Goal: Transaction & Acquisition: Book appointment/travel/reservation

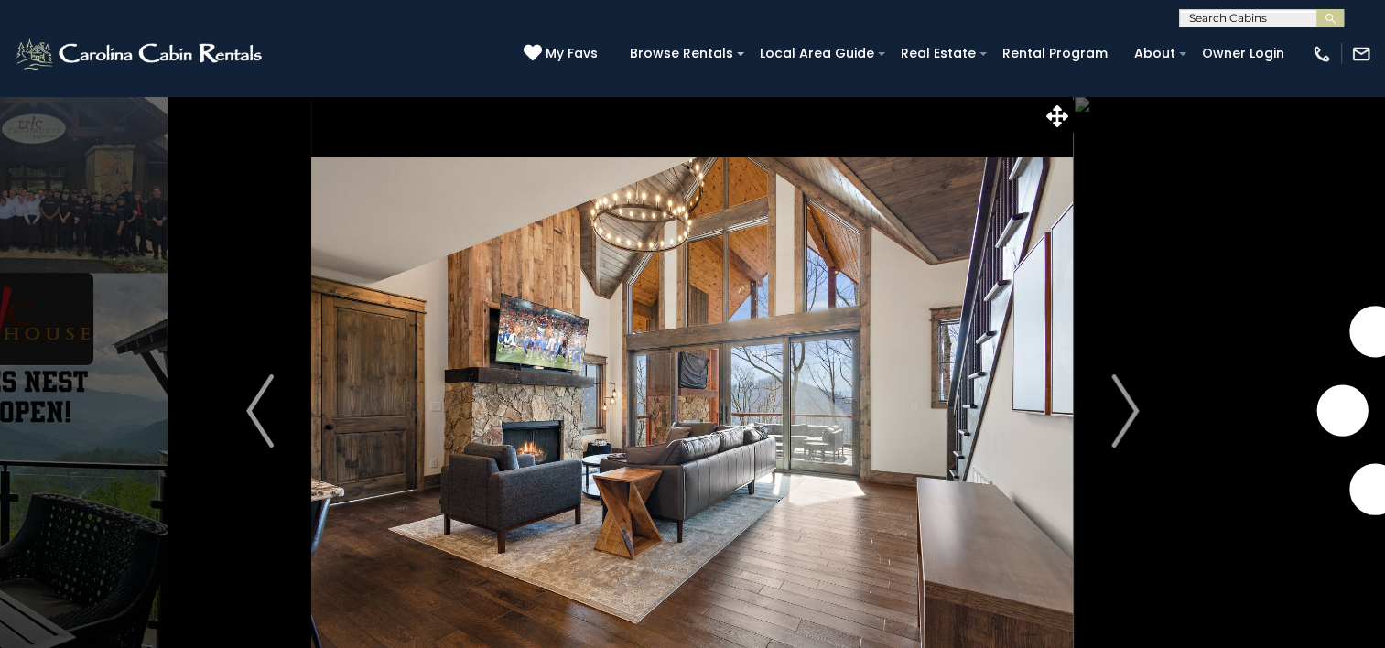
scroll to position [3113, 0]
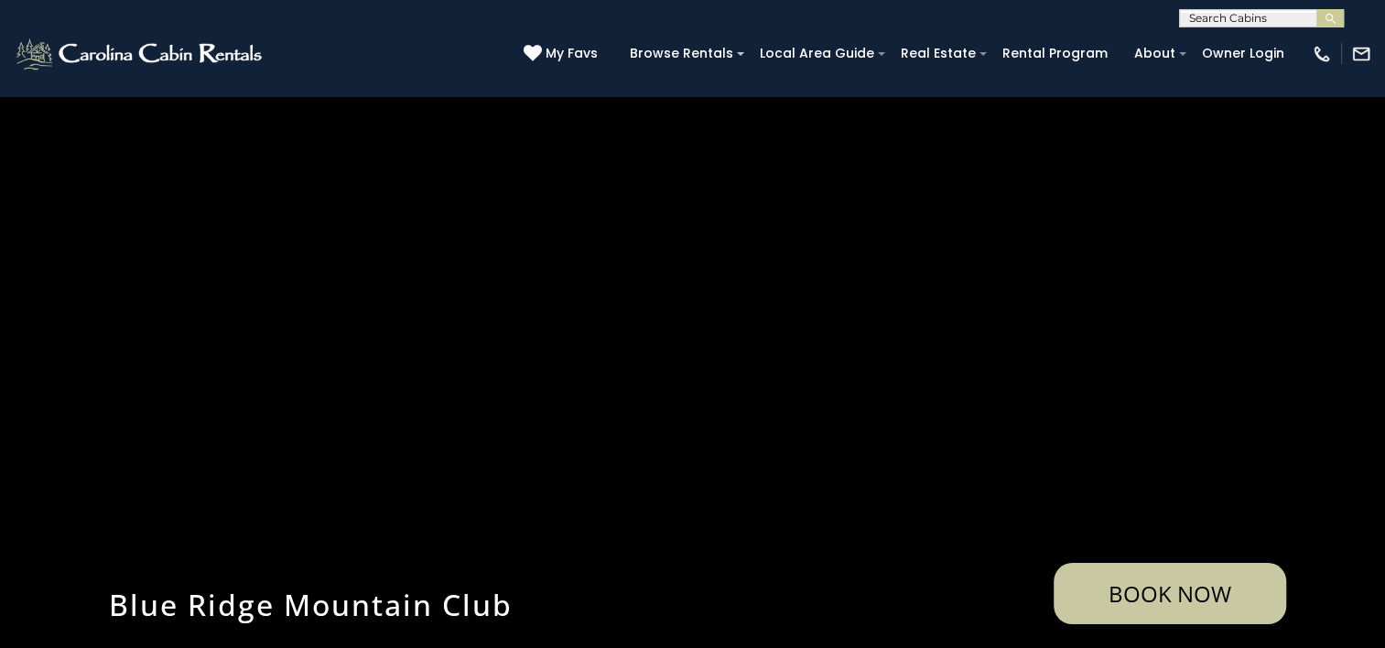
click at [429, 27] on div "(828) 295-6000 My Favs Browse Rentals Local Area Guide Activities & Attractions…" at bounding box center [692, 61] width 1385 height 69
click at [243, 54] on img at bounding box center [141, 54] width 254 height 37
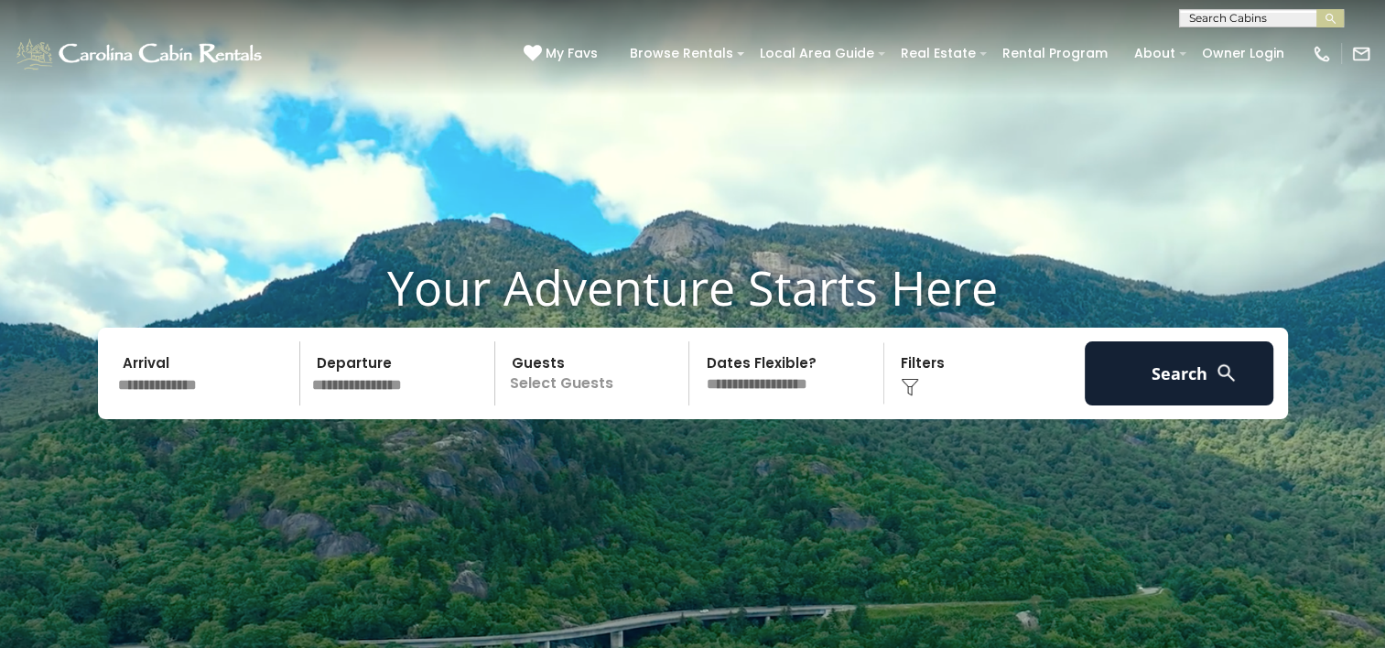
click at [211, 383] on input "text" at bounding box center [207, 374] width 190 height 64
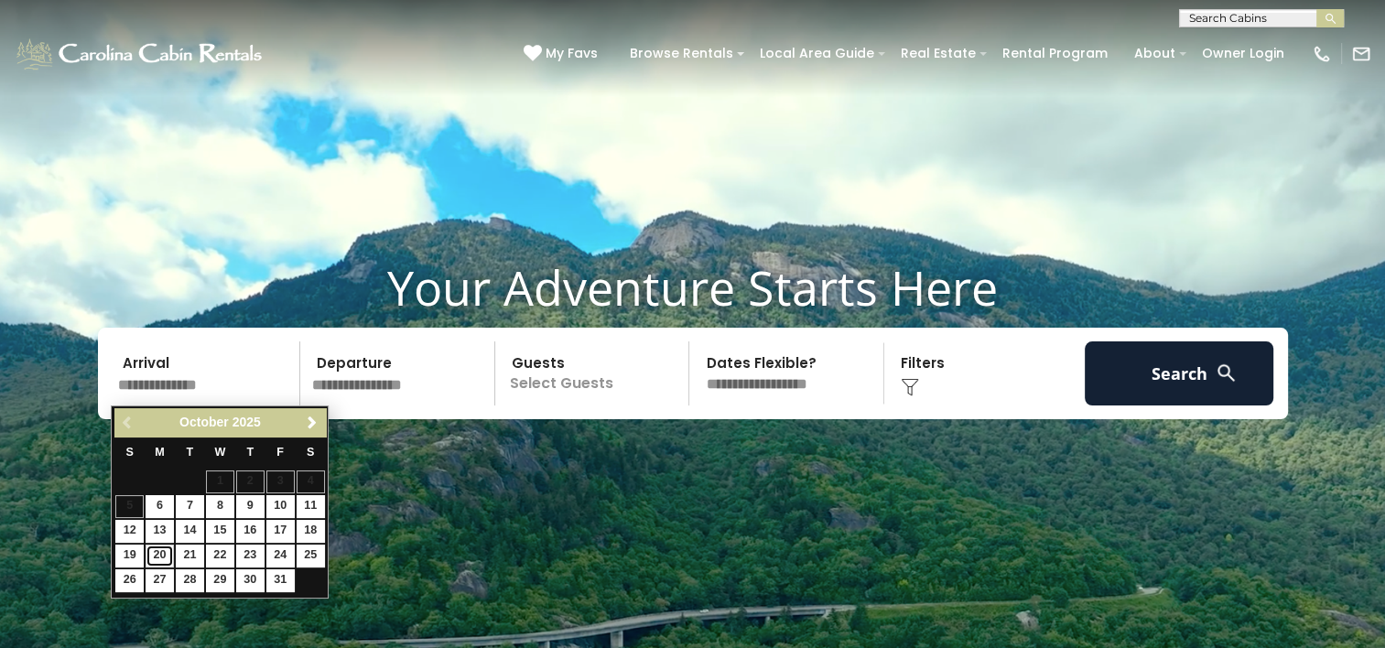
click at [157, 548] on link "20" at bounding box center [160, 556] width 28 height 23
type input "********"
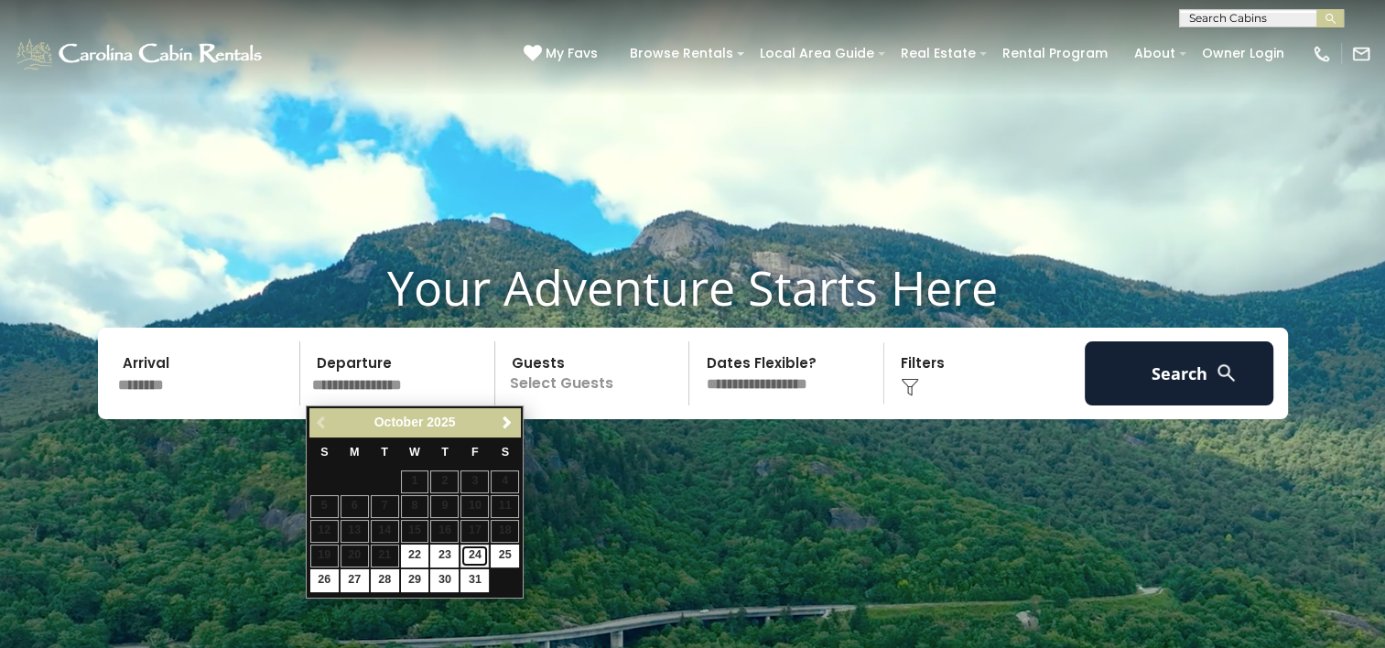
click at [472, 552] on link "24" at bounding box center [475, 556] width 28 height 23
type input "********"
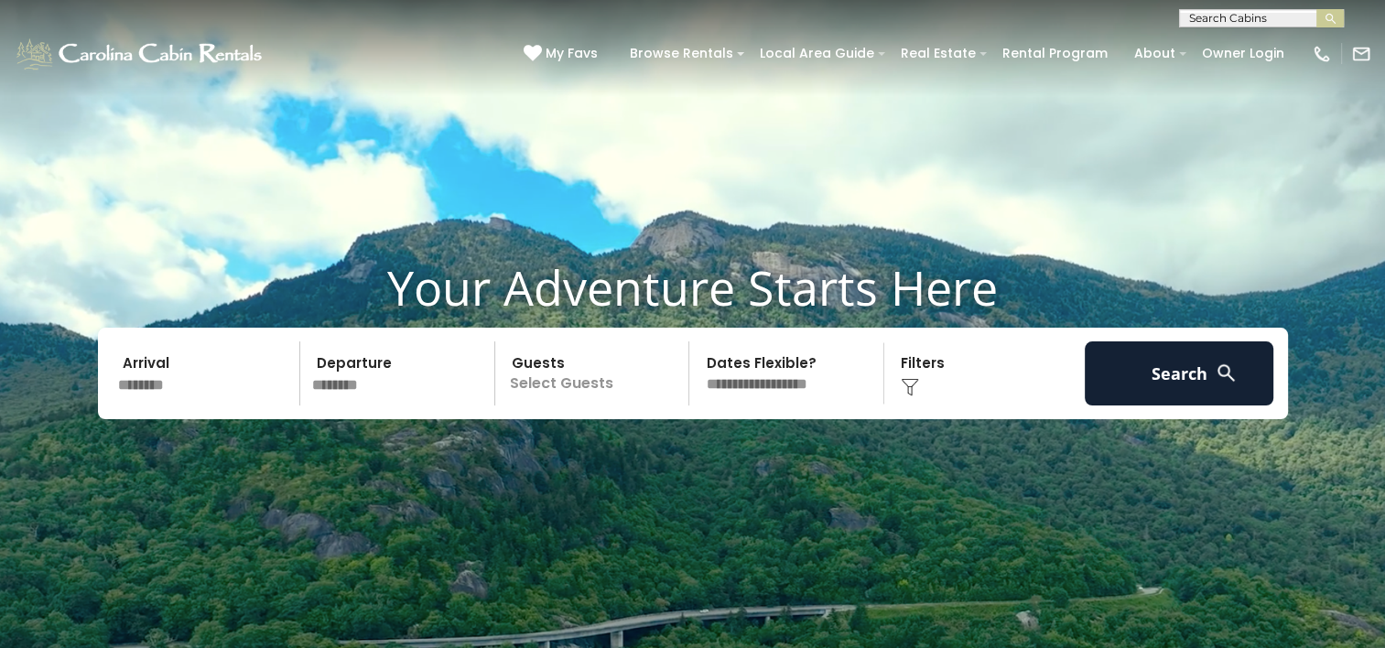
click at [604, 383] on p "Select Guests" at bounding box center [595, 374] width 189 height 64
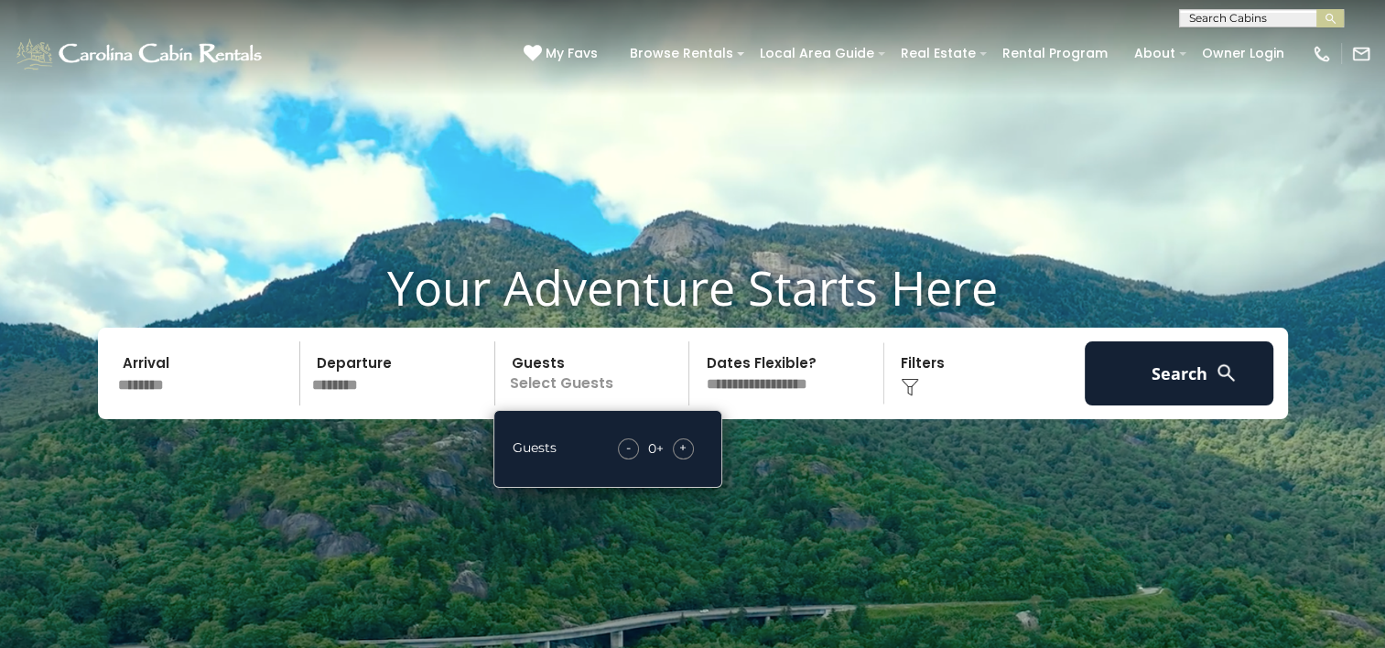
click at [681, 454] on span "+" at bounding box center [682, 448] width 7 height 18
click at [786, 383] on select "**********" at bounding box center [789, 374] width 189 height 64
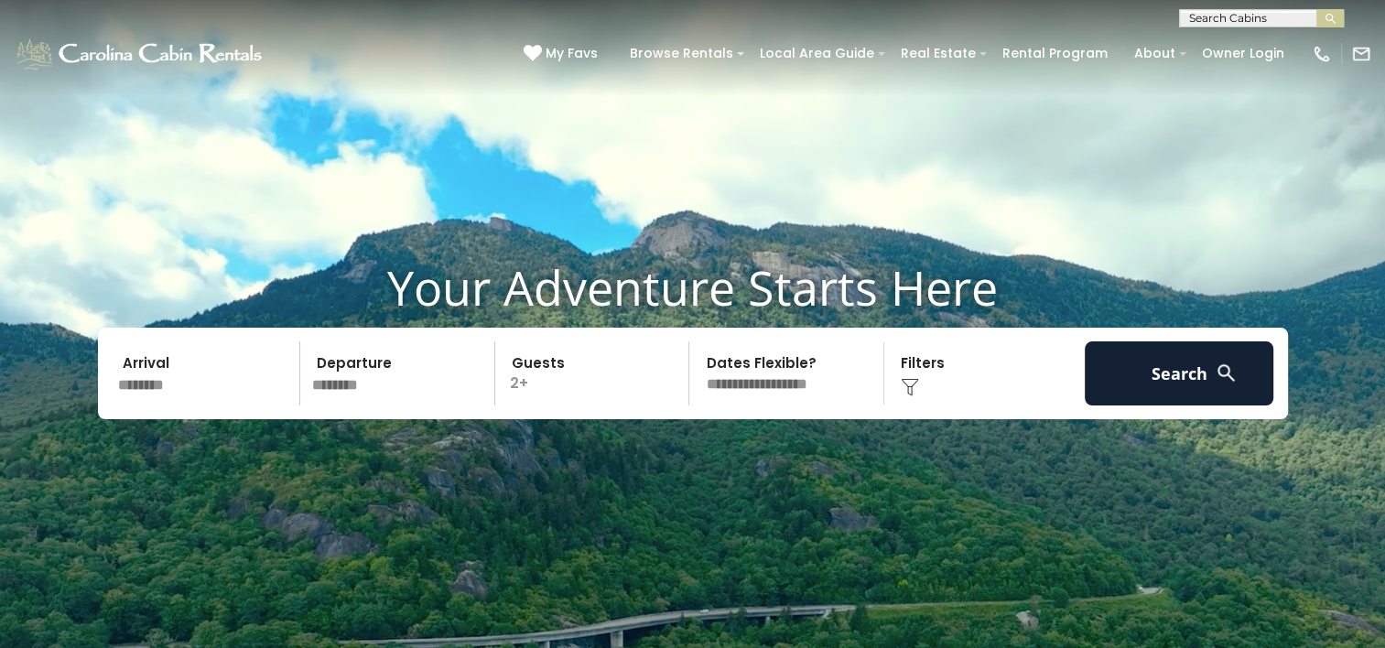
select select "*"
click at [695, 342] on select "**********" at bounding box center [789, 374] width 189 height 64
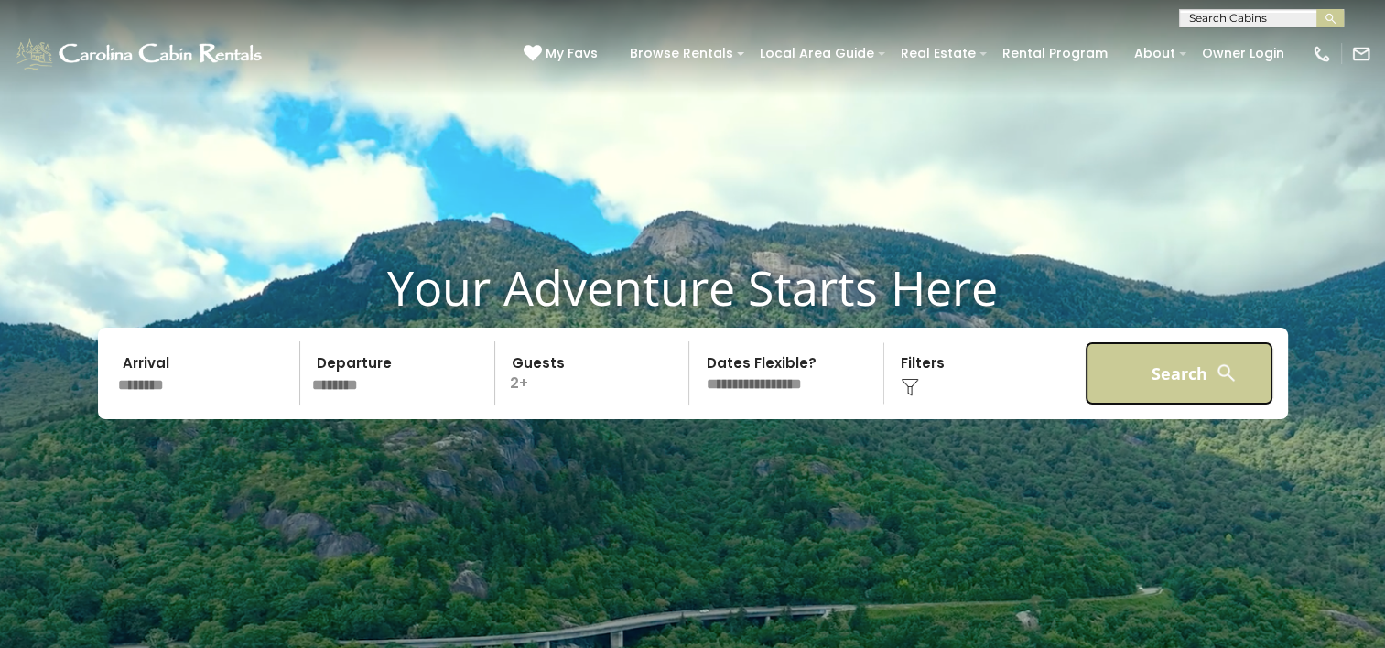
click at [1186, 372] on button "Search" at bounding box center [1180, 374] width 190 height 64
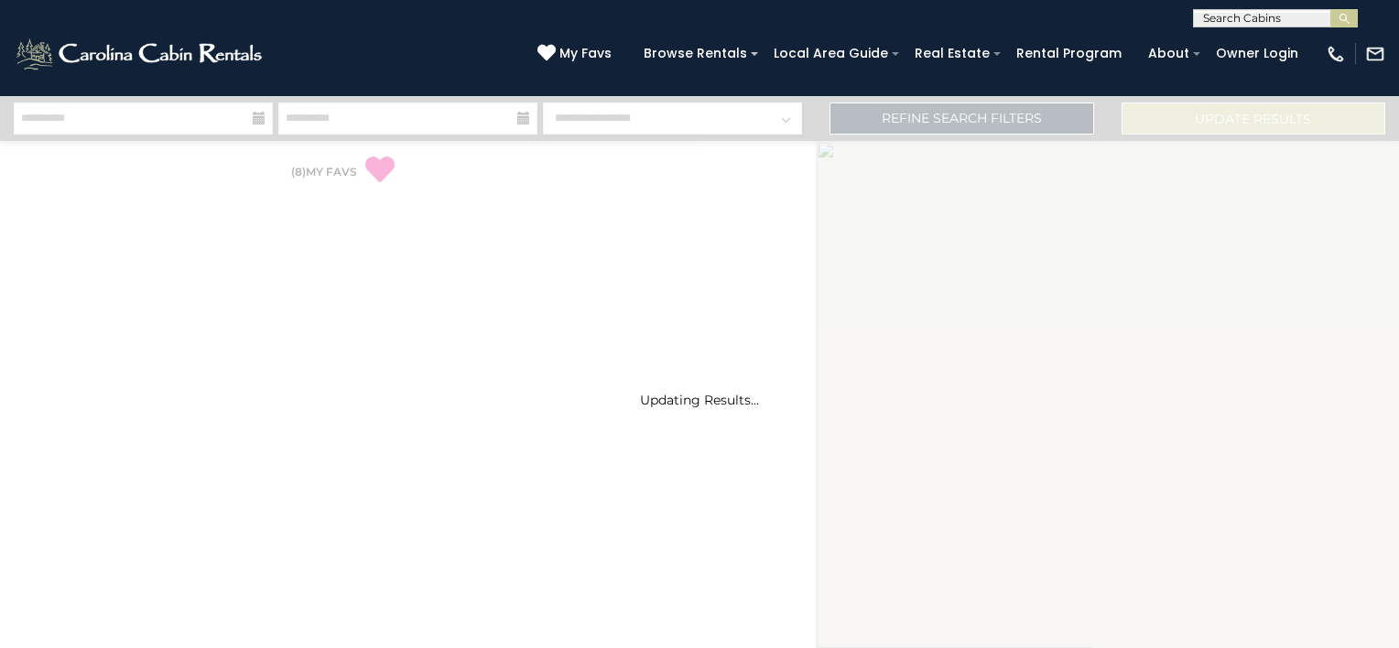
select select "*"
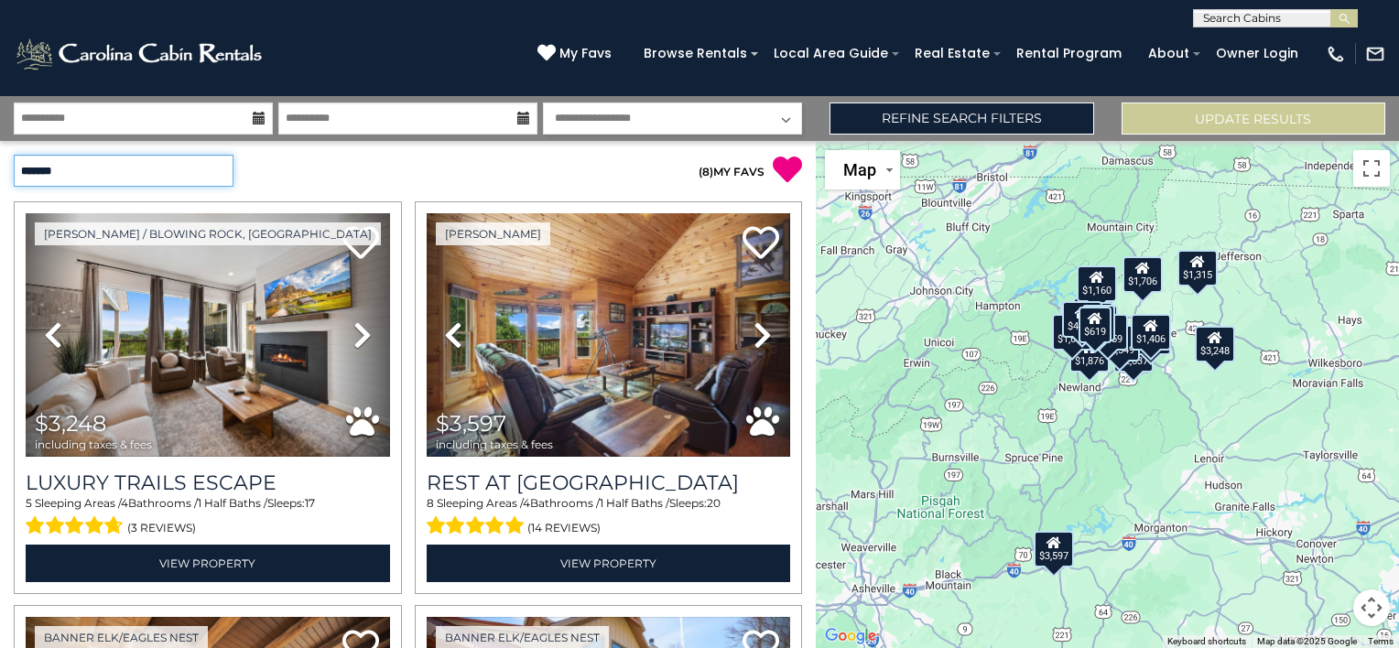
click at [198, 168] on select "**********" at bounding box center [124, 171] width 220 height 32
select select "*********"
click at [14, 155] on select "**********" at bounding box center [124, 171] width 220 height 32
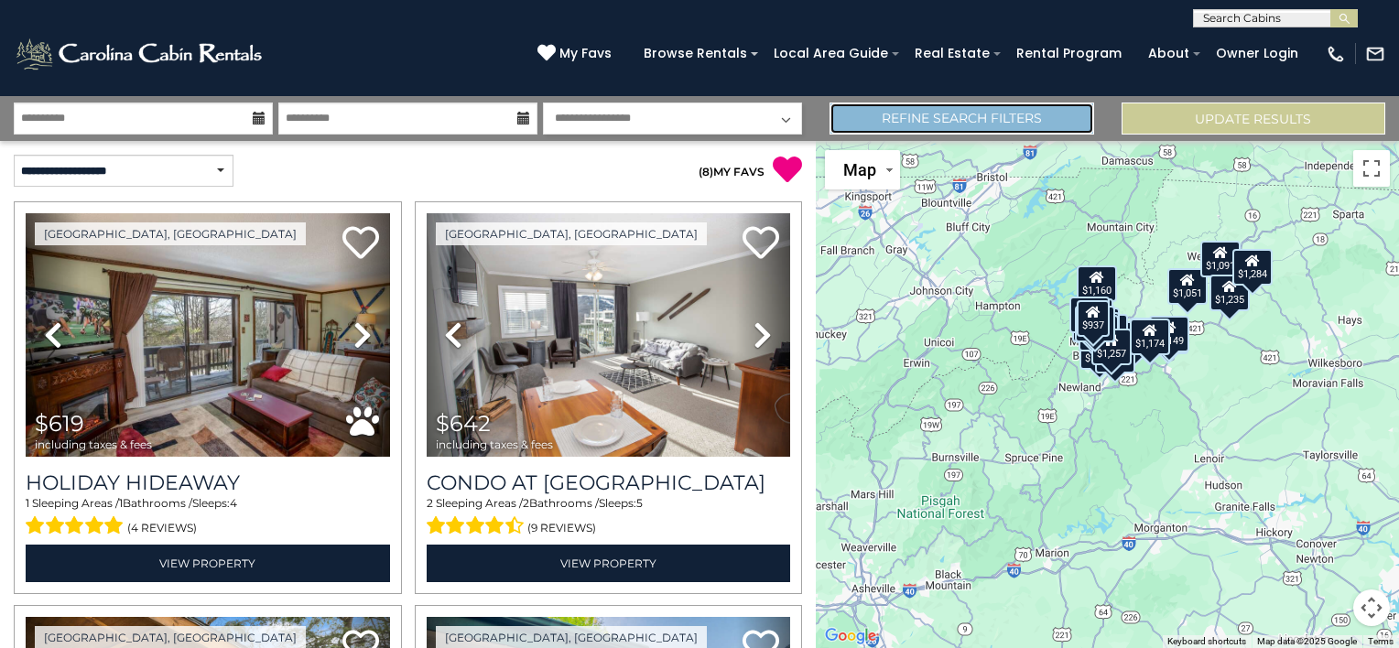
click at [968, 119] on link "Refine Search Filters" at bounding box center [962, 119] width 264 height 32
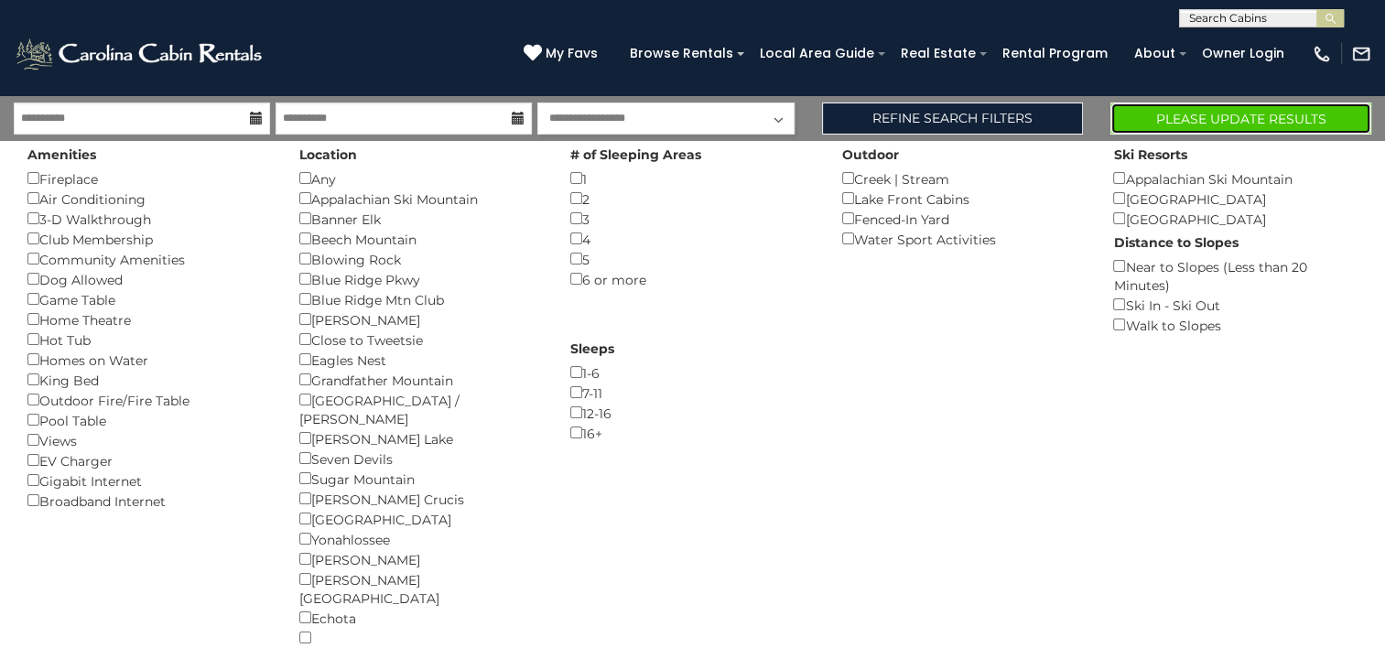
click at [1201, 121] on button "Please Update Results" at bounding box center [1241, 119] width 261 height 32
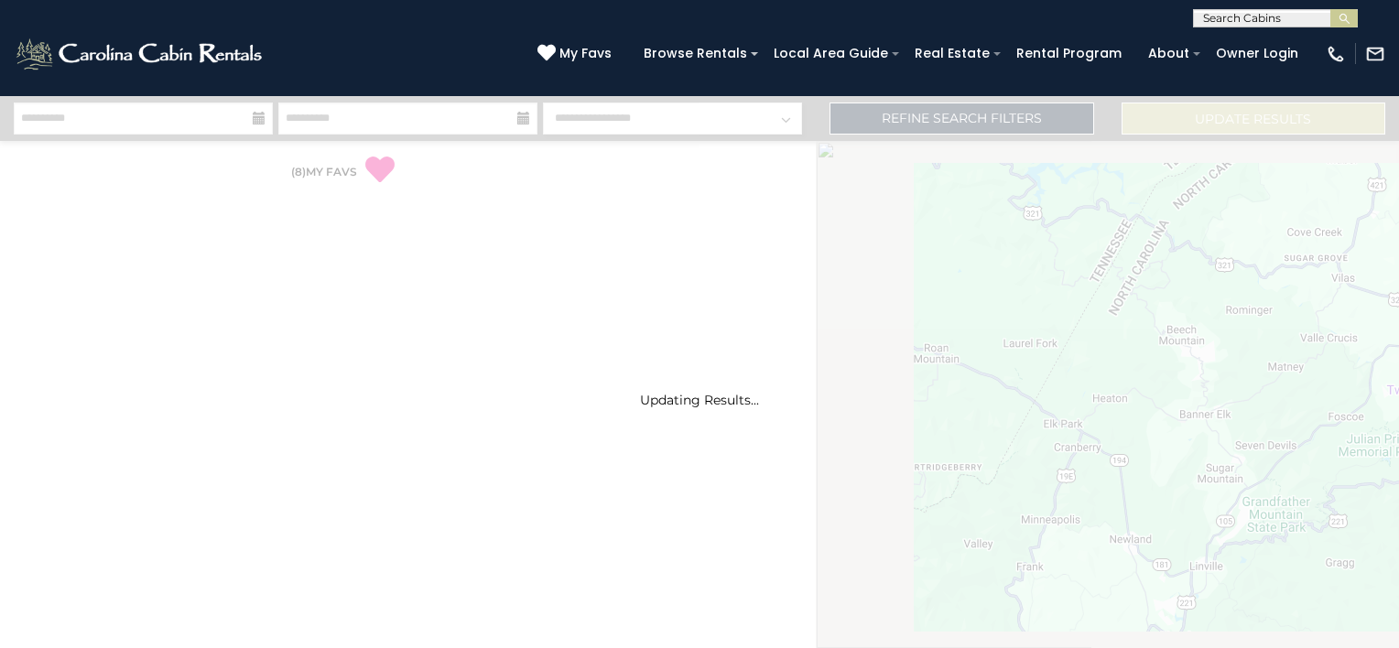
select select "*"
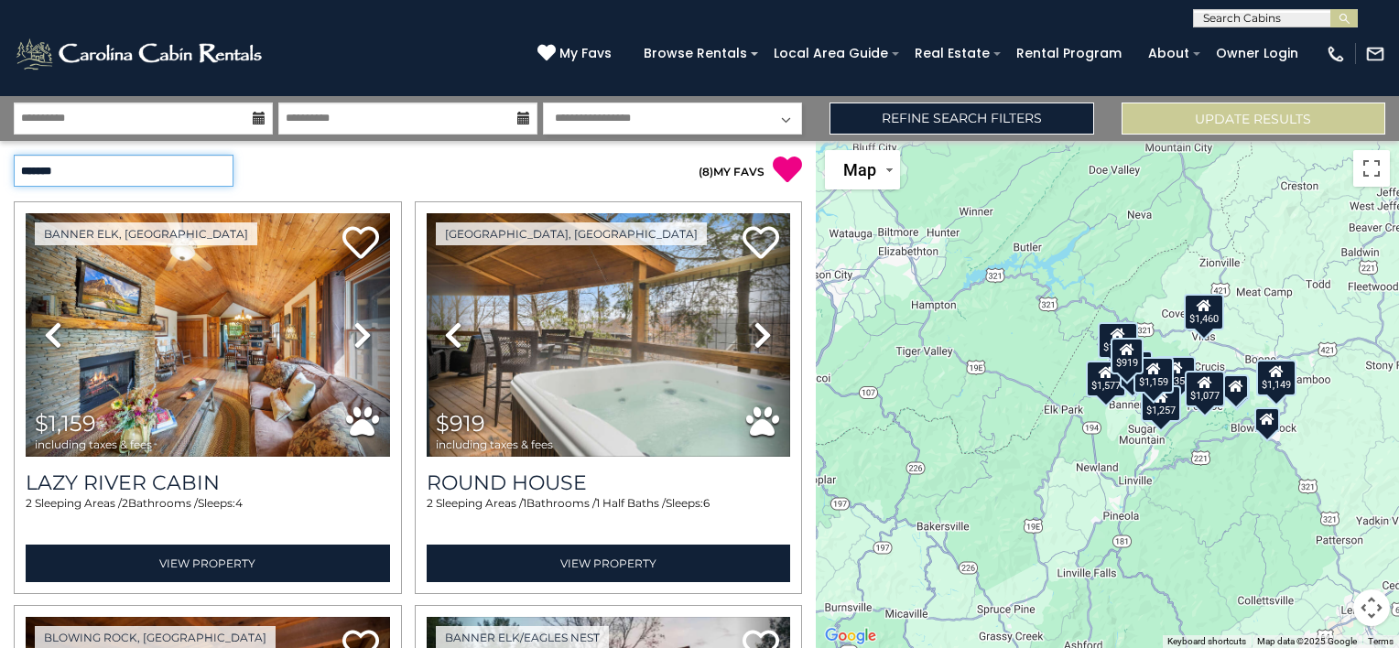
click at [220, 179] on select "**********" at bounding box center [124, 171] width 220 height 32
select select "*********"
click at [14, 155] on select "**********" at bounding box center [124, 171] width 220 height 32
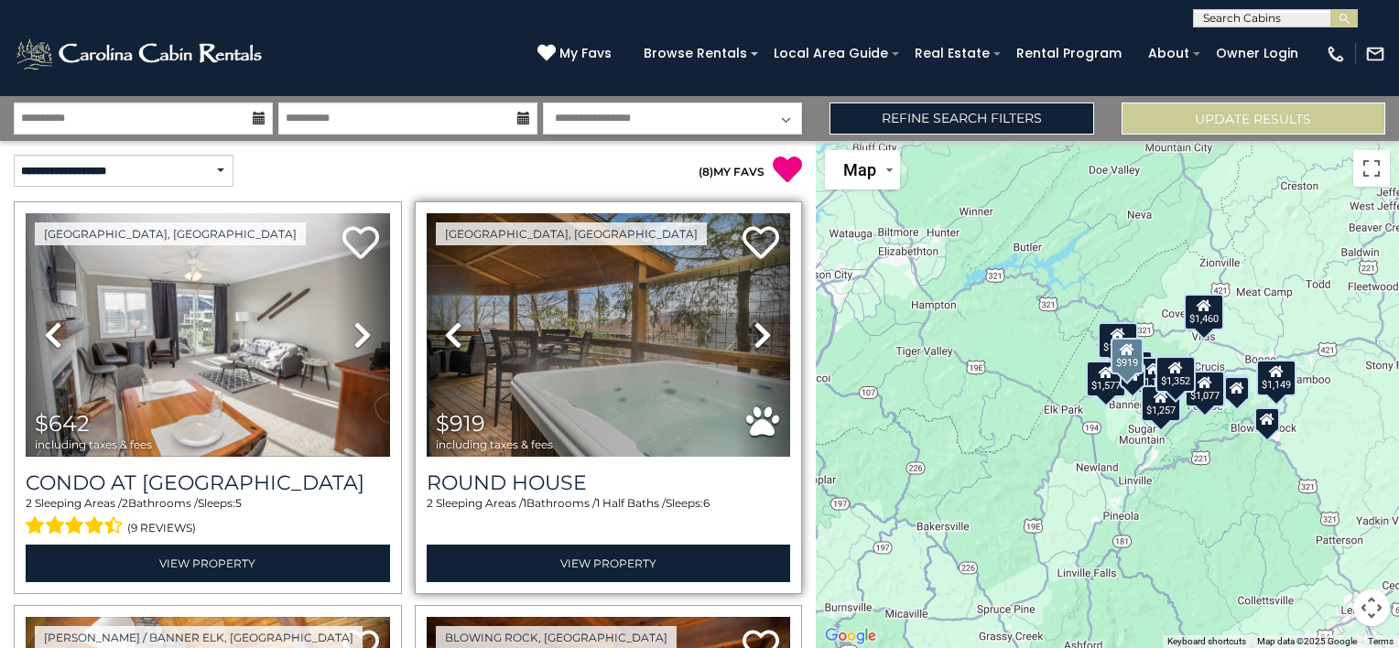
click at [754, 333] on icon at bounding box center [763, 334] width 18 height 29
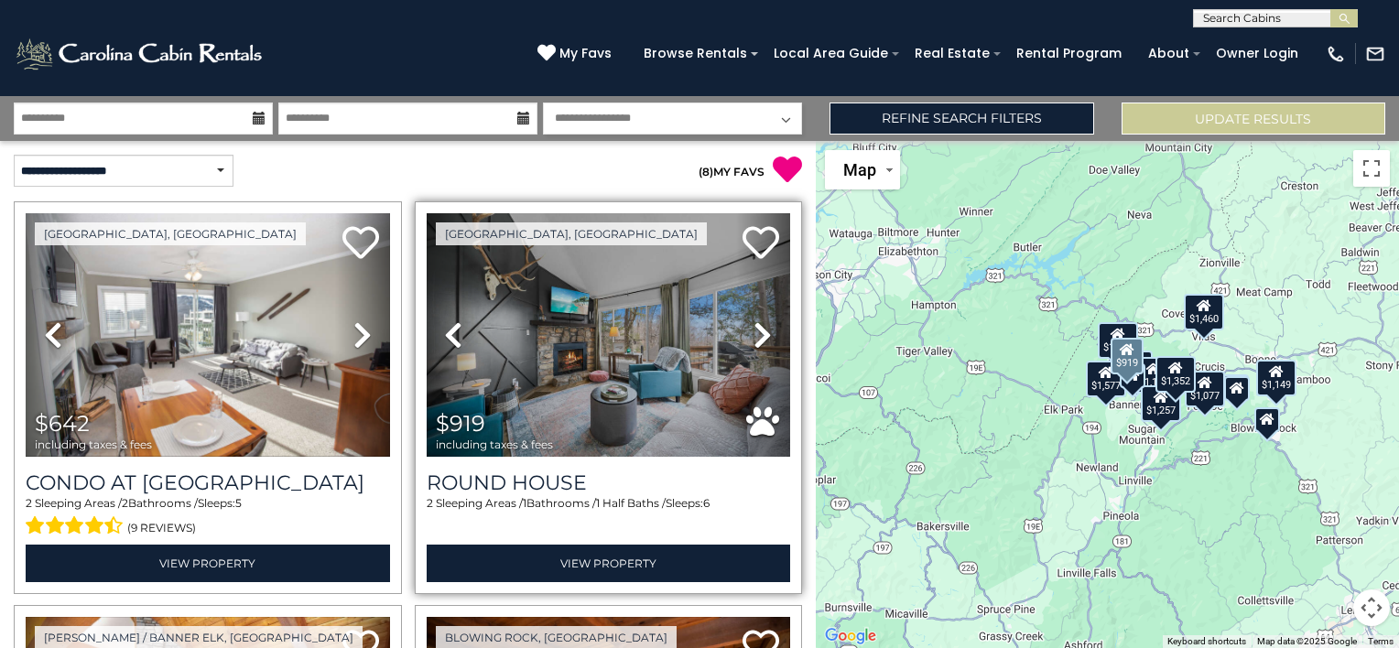
click at [754, 332] on icon at bounding box center [763, 334] width 18 height 29
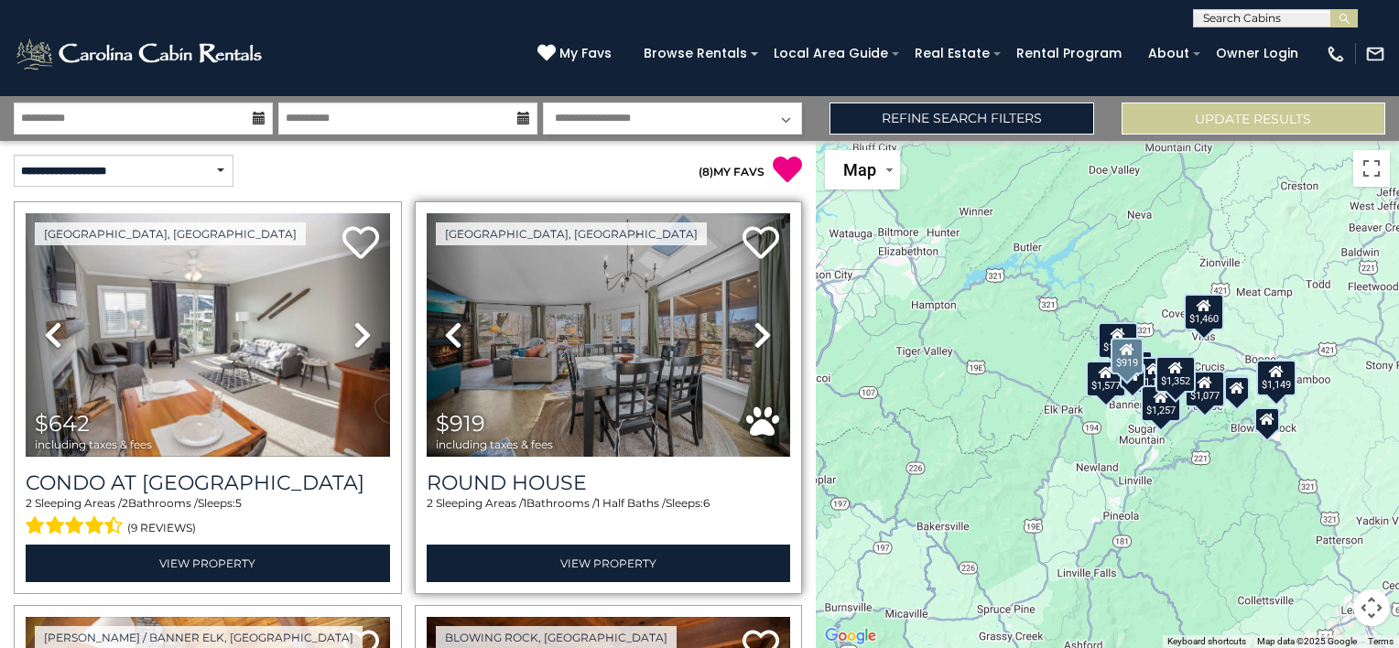
click at [754, 332] on icon at bounding box center [763, 334] width 18 height 29
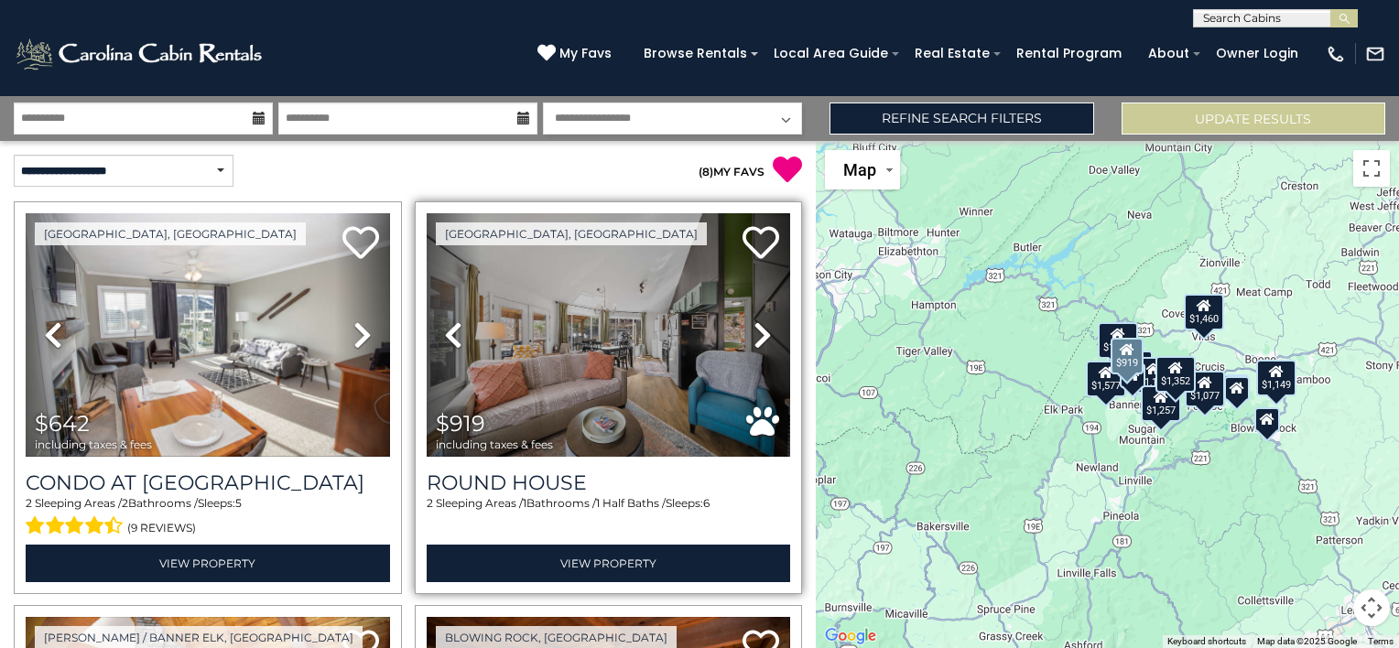
click at [754, 332] on icon at bounding box center [763, 334] width 18 height 29
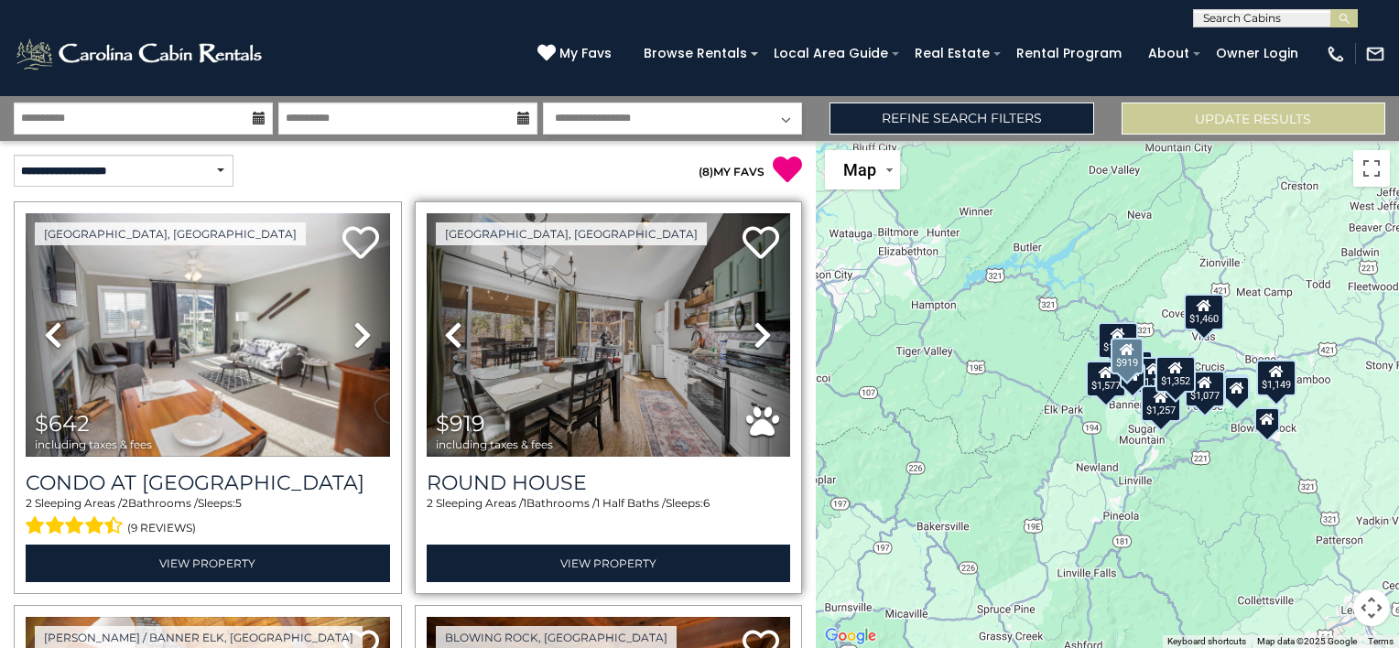
click at [754, 332] on icon at bounding box center [763, 334] width 18 height 29
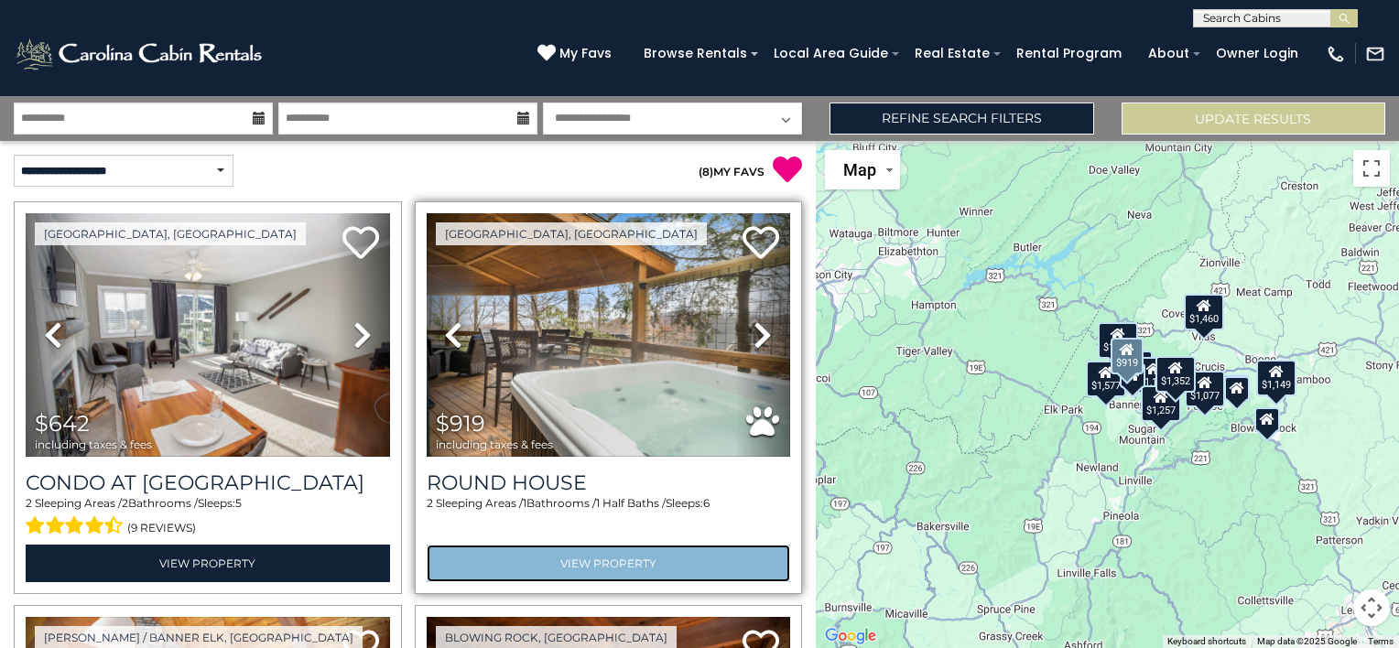
click at [599, 557] on link "View Property" at bounding box center [609, 564] width 364 height 38
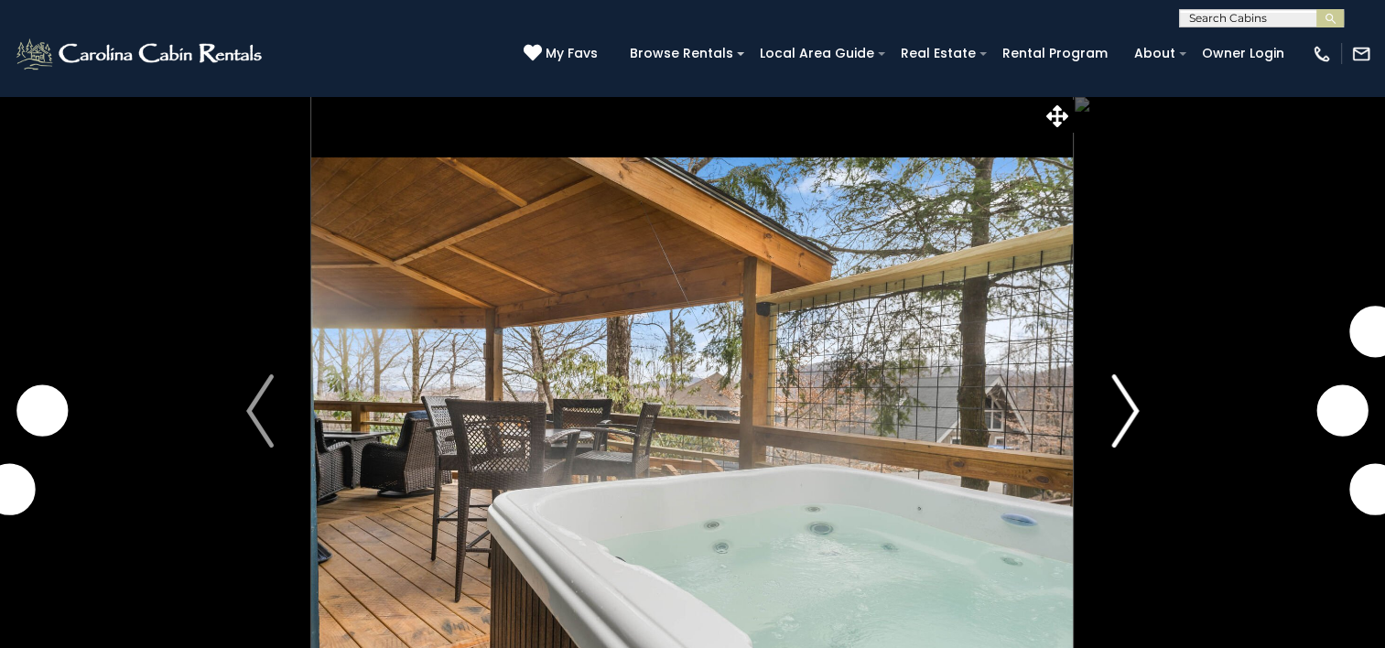
click at [1122, 410] on img "Next" at bounding box center [1125, 410] width 27 height 73
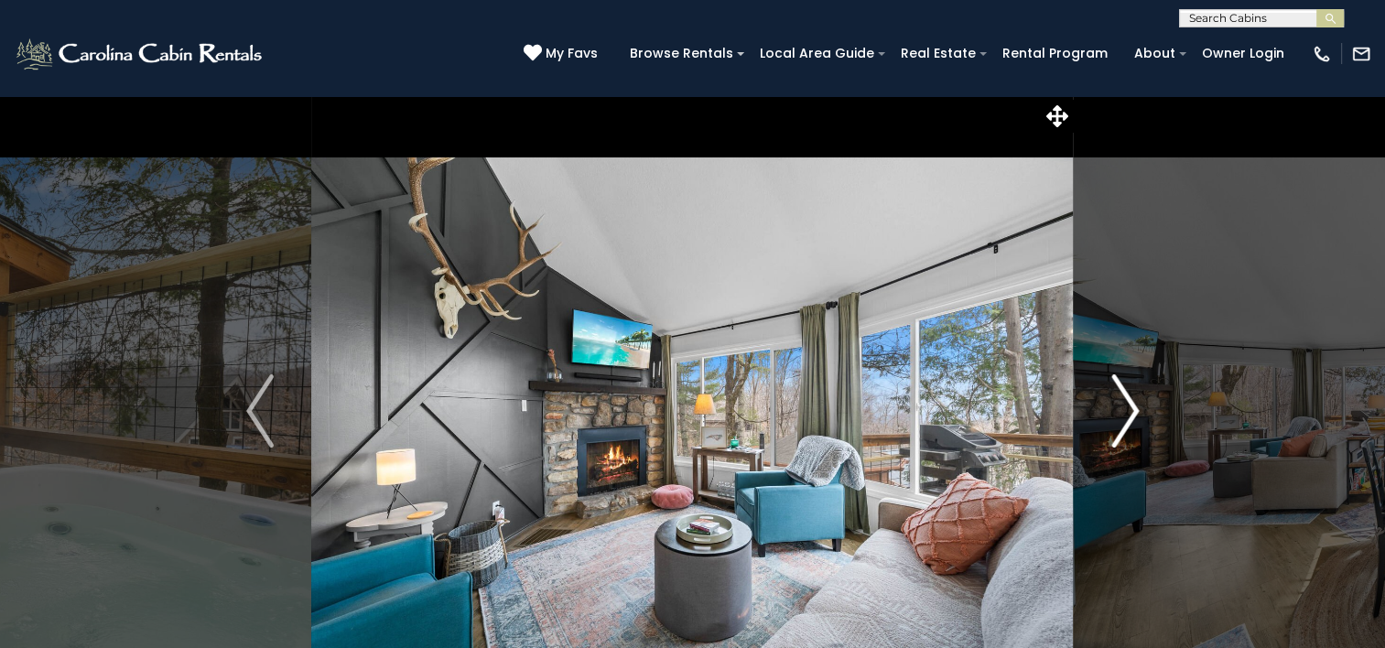
click at [1122, 410] on img "Next" at bounding box center [1125, 410] width 27 height 73
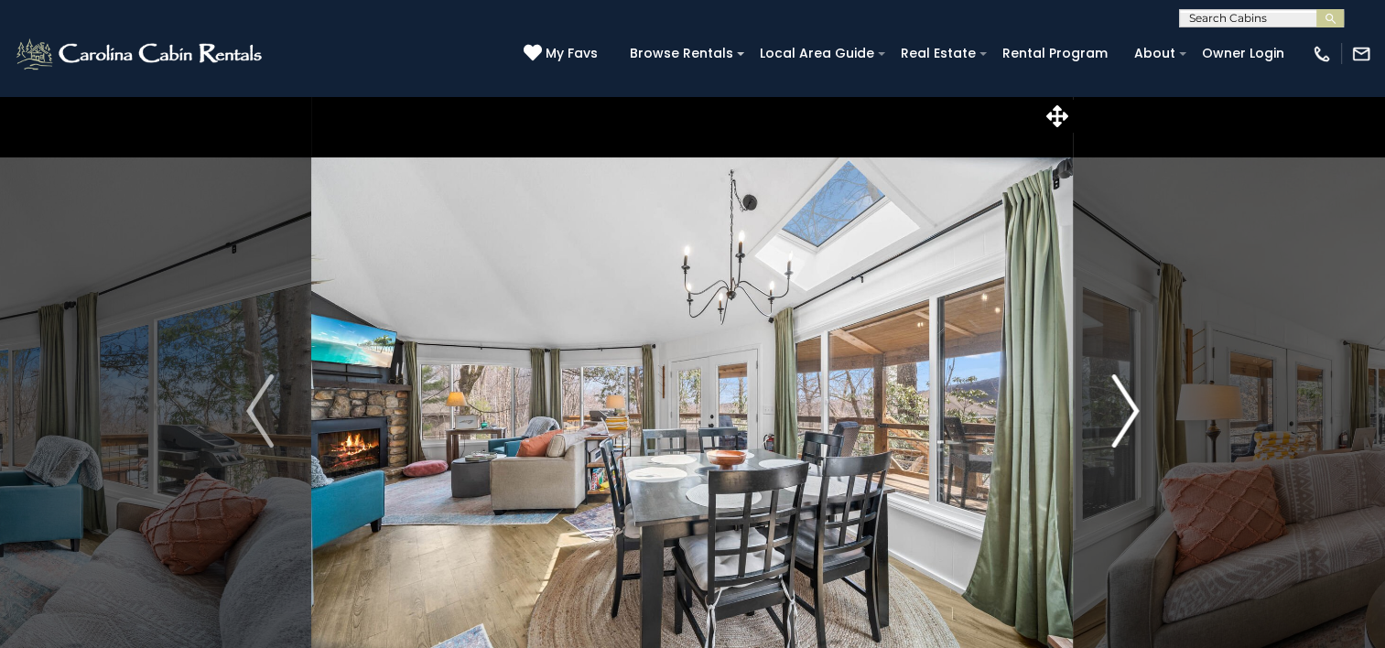
click at [1122, 410] on img "Next" at bounding box center [1125, 410] width 27 height 73
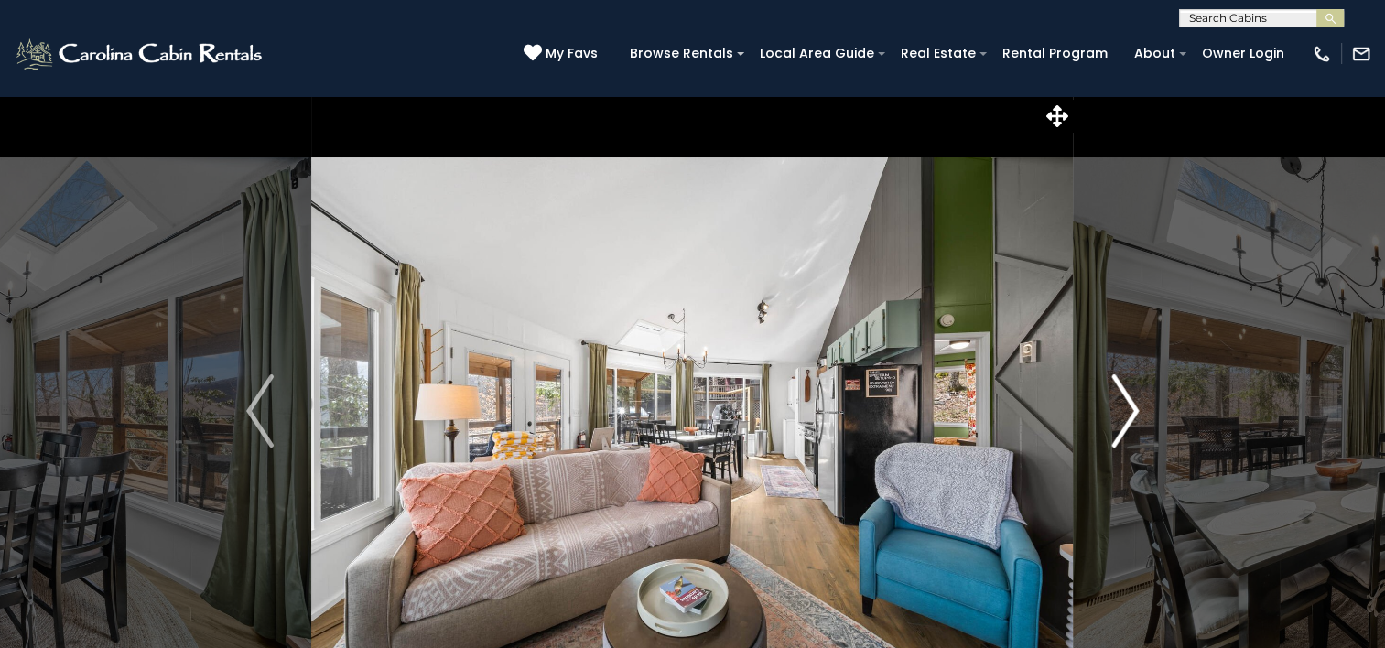
click at [1122, 410] on img "Next" at bounding box center [1125, 410] width 27 height 73
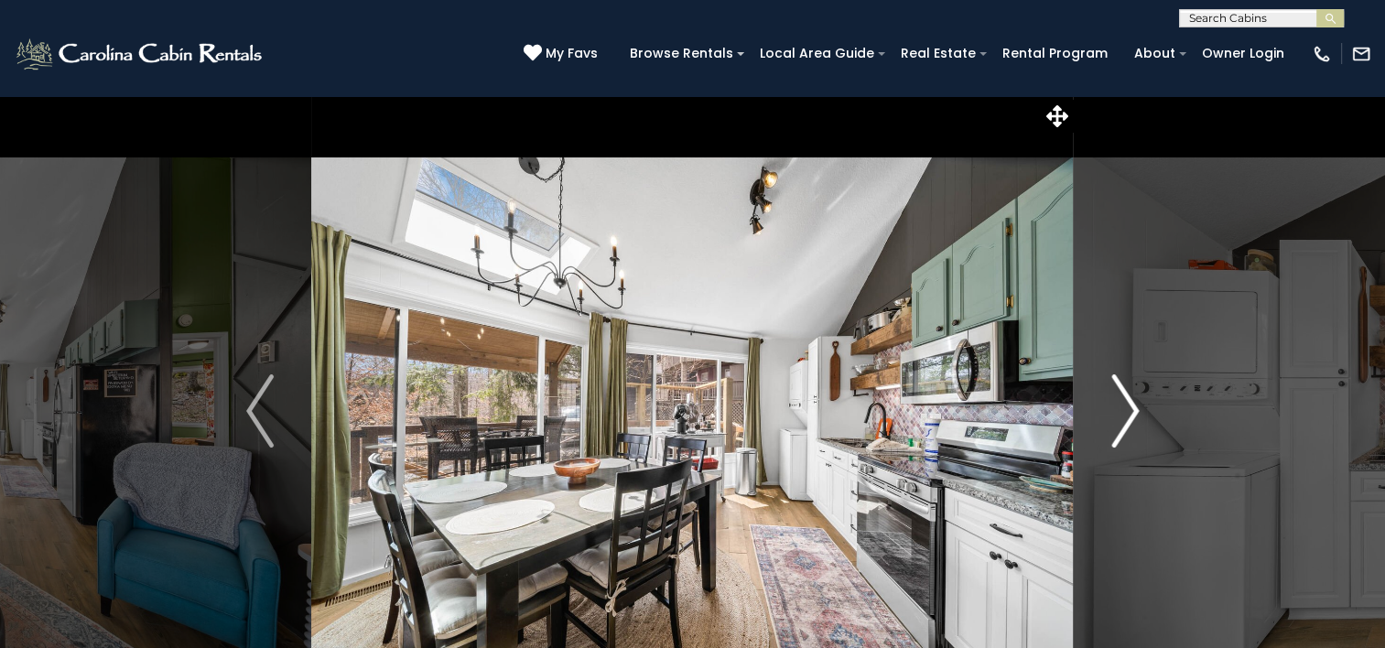
click at [1122, 410] on img "Next" at bounding box center [1125, 410] width 27 height 73
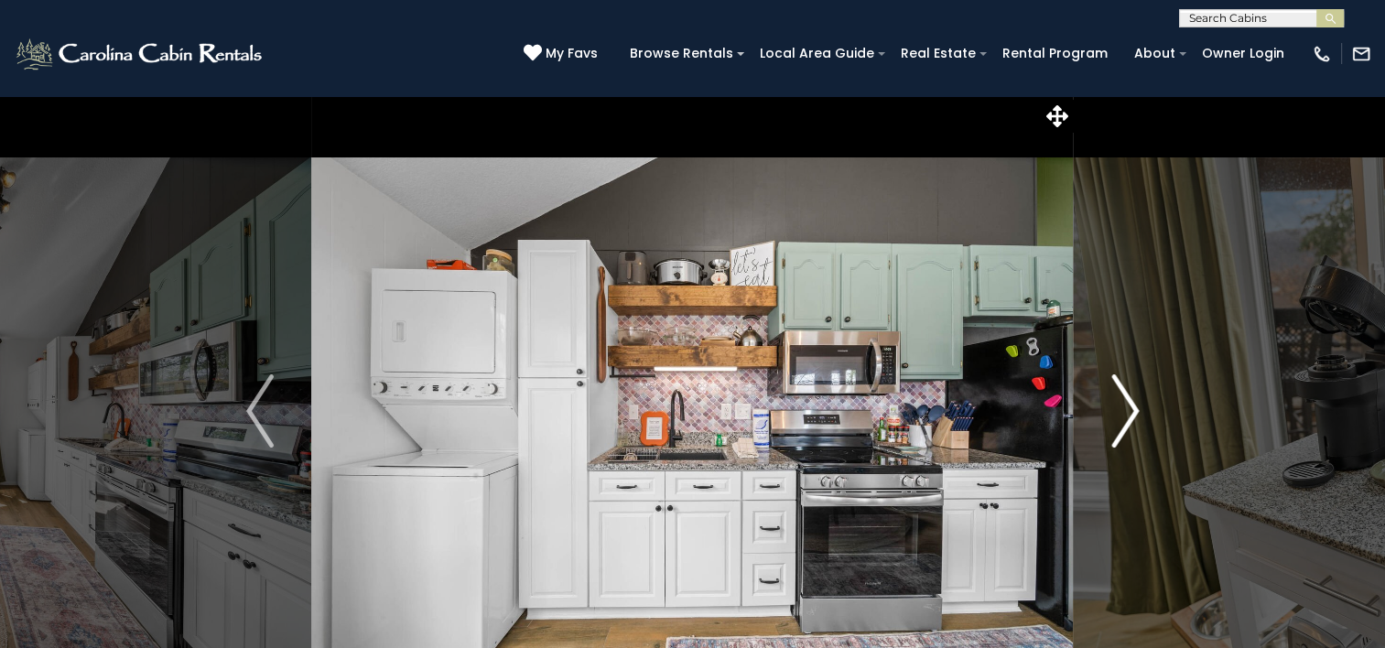
click at [1122, 410] on img "Next" at bounding box center [1125, 410] width 27 height 73
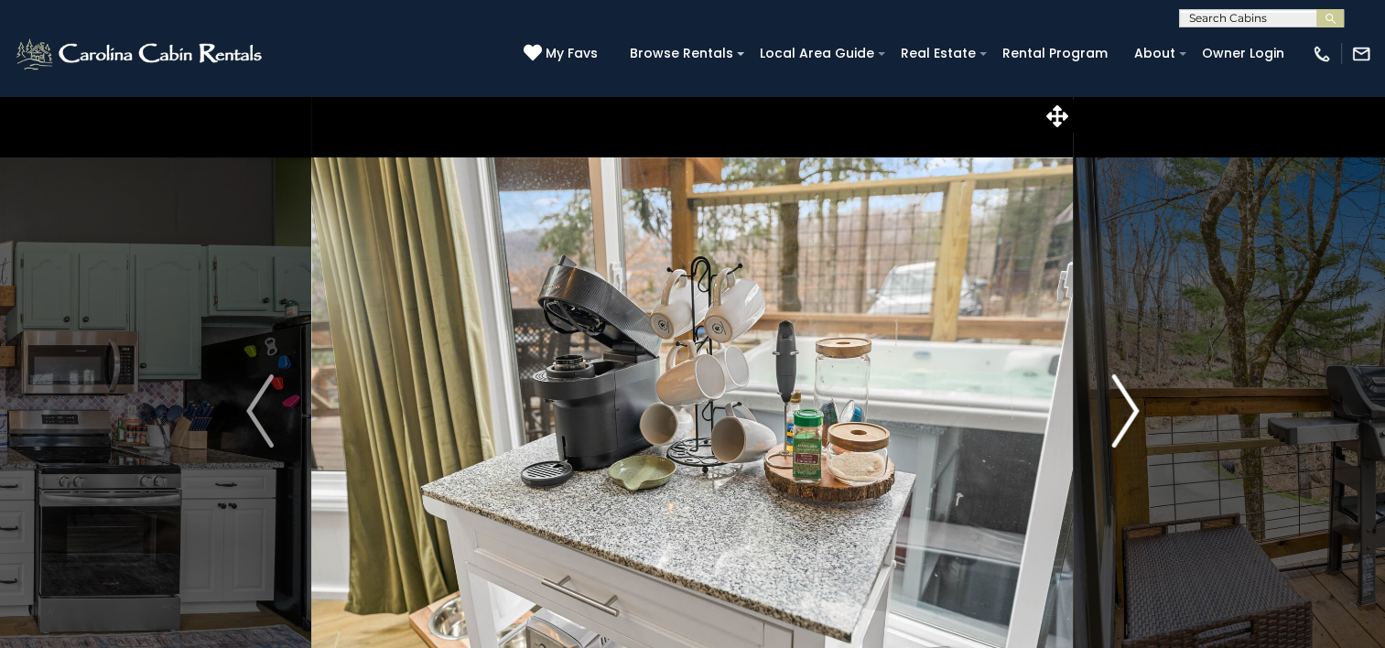
click at [1122, 410] on img "Next" at bounding box center [1125, 410] width 27 height 73
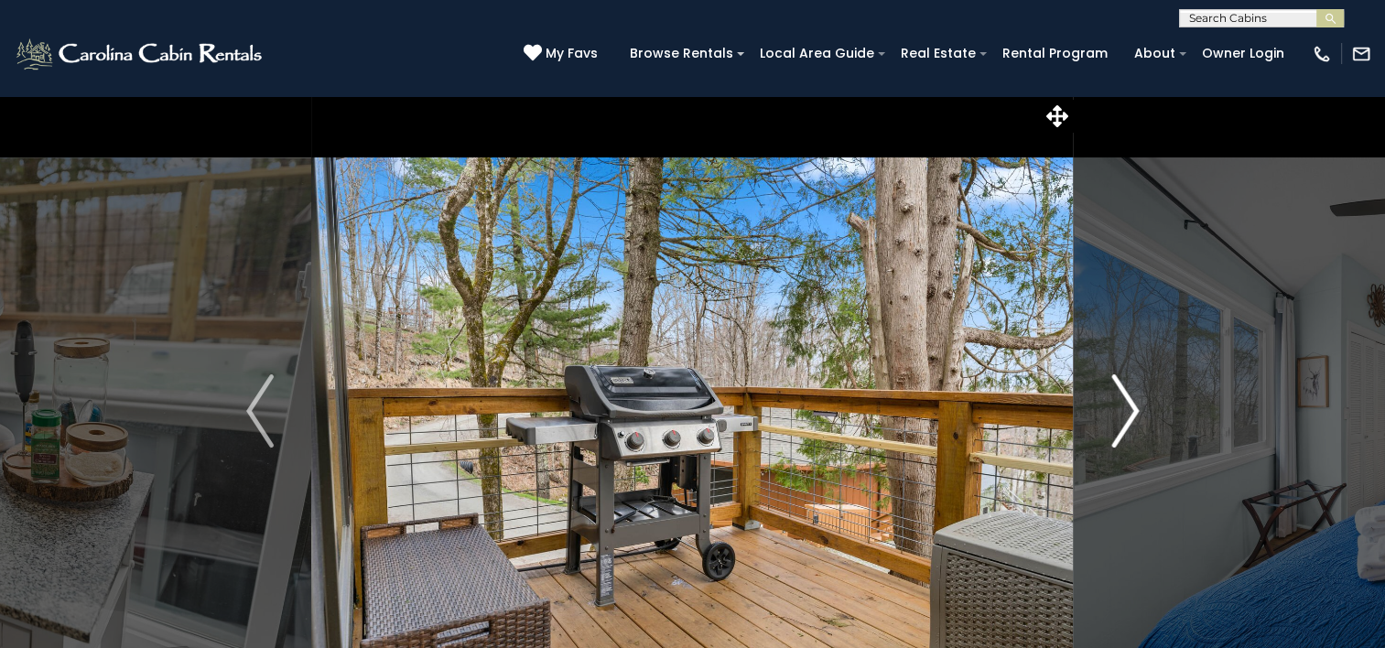
click at [1122, 410] on img "Next" at bounding box center [1125, 410] width 27 height 73
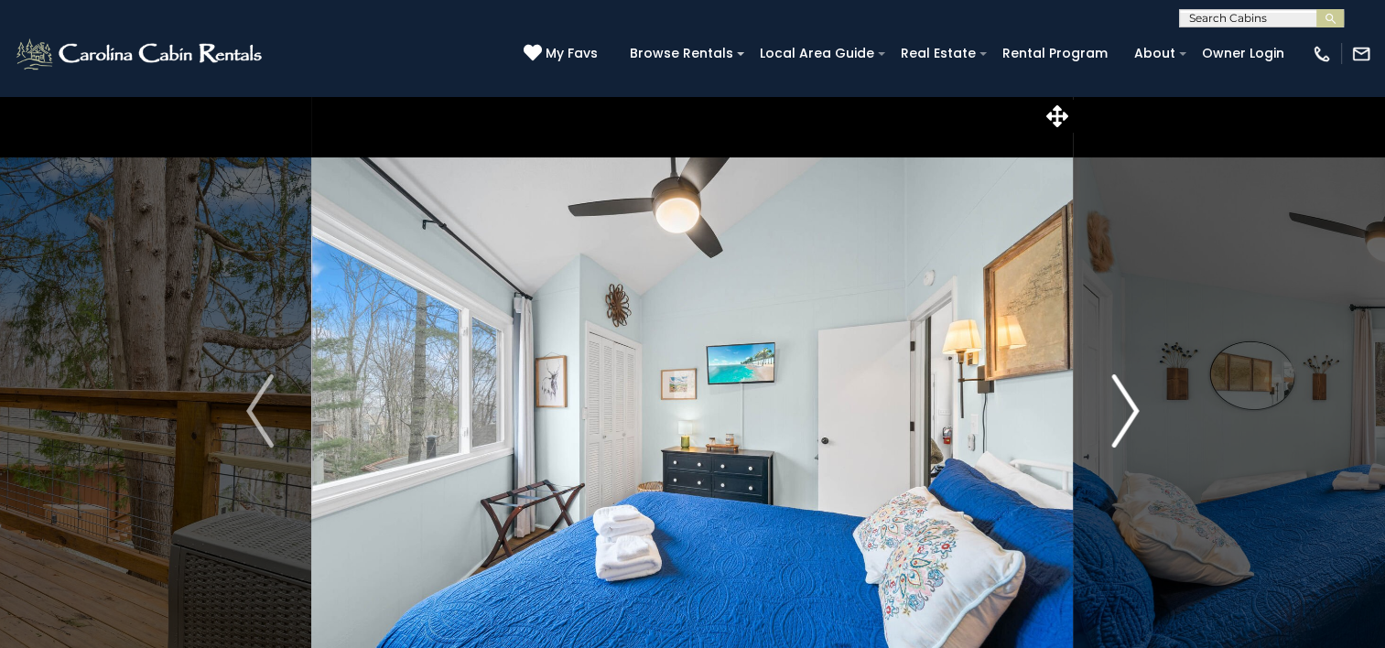
click at [1122, 410] on img "Next" at bounding box center [1125, 410] width 27 height 73
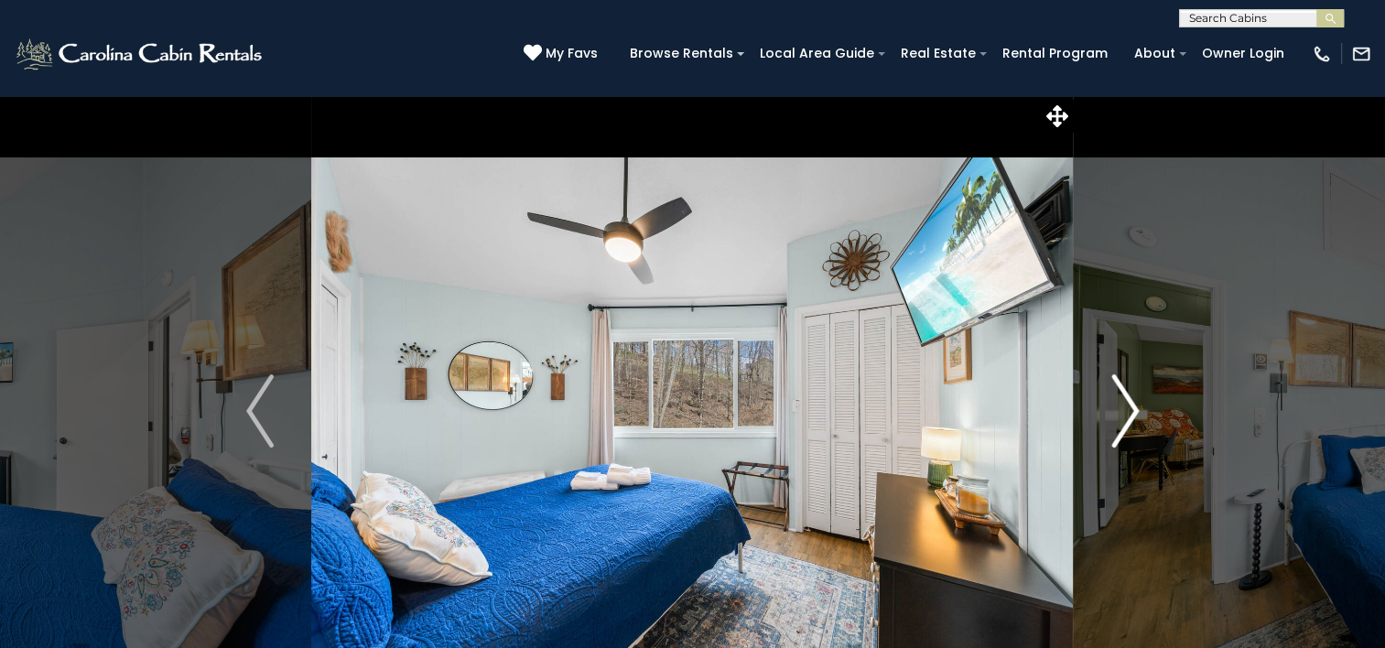
click at [1122, 410] on img "Next" at bounding box center [1125, 410] width 27 height 73
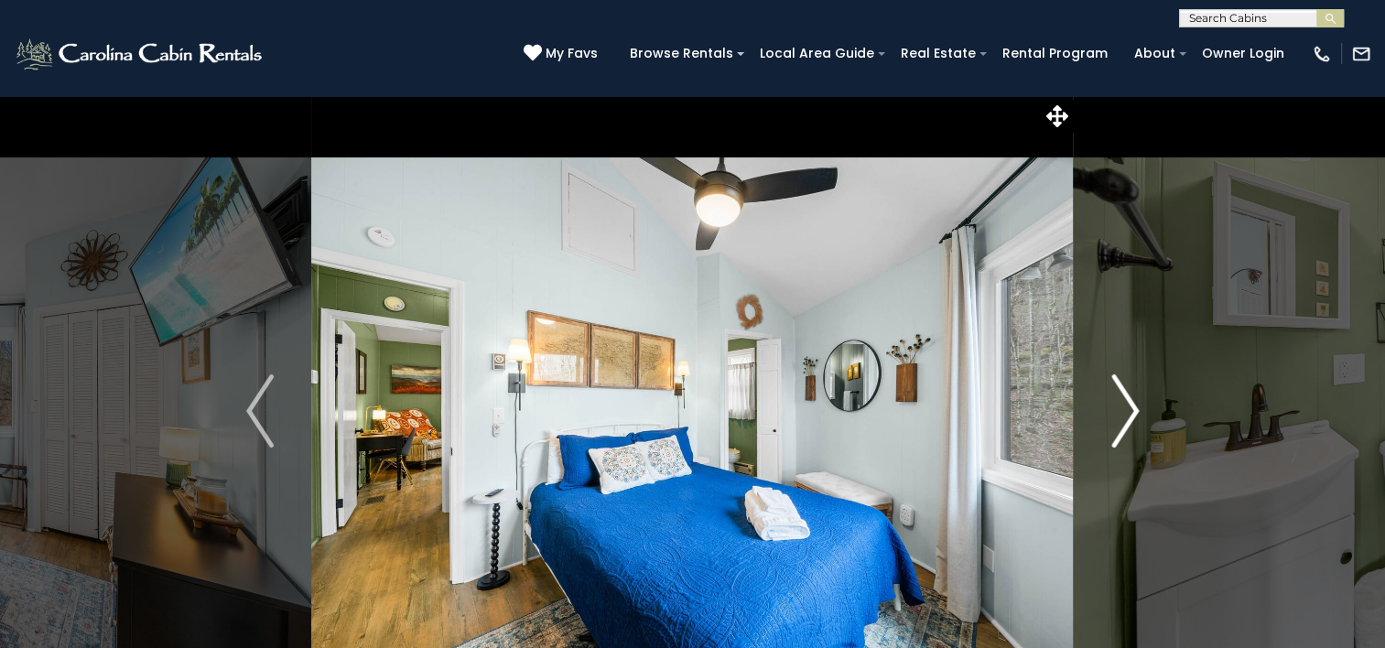
click at [1122, 410] on img "Next" at bounding box center [1125, 410] width 27 height 73
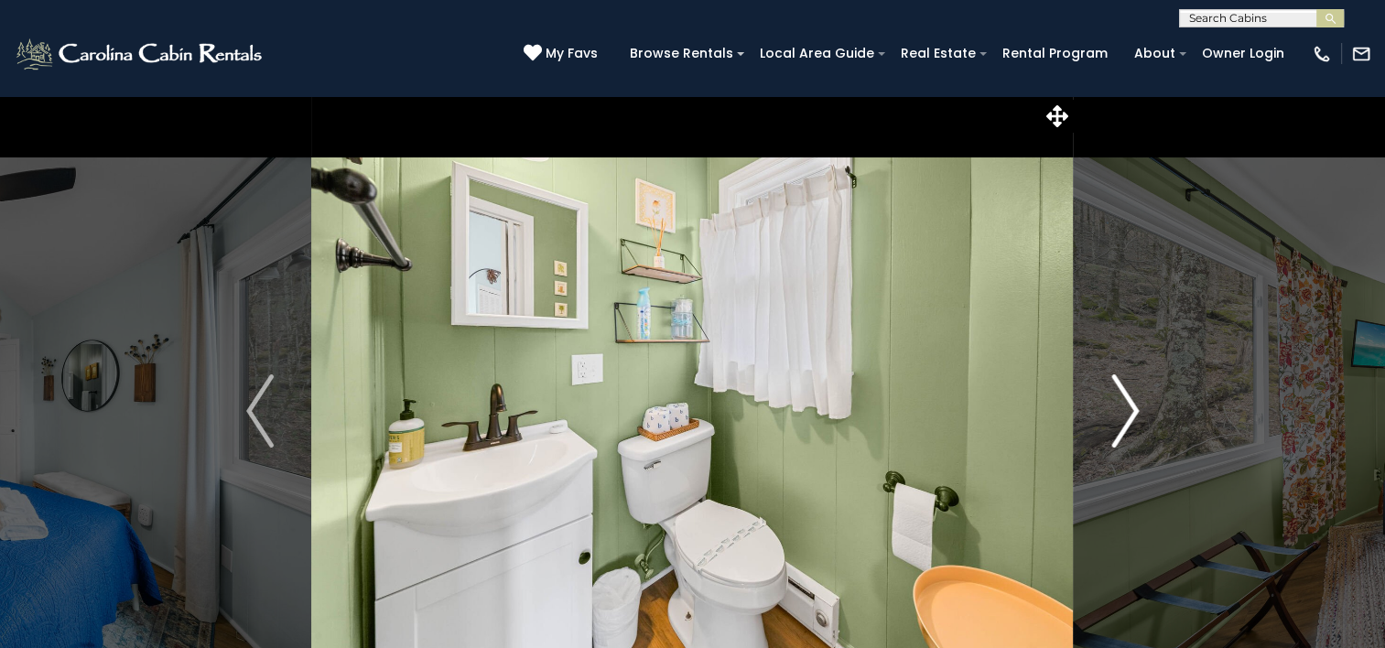
click at [1122, 410] on img "Next" at bounding box center [1125, 410] width 27 height 73
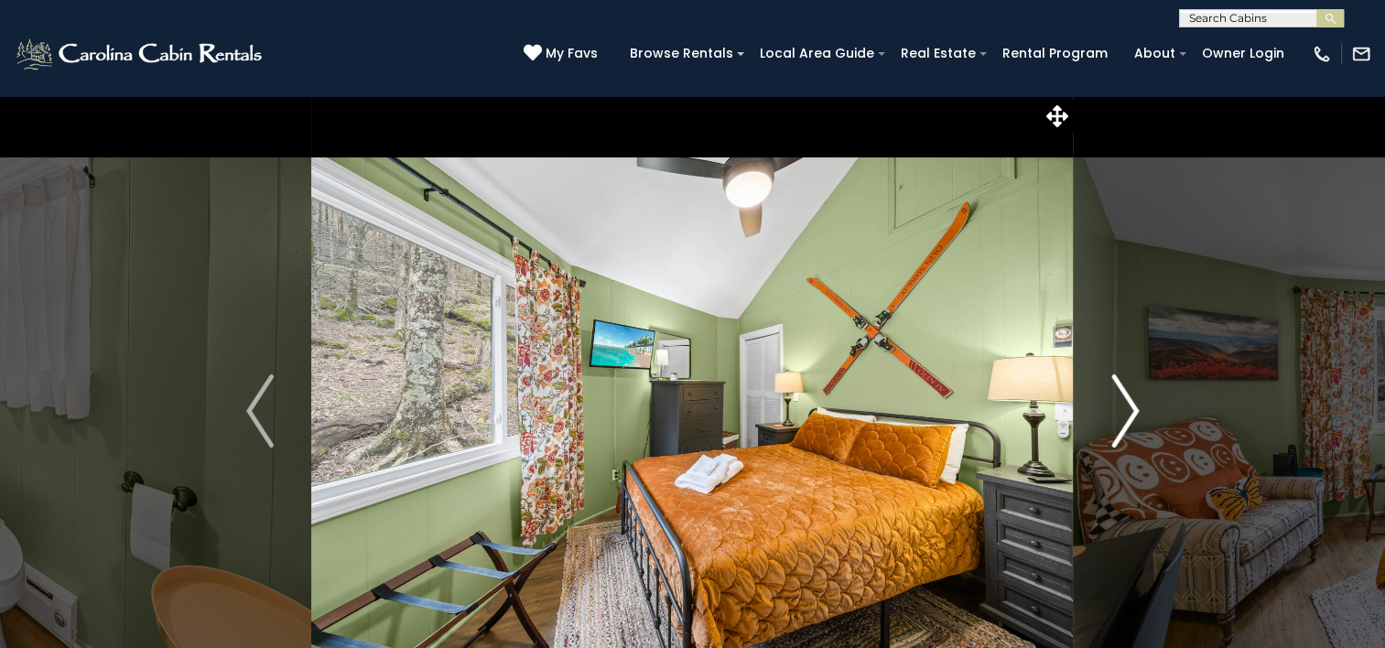
click at [1122, 410] on img "Next" at bounding box center [1125, 410] width 27 height 73
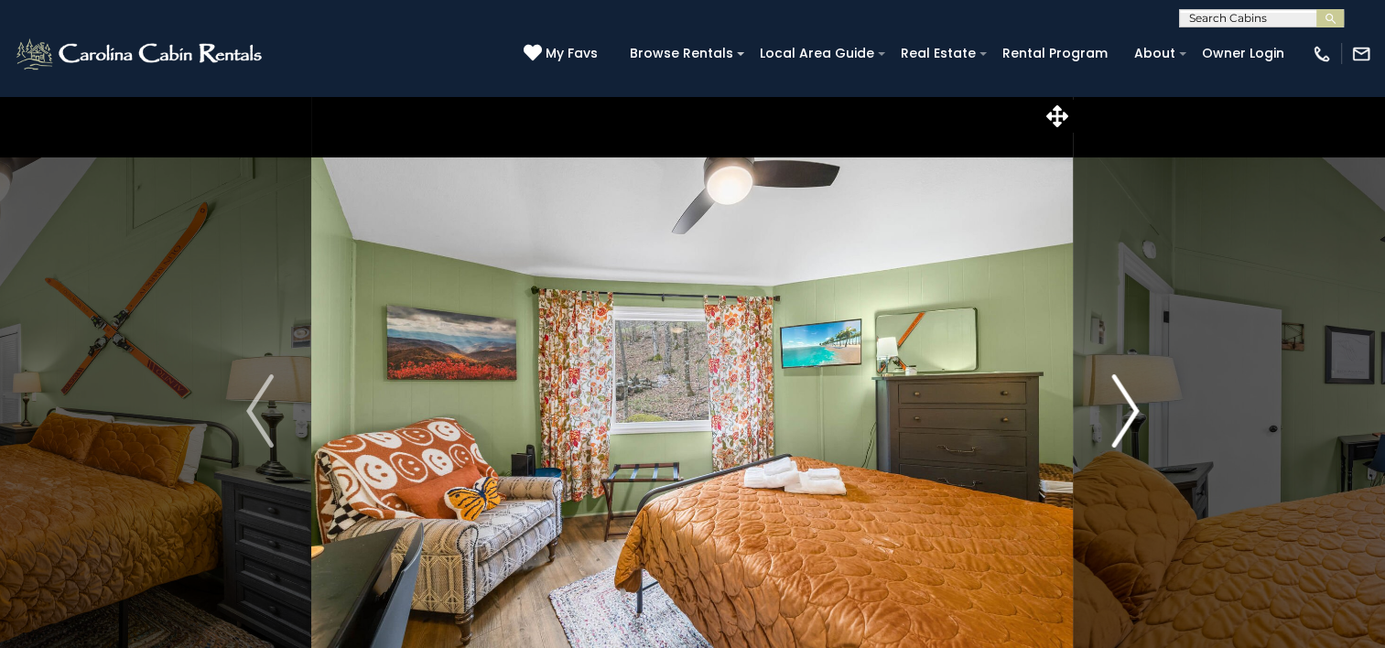
click at [1122, 410] on img "Next" at bounding box center [1125, 410] width 27 height 73
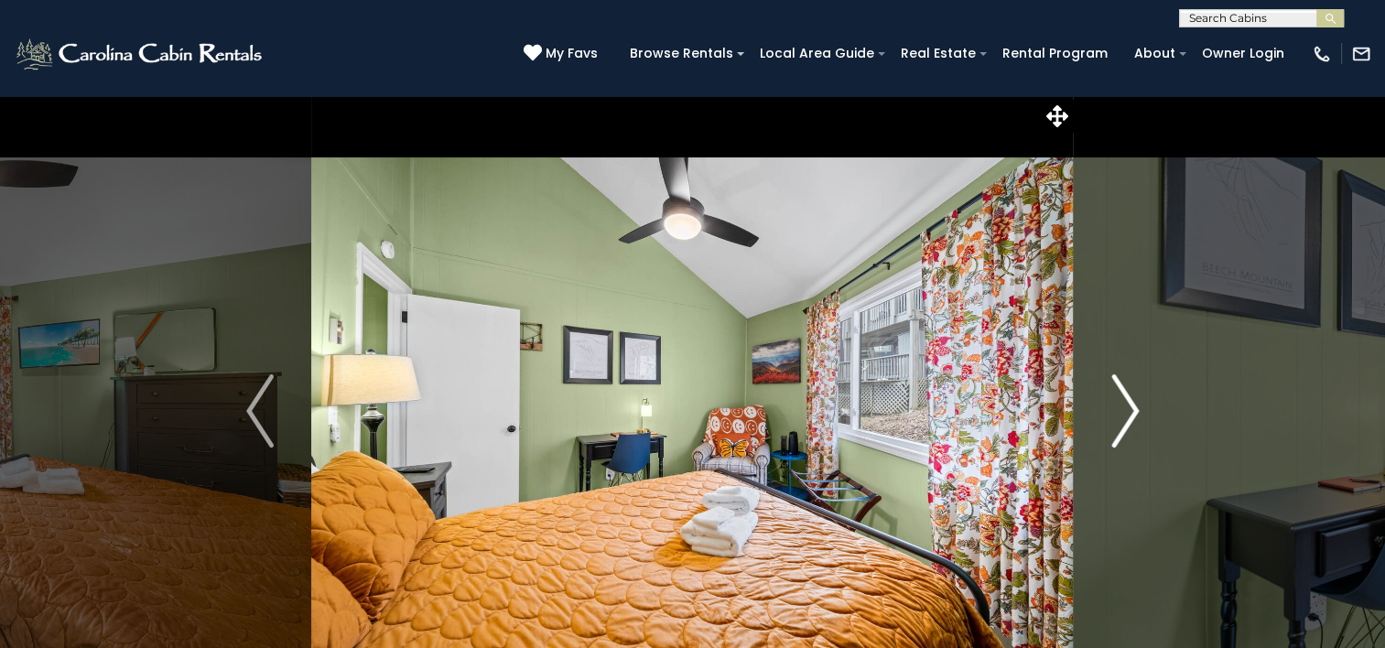
click at [1122, 410] on img "Next" at bounding box center [1125, 410] width 27 height 73
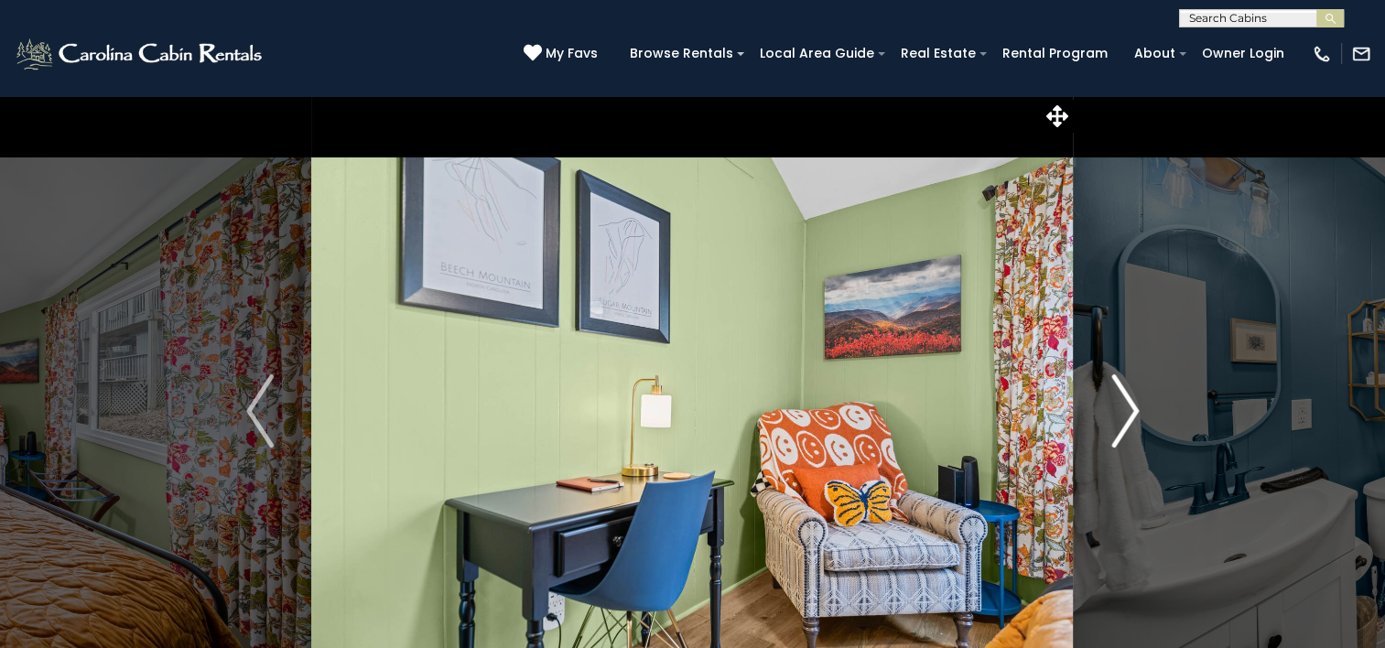
click at [1122, 410] on img "Next" at bounding box center [1125, 410] width 27 height 73
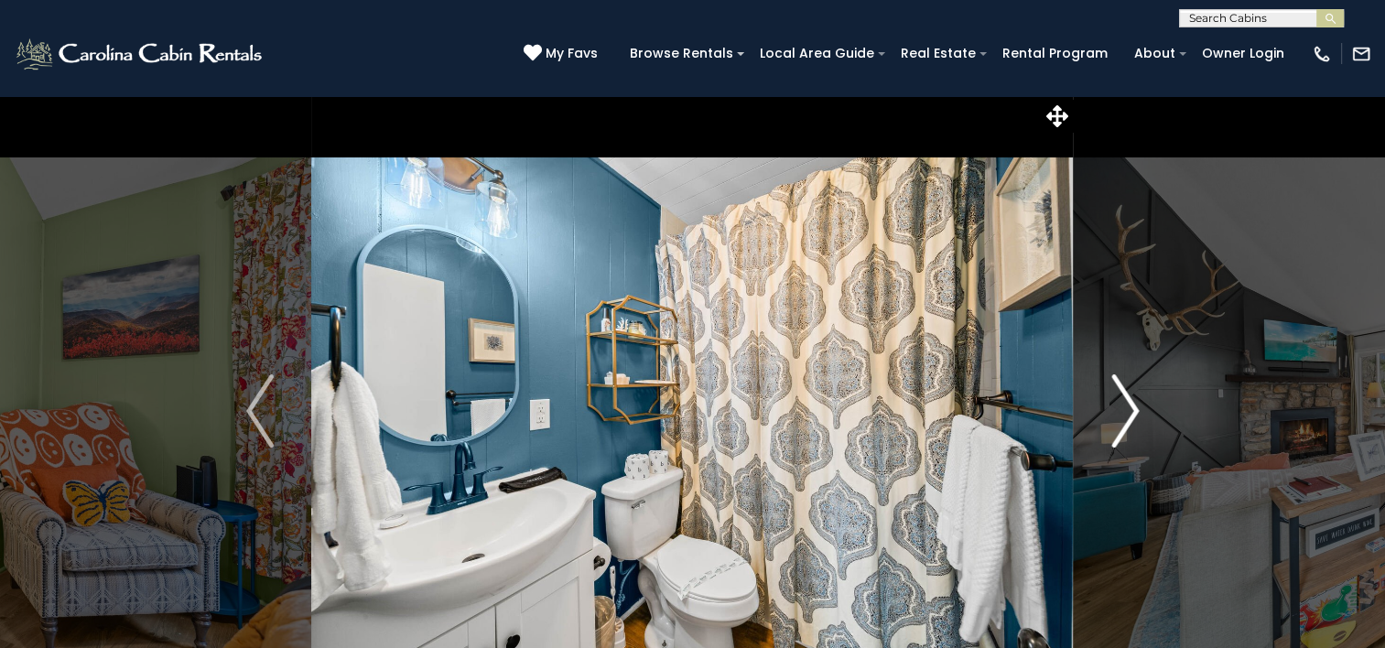
click at [1122, 410] on img "Next" at bounding box center [1125, 410] width 27 height 73
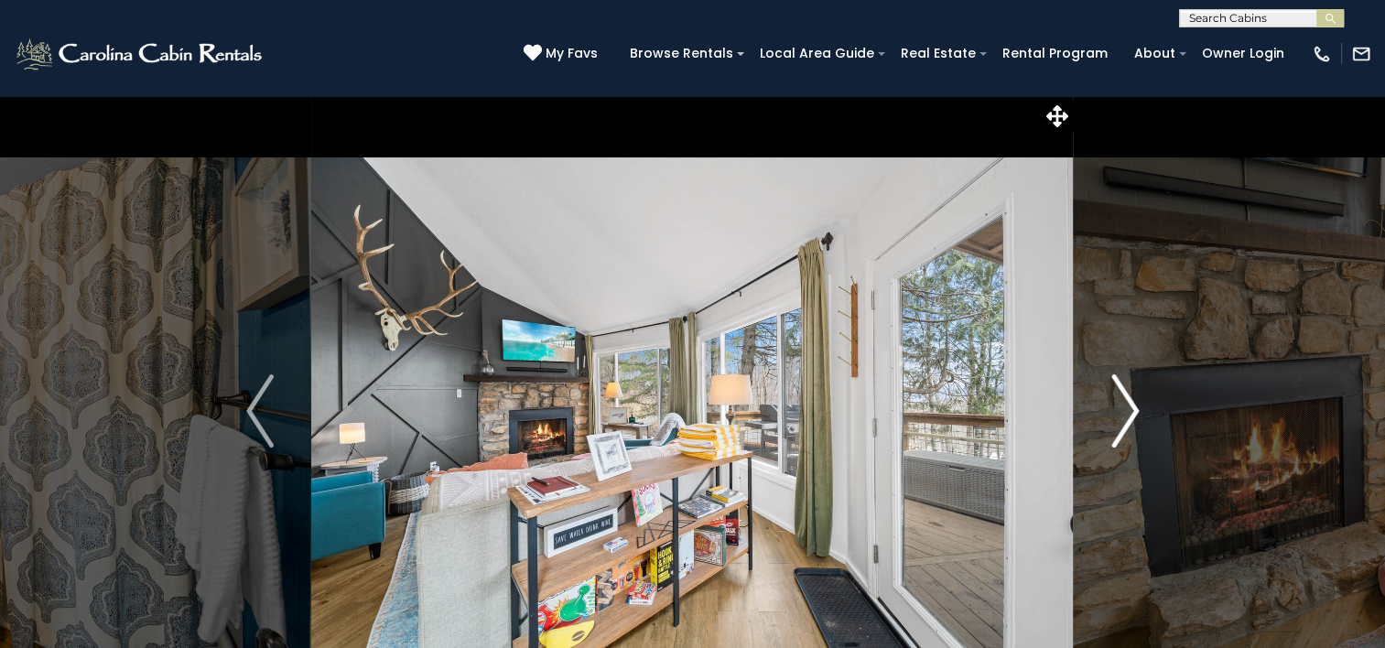
click at [1122, 410] on img "Next" at bounding box center [1125, 410] width 27 height 73
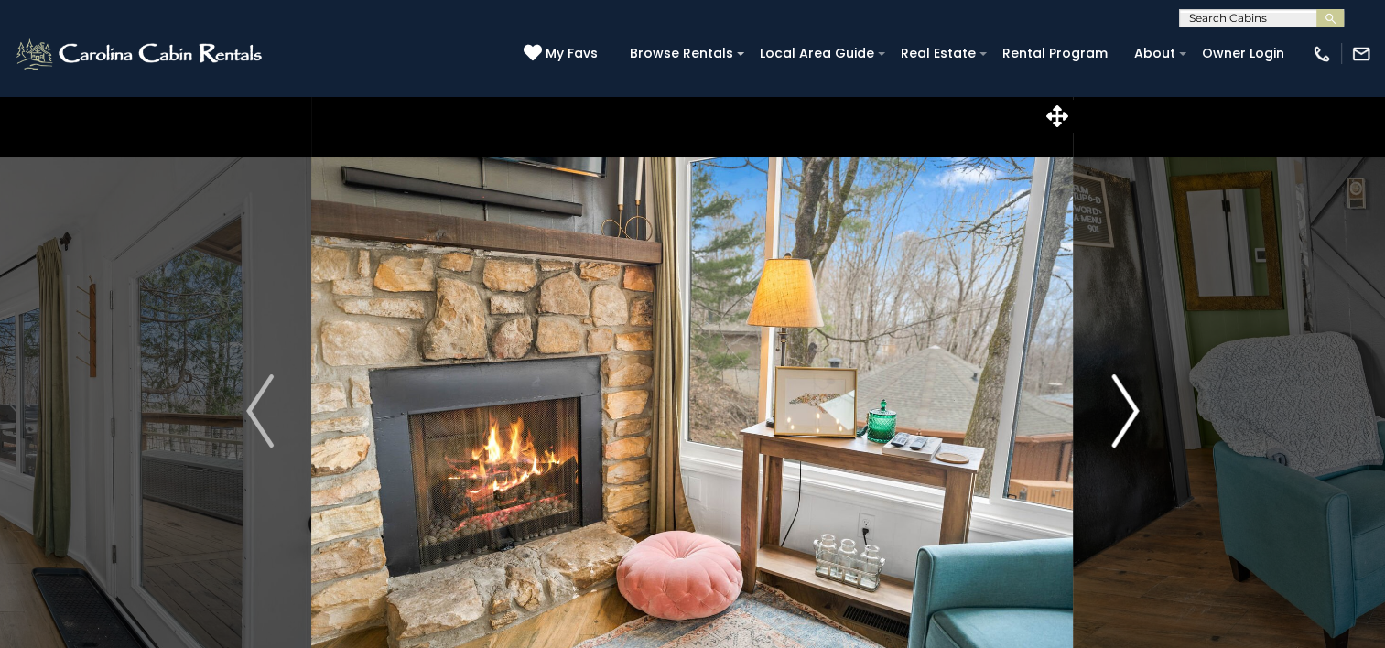
click at [1122, 410] on img "Next" at bounding box center [1125, 410] width 27 height 73
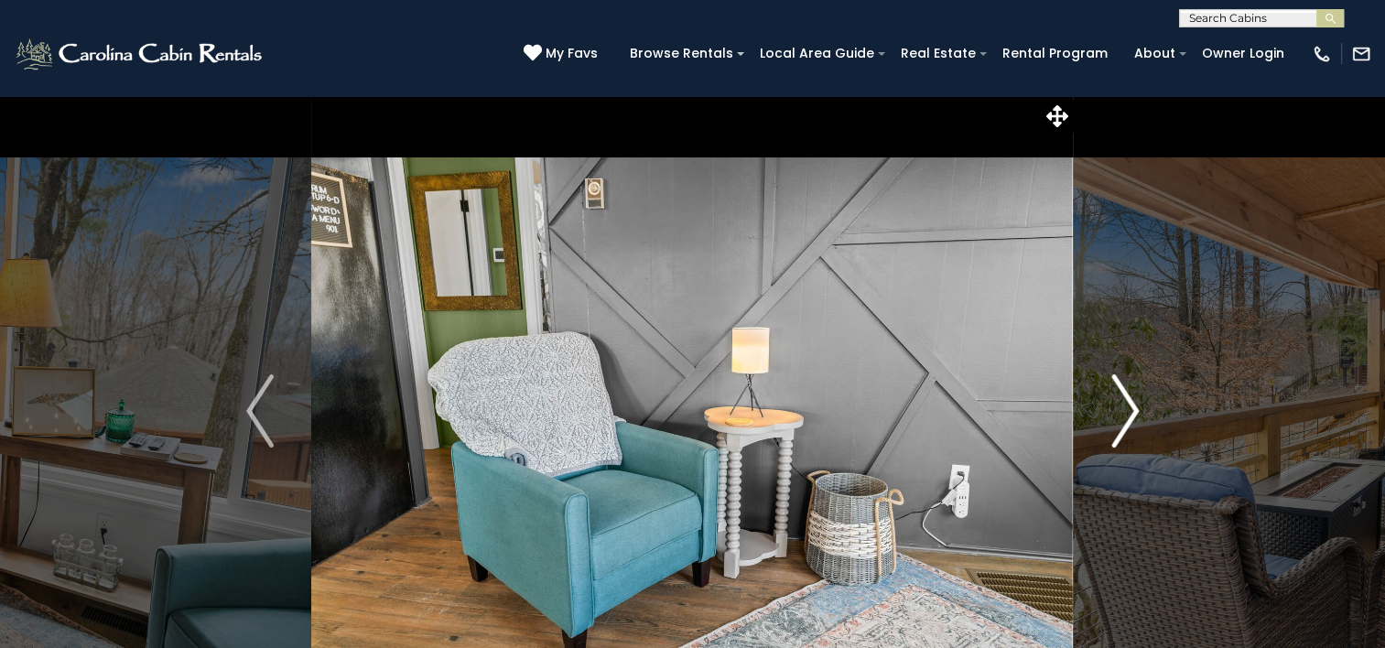
click at [1122, 410] on img "Next" at bounding box center [1125, 410] width 27 height 73
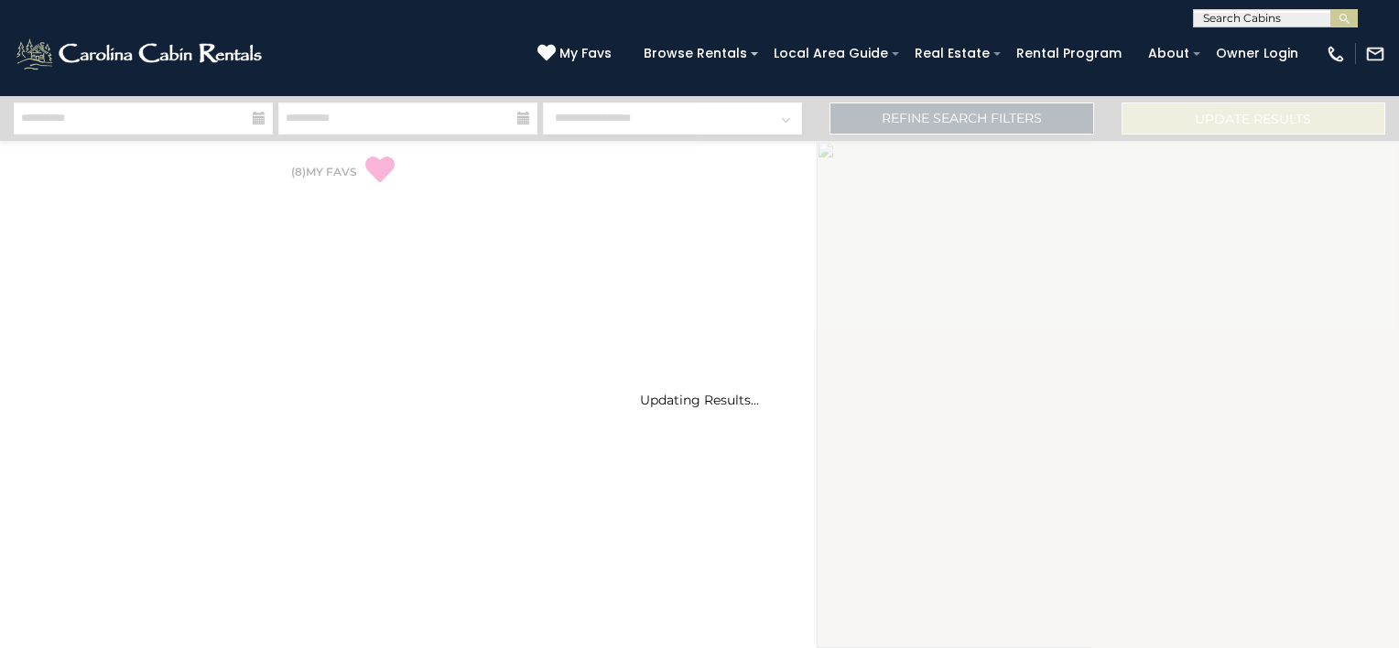
select select "*"
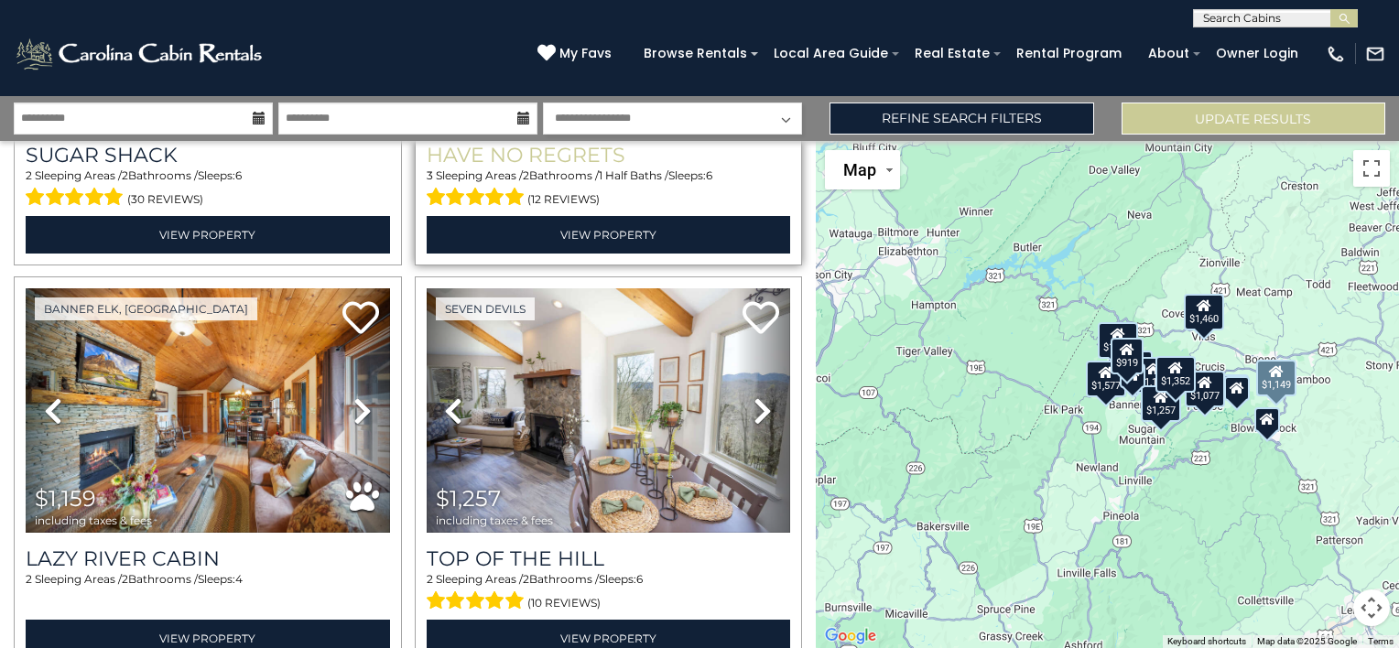
scroll to position [733, 0]
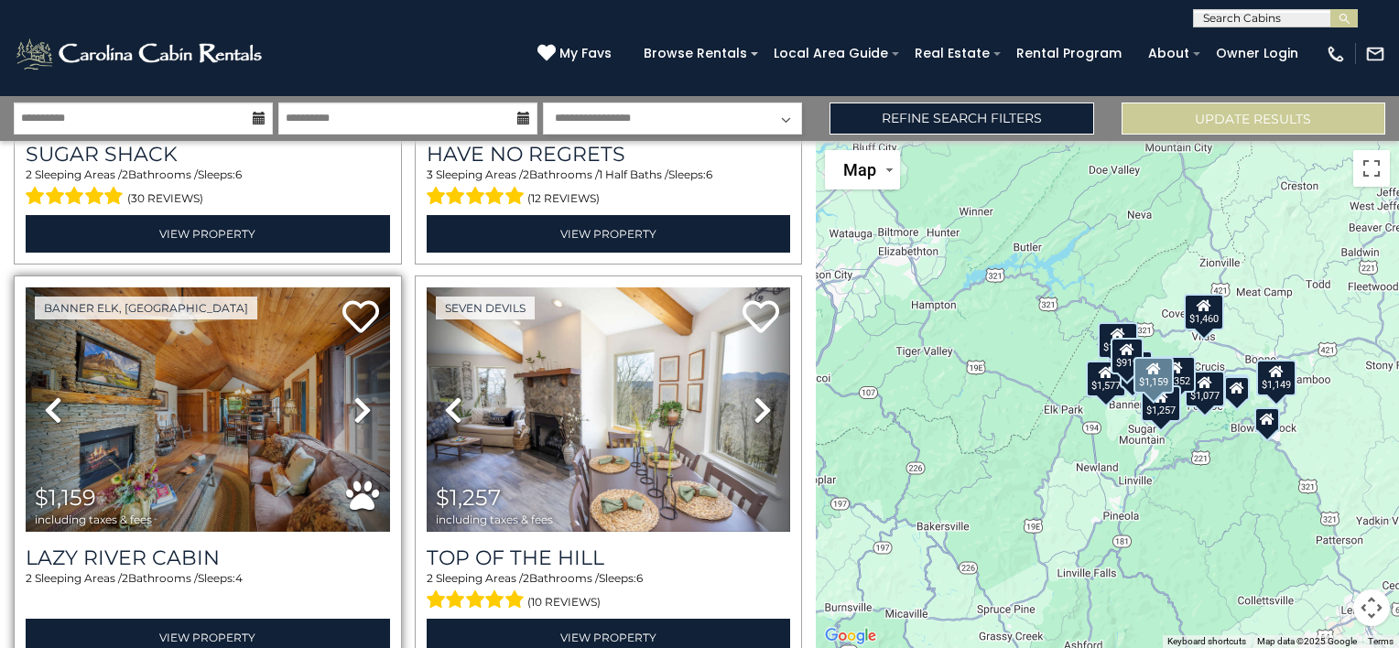
click at [353, 403] on icon at bounding box center [362, 410] width 18 height 29
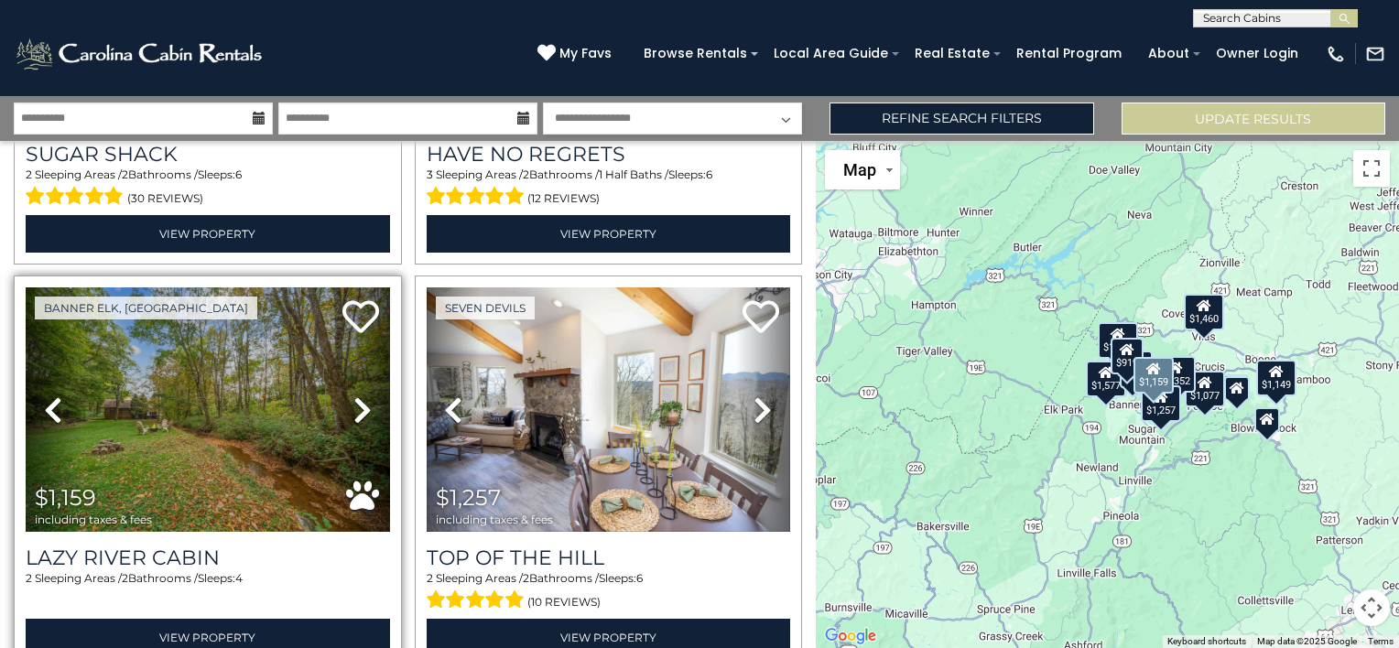
click at [353, 403] on icon at bounding box center [362, 410] width 18 height 29
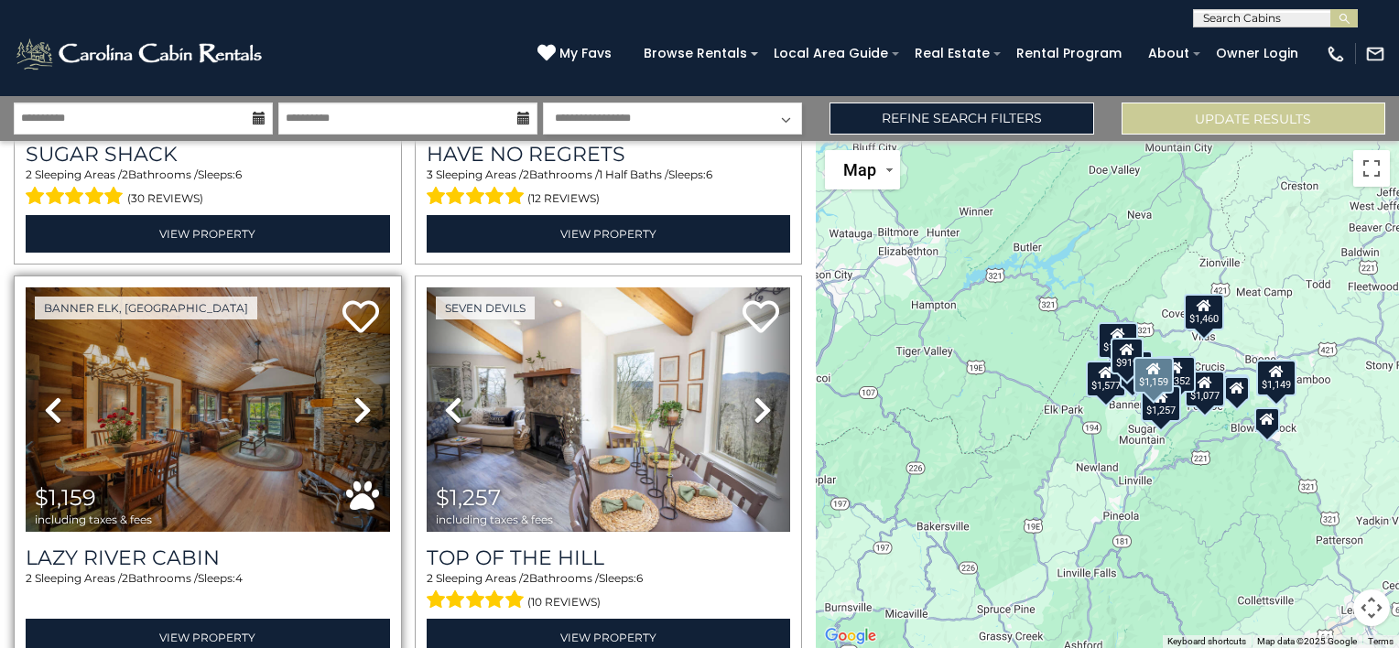
click at [353, 403] on icon at bounding box center [362, 410] width 18 height 29
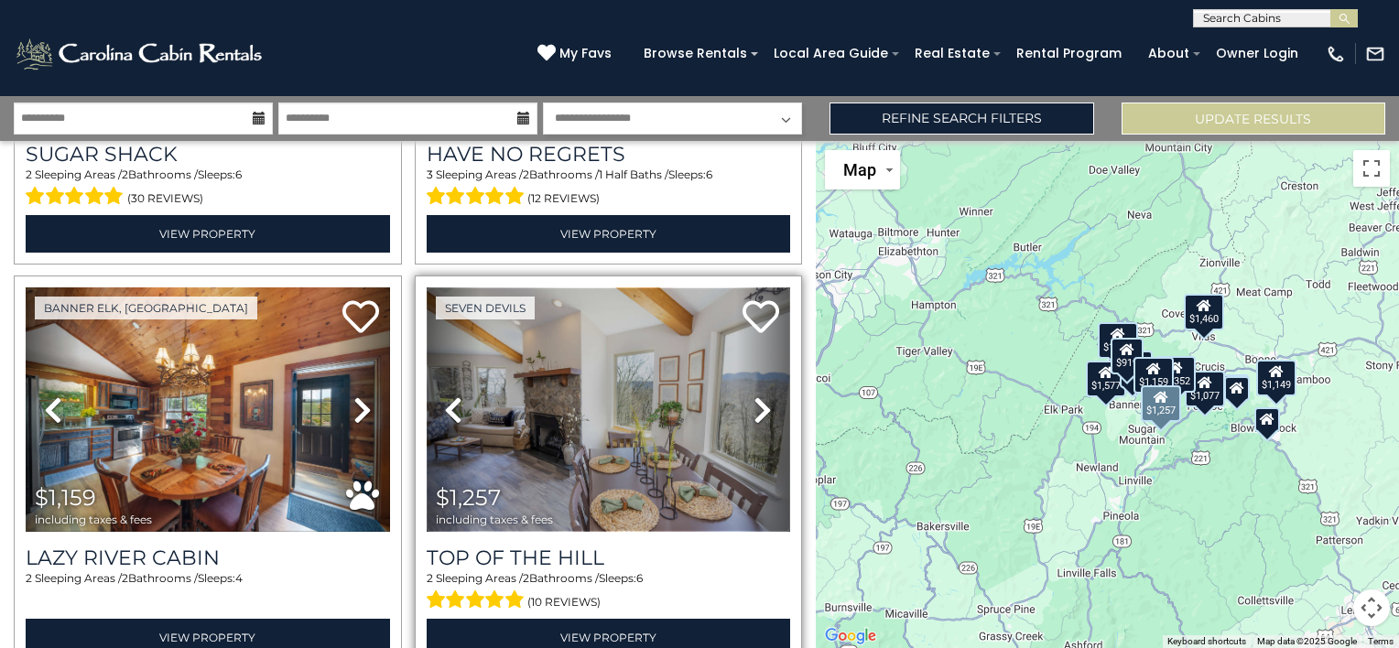
click at [612, 374] on img at bounding box center [609, 410] width 364 height 244
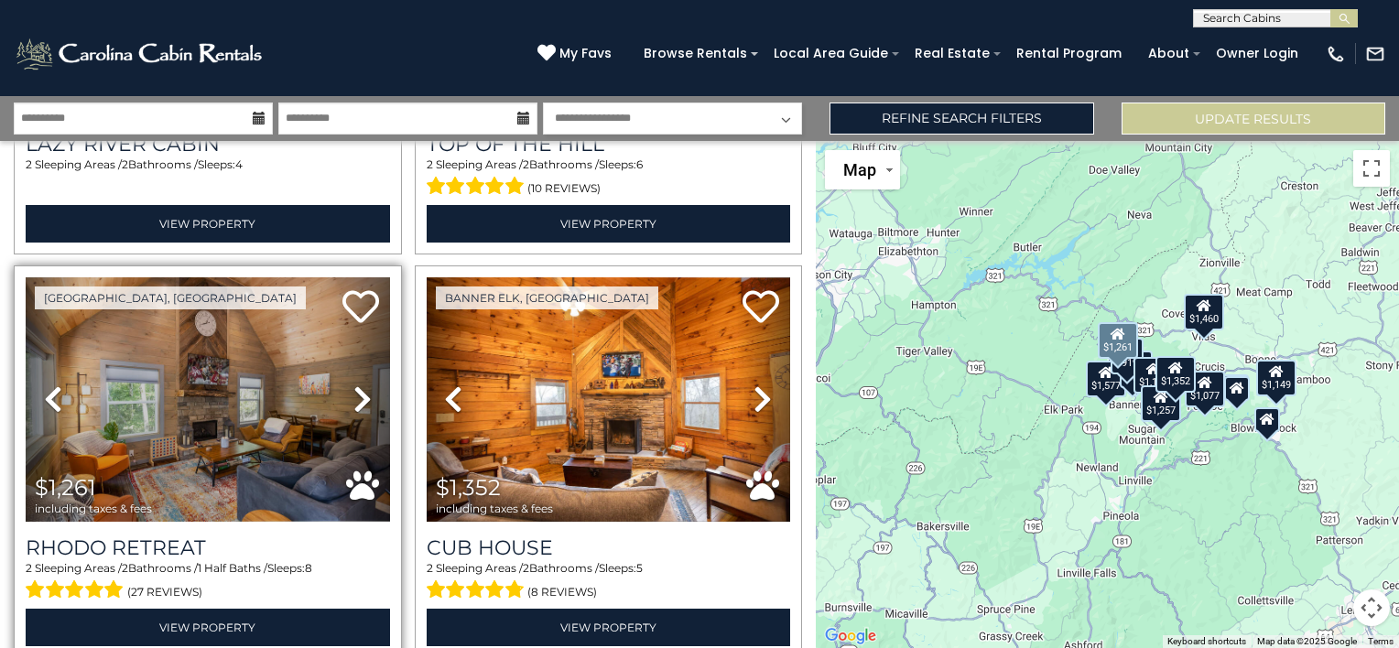
scroll to position [1099, 0]
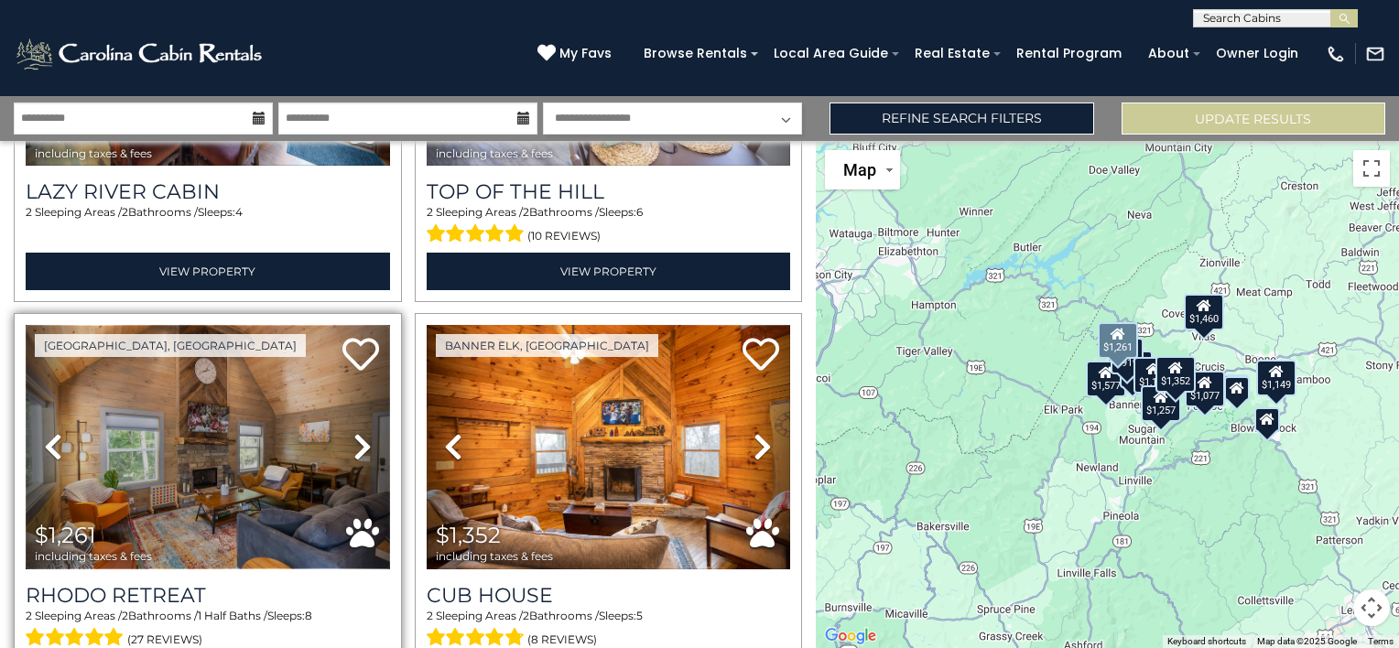
click at [228, 402] on img at bounding box center [208, 447] width 364 height 244
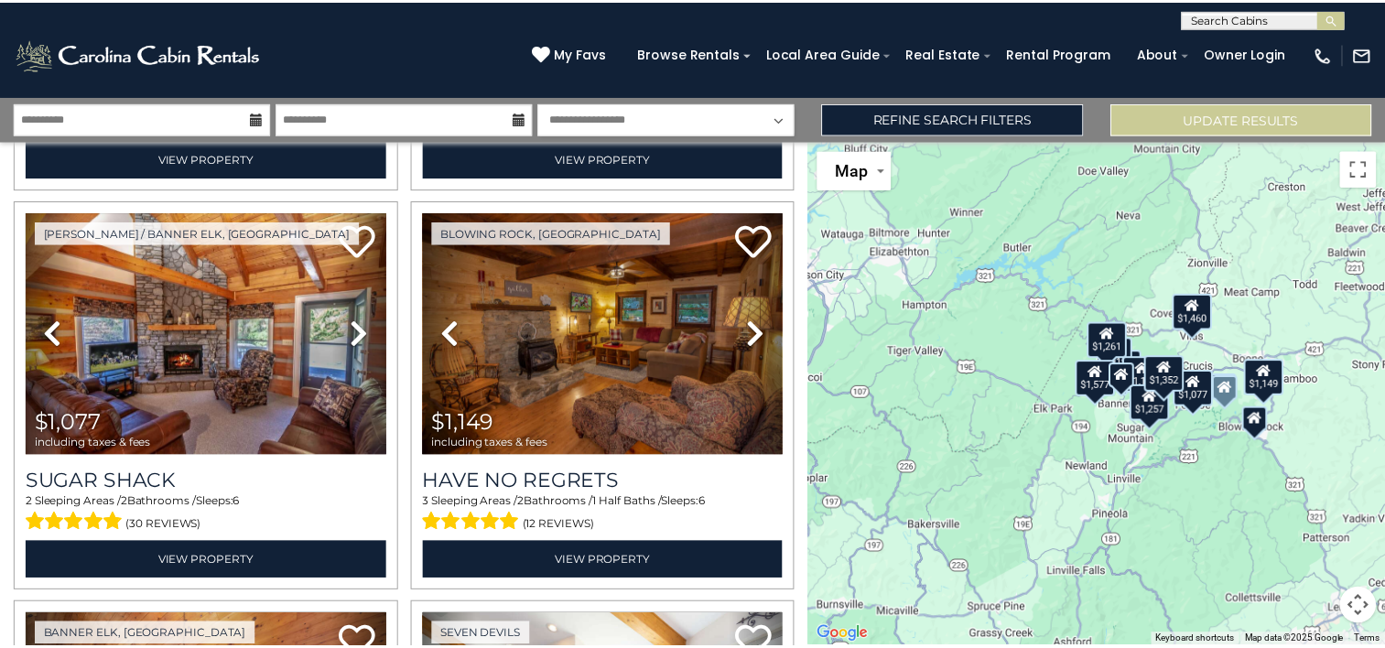
scroll to position [0, 0]
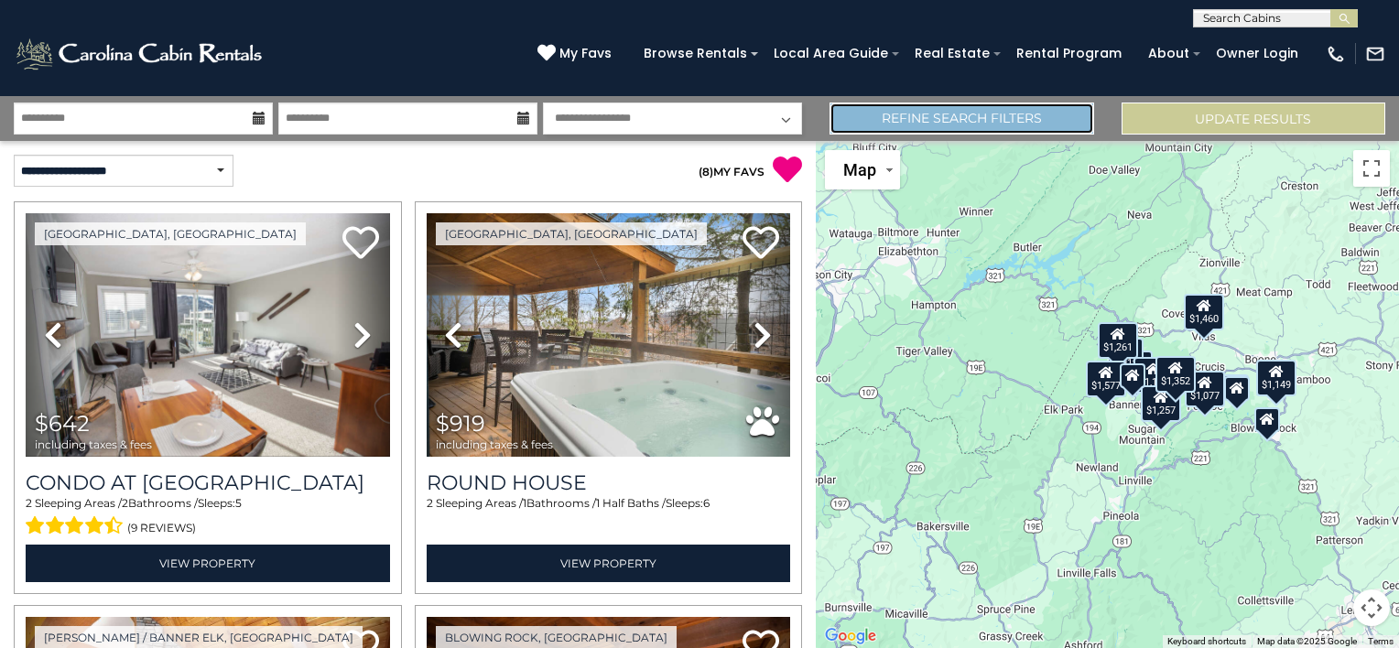
click at [978, 111] on link "Refine Search Filters" at bounding box center [962, 119] width 264 height 32
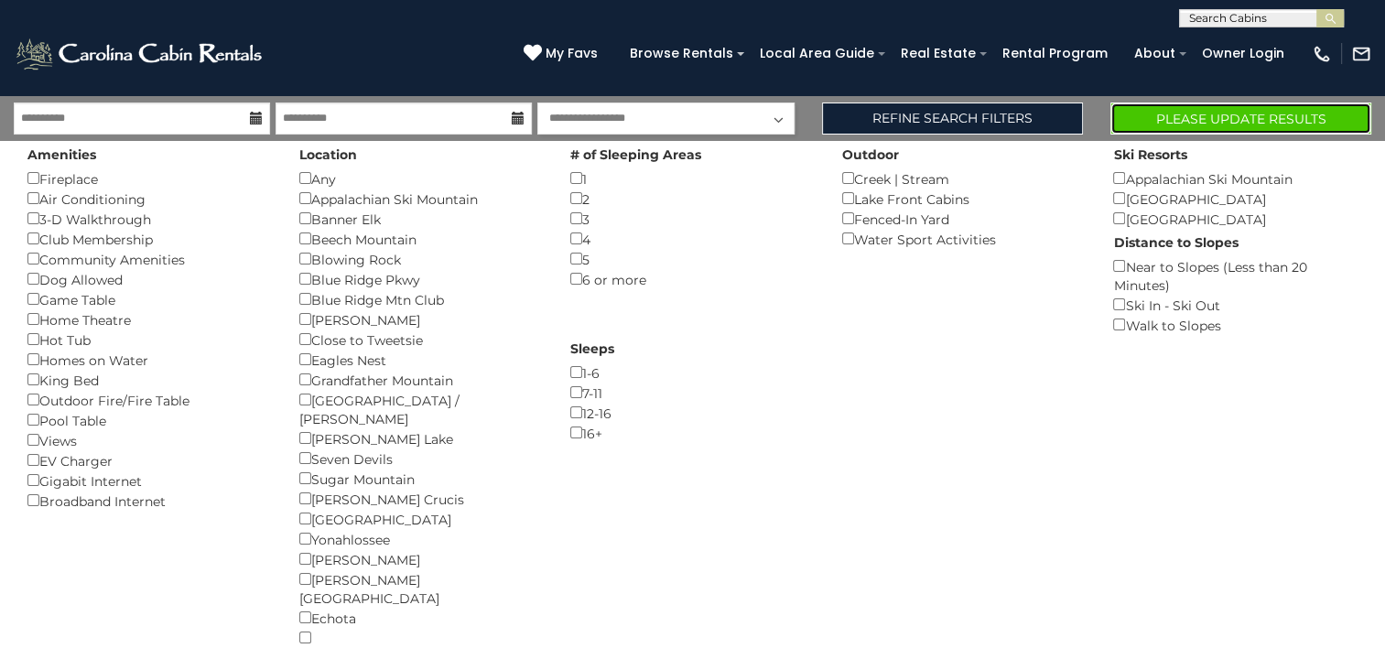
click at [1209, 118] on button "Please Update Results" at bounding box center [1241, 119] width 261 height 32
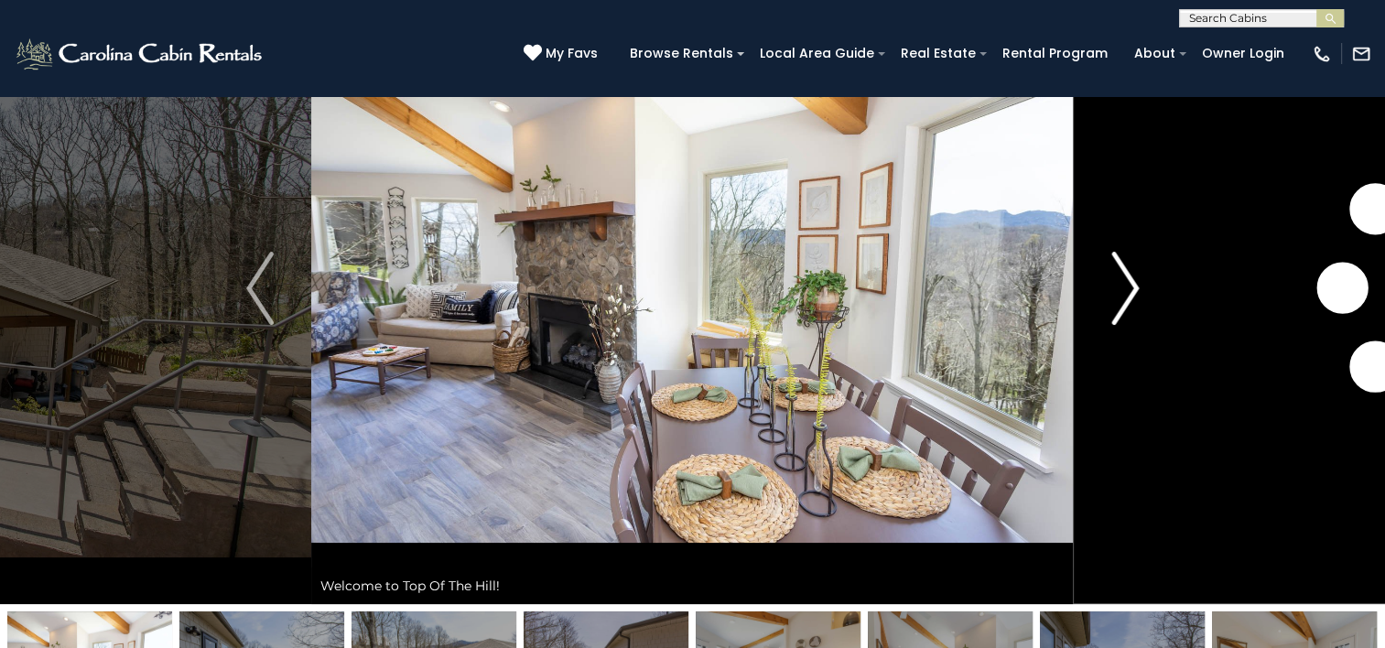
scroll to position [92, 0]
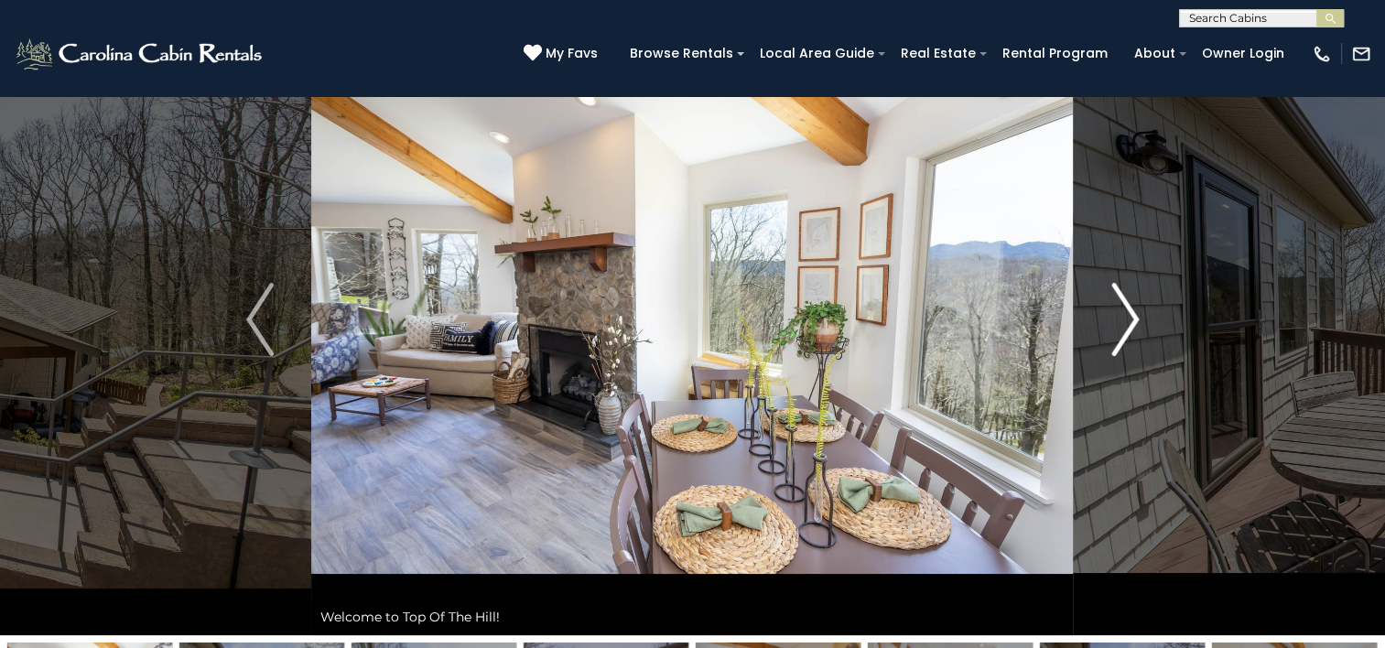
click at [1128, 325] on img "Next" at bounding box center [1125, 319] width 27 height 73
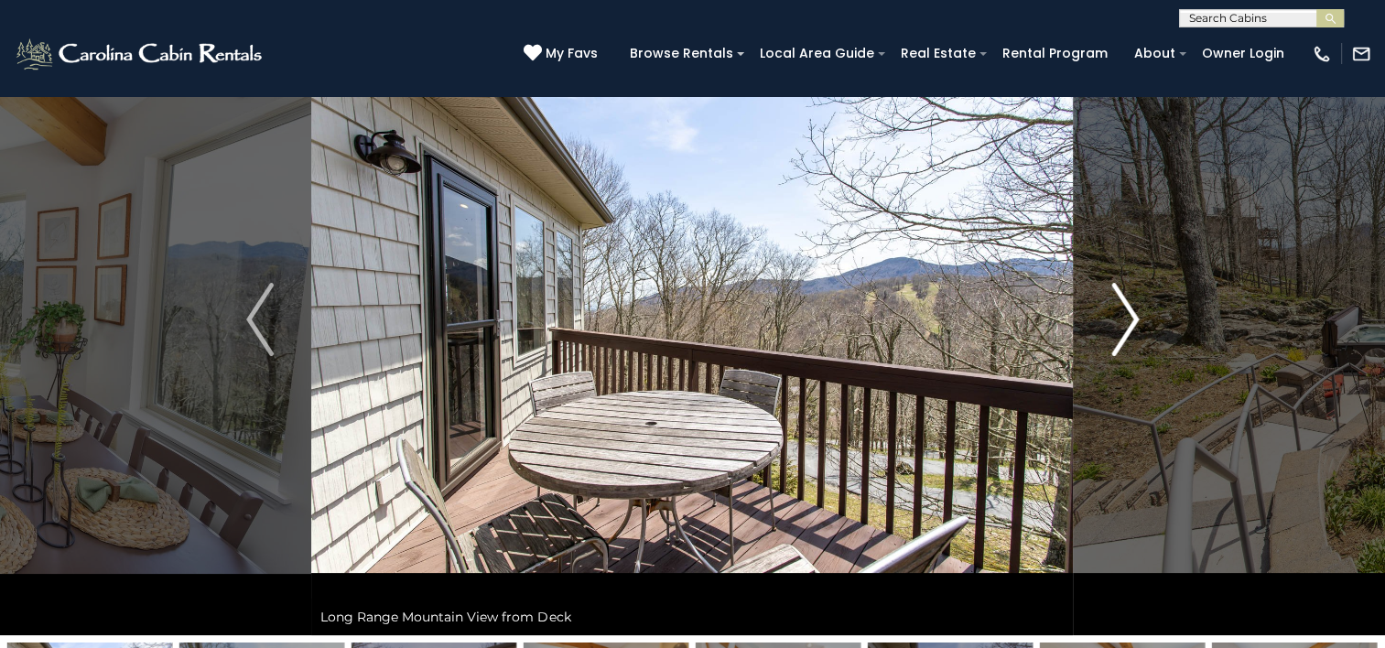
click at [1128, 325] on img "Next" at bounding box center [1125, 319] width 27 height 73
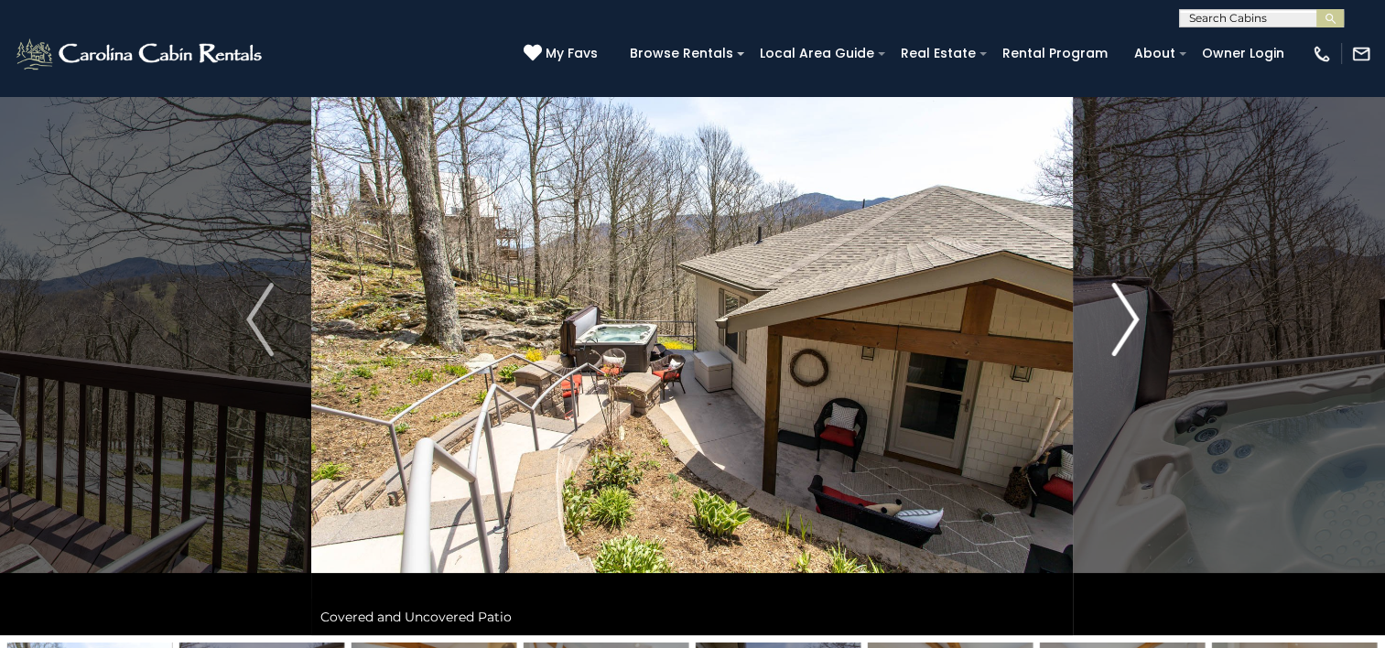
click at [1128, 325] on img "Next" at bounding box center [1125, 319] width 27 height 73
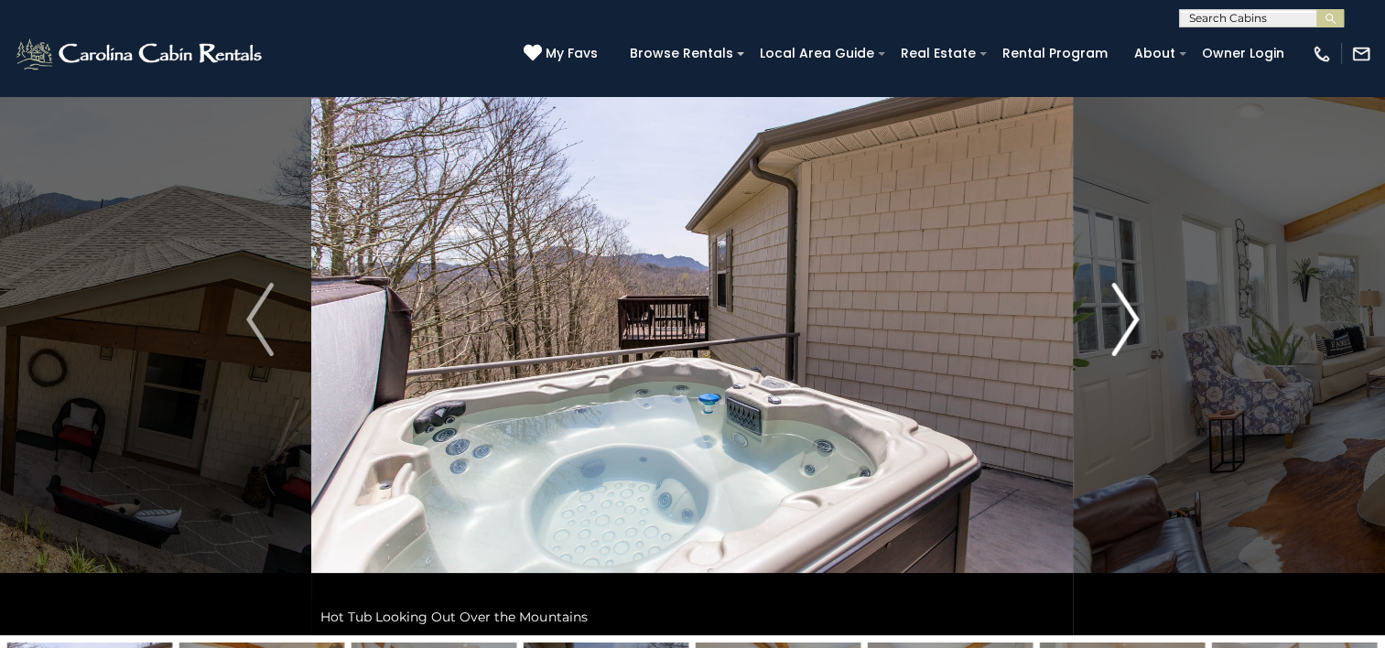
click at [1128, 325] on img "Next" at bounding box center [1125, 319] width 27 height 73
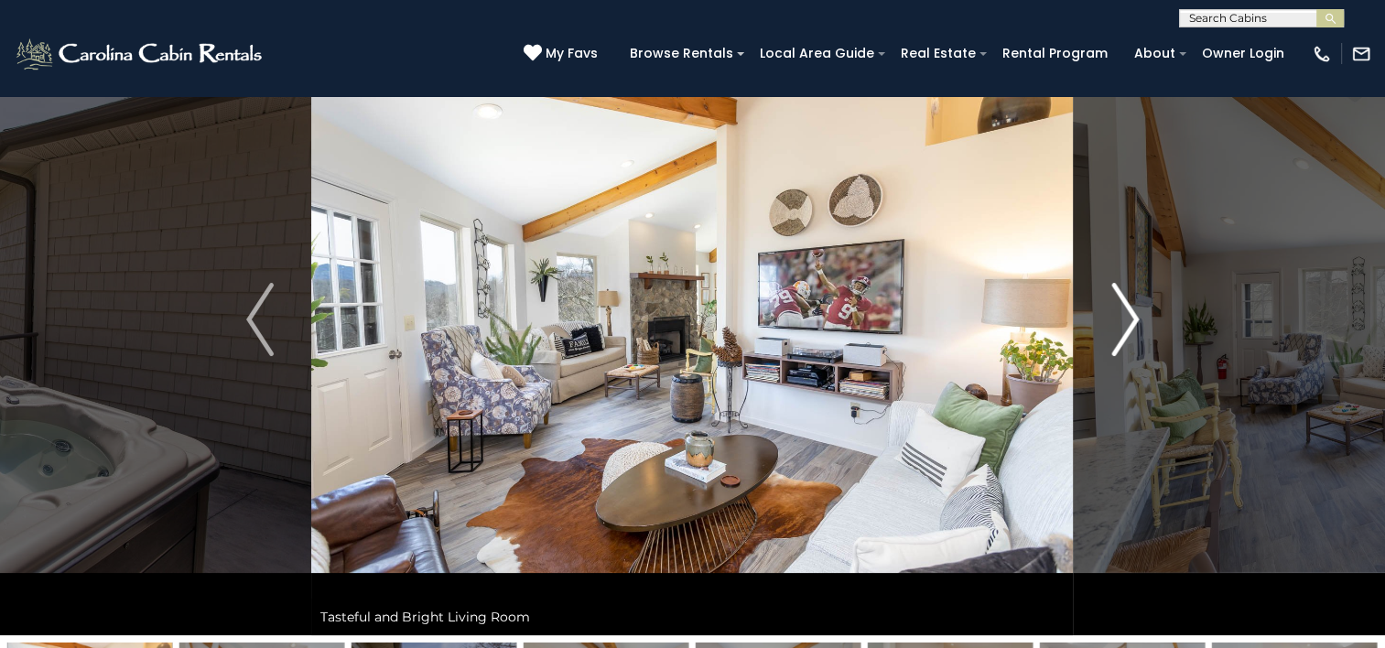
click at [1128, 325] on img "Next" at bounding box center [1125, 319] width 27 height 73
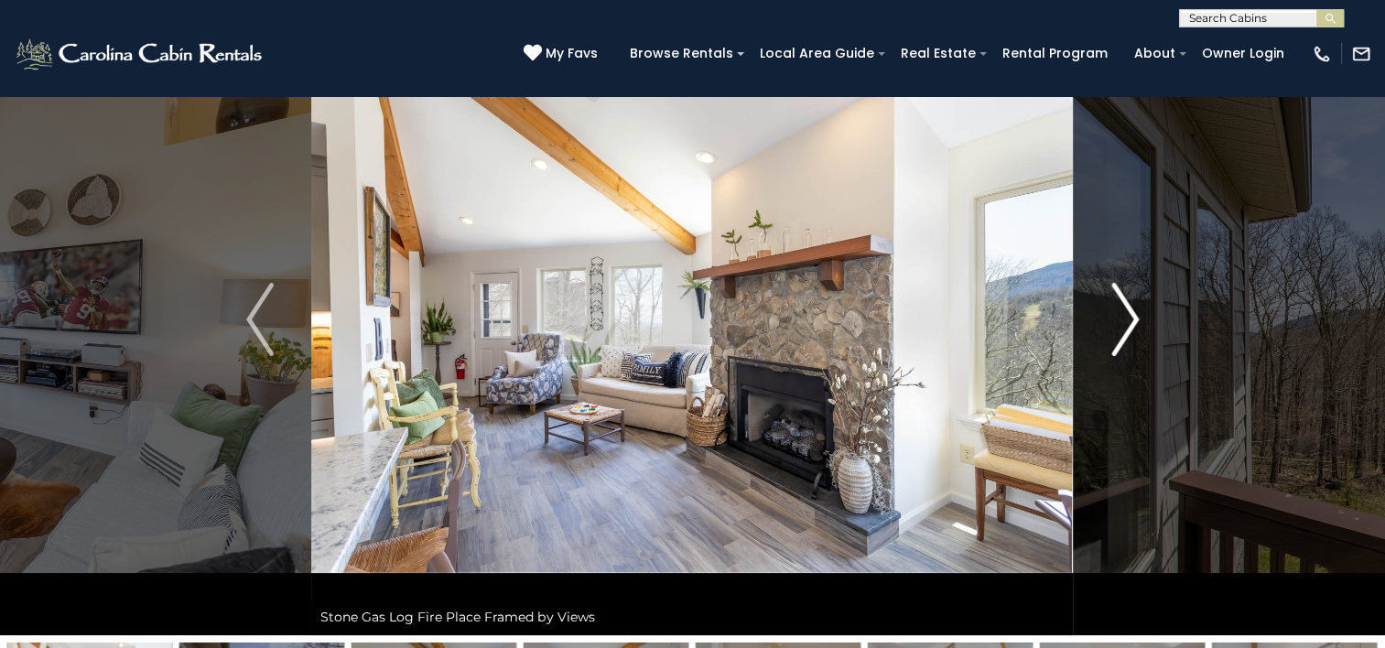
click at [1128, 325] on img "Next" at bounding box center [1125, 319] width 27 height 73
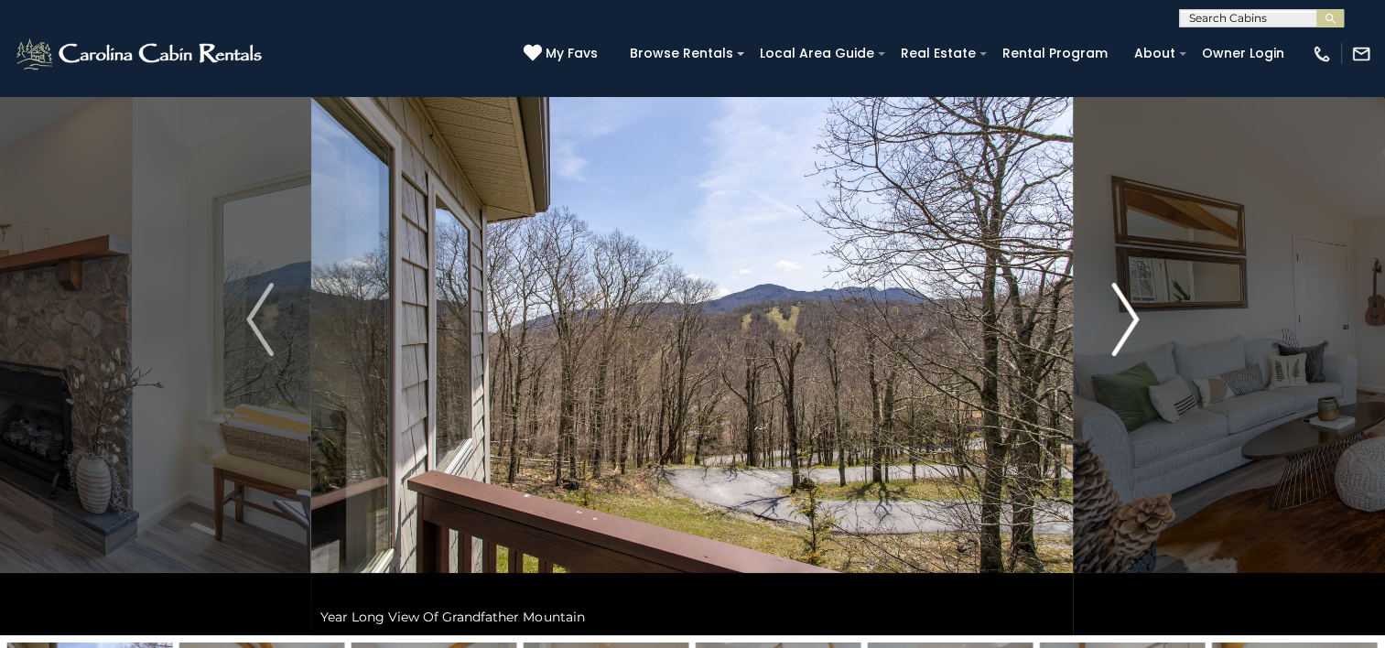
click at [1128, 325] on img "Next" at bounding box center [1125, 319] width 27 height 73
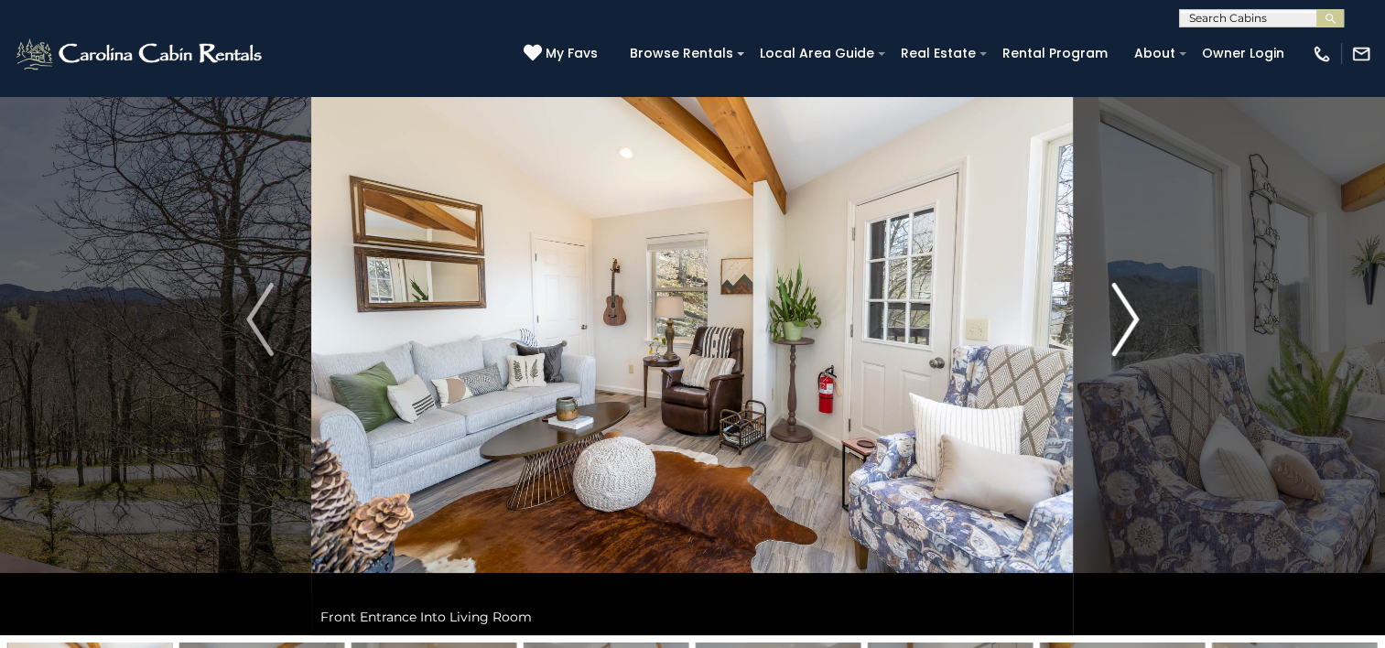
click at [1128, 325] on img "Next" at bounding box center [1125, 319] width 27 height 73
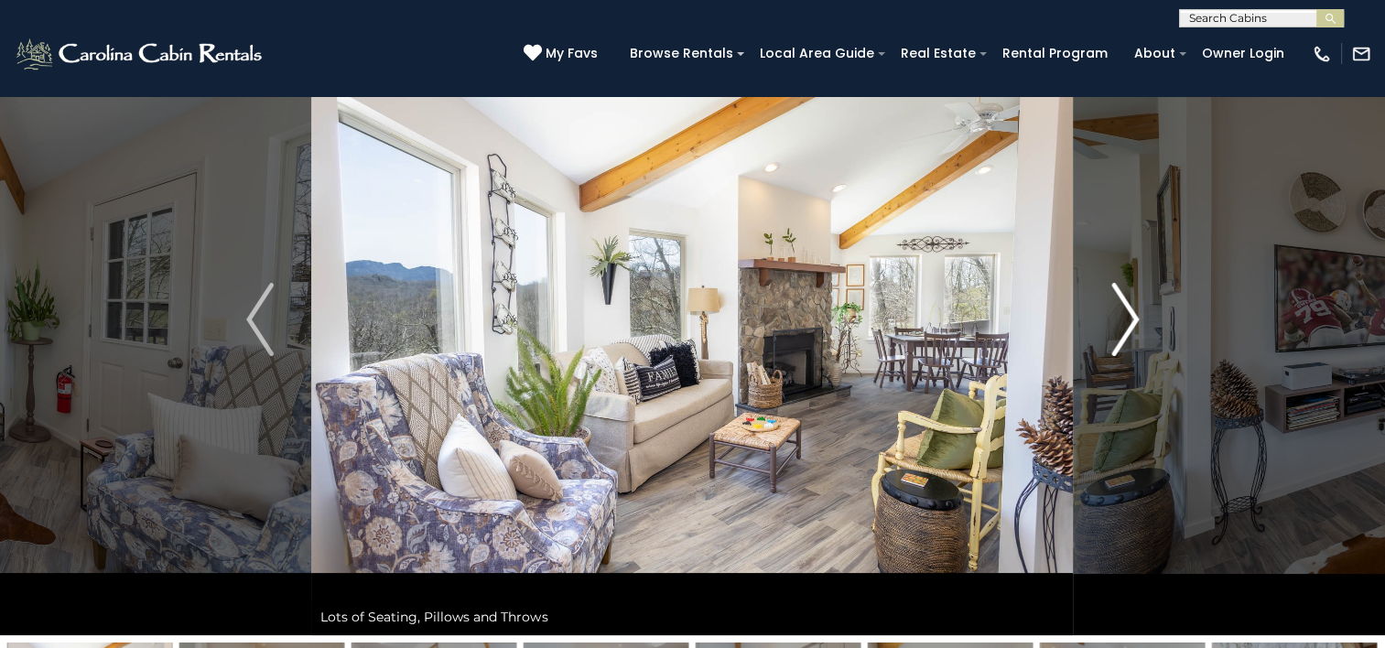
click at [1128, 325] on img "Next" at bounding box center [1125, 319] width 27 height 73
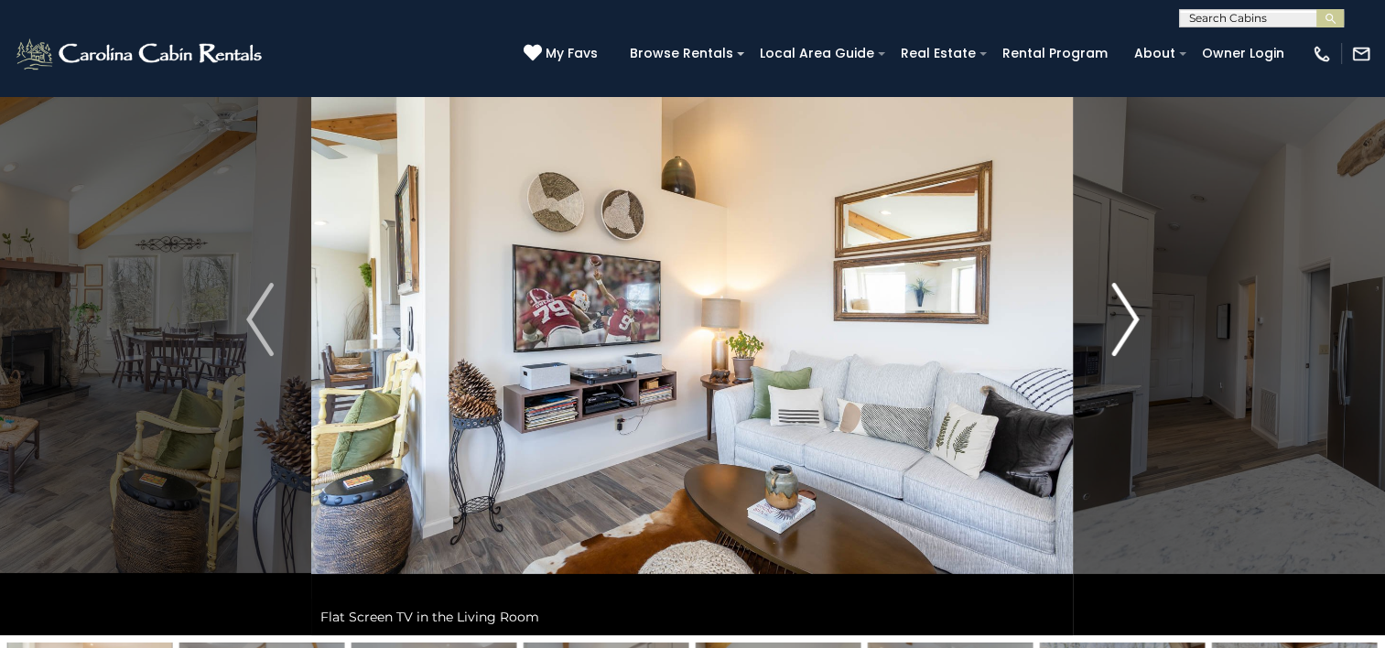
click at [1128, 325] on img "Next" at bounding box center [1125, 319] width 27 height 73
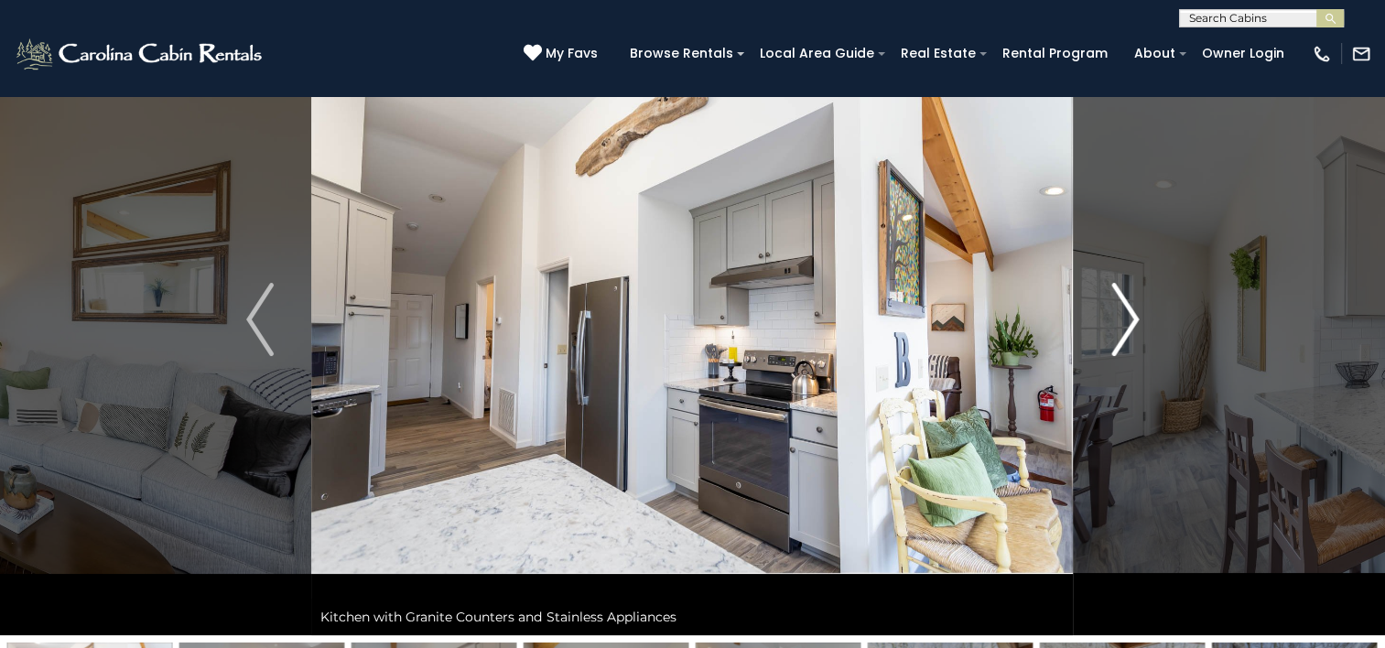
click at [1128, 325] on img "Next" at bounding box center [1125, 319] width 27 height 73
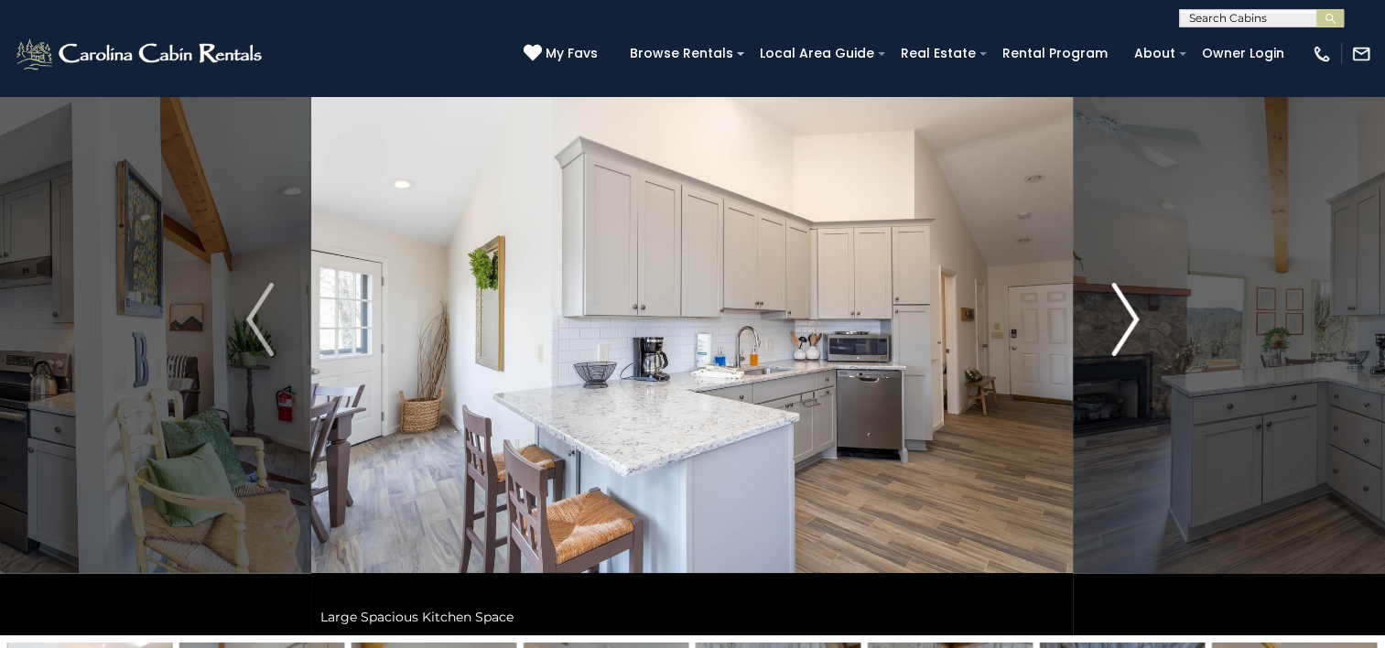
click at [1128, 325] on img "Next" at bounding box center [1125, 319] width 27 height 73
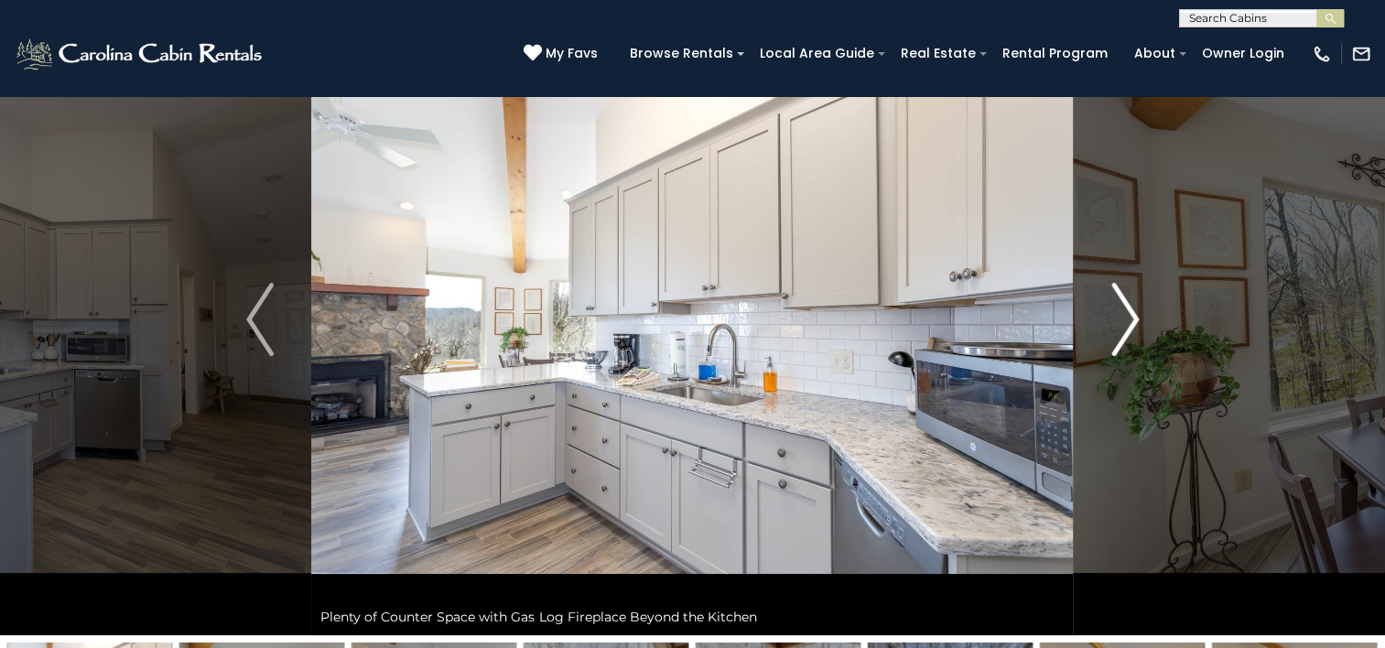
click at [1128, 325] on img "Next" at bounding box center [1125, 319] width 27 height 73
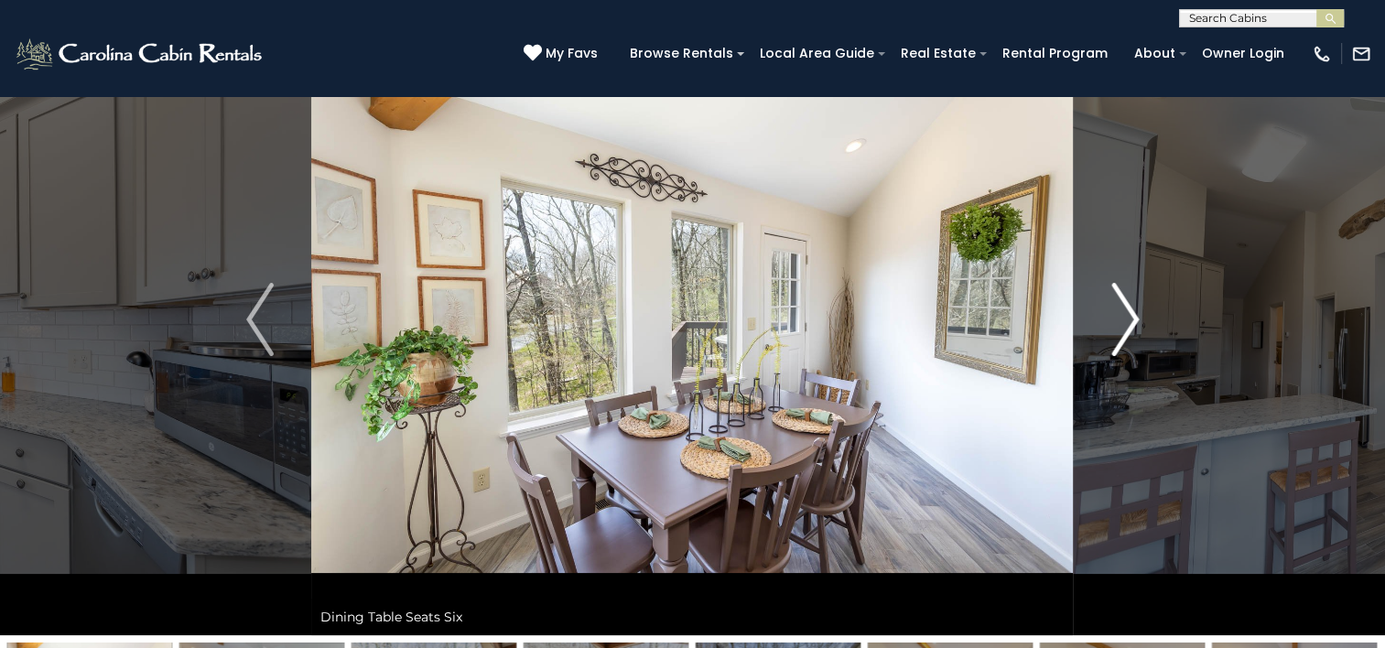
click at [1128, 325] on img "Next" at bounding box center [1125, 319] width 27 height 73
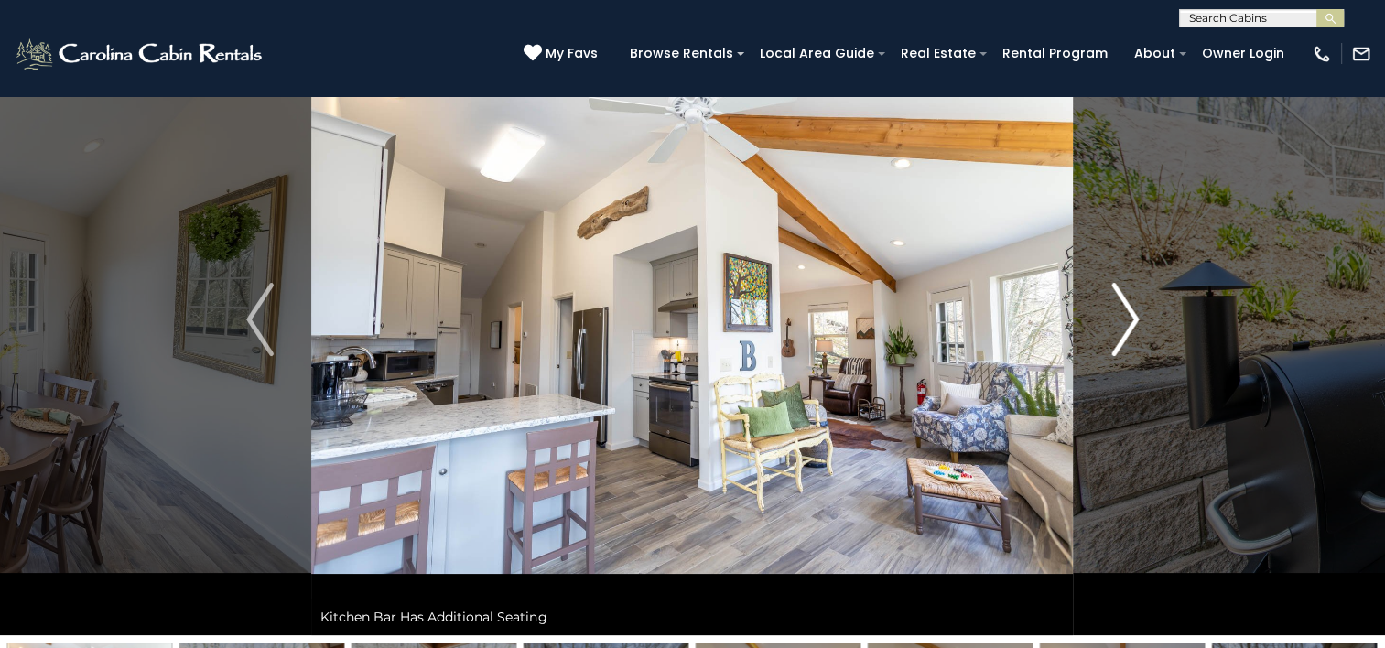
click at [1128, 325] on img "Next" at bounding box center [1125, 319] width 27 height 73
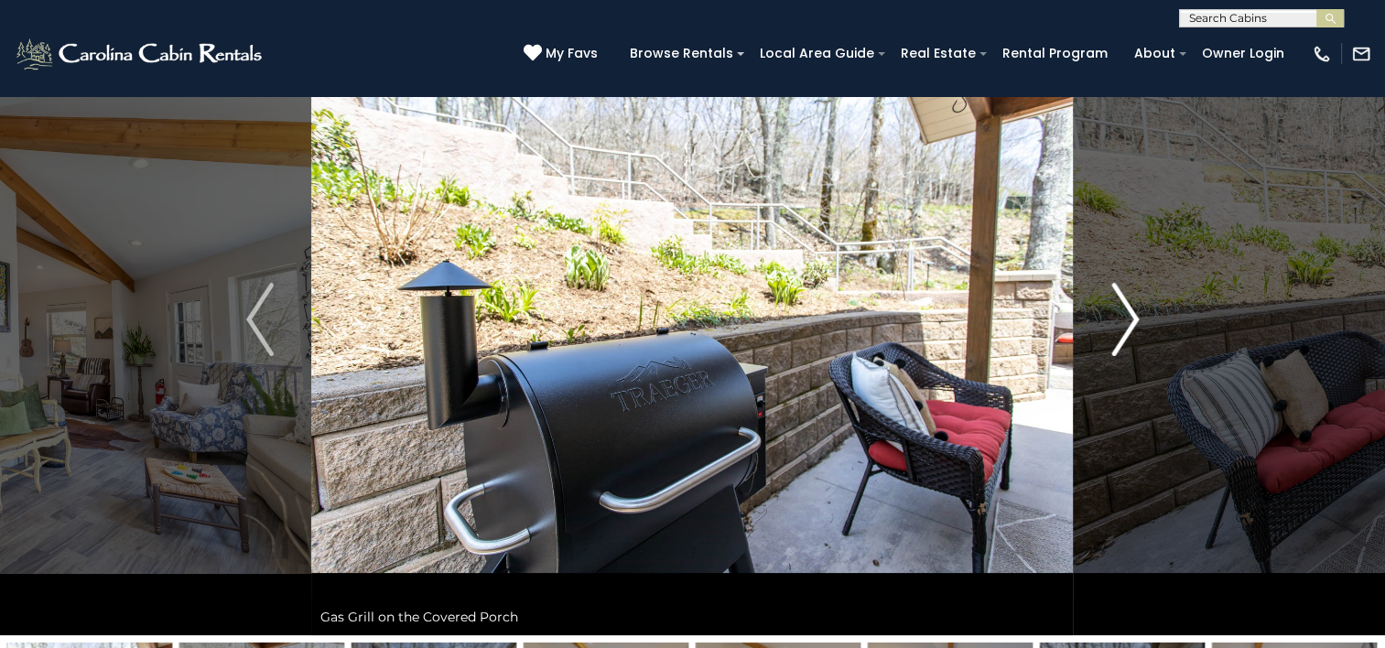
click at [1128, 325] on img "Next" at bounding box center [1125, 319] width 27 height 73
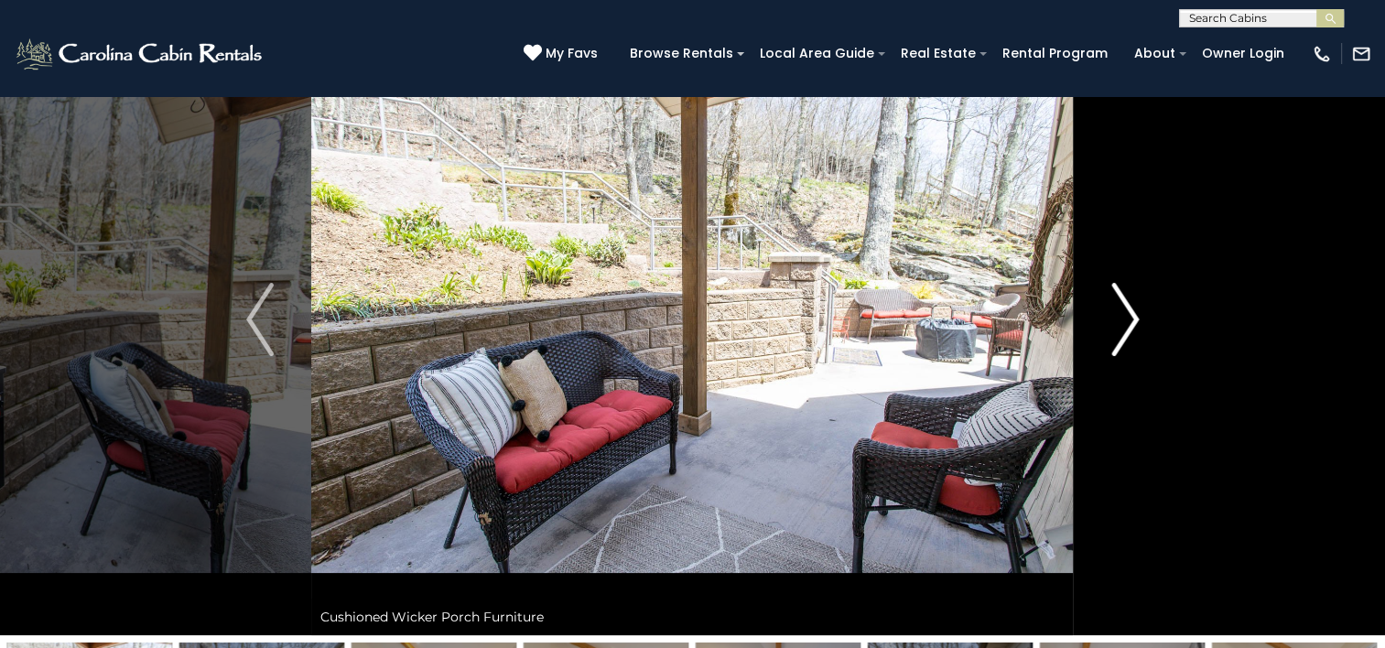
click at [1128, 325] on img "Next" at bounding box center [1125, 319] width 27 height 73
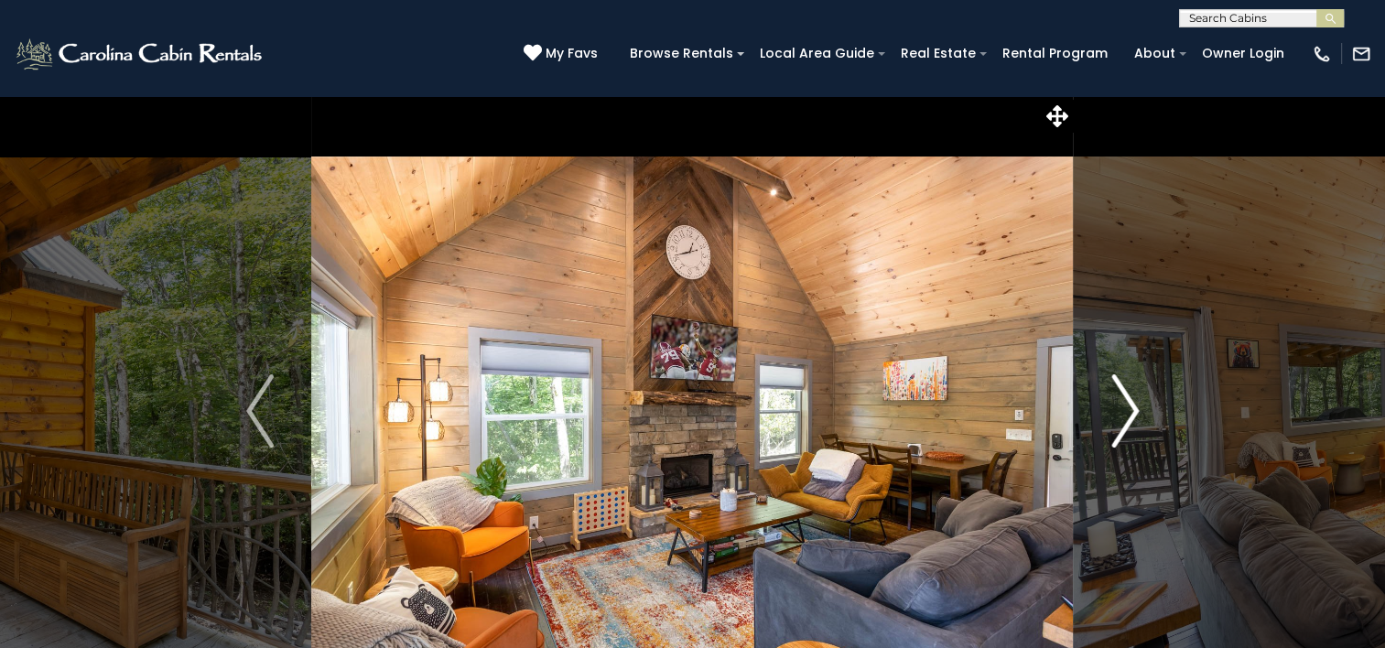
click at [1126, 407] on img "Next" at bounding box center [1125, 410] width 27 height 73
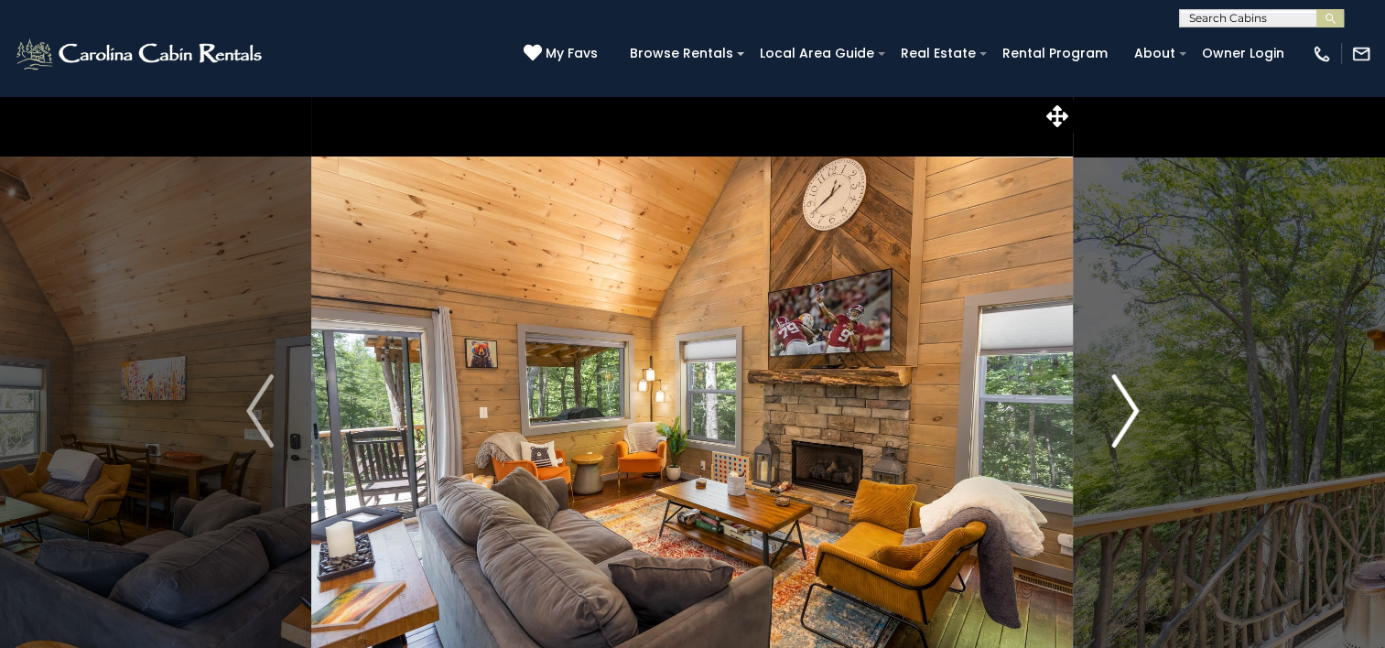
click at [1126, 407] on img "Next" at bounding box center [1125, 410] width 27 height 73
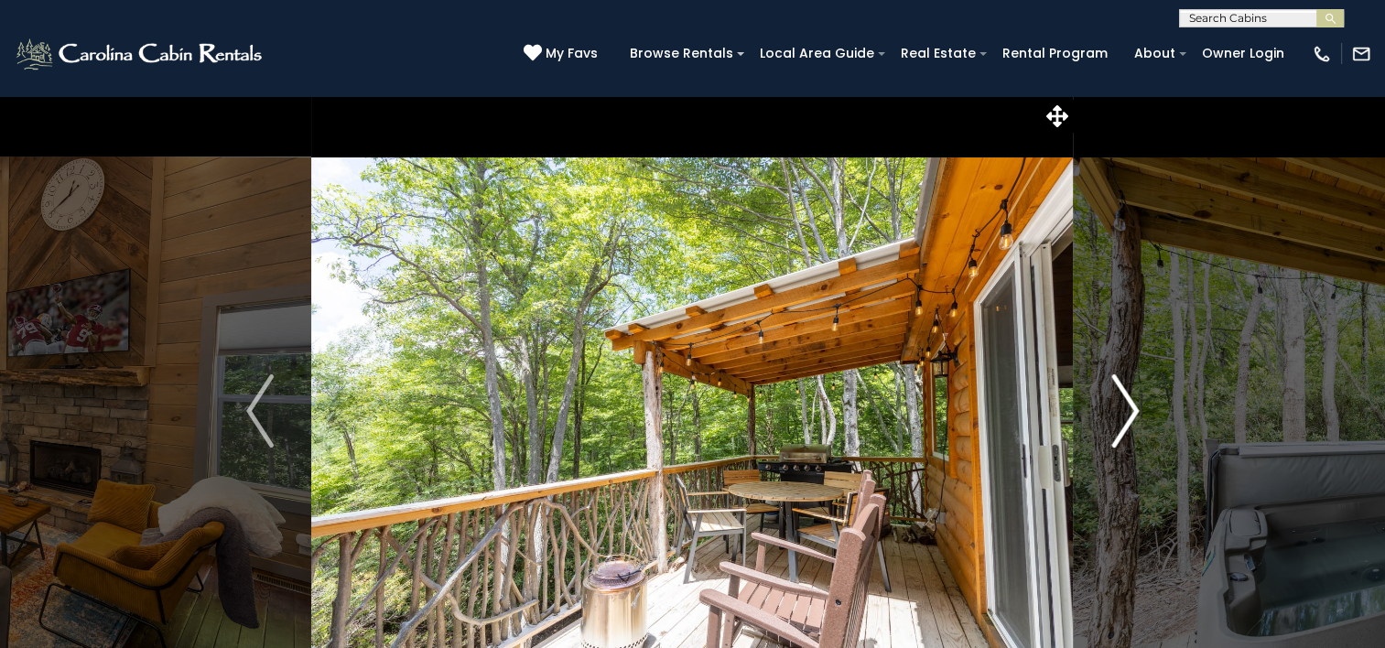
click at [1126, 407] on img "Next" at bounding box center [1125, 410] width 27 height 73
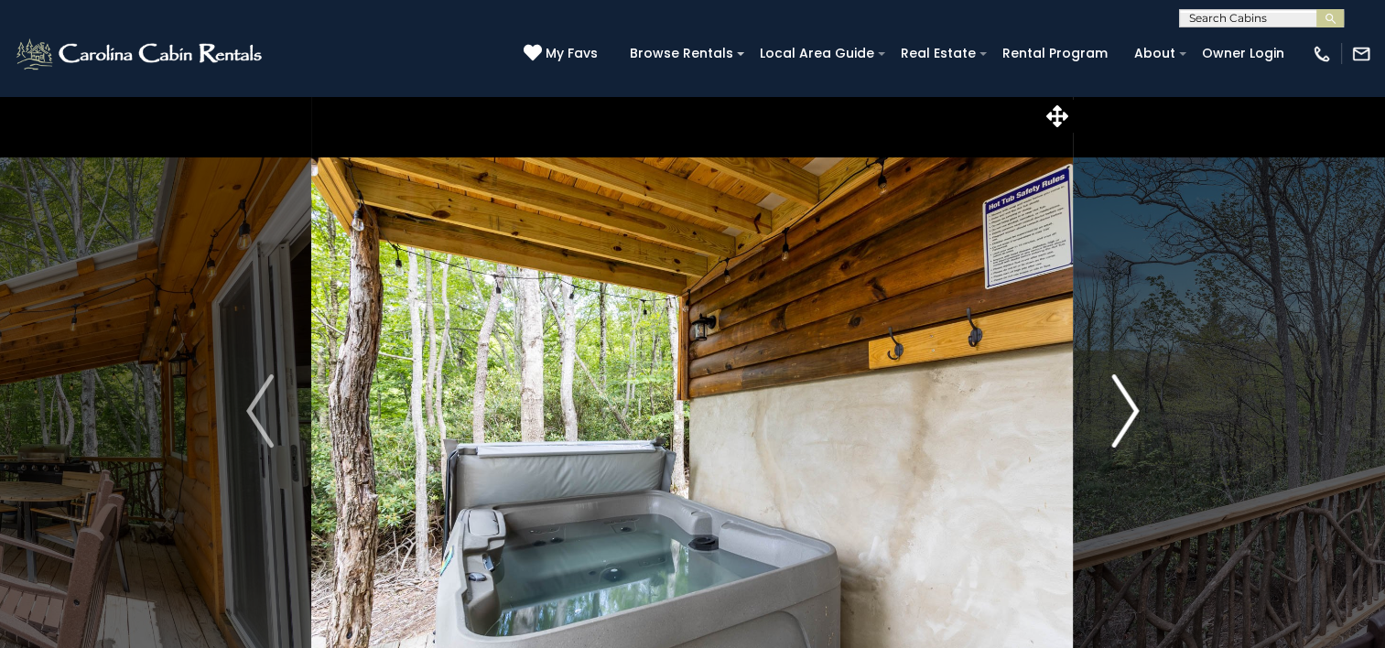
click at [1126, 407] on img "Next" at bounding box center [1125, 410] width 27 height 73
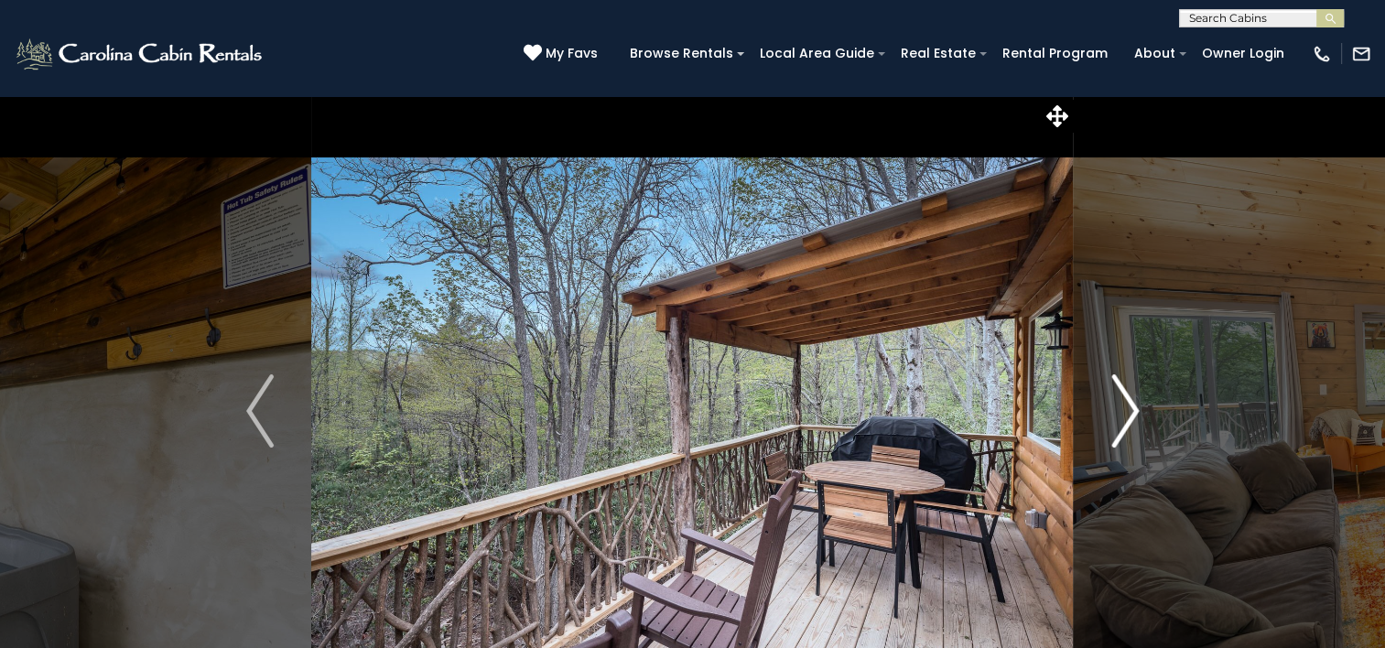
click at [1126, 407] on img "Next" at bounding box center [1125, 410] width 27 height 73
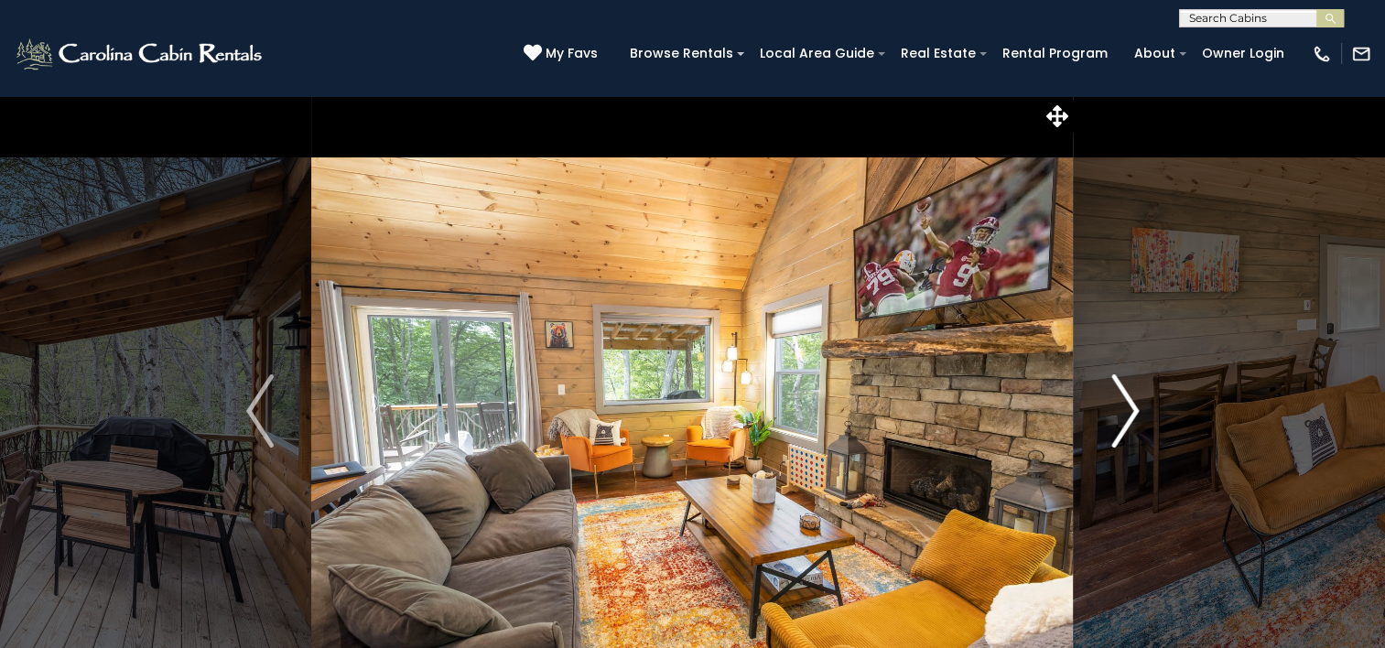
click at [1126, 407] on img "Next" at bounding box center [1125, 410] width 27 height 73
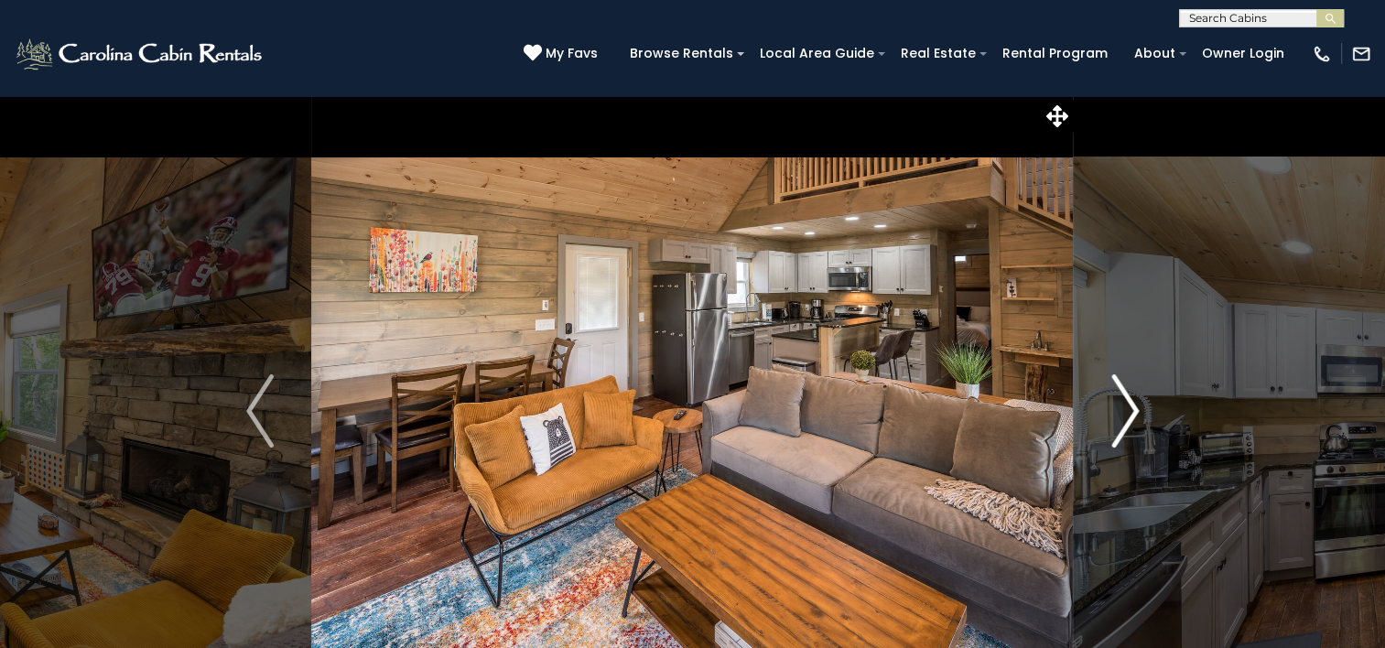
click at [1126, 407] on img "Next" at bounding box center [1125, 410] width 27 height 73
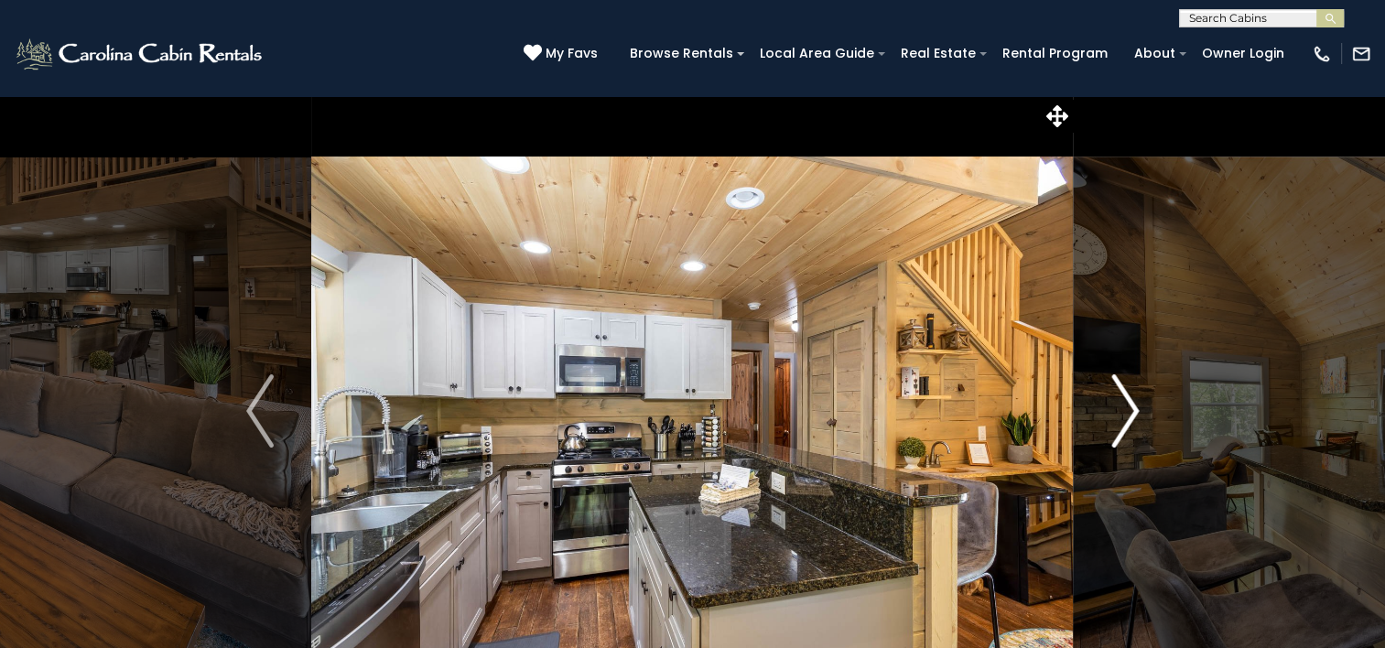
click at [1126, 407] on img "Next" at bounding box center [1125, 410] width 27 height 73
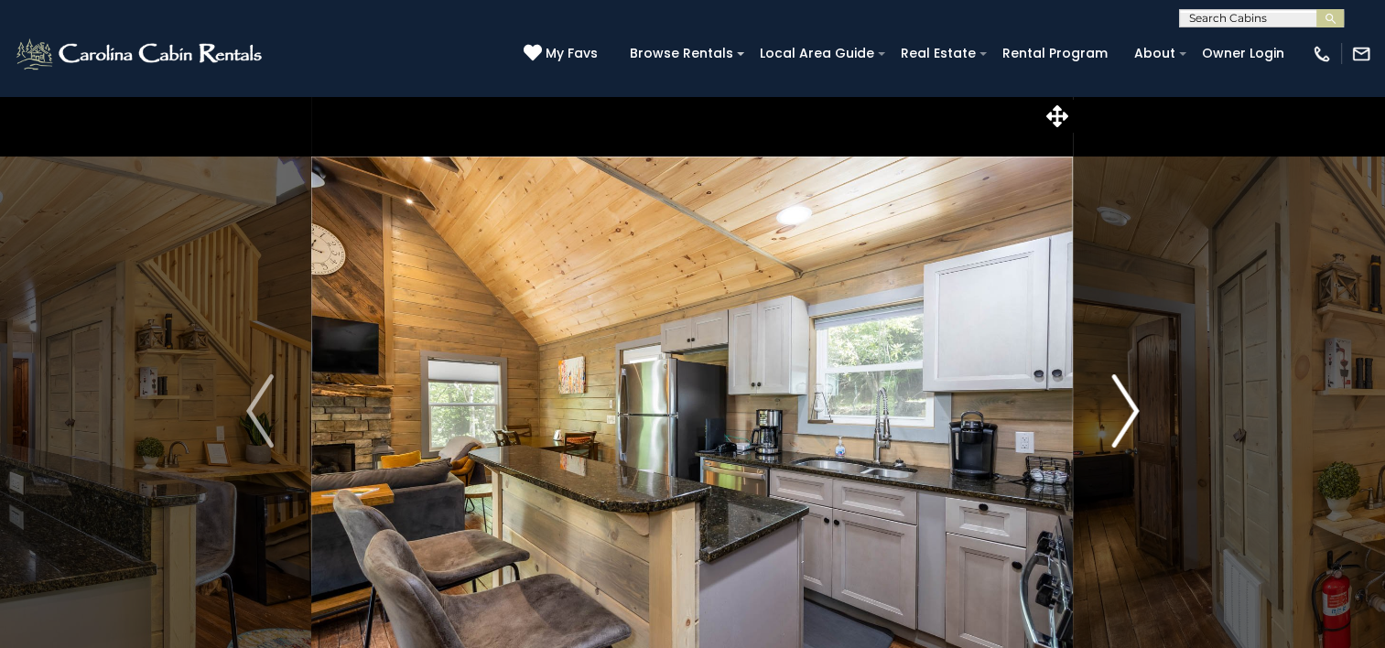
click at [1126, 407] on img "Next" at bounding box center [1125, 410] width 27 height 73
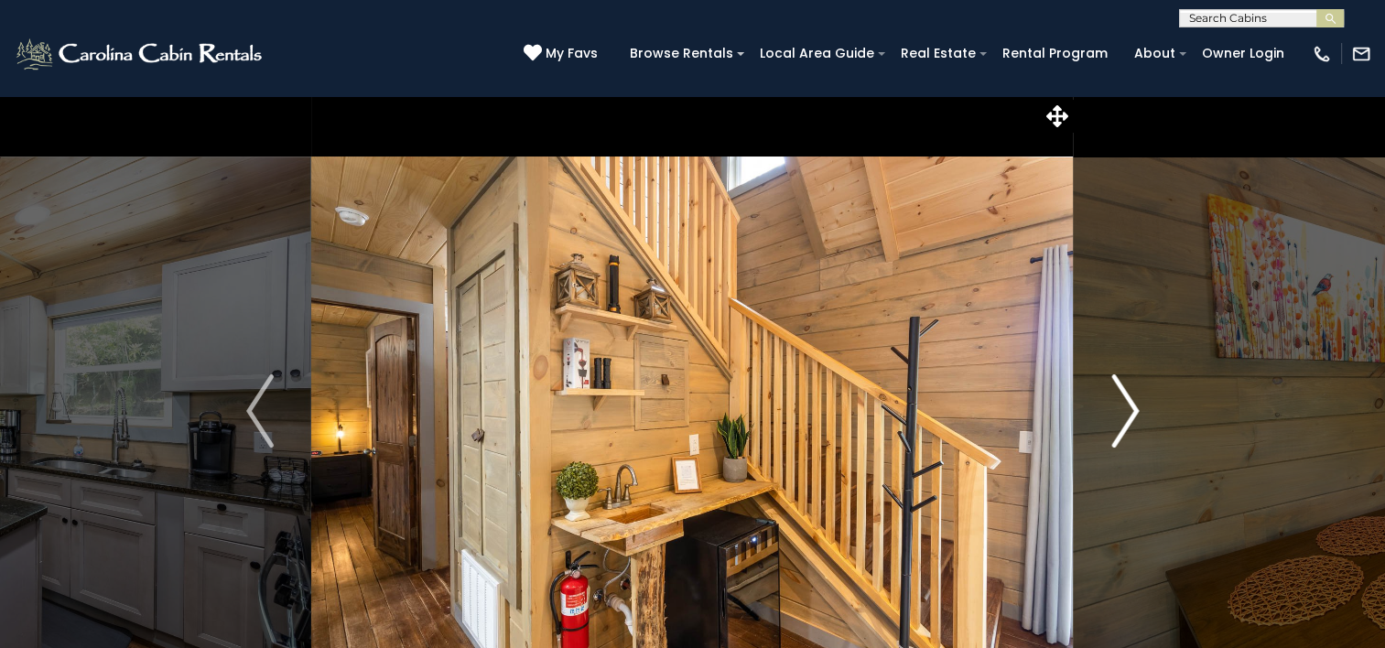
click at [1126, 407] on img "Next" at bounding box center [1125, 410] width 27 height 73
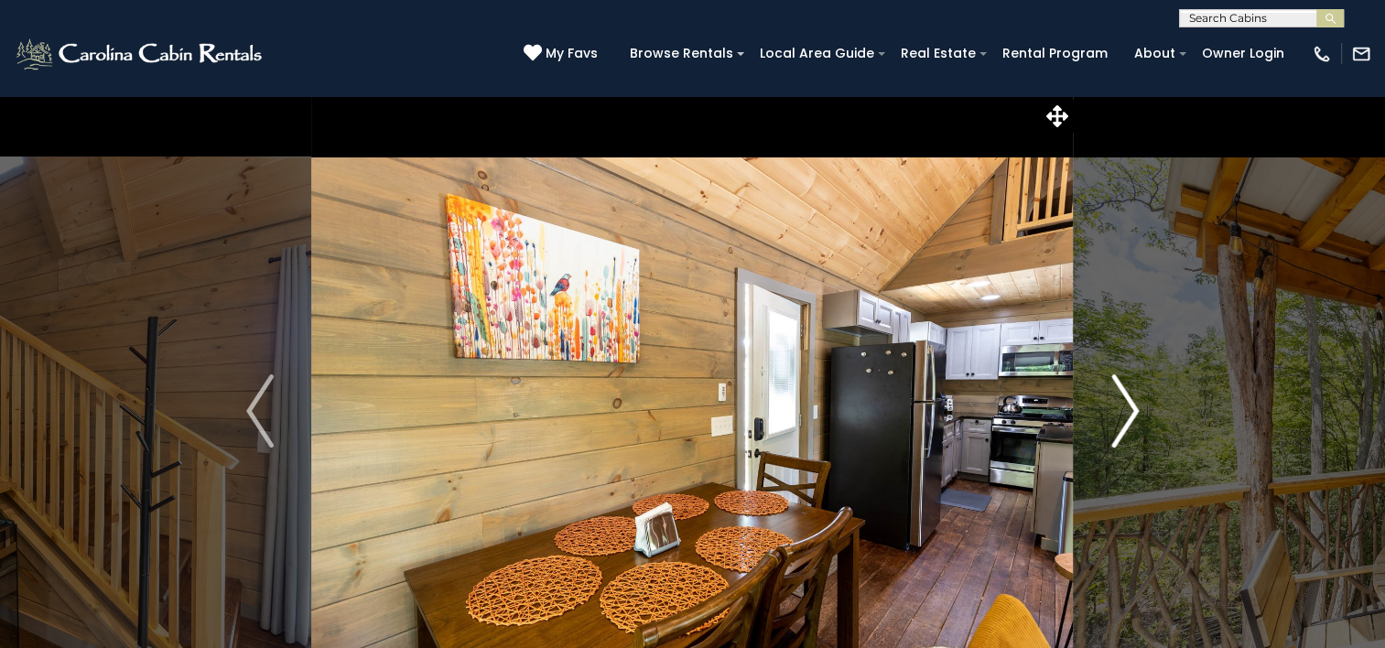
click at [1126, 407] on img "Next" at bounding box center [1125, 410] width 27 height 73
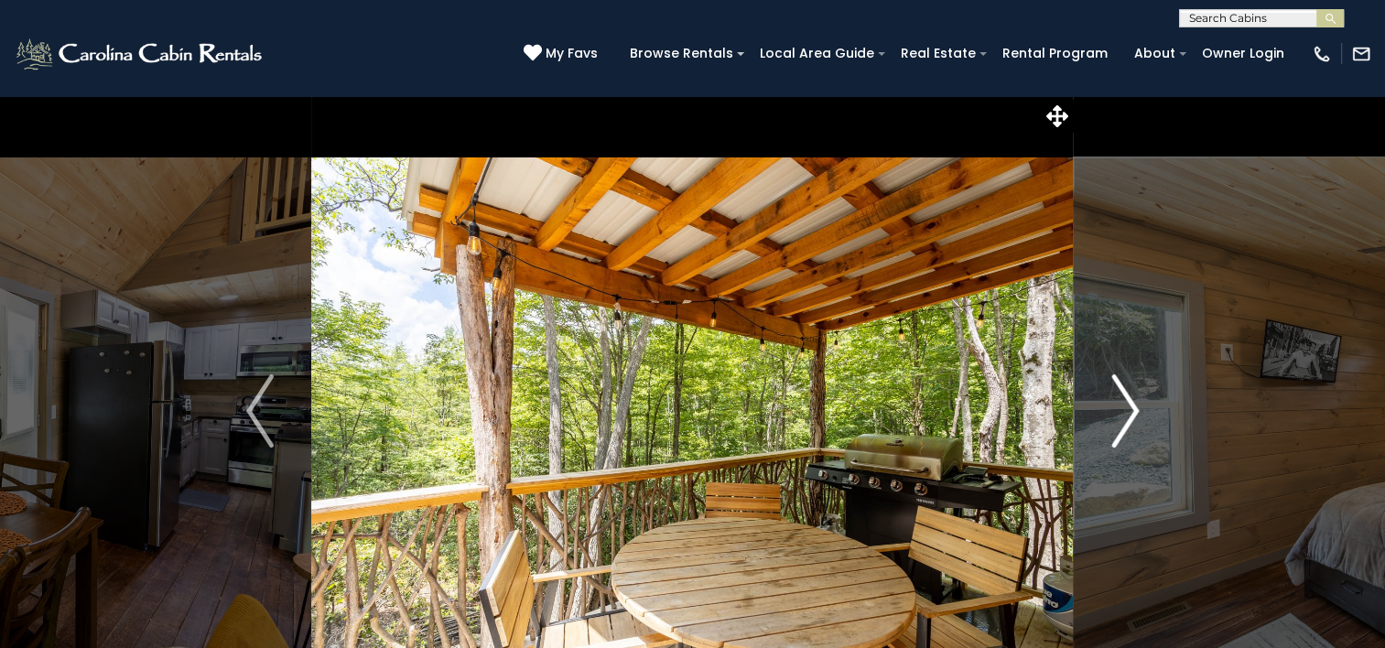
click at [1126, 407] on img "Next" at bounding box center [1125, 410] width 27 height 73
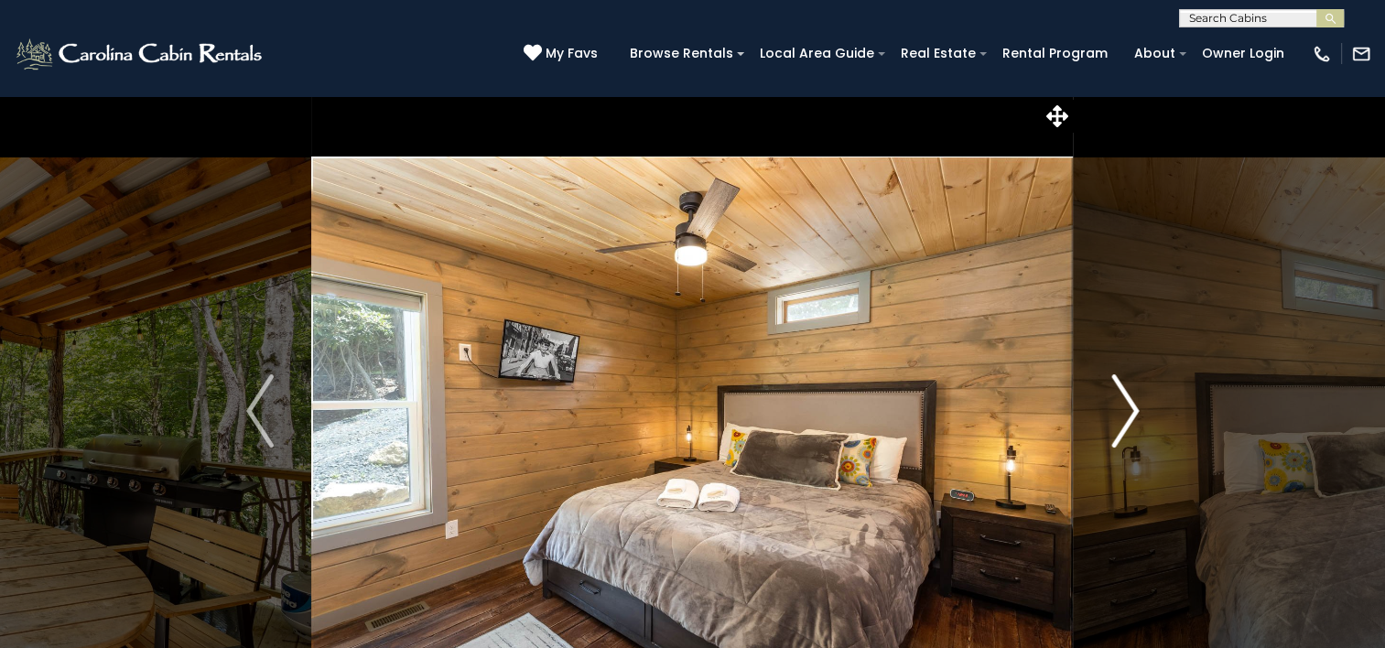
click at [1126, 407] on img "Next" at bounding box center [1125, 410] width 27 height 73
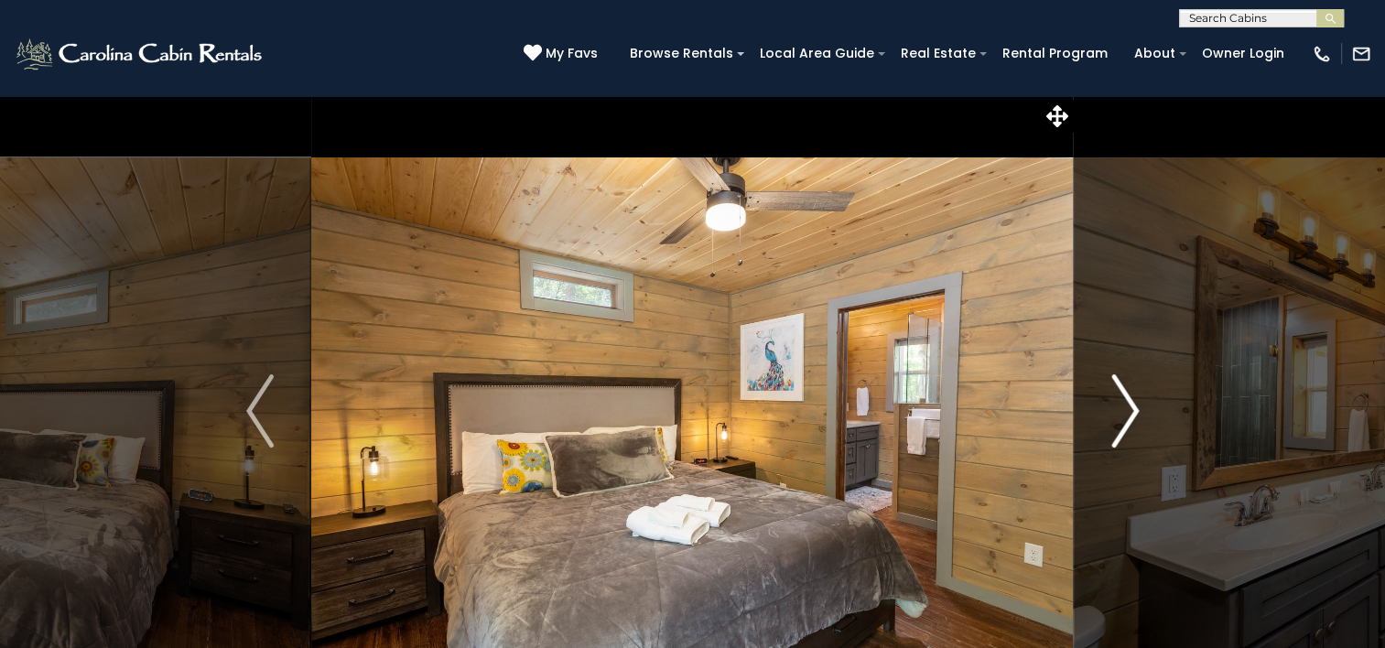
click at [1126, 407] on img "Next" at bounding box center [1125, 410] width 27 height 73
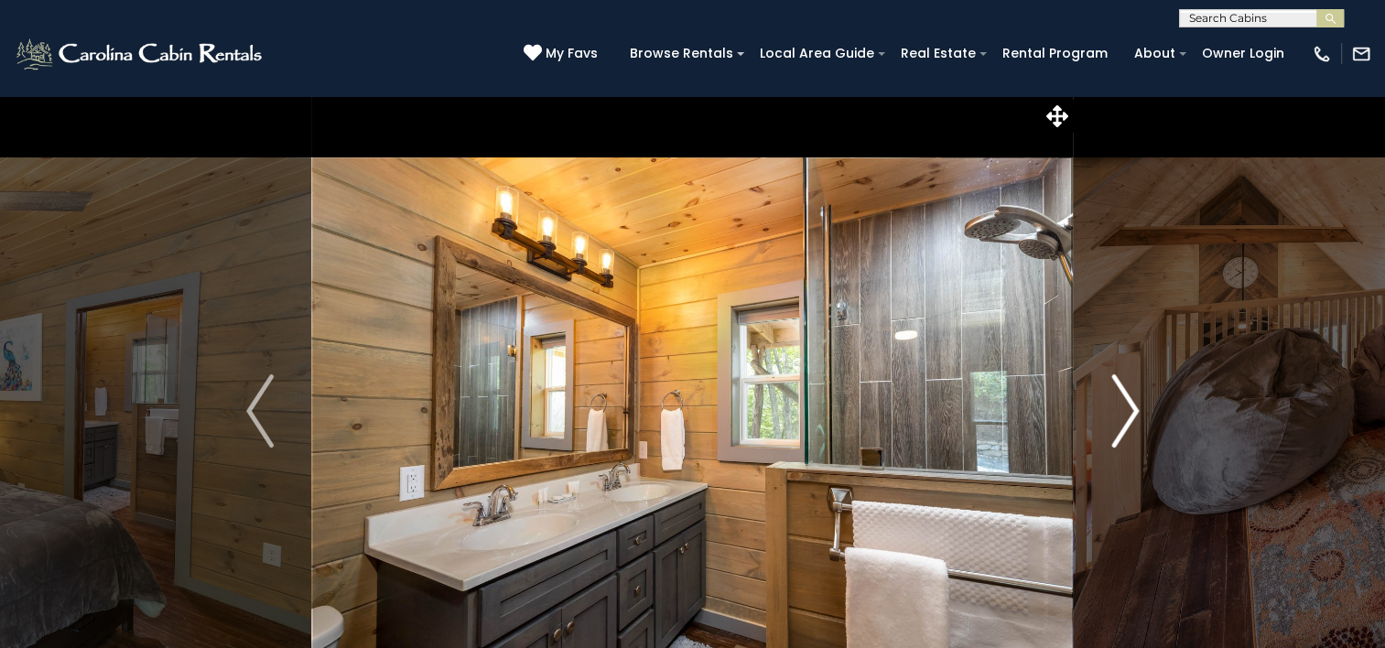
click at [1126, 407] on img "Next" at bounding box center [1125, 410] width 27 height 73
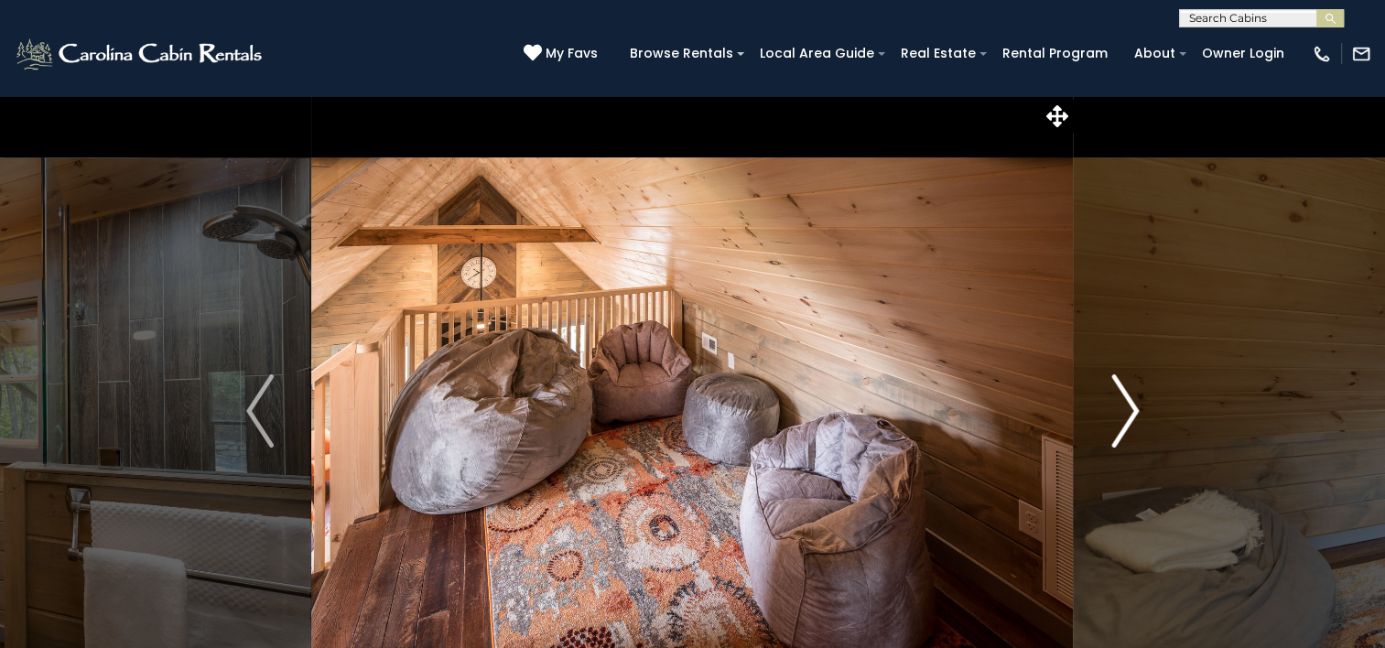
click at [1126, 407] on img "Next" at bounding box center [1125, 410] width 27 height 73
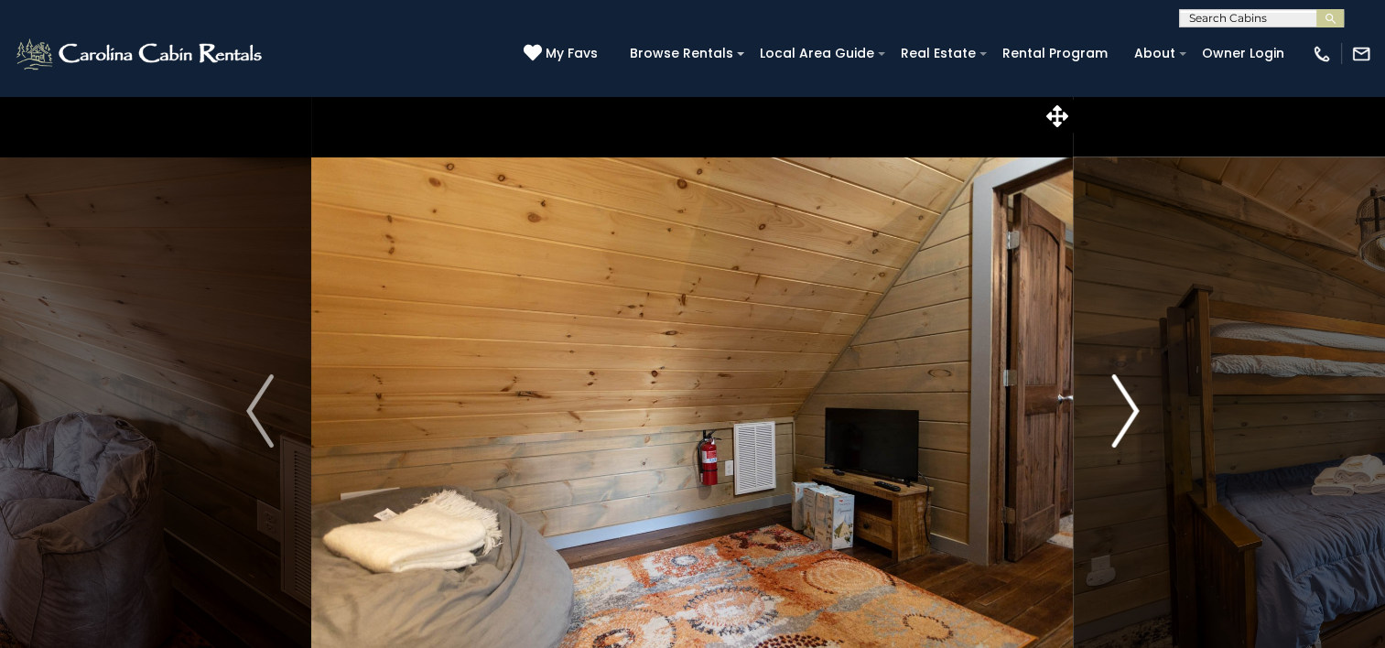
click at [1126, 407] on img "Next" at bounding box center [1125, 410] width 27 height 73
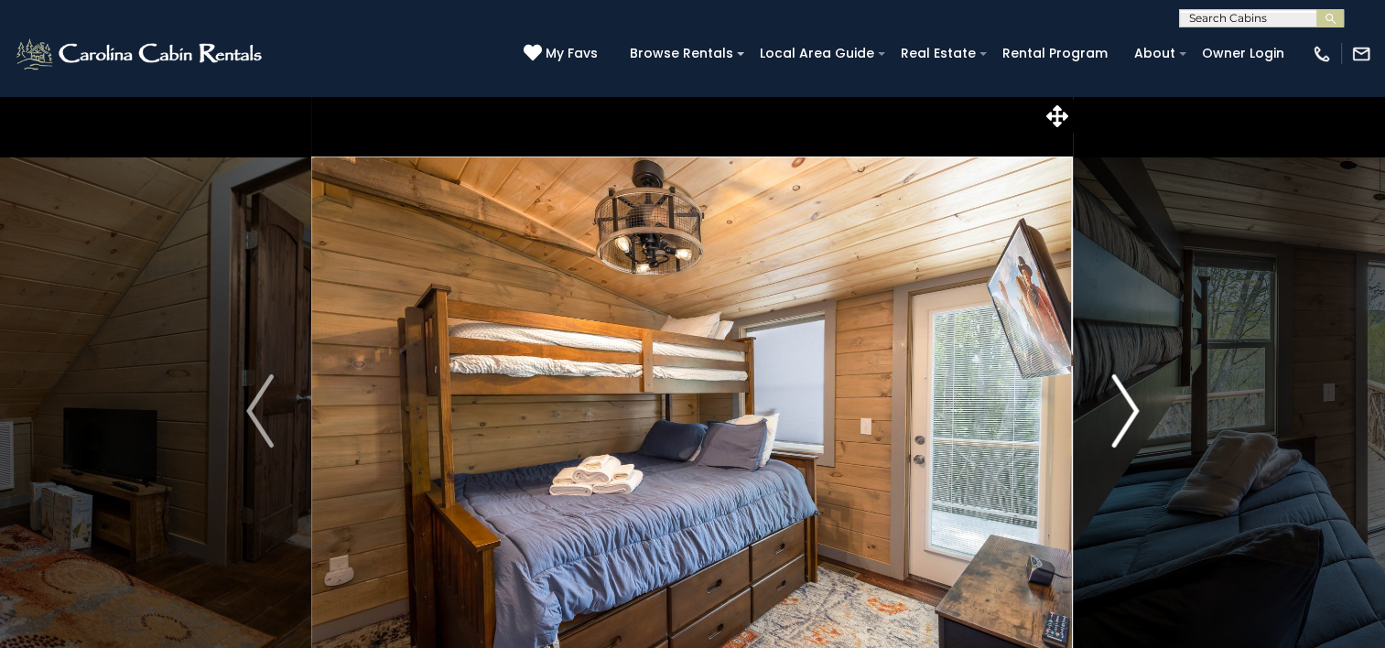
click at [1126, 407] on img "Next" at bounding box center [1125, 410] width 27 height 73
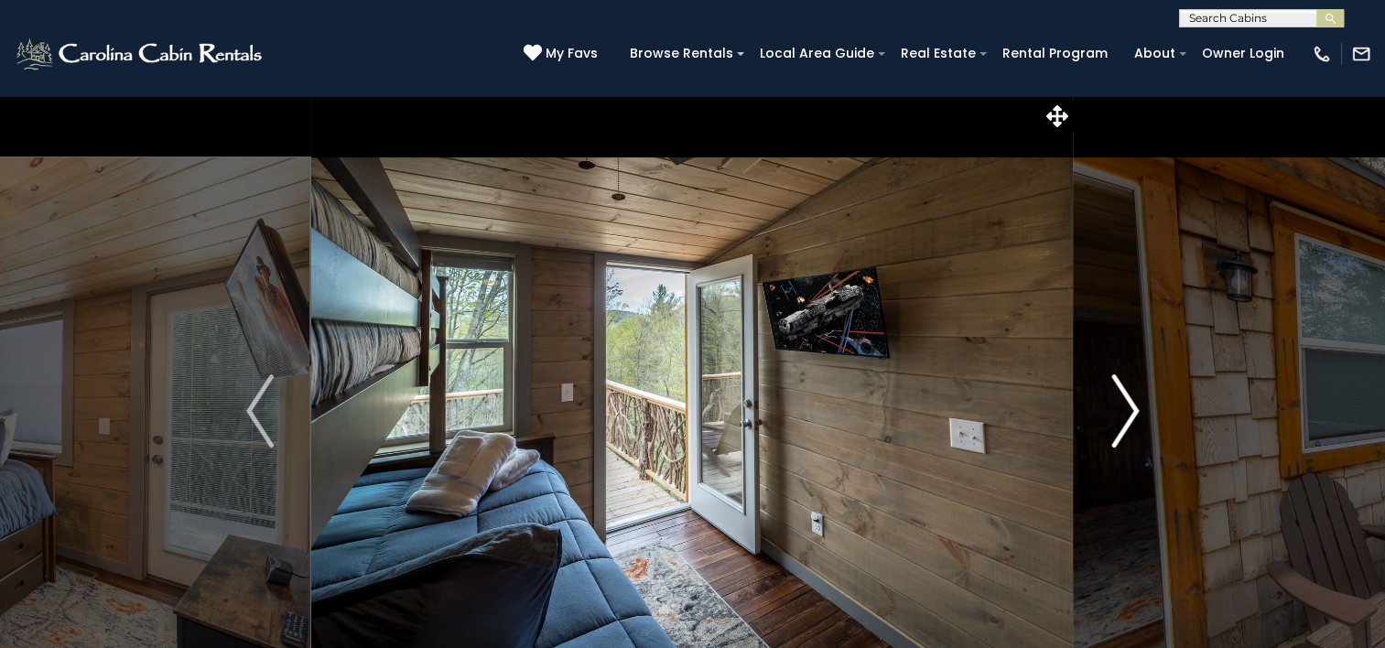
click at [1126, 407] on img "Next" at bounding box center [1125, 410] width 27 height 73
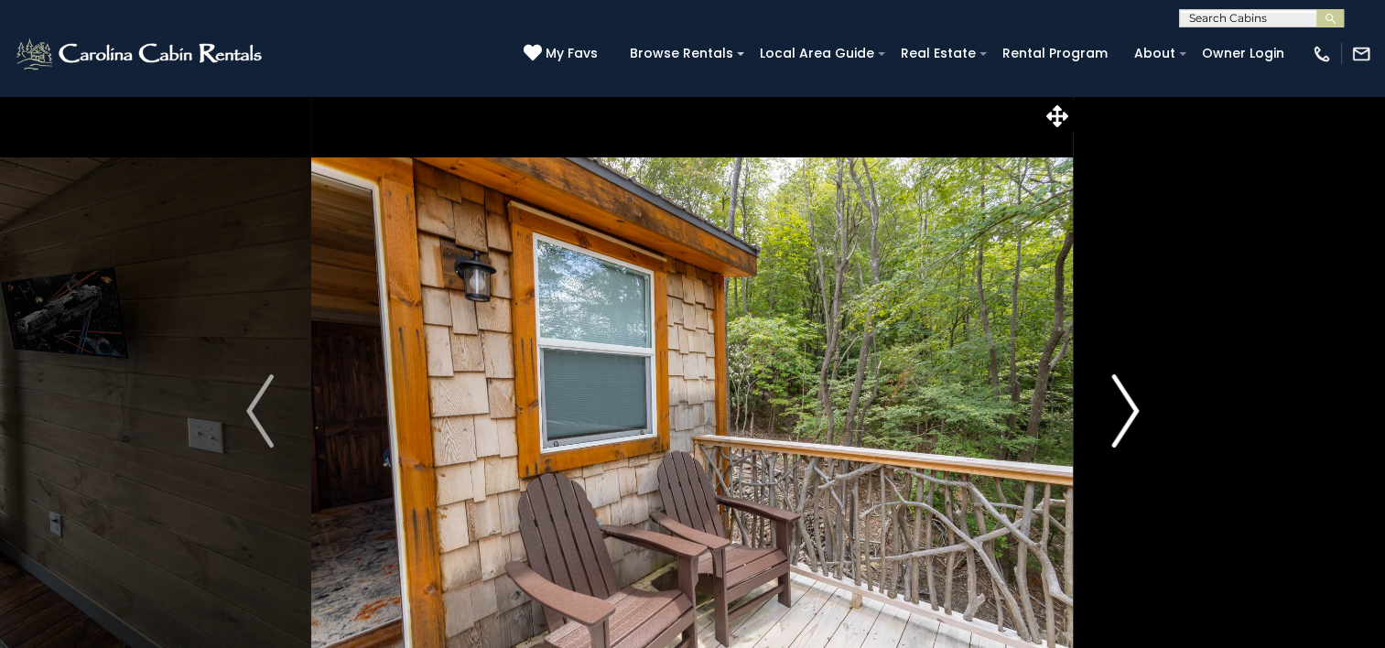
click at [1126, 407] on img "Next" at bounding box center [1125, 410] width 27 height 73
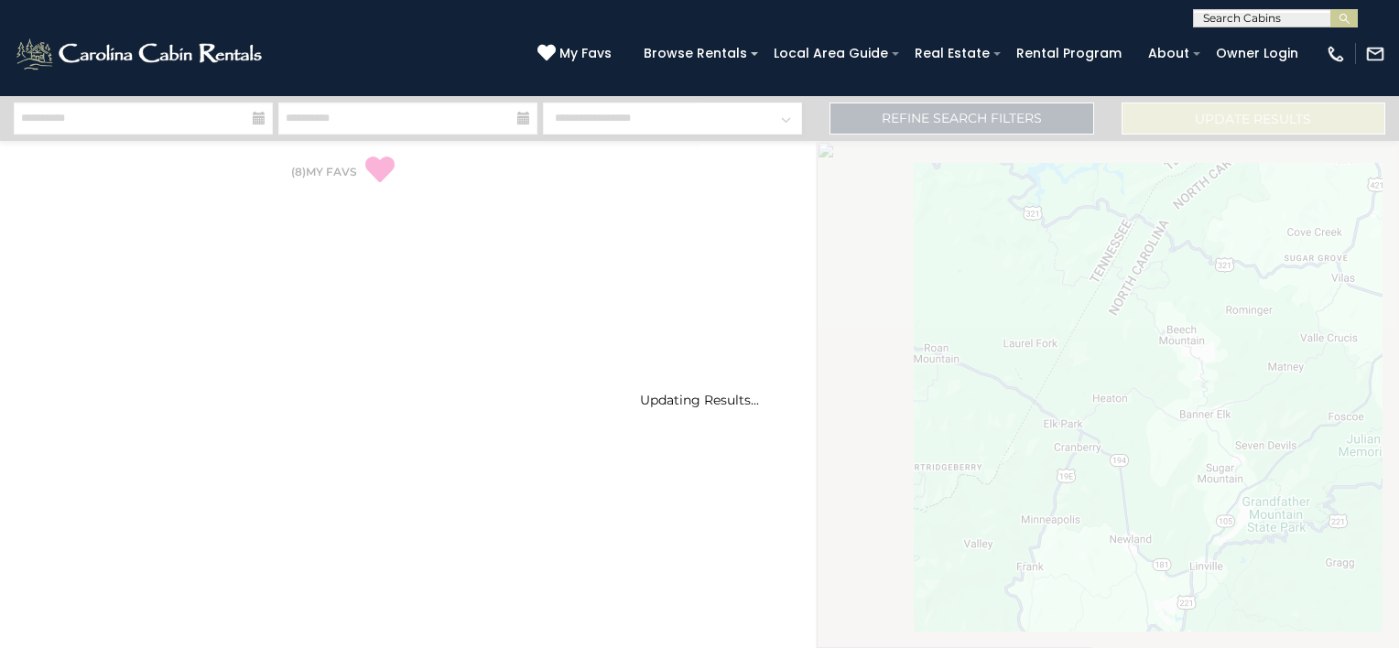
select select "*"
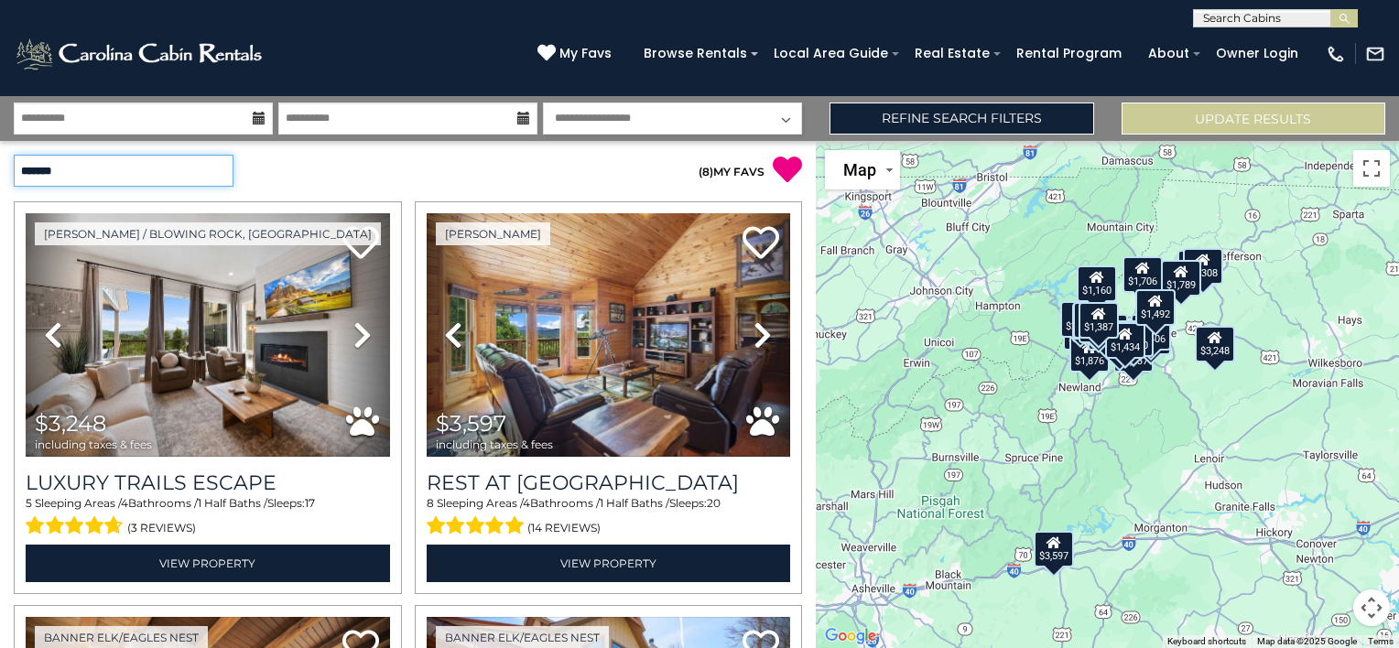
click at [182, 175] on select "**********" at bounding box center [124, 171] width 220 height 32
select select "*********"
click at [14, 155] on select "**********" at bounding box center [124, 171] width 220 height 32
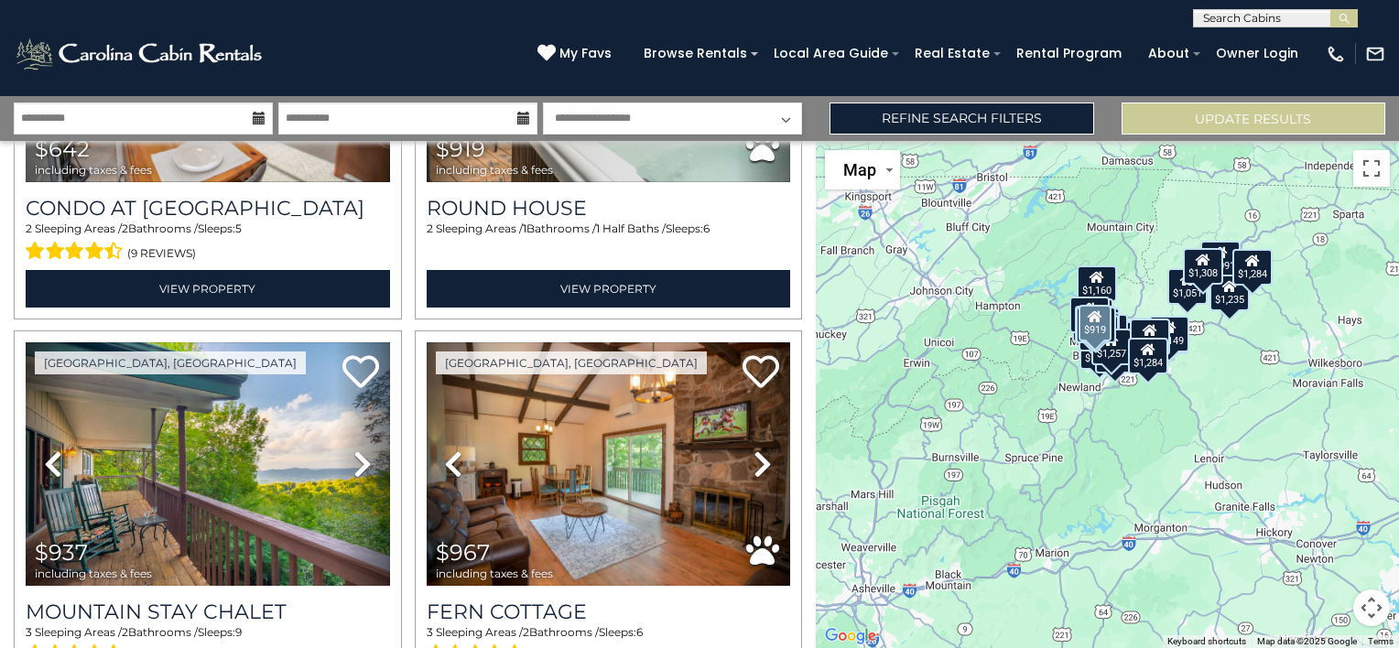
scroll to position [366, 0]
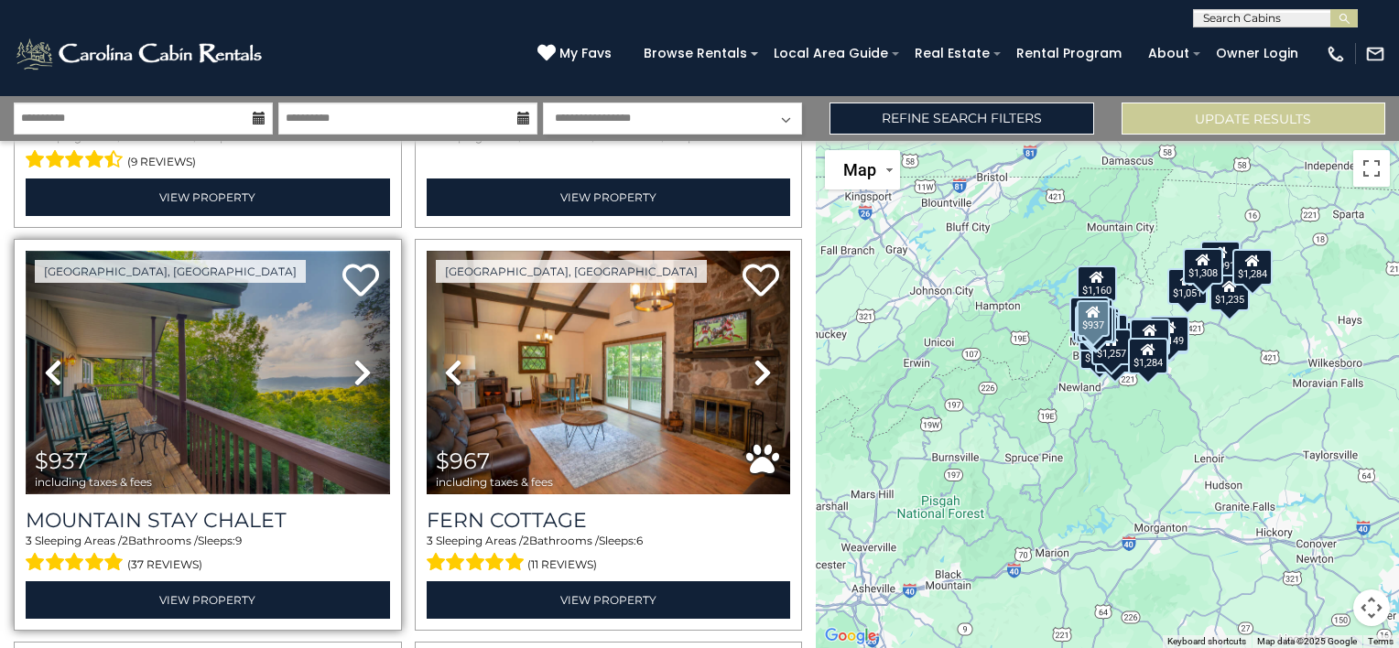
click at [244, 373] on img at bounding box center [208, 373] width 364 height 244
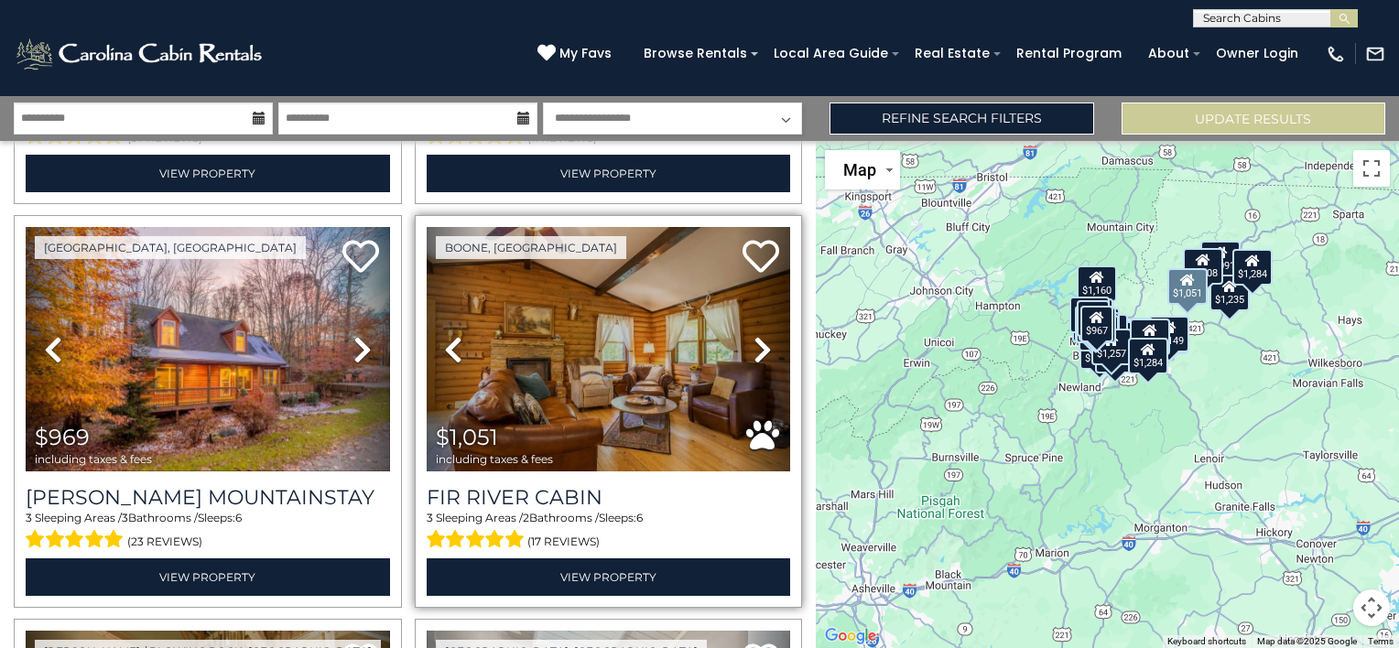
scroll to position [824, 0]
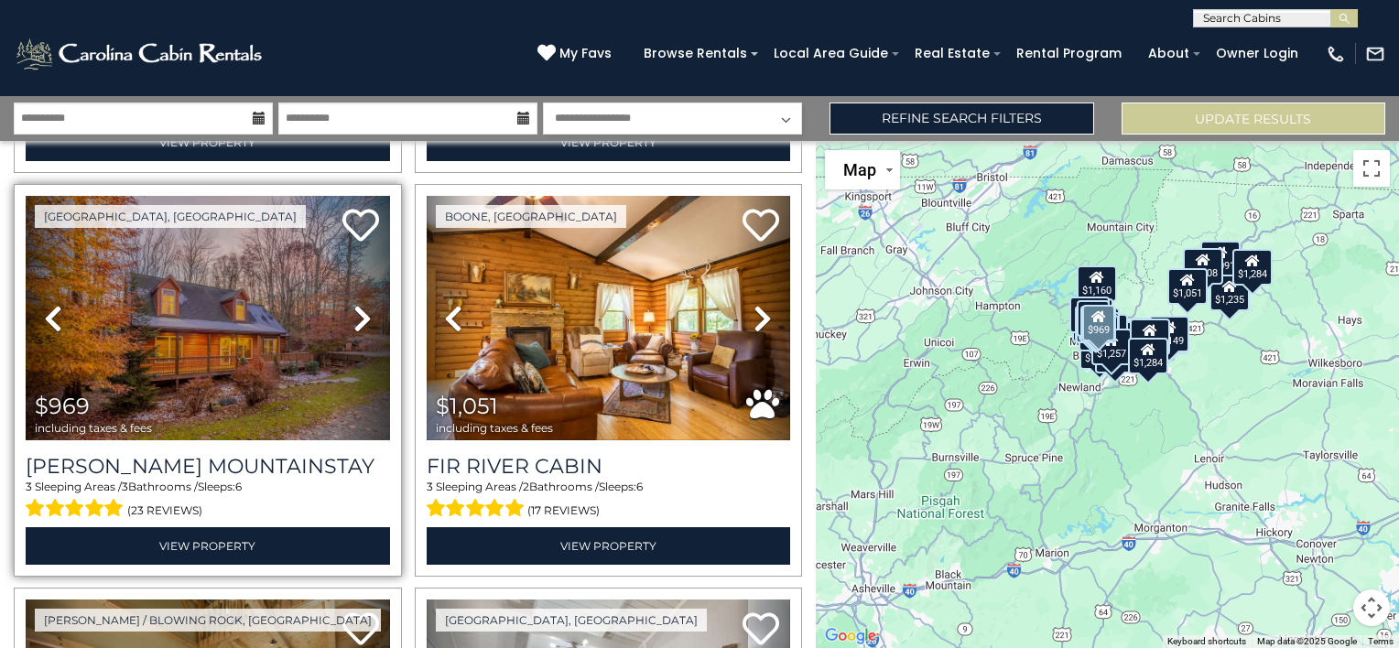
click at [359, 318] on icon at bounding box center [362, 318] width 18 height 29
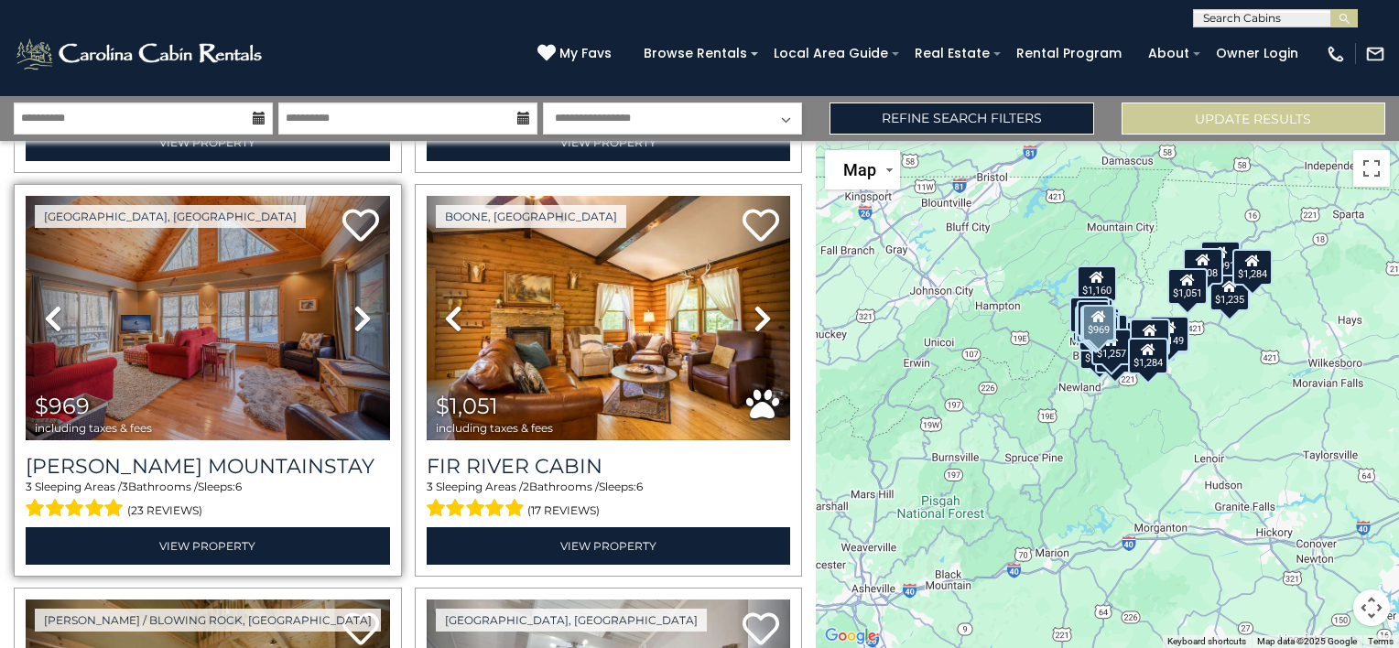
click at [357, 316] on icon at bounding box center [362, 318] width 18 height 29
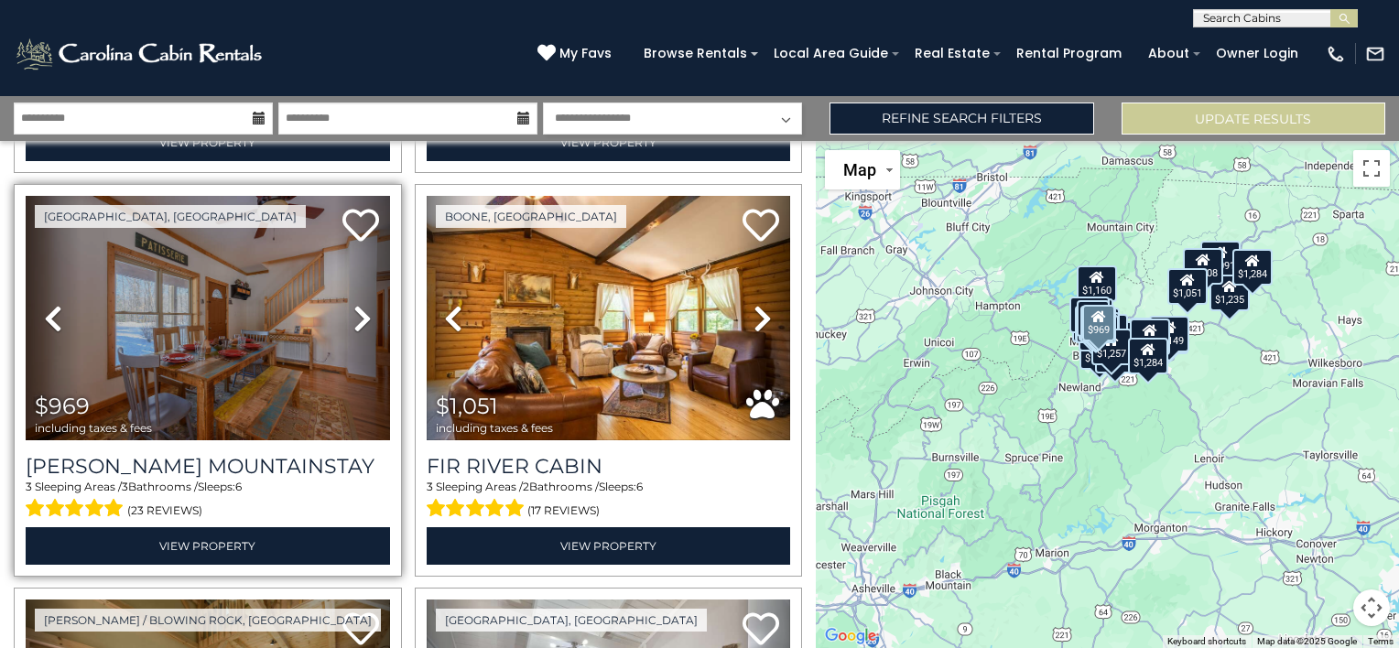
click at [354, 308] on icon at bounding box center [362, 318] width 18 height 29
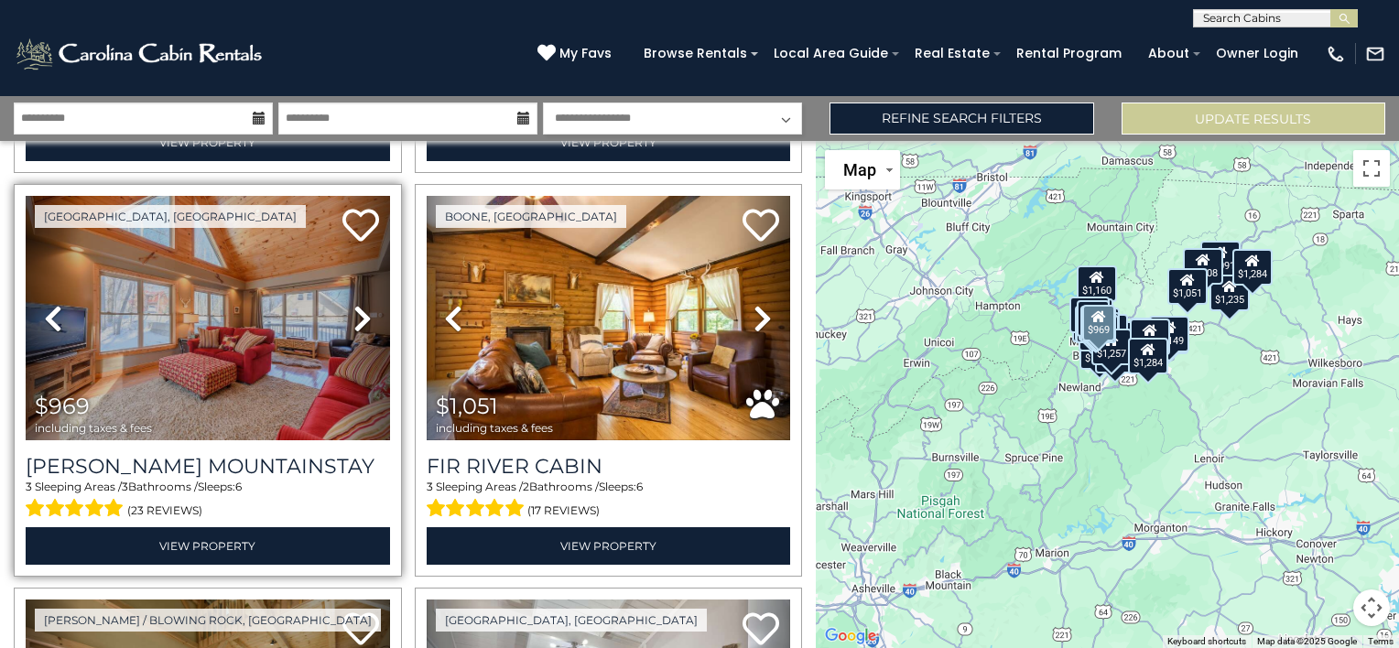
click at [354, 308] on icon at bounding box center [362, 318] width 18 height 29
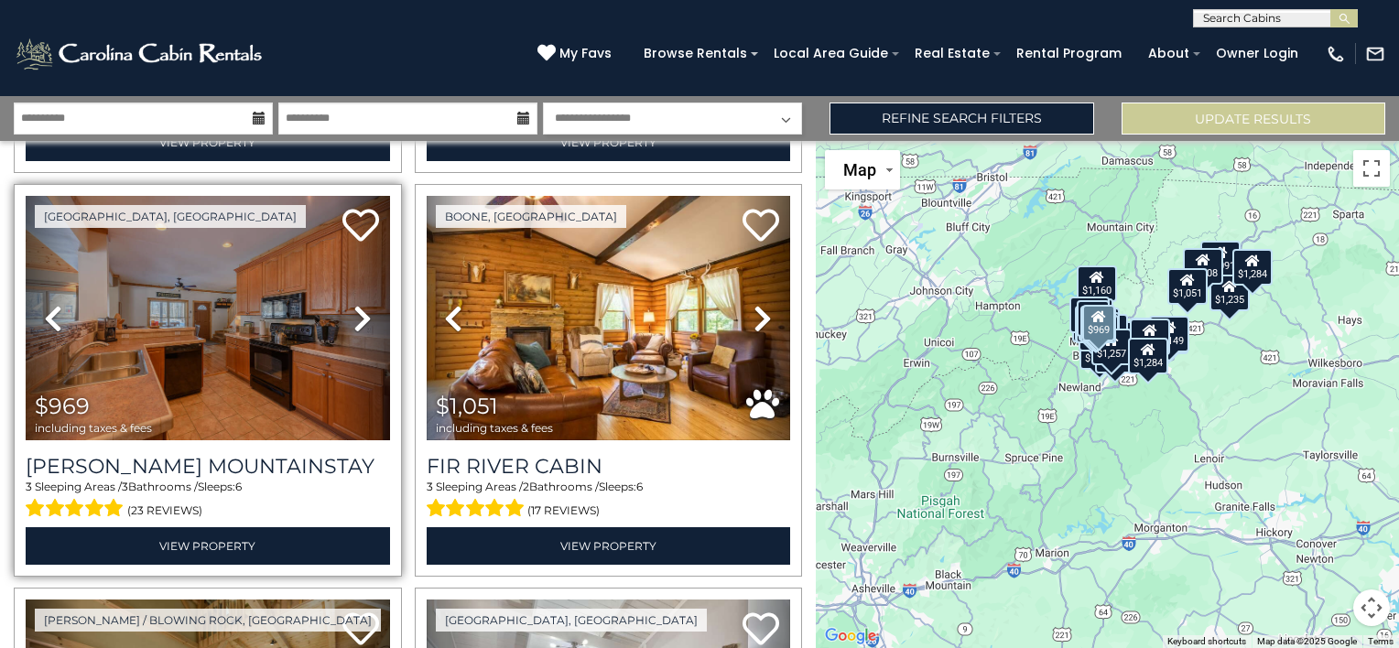
click at [354, 308] on icon at bounding box center [362, 318] width 18 height 29
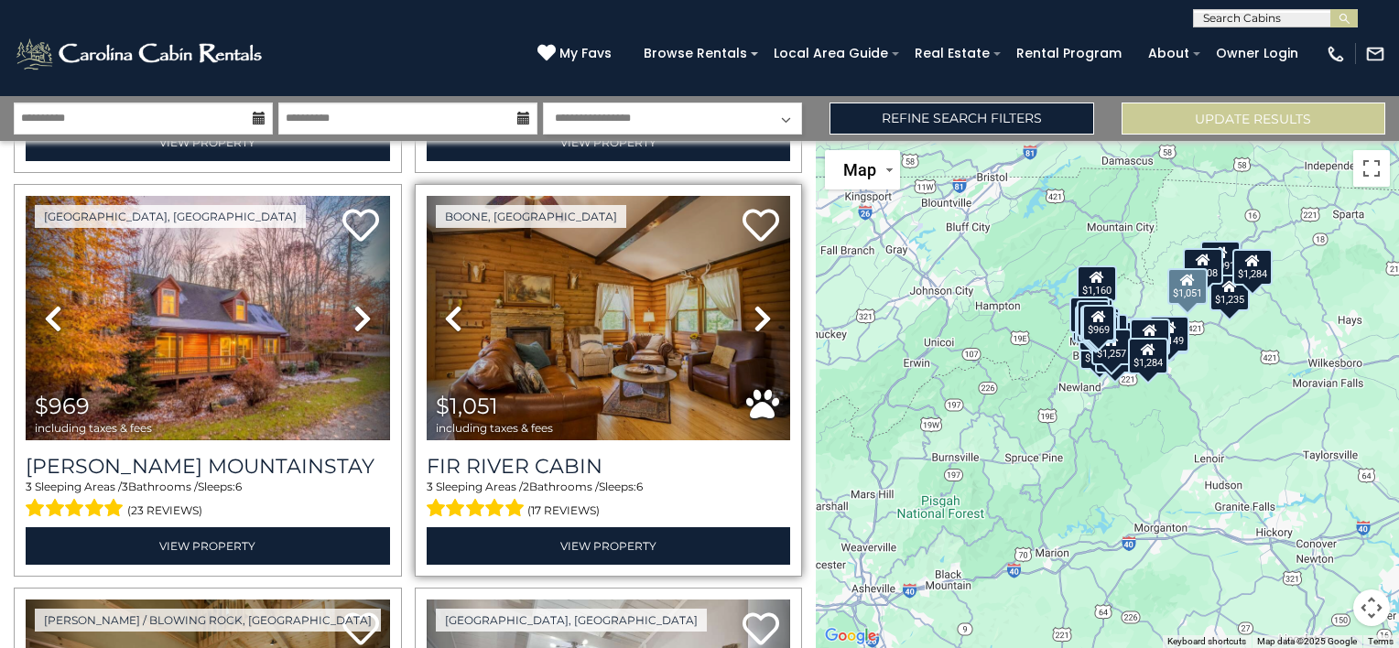
click at [754, 306] on icon at bounding box center [763, 318] width 18 height 29
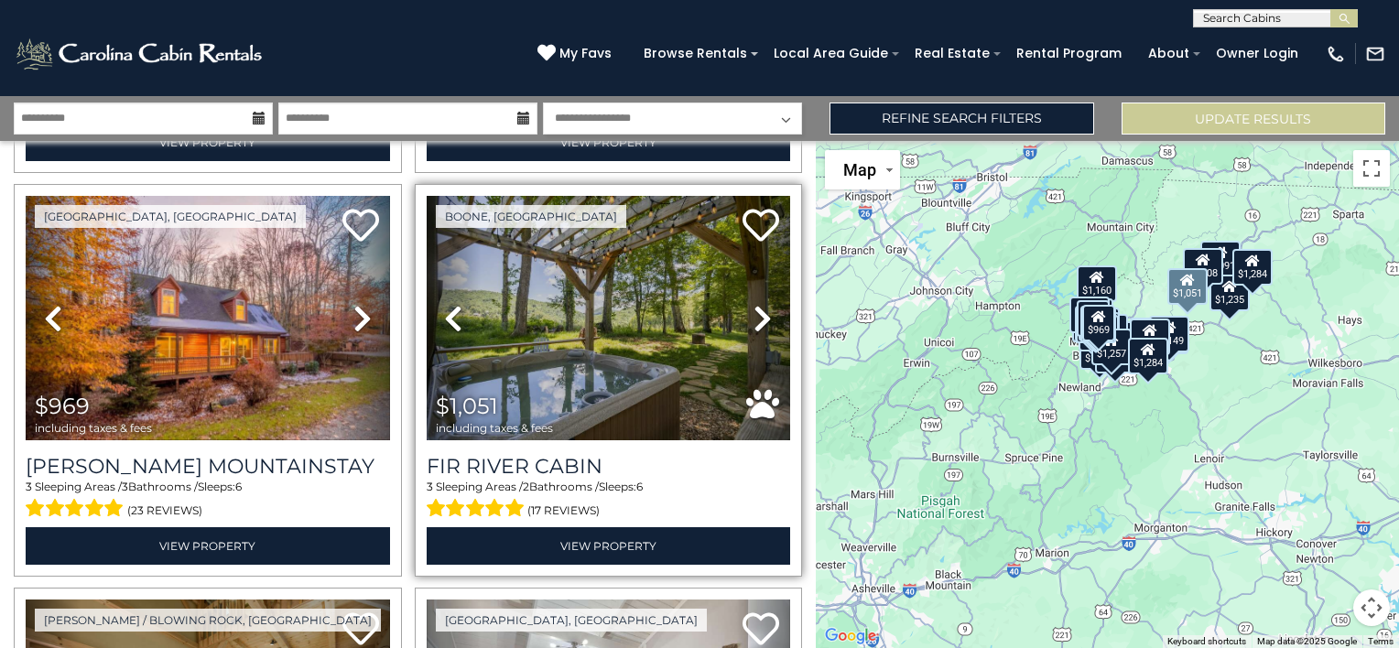
click at [754, 306] on icon at bounding box center [763, 318] width 18 height 29
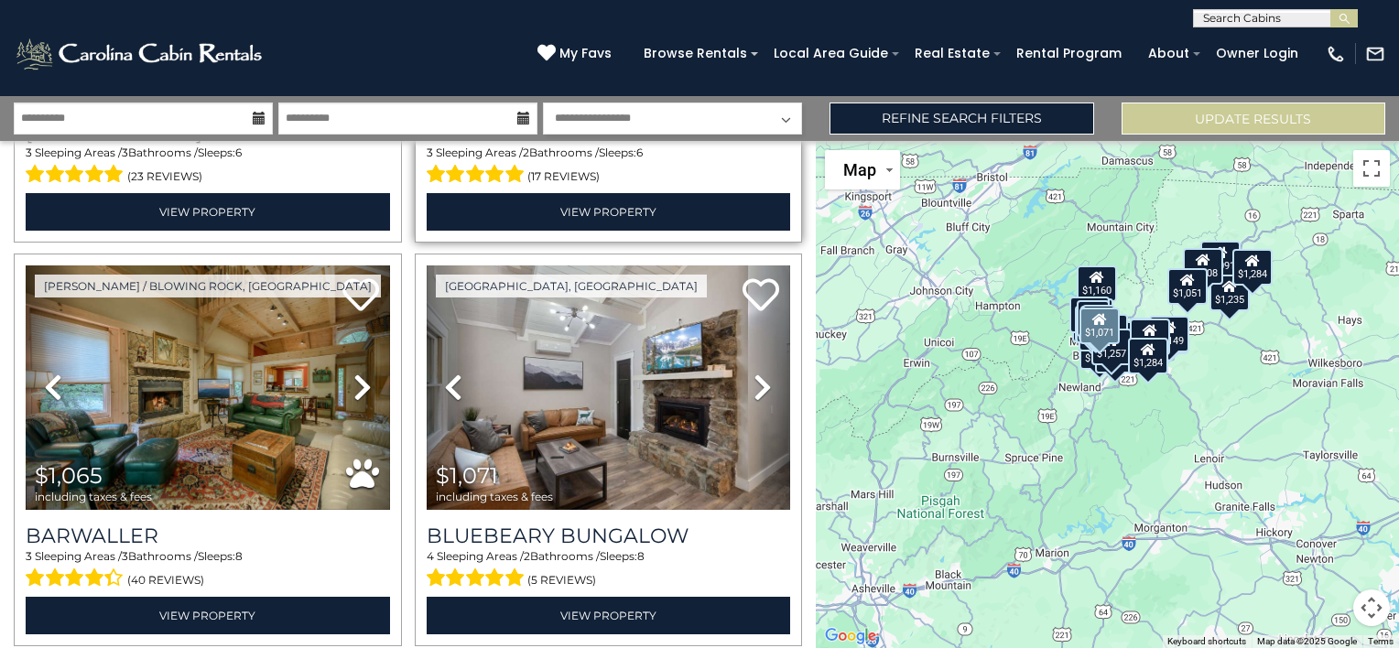
scroll to position [1190, 0]
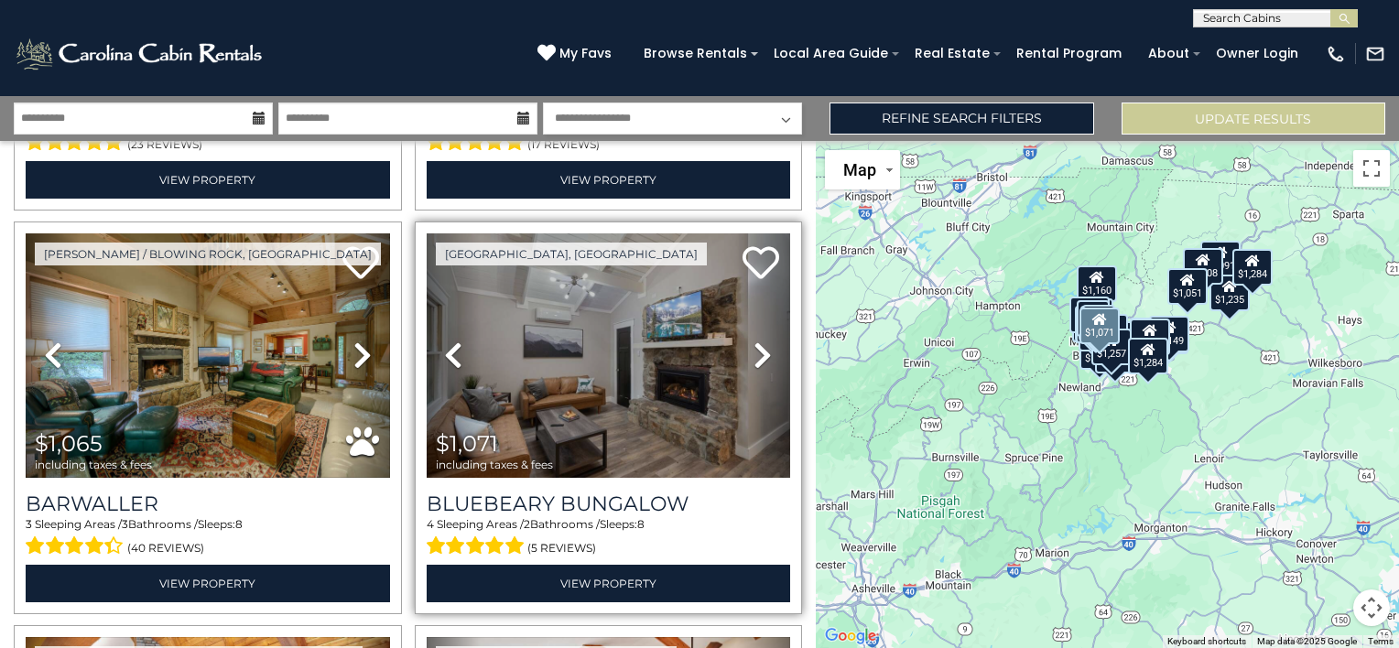
click at [760, 341] on icon at bounding box center [763, 355] width 18 height 29
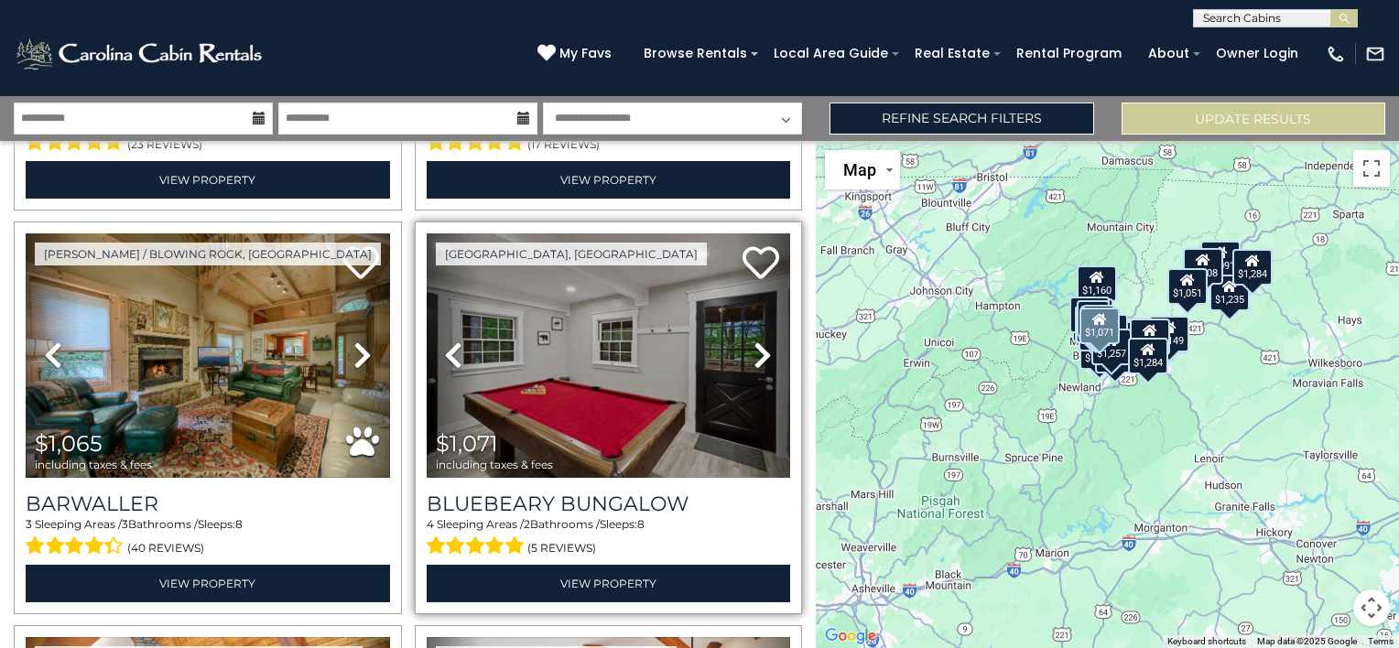
click at [756, 341] on icon at bounding box center [763, 355] width 18 height 29
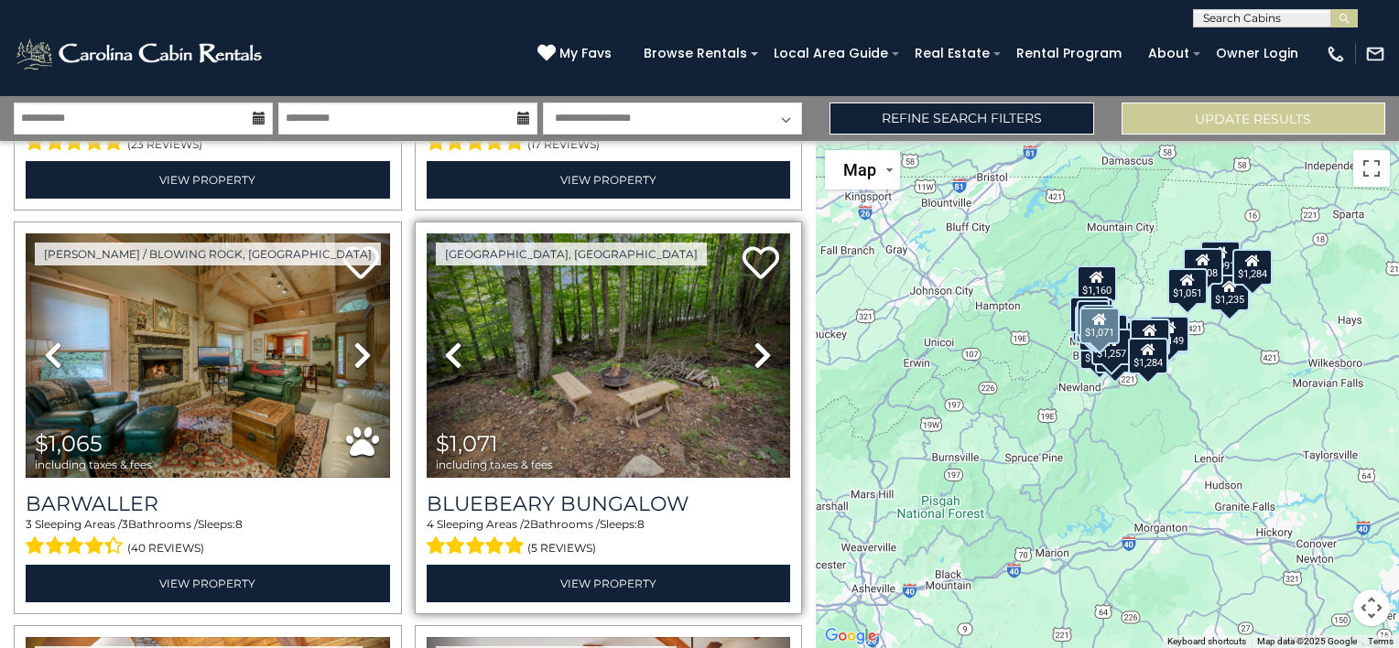
click at [756, 341] on icon at bounding box center [763, 355] width 18 height 29
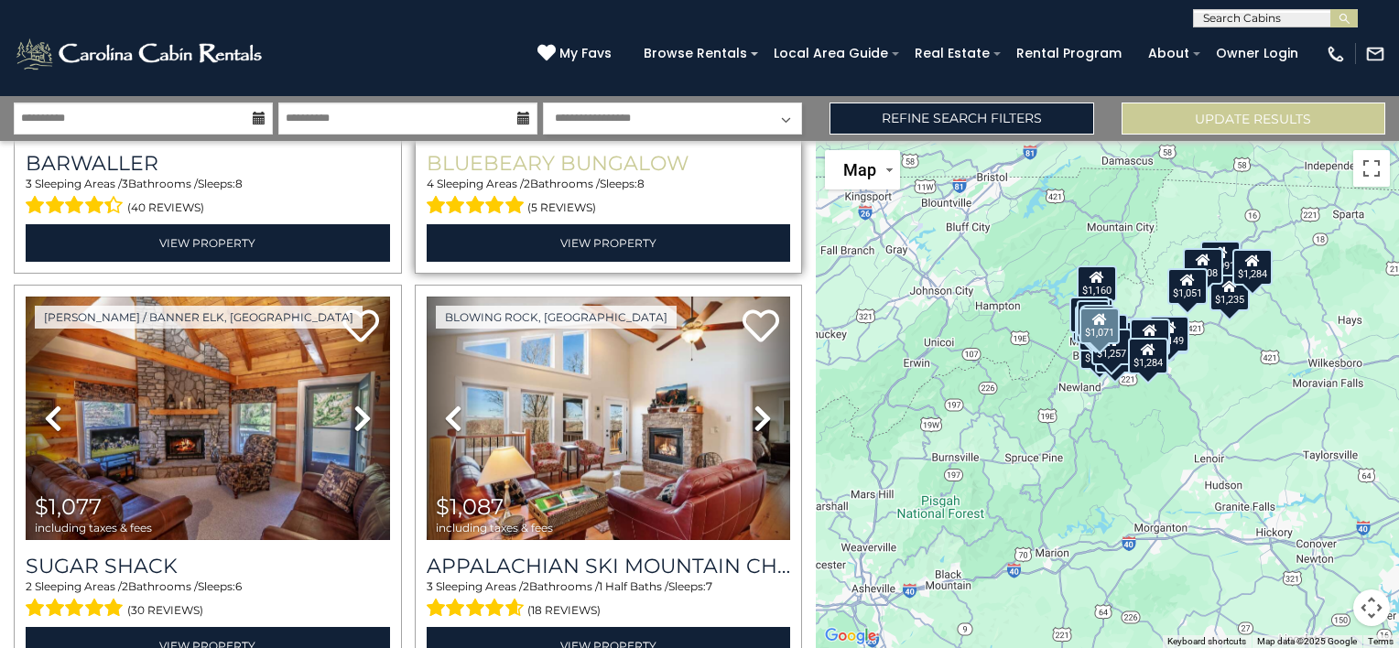
scroll to position [1557, 0]
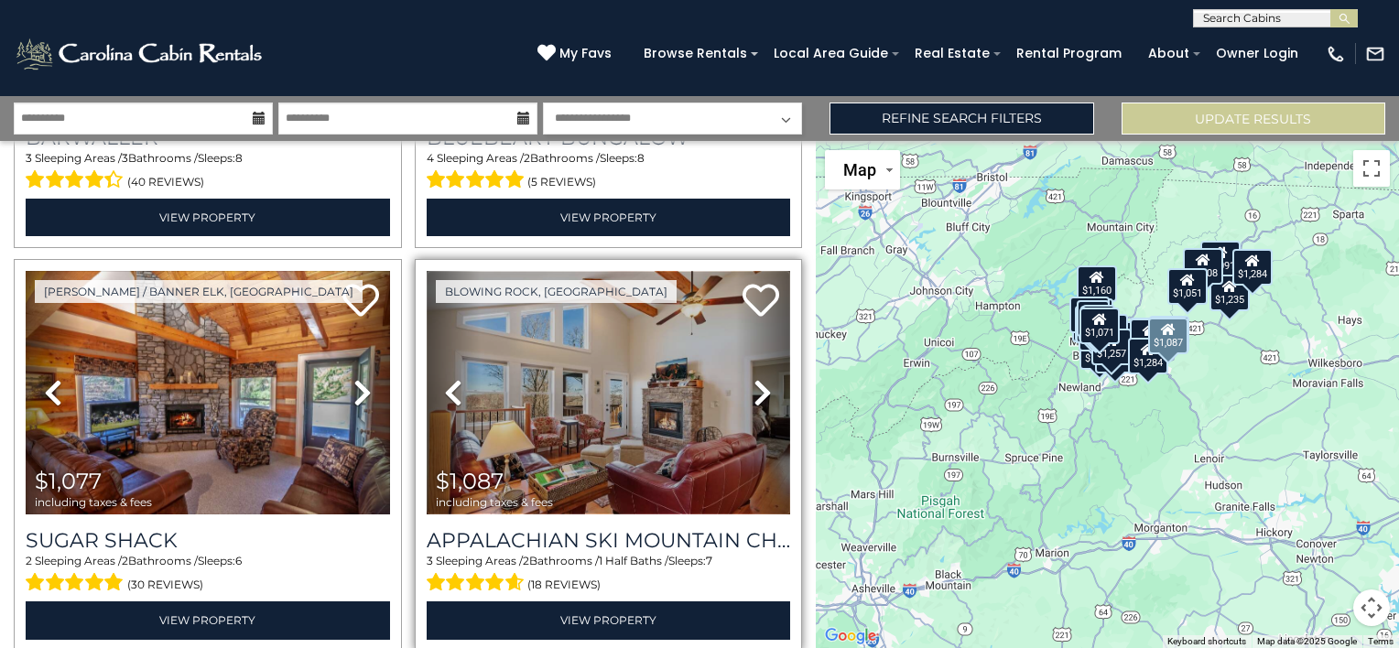
click at [600, 368] on img at bounding box center [609, 393] width 364 height 244
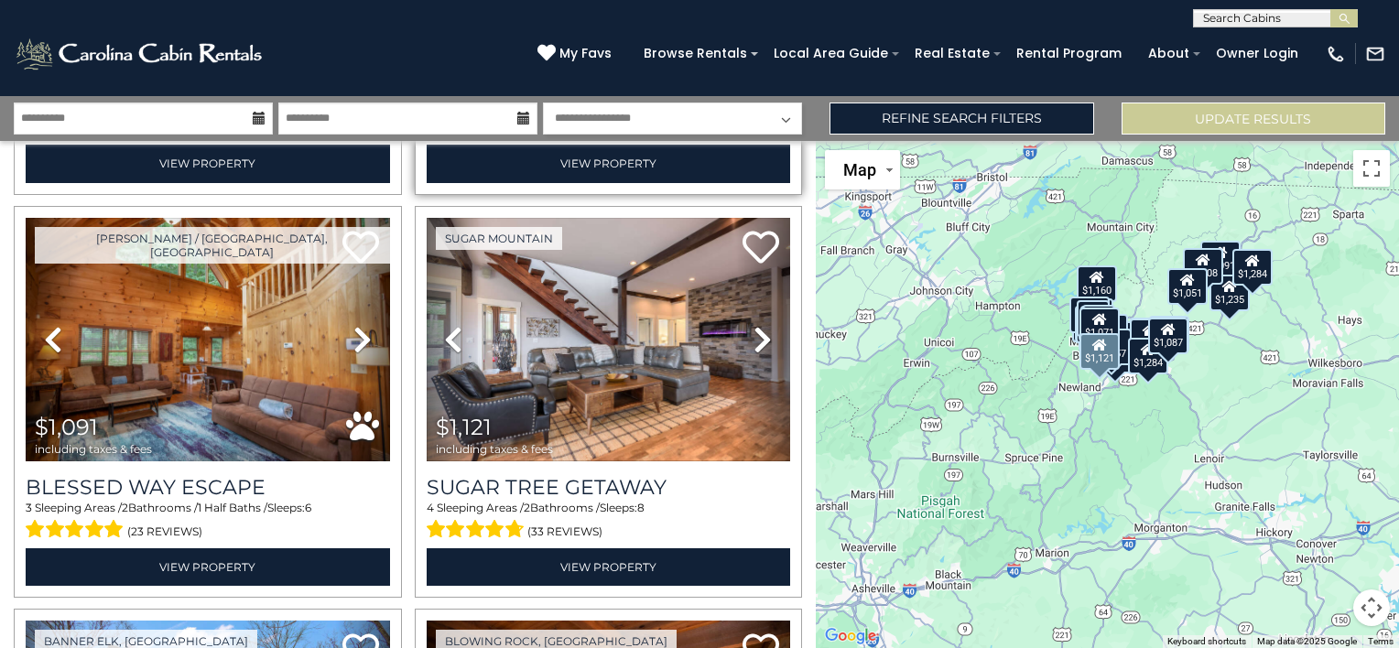
scroll to position [2014, 0]
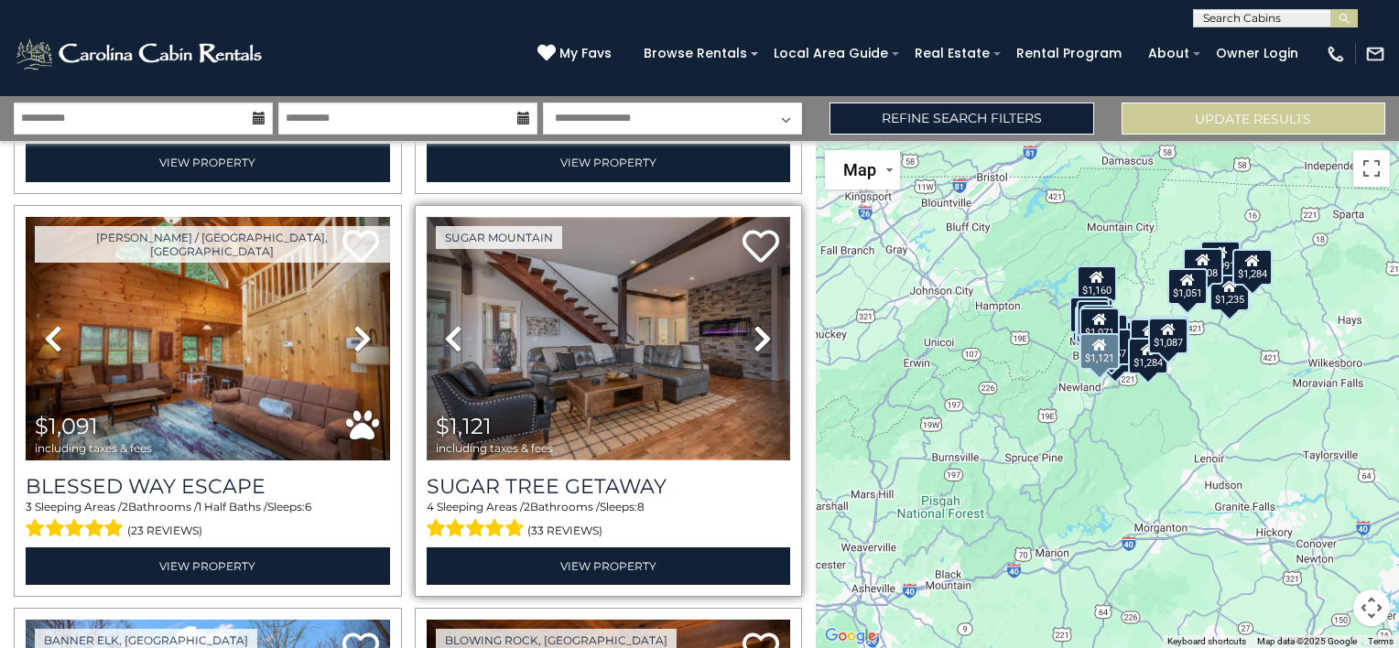
click at [609, 303] on img at bounding box center [609, 339] width 364 height 244
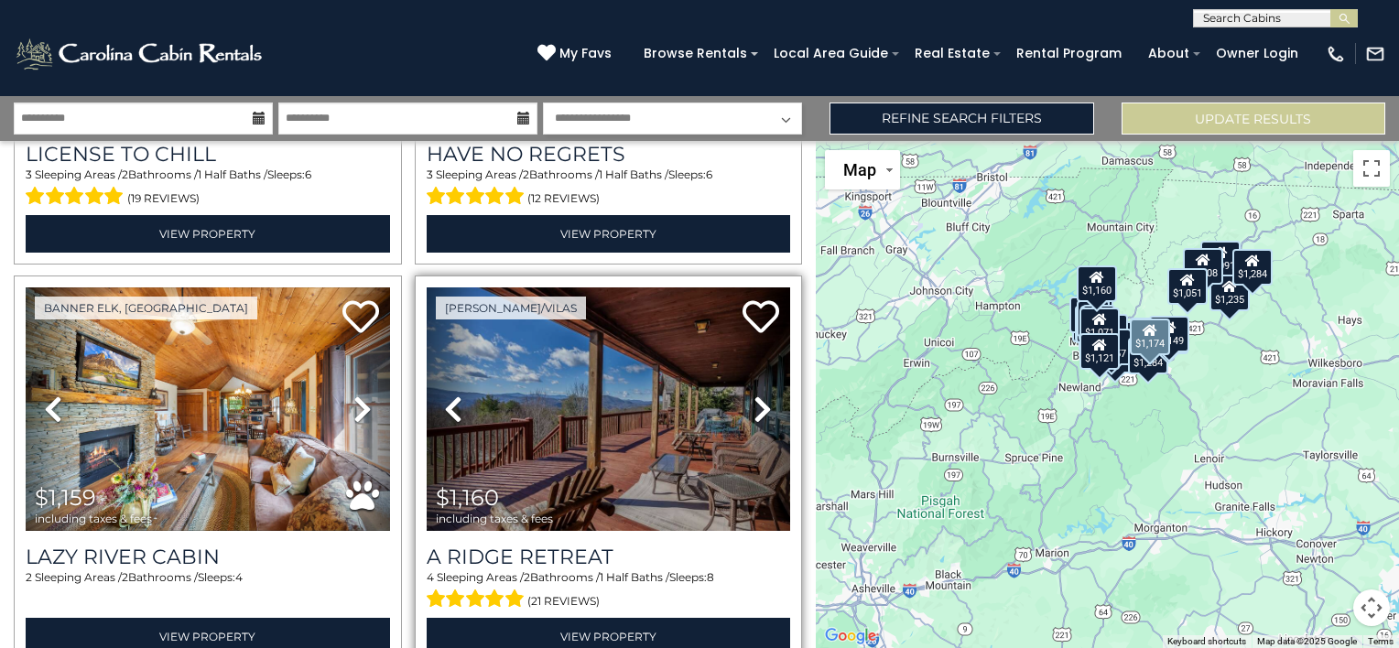
scroll to position [2747, 0]
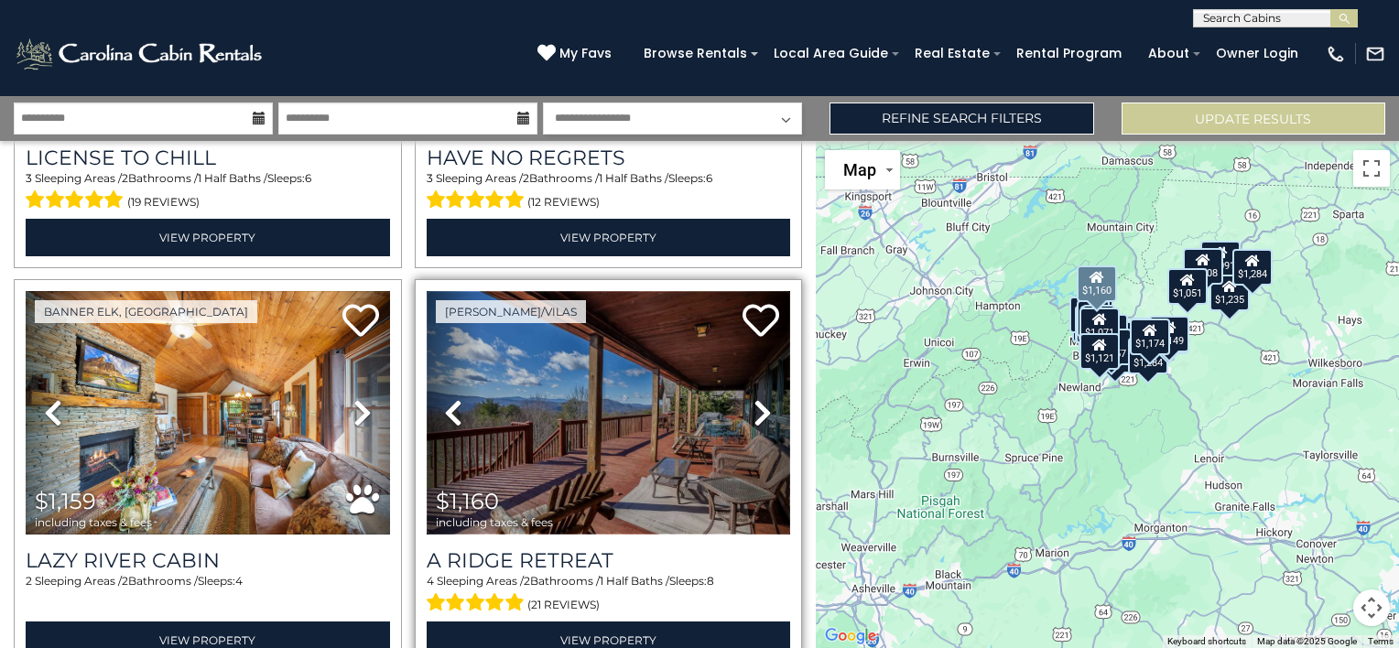
click at [586, 370] on img at bounding box center [609, 413] width 364 height 244
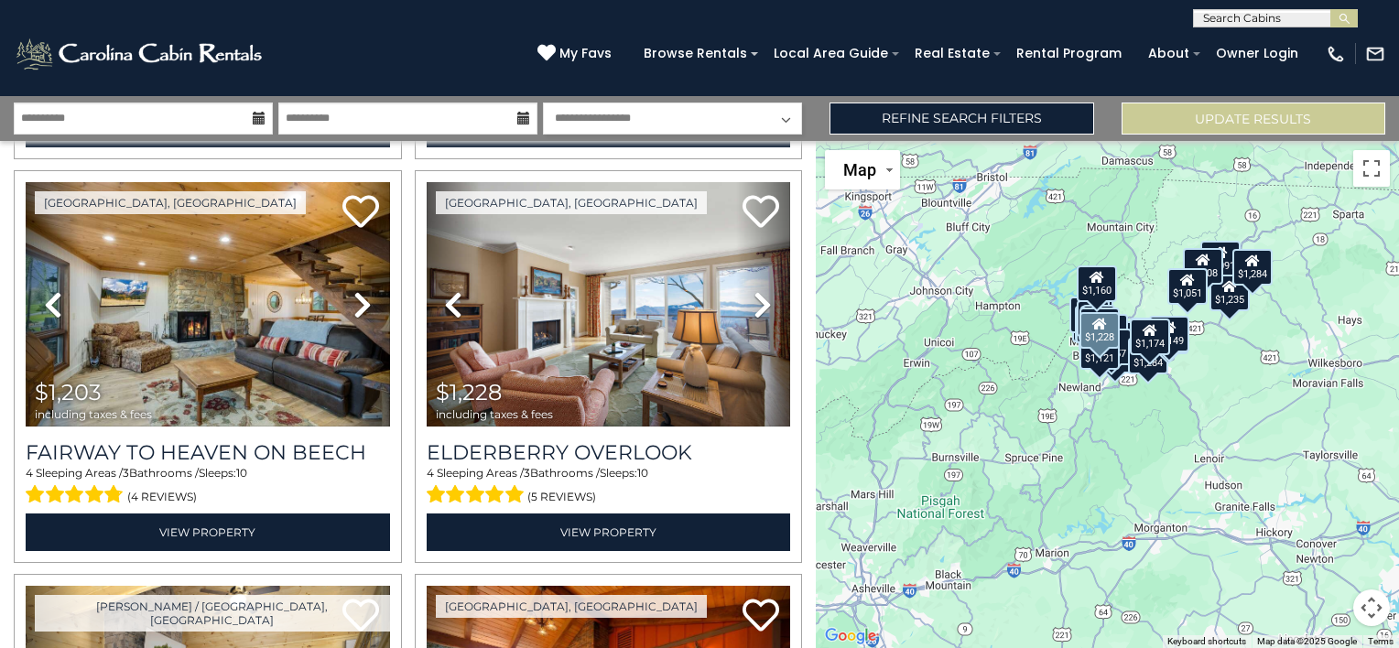
scroll to position [3571, 0]
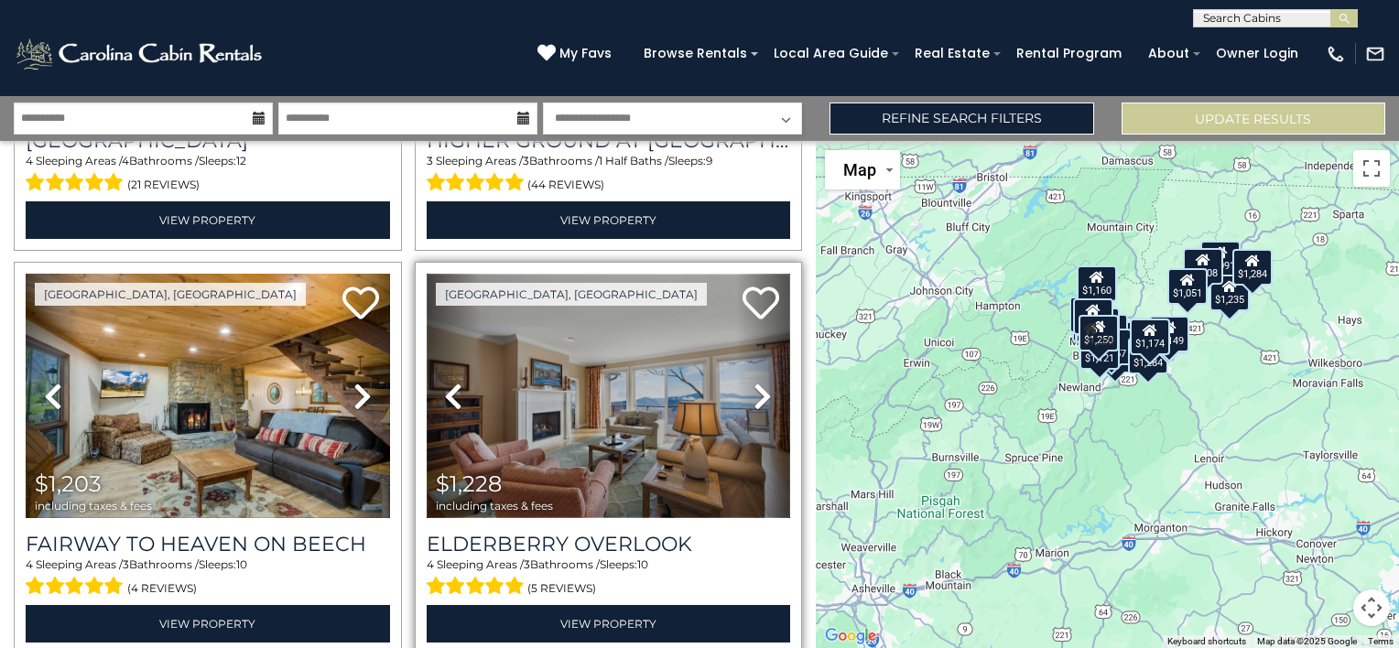
click at [637, 345] on img at bounding box center [609, 396] width 364 height 244
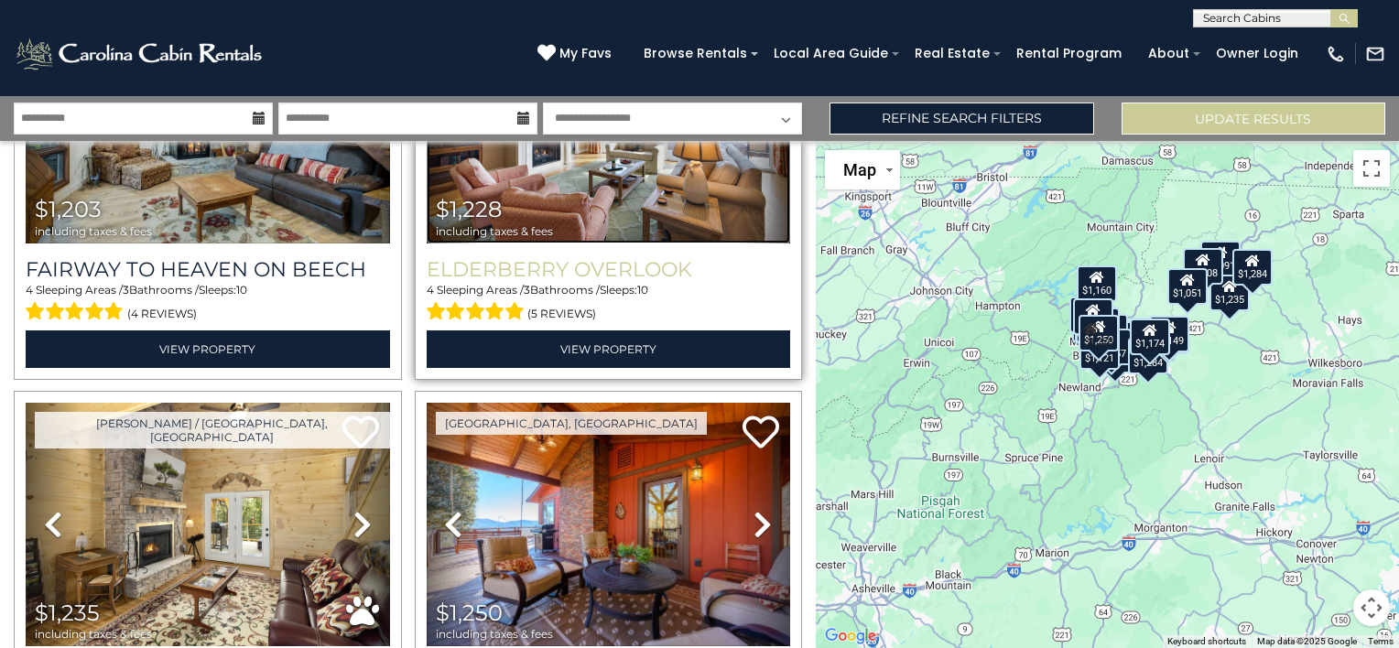
scroll to position [3937, 0]
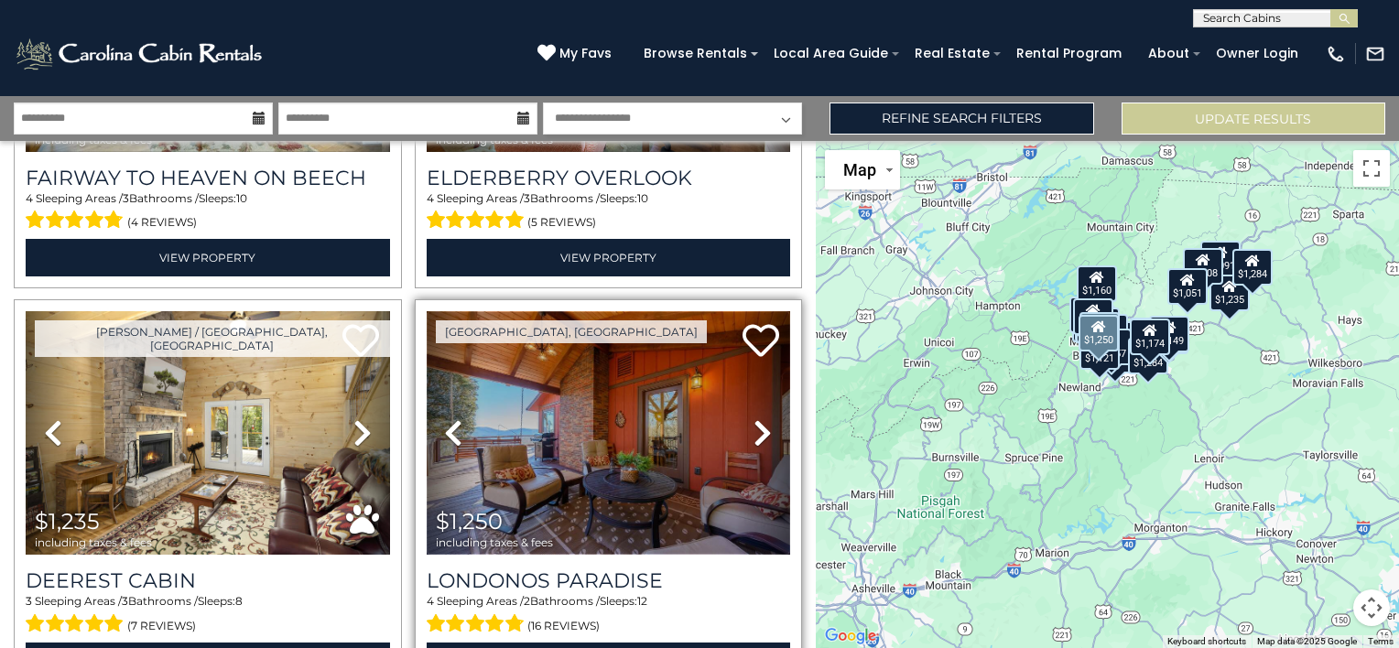
click at [626, 358] on img at bounding box center [609, 433] width 364 height 244
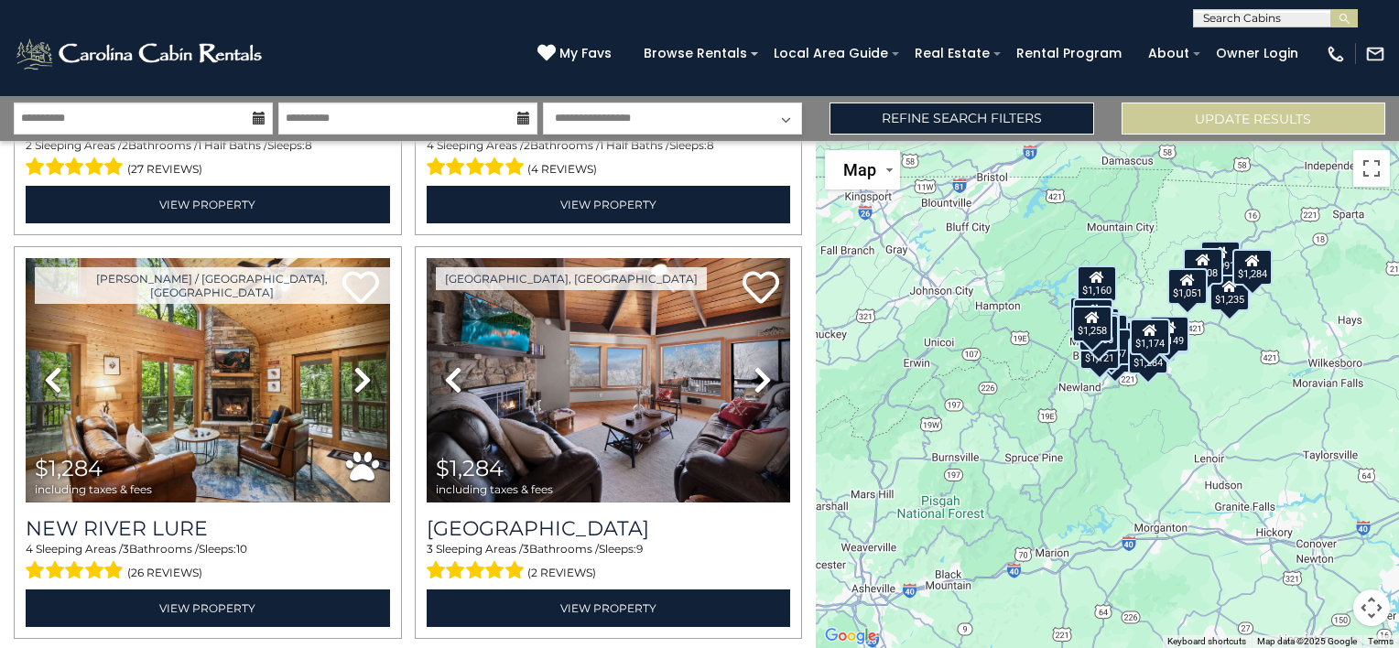
scroll to position [5219, 0]
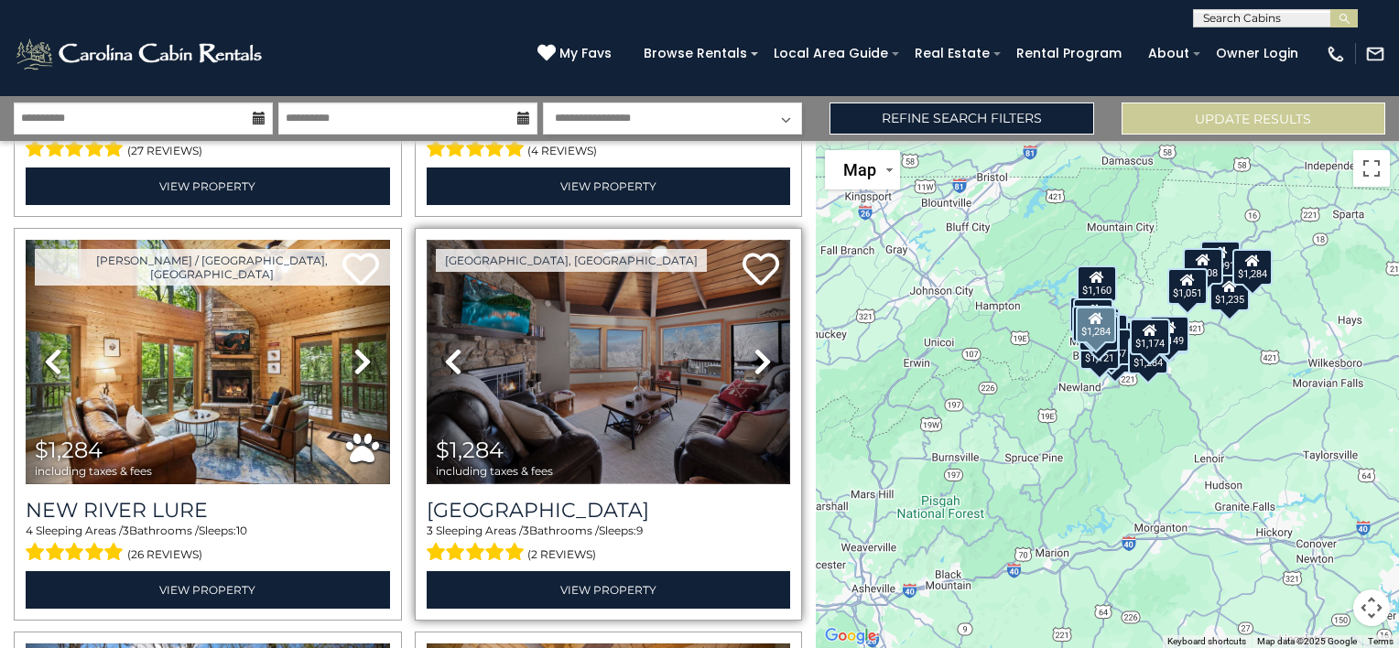
click at [641, 305] on img at bounding box center [609, 362] width 364 height 244
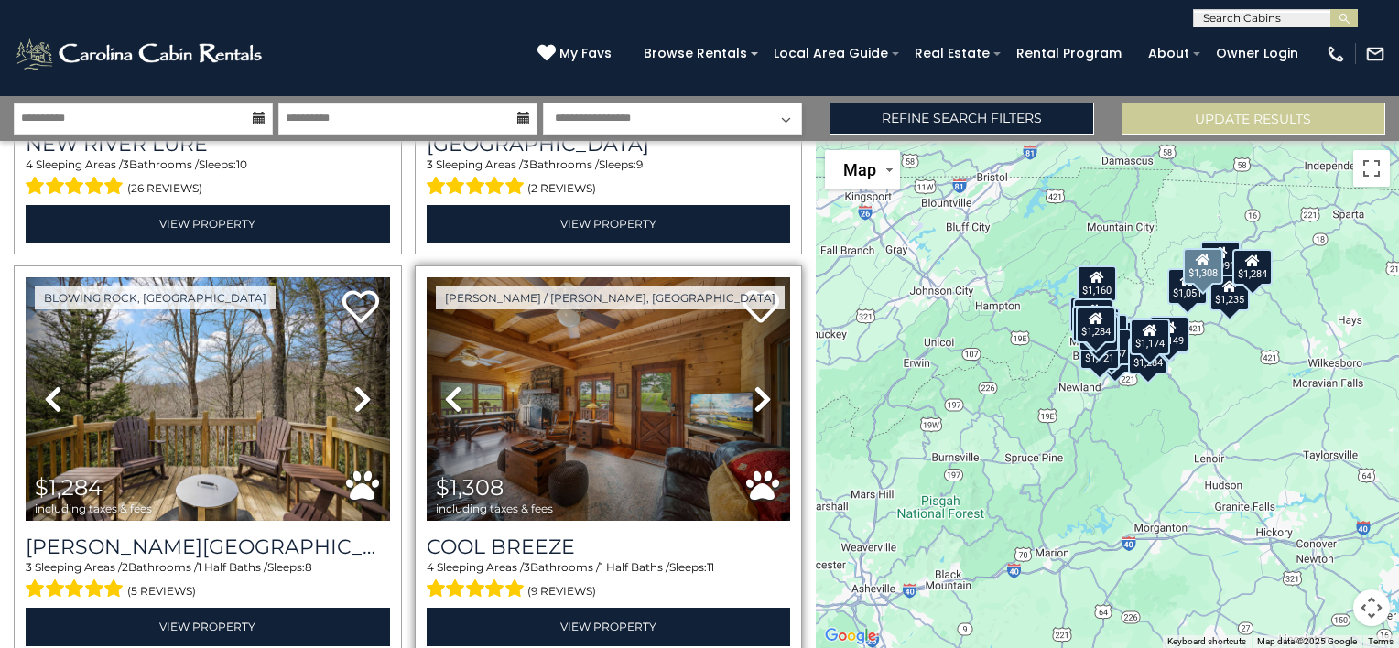
scroll to position [5659, 0]
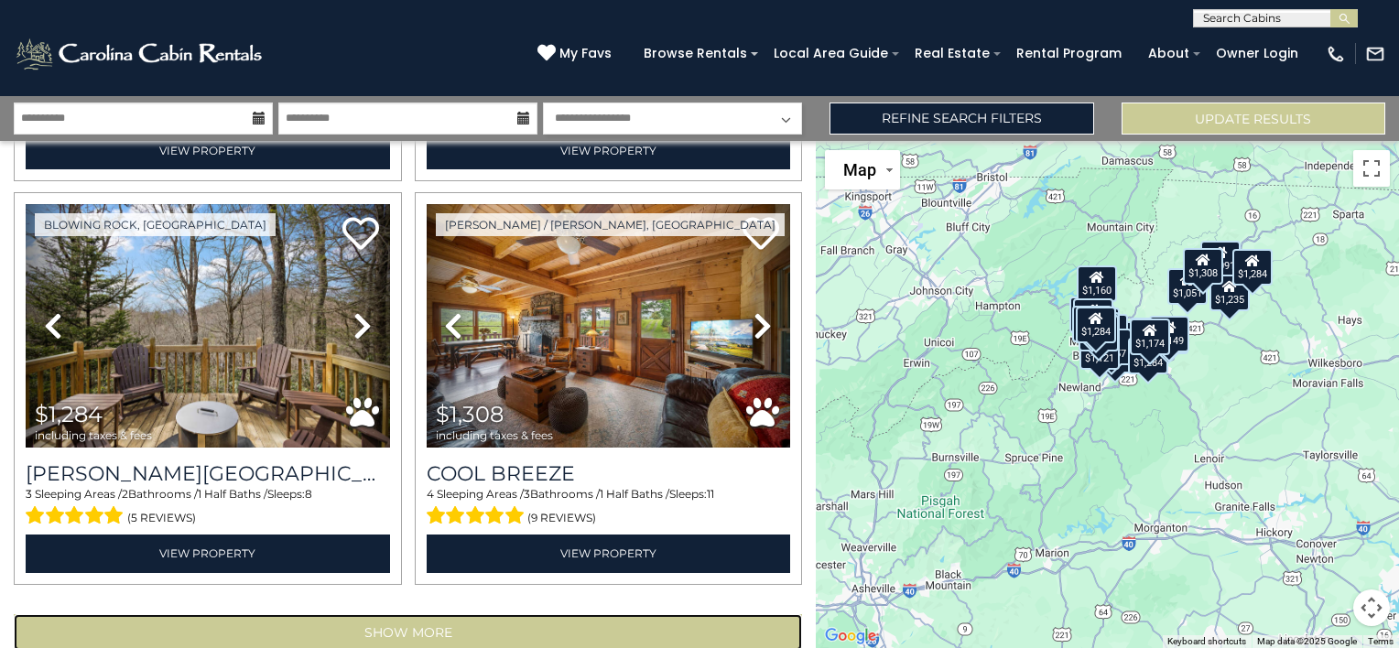
click at [425, 614] on button "Show More" at bounding box center [408, 632] width 788 height 37
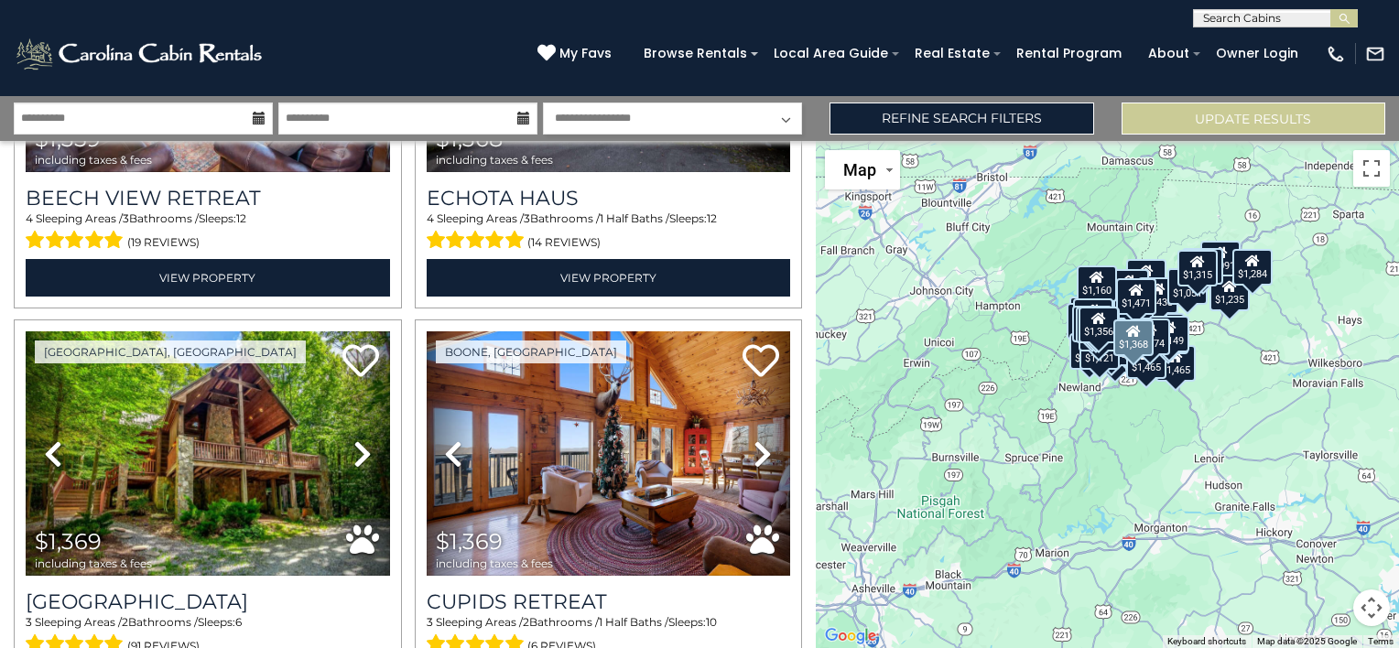
scroll to position [7581, 0]
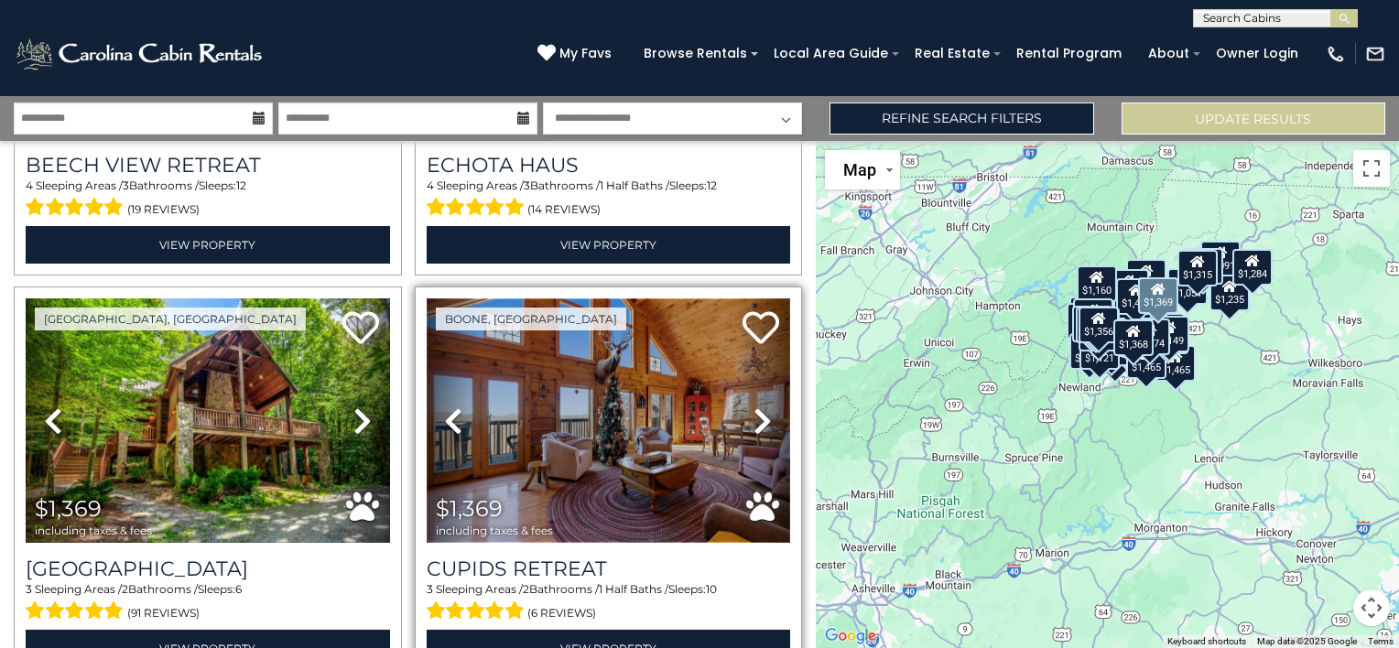
click at [634, 326] on img at bounding box center [609, 420] width 364 height 244
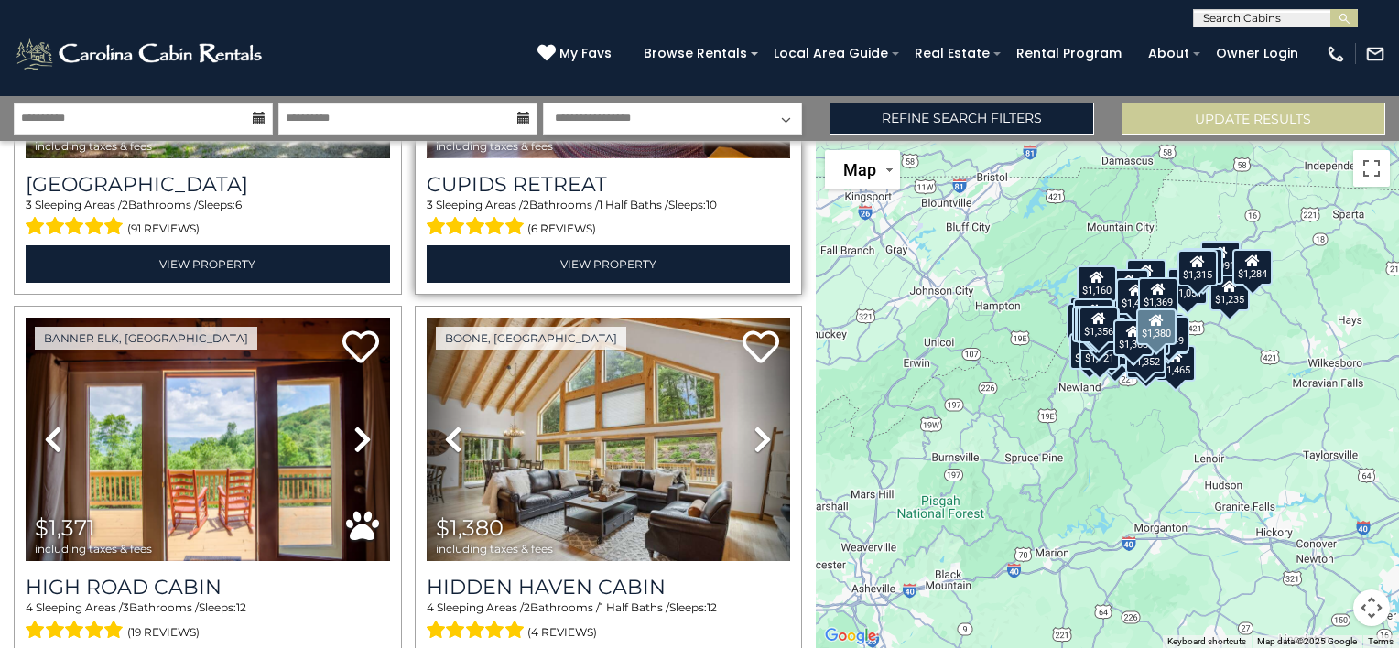
scroll to position [8058, 0]
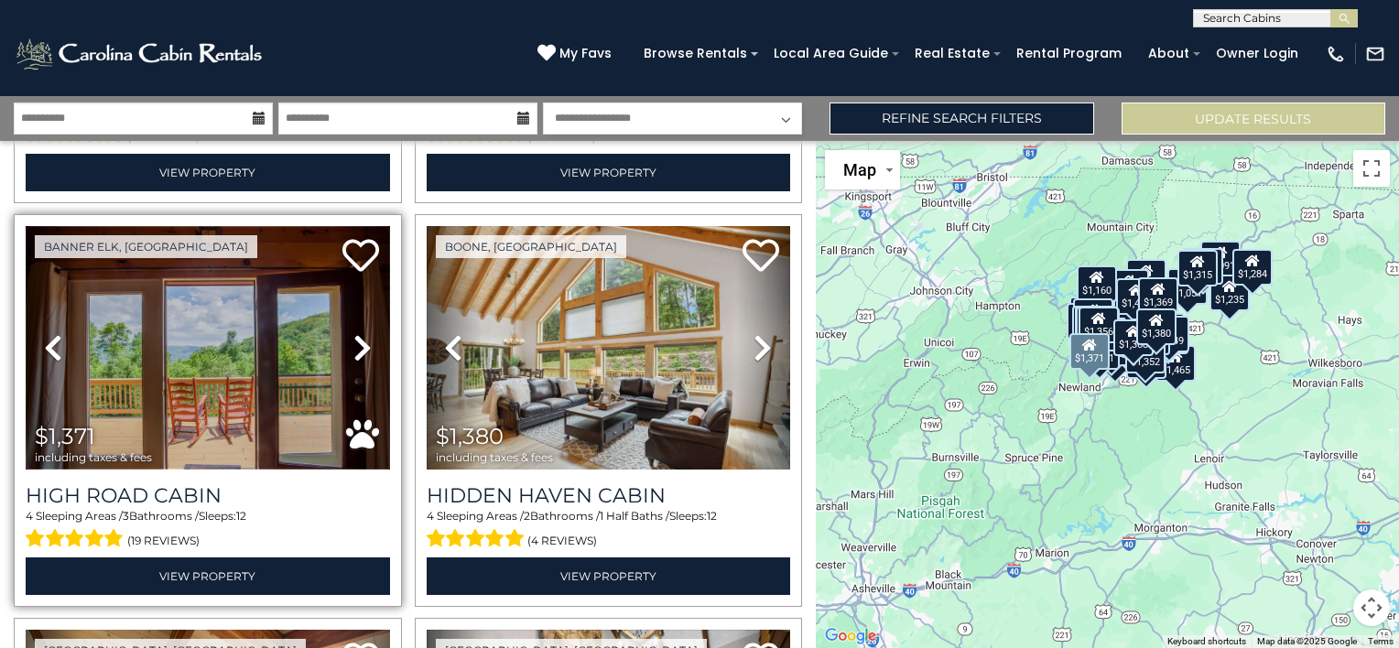
click at [216, 289] on img at bounding box center [208, 348] width 364 height 244
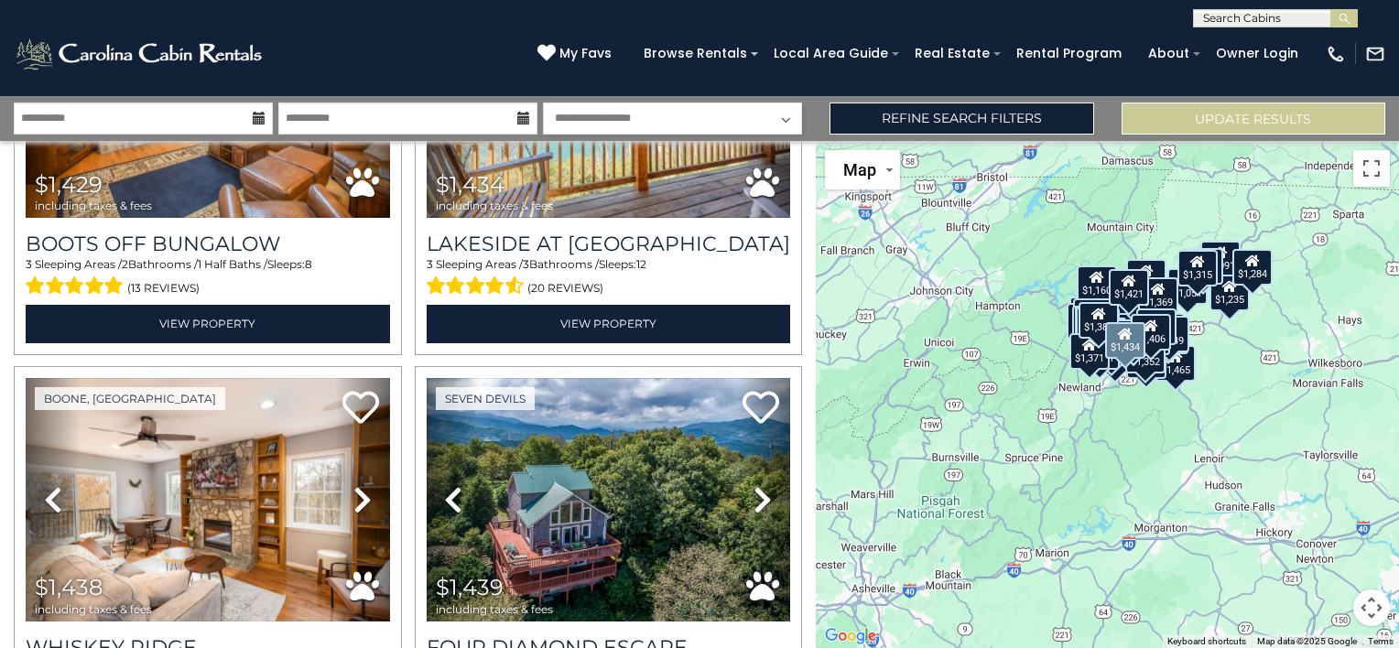
scroll to position [9980, 0]
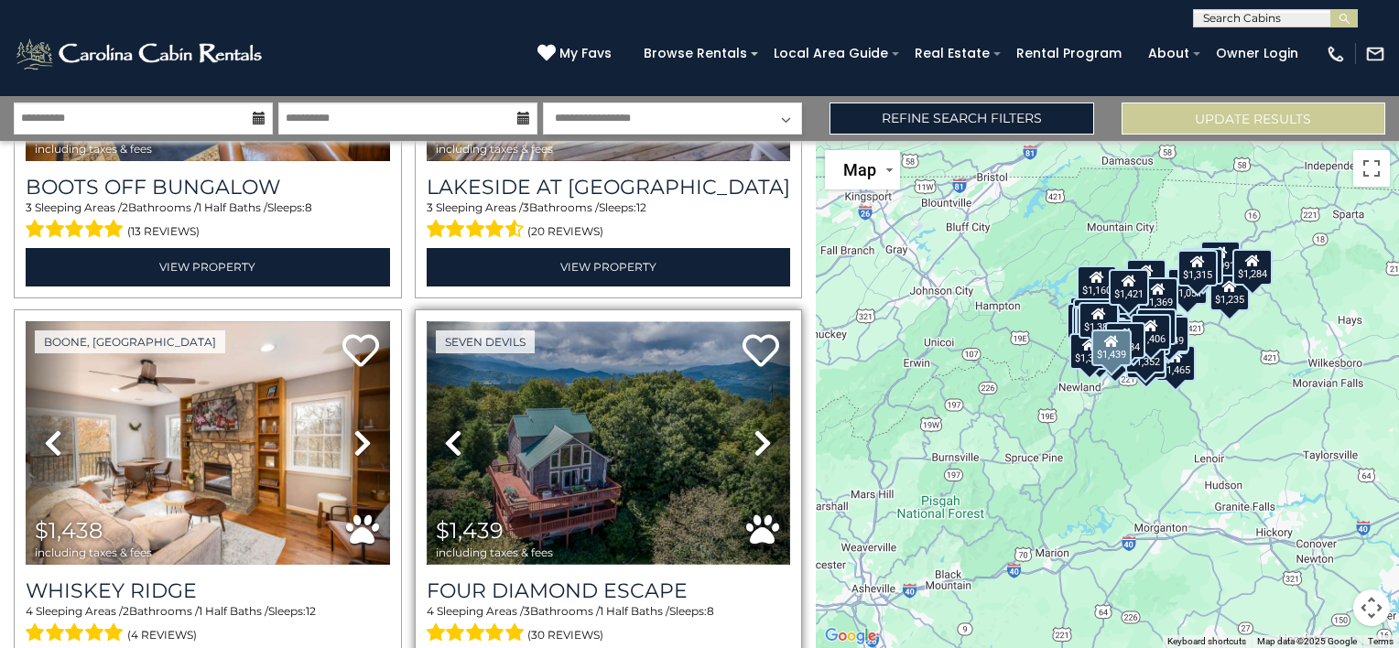
click at [646, 347] on img at bounding box center [609, 443] width 364 height 244
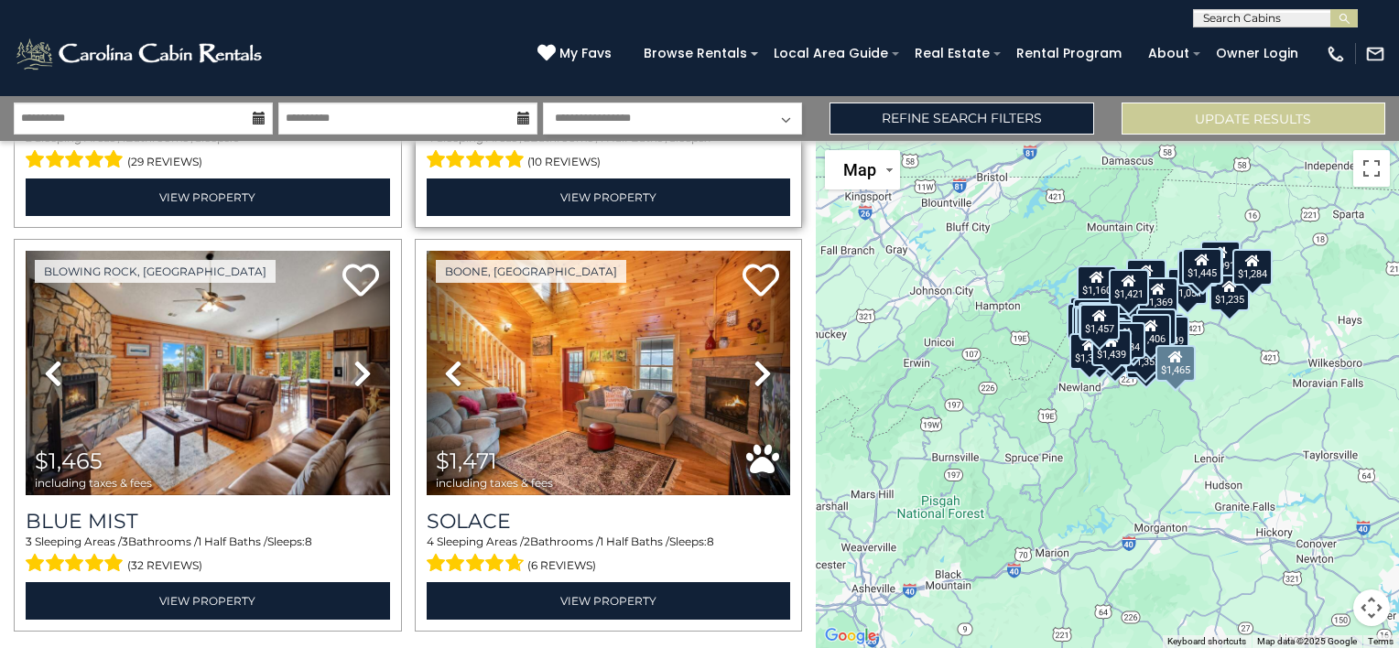
scroll to position [11665, 0]
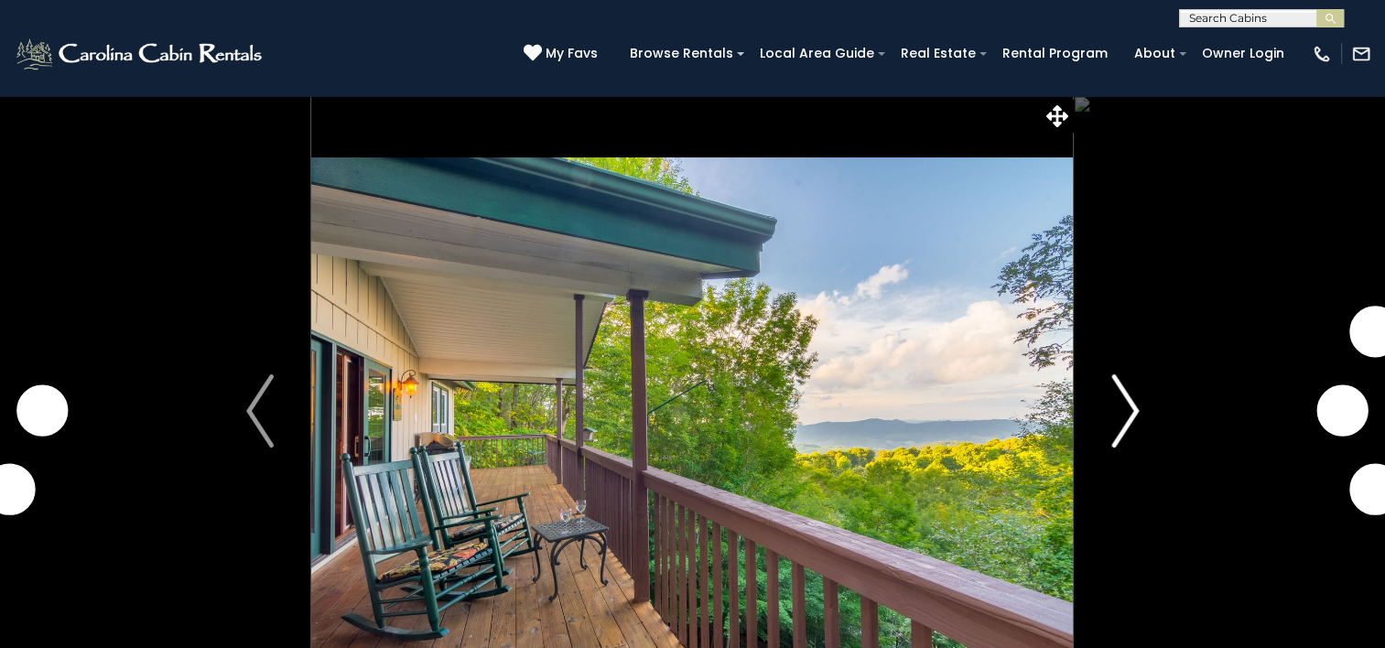
click at [1124, 418] on img "Next" at bounding box center [1125, 410] width 27 height 73
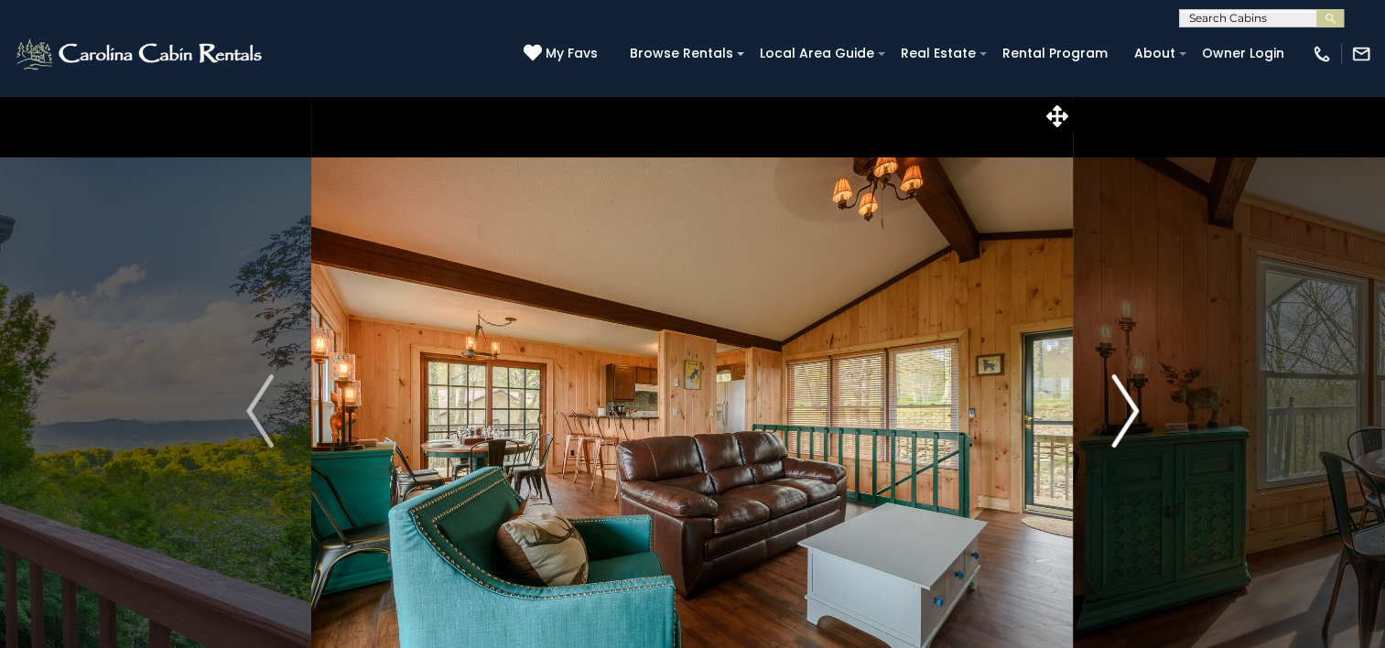
click at [1124, 418] on img "Next" at bounding box center [1125, 410] width 27 height 73
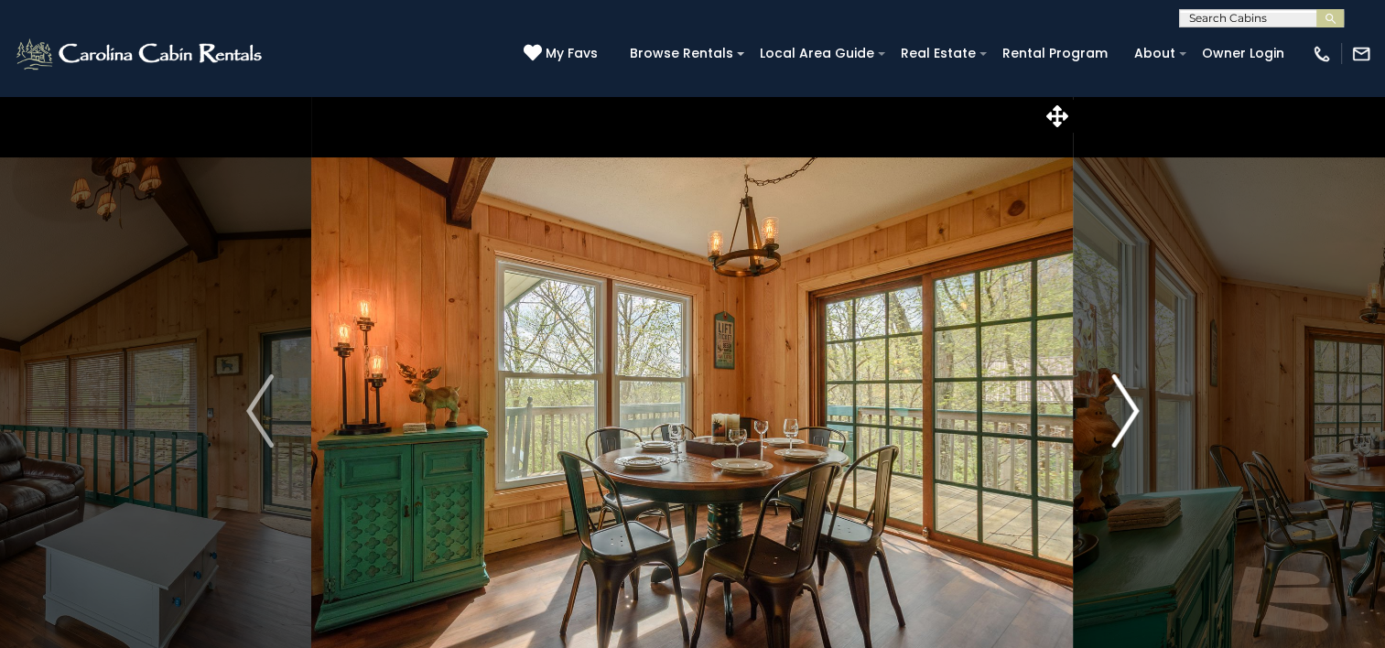
click at [1124, 418] on img "Next" at bounding box center [1125, 410] width 27 height 73
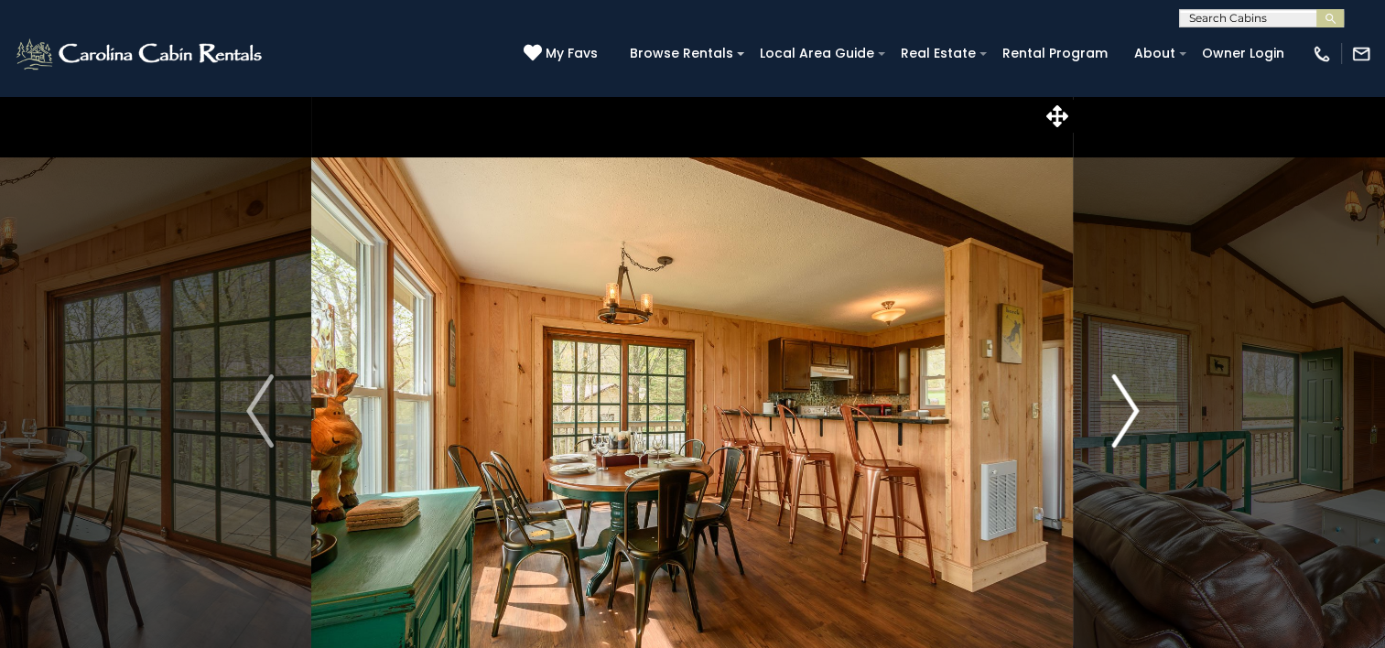
click at [1124, 418] on img "Next" at bounding box center [1125, 410] width 27 height 73
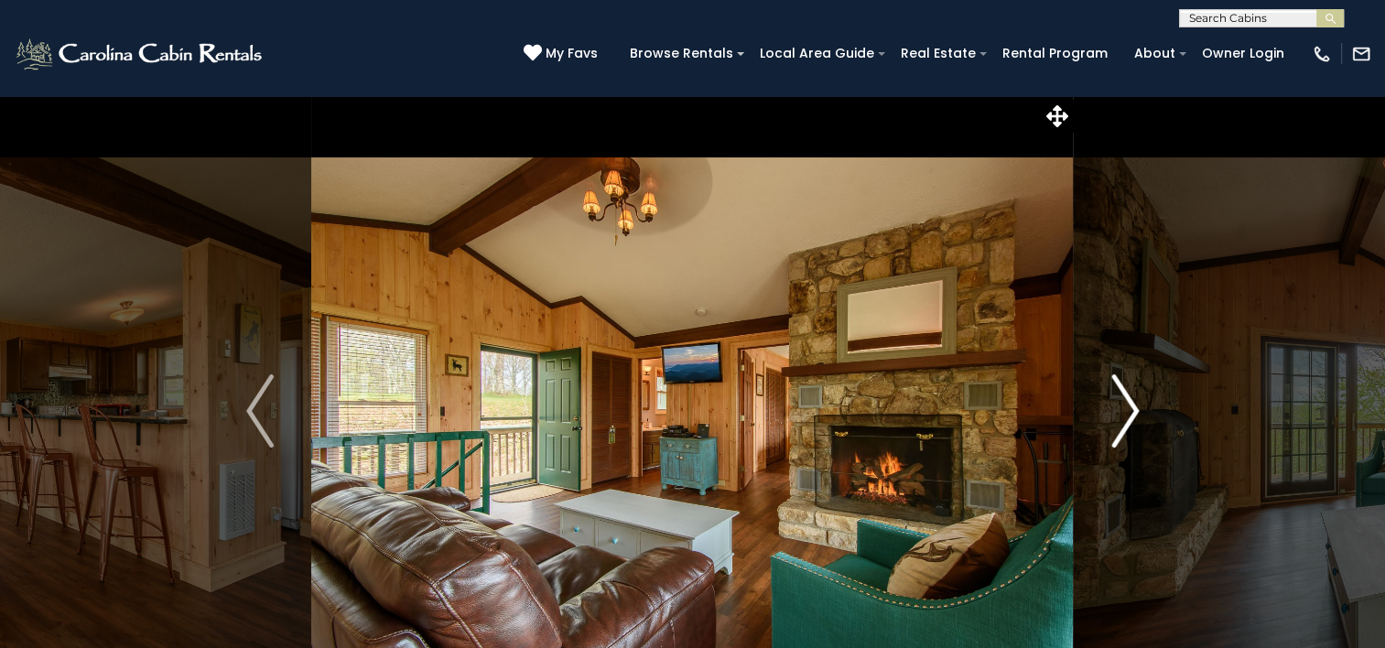
click at [1124, 418] on img "Next" at bounding box center [1125, 410] width 27 height 73
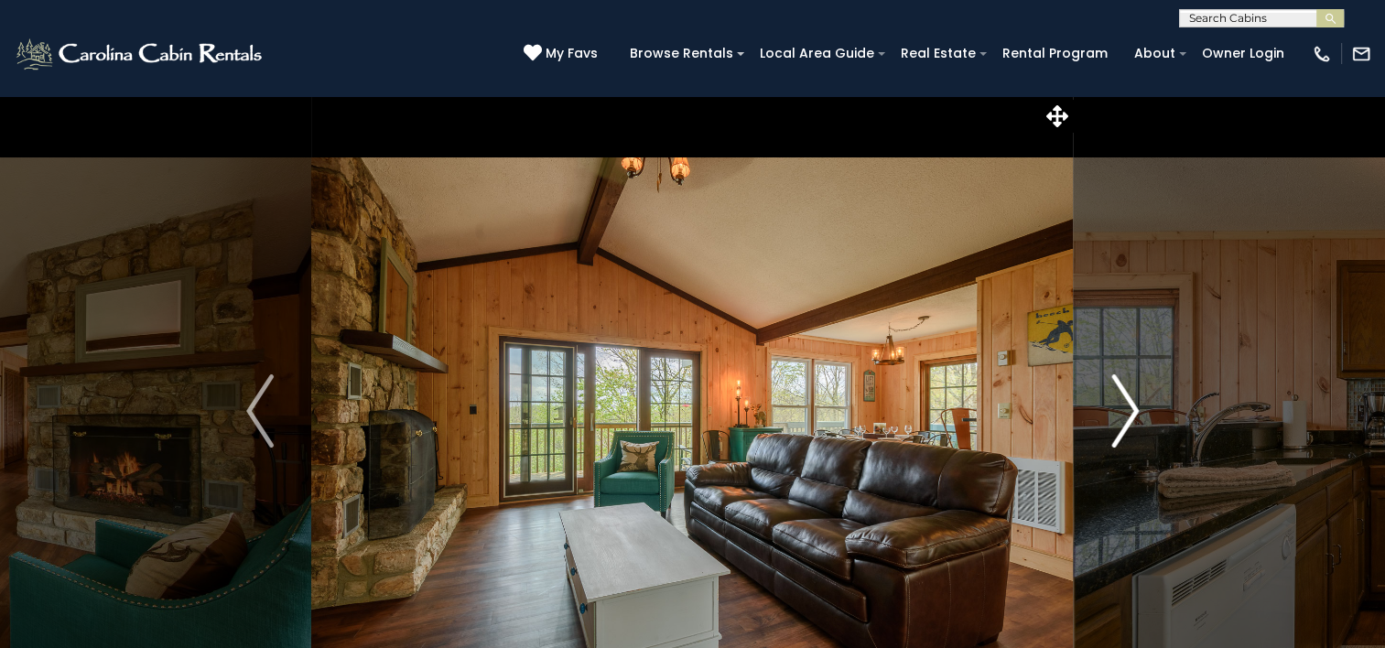
click at [1124, 418] on img "Next" at bounding box center [1125, 410] width 27 height 73
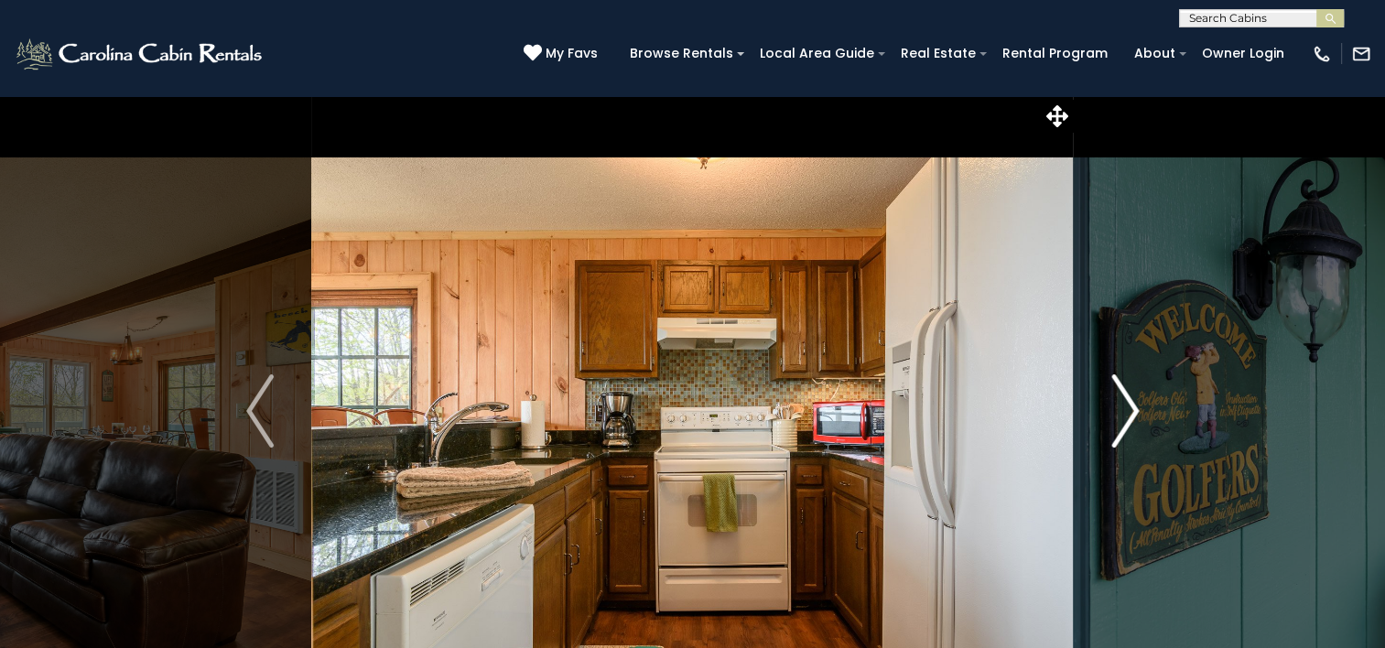
click at [1124, 418] on img "Next" at bounding box center [1125, 410] width 27 height 73
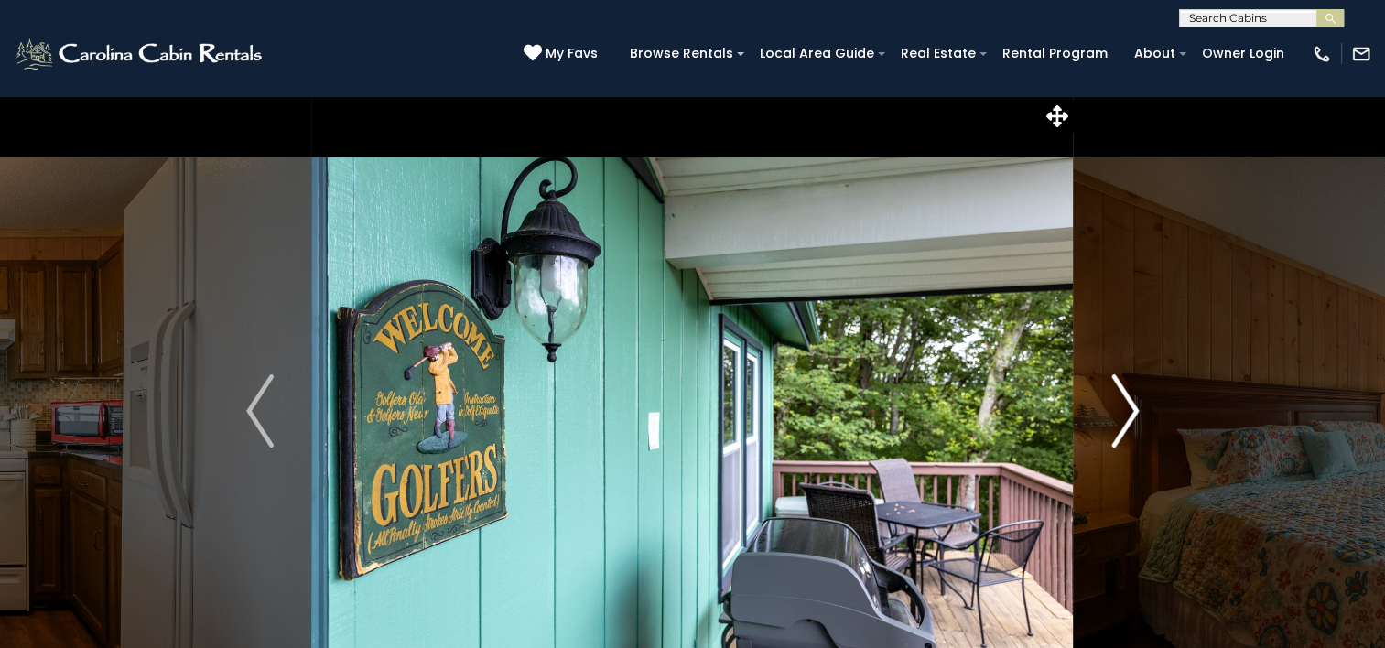
click at [1124, 418] on img "Next" at bounding box center [1125, 410] width 27 height 73
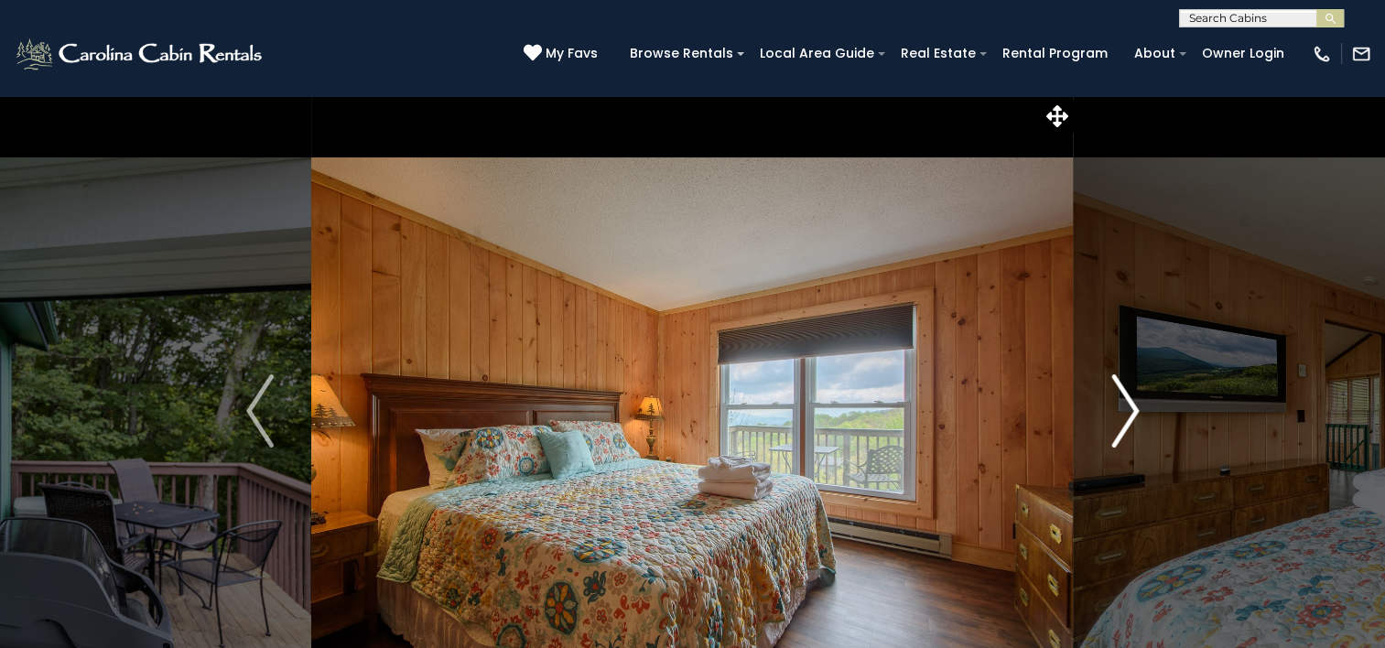
click at [1124, 418] on img "Next" at bounding box center [1125, 410] width 27 height 73
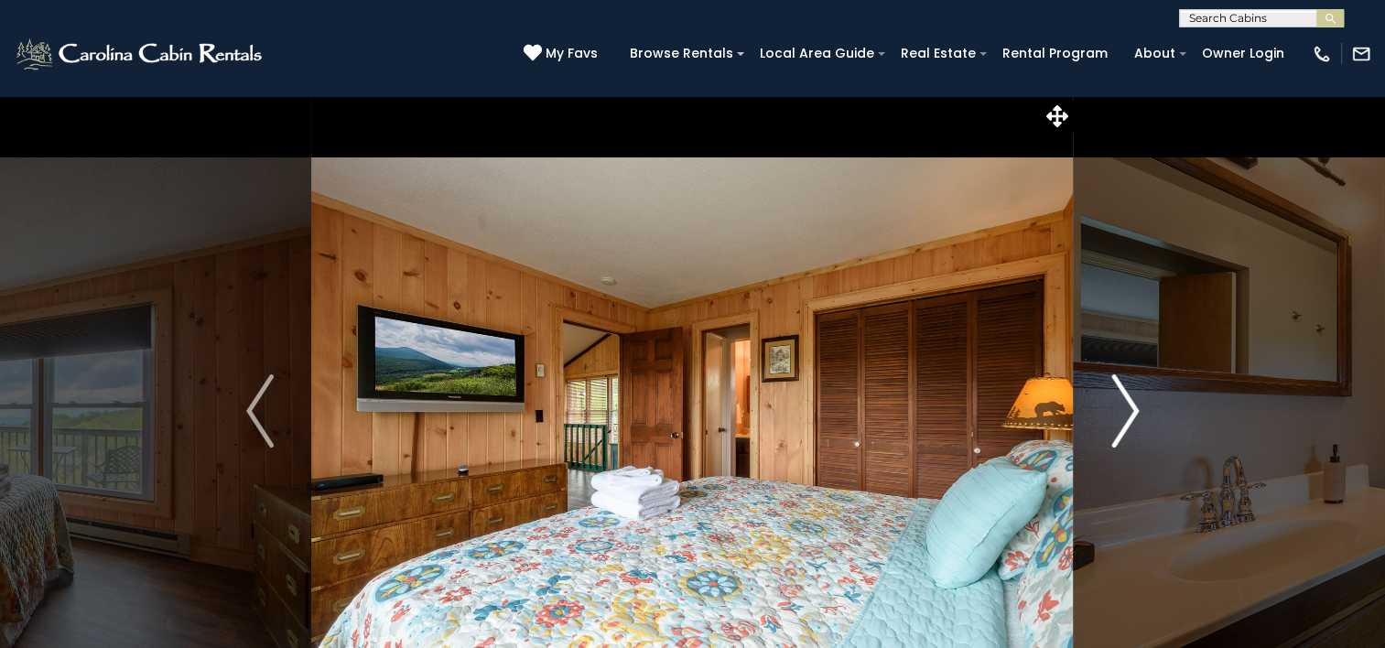
click at [1124, 418] on img "Next" at bounding box center [1125, 410] width 27 height 73
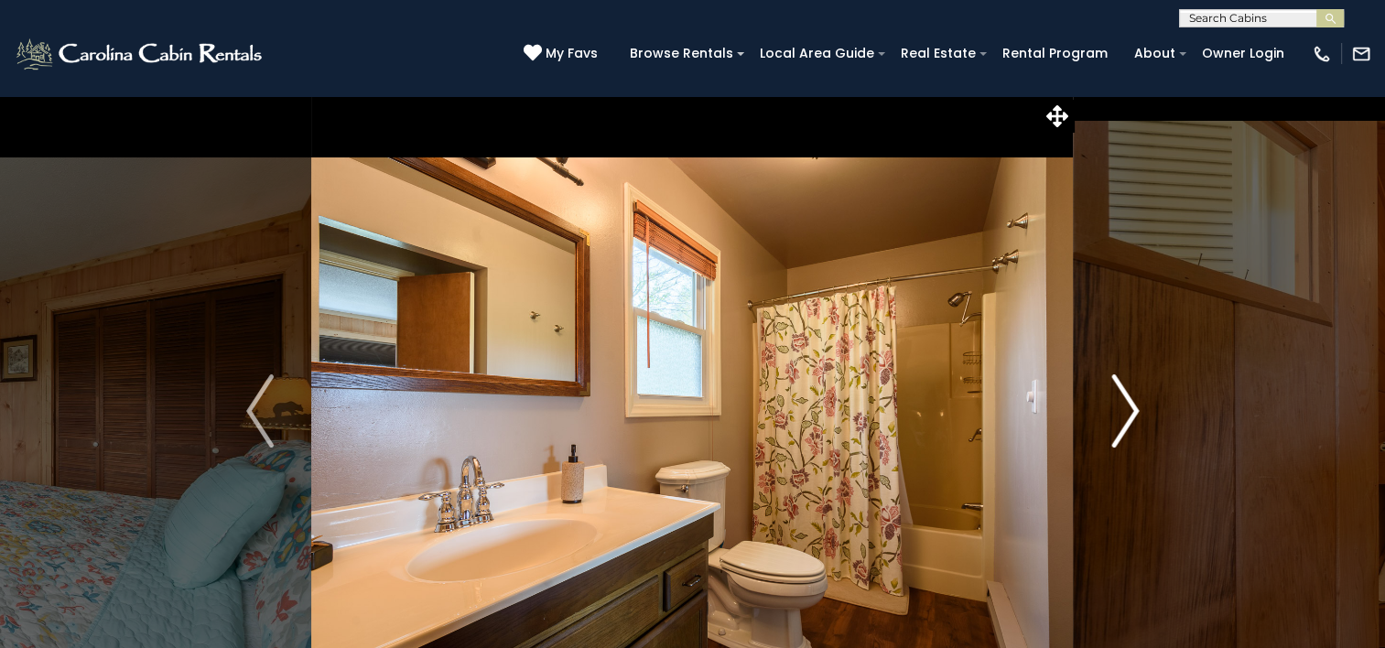
click at [1124, 418] on img "Next" at bounding box center [1125, 410] width 27 height 73
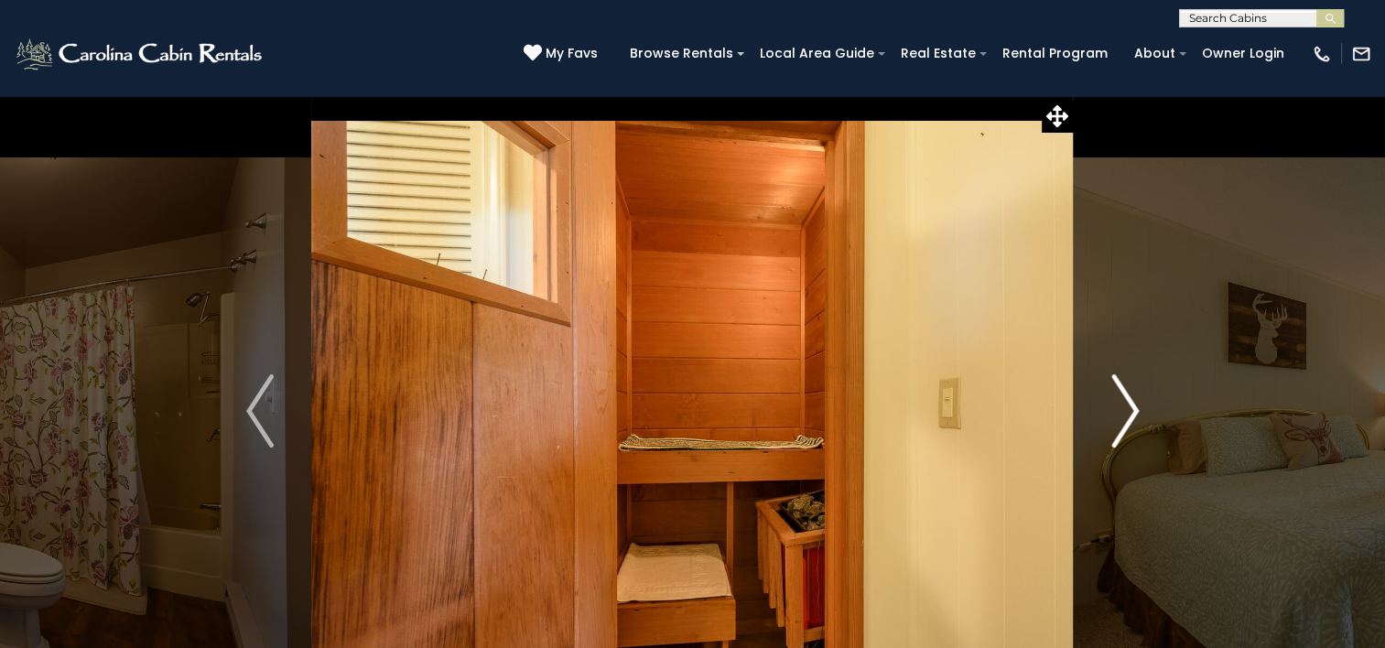
click at [1124, 418] on img "Next" at bounding box center [1125, 410] width 27 height 73
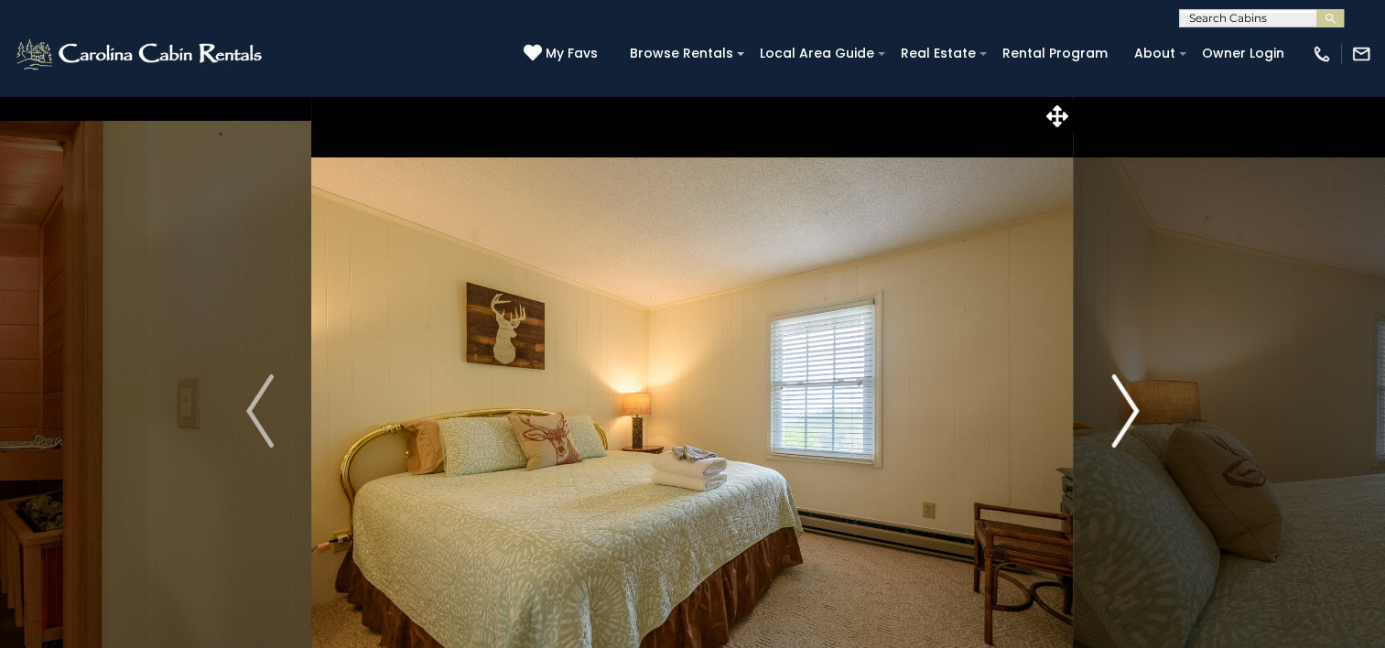
click at [1124, 418] on img "Next" at bounding box center [1125, 410] width 27 height 73
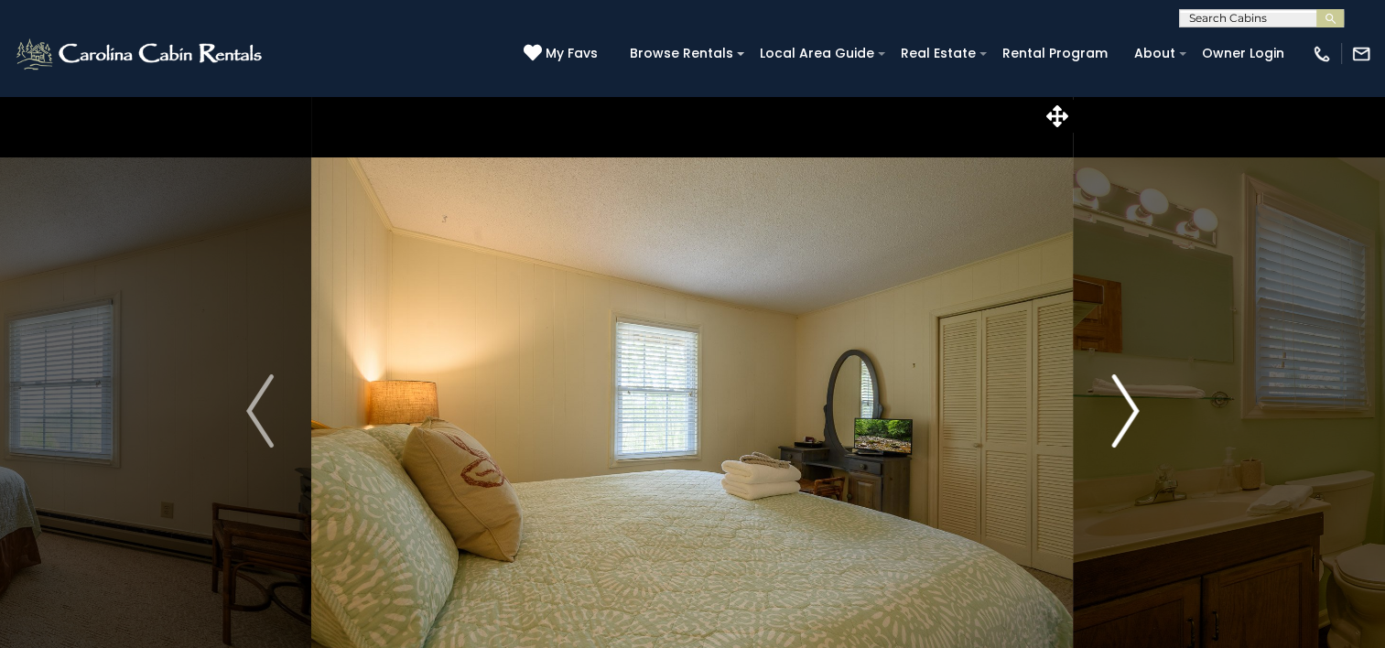
click at [1124, 418] on img "Next" at bounding box center [1125, 410] width 27 height 73
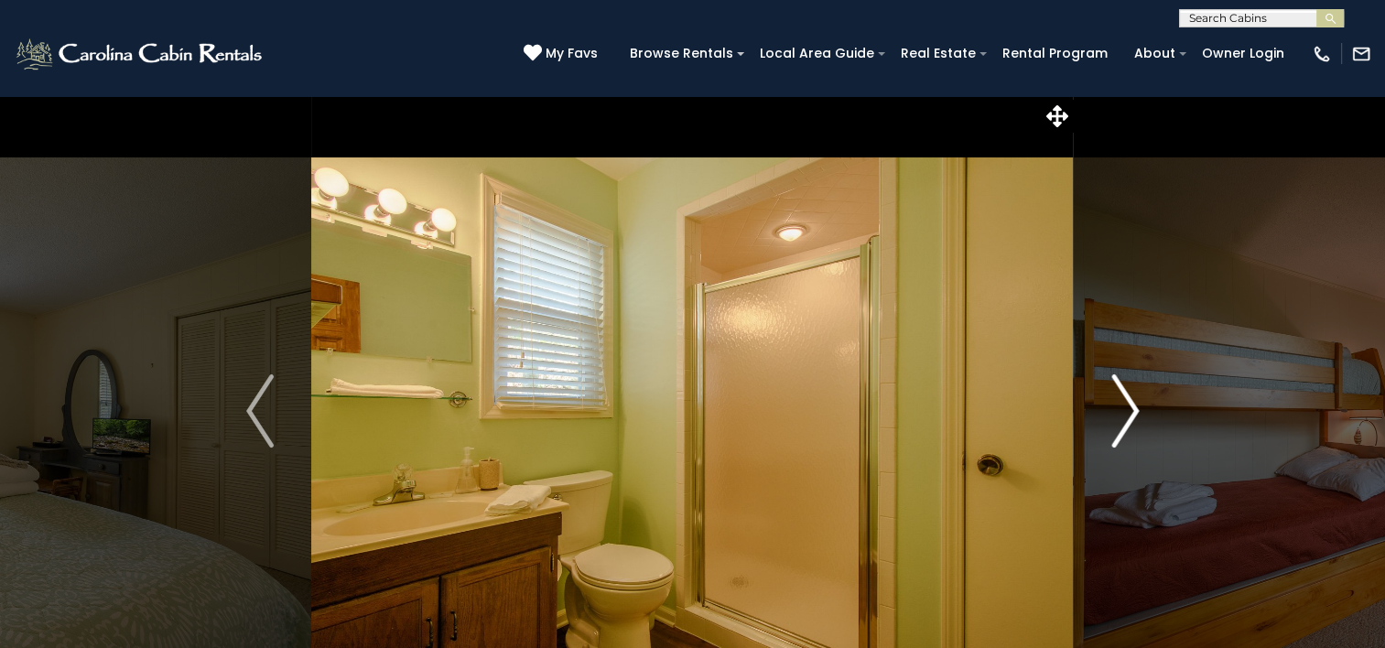
click at [1124, 418] on img "Next" at bounding box center [1125, 410] width 27 height 73
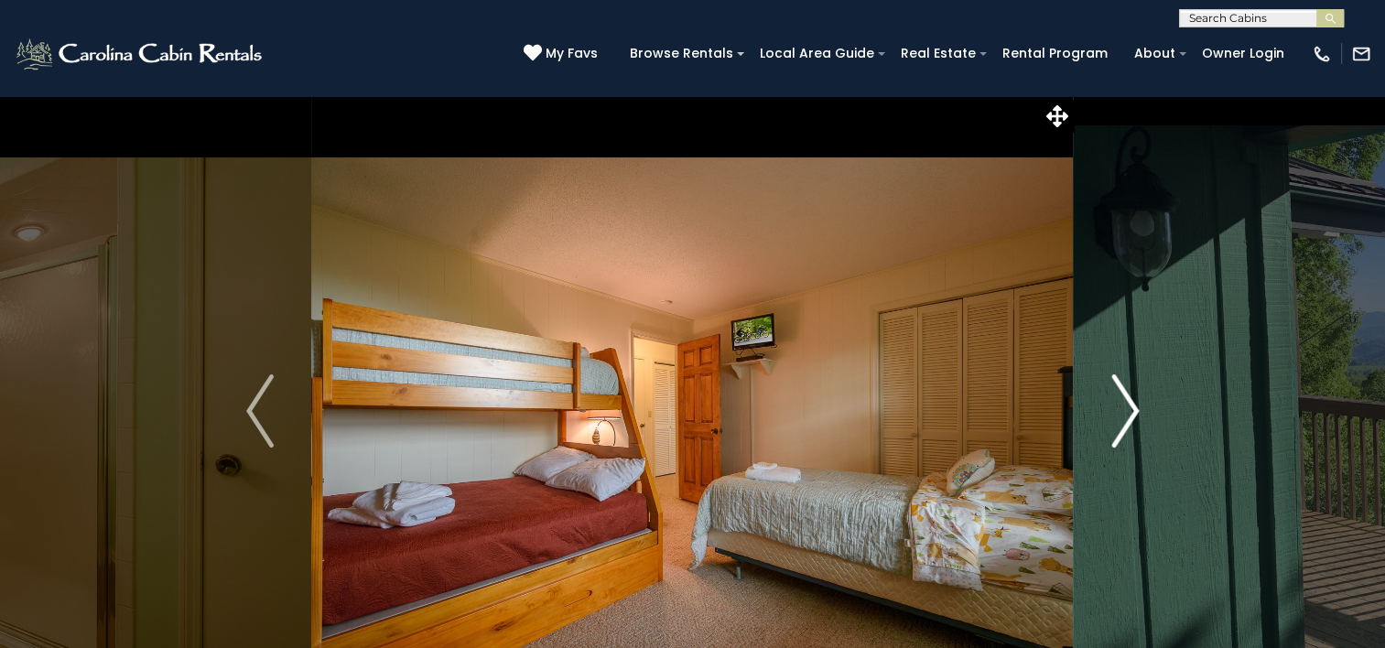
click at [1124, 418] on img "Next" at bounding box center [1125, 410] width 27 height 73
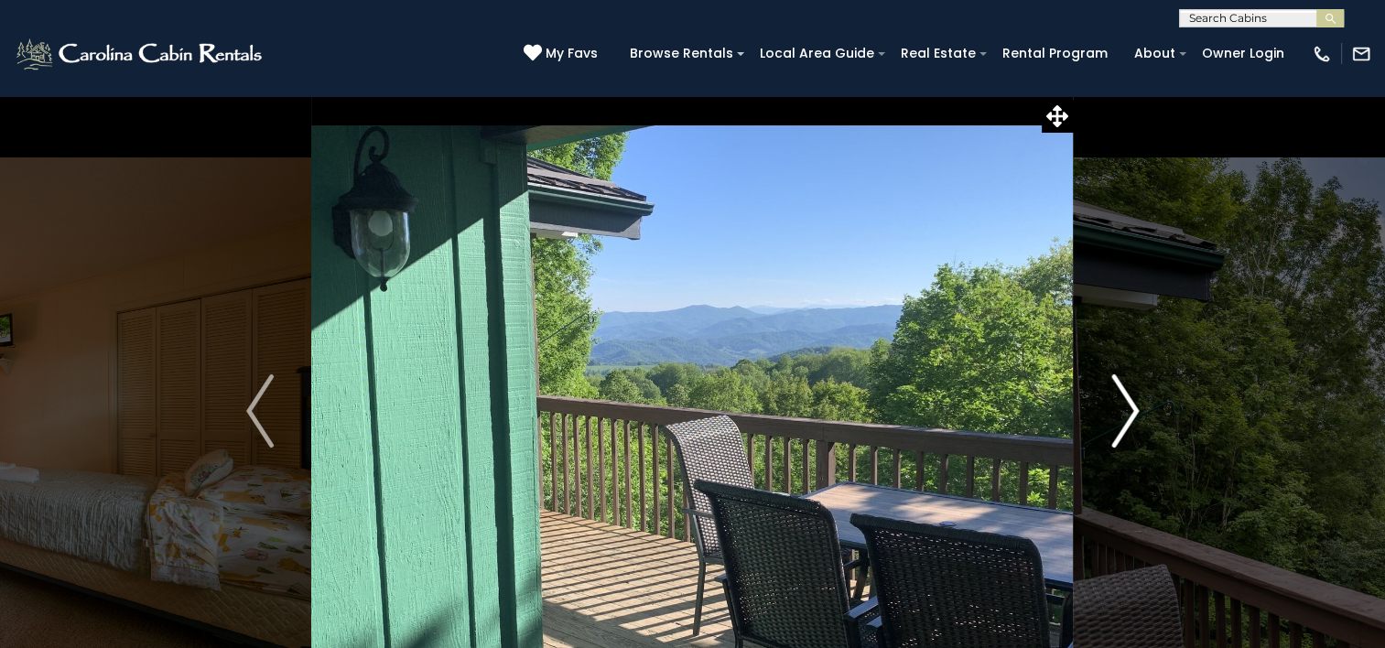
click at [1124, 418] on img "Next" at bounding box center [1125, 410] width 27 height 73
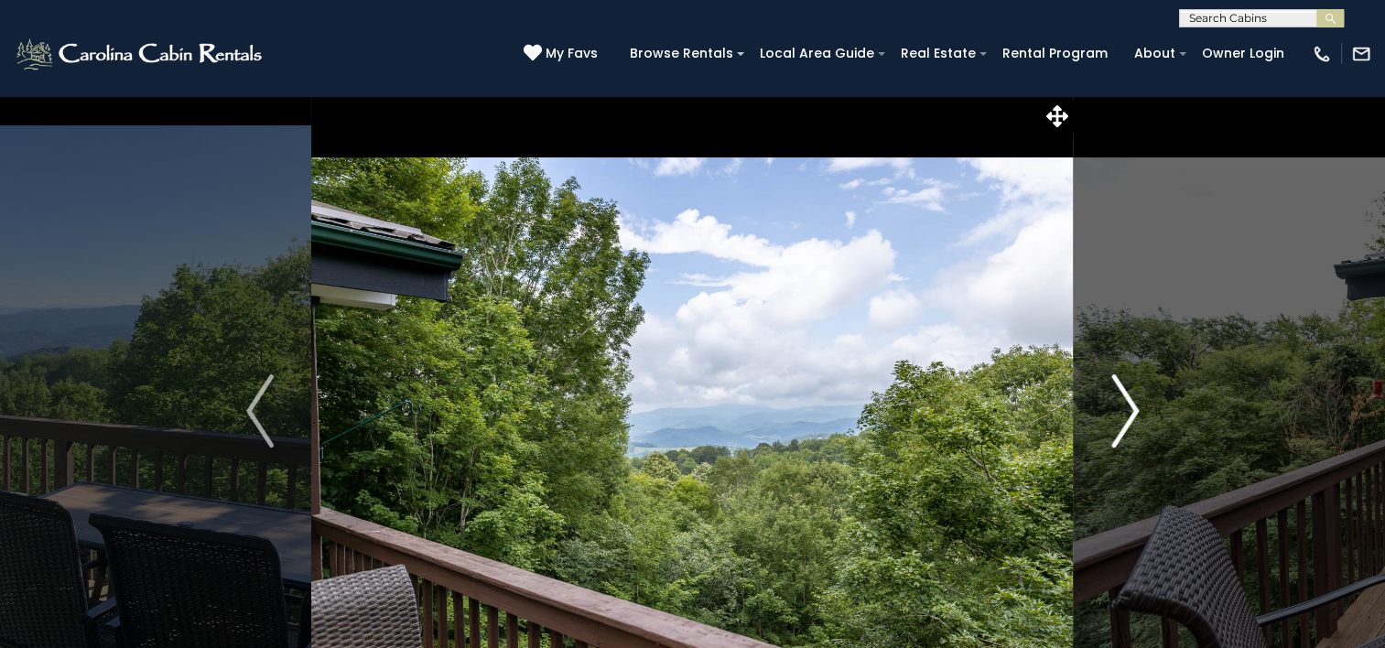
click at [1124, 418] on img "Next" at bounding box center [1125, 410] width 27 height 73
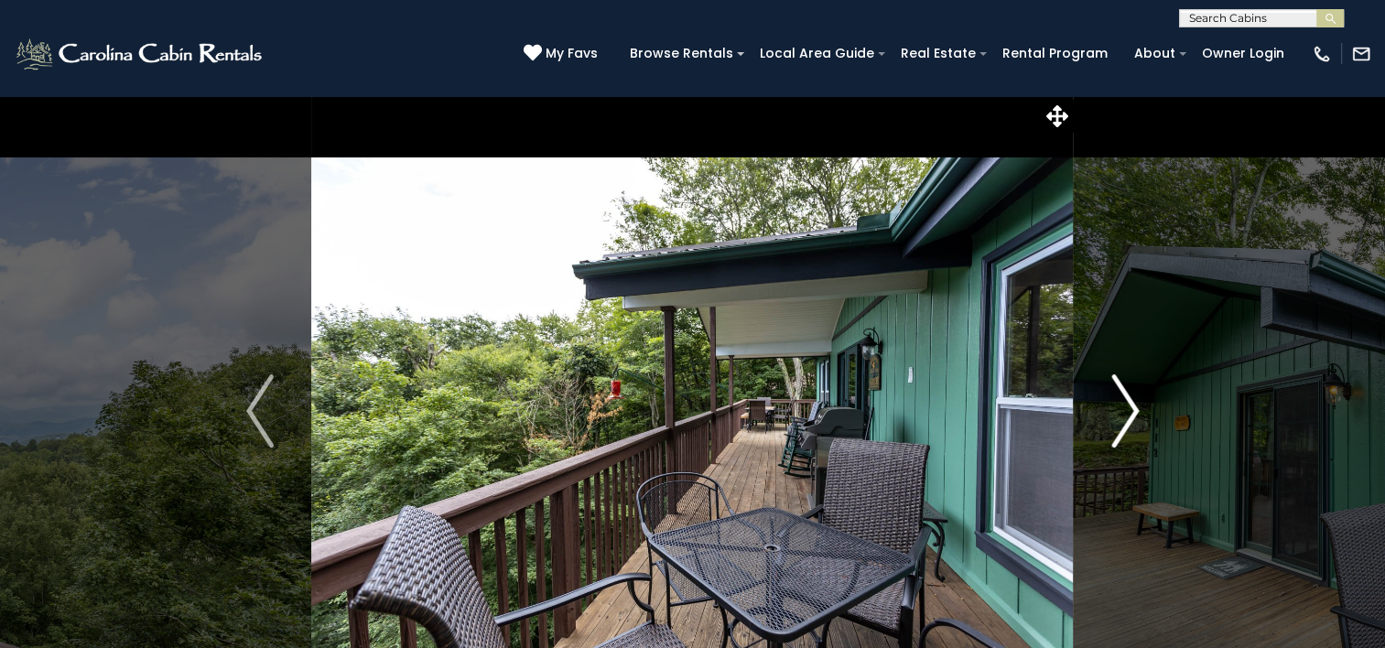
click at [1124, 418] on img "Next" at bounding box center [1125, 410] width 27 height 73
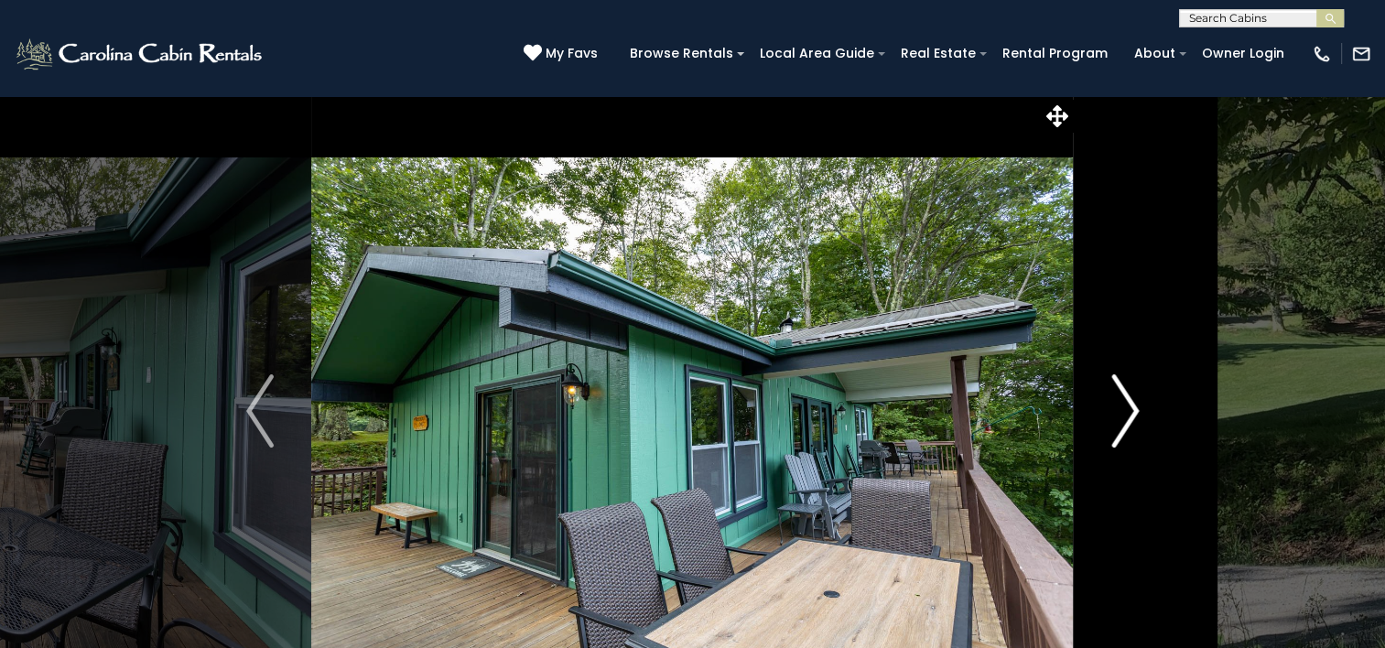
click at [1124, 418] on img "Next" at bounding box center [1125, 410] width 27 height 73
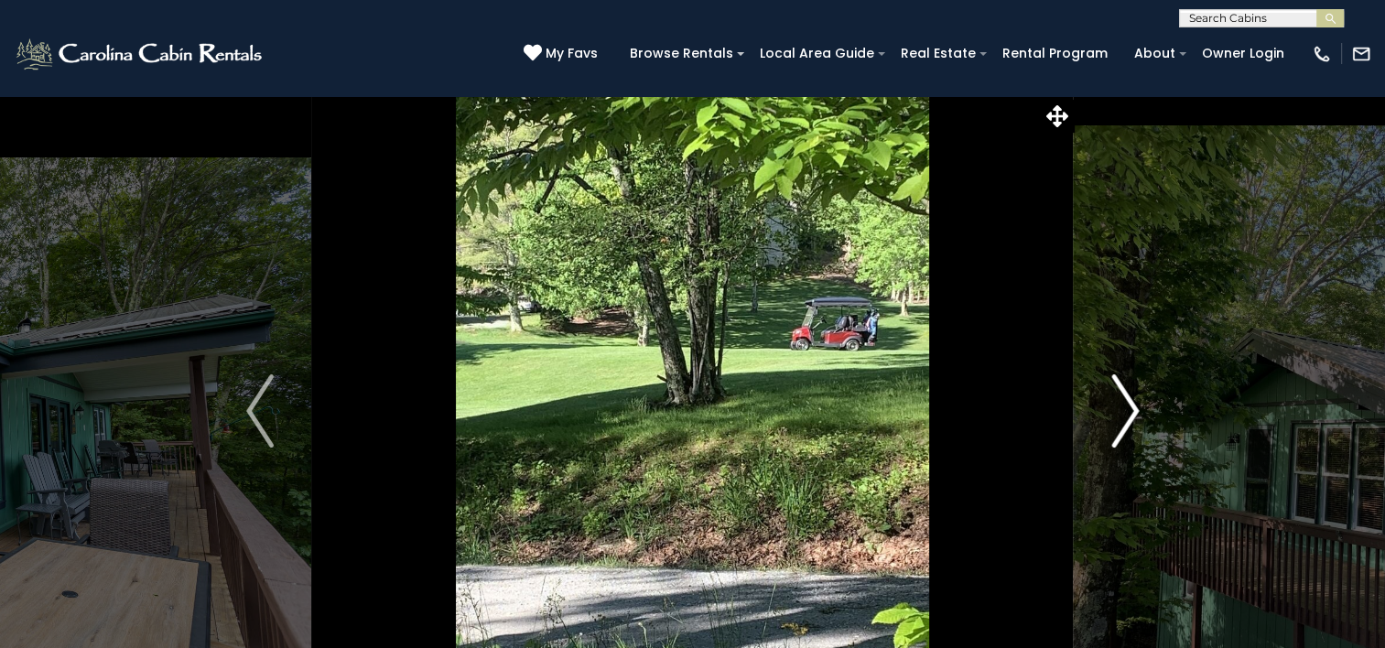
click at [1124, 418] on img "Next" at bounding box center [1125, 410] width 27 height 73
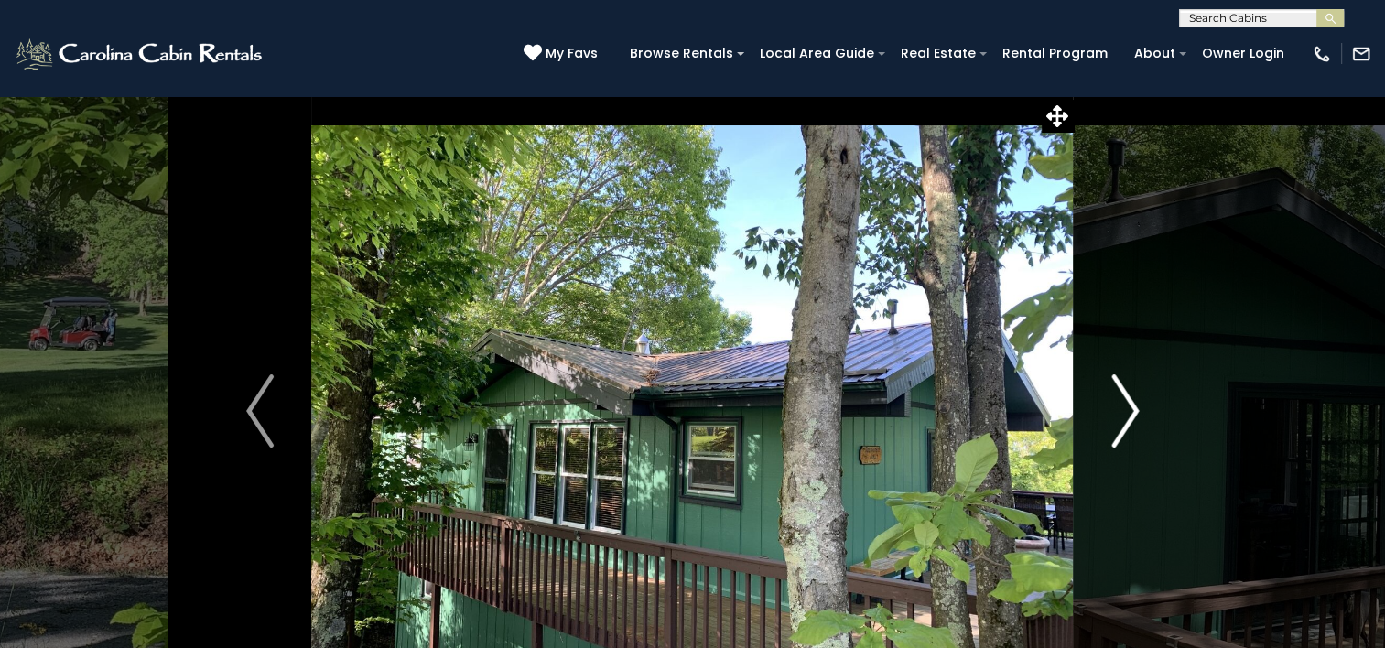
click at [1124, 418] on img "Next" at bounding box center [1125, 410] width 27 height 73
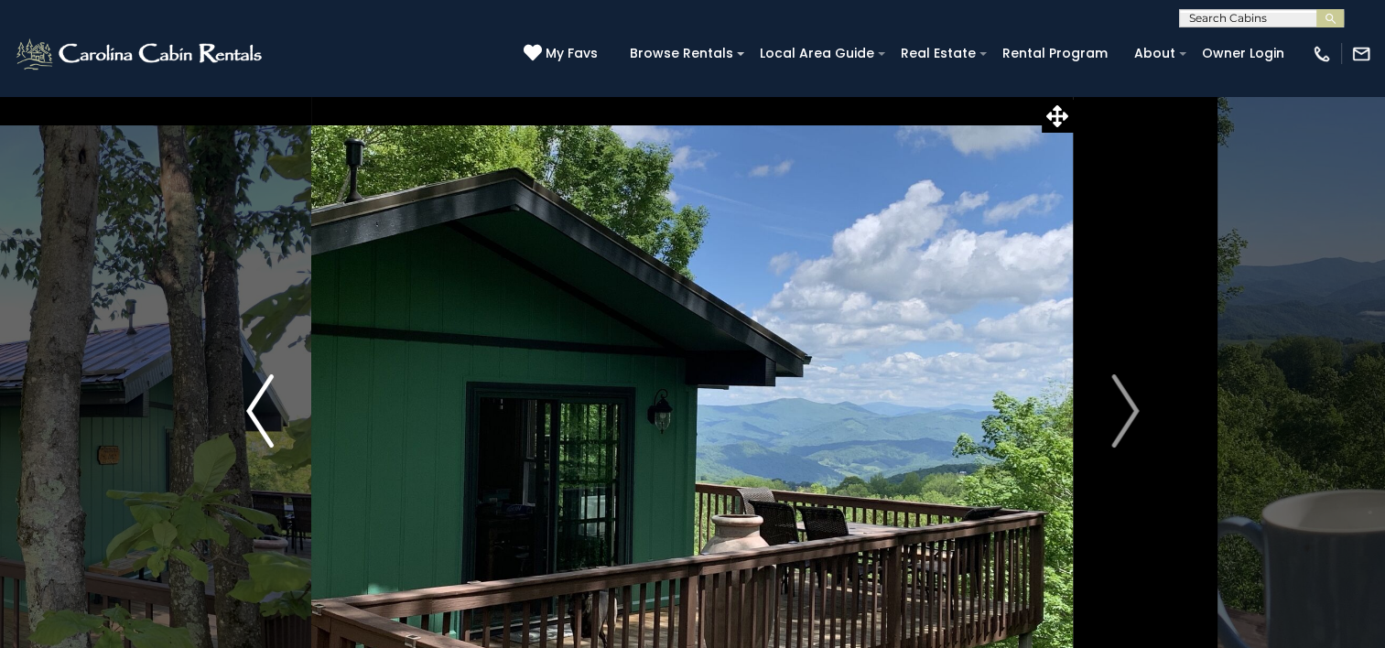
click at [268, 413] on img "Previous" at bounding box center [259, 410] width 27 height 73
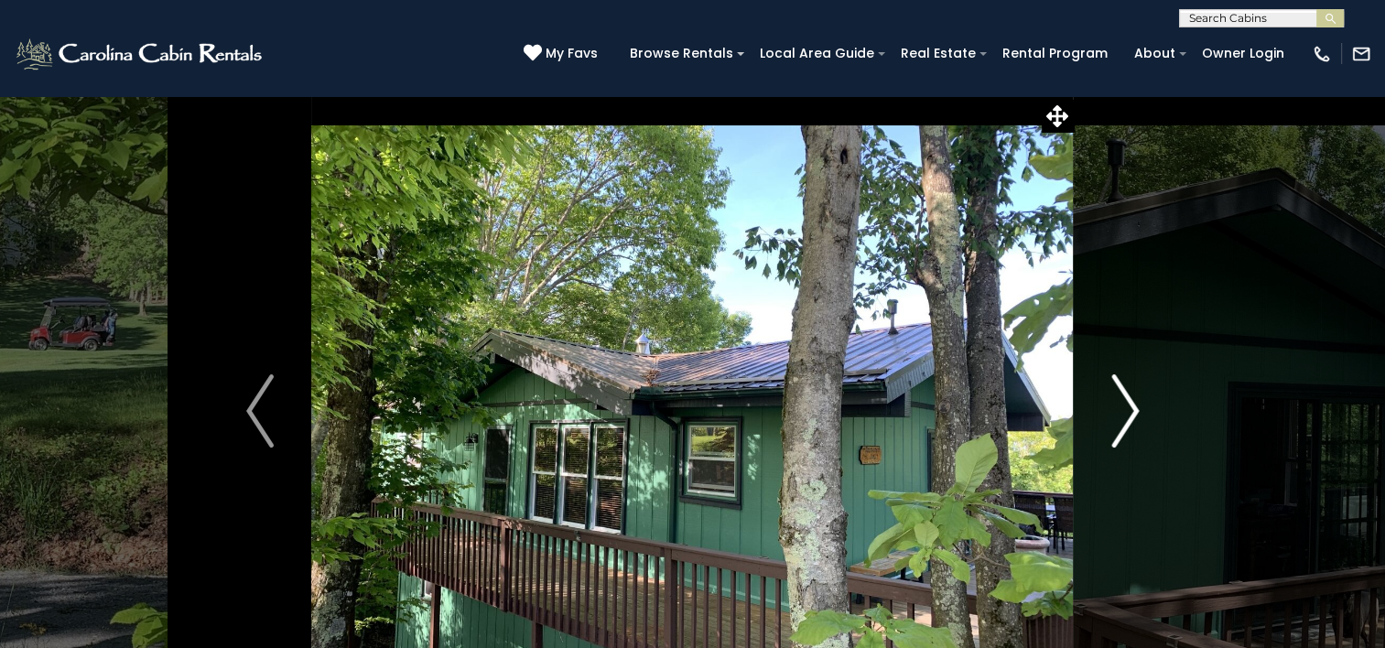
click at [1131, 406] on img "Next" at bounding box center [1125, 410] width 27 height 73
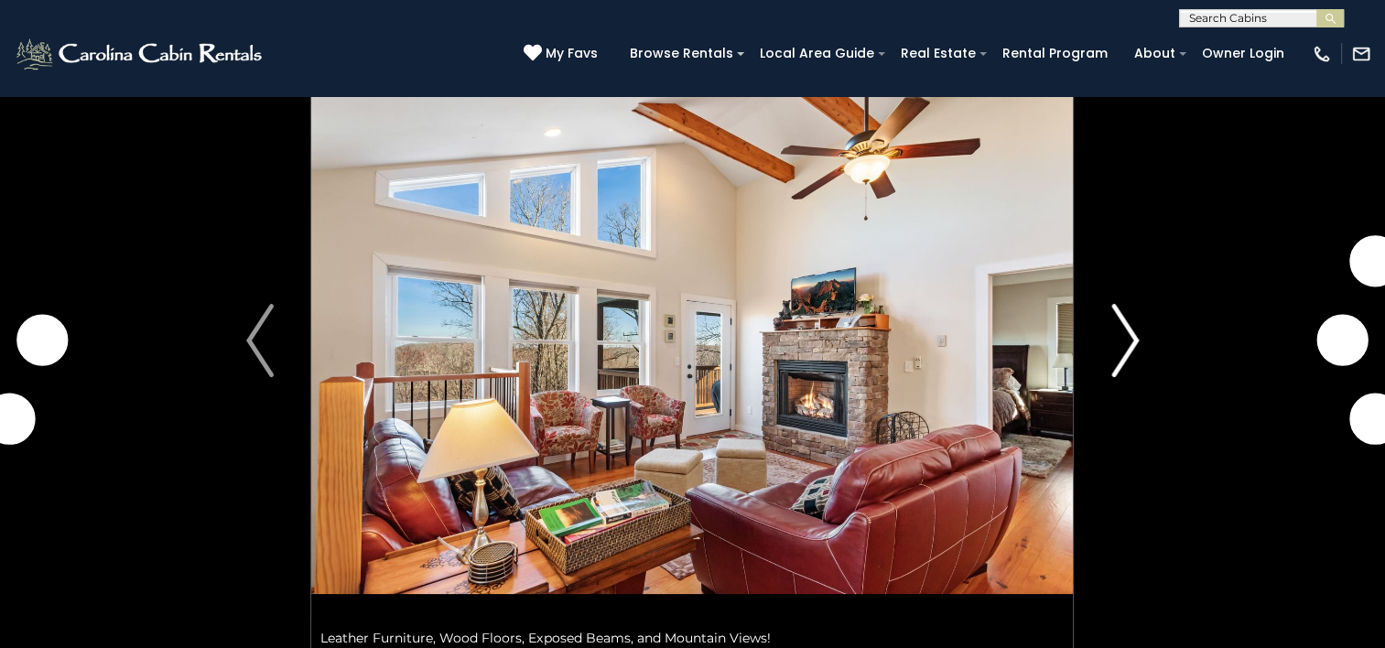
scroll to position [92, 0]
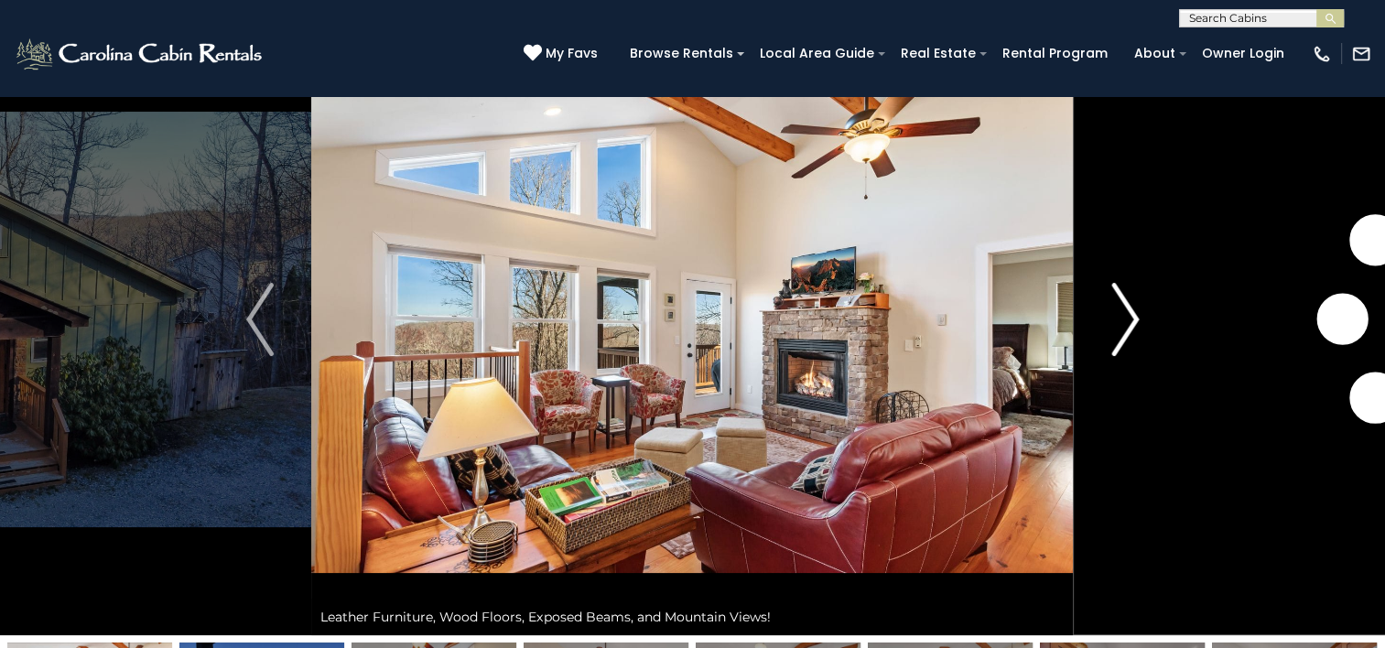
click at [1124, 326] on img "Next" at bounding box center [1125, 319] width 27 height 73
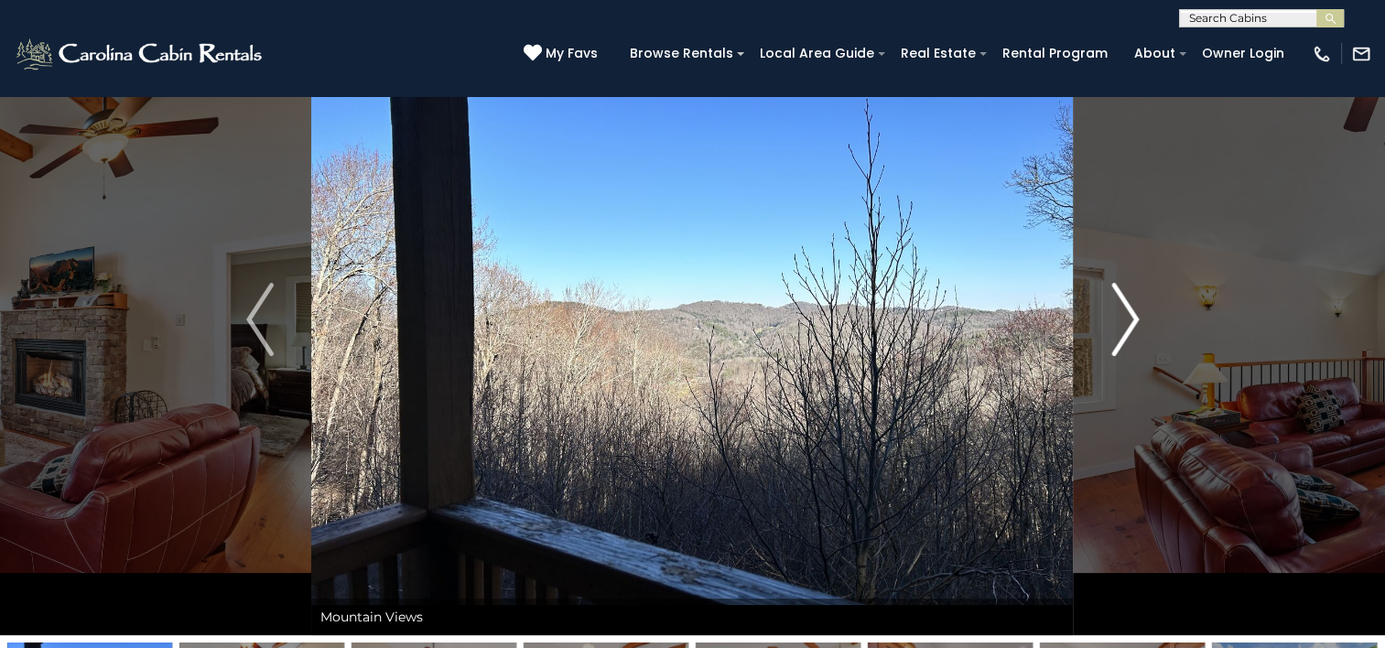
click at [1124, 326] on img "Next" at bounding box center [1125, 319] width 27 height 73
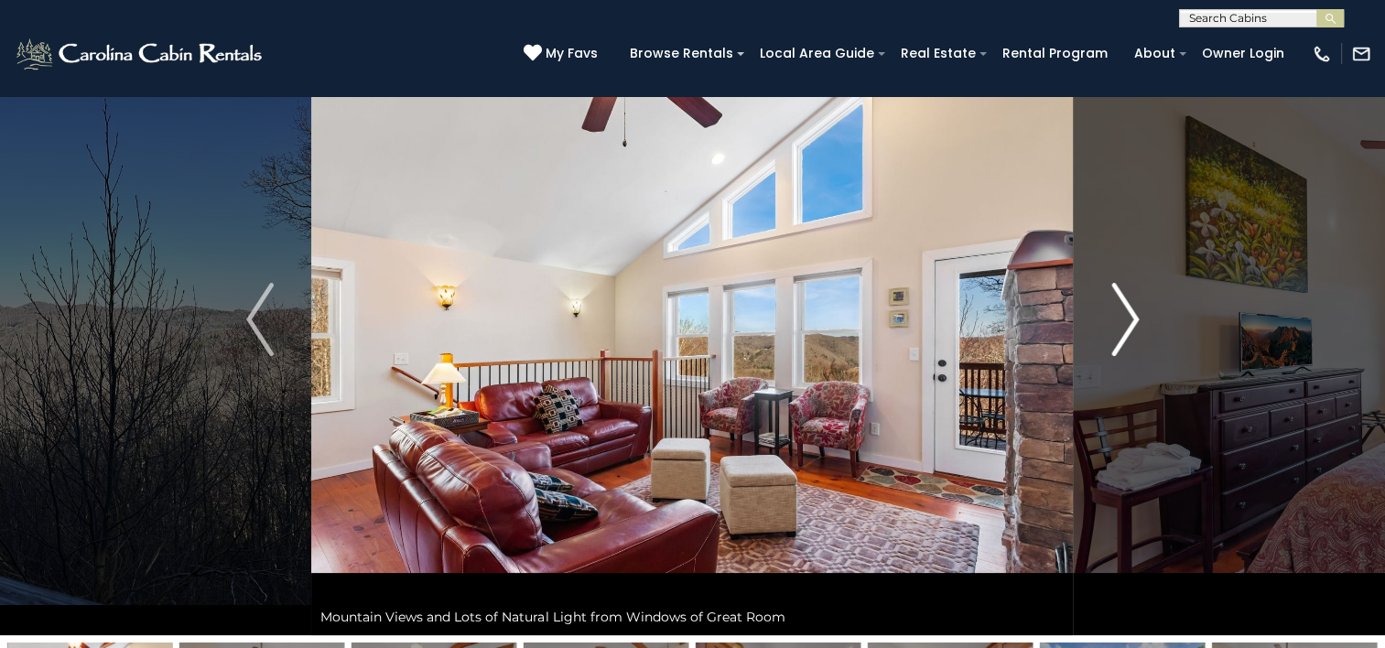
click at [1124, 326] on img "Next" at bounding box center [1125, 319] width 27 height 73
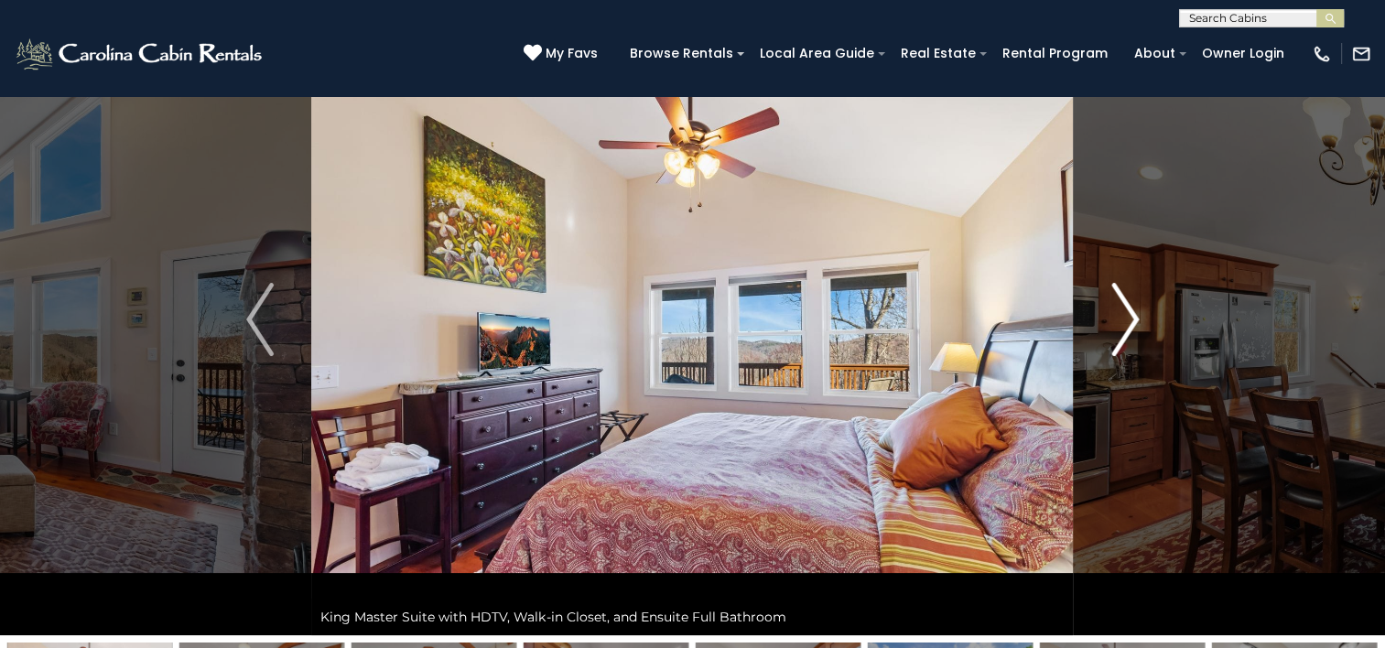
click at [1124, 326] on img "Next" at bounding box center [1125, 319] width 27 height 73
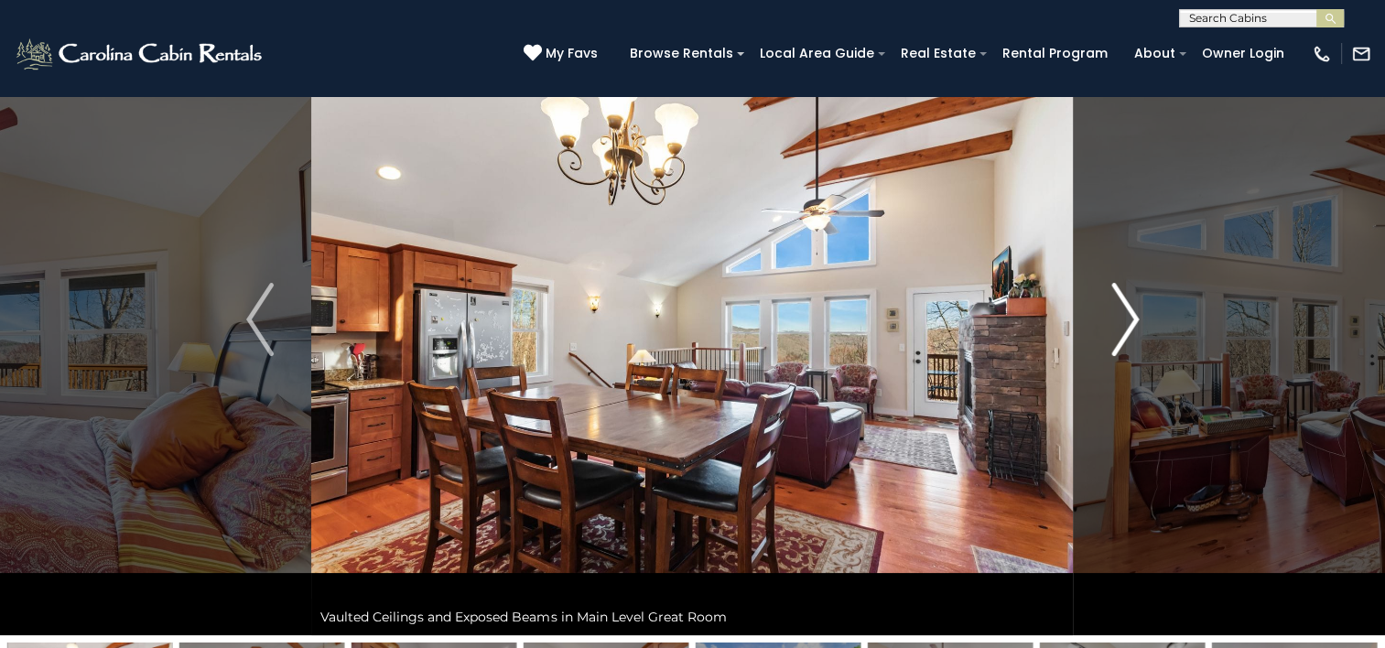
click at [1124, 326] on img "Next" at bounding box center [1125, 319] width 27 height 73
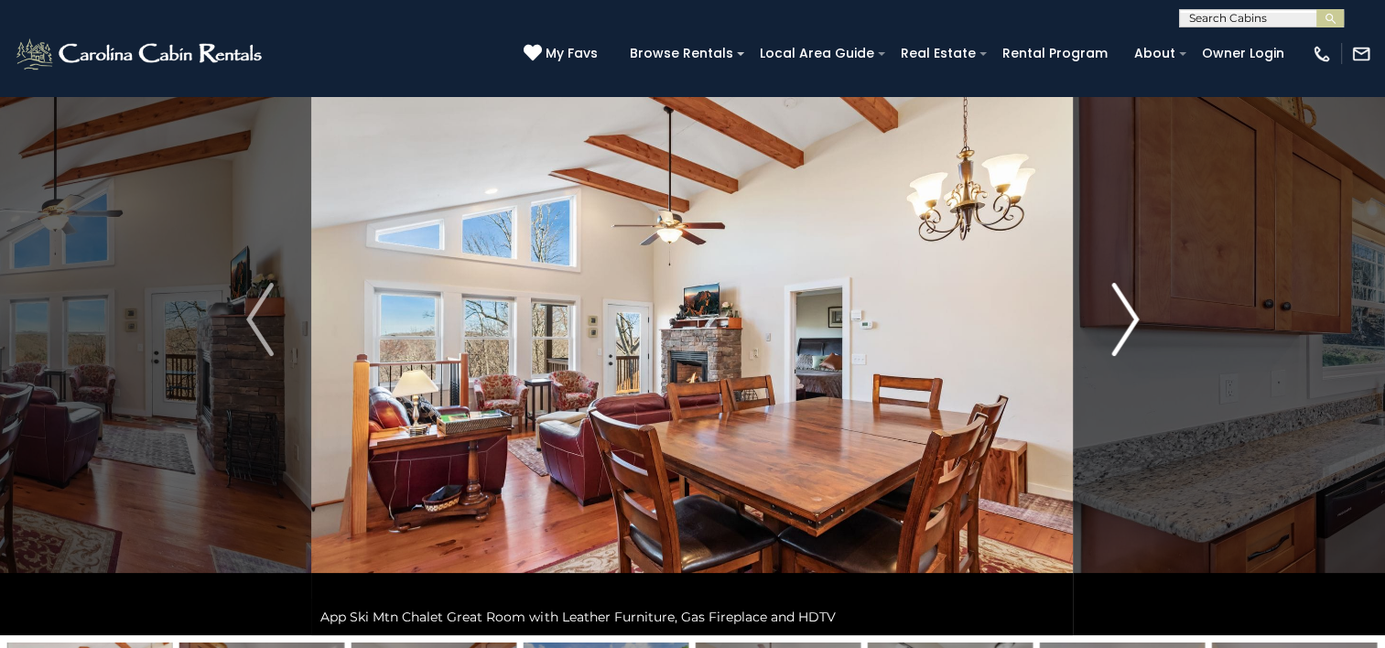
click at [1124, 326] on img "Next" at bounding box center [1125, 319] width 27 height 73
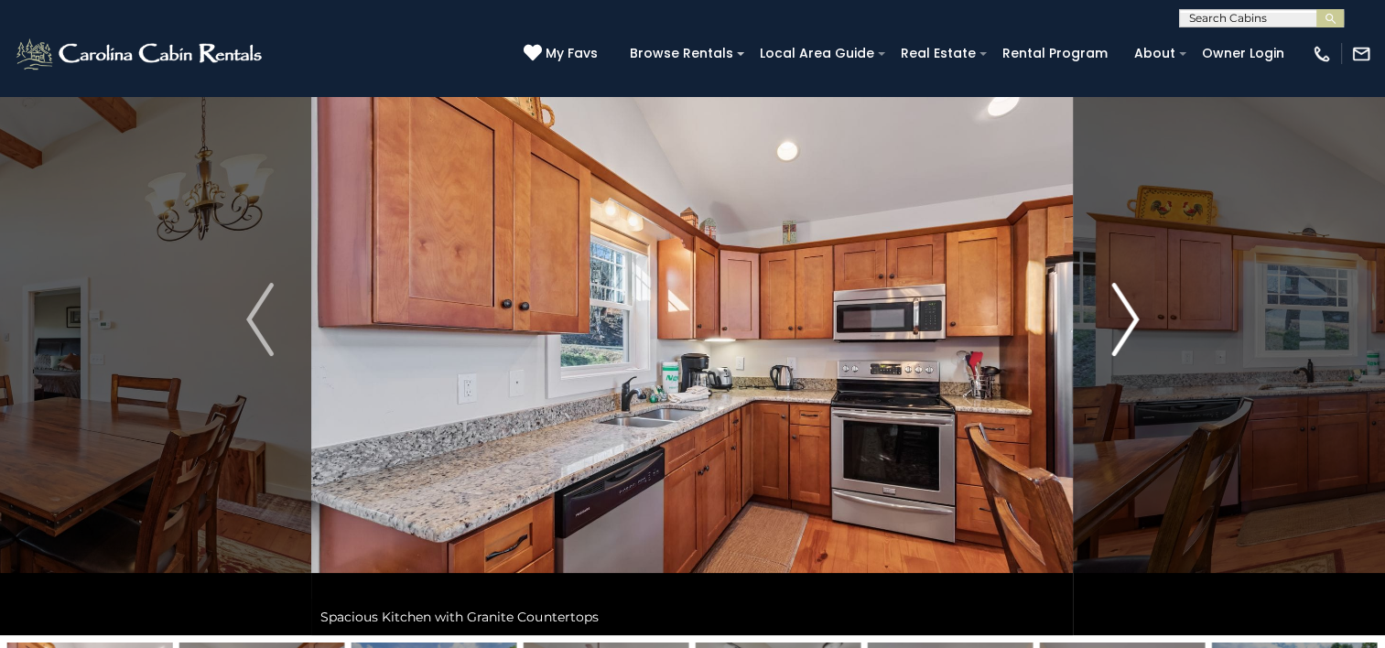
click at [1124, 326] on img "Next" at bounding box center [1125, 319] width 27 height 73
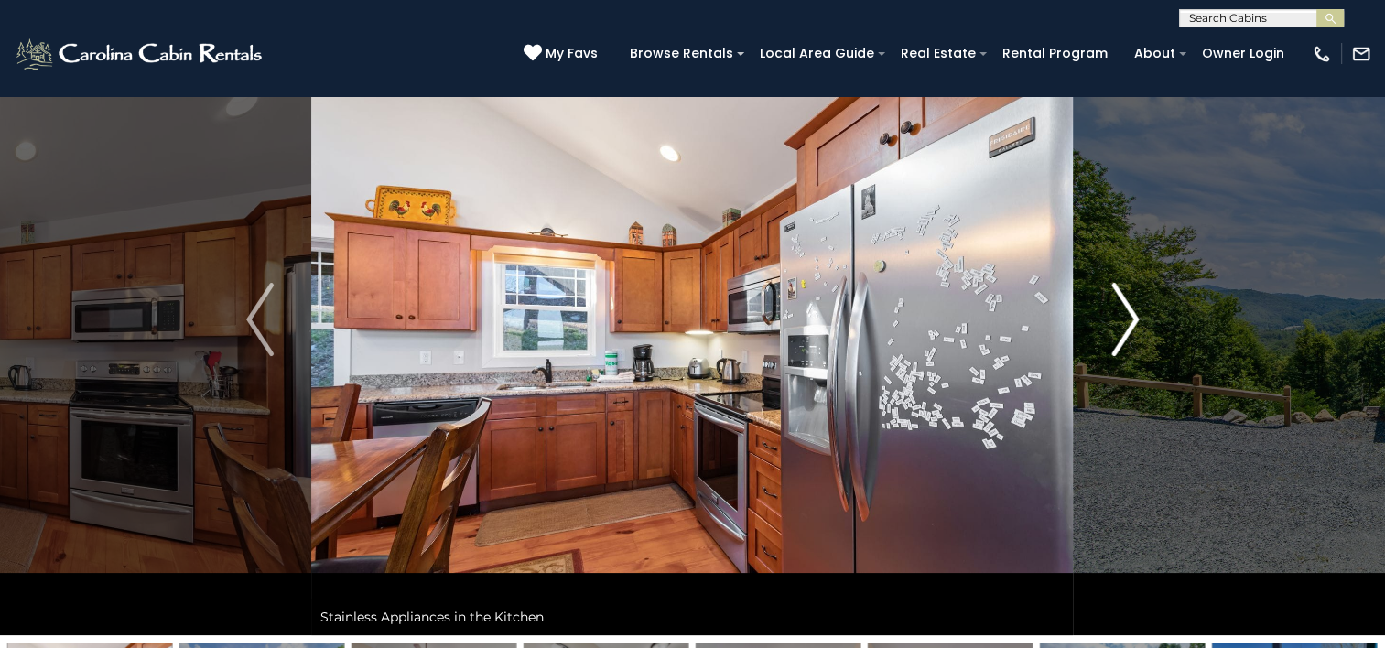
click at [1124, 326] on img "Next" at bounding box center [1125, 319] width 27 height 73
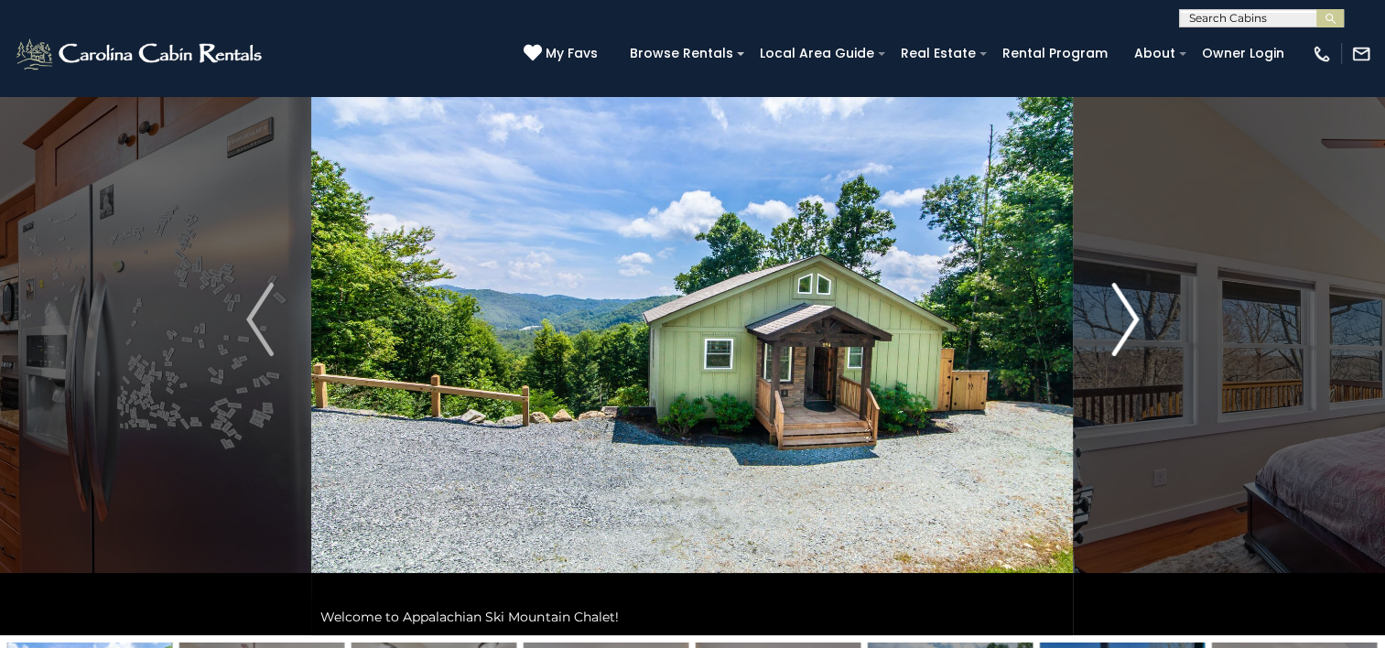
click at [1124, 326] on img "Next" at bounding box center [1125, 319] width 27 height 73
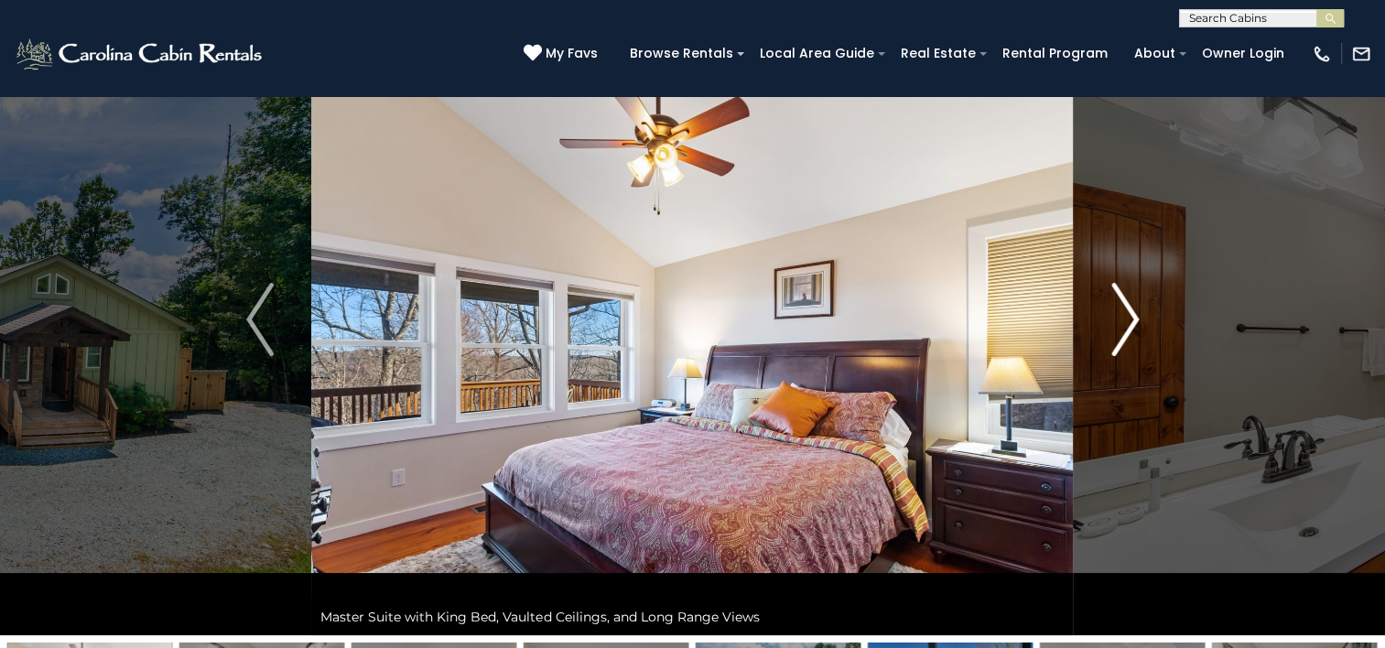
click at [1124, 326] on img "Next" at bounding box center [1125, 319] width 27 height 73
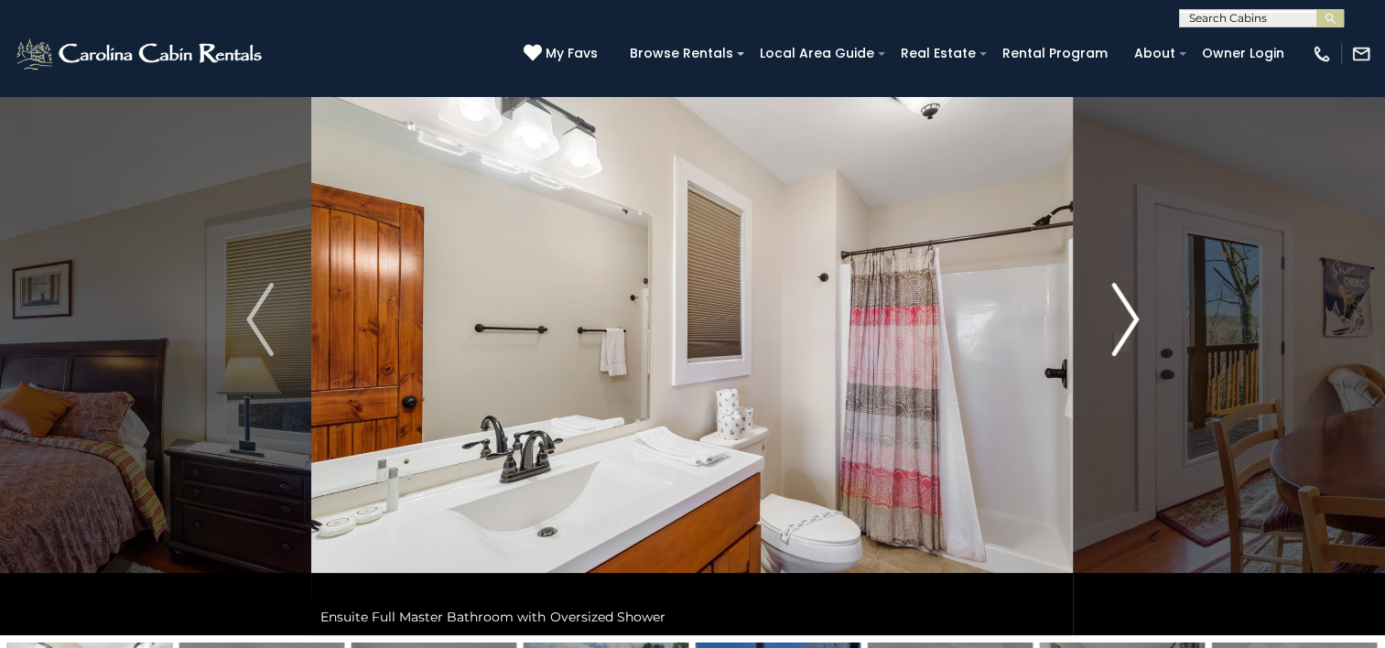
click at [1124, 326] on img "Next" at bounding box center [1125, 319] width 27 height 73
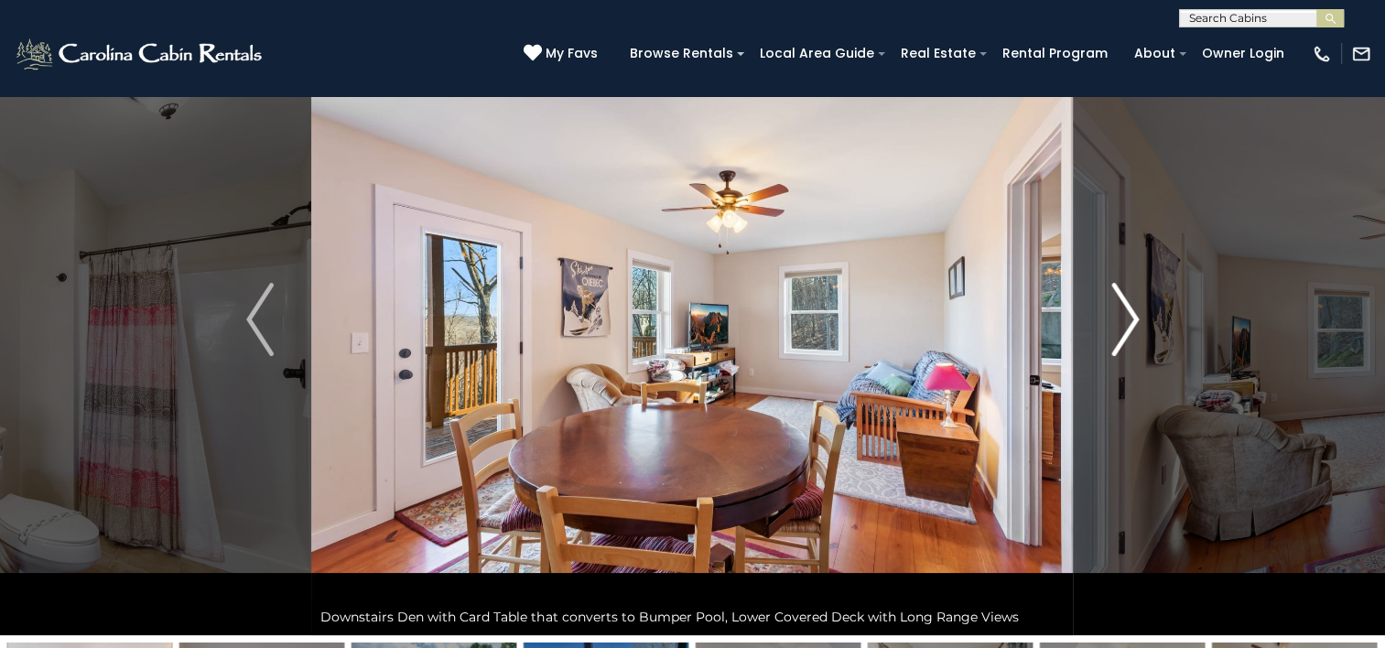
click at [1124, 326] on img "Next" at bounding box center [1125, 319] width 27 height 73
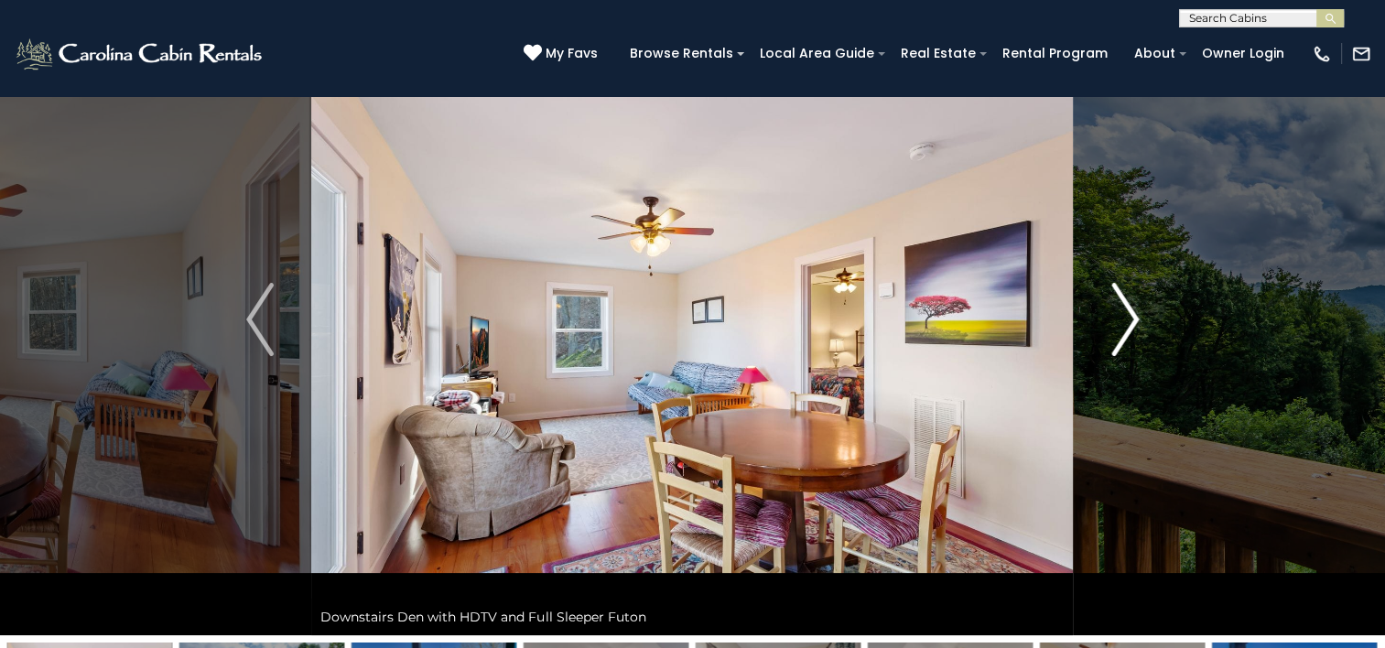
click at [1124, 326] on img "Next" at bounding box center [1125, 319] width 27 height 73
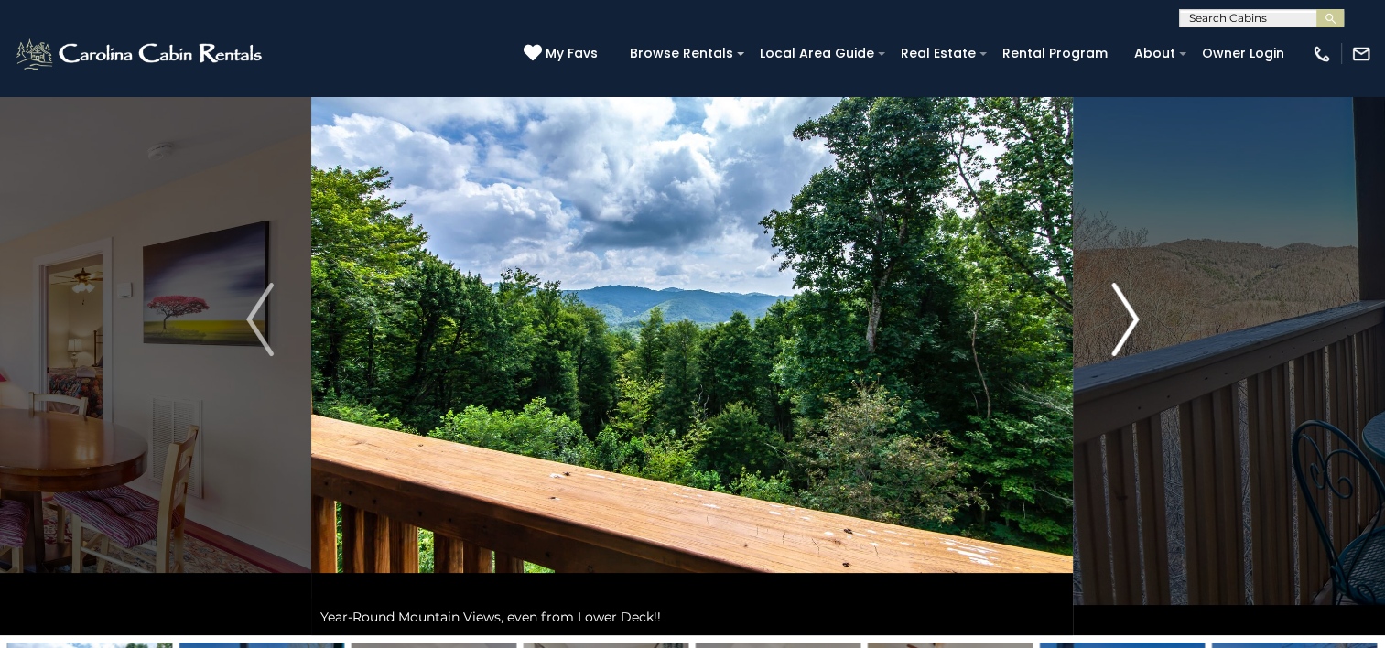
click at [1124, 326] on img "Next" at bounding box center [1125, 319] width 27 height 73
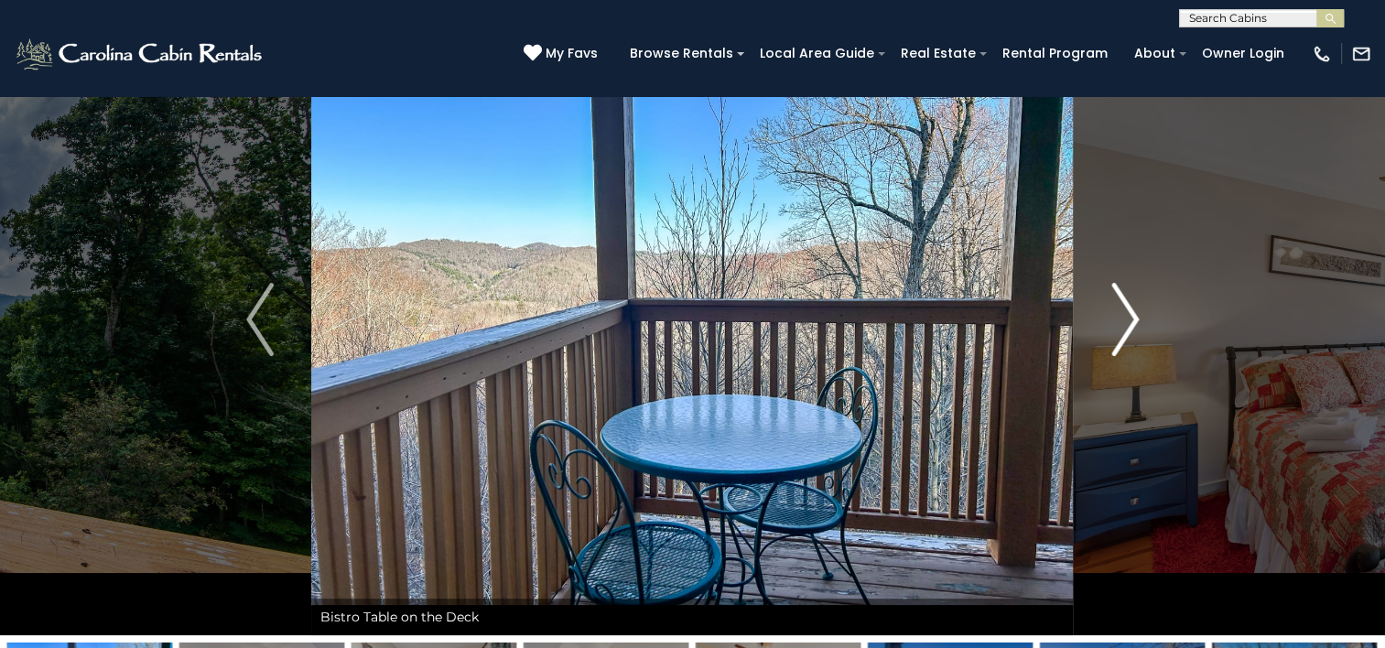
click at [1124, 326] on img "Next" at bounding box center [1125, 319] width 27 height 73
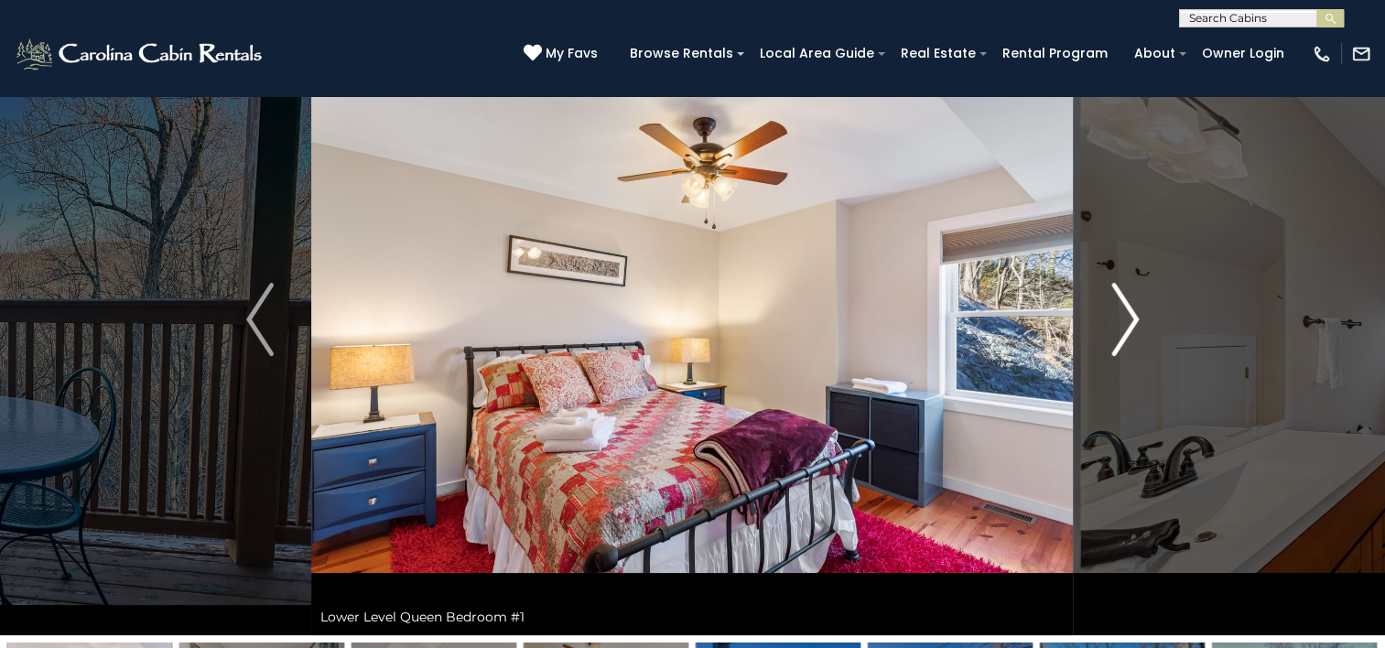
click at [1124, 326] on img "Next" at bounding box center [1125, 319] width 27 height 73
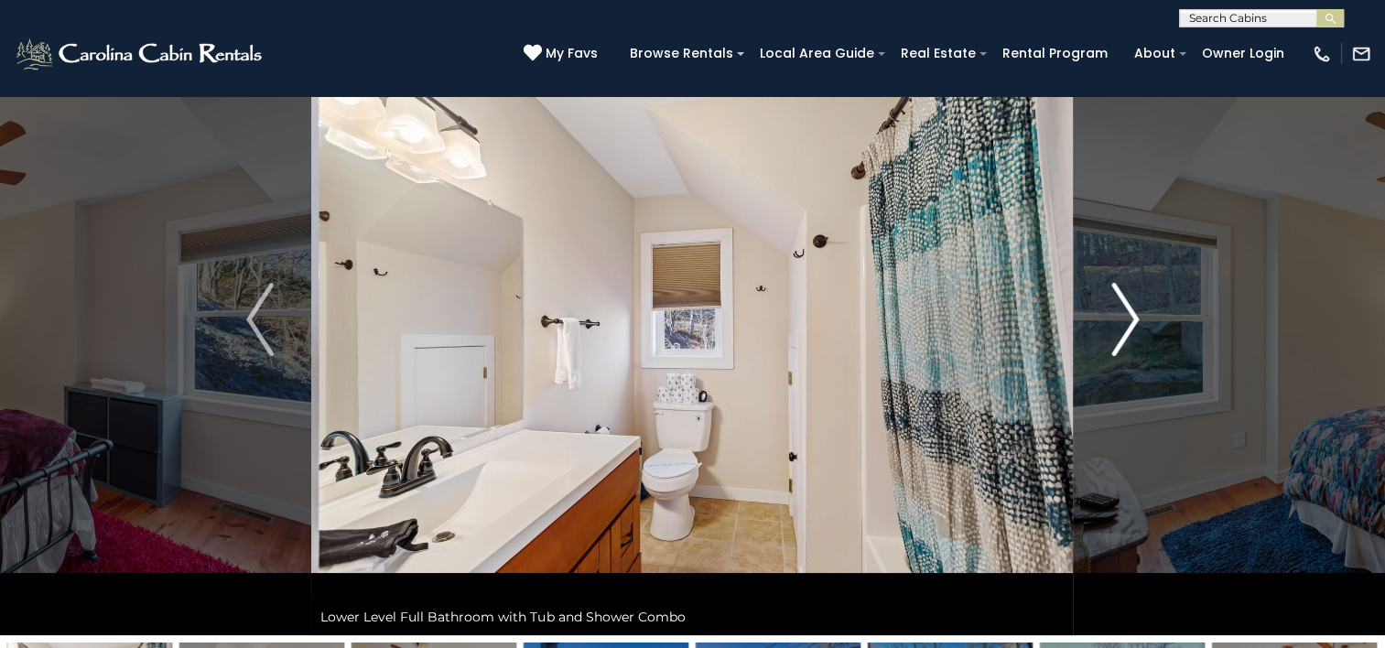
click at [1124, 326] on img "Next" at bounding box center [1125, 319] width 27 height 73
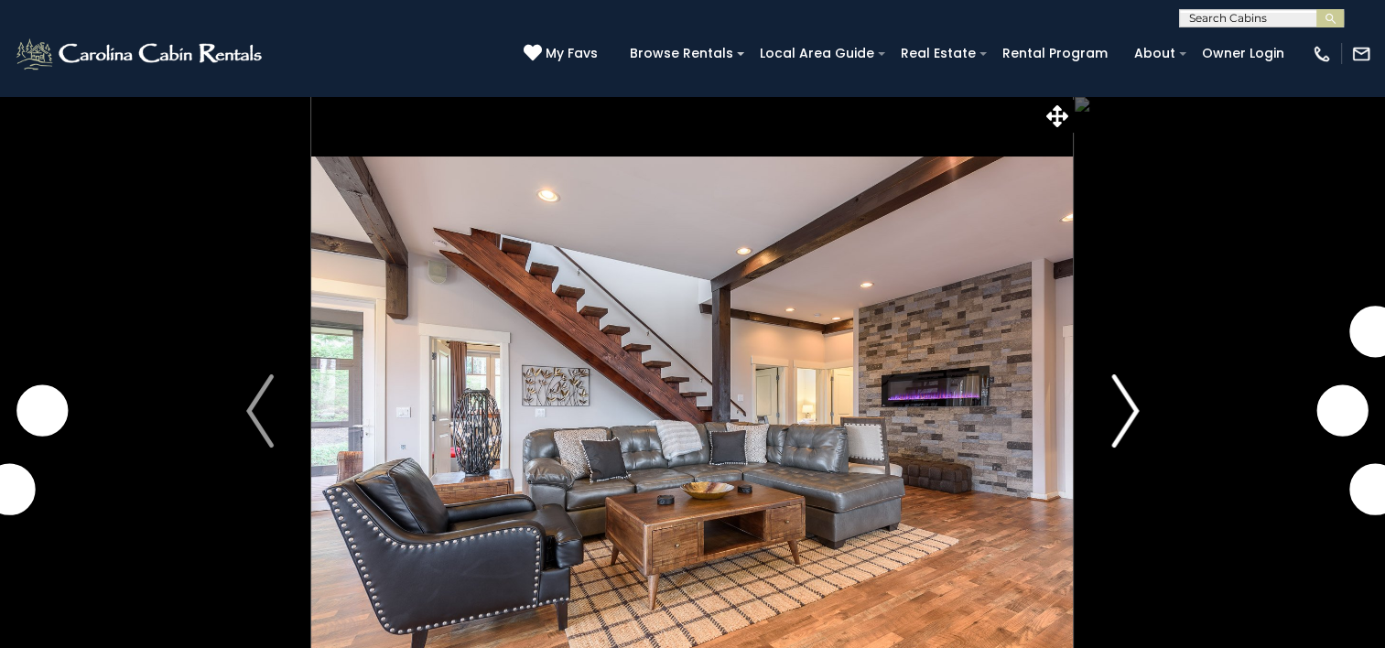
click at [1128, 418] on img "Next" at bounding box center [1125, 410] width 27 height 73
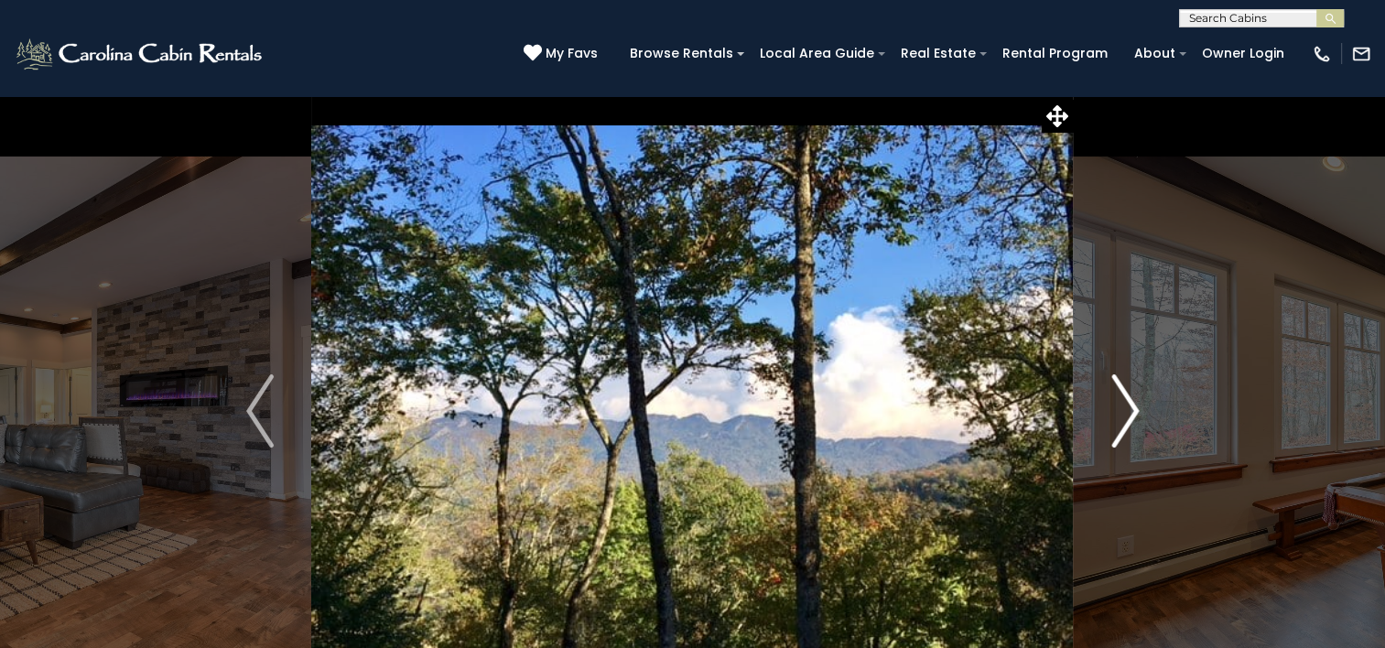
click at [1128, 414] on img "Next" at bounding box center [1125, 410] width 27 height 73
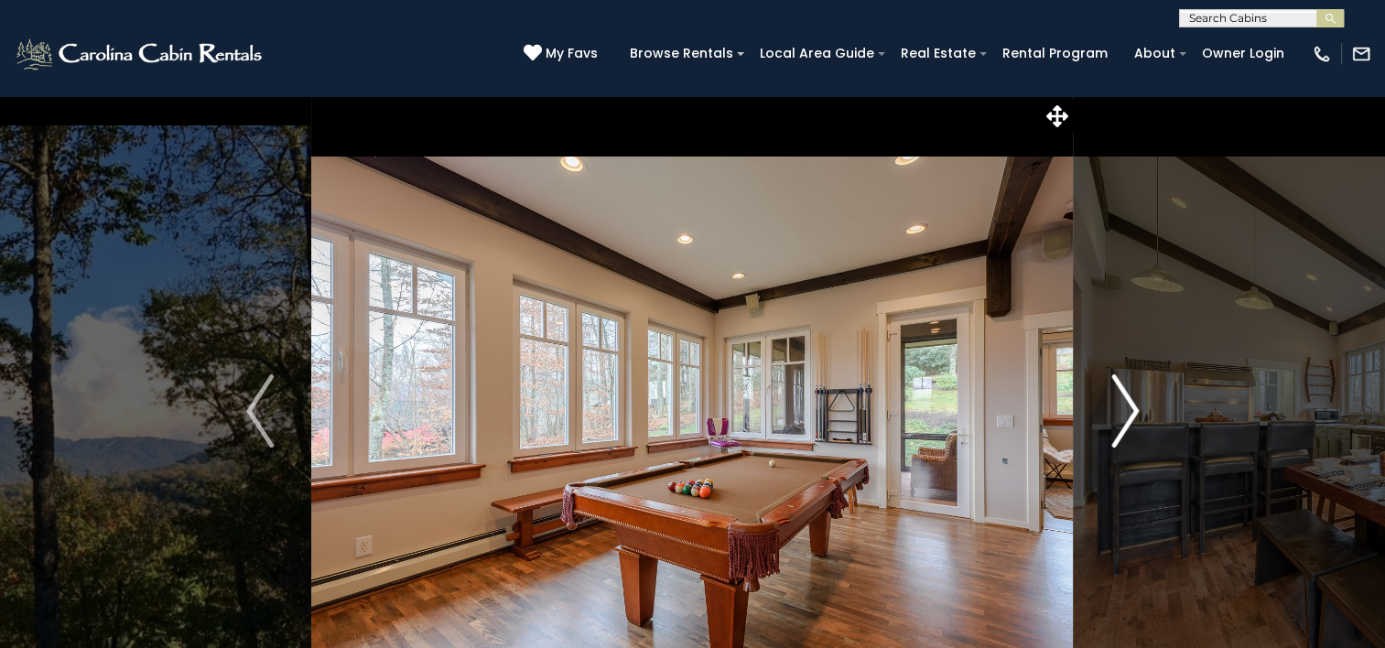
click at [1128, 414] on img "Next" at bounding box center [1125, 410] width 27 height 73
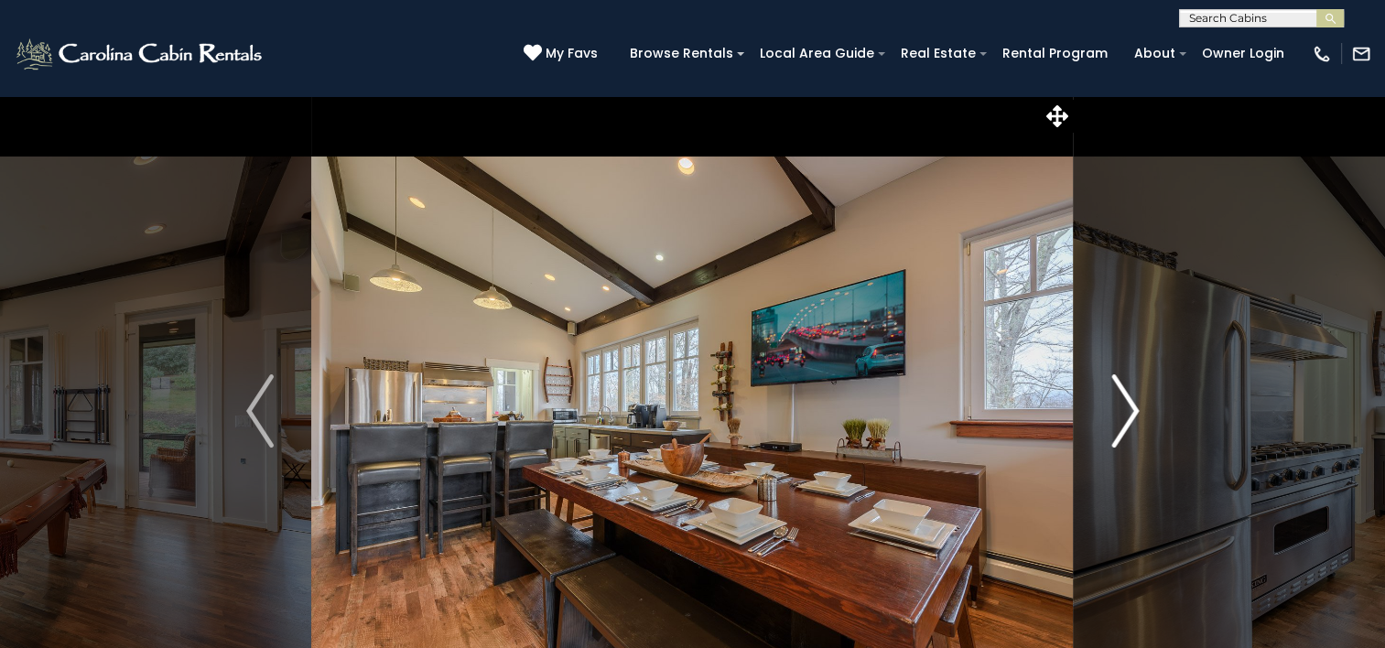
click at [1128, 414] on img "Next" at bounding box center [1125, 410] width 27 height 73
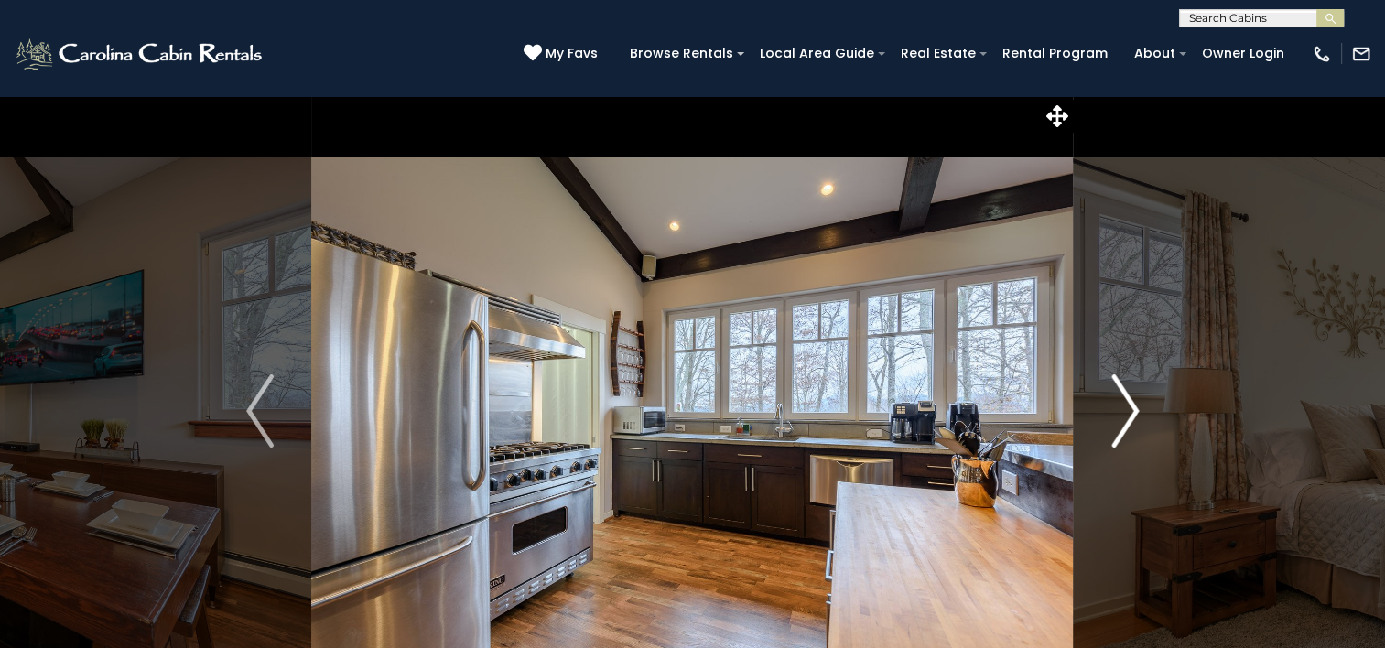
click at [1128, 414] on img "Next" at bounding box center [1125, 410] width 27 height 73
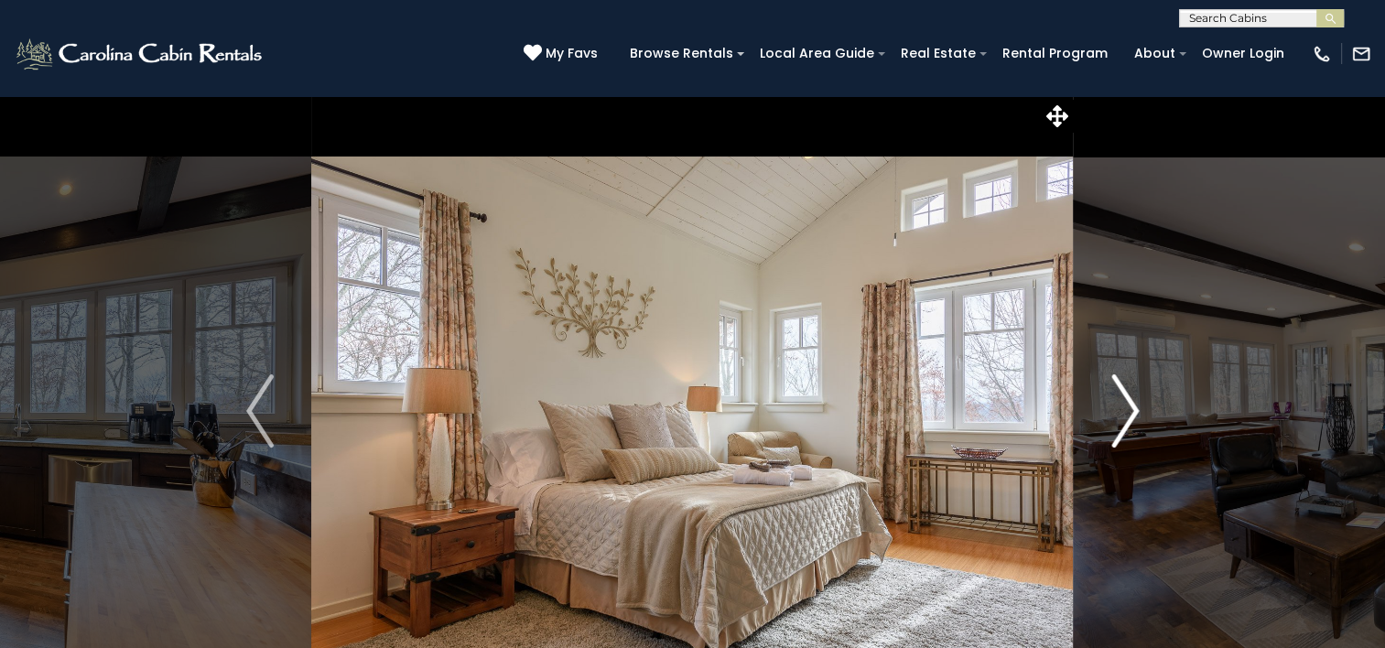
click at [1128, 414] on img "Next" at bounding box center [1125, 410] width 27 height 73
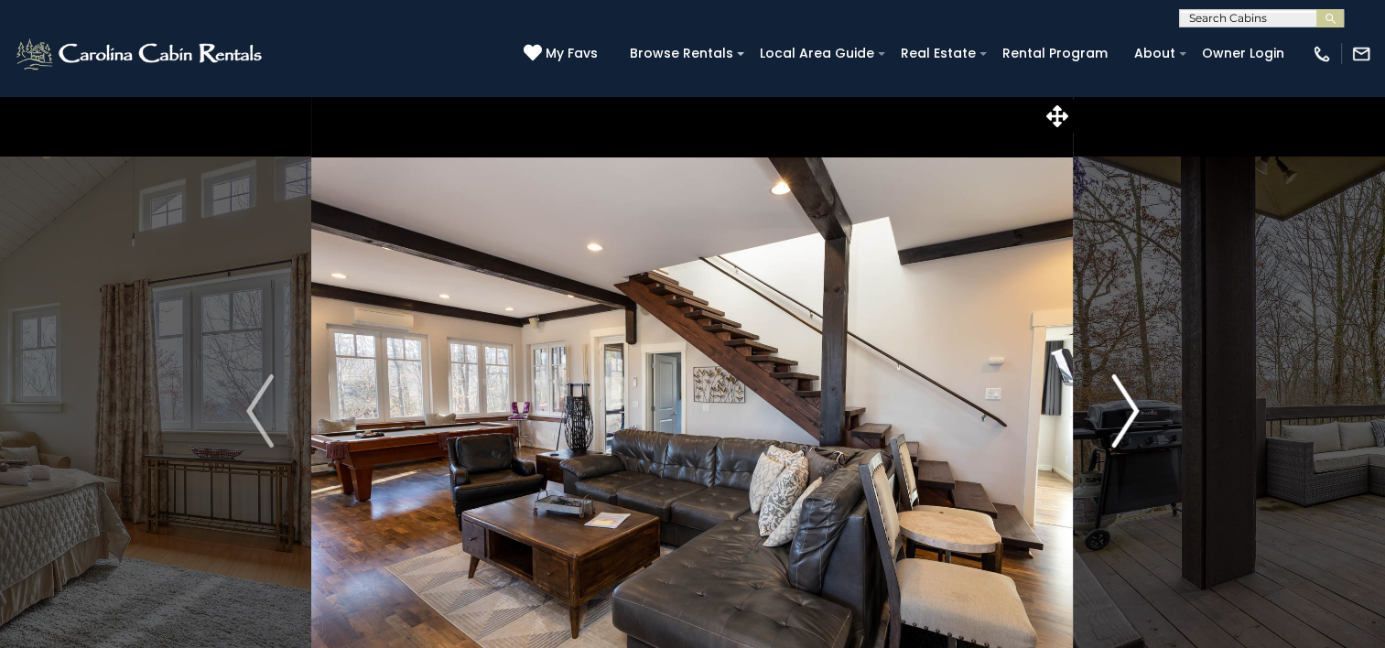
click at [1128, 414] on img "Next" at bounding box center [1125, 410] width 27 height 73
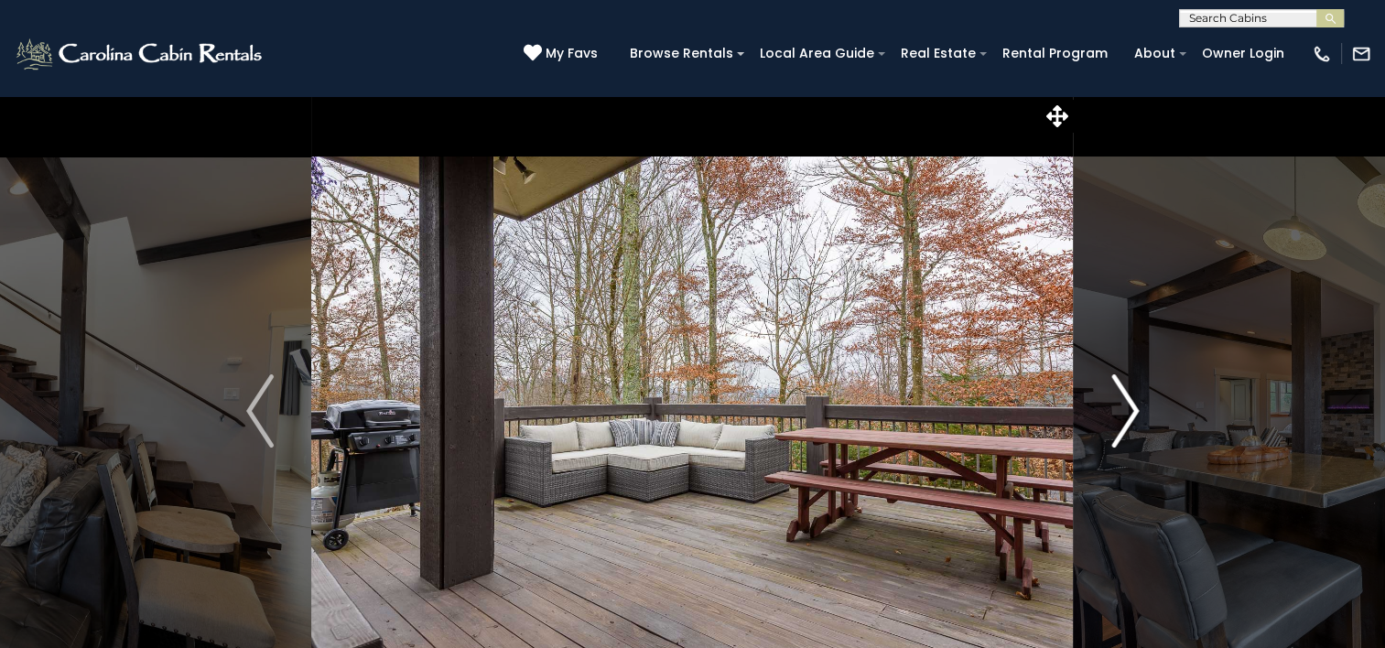
click at [1128, 414] on img "Next" at bounding box center [1125, 410] width 27 height 73
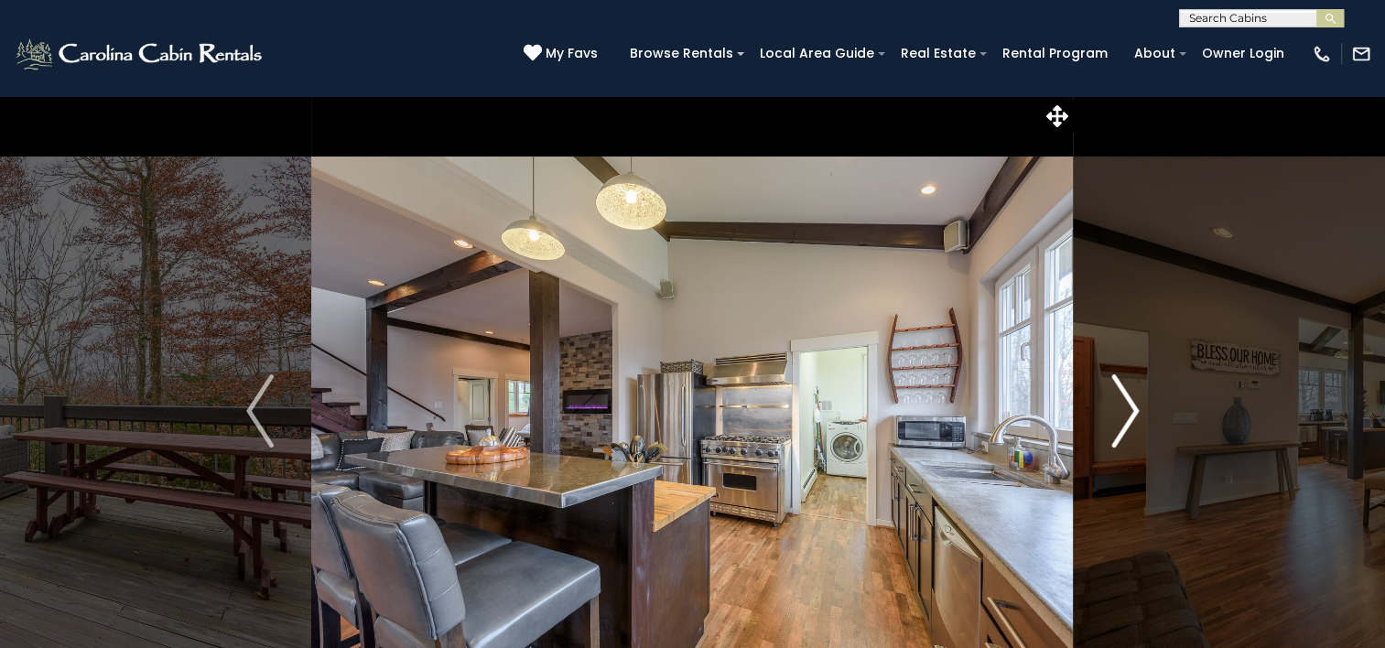
click at [1128, 414] on img "Next" at bounding box center [1125, 410] width 27 height 73
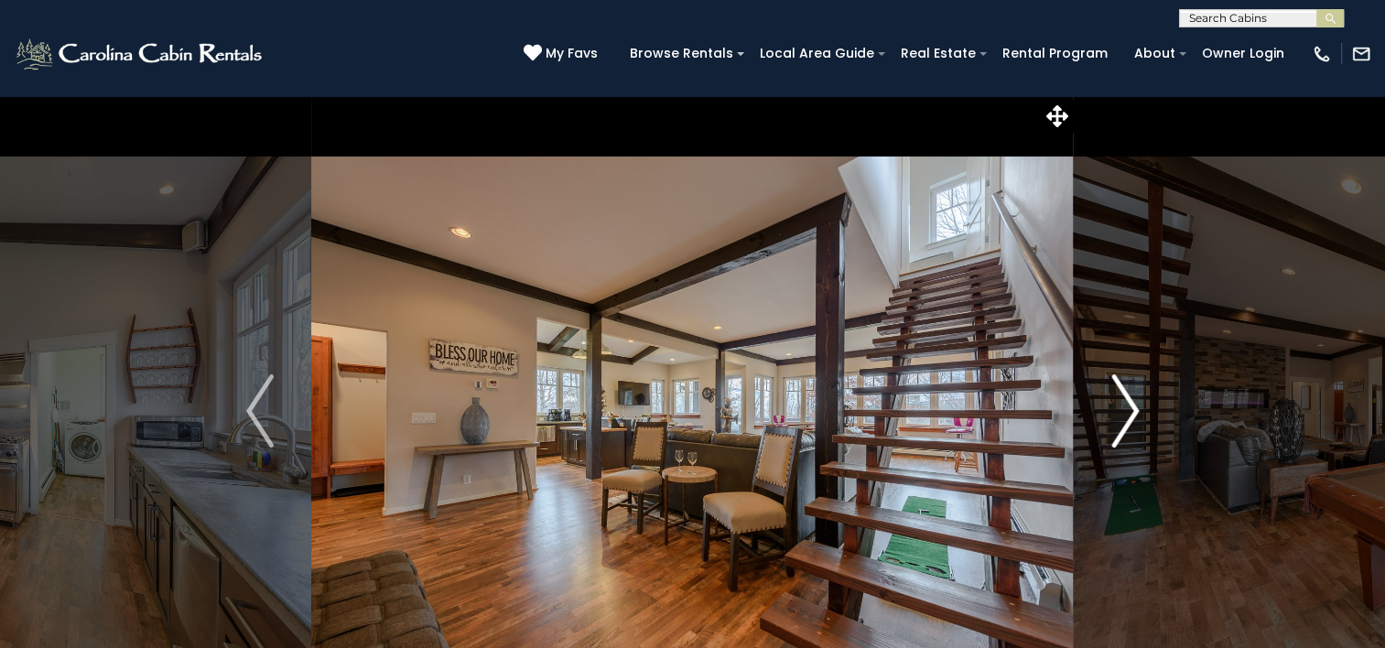
click at [1128, 414] on img "Next" at bounding box center [1125, 410] width 27 height 73
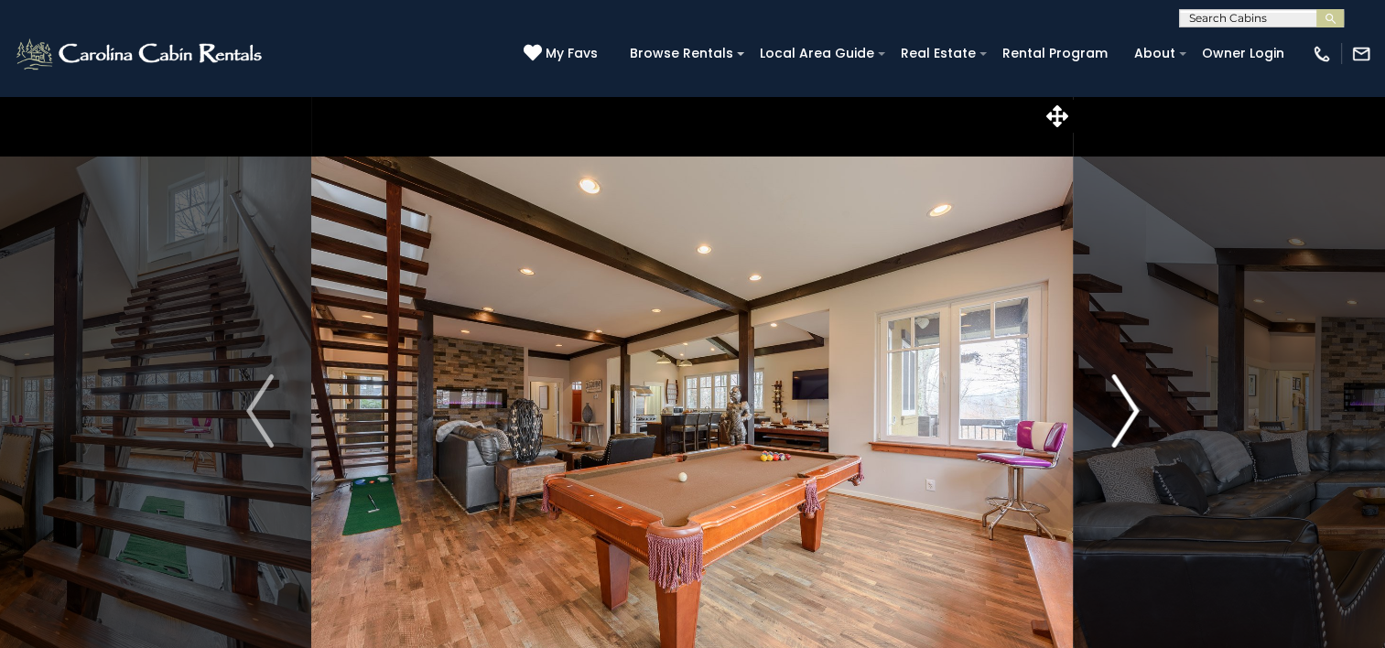
click at [1128, 414] on img "Next" at bounding box center [1125, 410] width 27 height 73
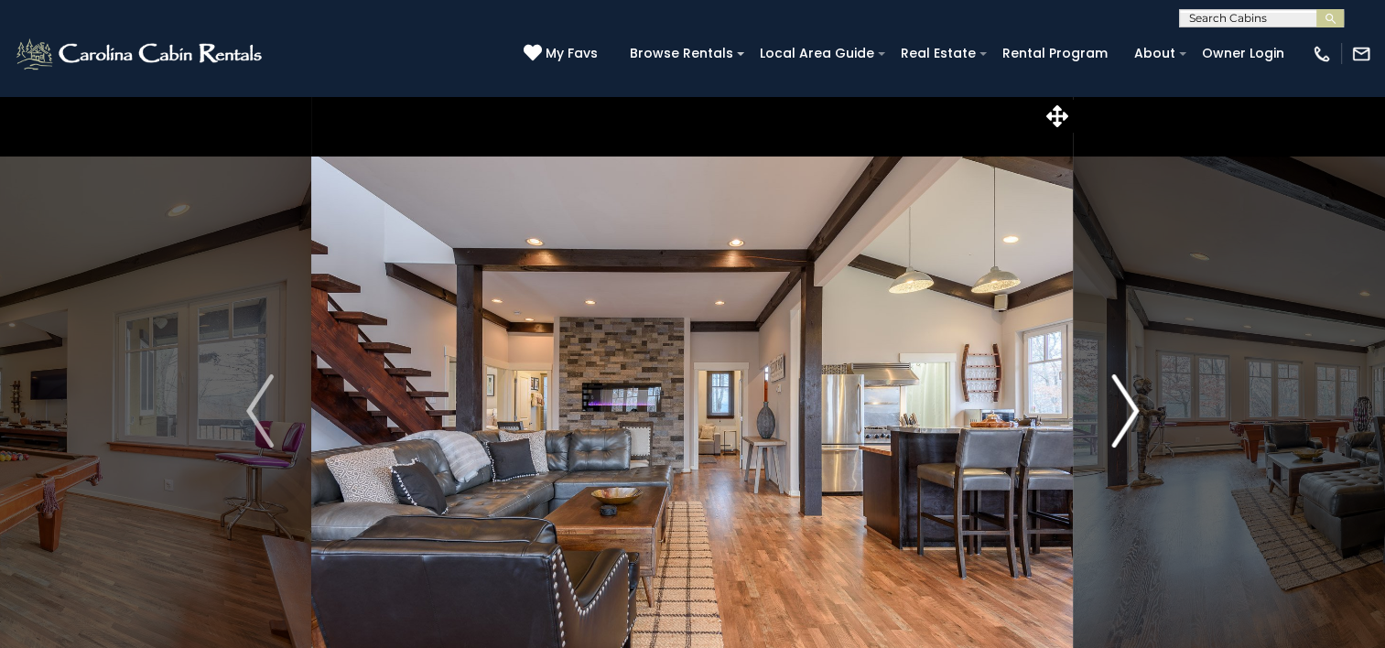
click at [1128, 414] on img "Next" at bounding box center [1125, 410] width 27 height 73
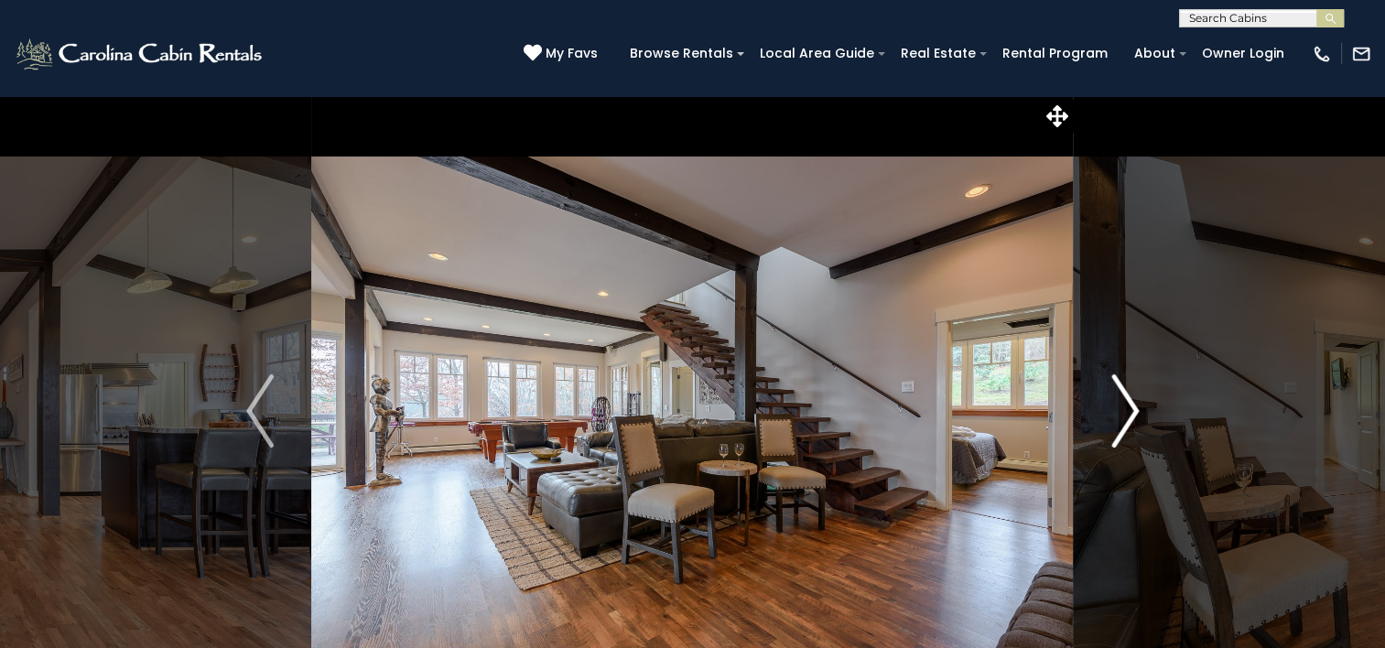
click at [1128, 414] on img "Next" at bounding box center [1125, 410] width 27 height 73
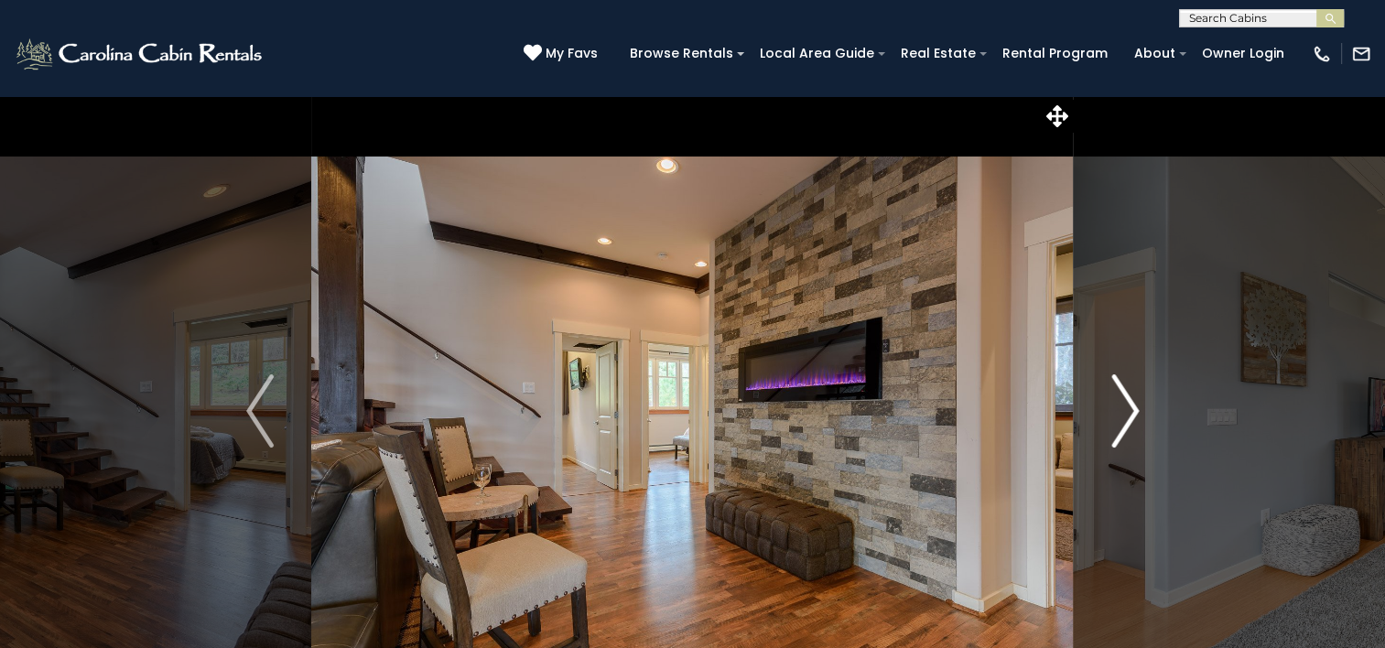
click at [1128, 414] on img "Next" at bounding box center [1125, 410] width 27 height 73
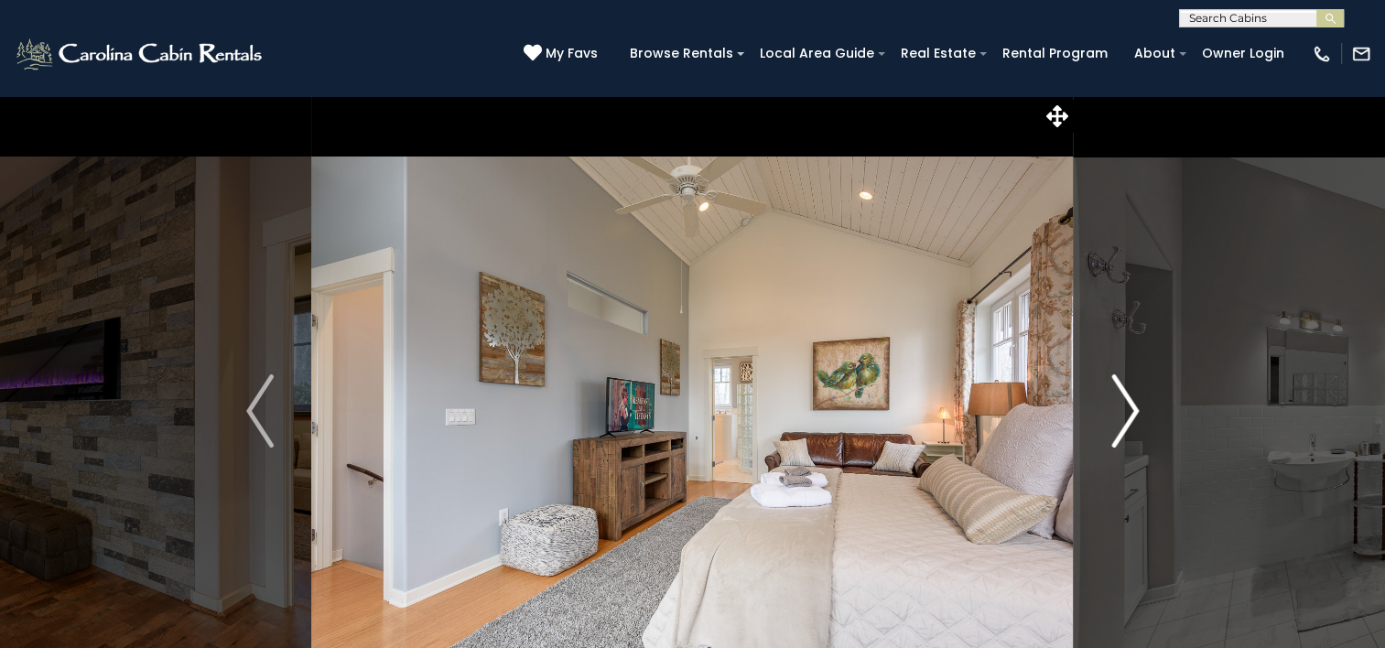
click at [1128, 414] on img "Next" at bounding box center [1125, 410] width 27 height 73
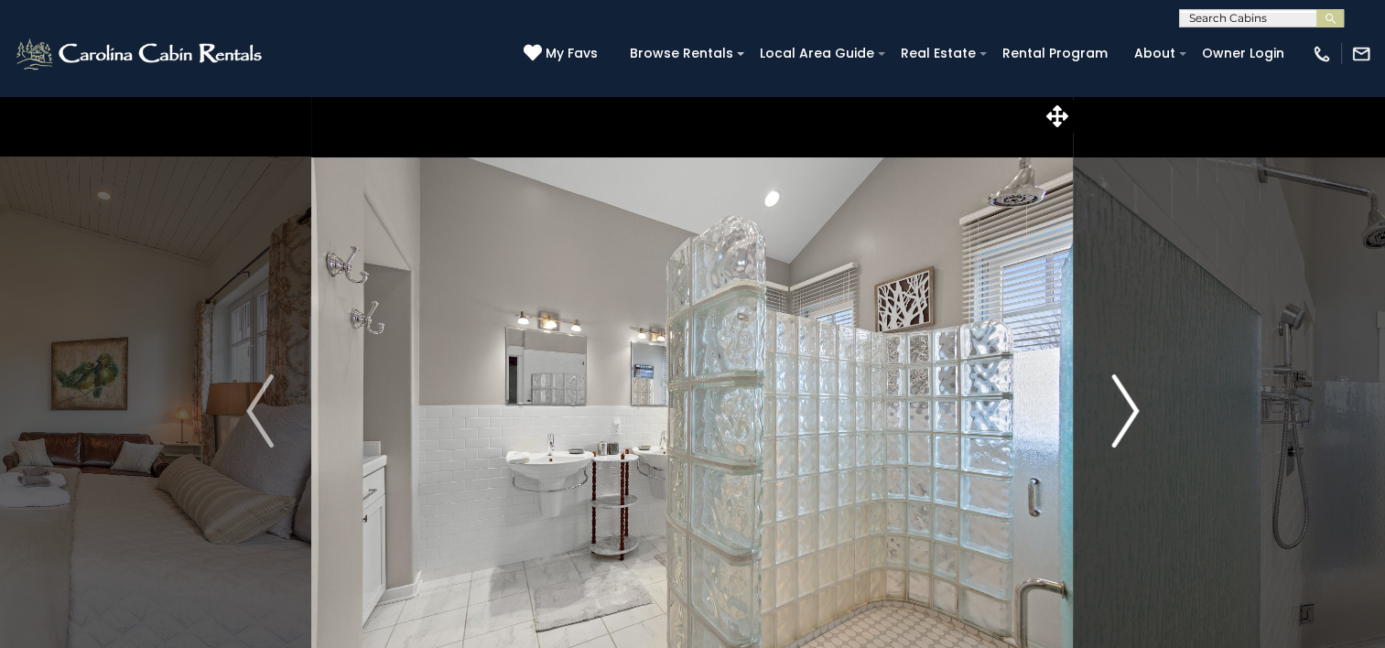
click at [1128, 414] on img "Next" at bounding box center [1125, 410] width 27 height 73
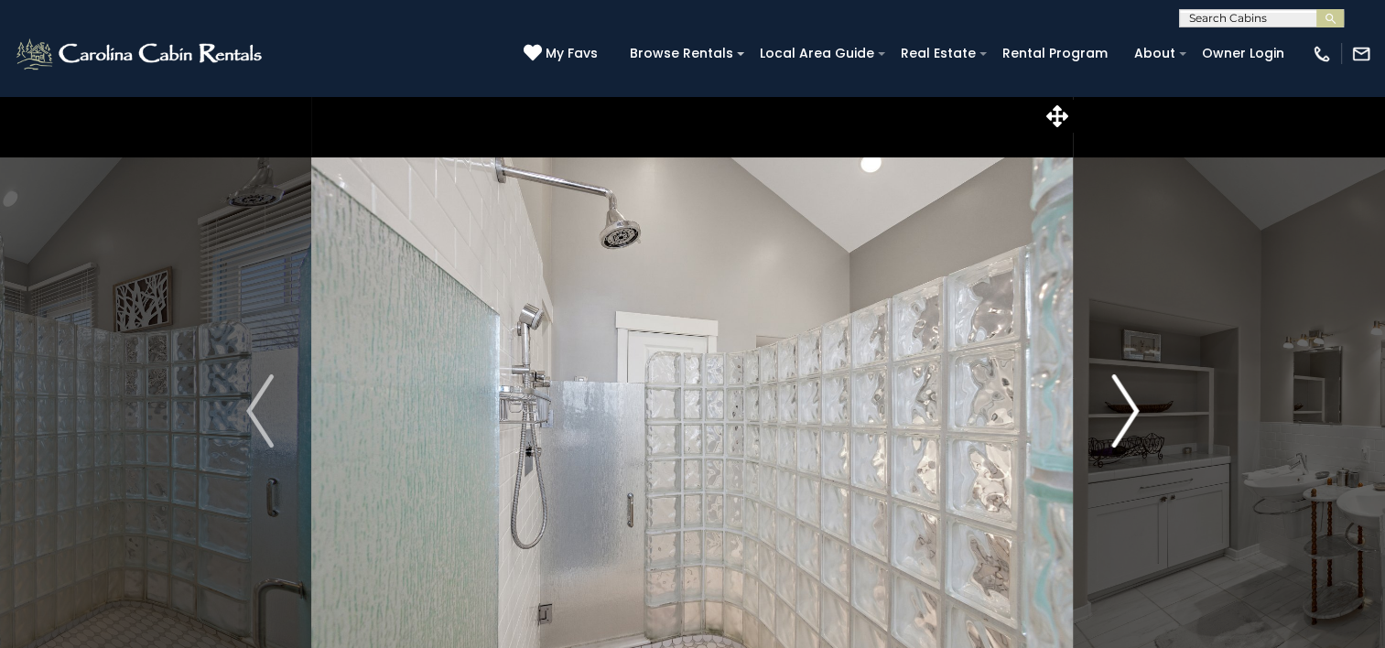
click at [1128, 414] on img "Next" at bounding box center [1125, 410] width 27 height 73
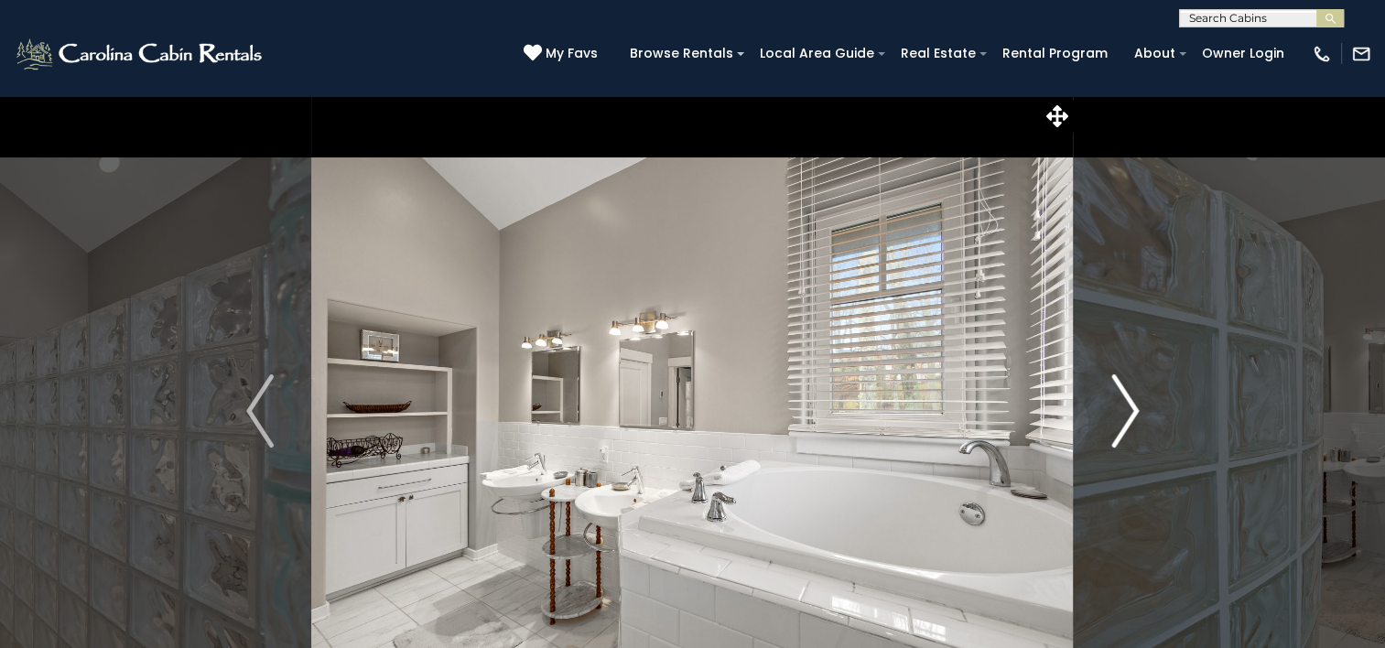
click at [1128, 414] on img "Next" at bounding box center [1125, 410] width 27 height 73
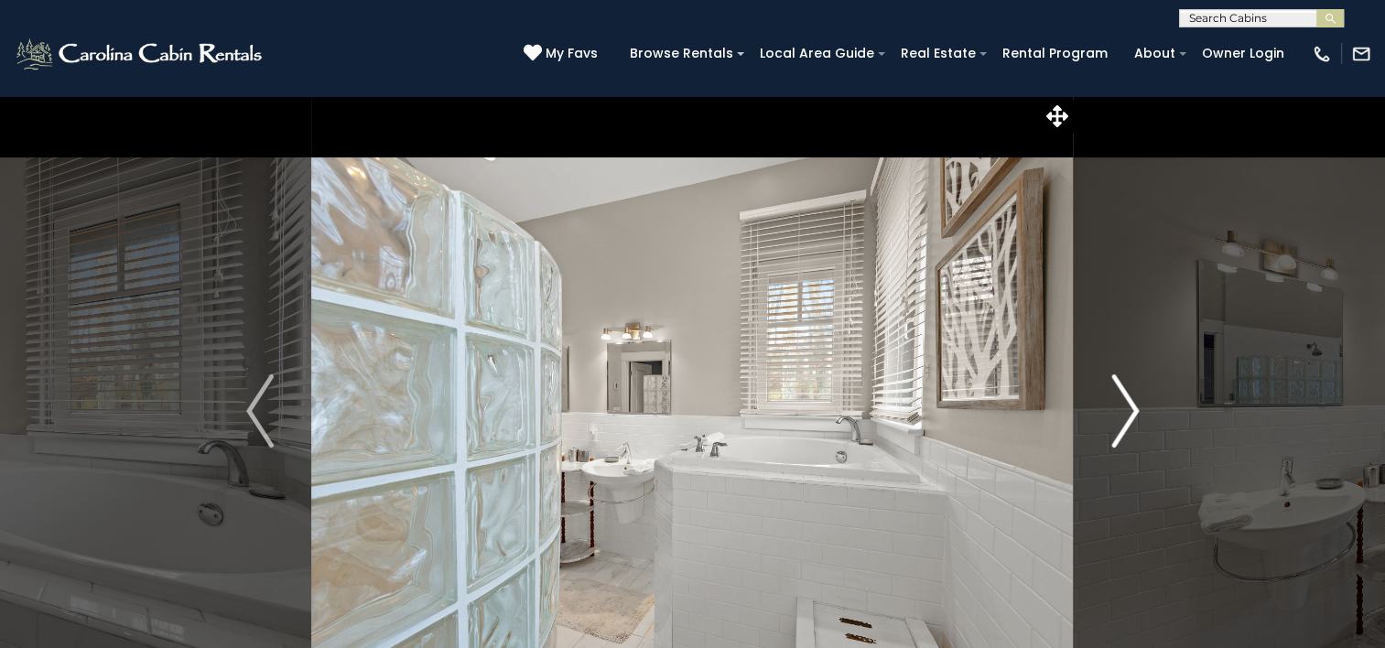
click at [1128, 414] on img "Next" at bounding box center [1125, 410] width 27 height 73
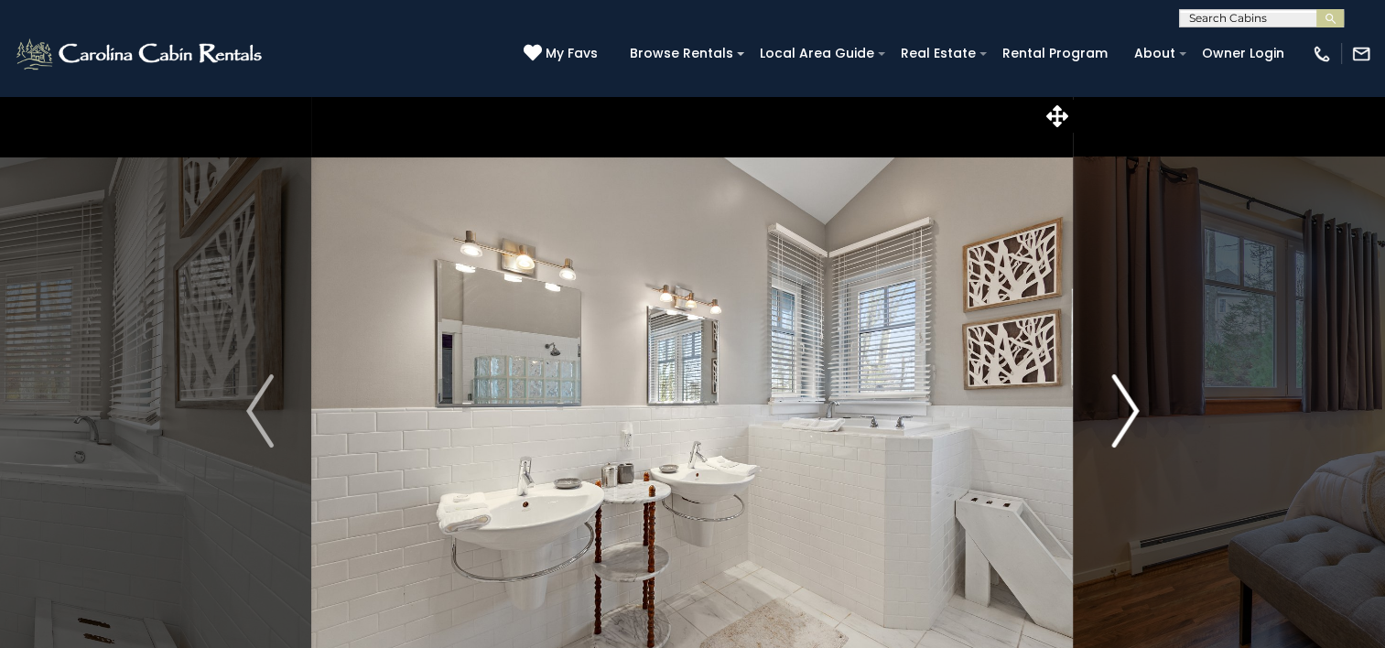
click at [1128, 414] on img "Next" at bounding box center [1125, 410] width 27 height 73
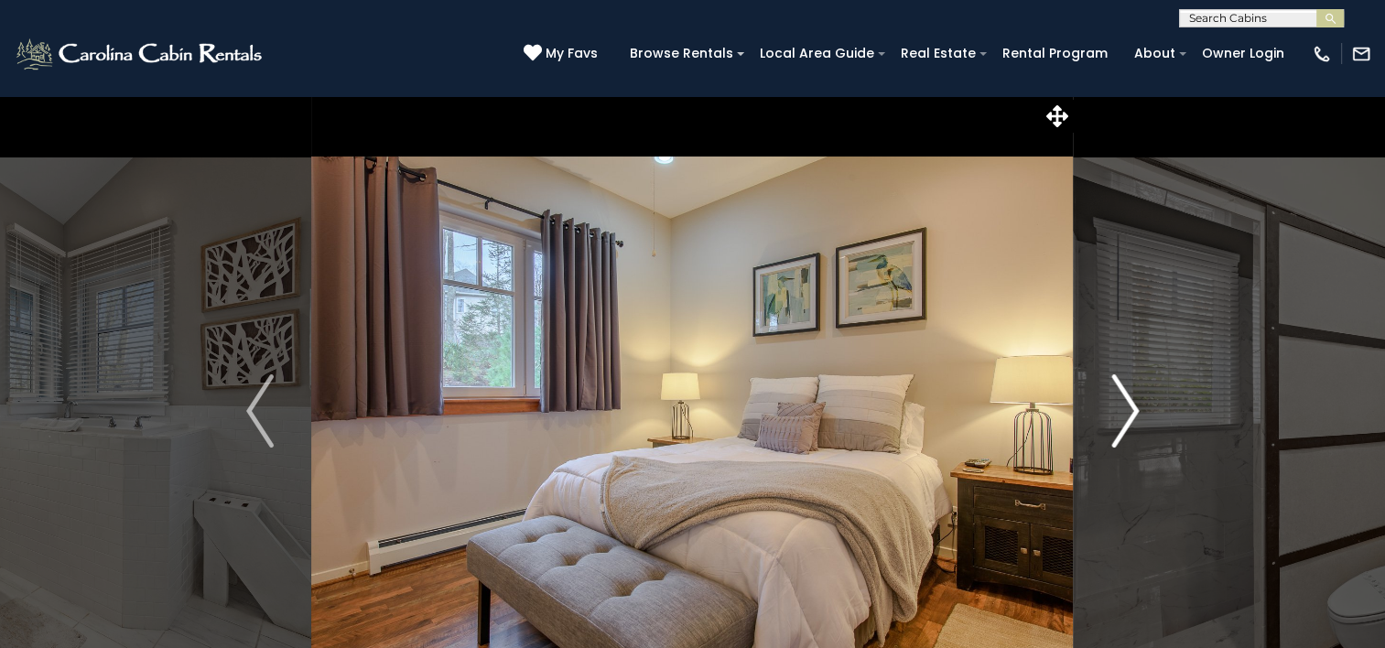
click at [1128, 414] on img "Next" at bounding box center [1125, 410] width 27 height 73
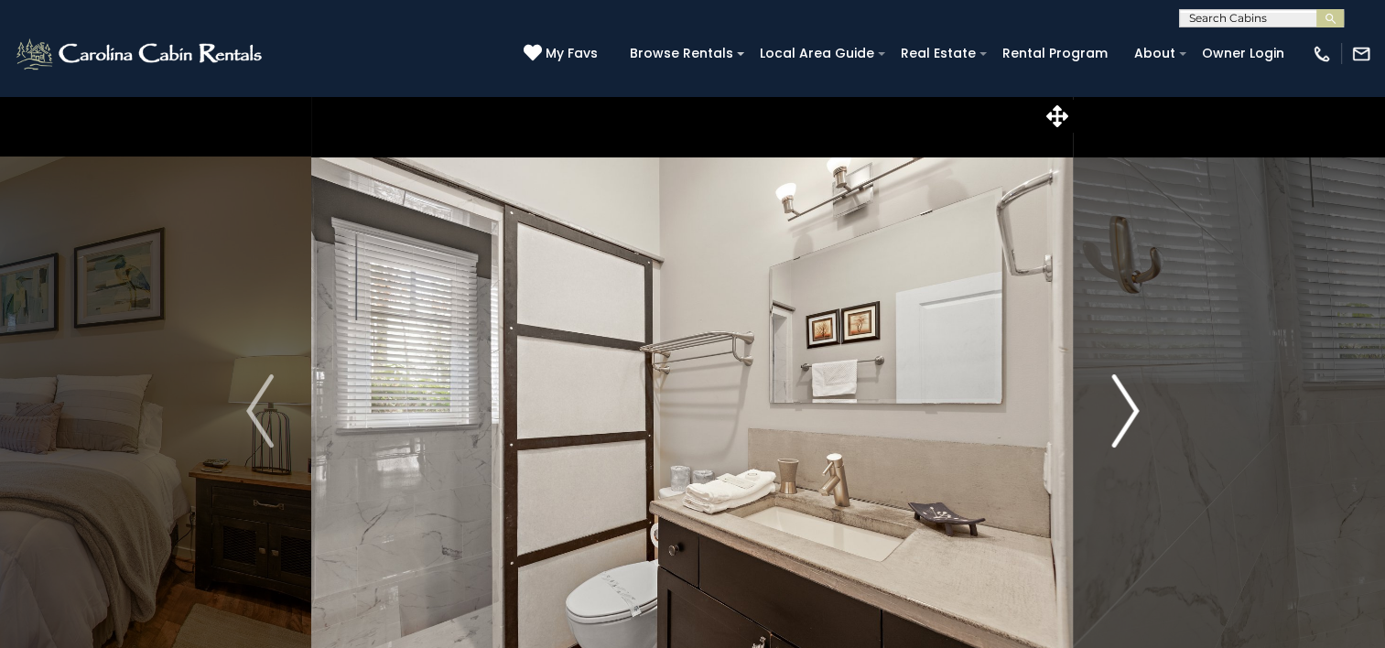
click at [1128, 414] on img "Next" at bounding box center [1125, 410] width 27 height 73
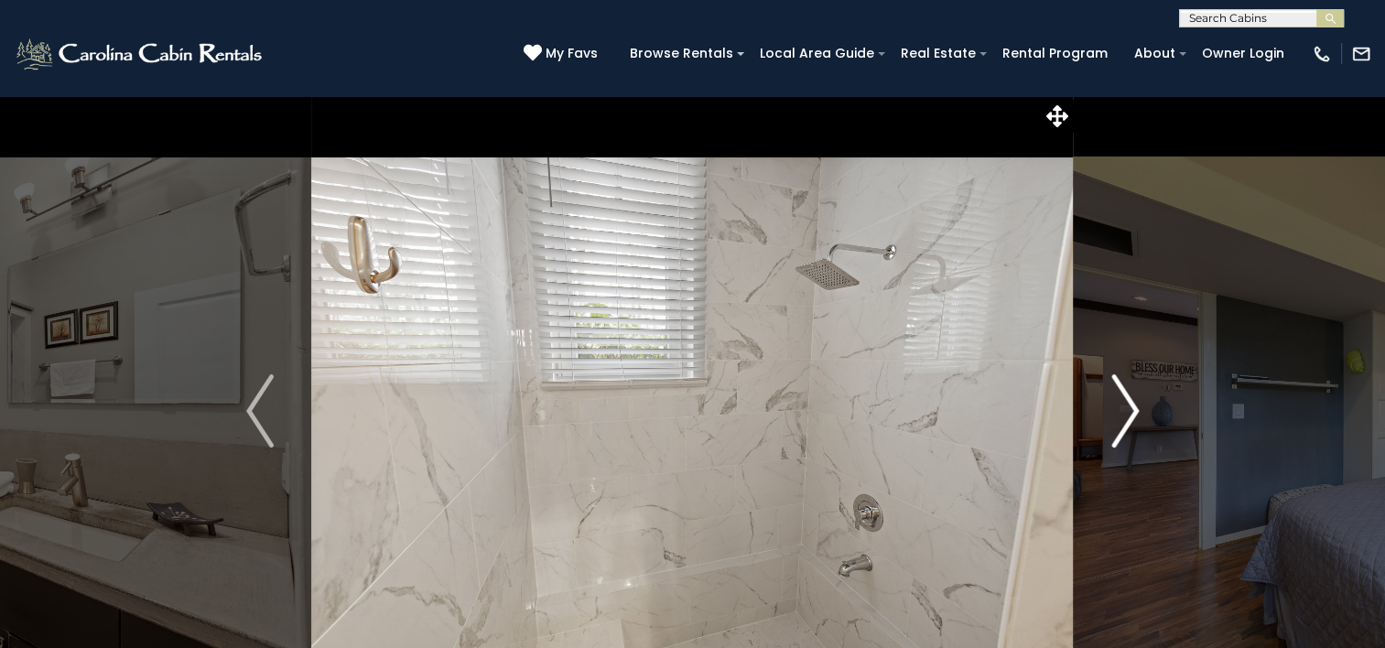
click at [1128, 414] on img "Next" at bounding box center [1125, 410] width 27 height 73
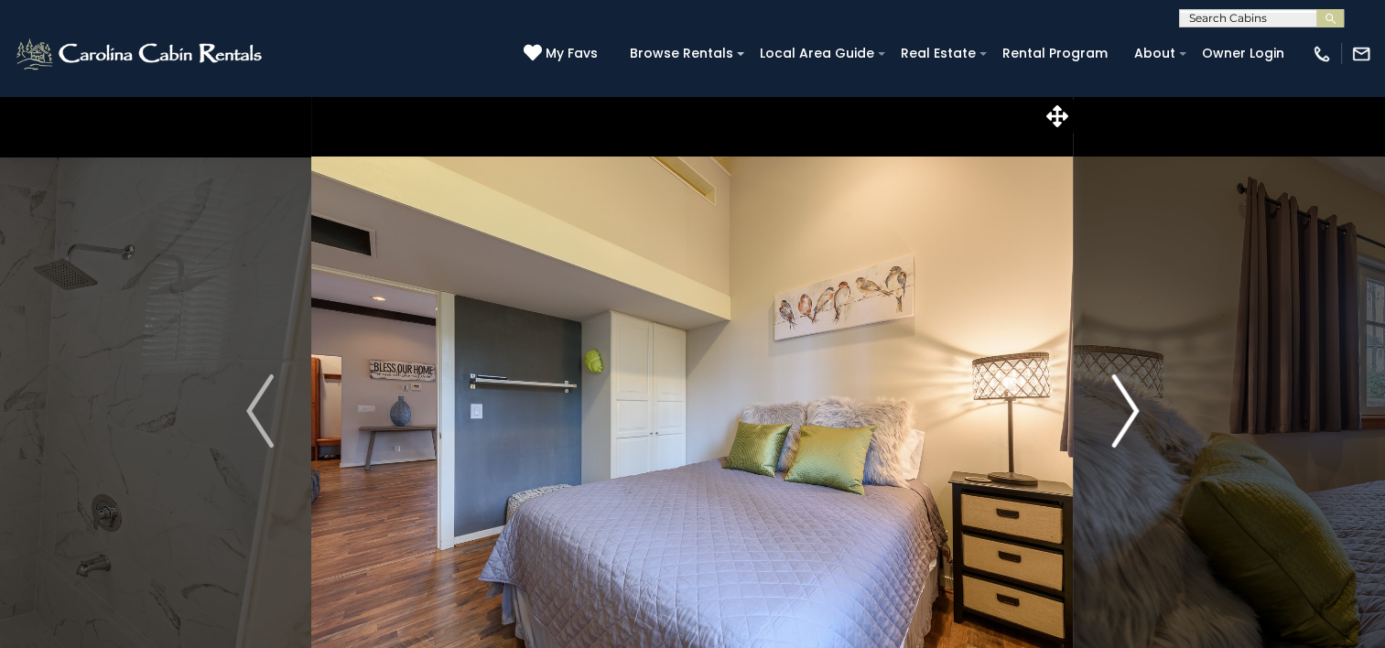
click at [1128, 414] on img "Next" at bounding box center [1125, 410] width 27 height 73
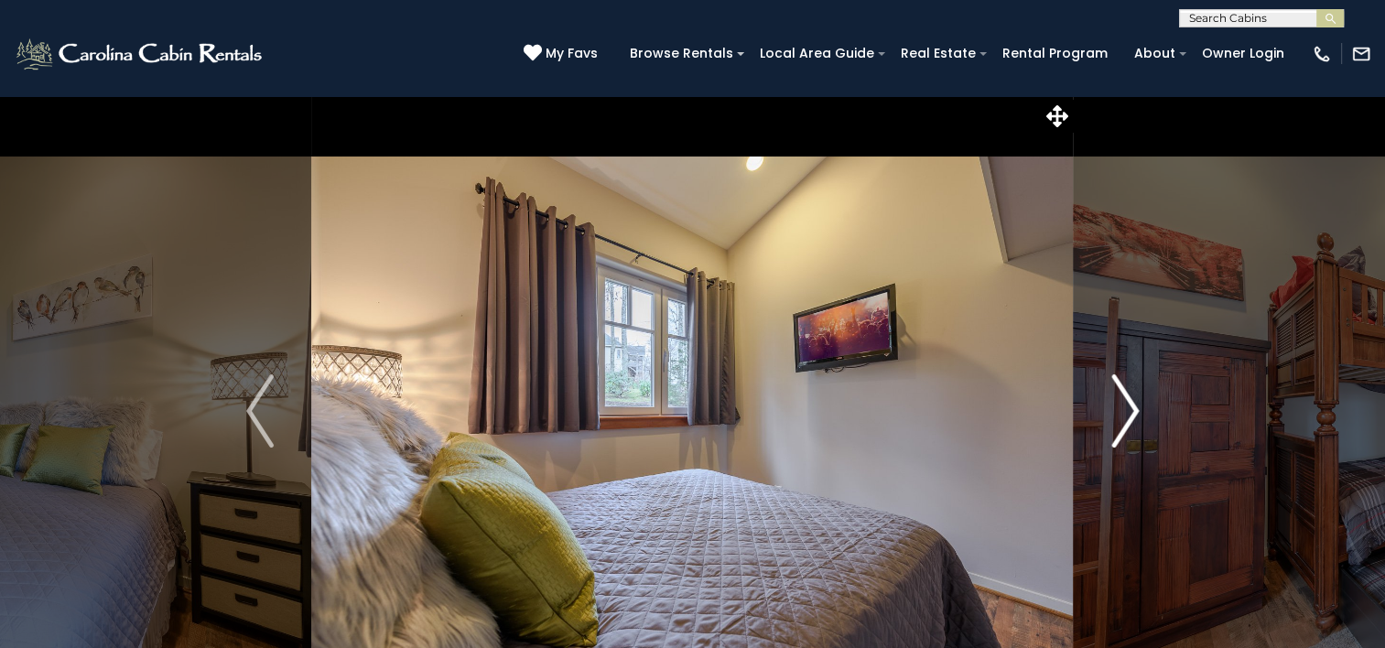
click at [1128, 414] on img "Next" at bounding box center [1125, 410] width 27 height 73
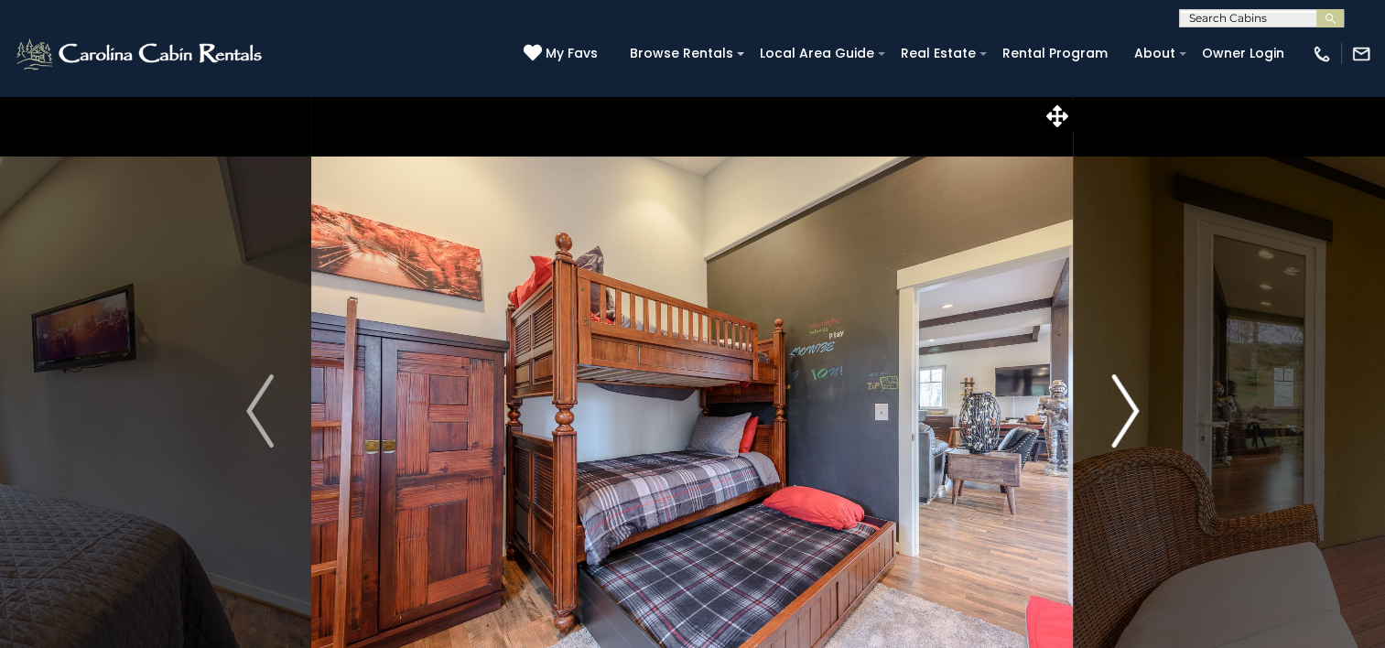
click at [1128, 414] on img "Next" at bounding box center [1125, 410] width 27 height 73
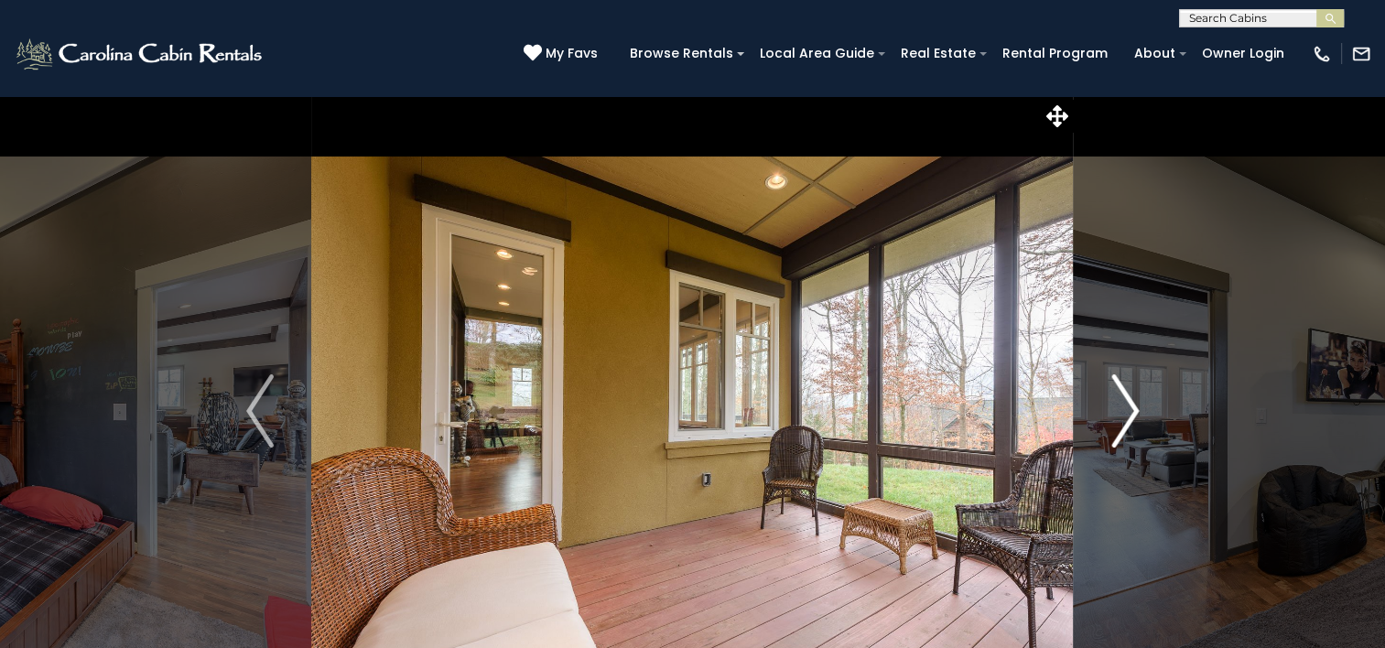
click at [1128, 414] on img "Next" at bounding box center [1125, 410] width 27 height 73
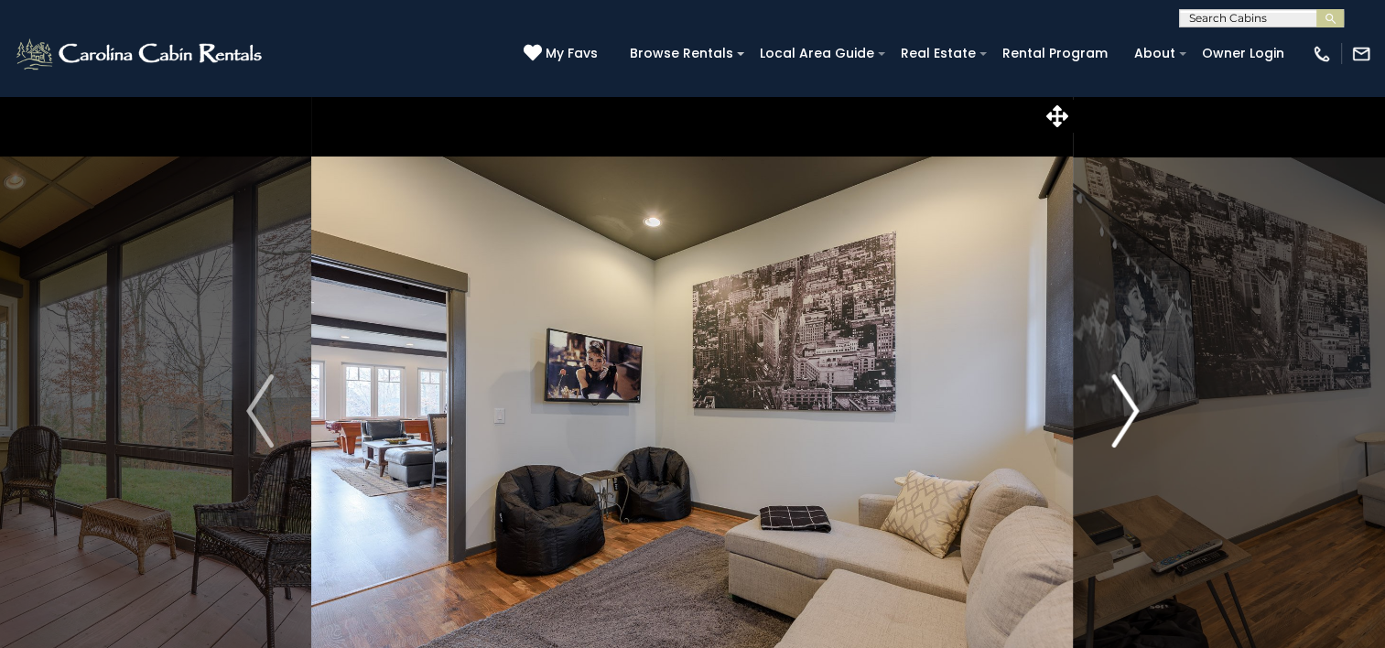
click at [1128, 414] on img "Next" at bounding box center [1125, 410] width 27 height 73
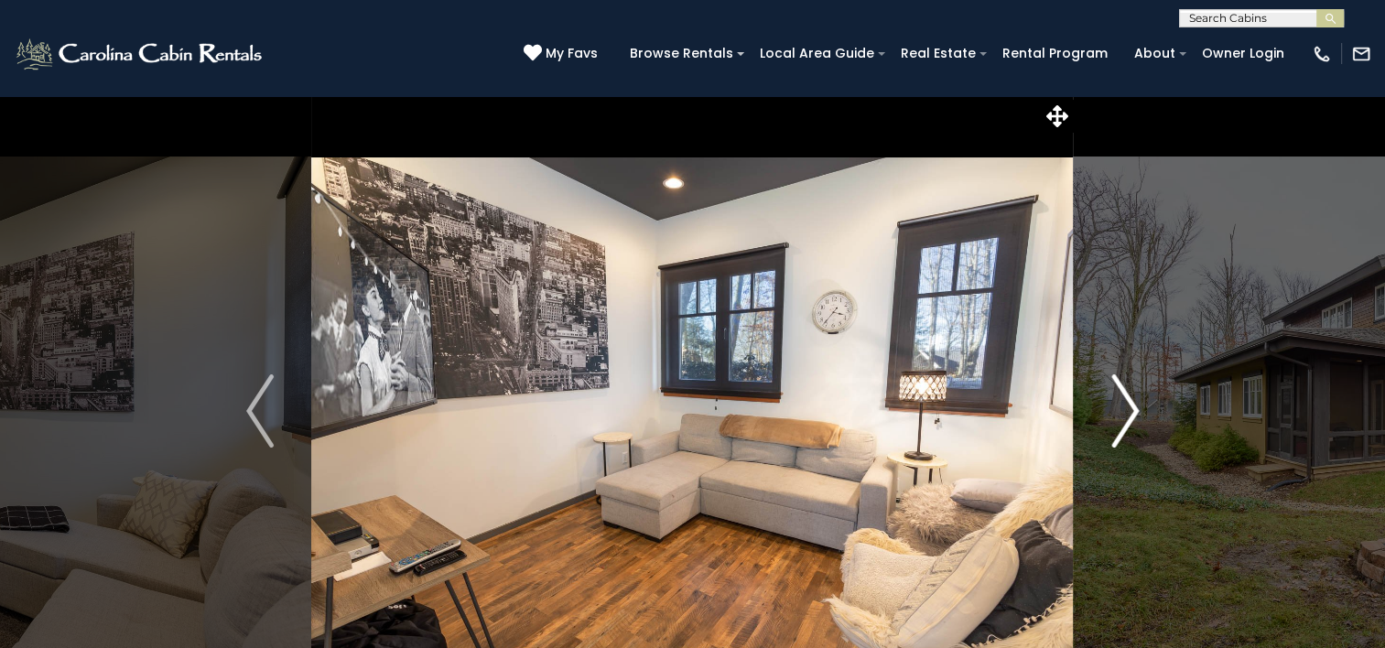
click at [1128, 414] on img "Next" at bounding box center [1125, 410] width 27 height 73
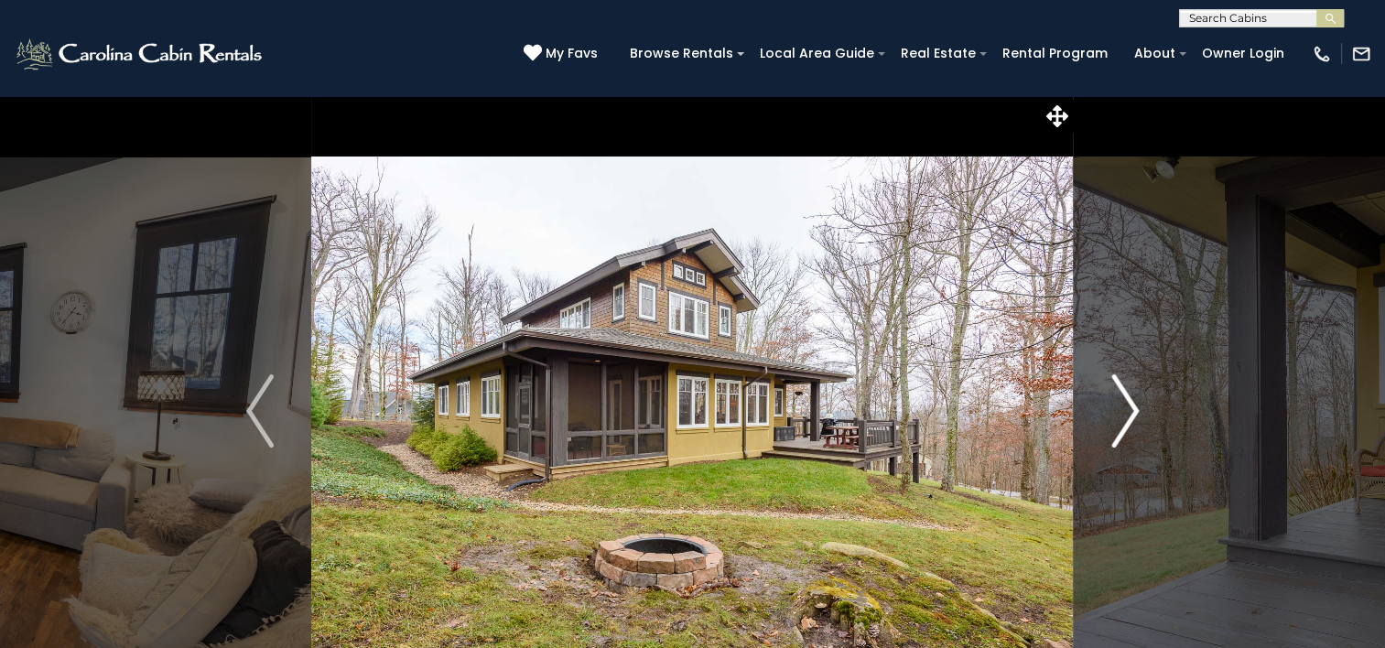
click at [1128, 414] on img "Next" at bounding box center [1125, 410] width 27 height 73
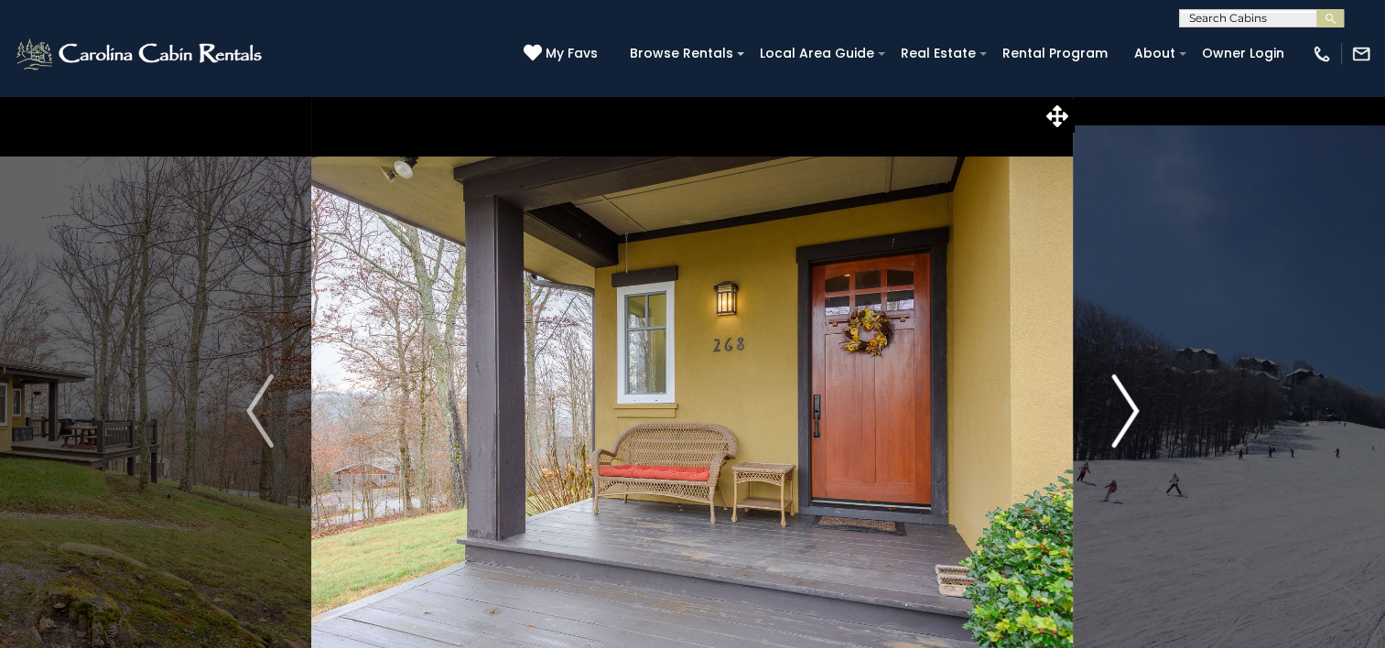
click at [1128, 414] on img "Next" at bounding box center [1125, 410] width 27 height 73
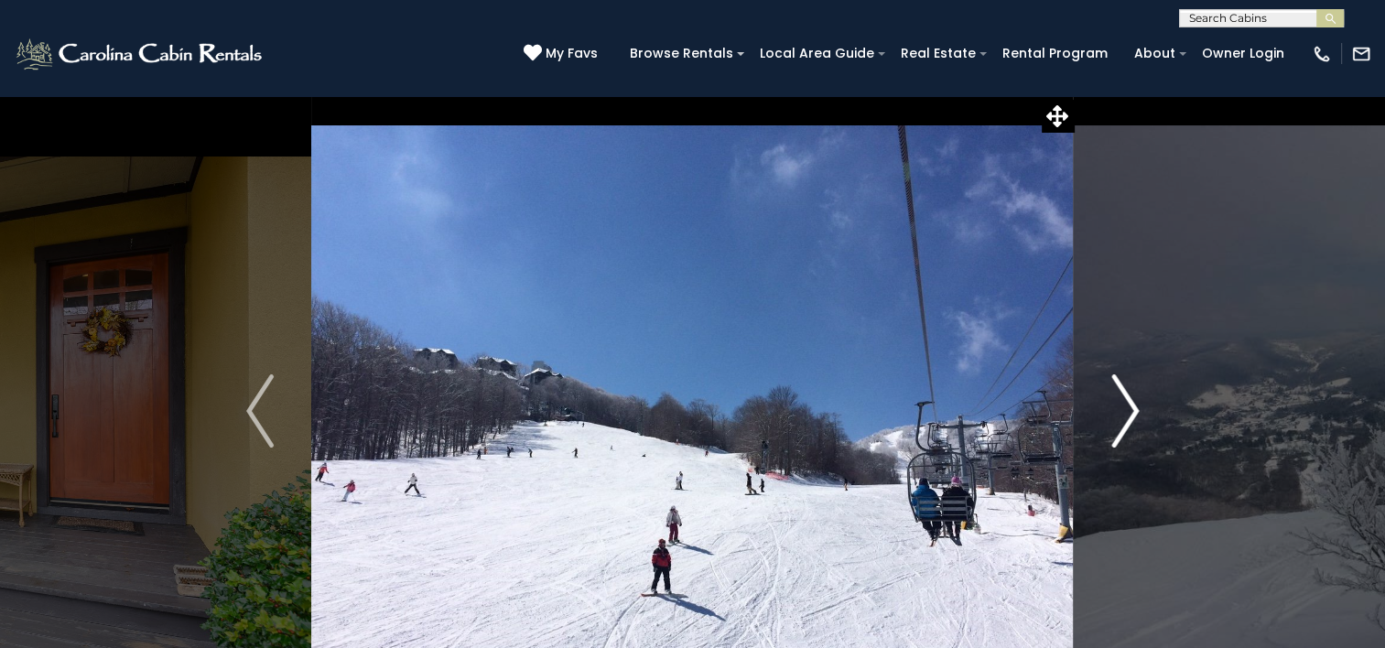
click at [1128, 414] on img "Next" at bounding box center [1125, 410] width 27 height 73
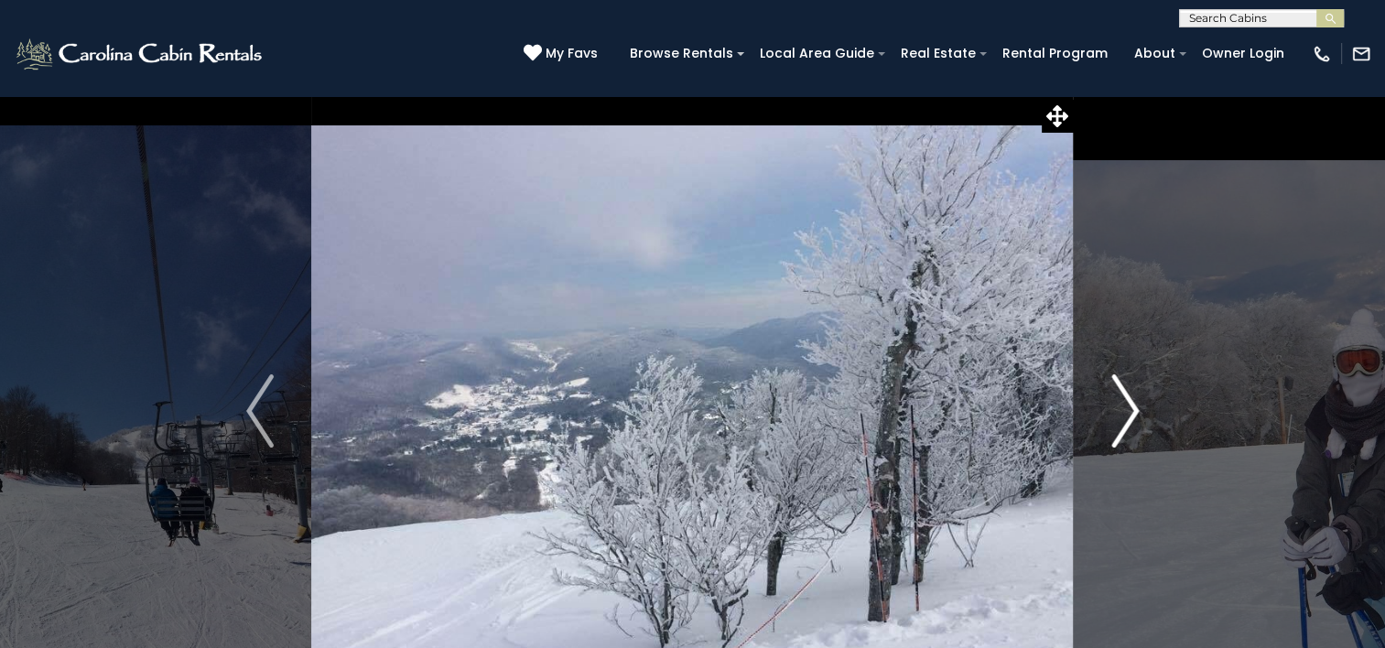
click at [1128, 414] on img "Next" at bounding box center [1125, 410] width 27 height 73
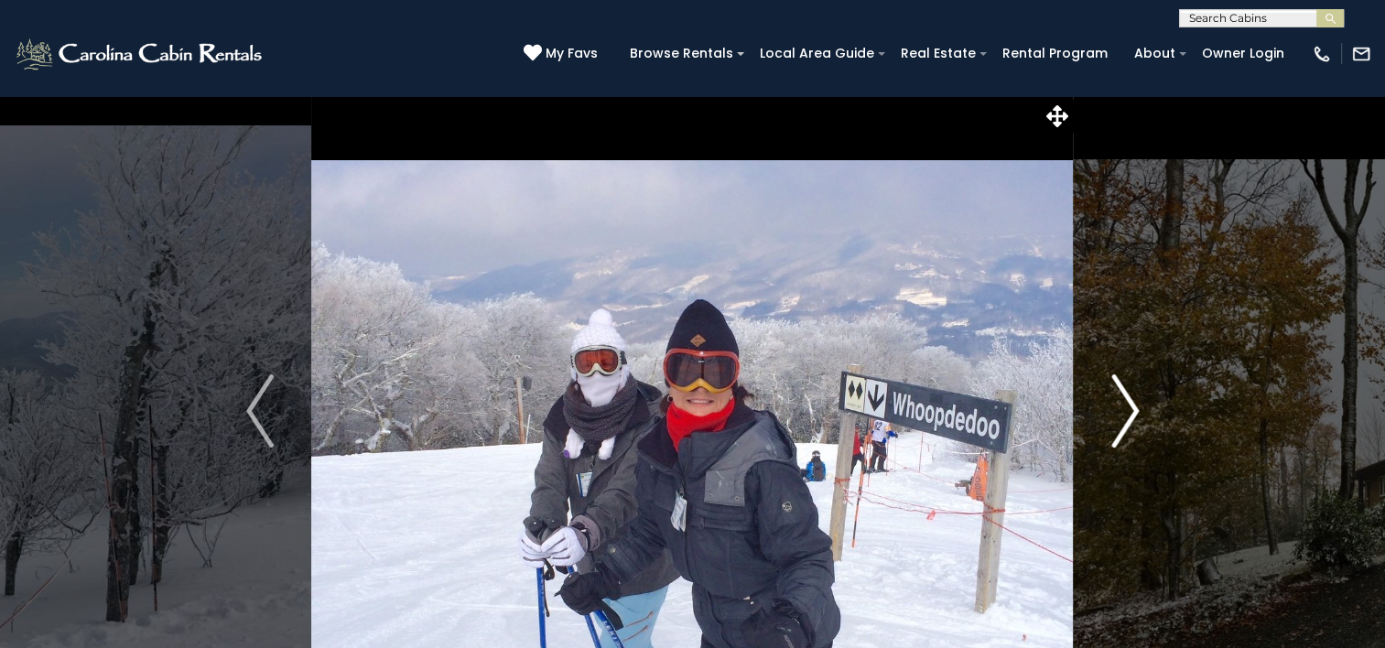
click at [1128, 414] on img "Next" at bounding box center [1125, 410] width 27 height 73
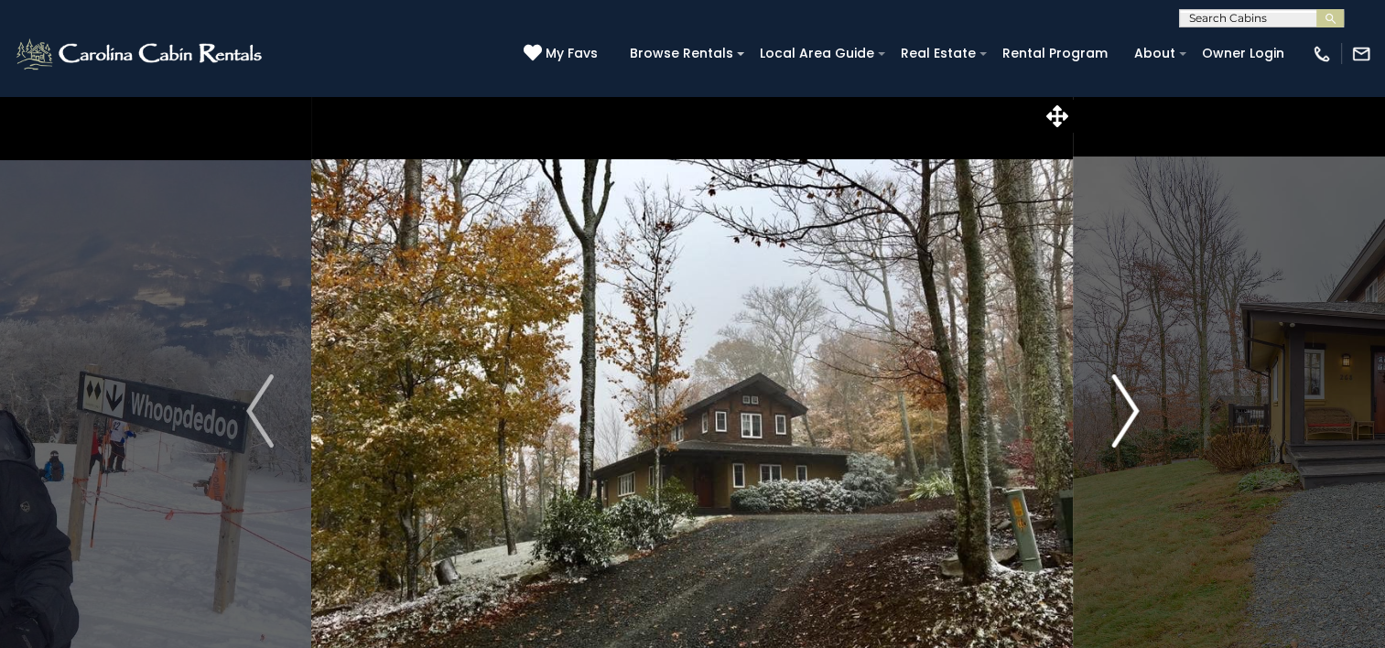
click at [1128, 414] on img "Next" at bounding box center [1125, 410] width 27 height 73
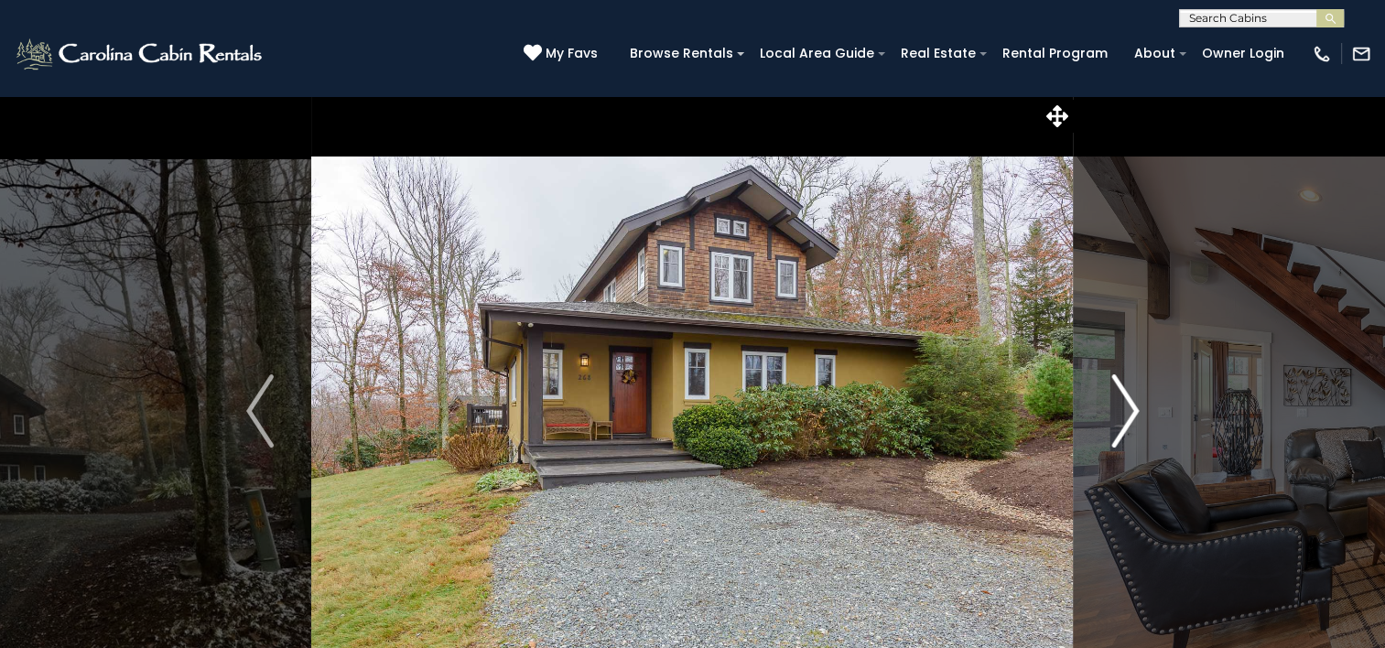
click at [1128, 414] on img "Next" at bounding box center [1125, 410] width 27 height 73
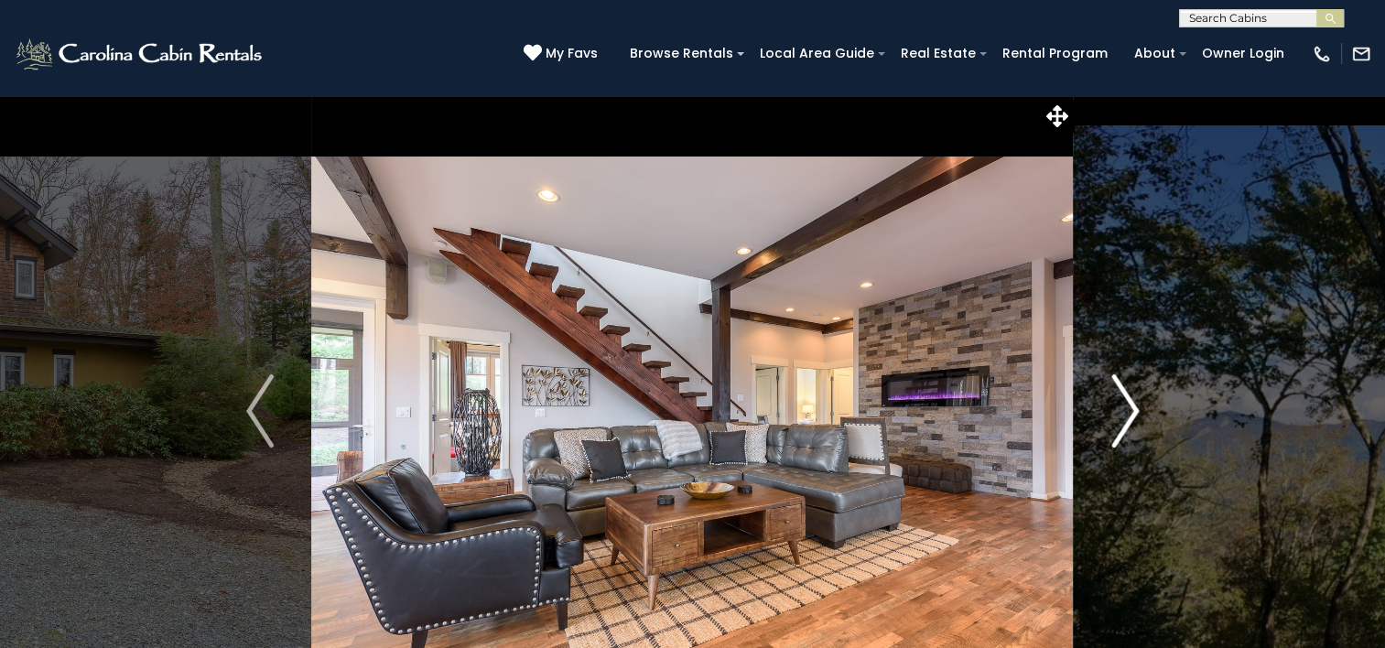
click at [1128, 414] on img "Next" at bounding box center [1125, 410] width 27 height 73
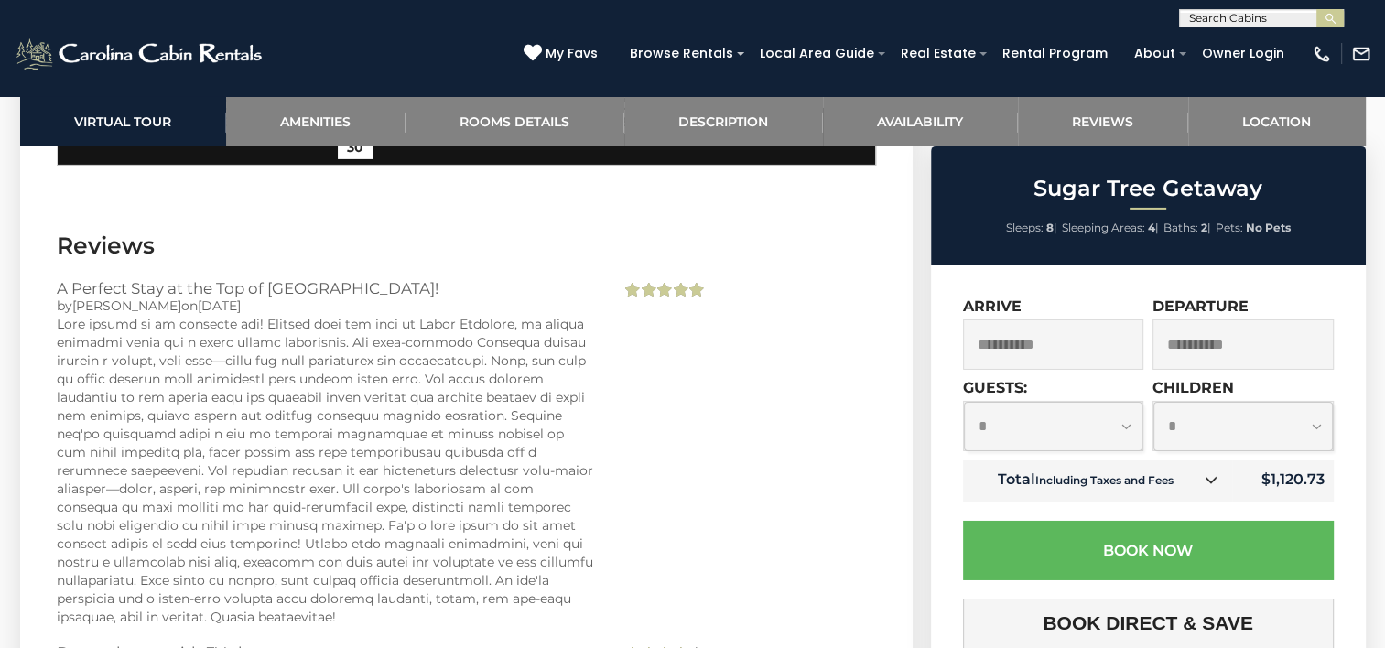
scroll to position [5585, 0]
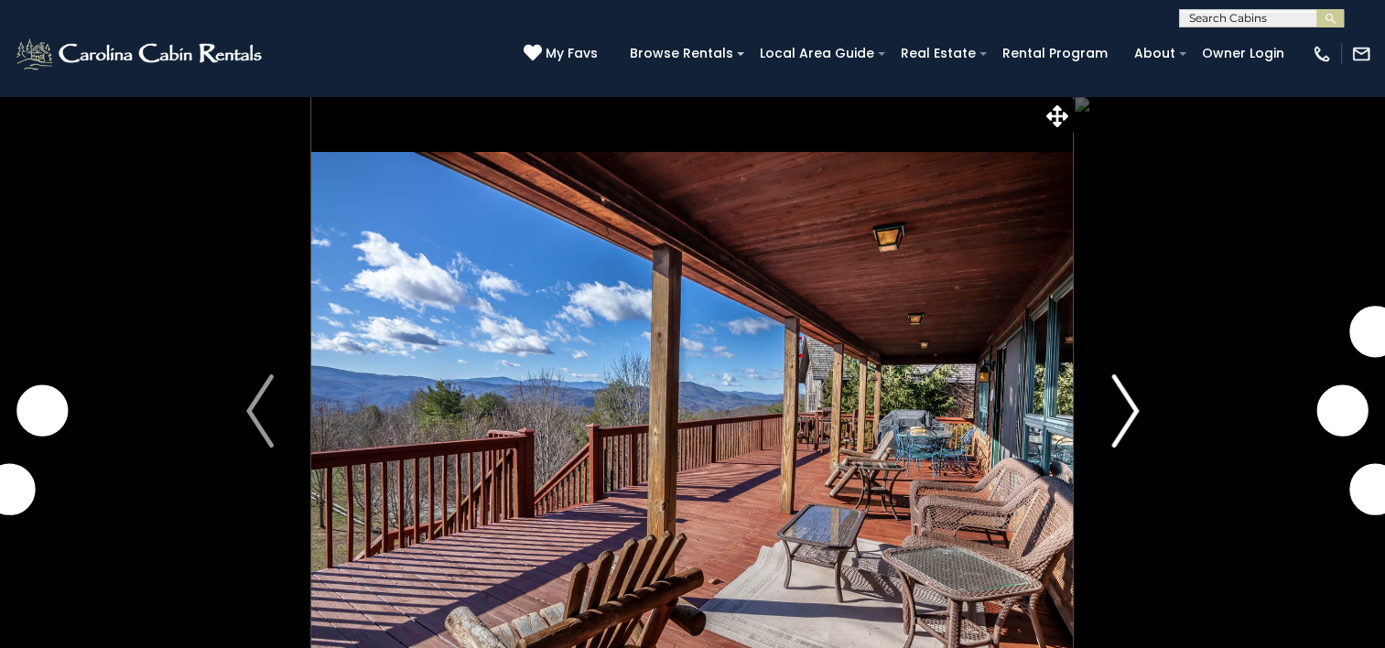
click at [1130, 418] on img "Next" at bounding box center [1125, 410] width 27 height 73
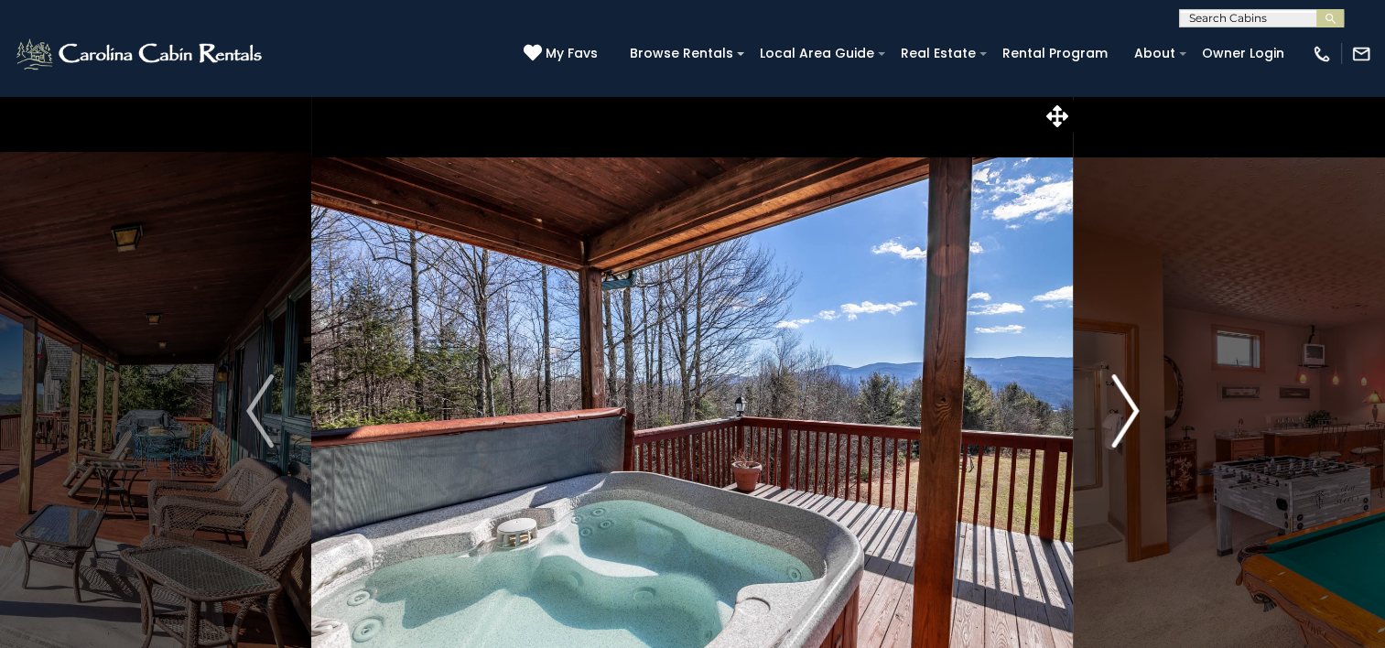
click at [1130, 411] on img "Next" at bounding box center [1125, 410] width 27 height 73
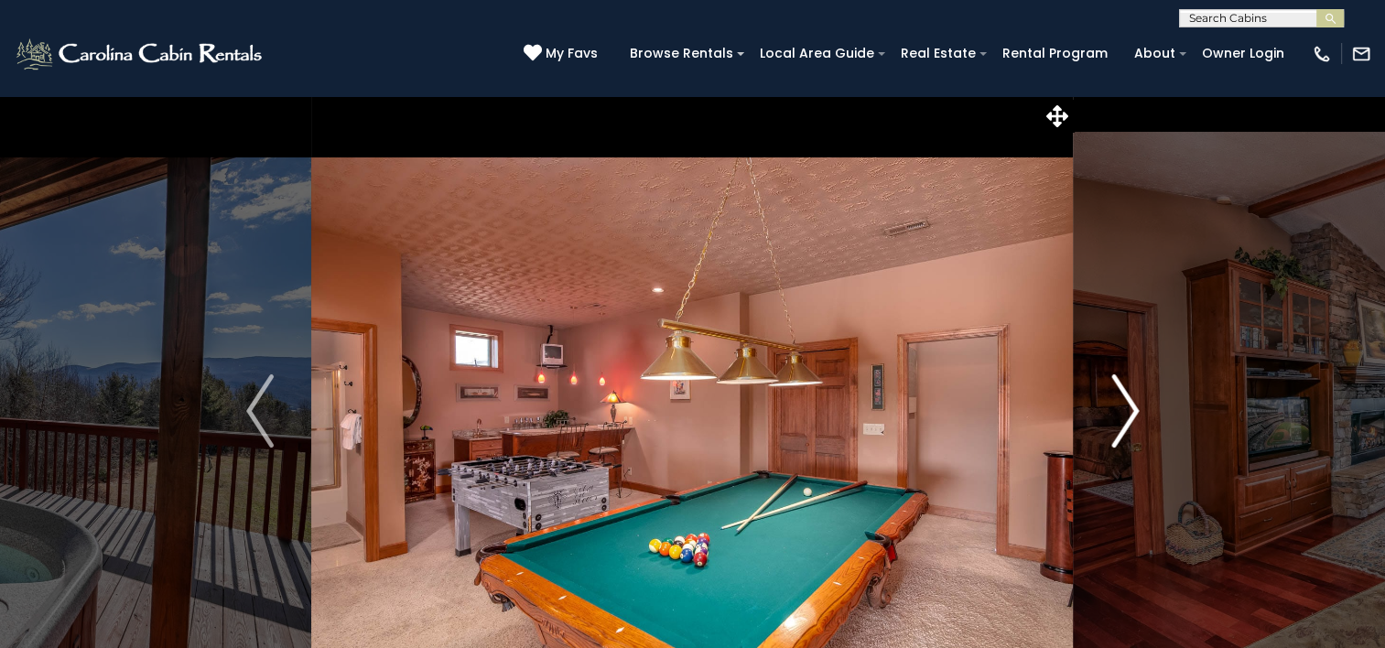
click at [1130, 411] on img "Next" at bounding box center [1125, 410] width 27 height 73
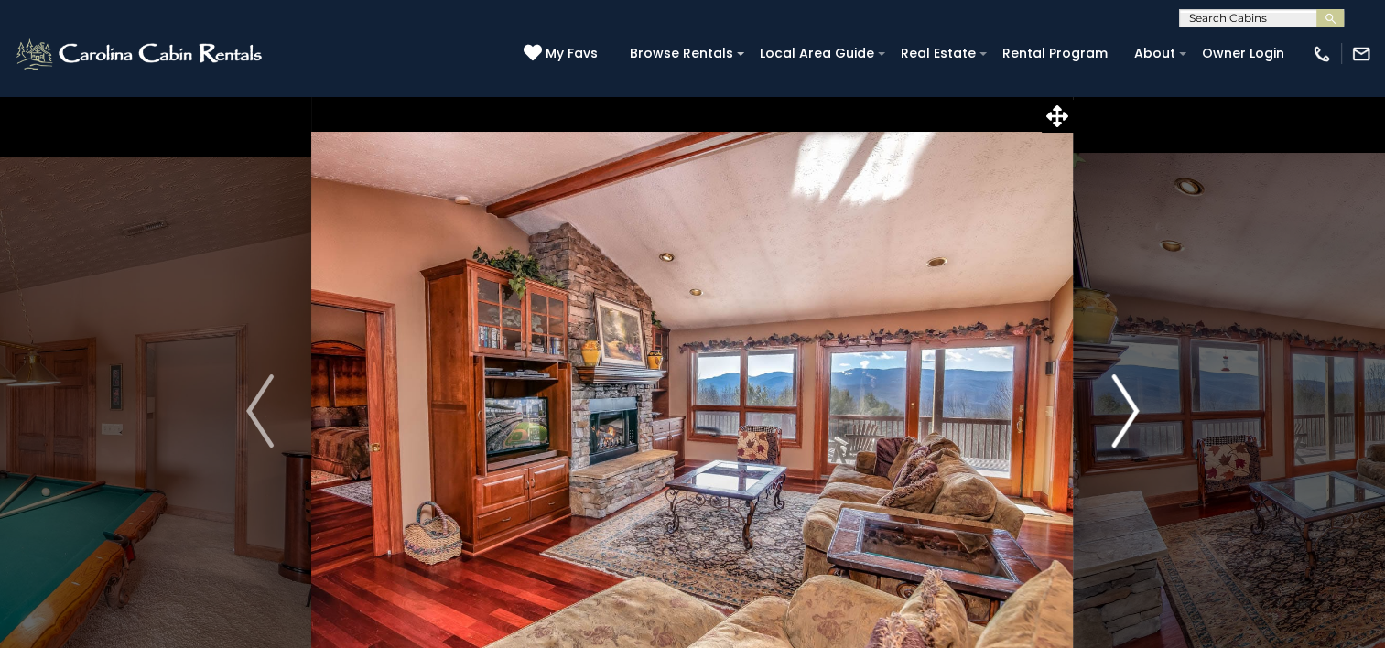
click at [1130, 411] on img "Next" at bounding box center [1125, 410] width 27 height 73
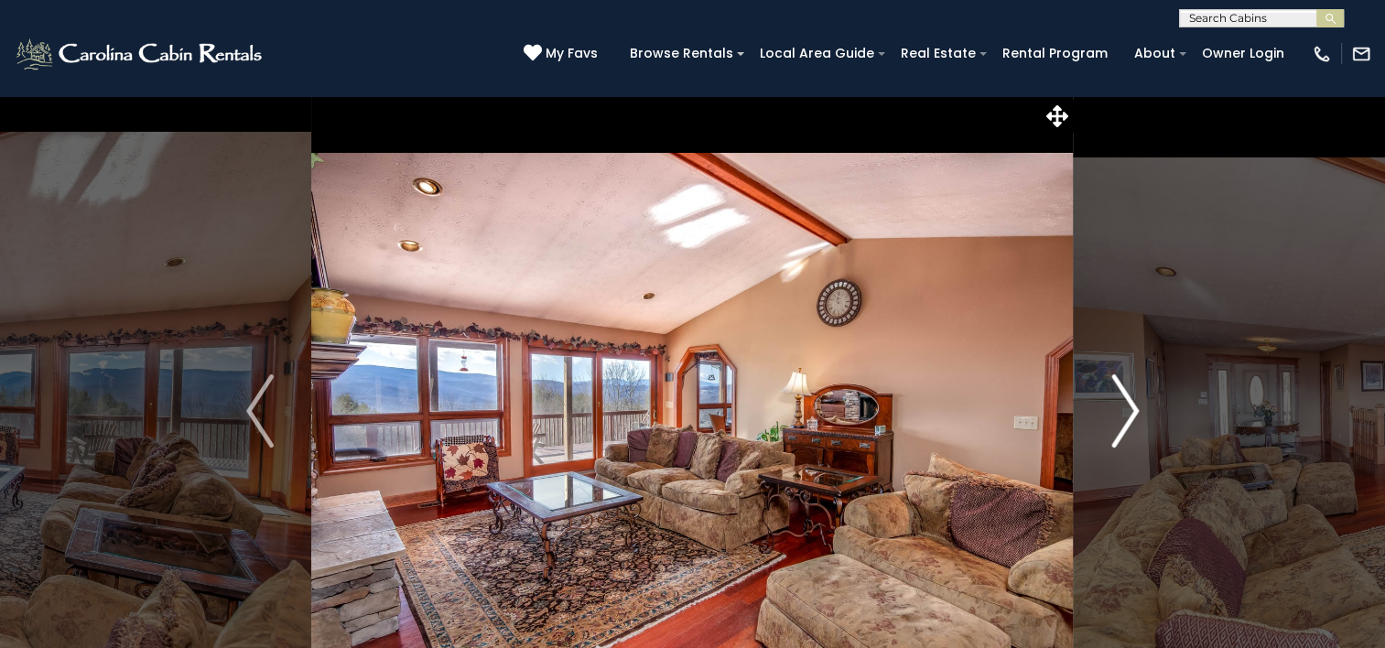
click at [1130, 411] on img "Next" at bounding box center [1125, 410] width 27 height 73
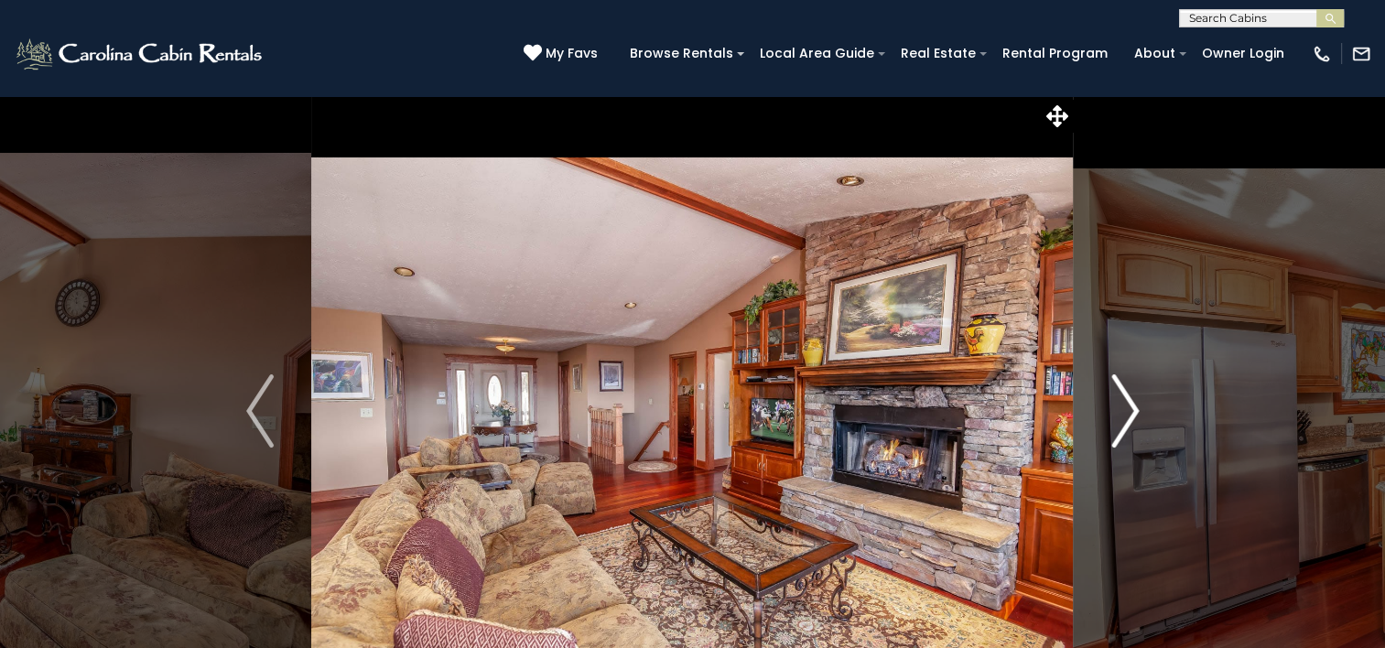
click at [1130, 411] on img "Next" at bounding box center [1125, 410] width 27 height 73
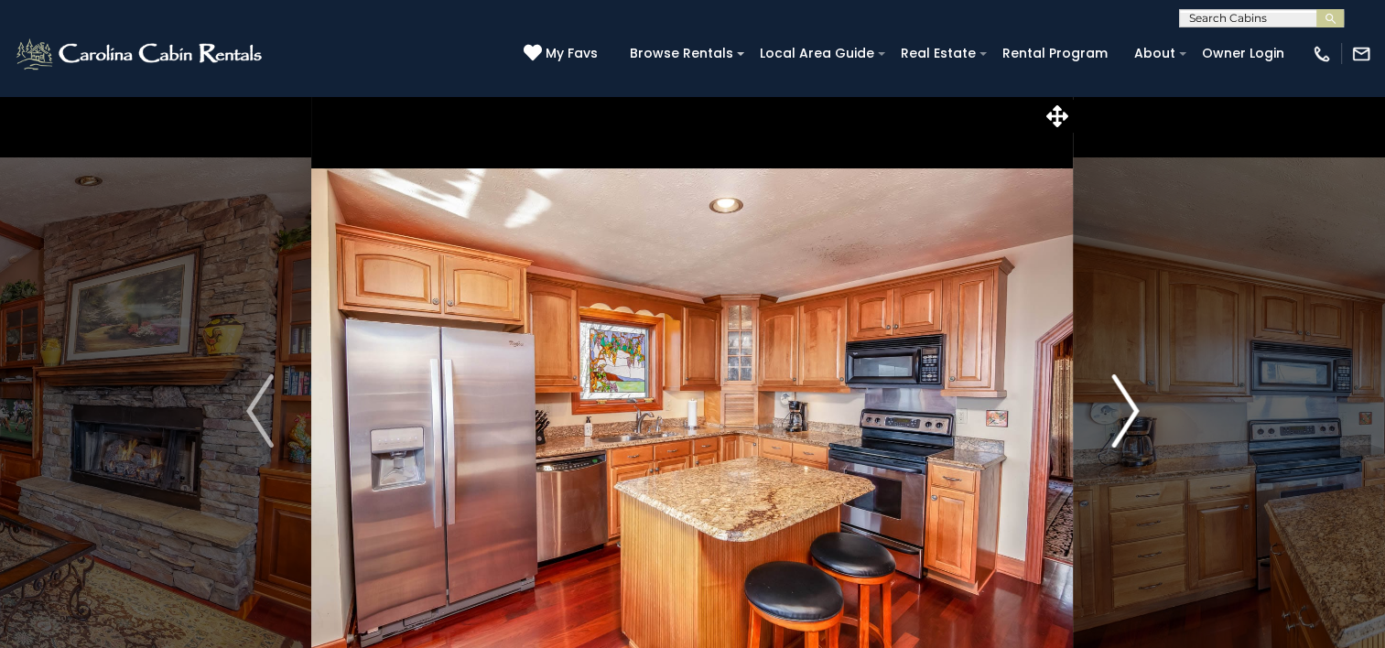
click at [1130, 411] on img "Next" at bounding box center [1125, 410] width 27 height 73
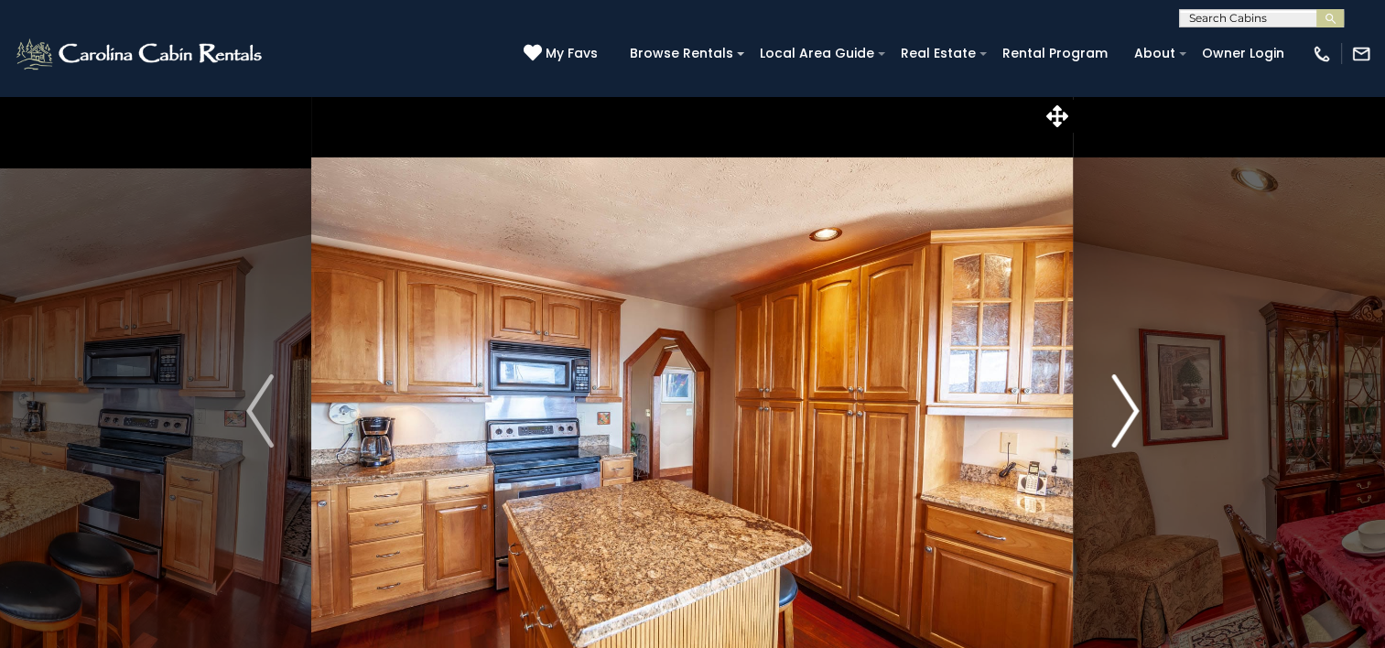
click at [1130, 411] on img "Next" at bounding box center [1125, 410] width 27 height 73
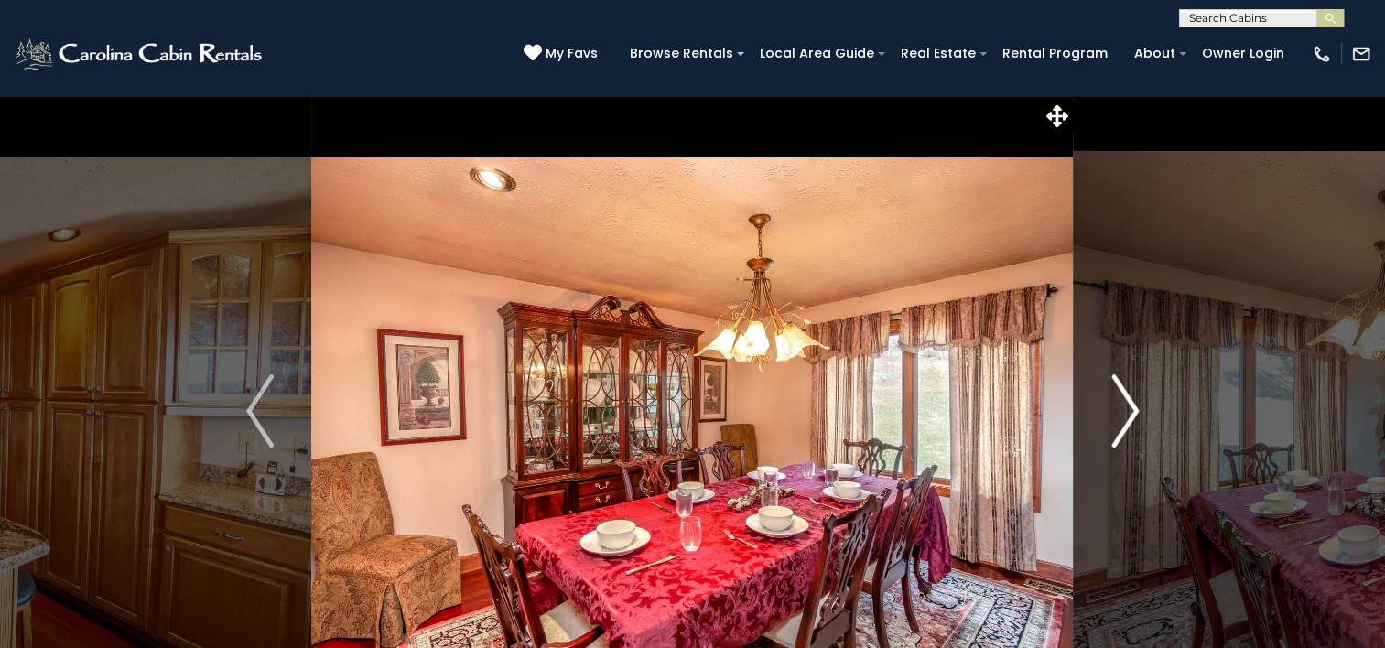
click at [1130, 411] on img "Next" at bounding box center [1125, 410] width 27 height 73
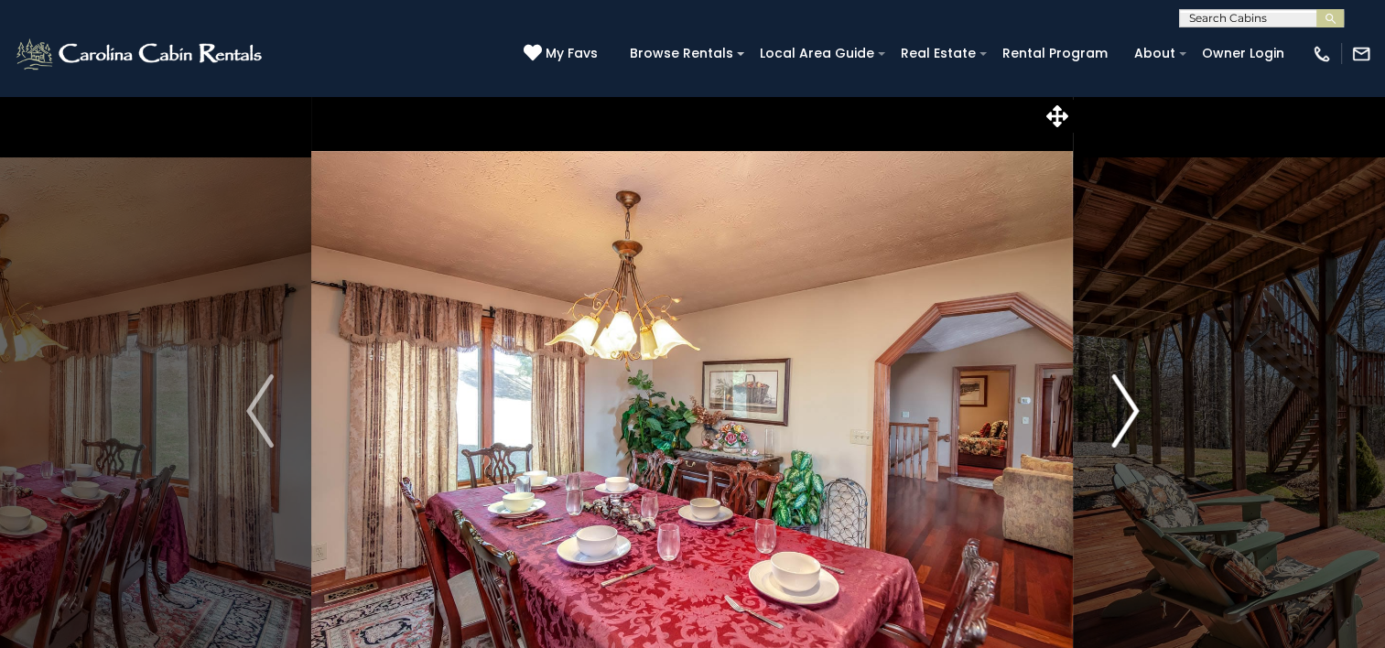
click at [1130, 411] on img "Next" at bounding box center [1125, 410] width 27 height 73
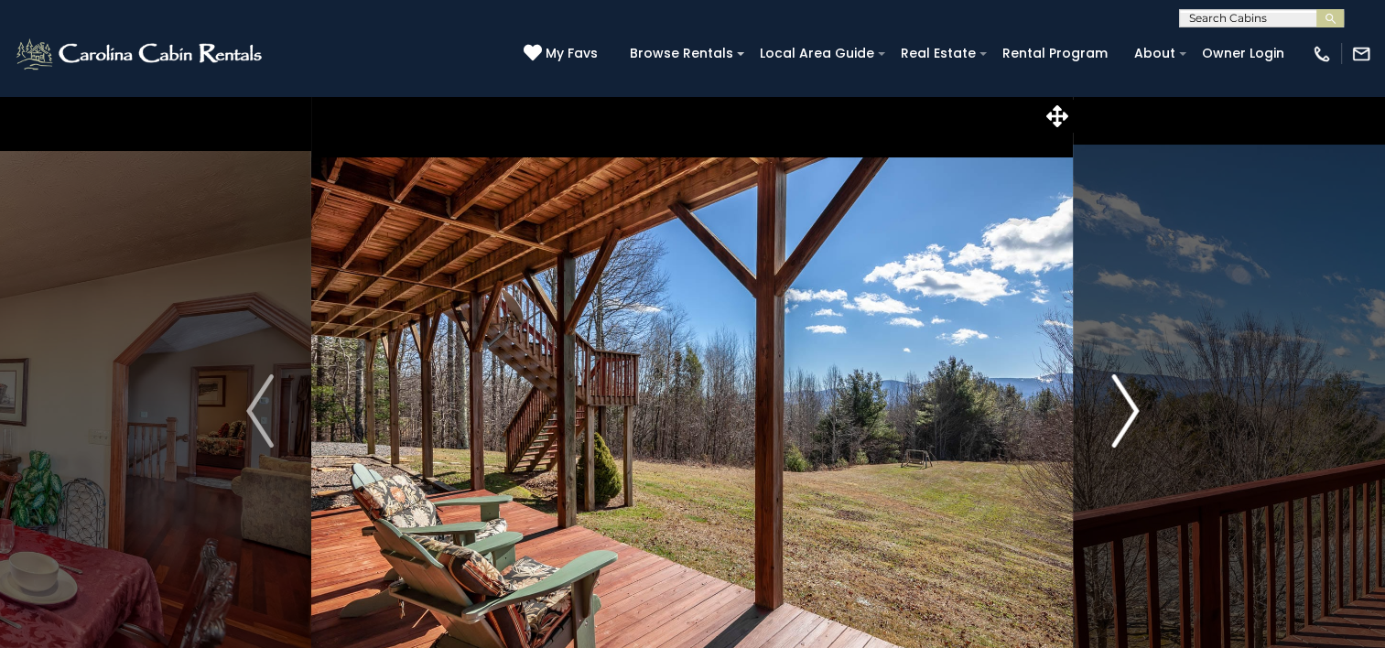
click at [1130, 411] on img "Next" at bounding box center [1125, 410] width 27 height 73
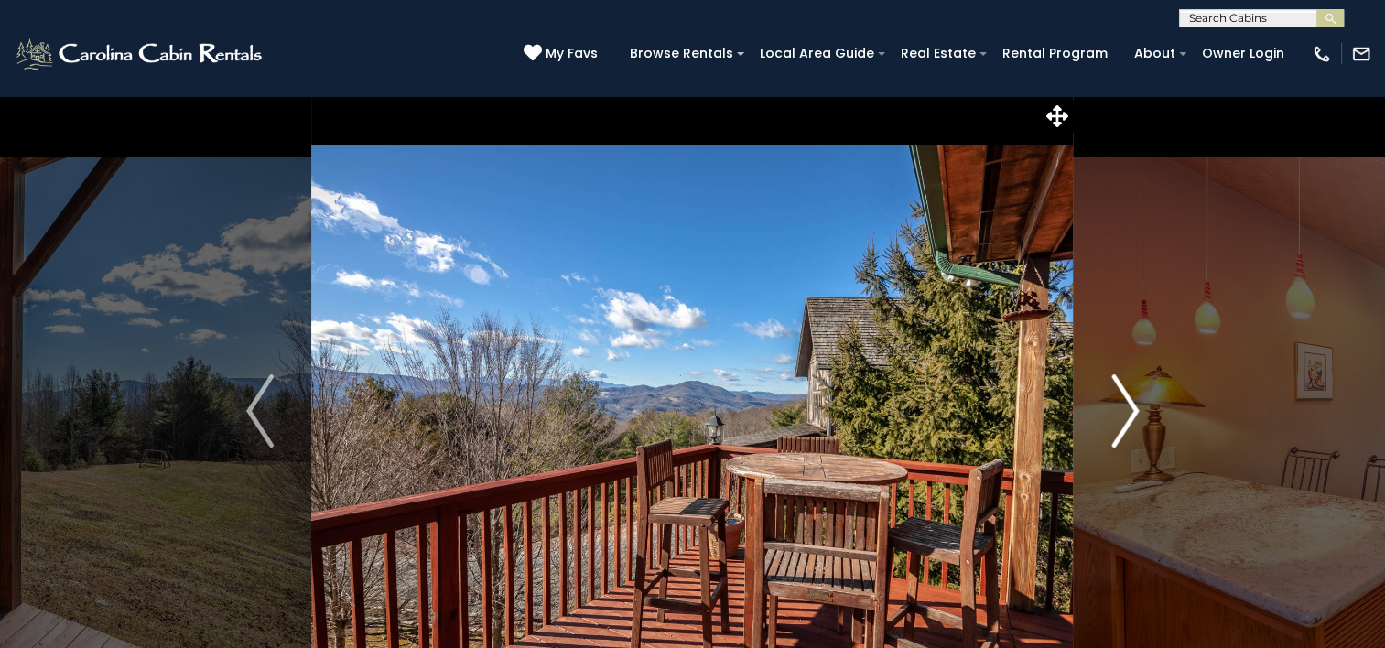
click at [1130, 411] on img "Next" at bounding box center [1125, 410] width 27 height 73
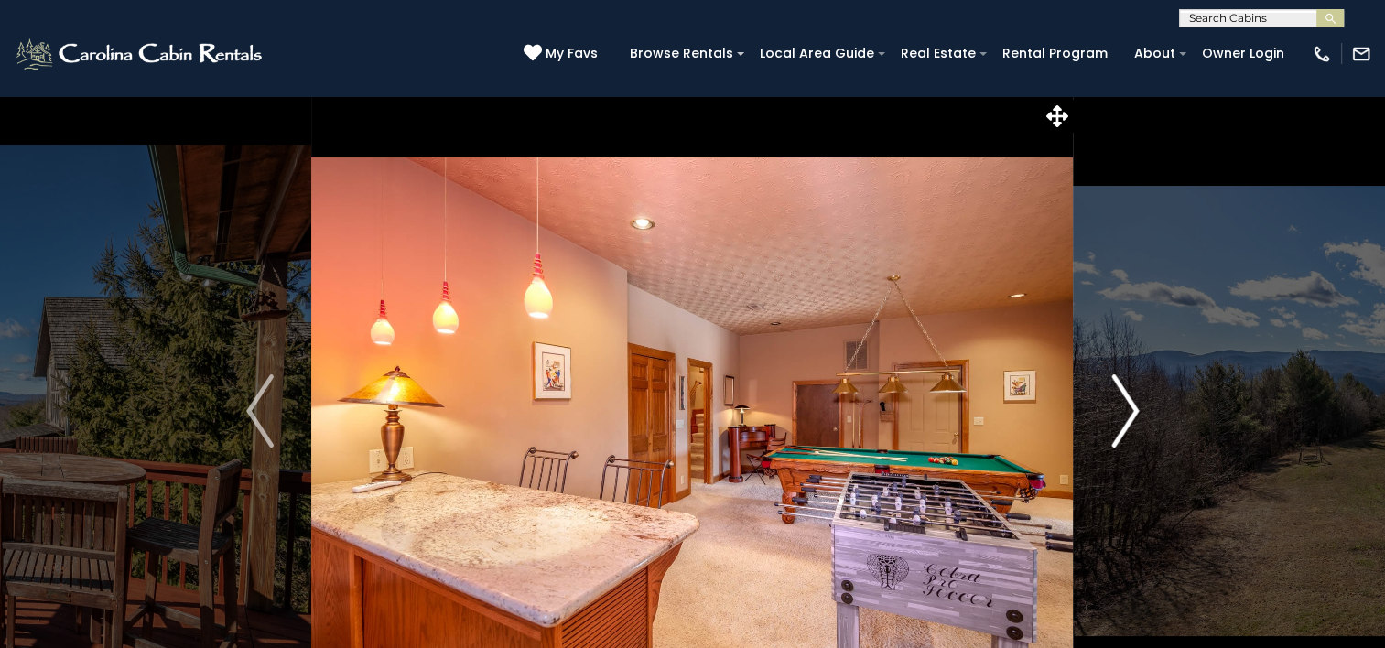
click at [1130, 411] on img "Next" at bounding box center [1125, 410] width 27 height 73
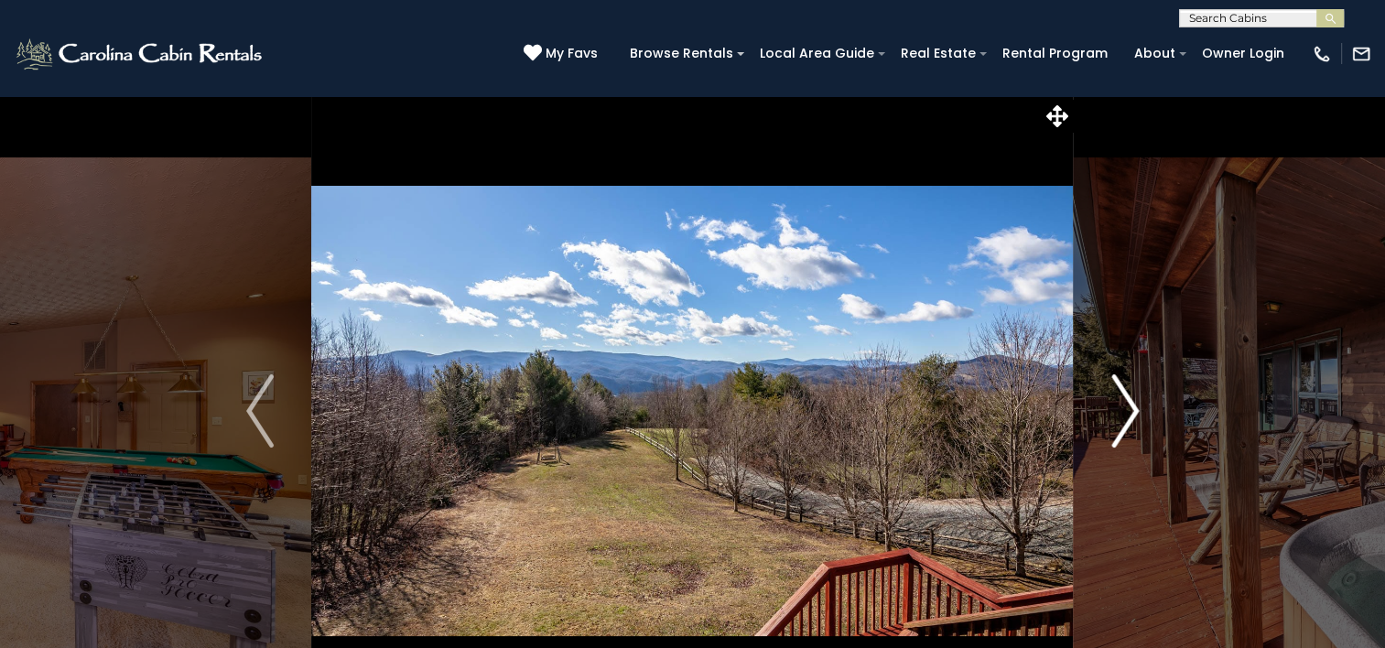
click at [1130, 411] on img "Next" at bounding box center [1125, 410] width 27 height 73
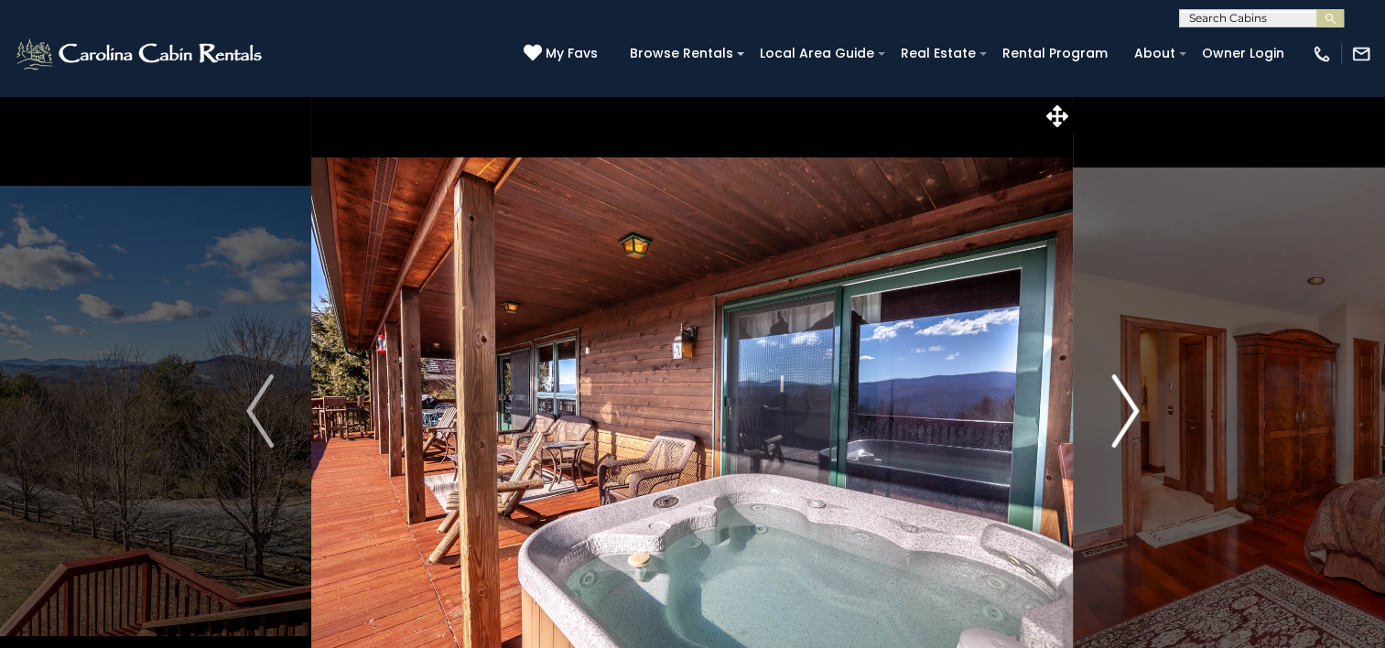
click at [1130, 411] on img "Next" at bounding box center [1125, 410] width 27 height 73
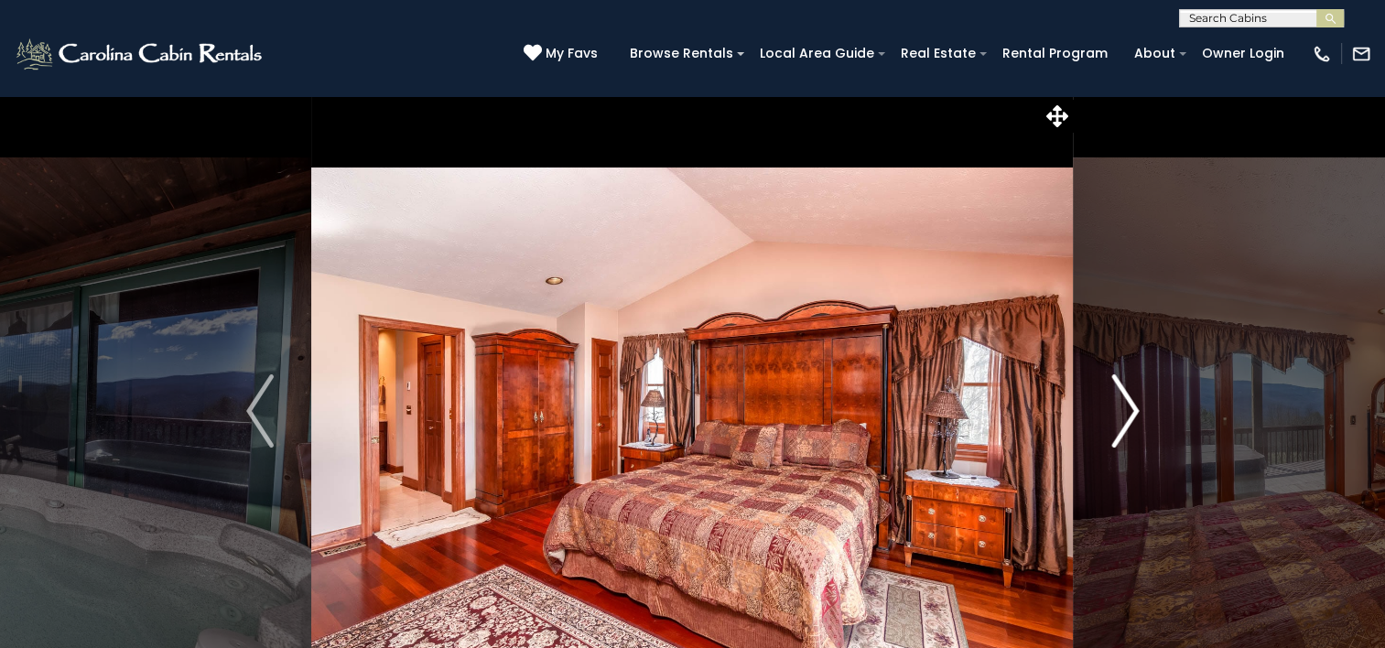
click at [1130, 411] on img "Next" at bounding box center [1125, 410] width 27 height 73
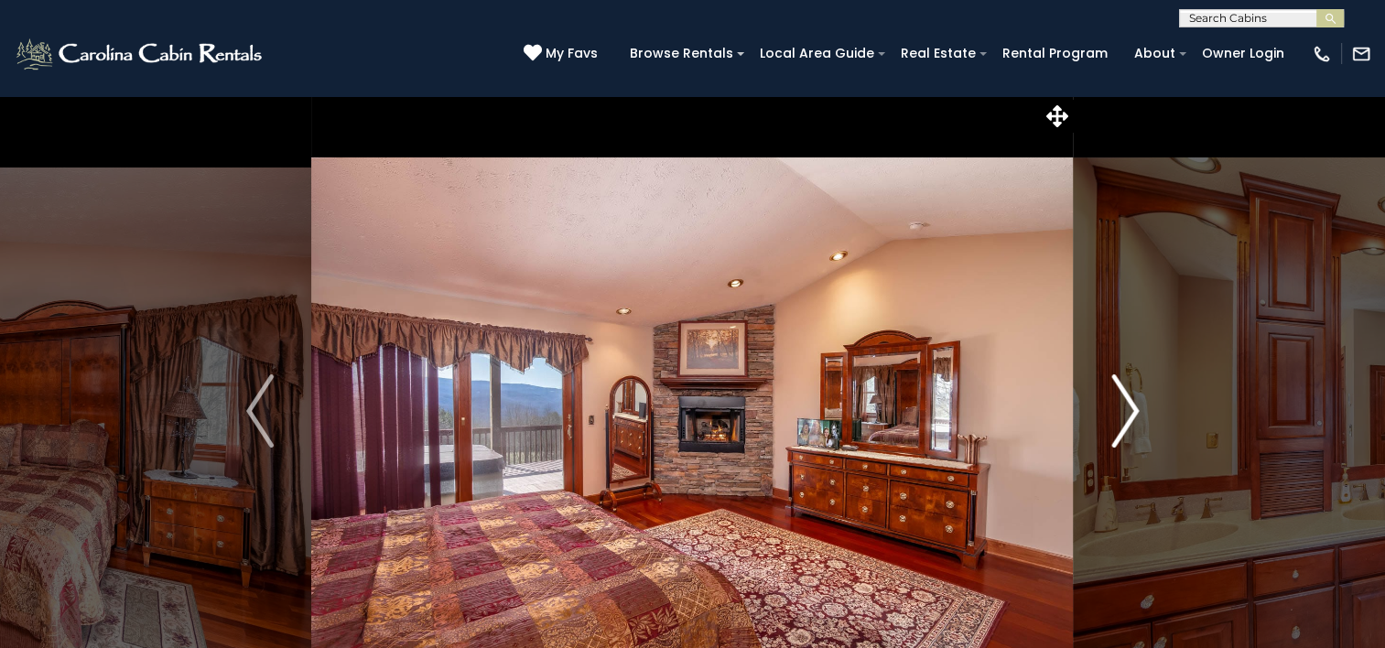
click at [1130, 411] on img "Next" at bounding box center [1125, 410] width 27 height 73
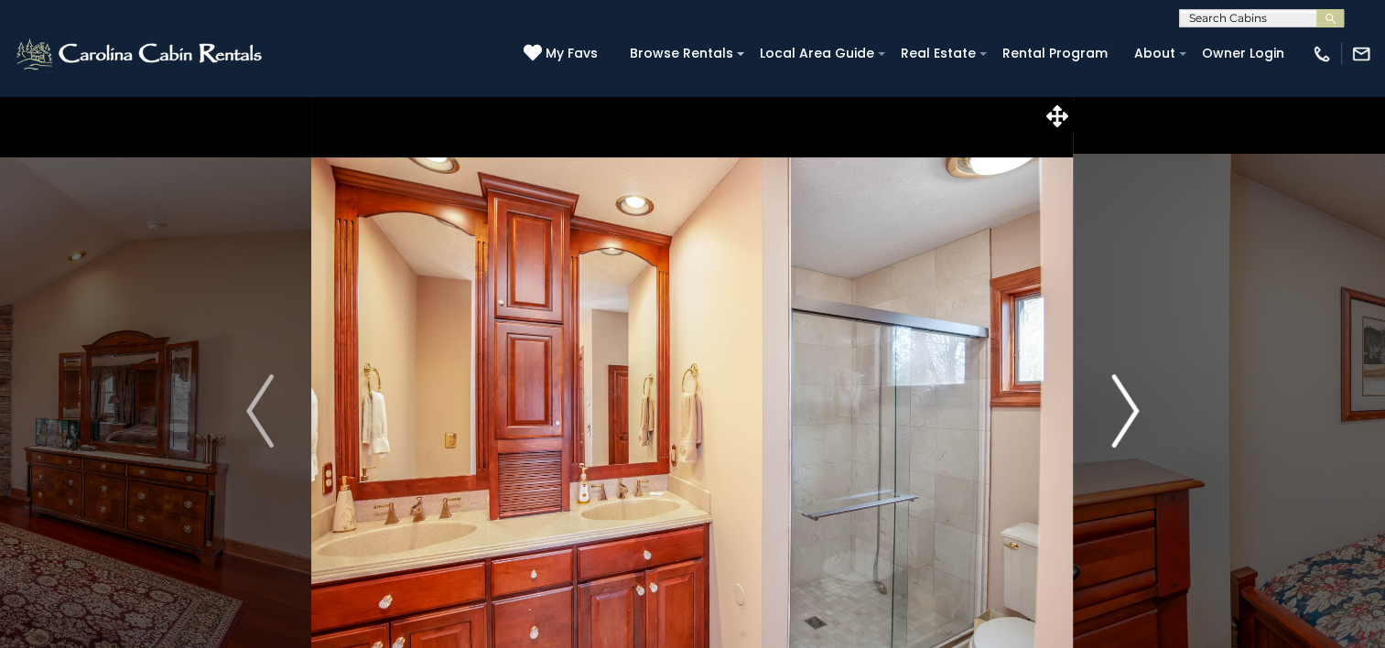
click at [1130, 411] on img "Next" at bounding box center [1125, 410] width 27 height 73
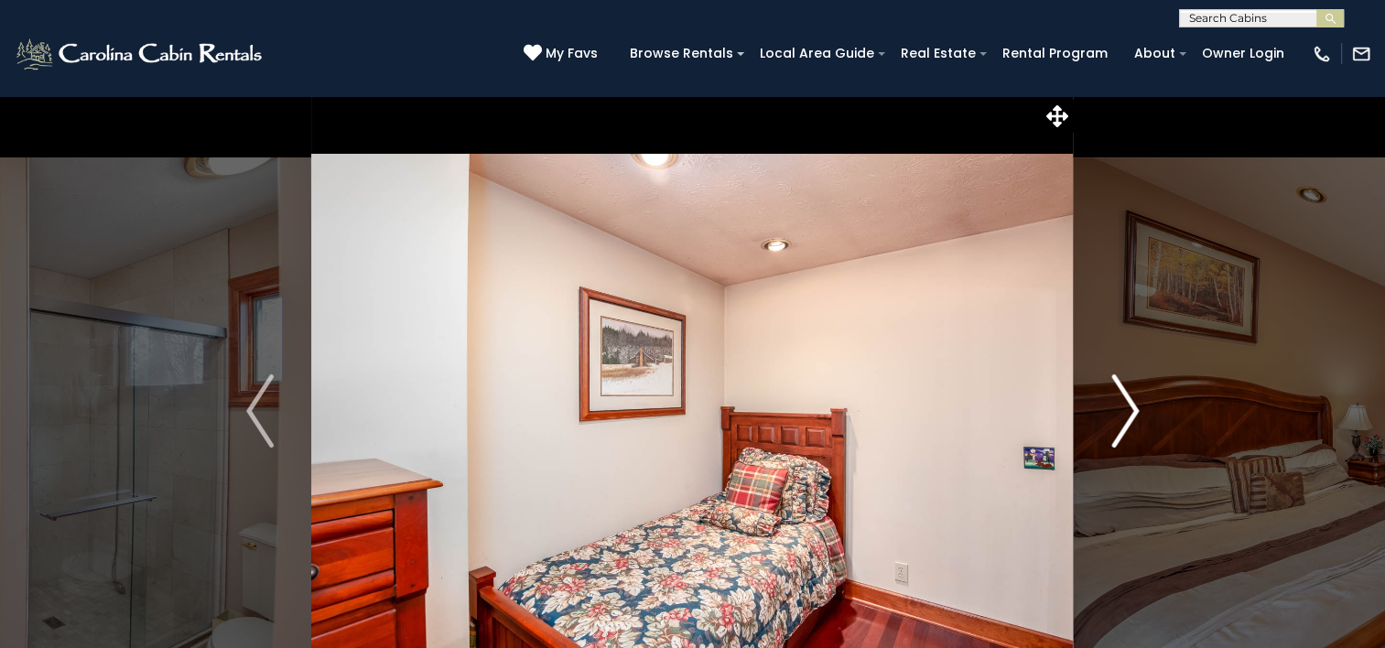
click at [1130, 411] on img "Next" at bounding box center [1125, 410] width 27 height 73
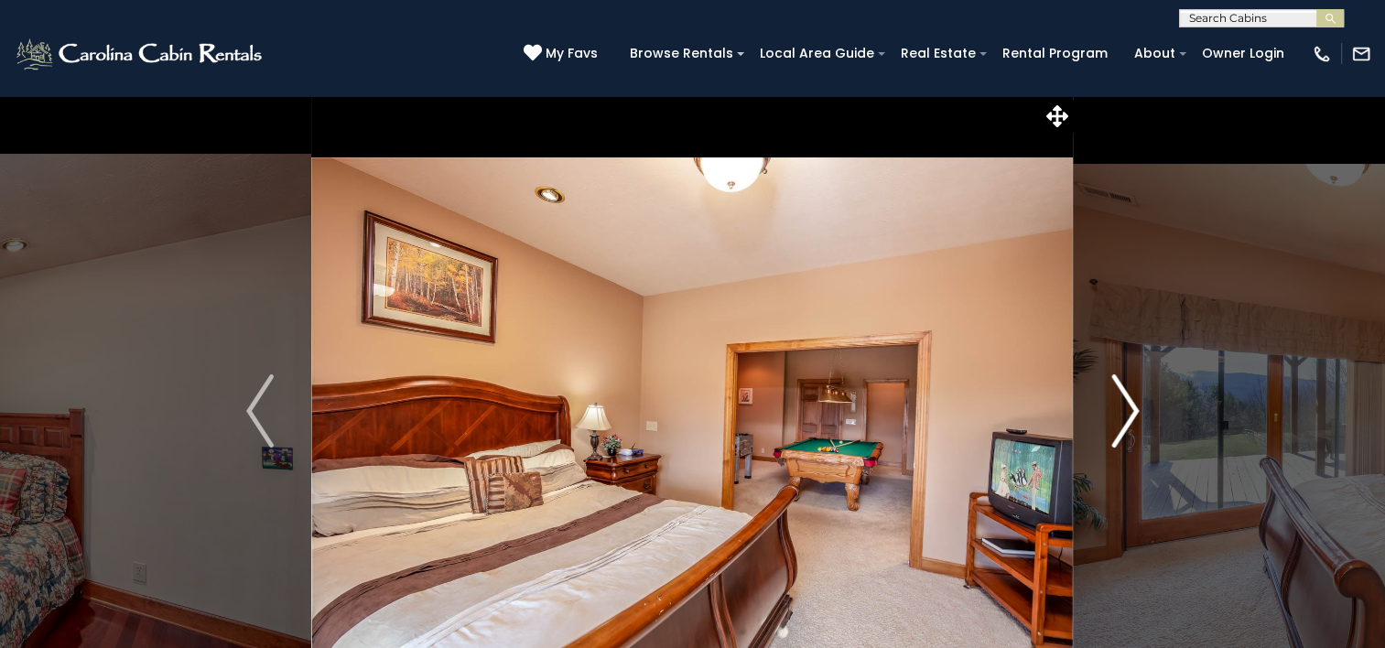
click at [1130, 410] on img "Next" at bounding box center [1125, 410] width 27 height 73
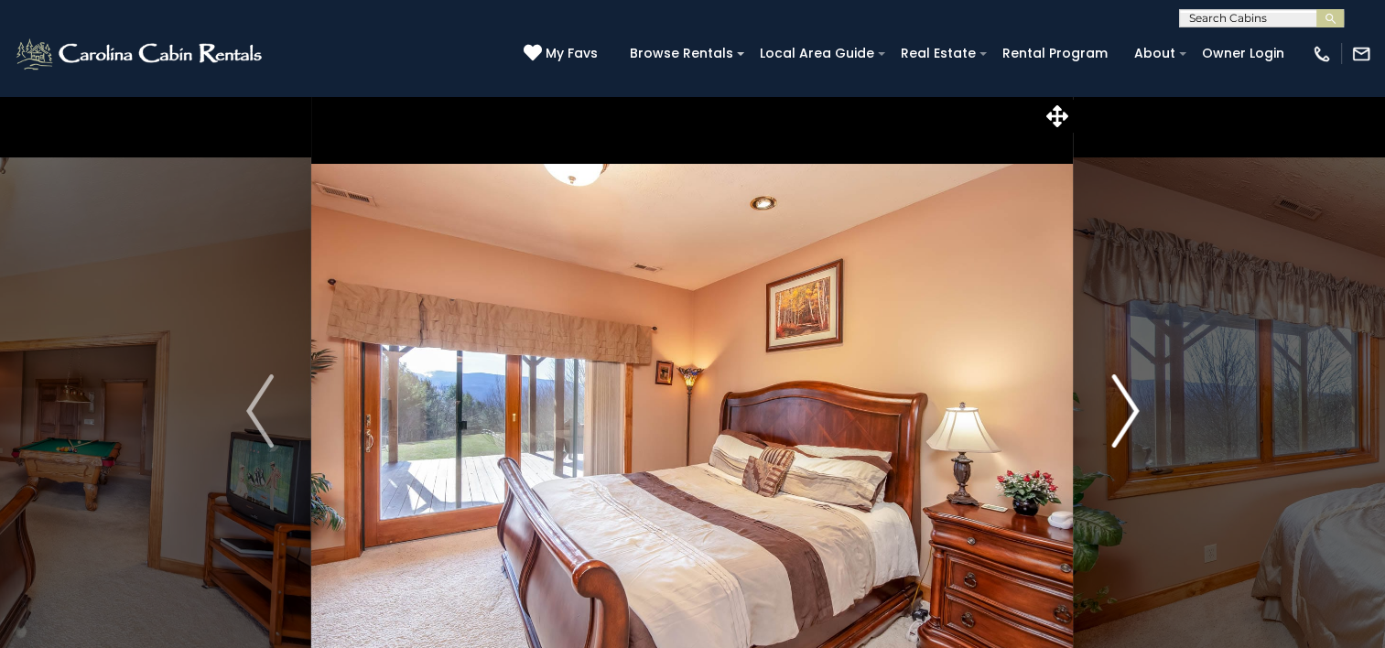
click at [1129, 410] on img "Next" at bounding box center [1125, 410] width 27 height 73
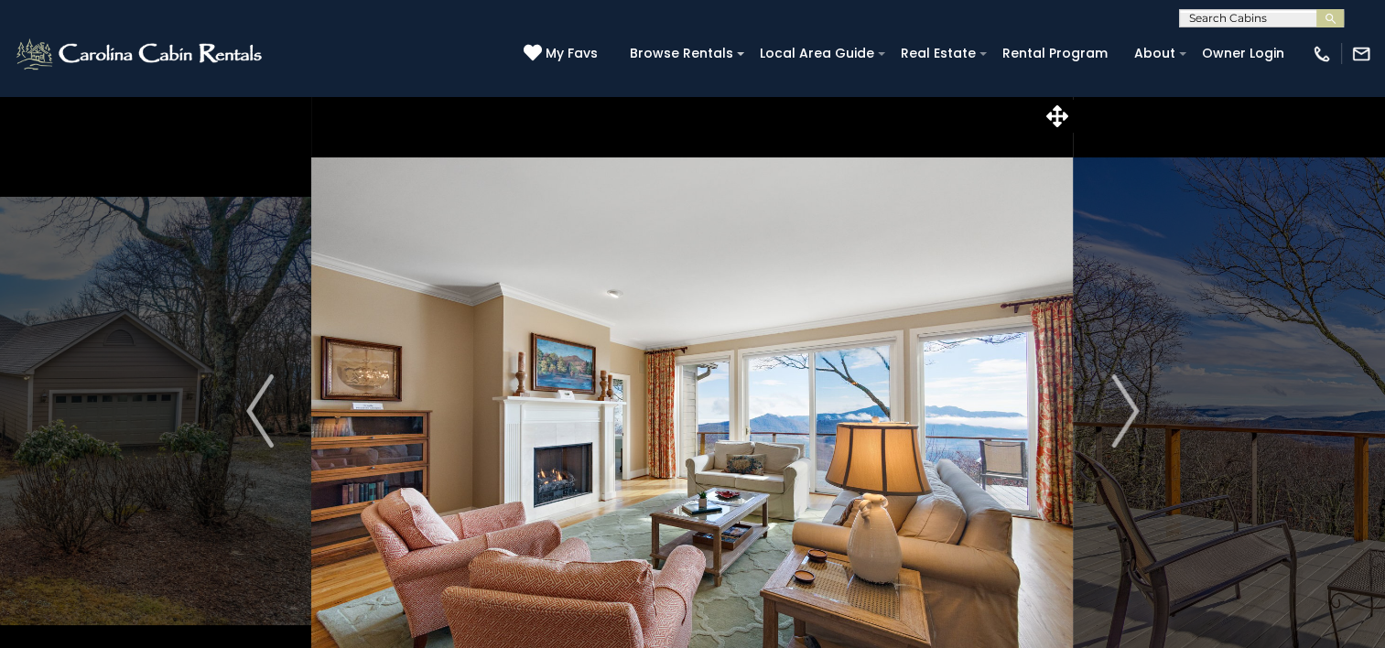
click at [819, 344] on img at bounding box center [692, 411] width 762 height 632
click at [1124, 407] on img "Next" at bounding box center [1125, 410] width 27 height 73
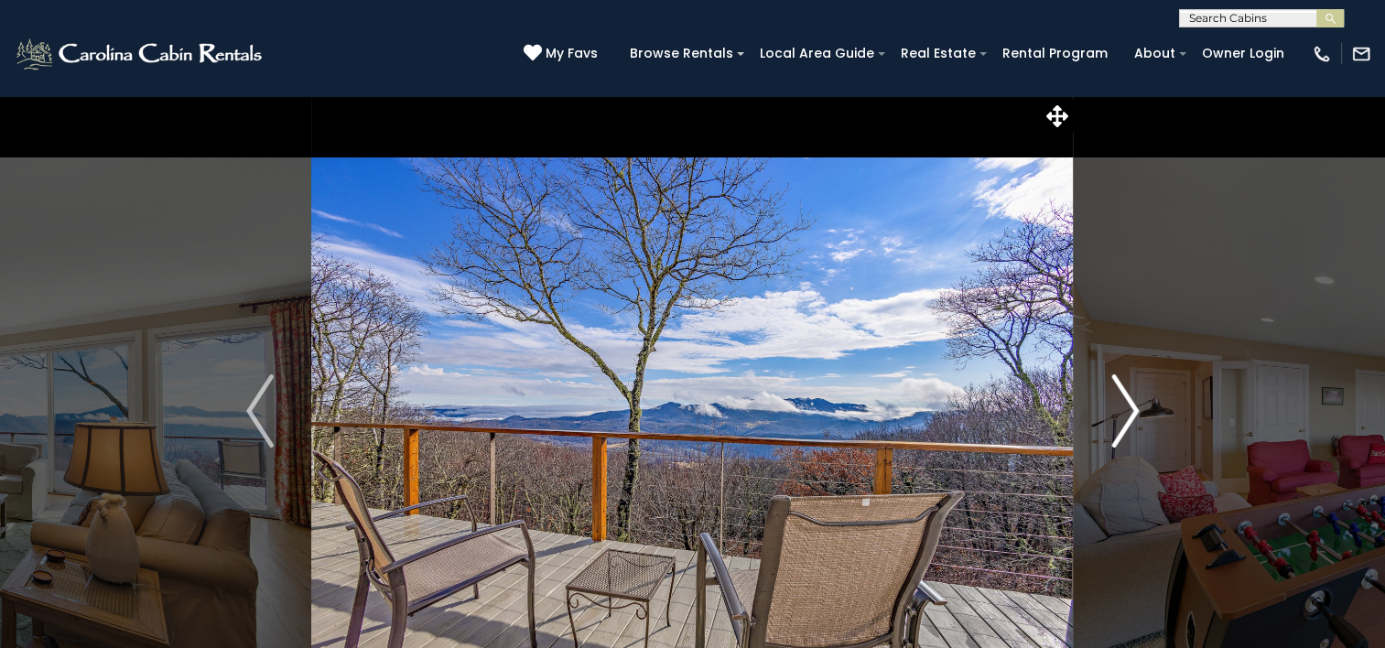
click at [1124, 407] on img "Next" at bounding box center [1125, 410] width 27 height 73
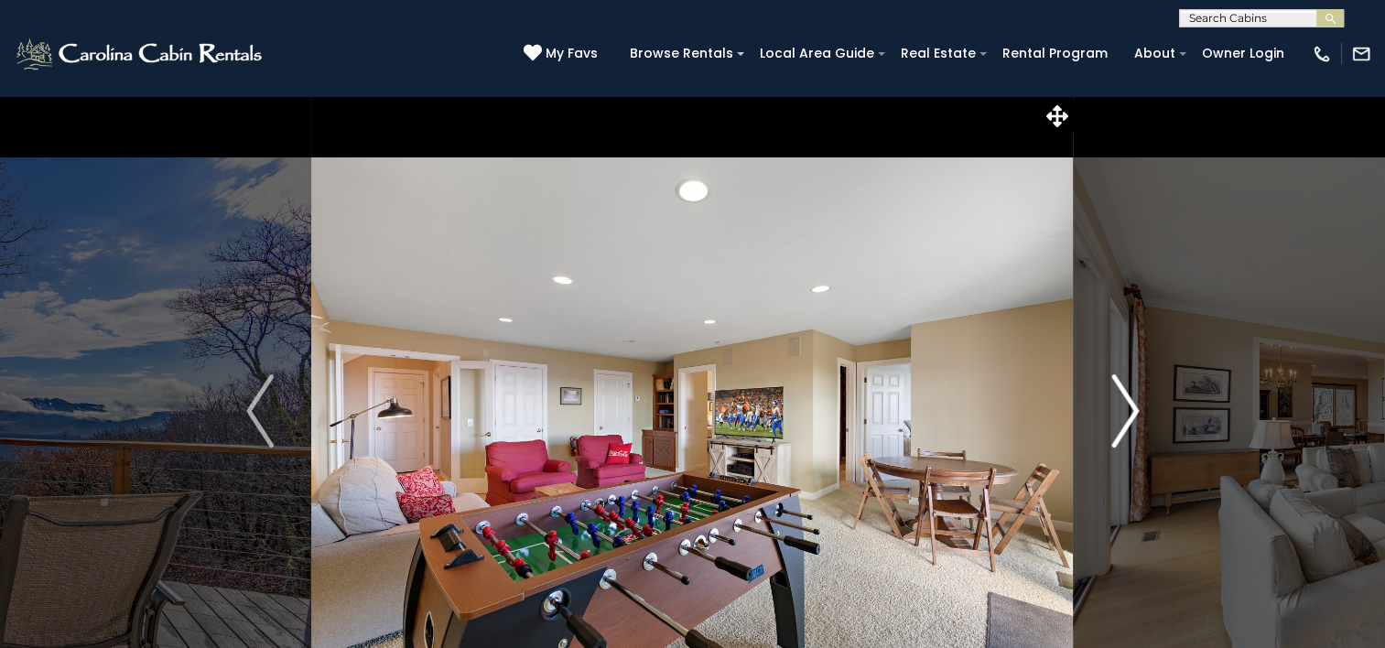
click at [1124, 407] on img "Next" at bounding box center [1125, 410] width 27 height 73
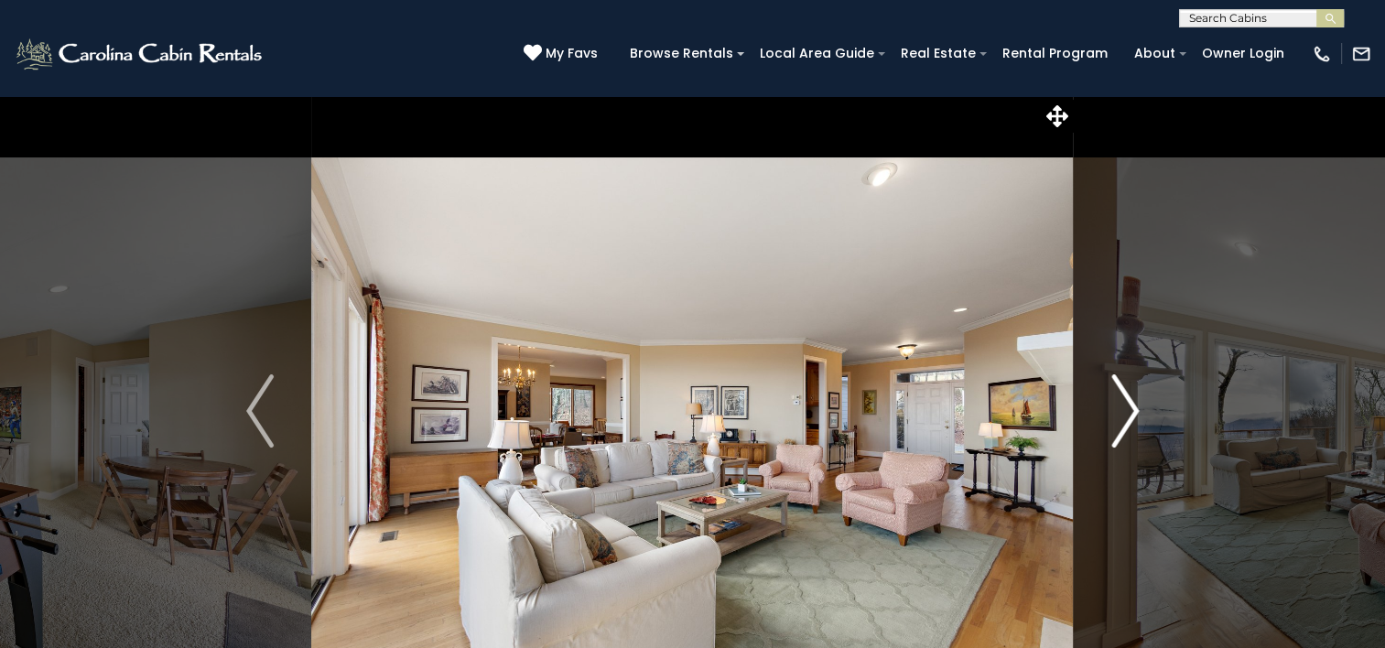
click at [1124, 407] on img "Next" at bounding box center [1125, 410] width 27 height 73
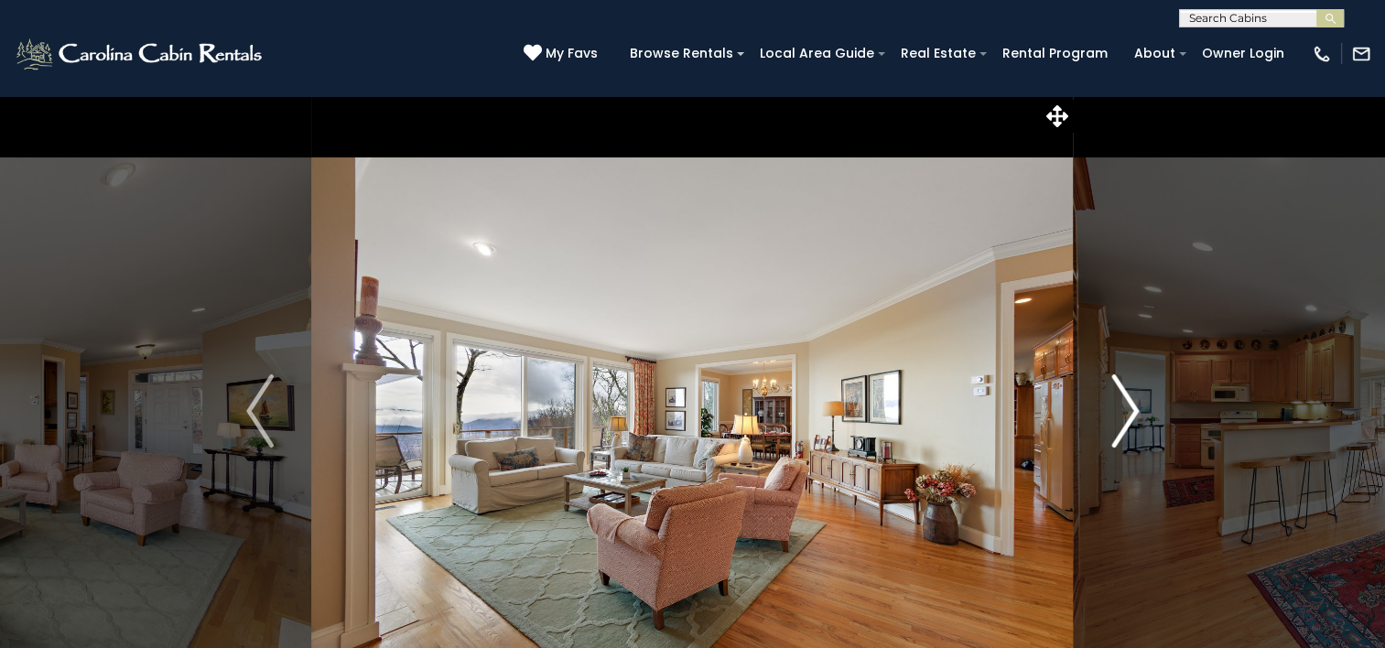
click at [1124, 407] on img "Next" at bounding box center [1125, 410] width 27 height 73
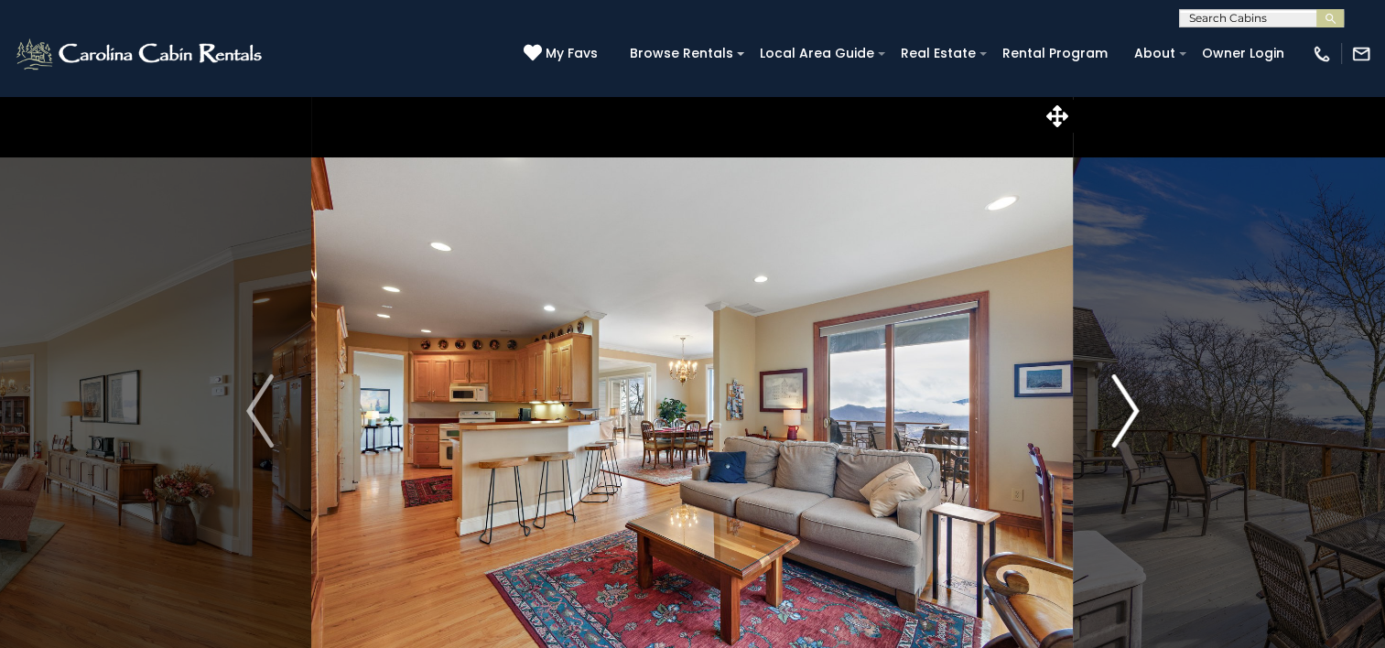
click at [1124, 407] on img "Next" at bounding box center [1125, 410] width 27 height 73
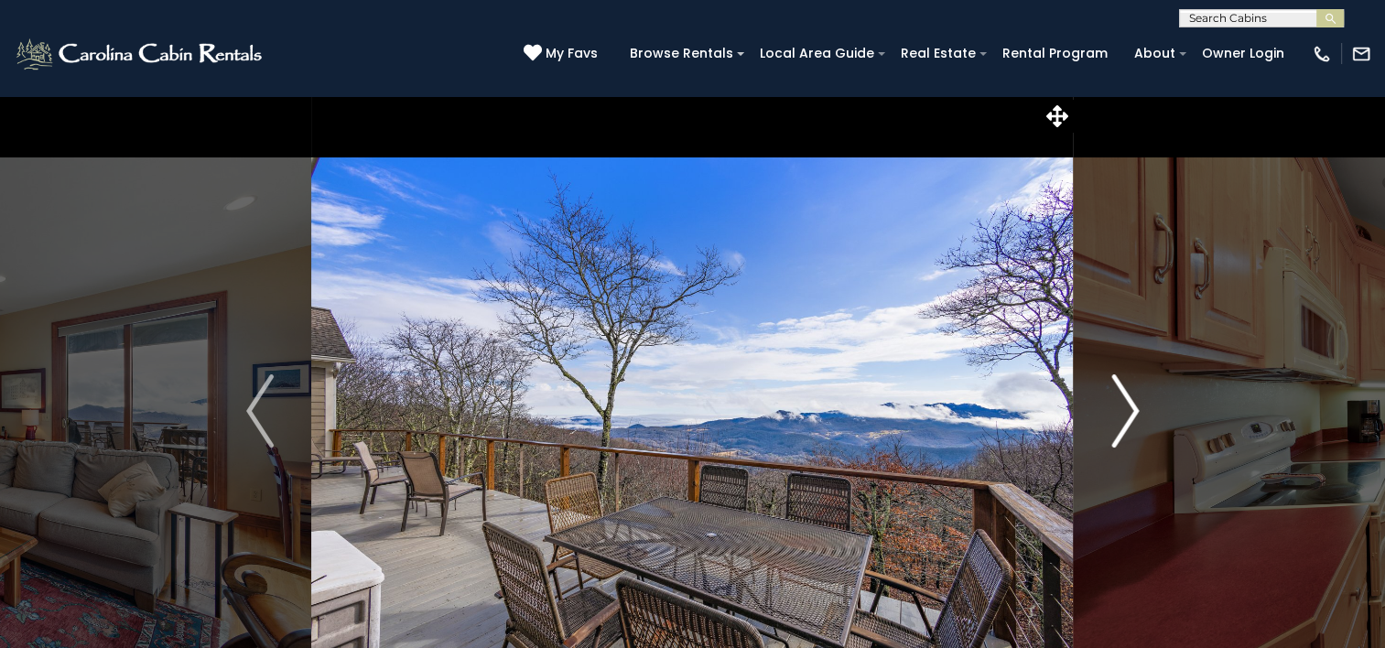
click at [1124, 407] on img "Next" at bounding box center [1125, 410] width 27 height 73
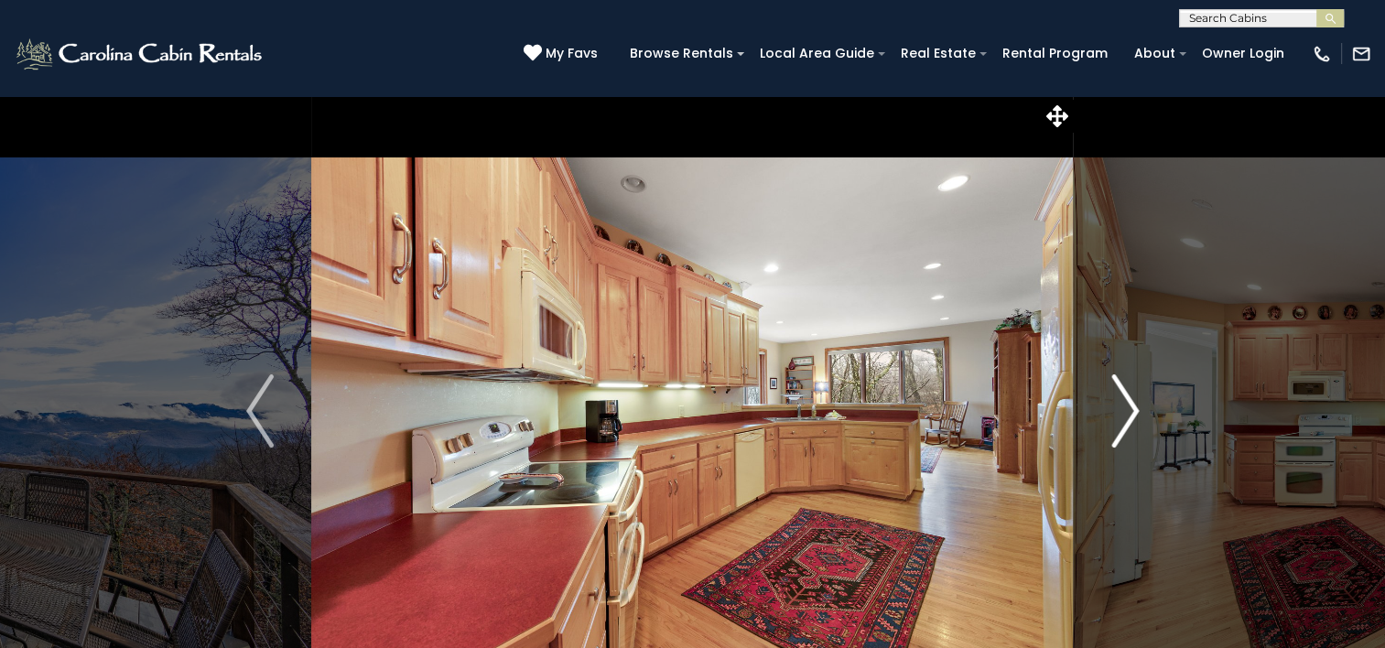
click at [1124, 407] on img "Next" at bounding box center [1125, 410] width 27 height 73
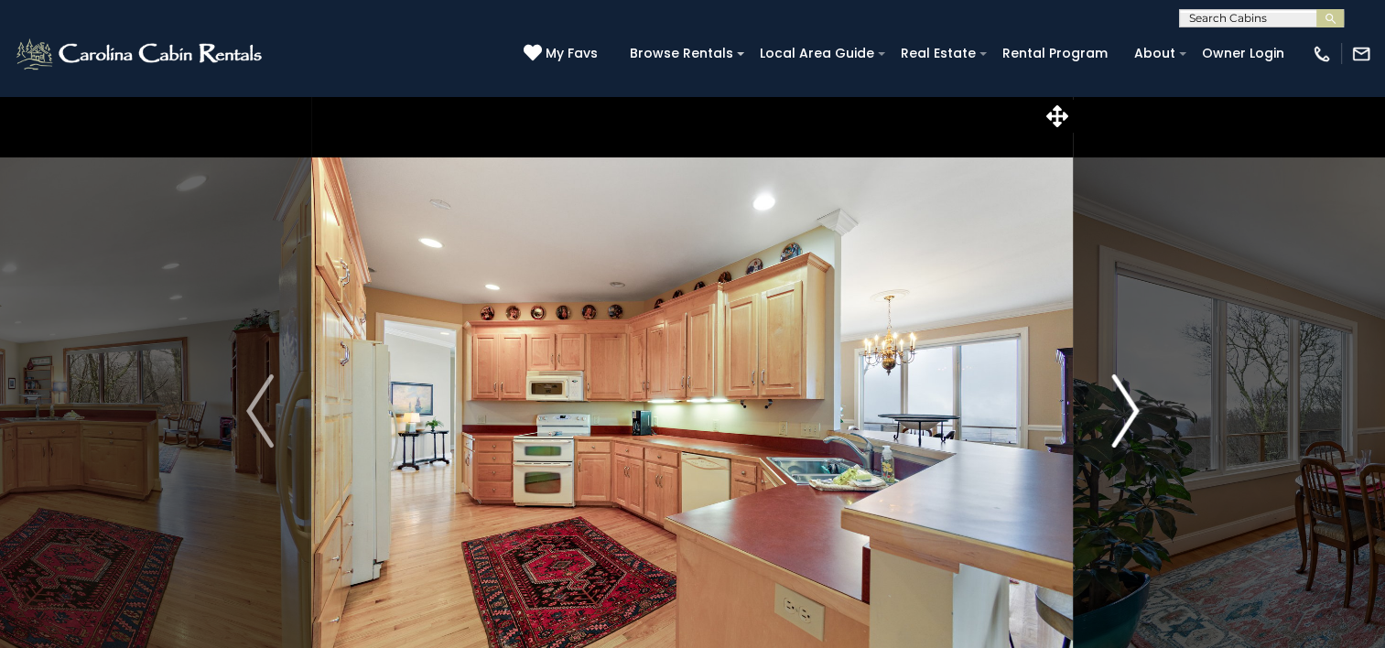
click at [1124, 407] on img "Next" at bounding box center [1125, 410] width 27 height 73
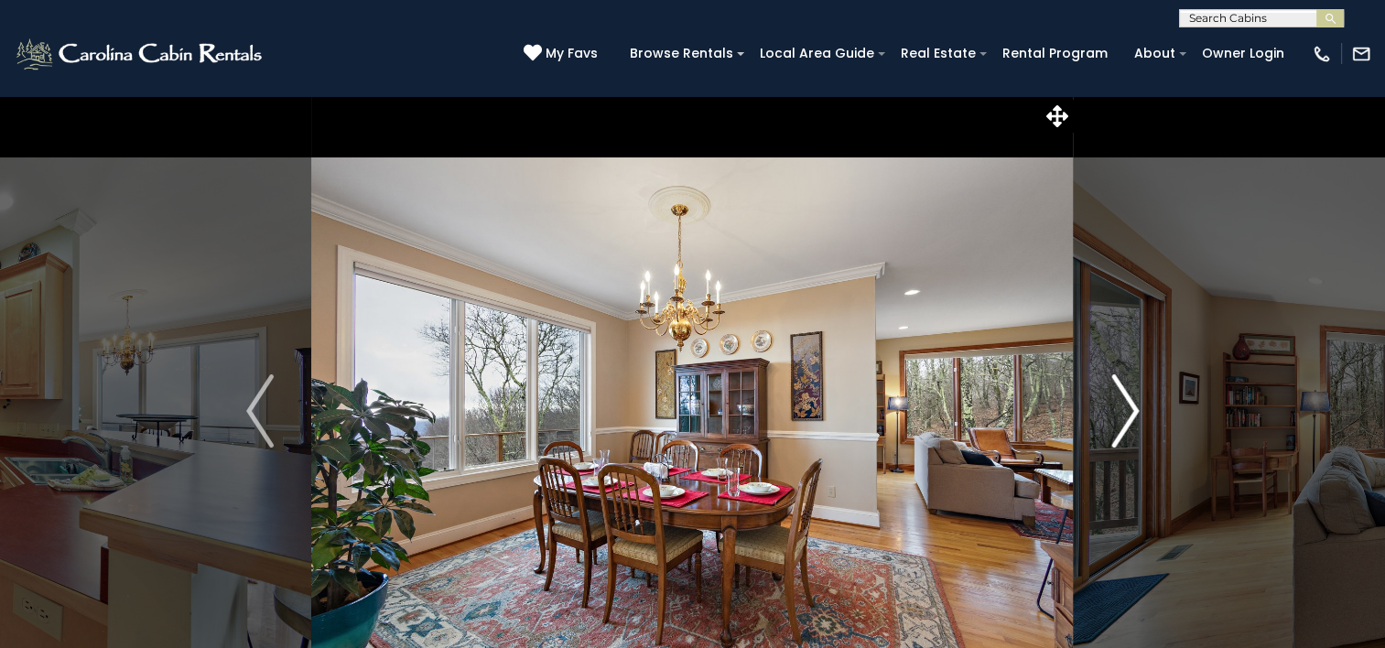
click at [1124, 407] on img "Next" at bounding box center [1125, 410] width 27 height 73
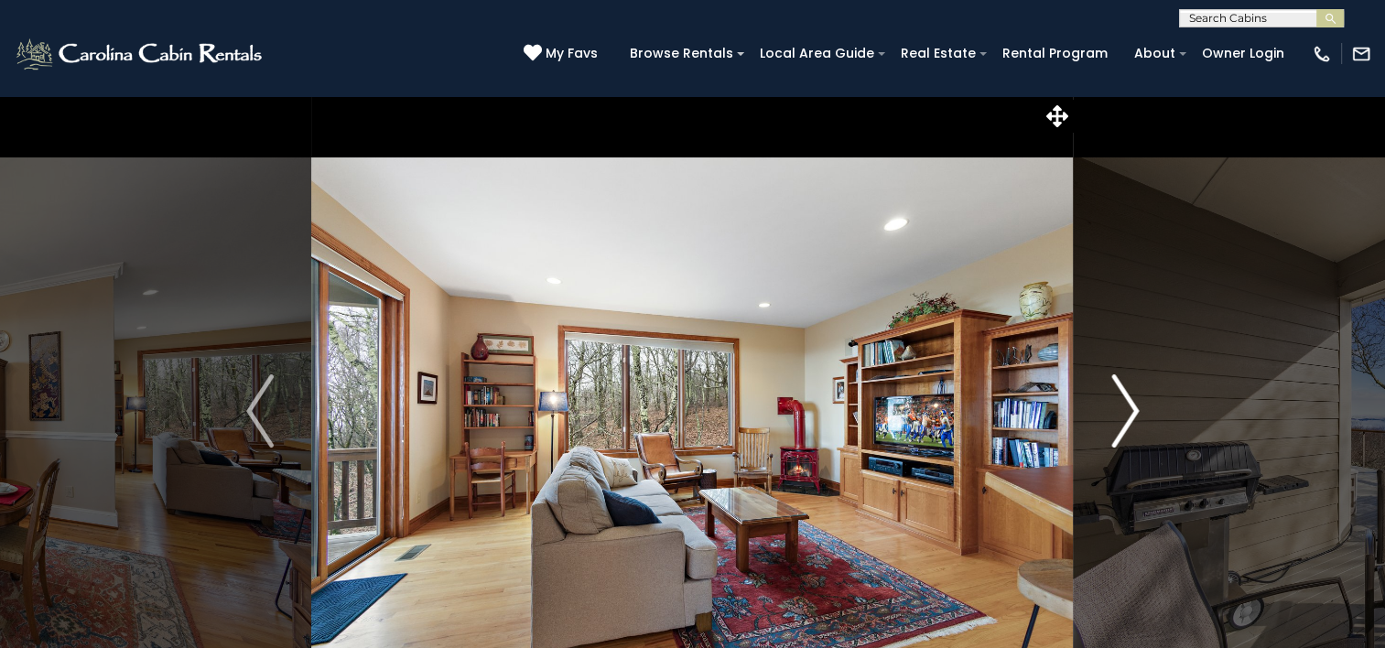
click at [1124, 407] on img "Next" at bounding box center [1125, 410] width 27 height 73
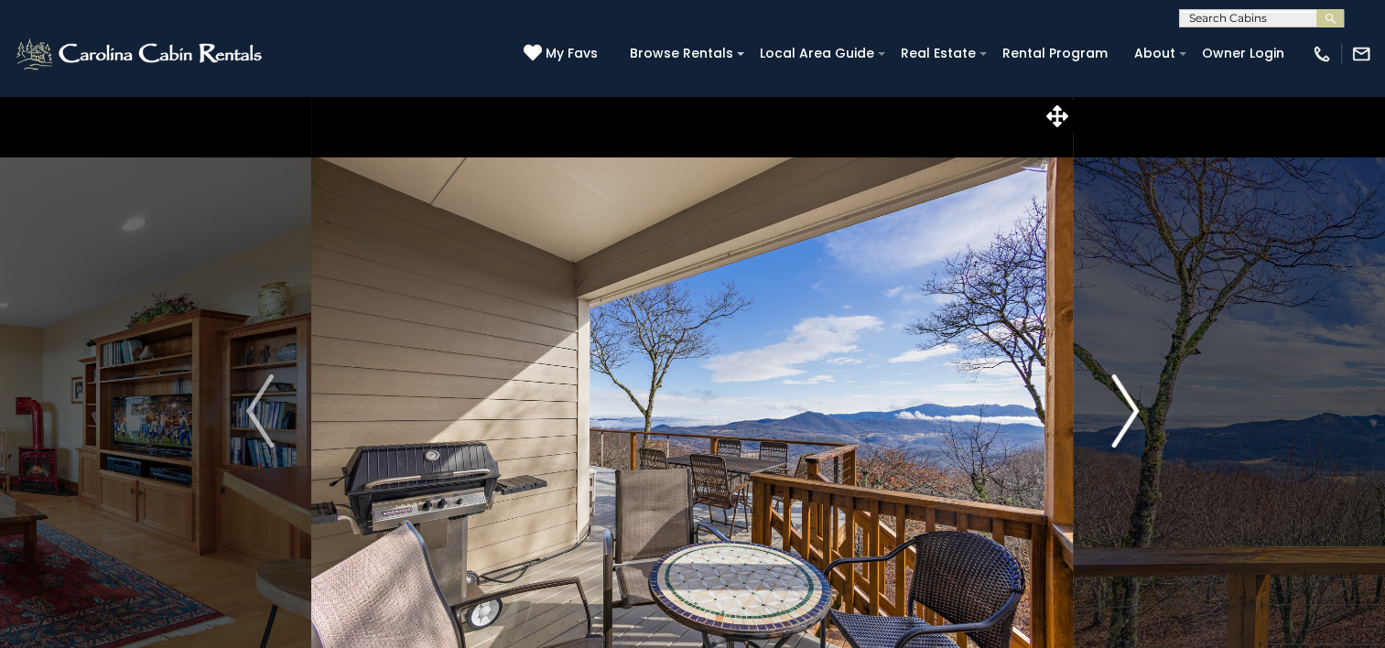
click at [1124, 407] on img "Next" at bounding box center [1125, 410] width 27 height 73
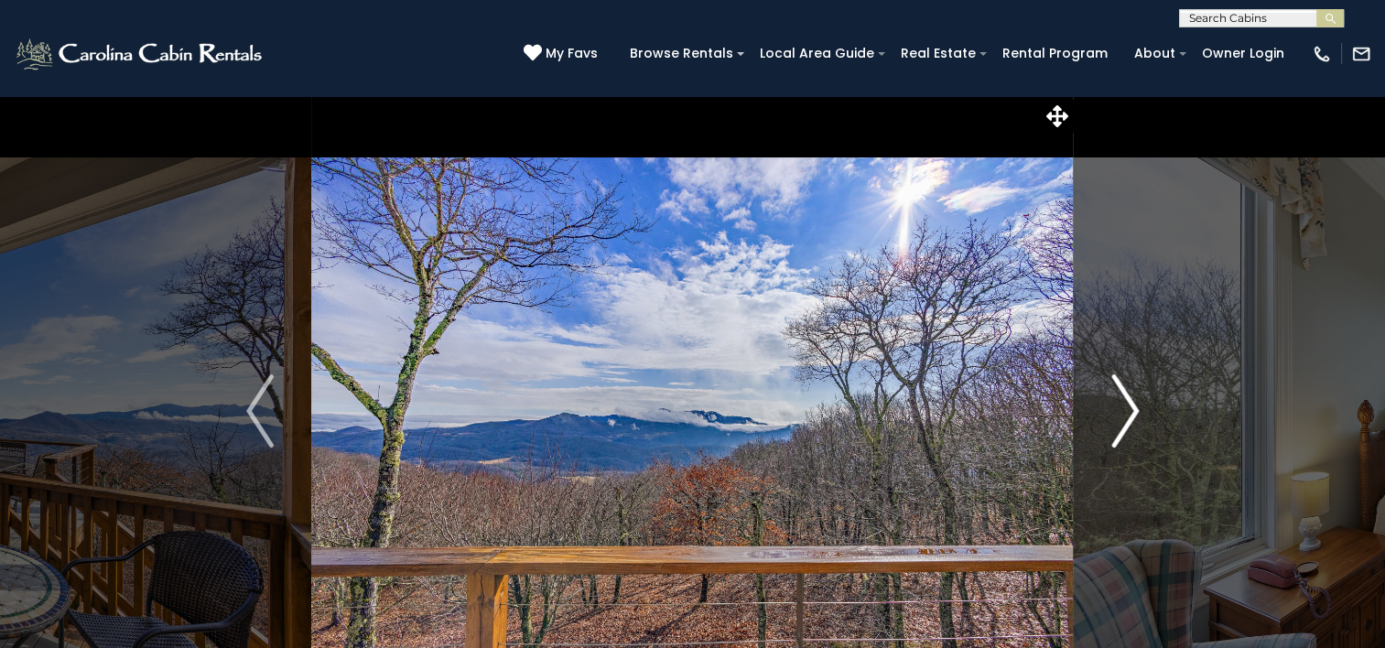
click at [1124, 407] on img "Next" at bounding box center [1125, 410] width 27 height 73
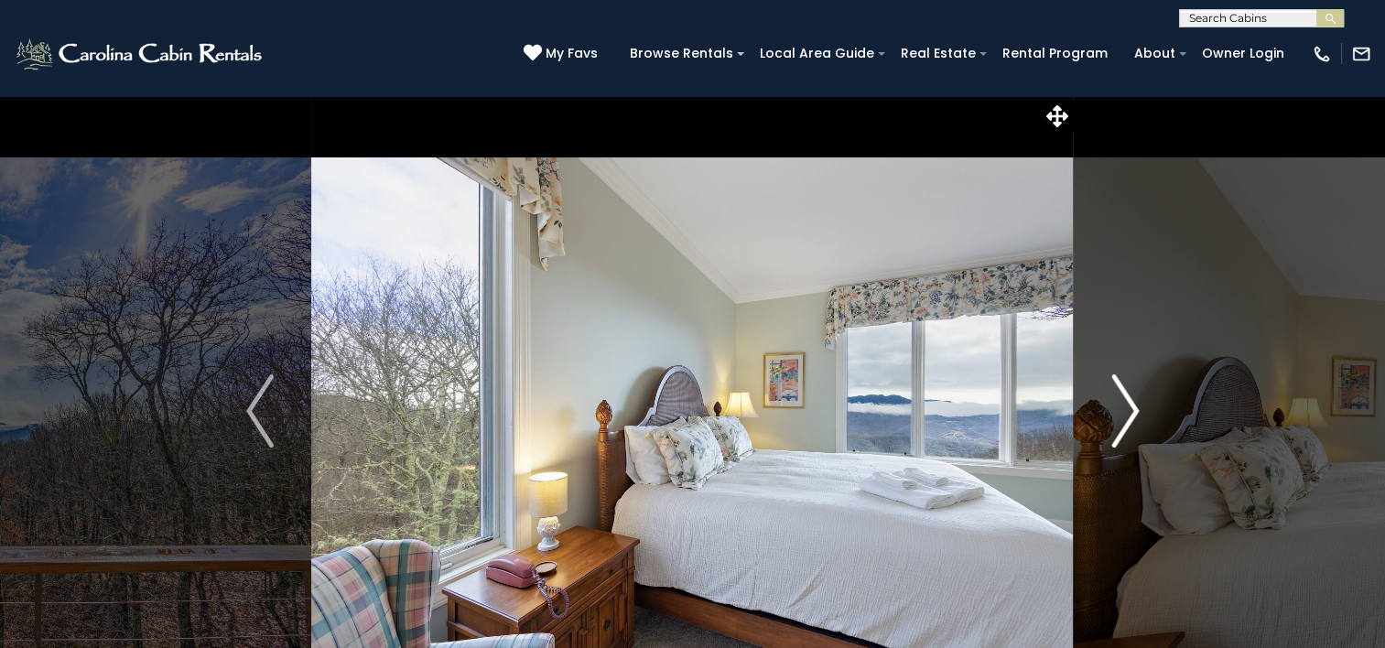
click at [1124, 407] on img "Next" at bounding box center [1125, 410] width 27 height 73
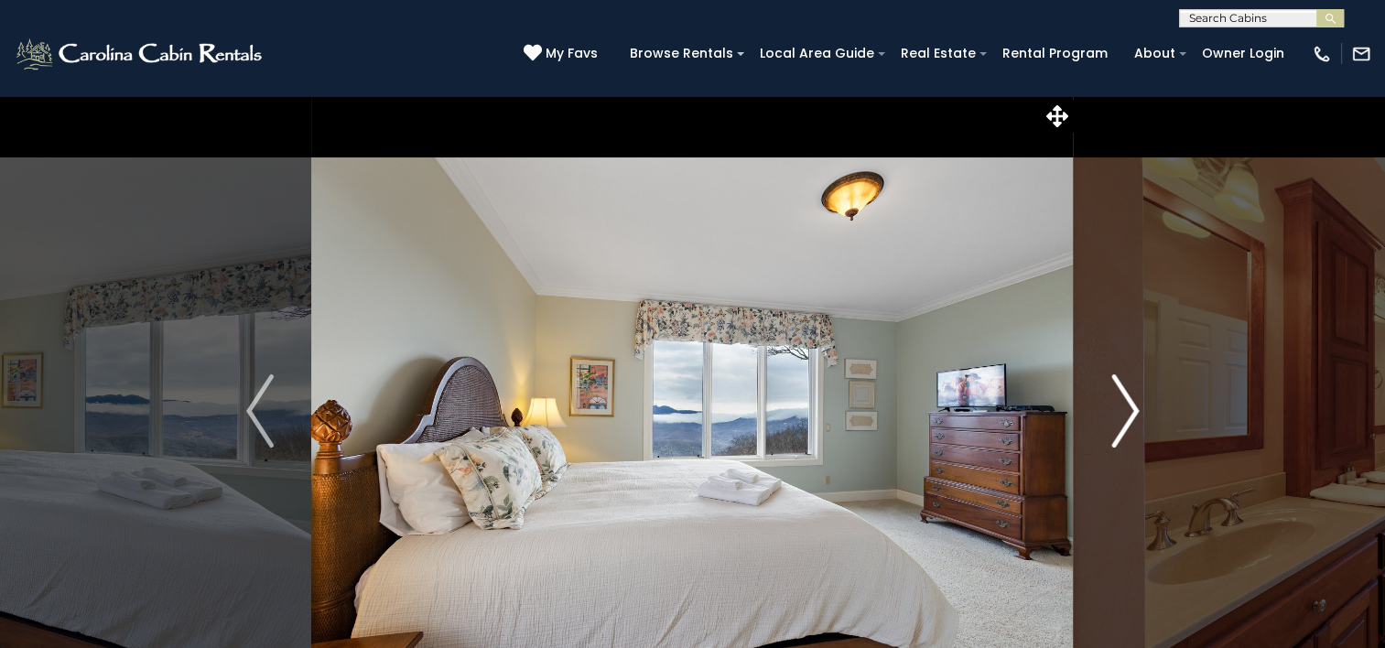
click at [1124, 407] on img "Next" at bounding box center [1125, 410] width 27 height 73
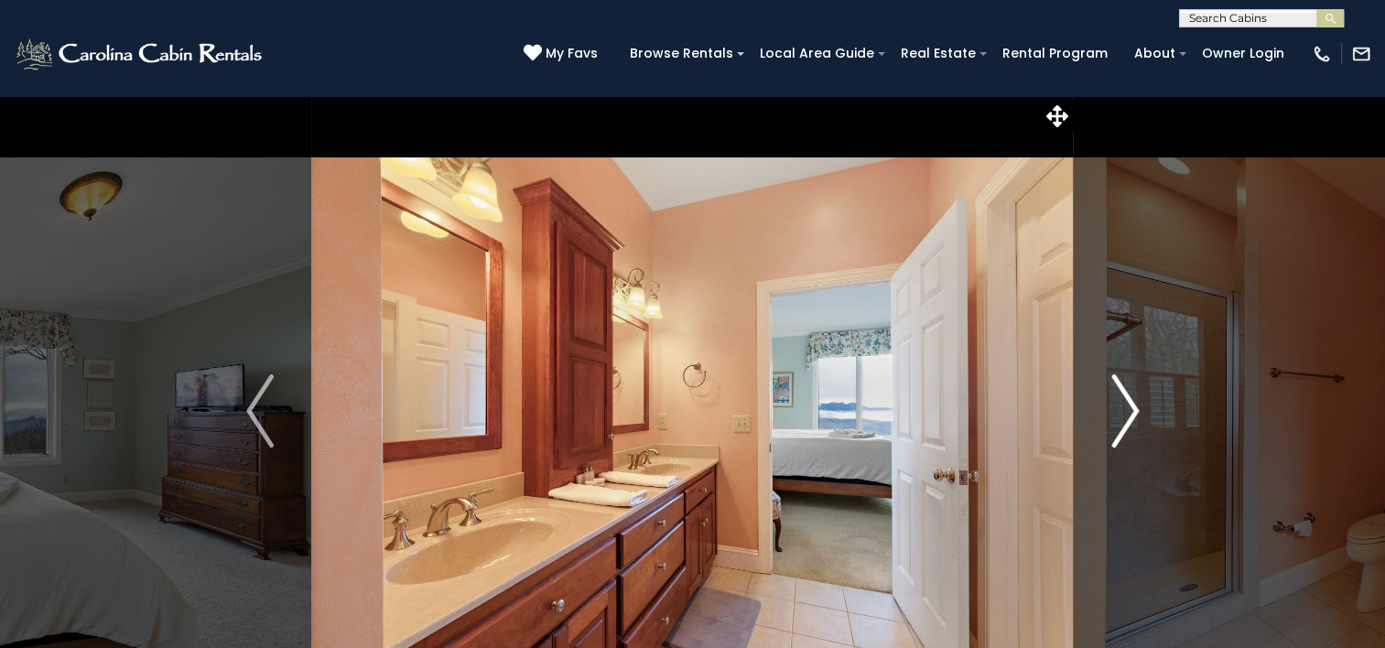
click at [1124, 407] on img "Next" at bounding box center [1125, 410] width 27 height 73
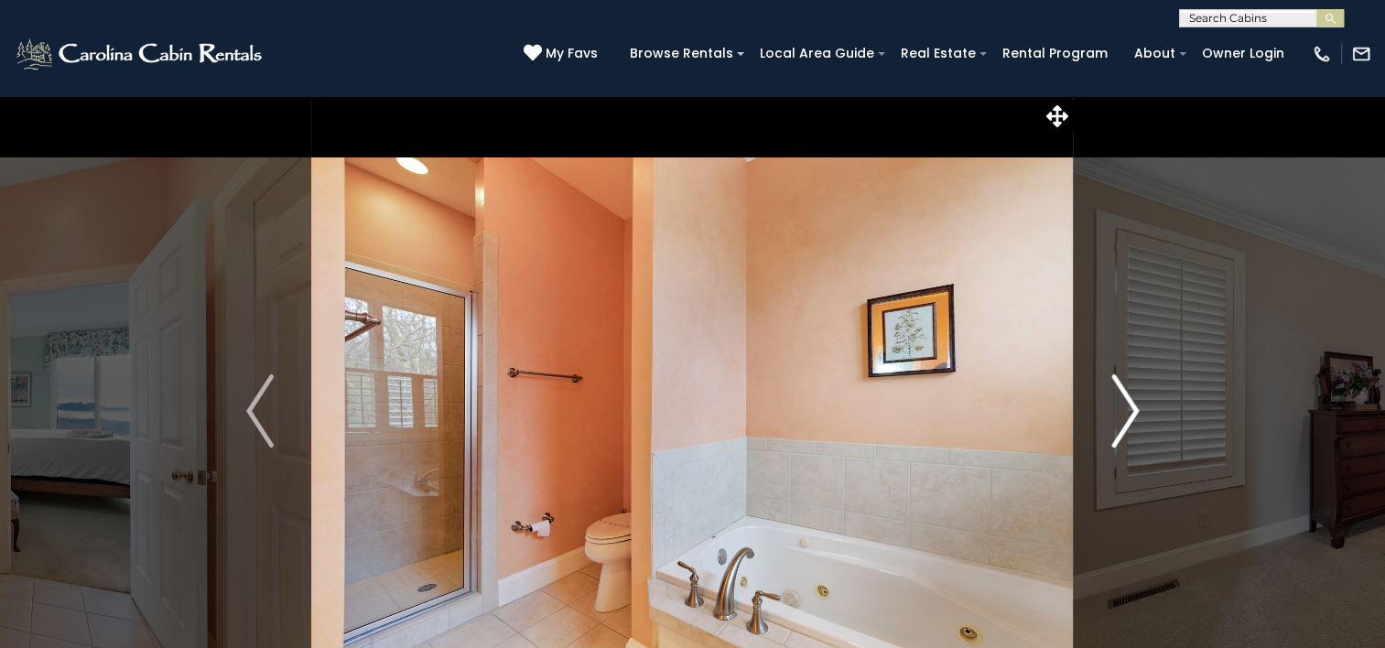
click at [1124, 407] on img "Next" at bounding box center [1125, 410] width 27 height 73
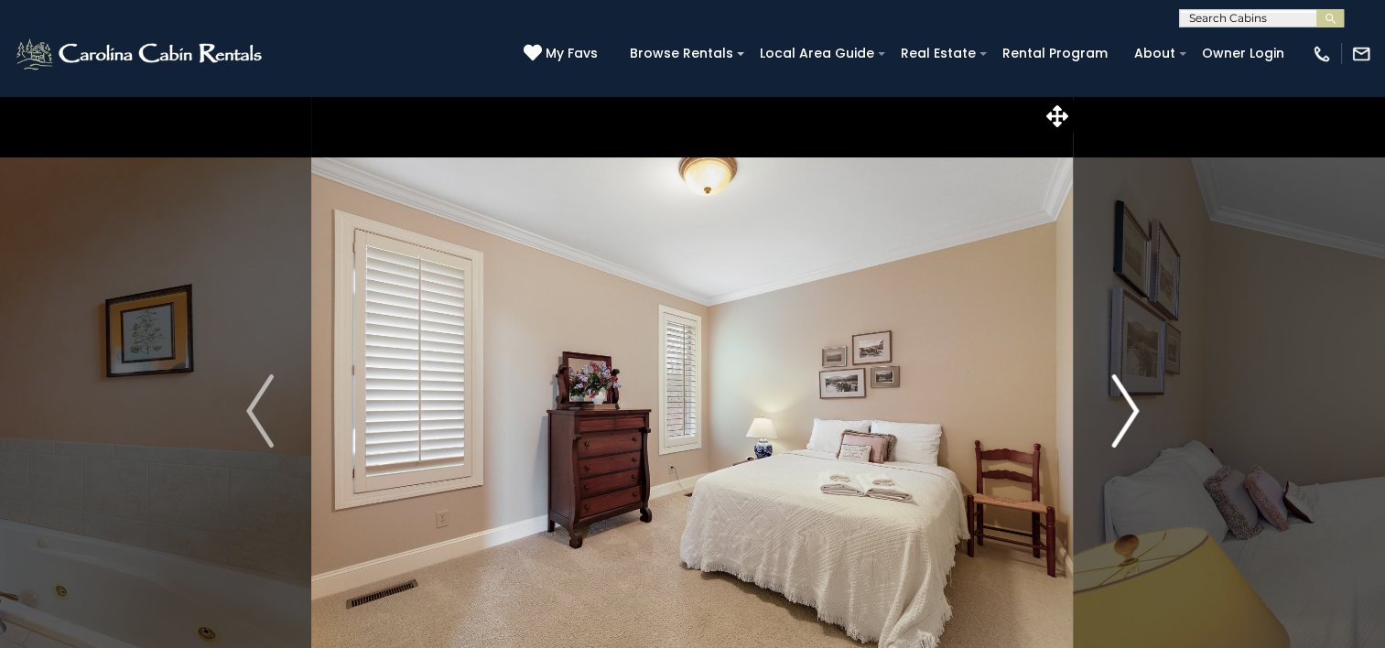
click at [1124, 407] on img "Next" at bounding box center [1125, 410] width 27 height 73
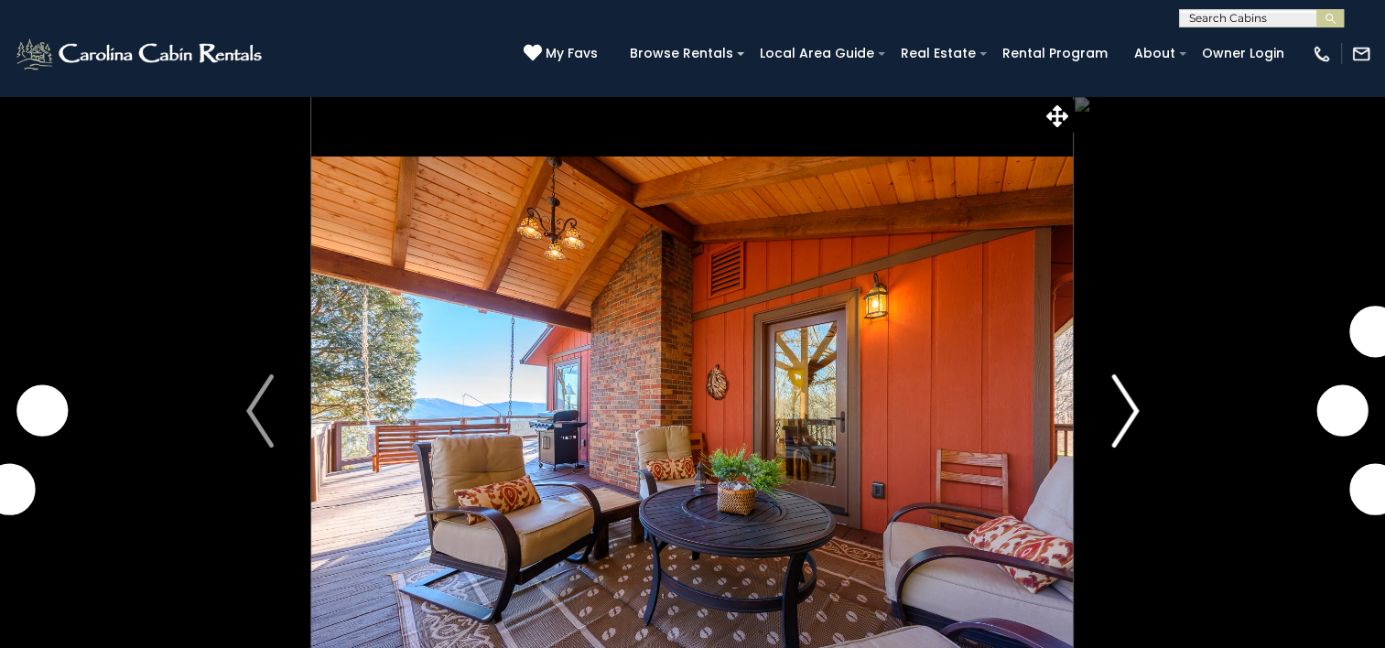
click at [1128, 409] on img "Next" at bounding box center [1125, 410] width 27 height 73
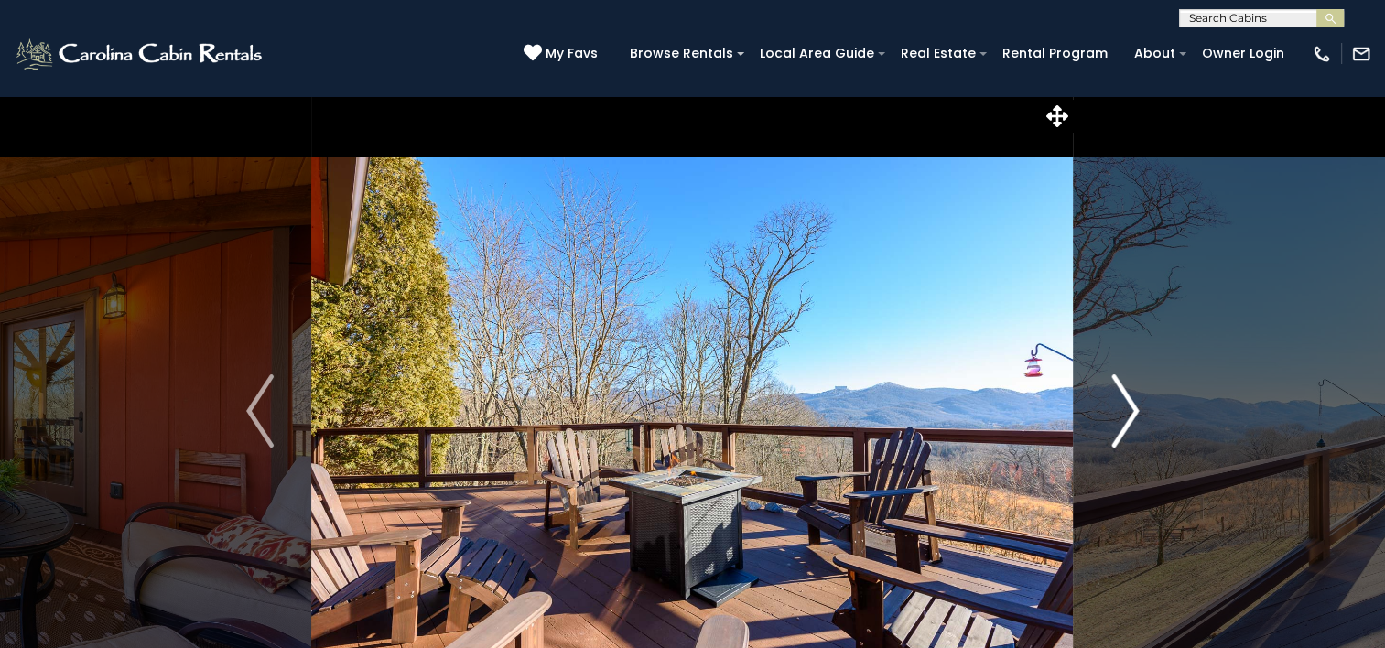
click at [1128, 409] on img "Next" at bounding box center [1125, 410] width 27 height 73
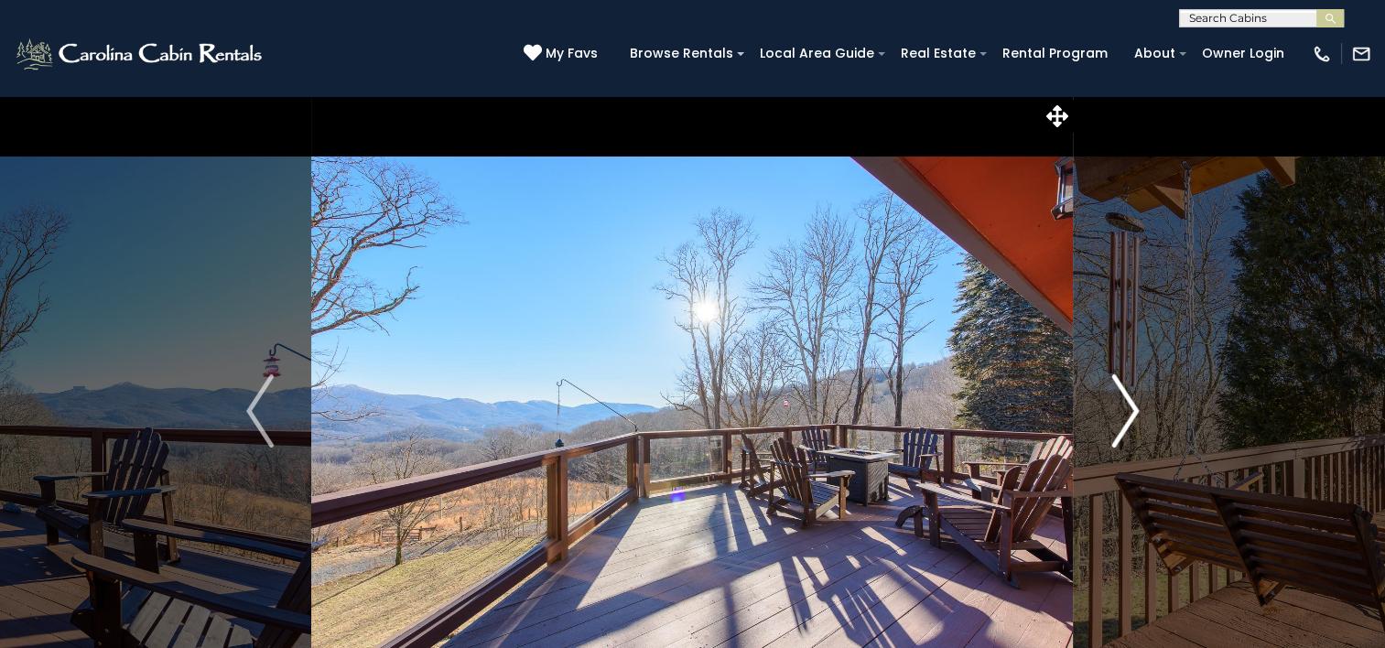
click at [1128, 409] on img "Next" at bounding box center [1125, 410] width 27 height 73
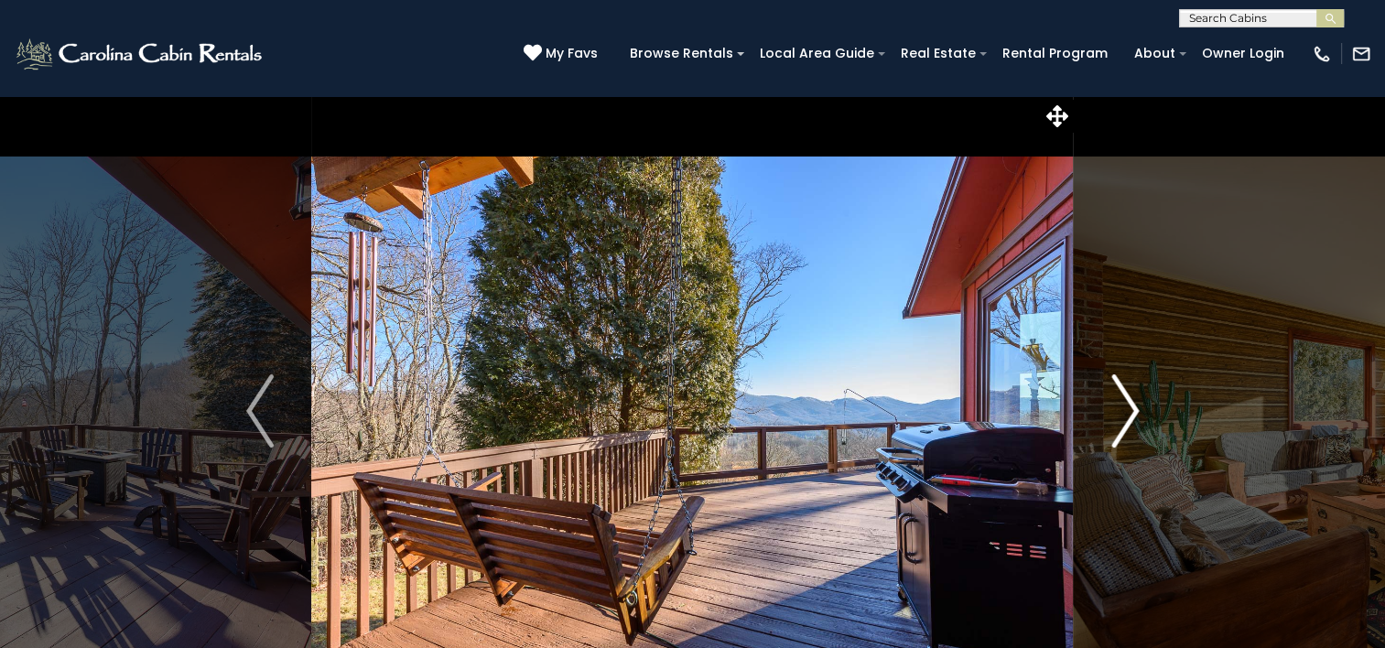
click at [1128, 409] on img "Next" at bounding box center [1125, 410] width 27 height 73
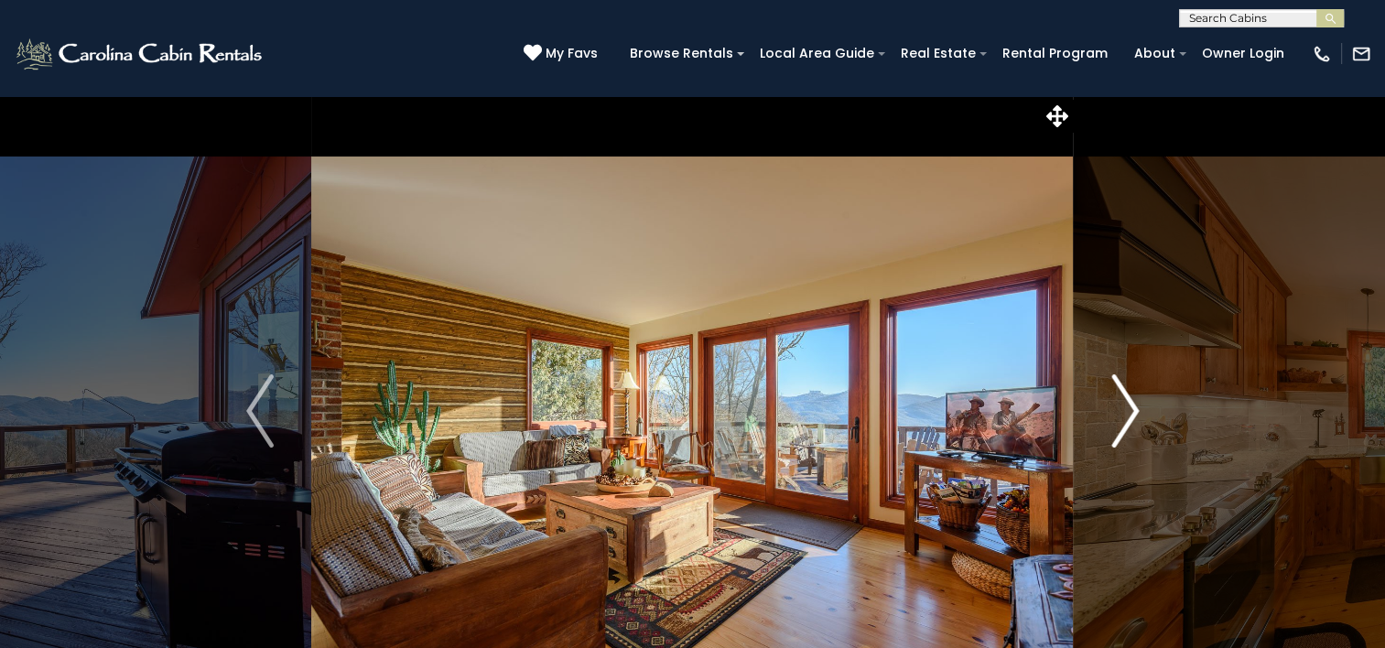
click at [1128, 409] on img "Next" at bounding box center [1125, 410] width 27 height 73
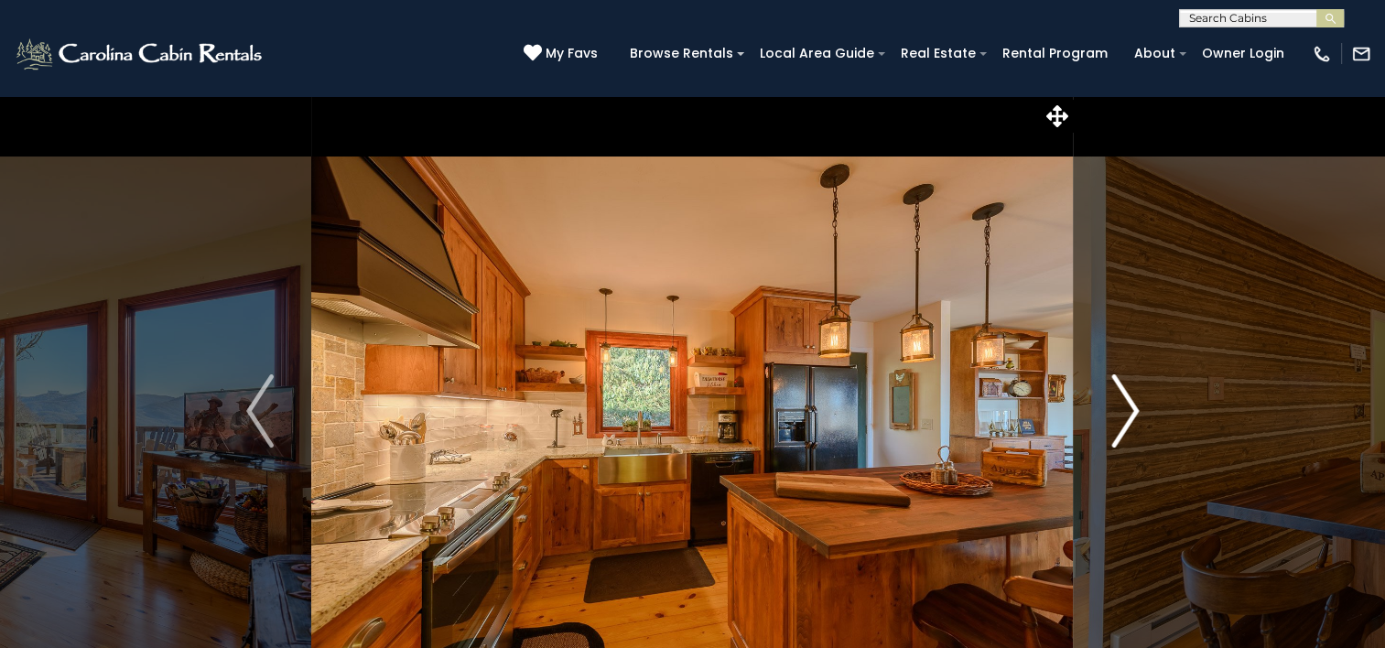
click at [1128, 409] on img "Next" at bounding box center [1125, 410] width 27 height 73
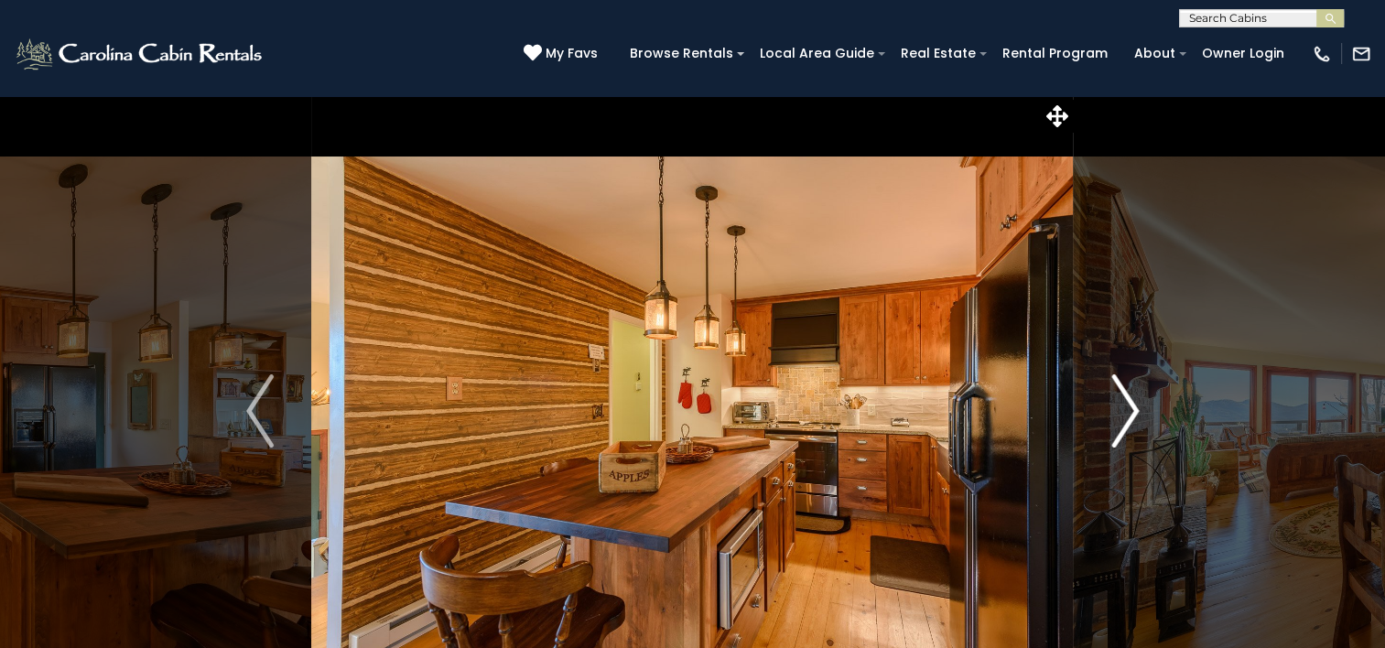
click at [1128, 409] on img "Next" at bounding box center [1125, 410] width 27 height 73
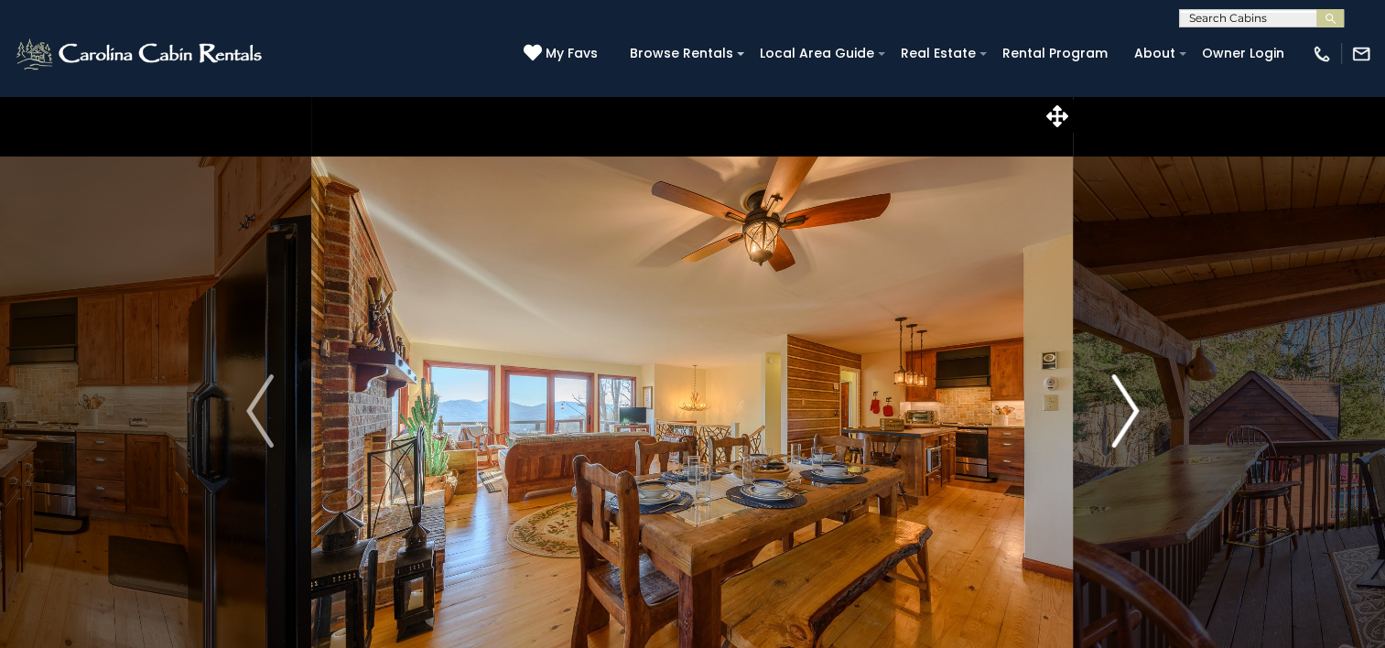
click at [1128, 409] on img "Next" at bounding box center [1125, 410] width 27 height 73
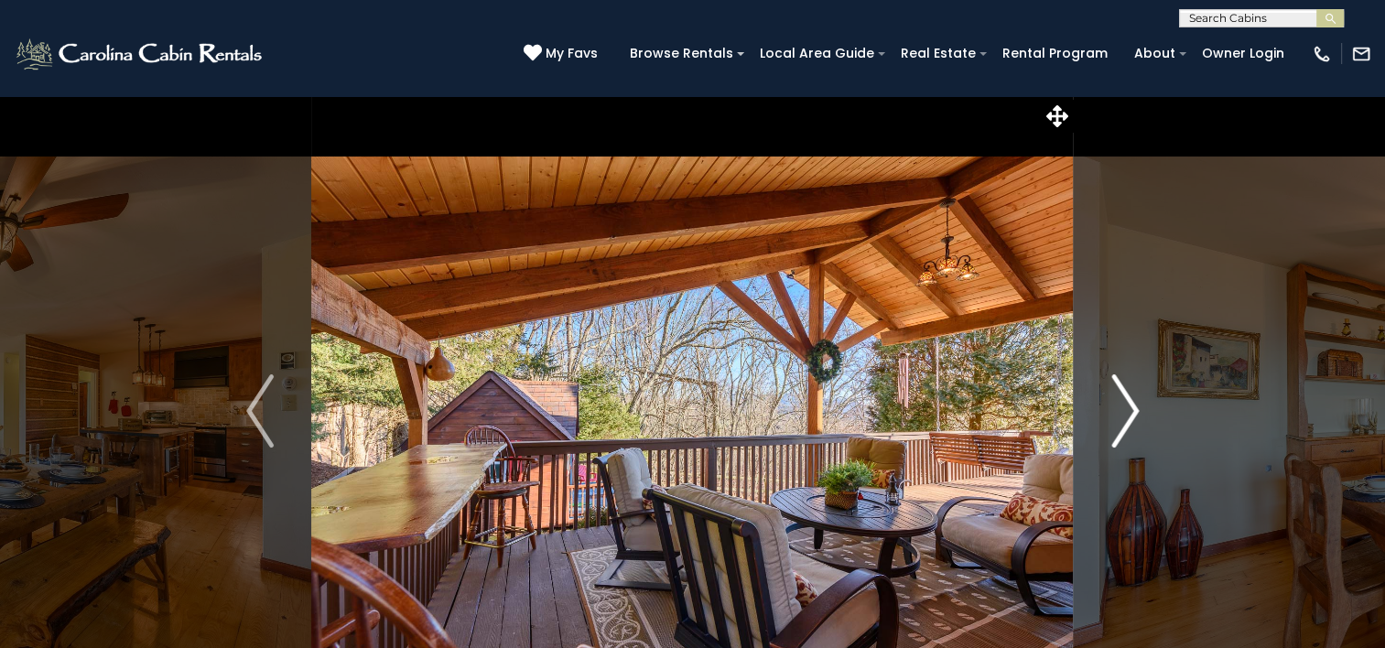
click at [1128, 409] on img "Next" at bounding box center [1125, 410] width 27 height 73
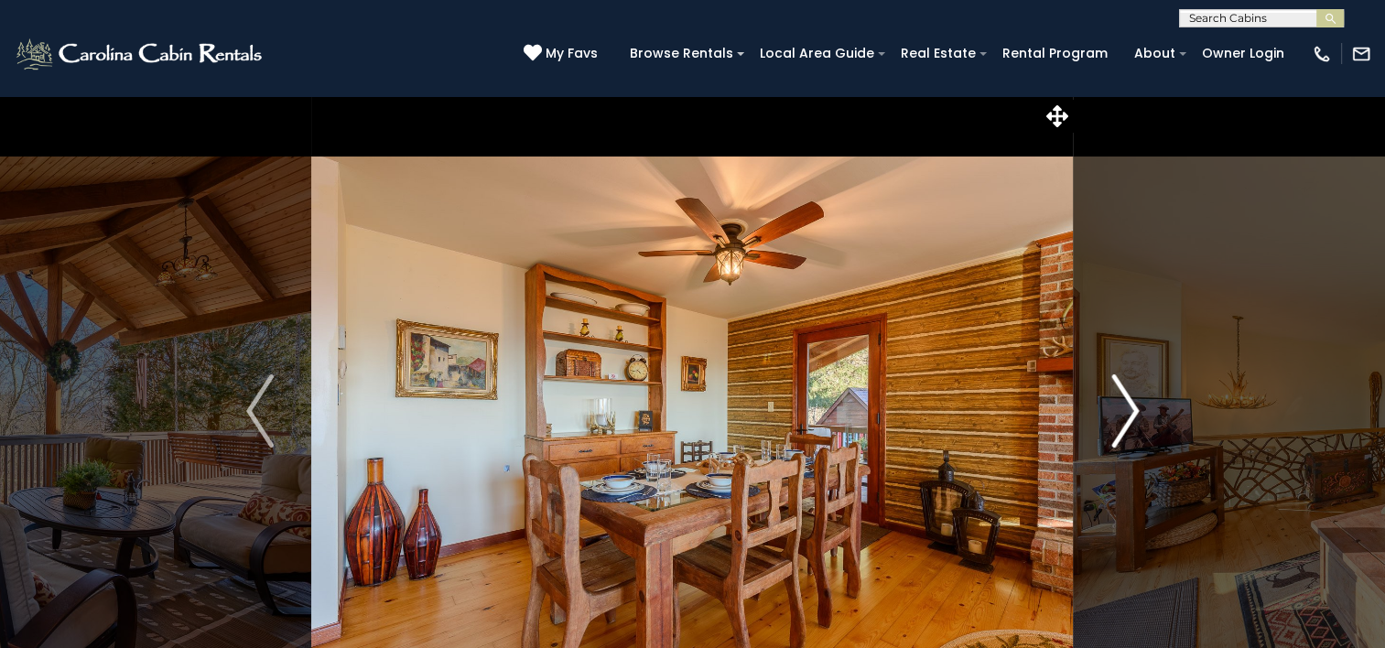
click at [1128, 409] on img "Next" at bounding box center [1125, 410] width 27 height 73
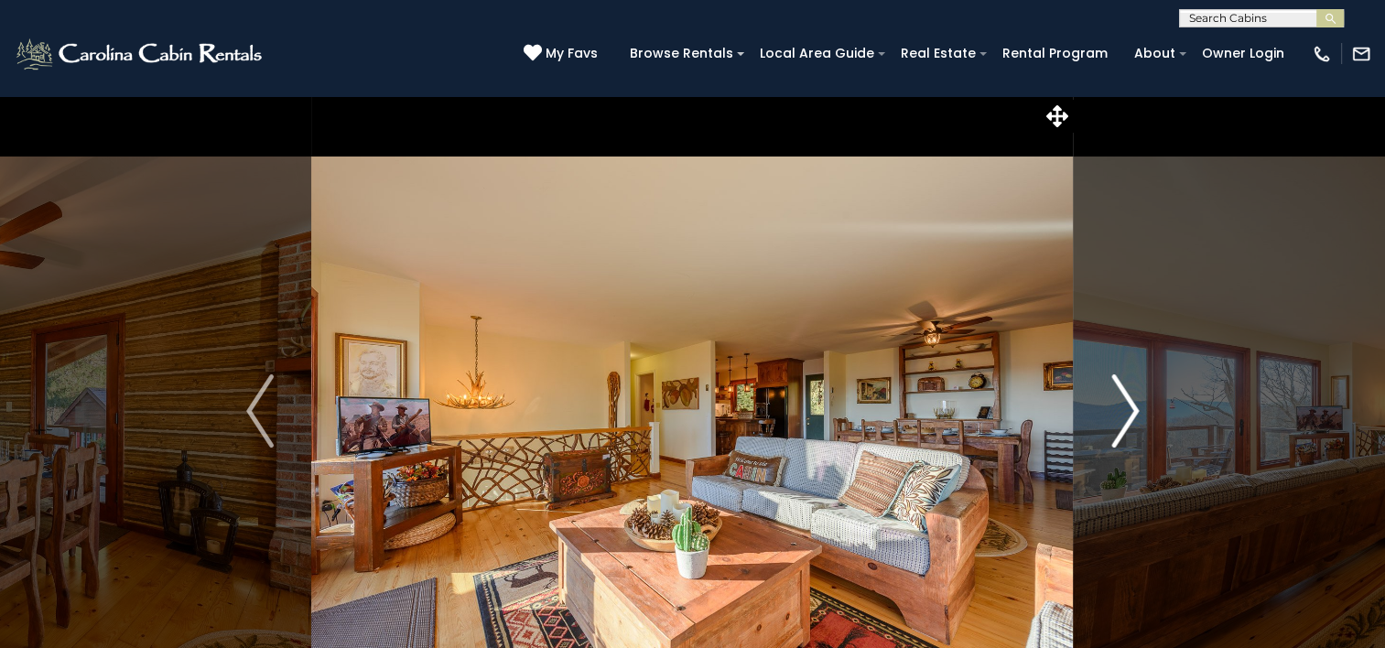
click at [1132, 411] on img "Next" at bounding box center [1125, 410] width 27 height 73
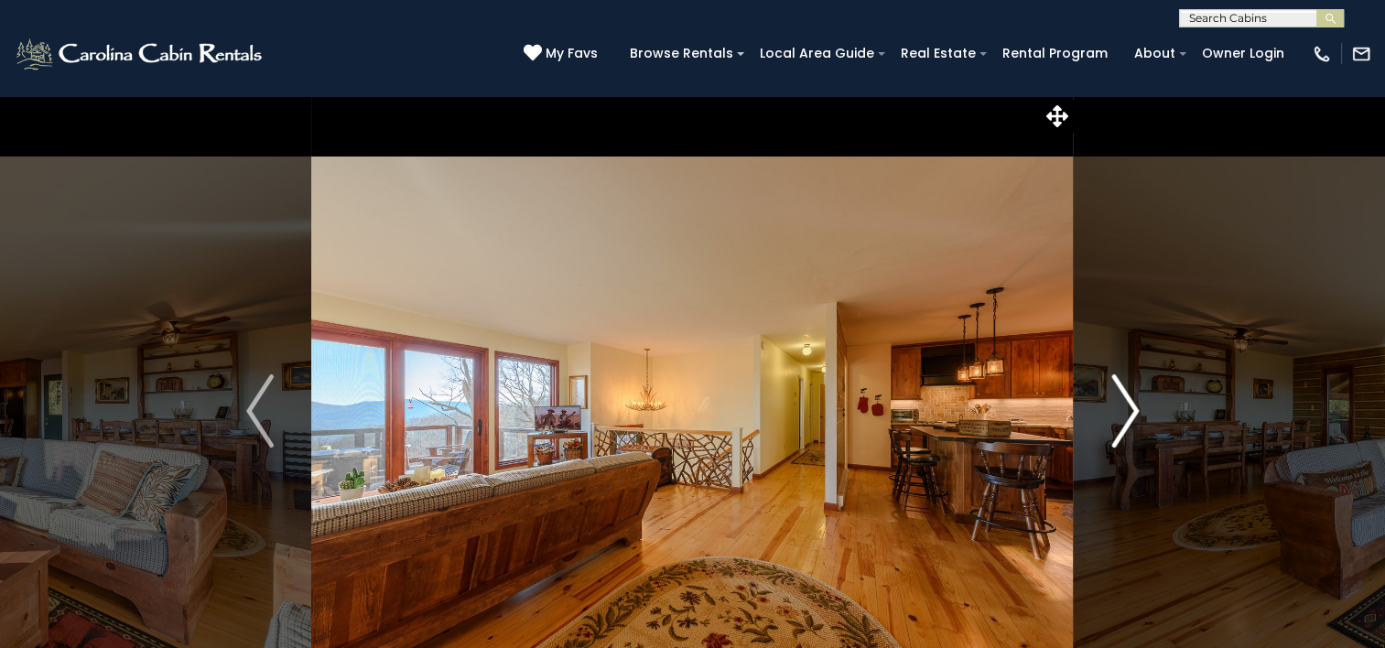
click at [1132, 411] on img "Next" at bounding box center [1125, 410] width 27 height 73
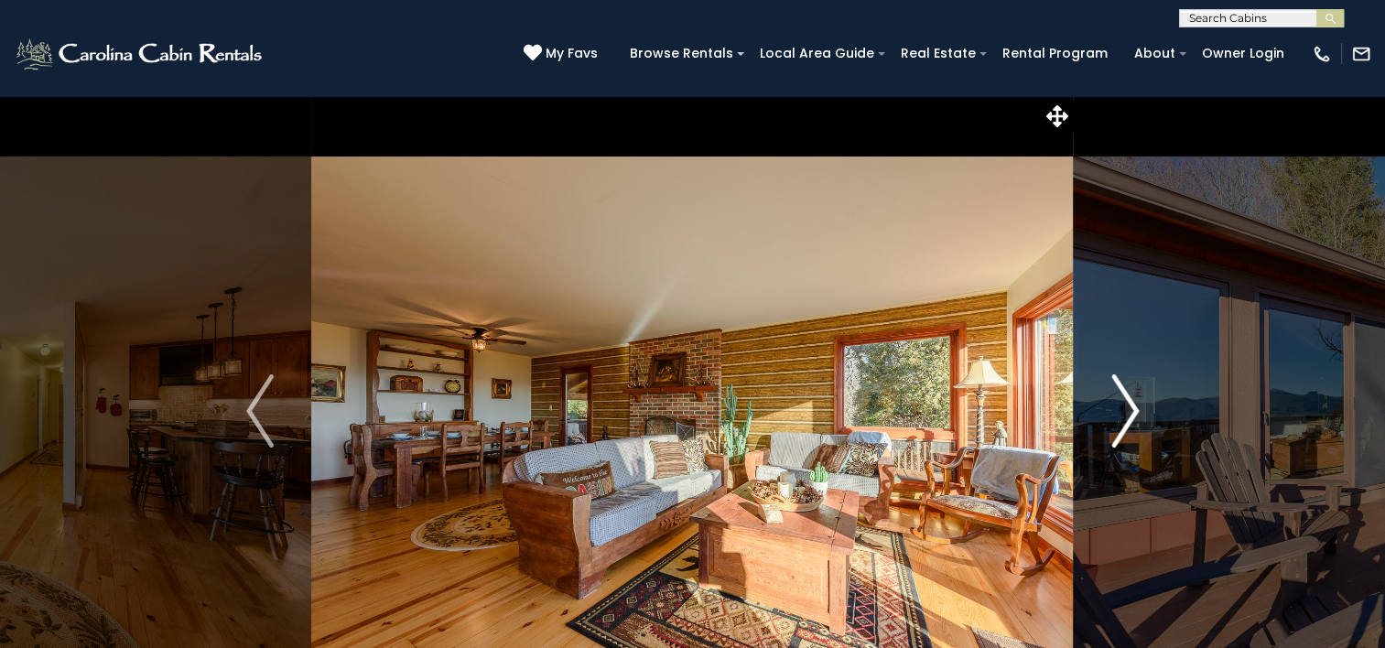
click at [1132, 411] on img "Next" at bounding box center [1125, 410] width 27 height 73
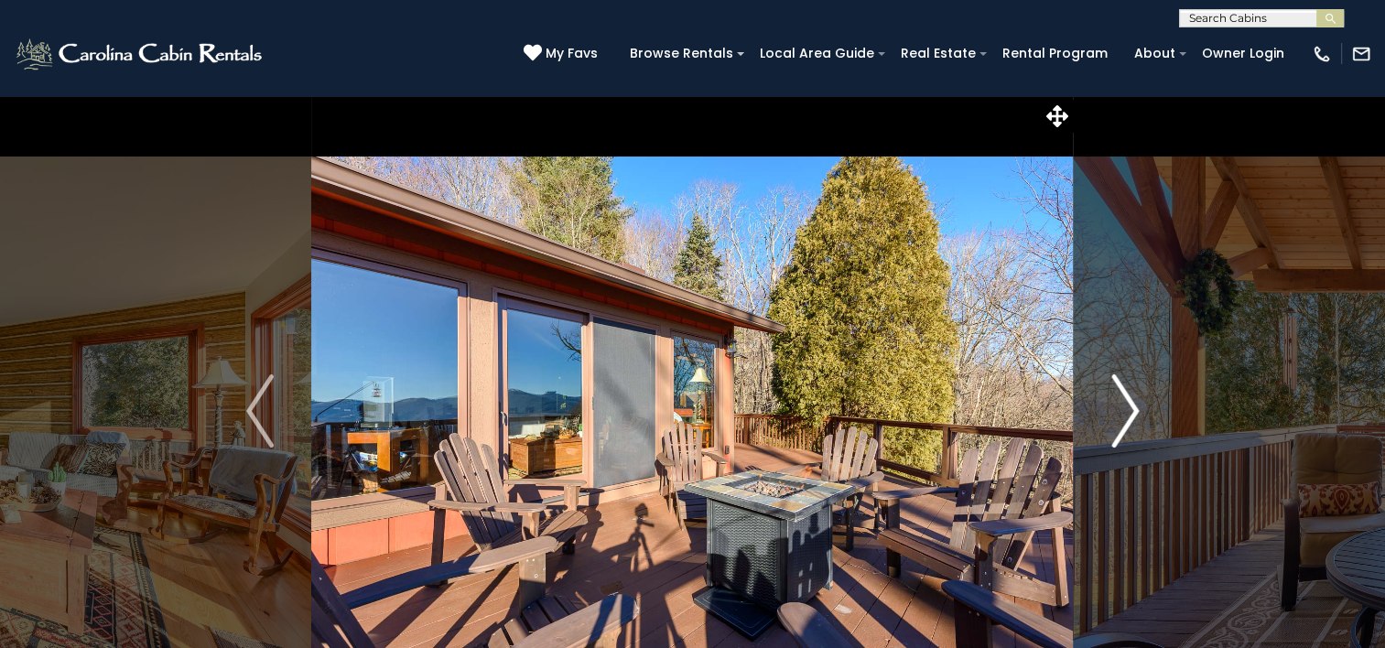
click at [1132, 411] on img "Next" at bounding box center [1125, 410] width 27 height 73
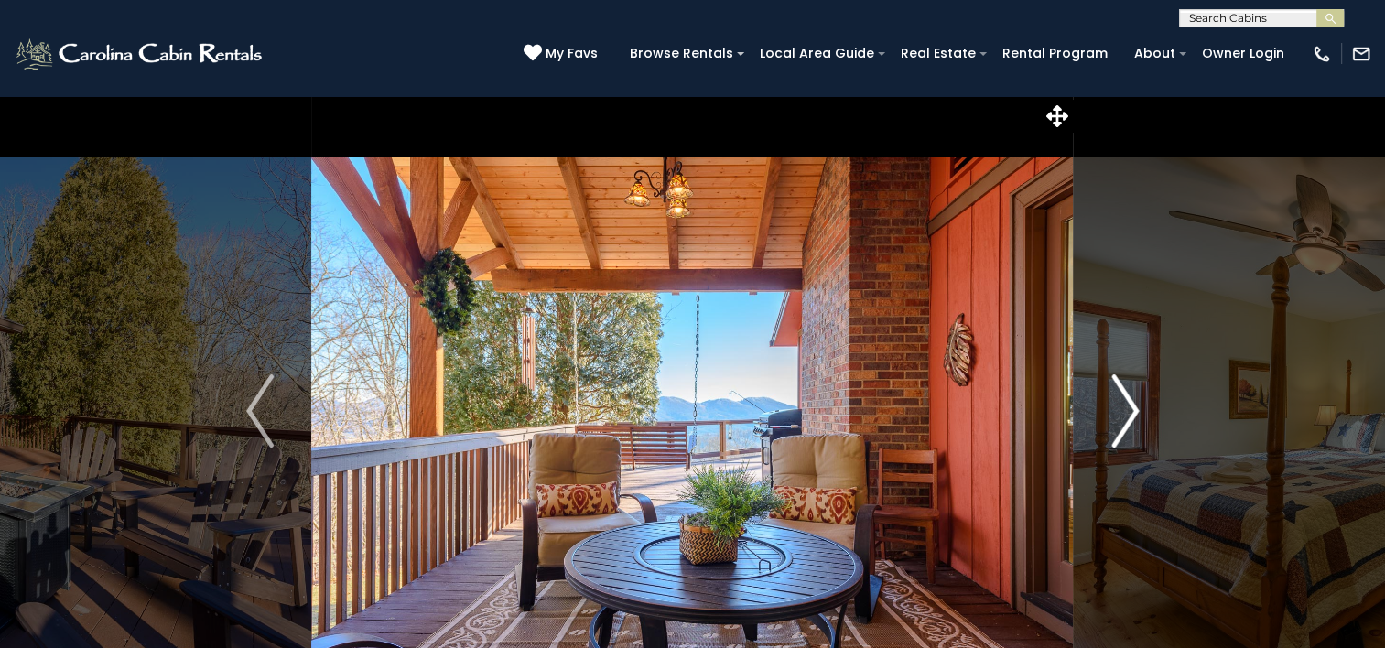
click at [1132, 411] on img "Next" at bounding box center [1125, 410] width 27 height 73
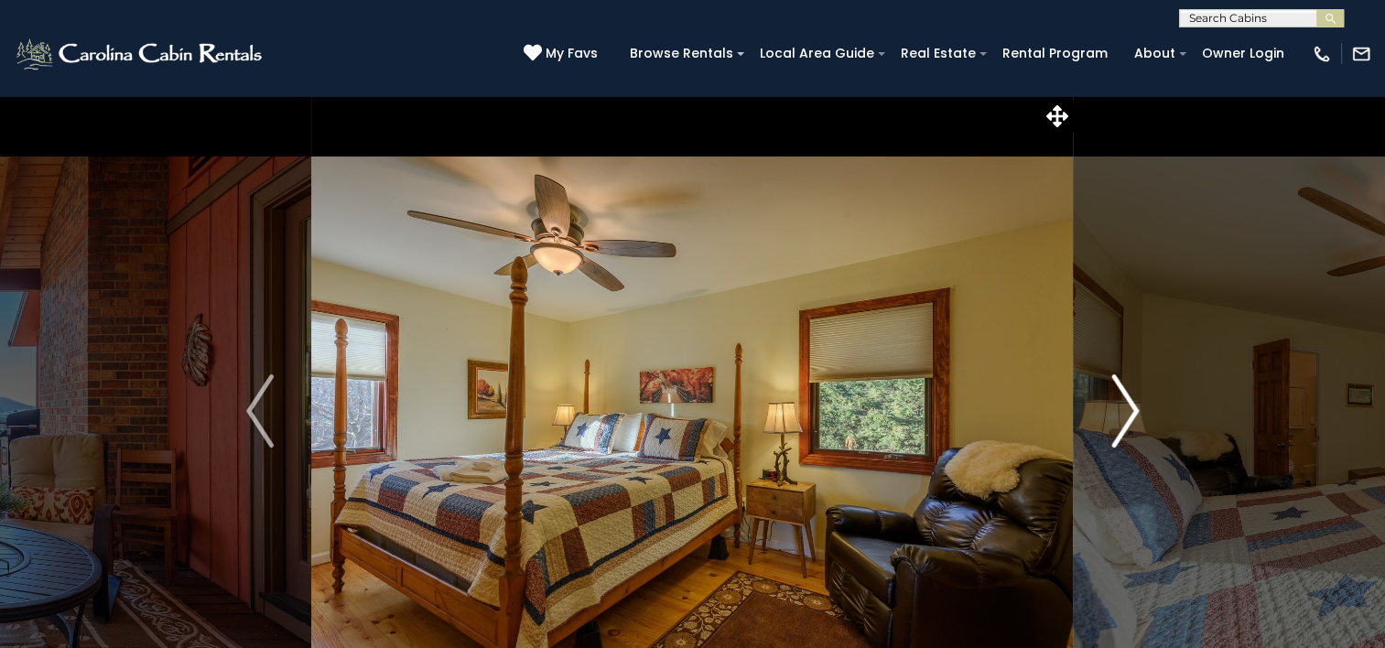
click at [1132, 411] on img "Next" at bounding box center [1125, 410] width 27 height 73
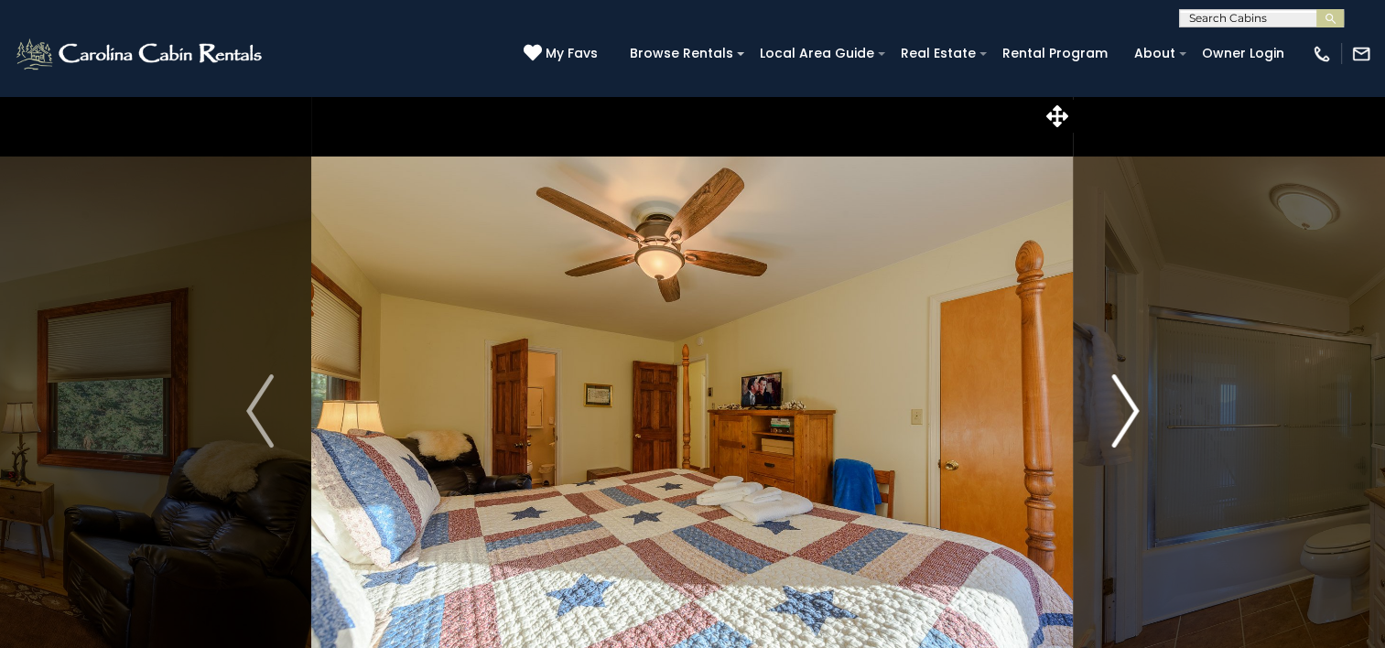
click at [1132, 411] on img "Next" at bounding box center [1125, 410] width 27 height 73
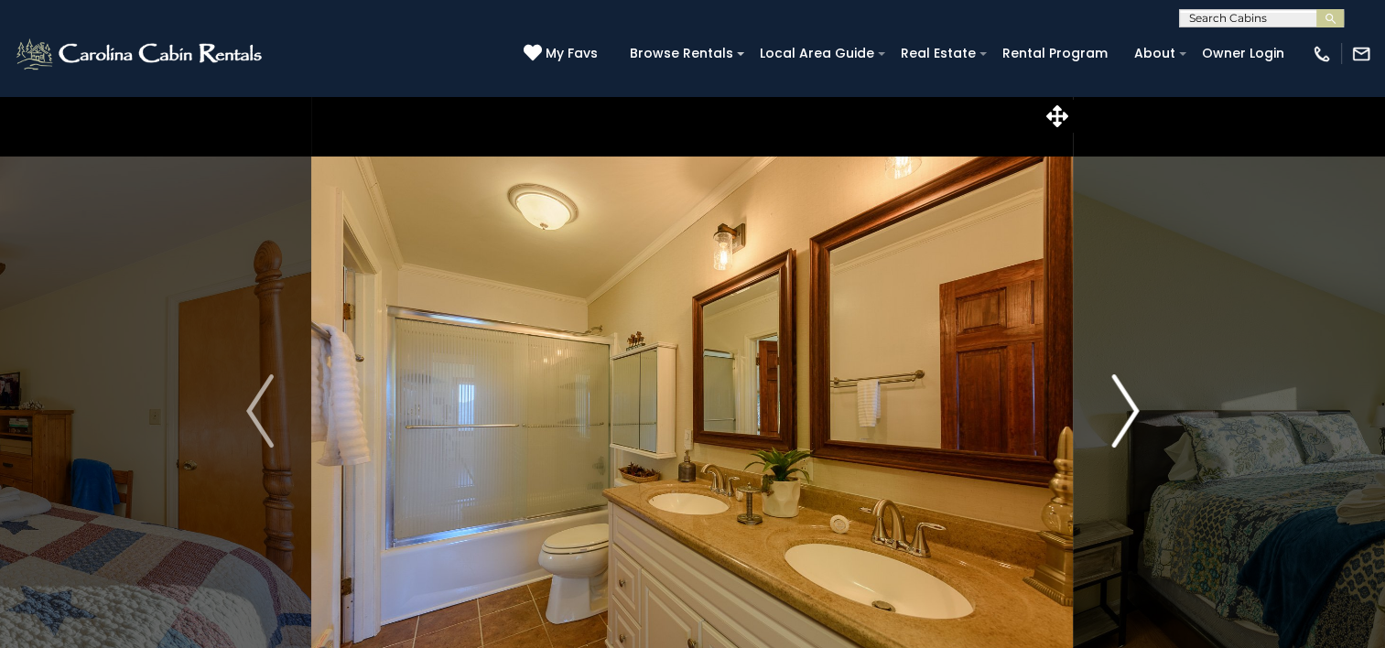
click at [1132, 411] on img "Next" at bounding box center [1125, 410] width 27 height 73
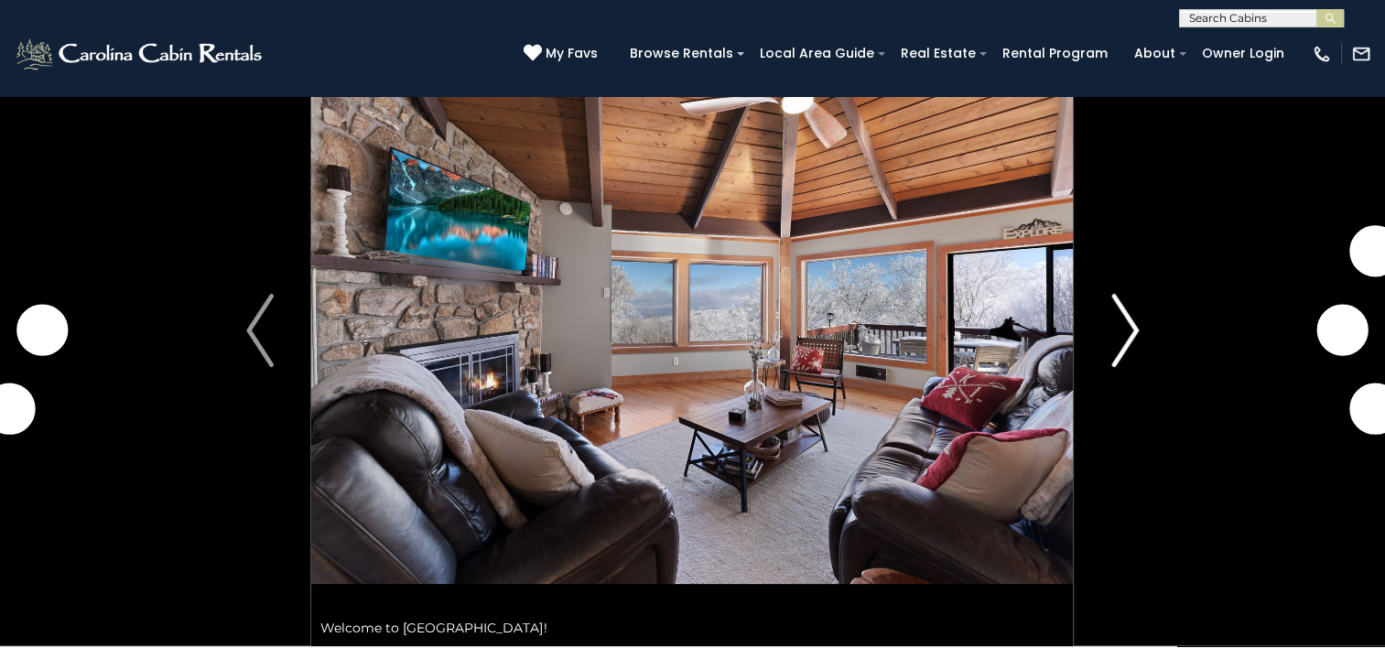
scroll to position [92, 0]
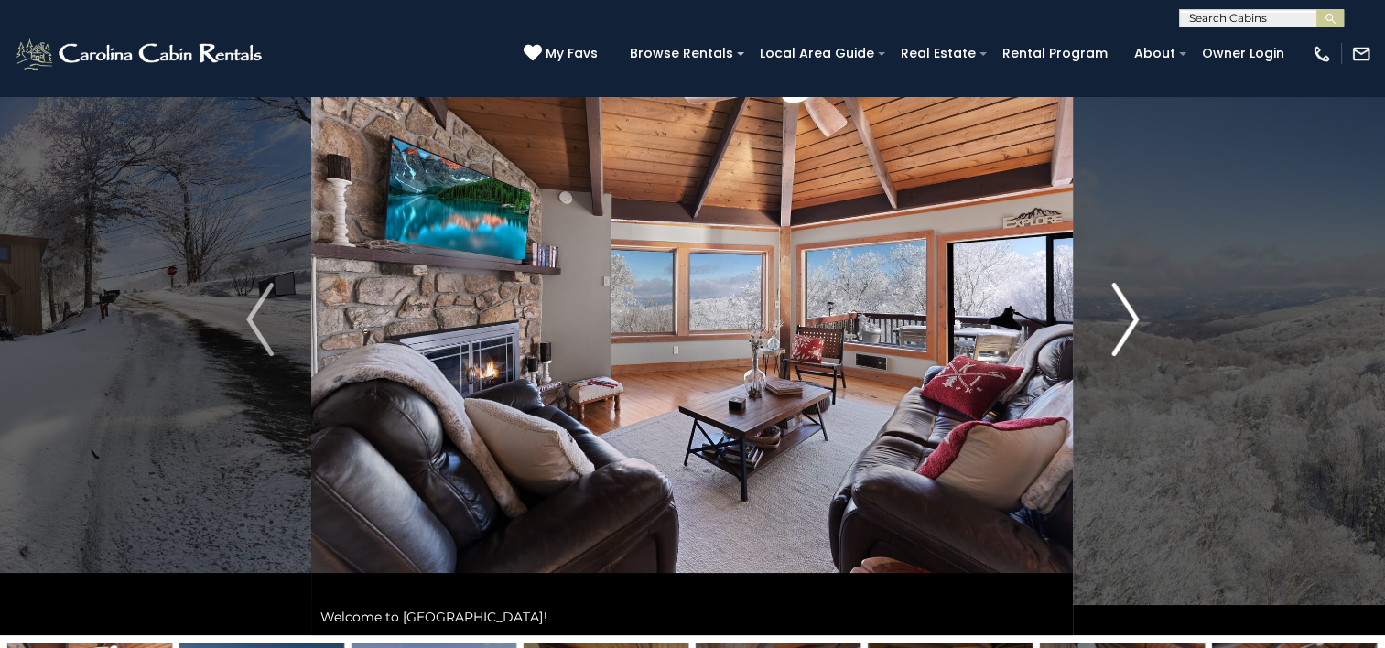
click at [1124, 326] on img "Next" at bounding box center [1125, 319] width 27 height 73
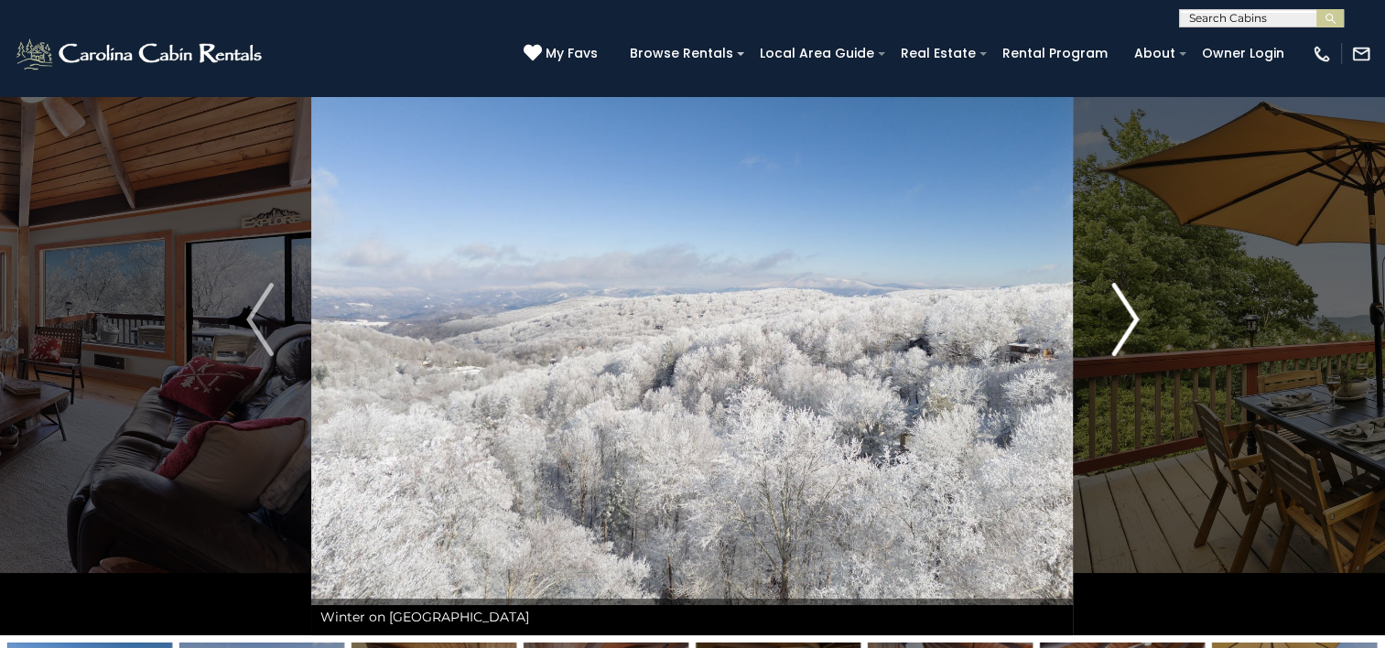
click at [1124, 326] on img "Next" at bounding box center [1125, 319] width 27 height 73
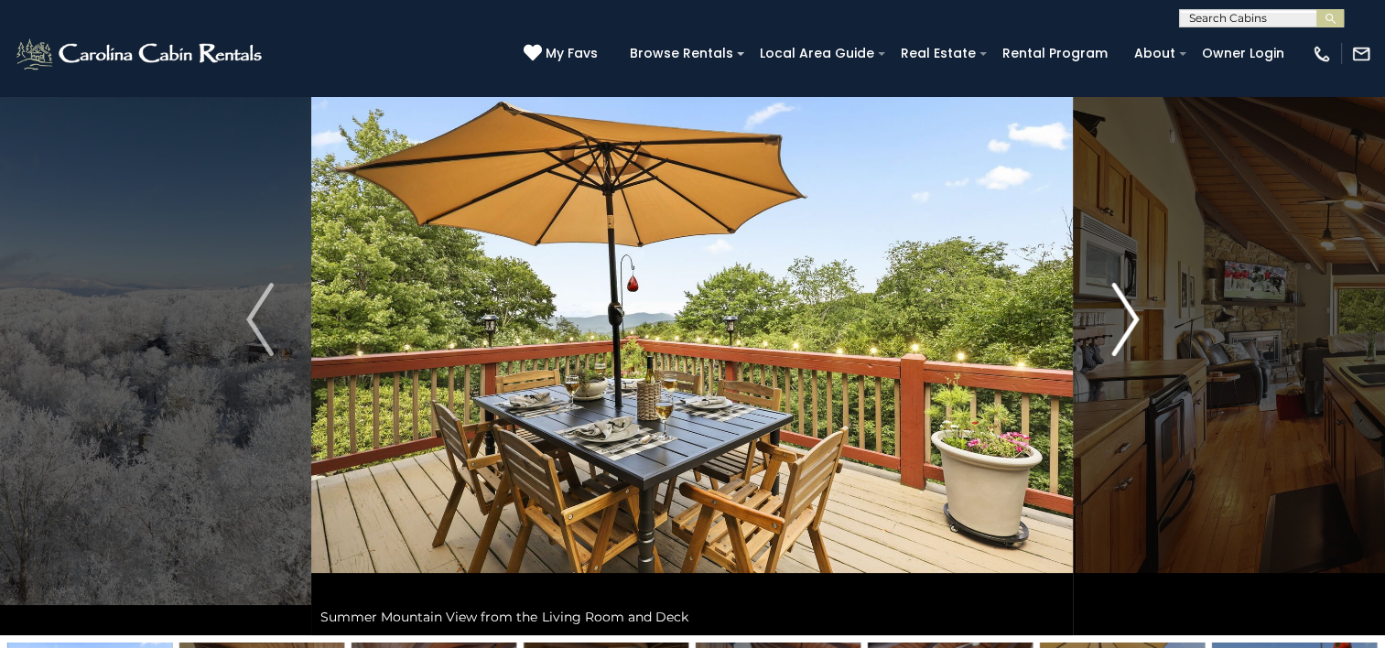
click at [1124, 326] on img "Next" at bounding box center [1125, 319] width 27 height 73
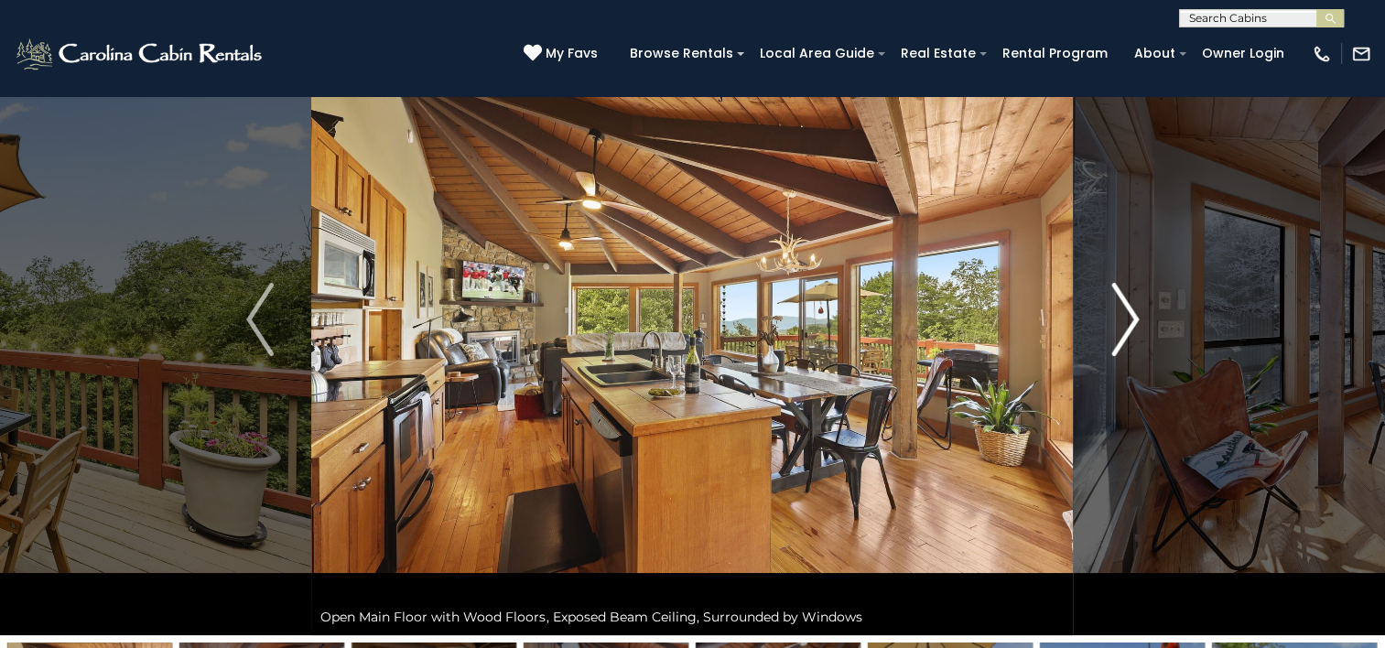
click at [1124, 326] on img "Next" at bounding box center [1125, 319] width 27 height 73
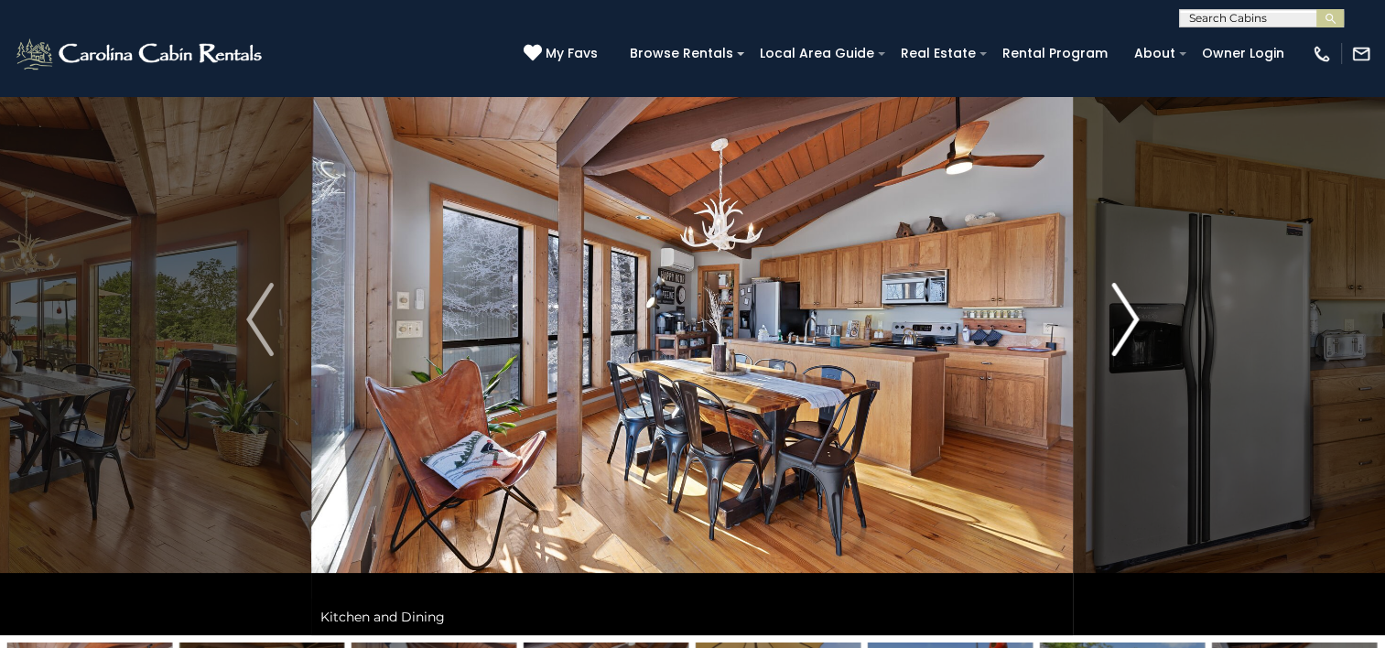
click at [1124, 326] on img "Next" at bounding box center [1125, 319] width 27 height 73
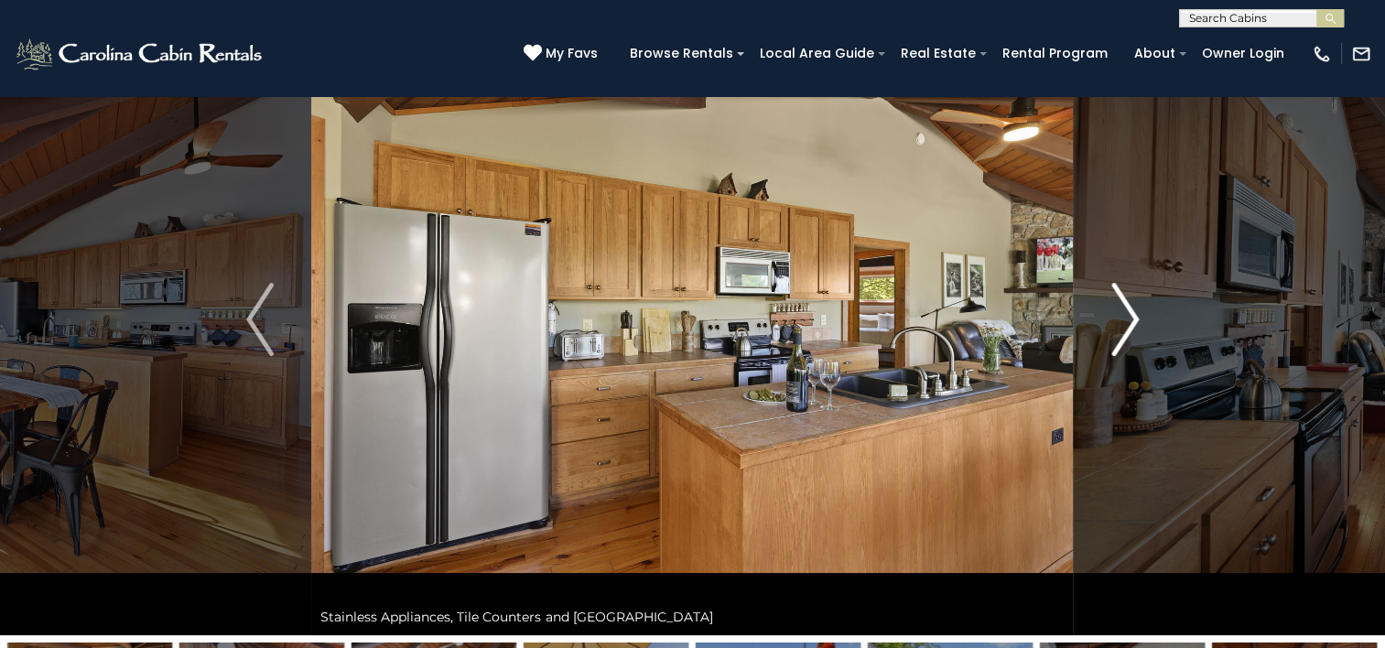
click at [1124, 326] on img "Next" at bounding box center [1125, 319] width 27 height 73
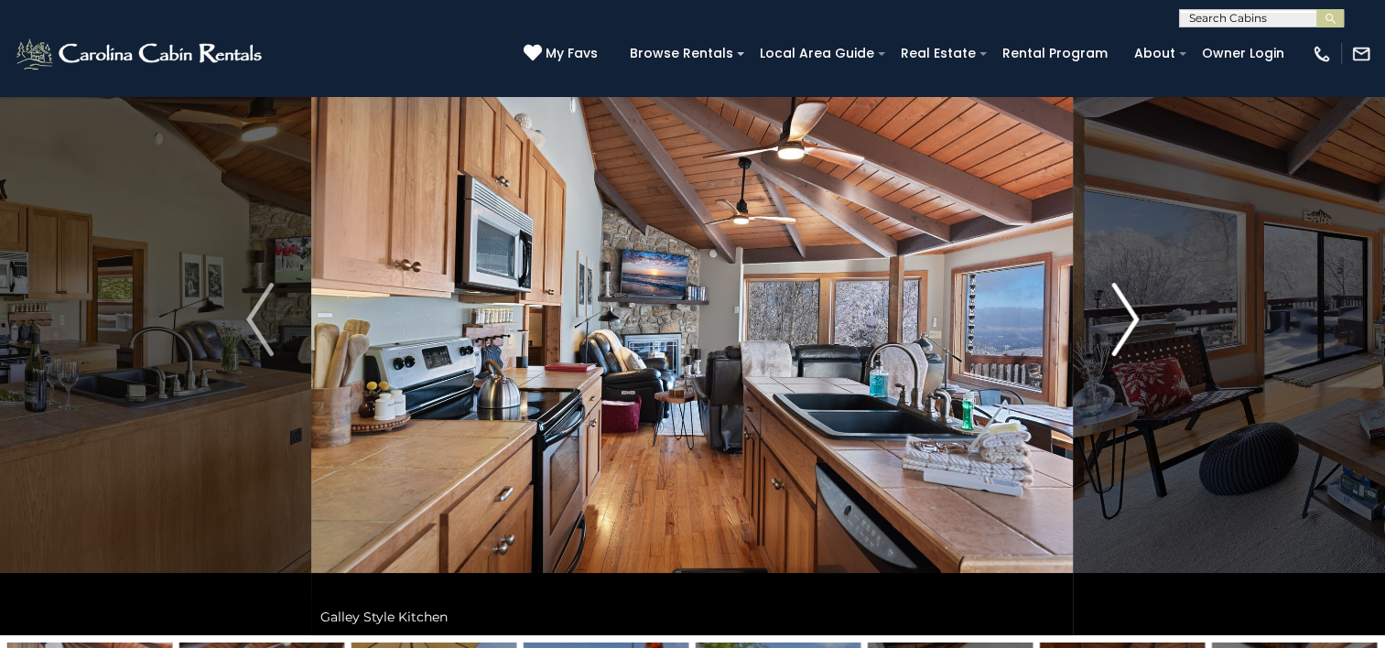
click at [1134, 322] on img "Next" at bounding box center [1125, 319] width 27 height 73
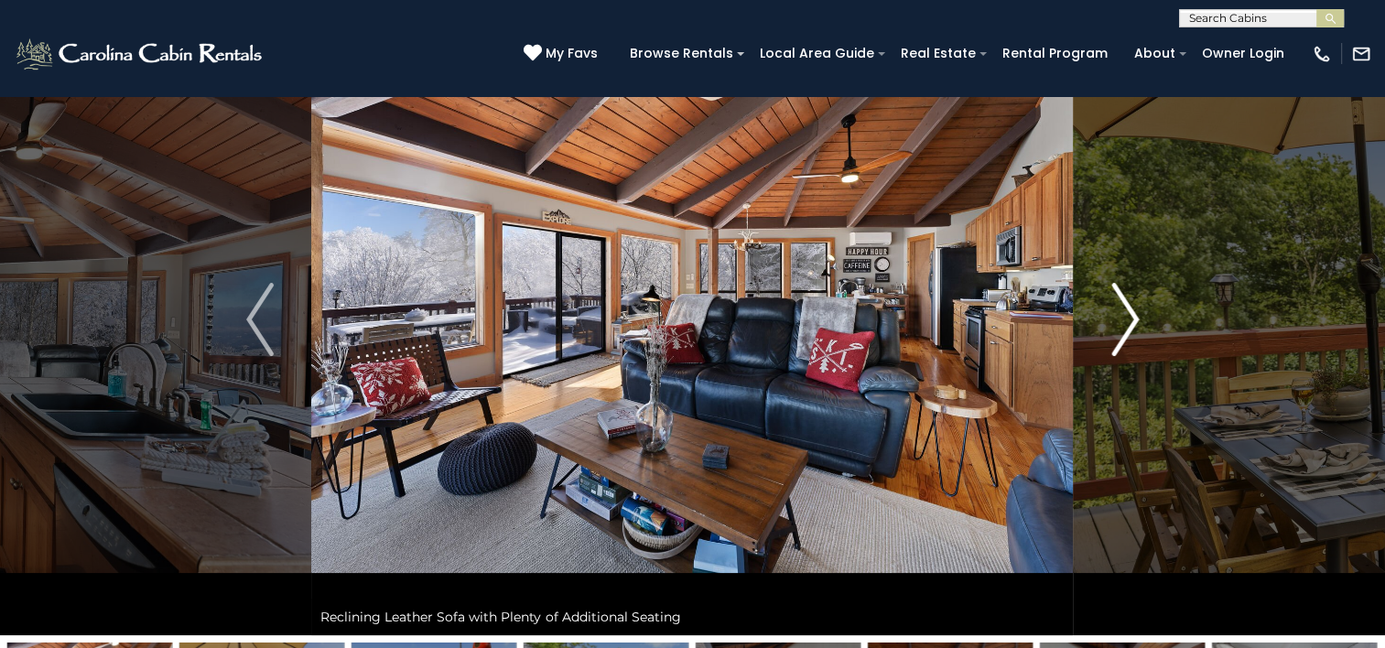
click at [1134, 322] on img "Next" at bounding box center [1125, 319] width 27 height 73
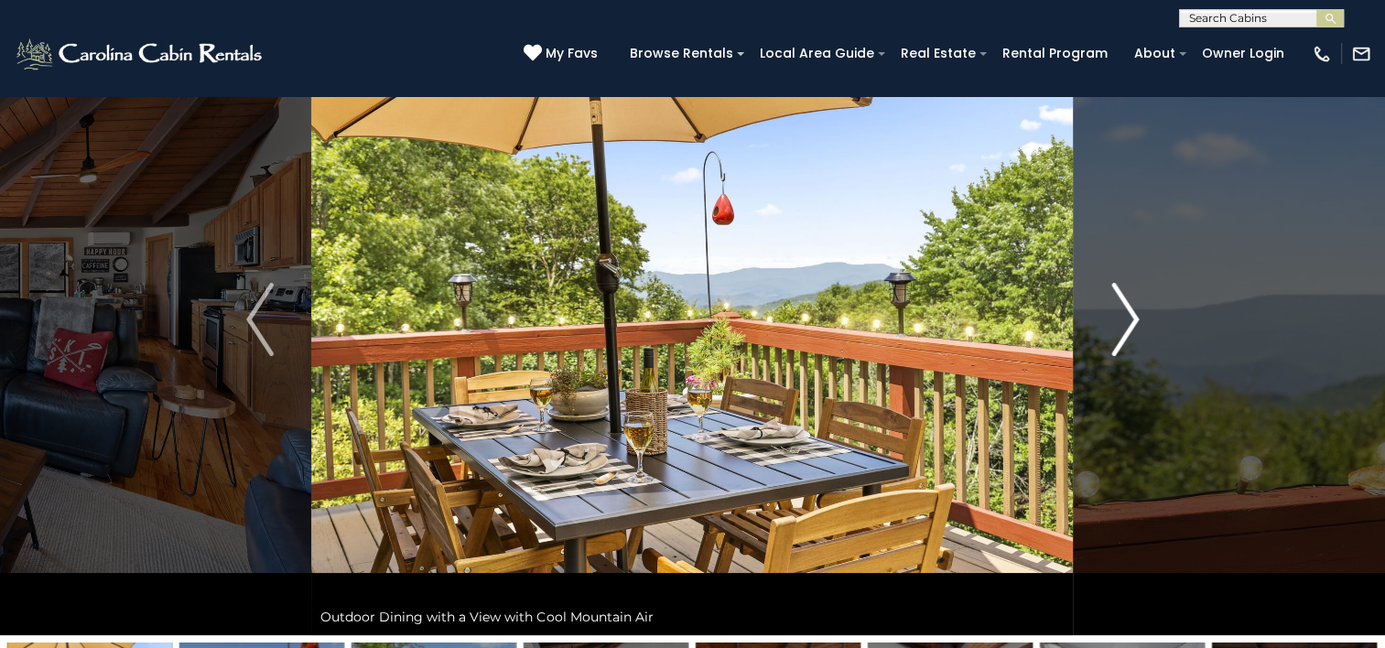
click at [1134, 322] on img "Next" at bounding box center [1125, 319] width 27 height 73
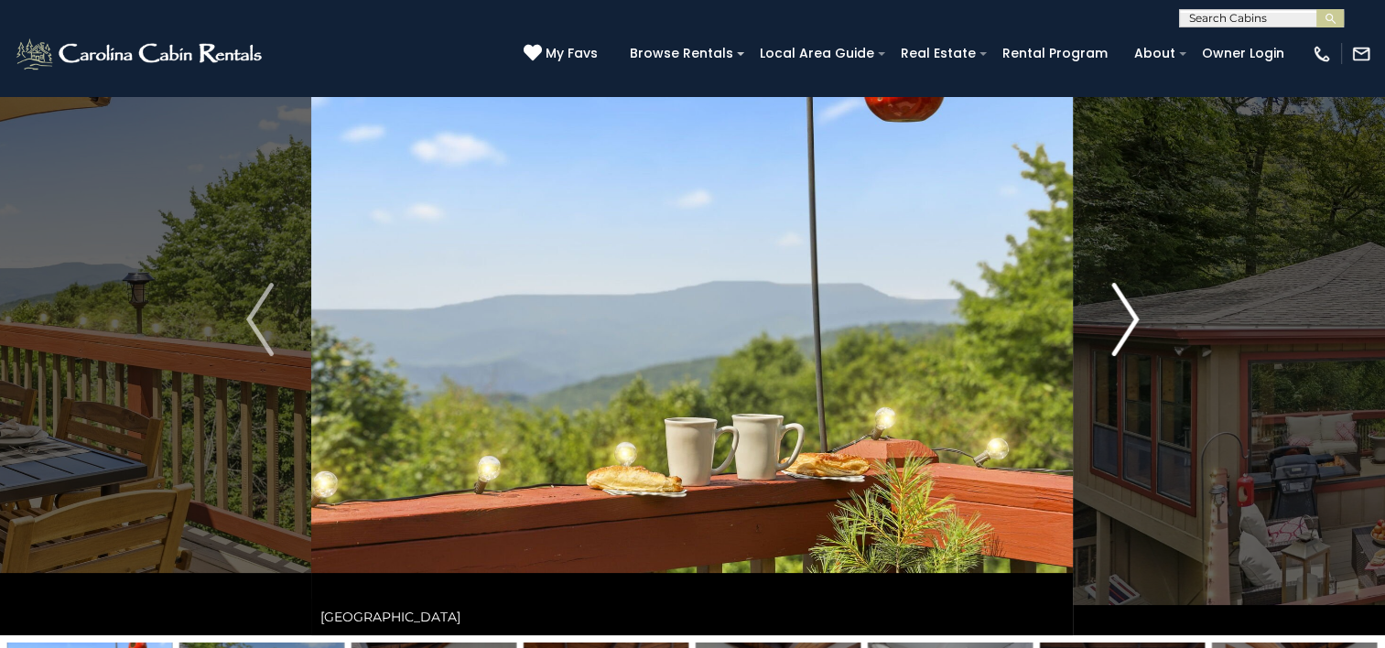
click at [1128, 320] on img "Next" at bounding box center [1125, 319] width 27 height 73
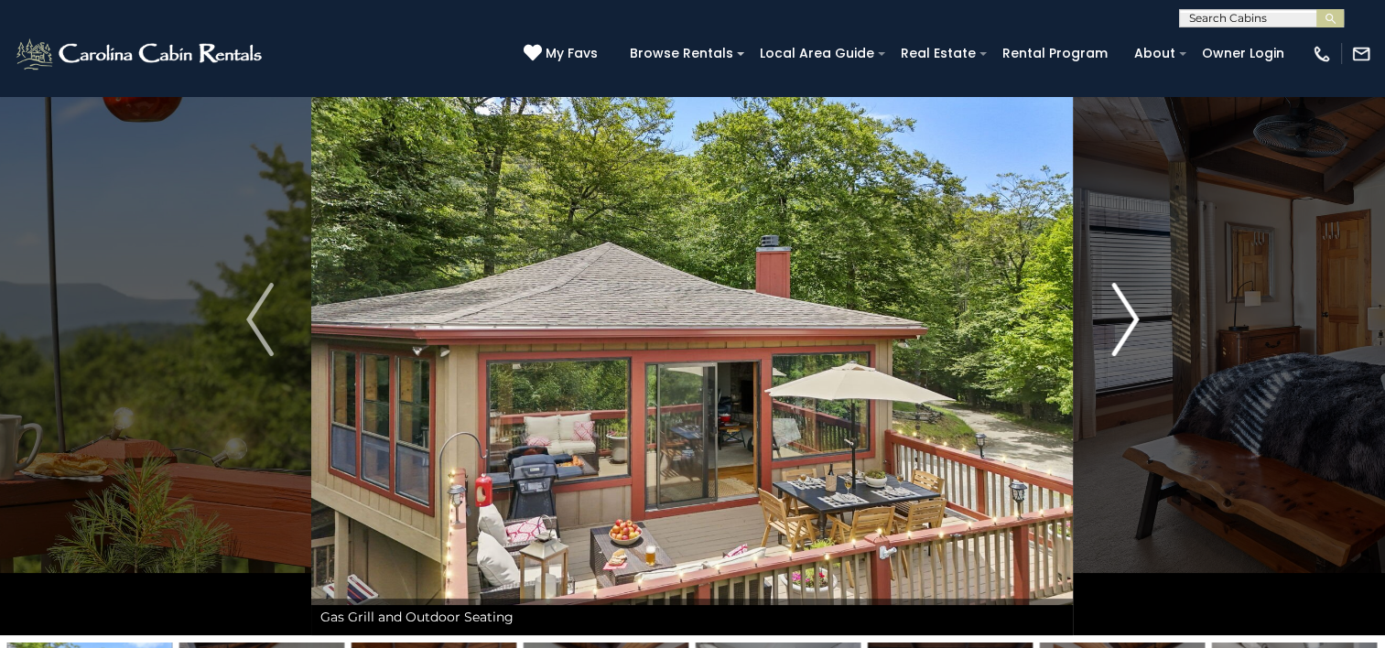
click at [1128, 320] on img "Next" at bounding box center [1125, 319] width 27 height 73
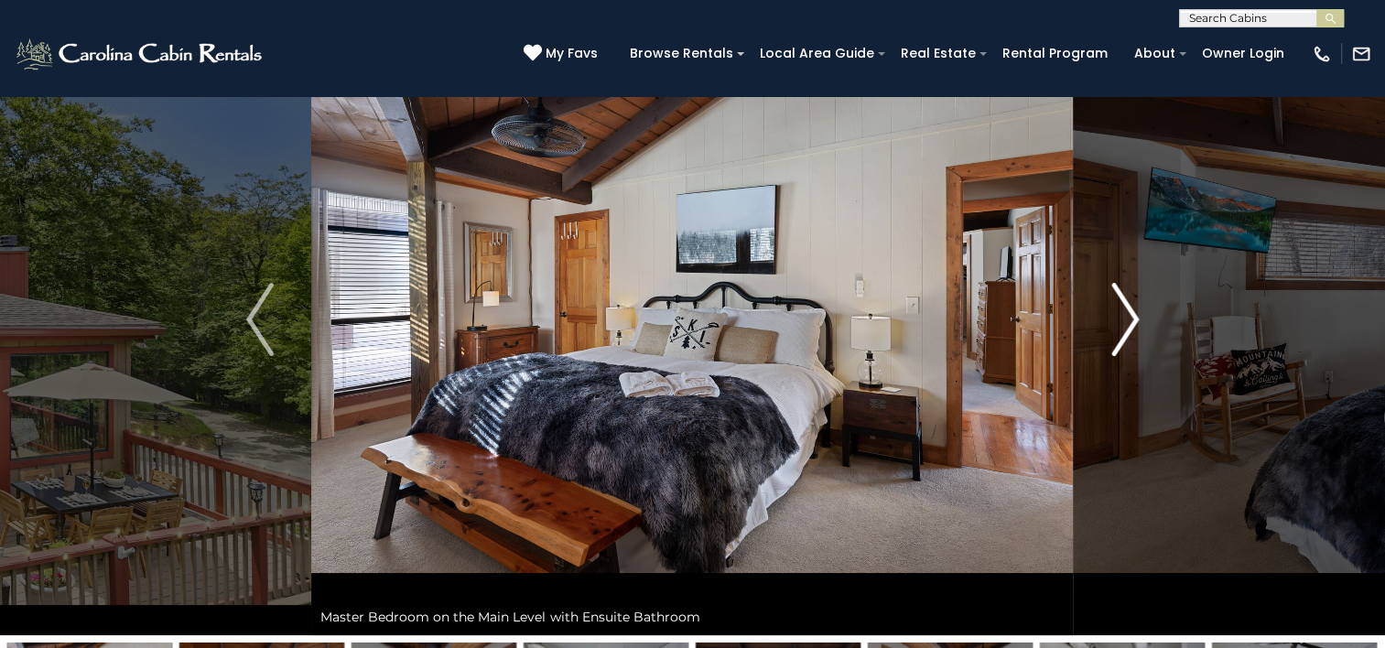
click at [1128, 320] on img "Next" at bounding box center [1125, 319] width 27 height 73
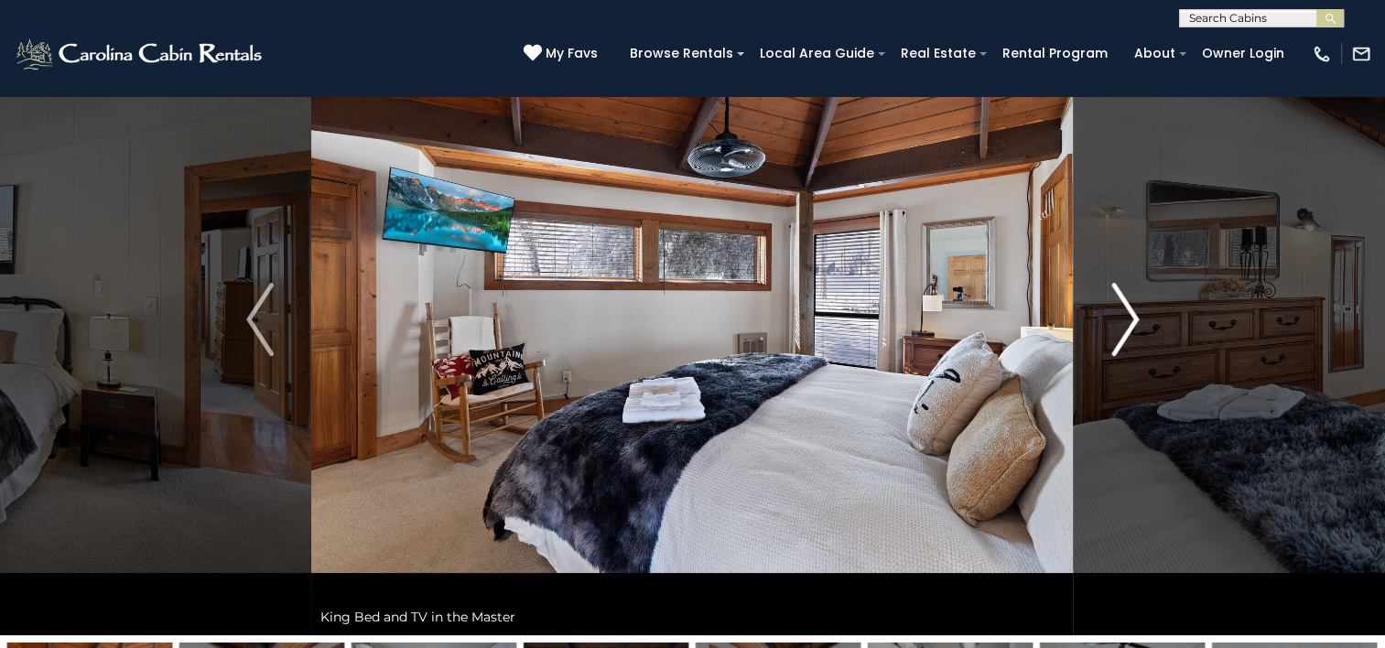
click at [1128, 320] on img "Next" at bounding box center [1125, 319] width 27 height 73
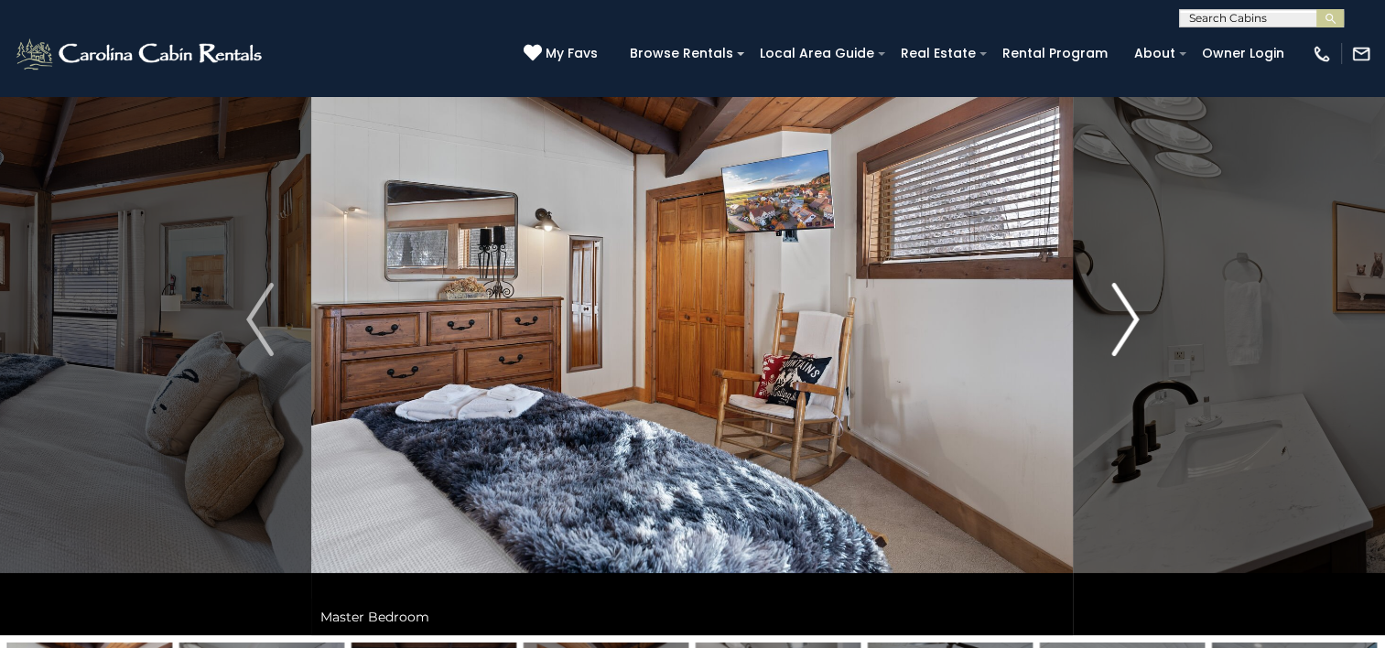
click at [1128, 320] on img "Next" at bounding box center [1125, 319] width 27 height 73
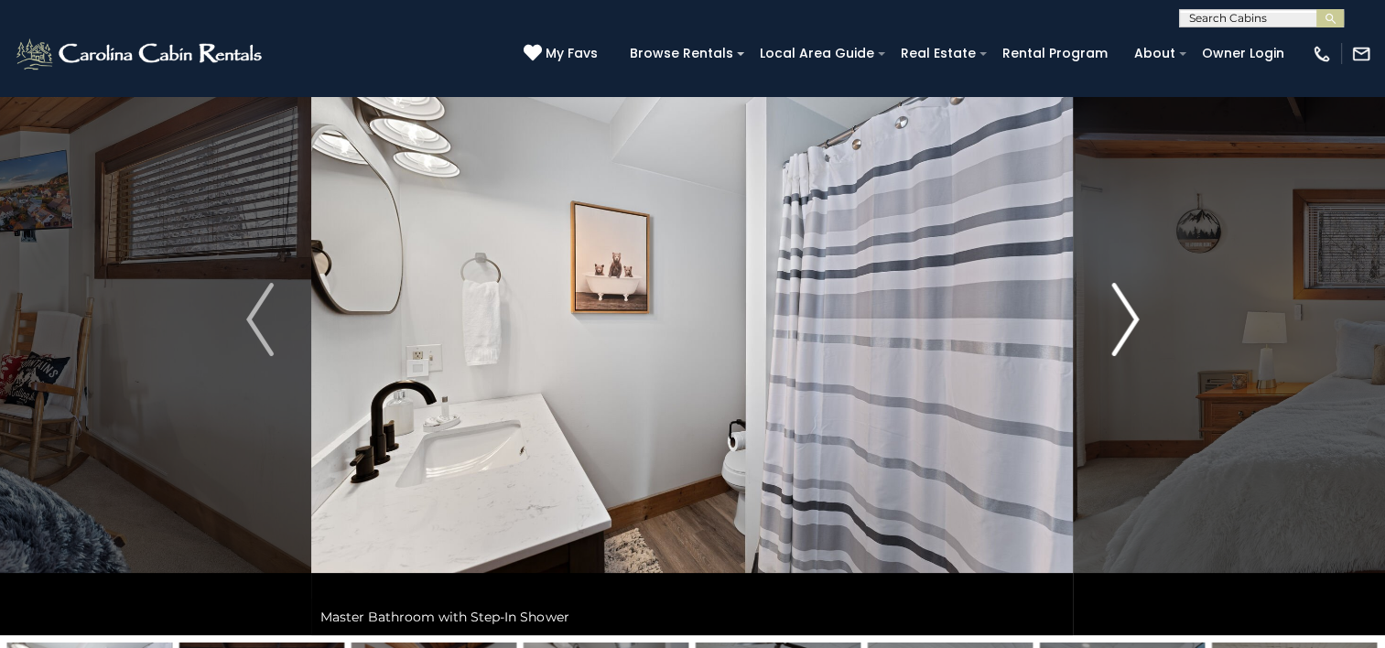
click at [1128, 320] on img "Next" at bounding box center [1125, 319] width 27 height 73
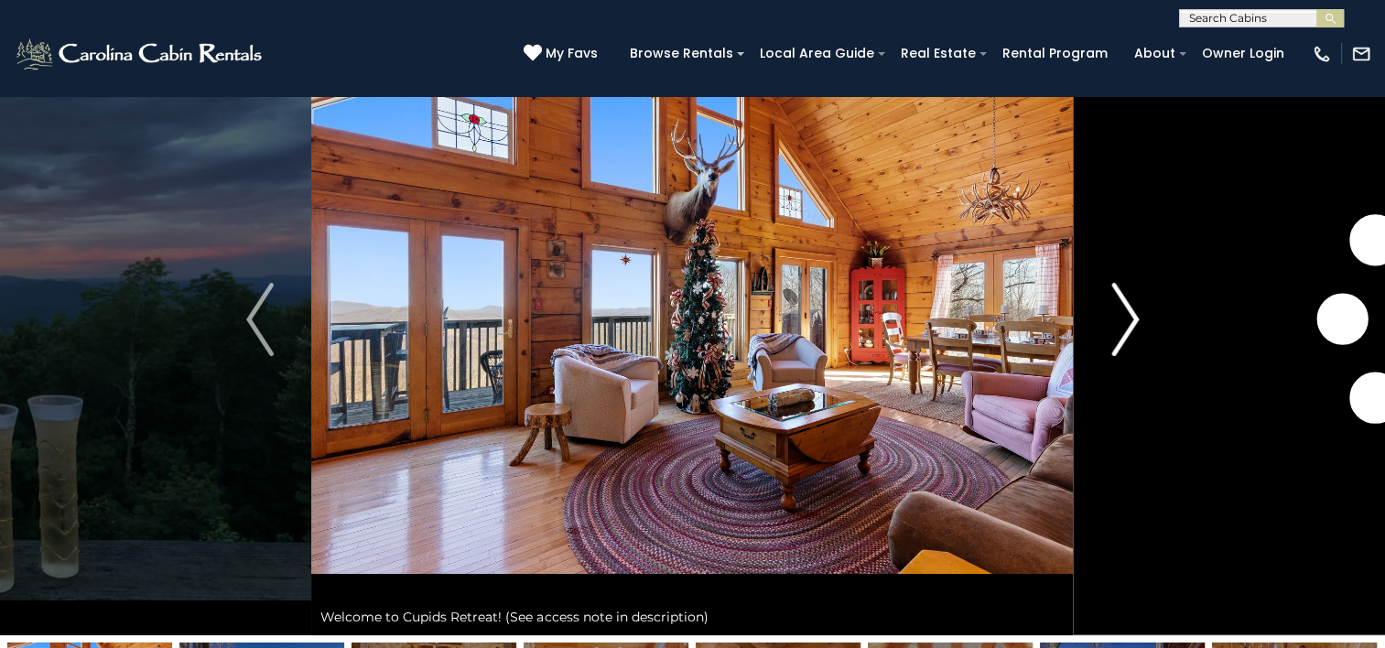
click at [1125, 325] on img "Next" at bounding box center [1125, 319] width 27 height 73
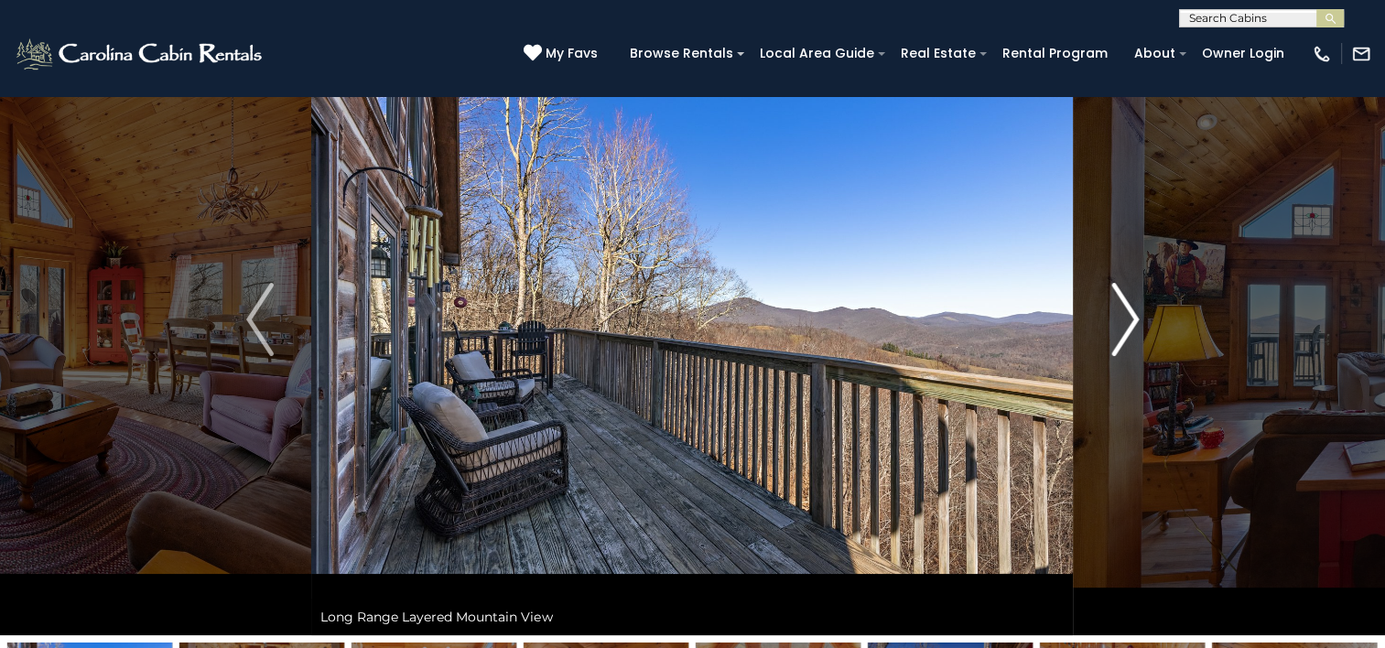
click at [1125, 325] on img "Next" at bounding box center [1125, 319] width 27 height 73
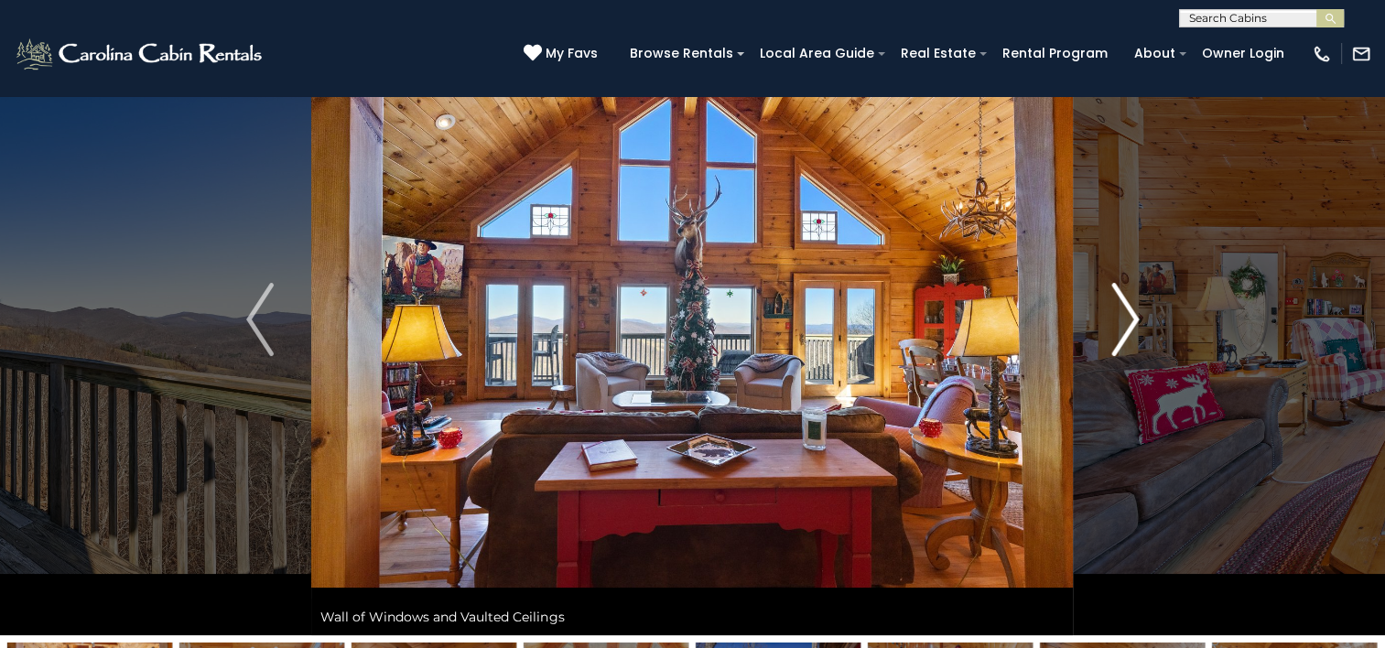
click at [1125, 325] on img "Next" at bounding box center [1125, 319] width 27 height 73
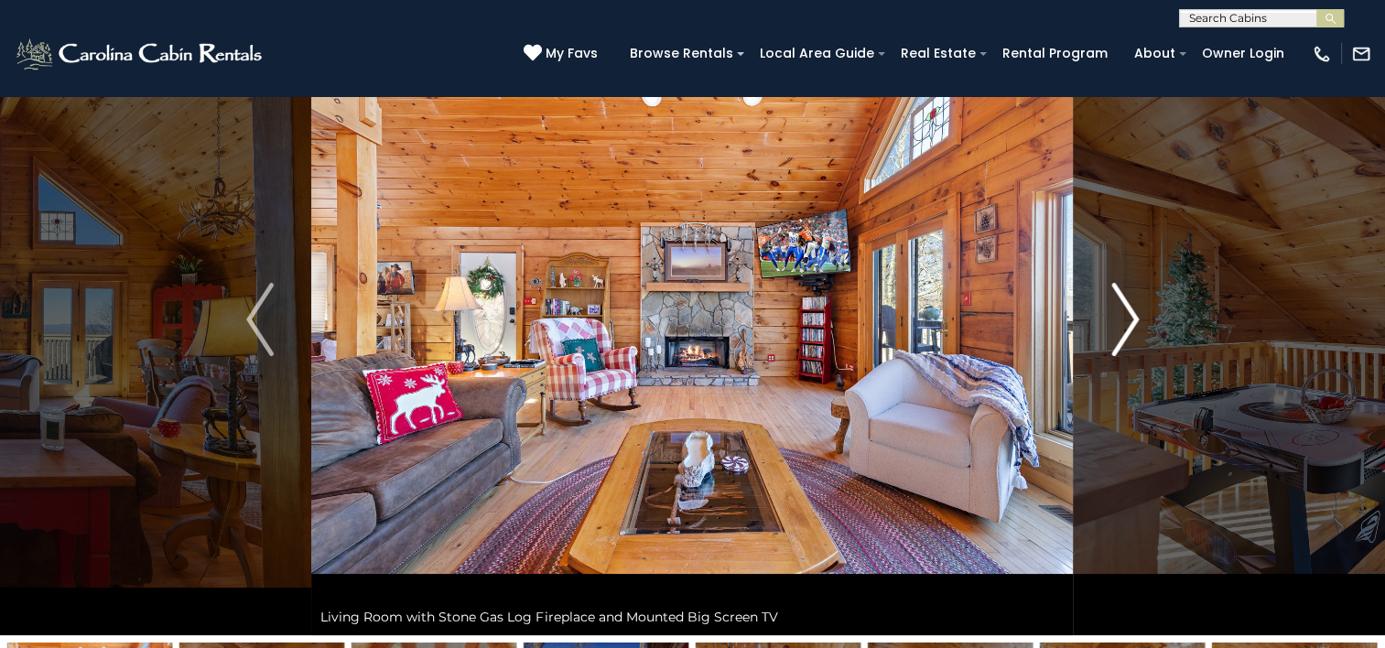
click at [1125, 325] on img "Next" at bounding box center [1125, 319] width 27 height 73
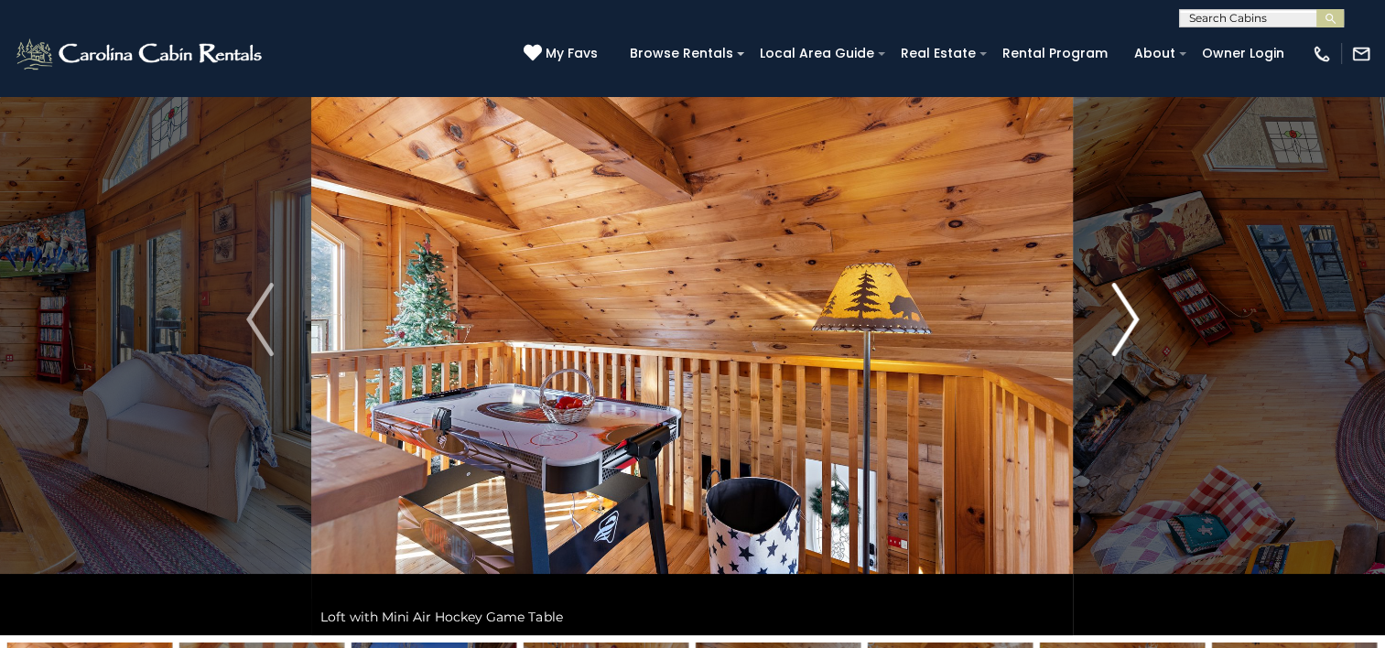
click at [1125, 325] on img "Next" at bounding box center [1125, 319] width 27 height 73
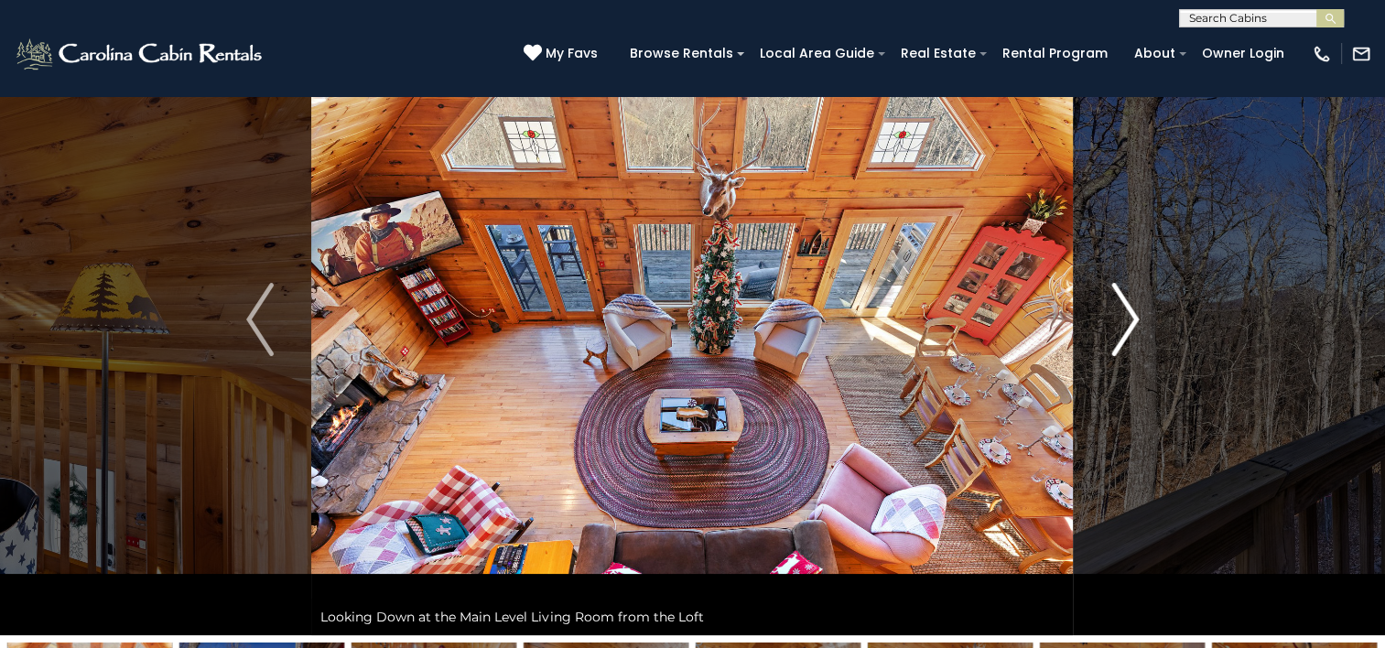
click at [1125, 325] on img "Next" at bounding box center [1125, 319] width 27 height 73
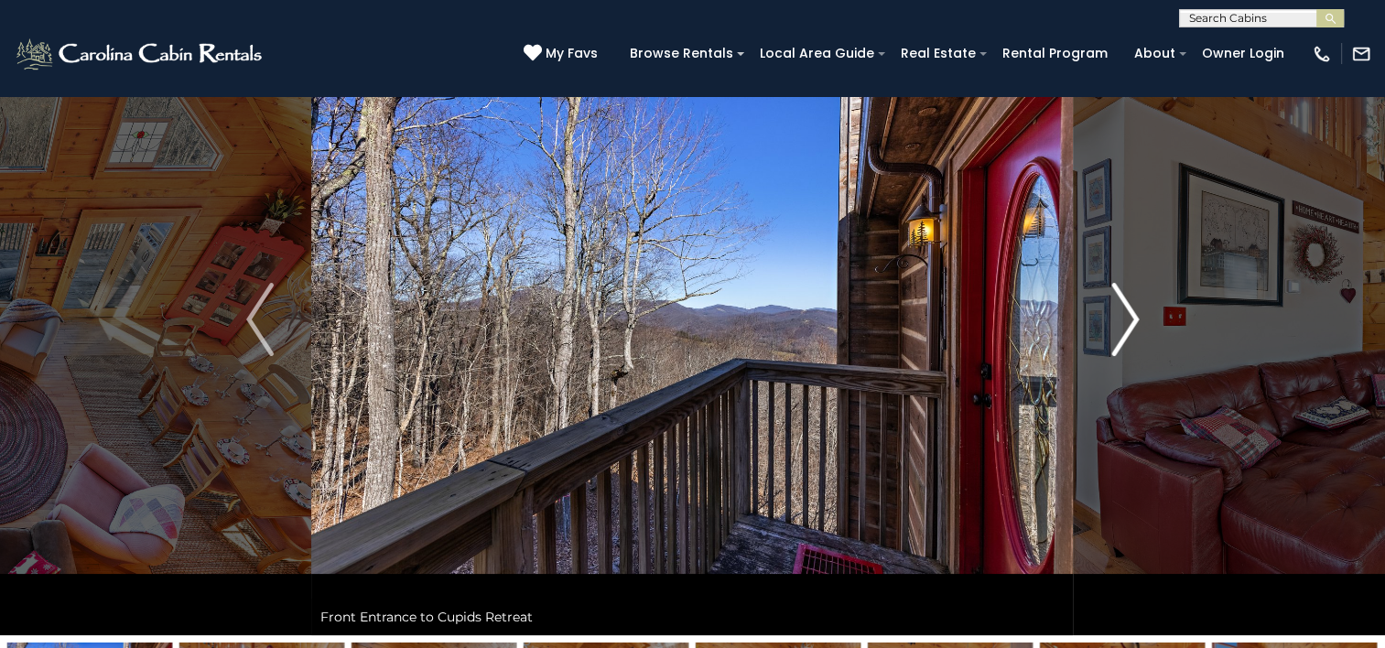
click at [1125, 325] on img "Next" at bounding box center [1125, 319] width 27 height 73
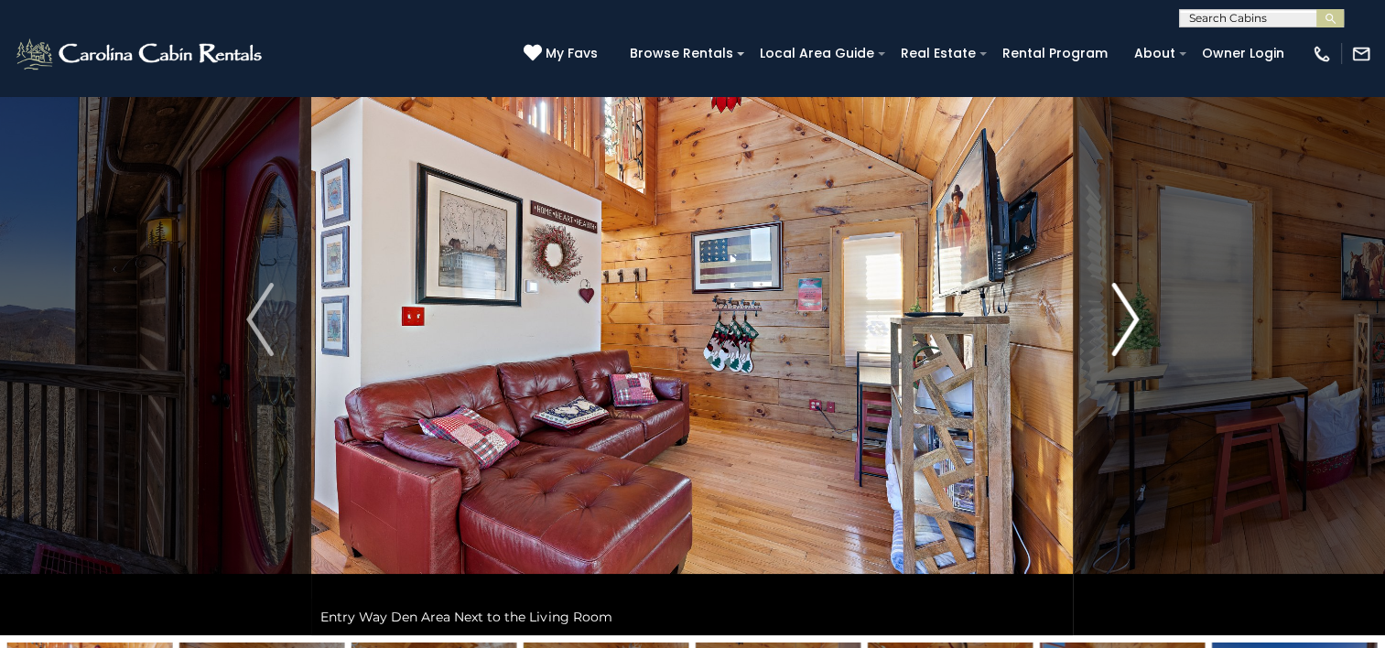
click at [1125, 325] on img "Next" at bounding box center [1125, 319] width 27 height 73
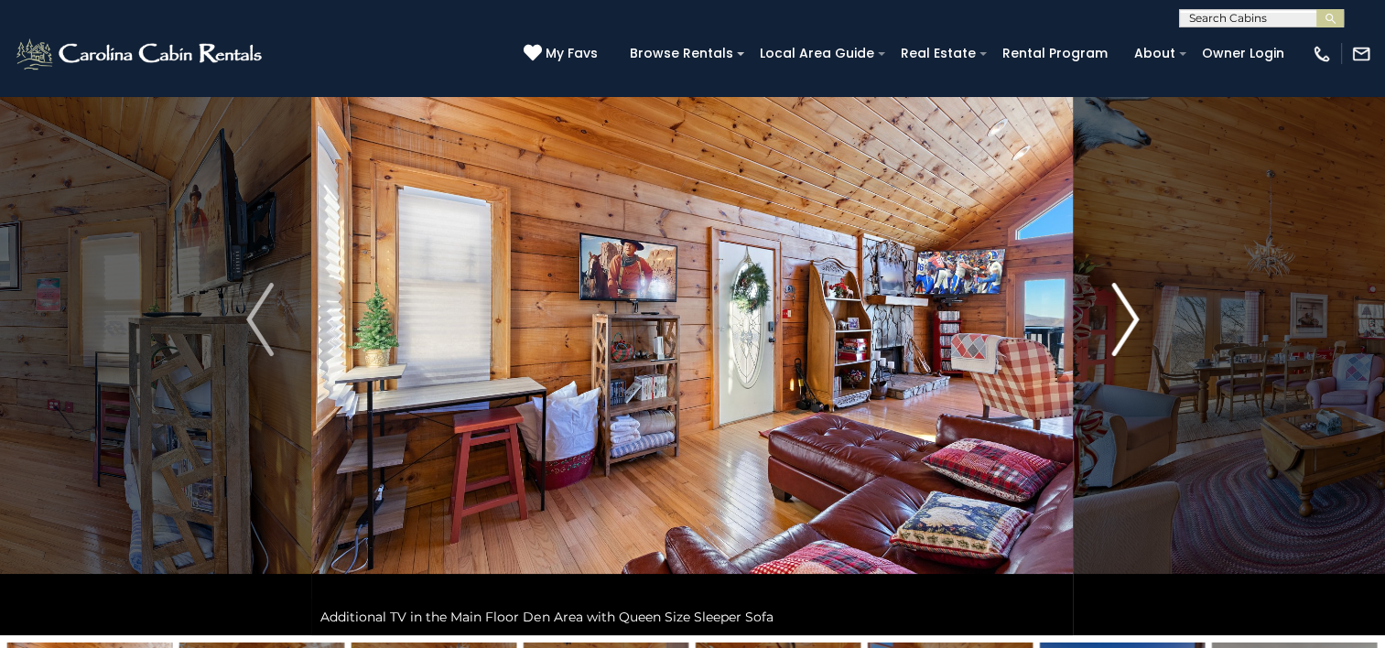
click at [1125, 325] on img "Next" at bounding box center [1125, 319] width 27 height 73
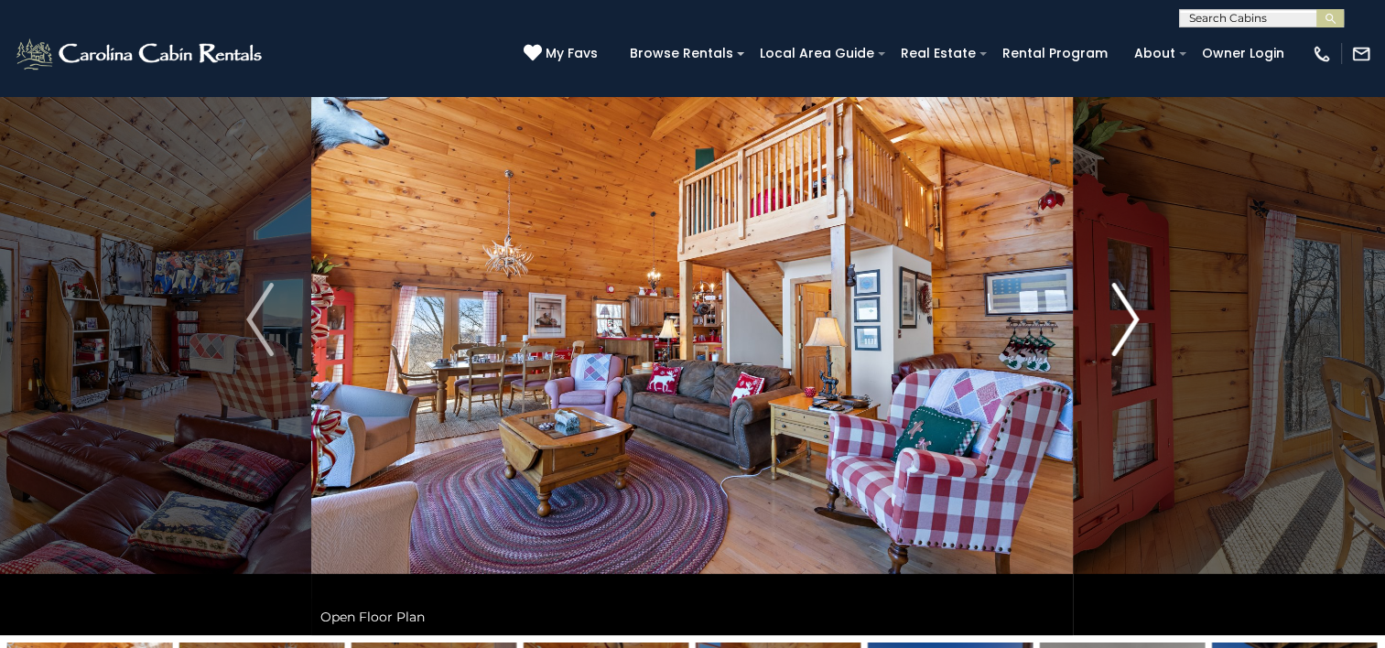
click at [1125, 325] on img "Next" at bounding box center [1125, 319] width 27 height 73
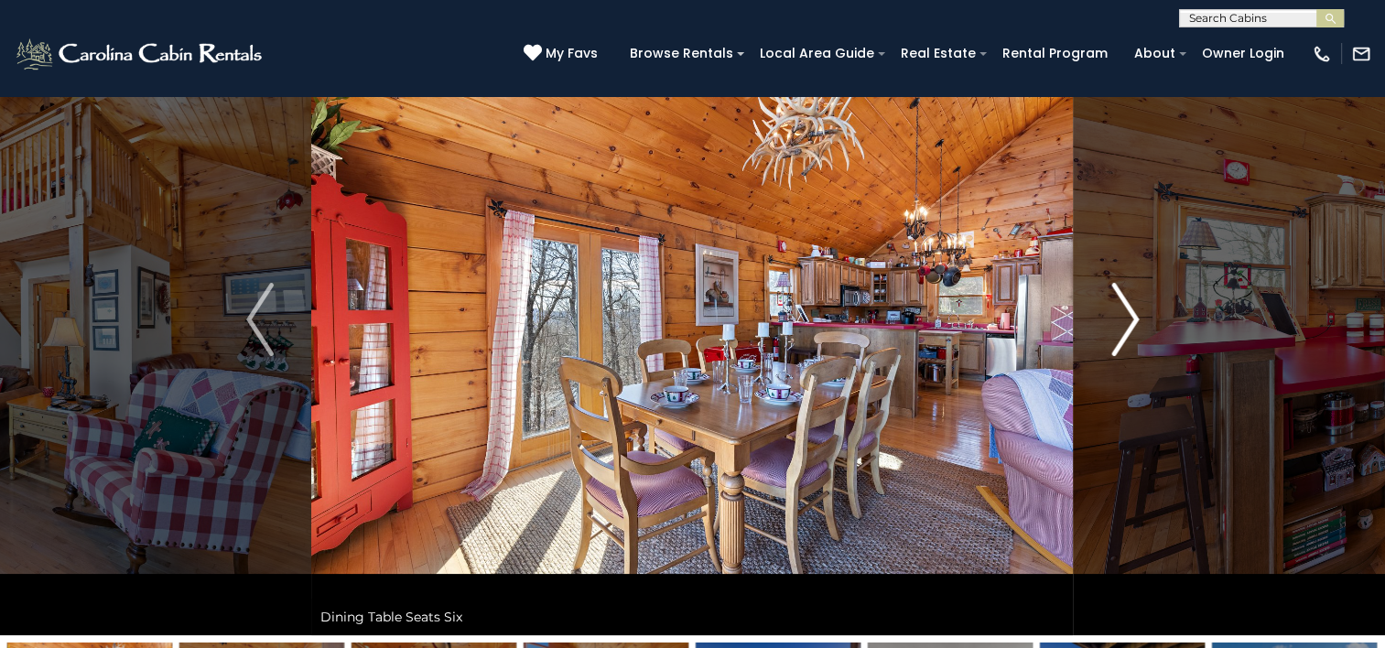
click at [1125, 324] on img "Next" at bounding box center [1125, 319] width 27 height 73
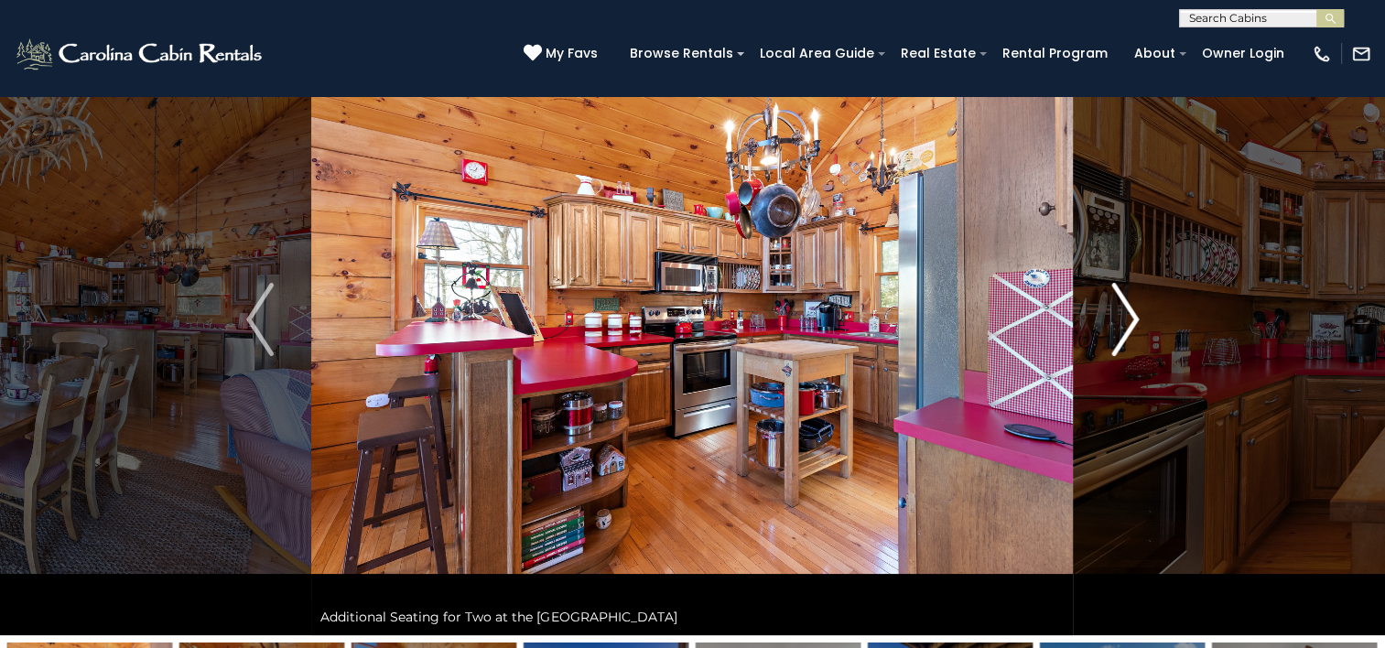
click at [1125, 324] on img "Next" at bounding box center [1125, 319] width 27 height 73
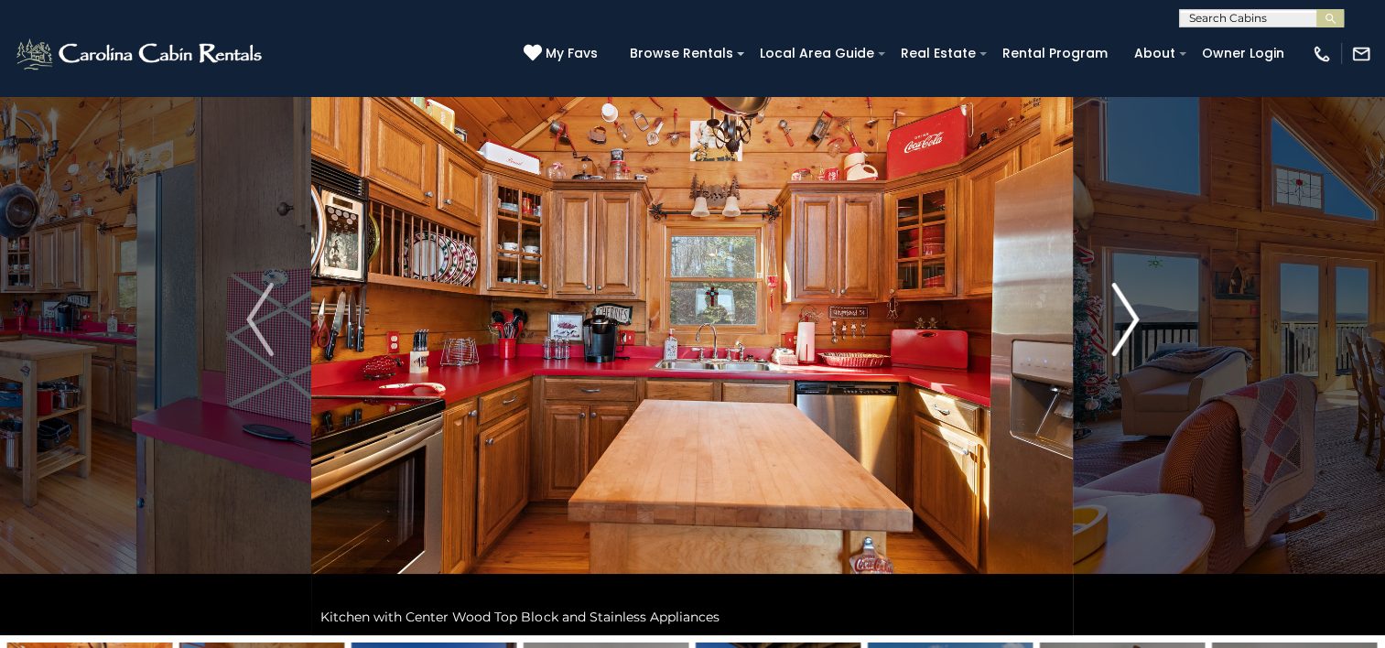
click at [1125, 324] on img "Next" at bounding box center [1125, 319] width 27 height 73
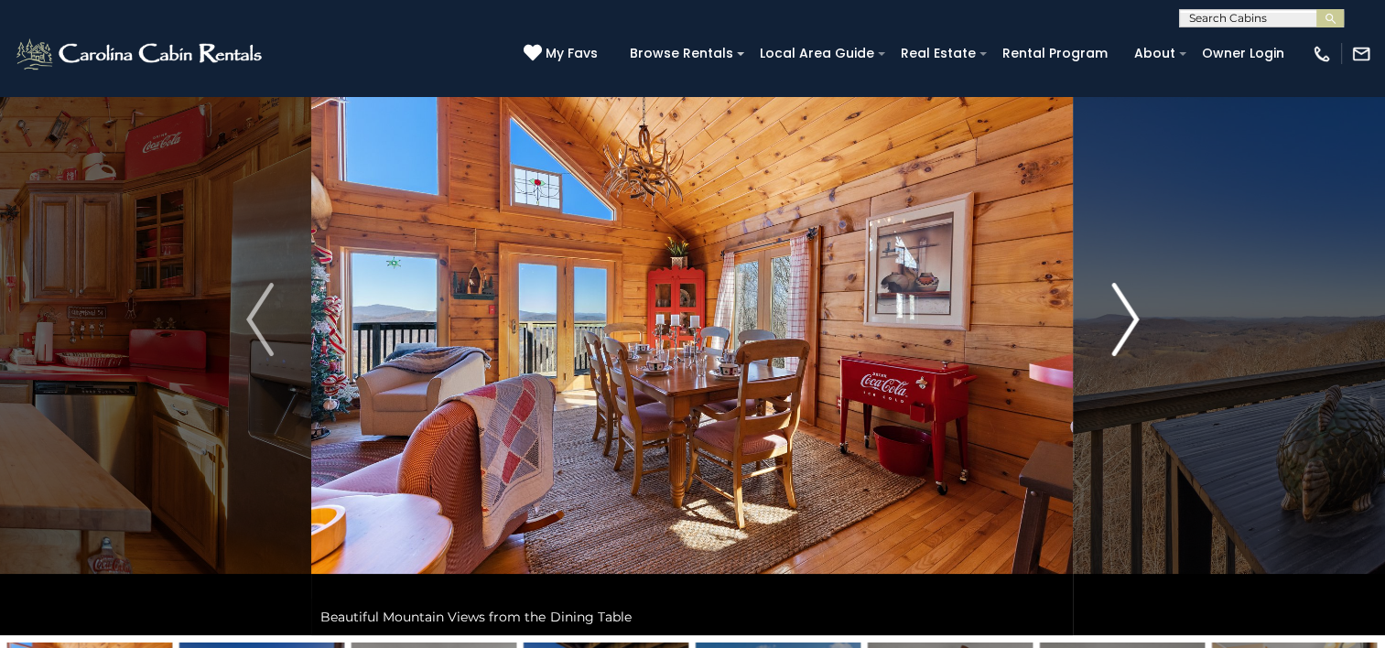
click at [1125, 324] on img "Next" at bounding box center [1125, 319] width 27 height 73
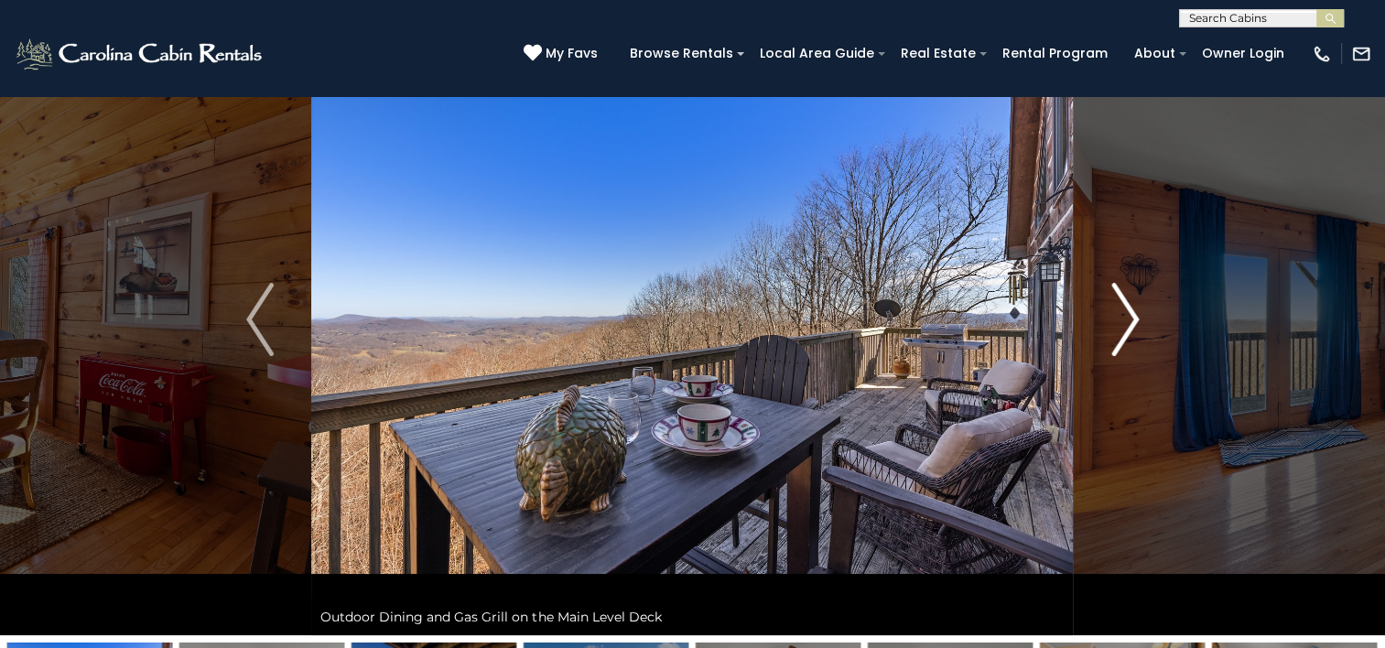
click at [1125, 324] on img "Next" at bounding box center [1125, 319] width 27 height 73
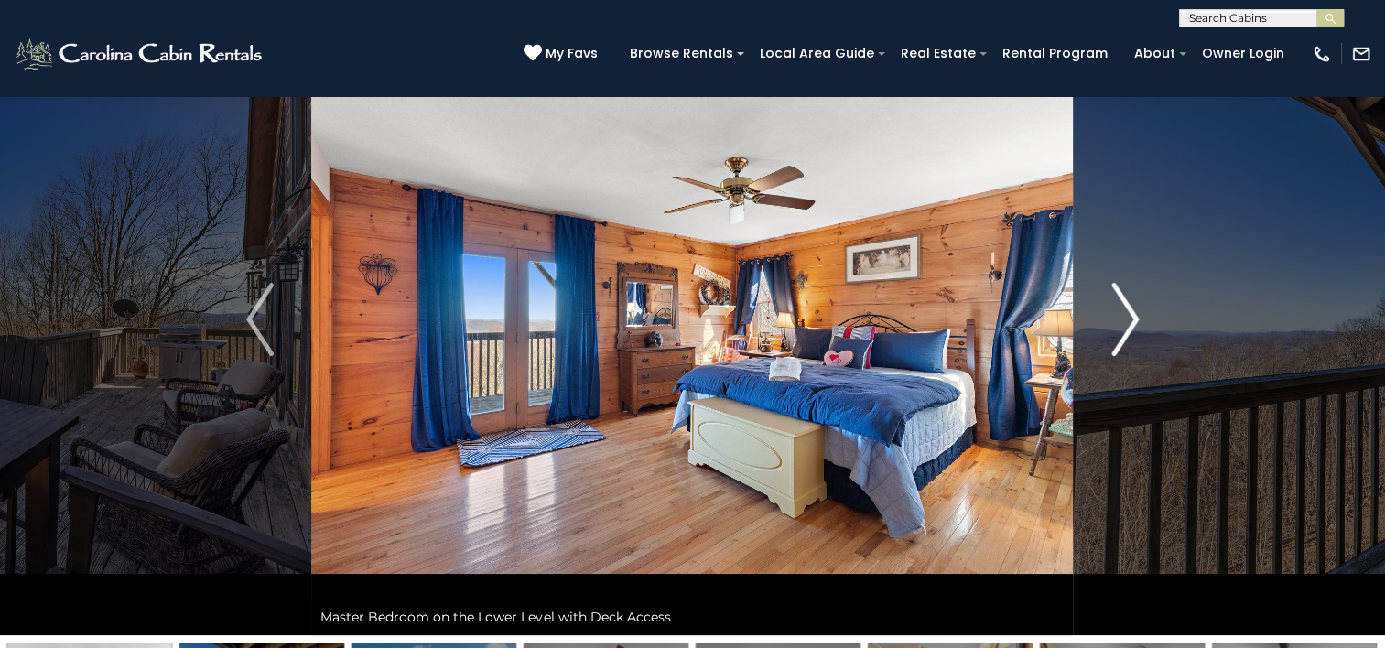
click at [1125, 324] on img "Next" at bounding box center [1125, 319] width 27 height 73
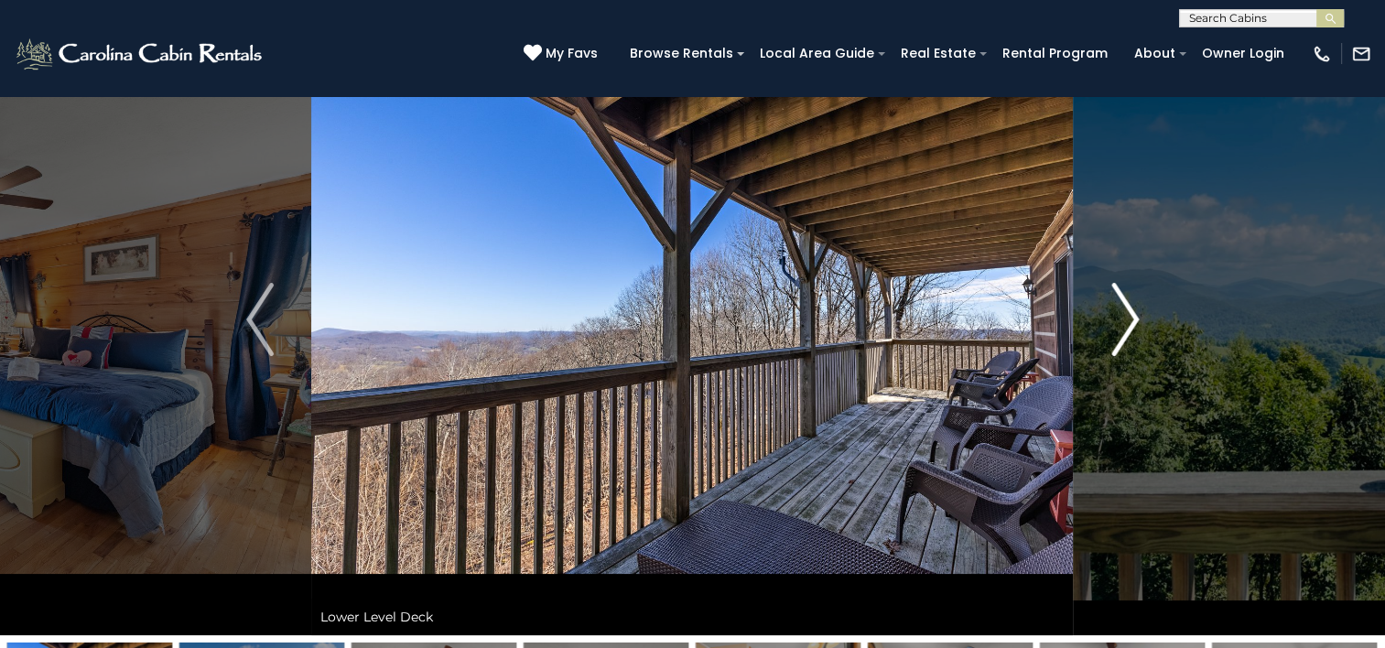
click at [1125, 324] on img "Next" at bounding box center [1125, 319] width 27 height 73
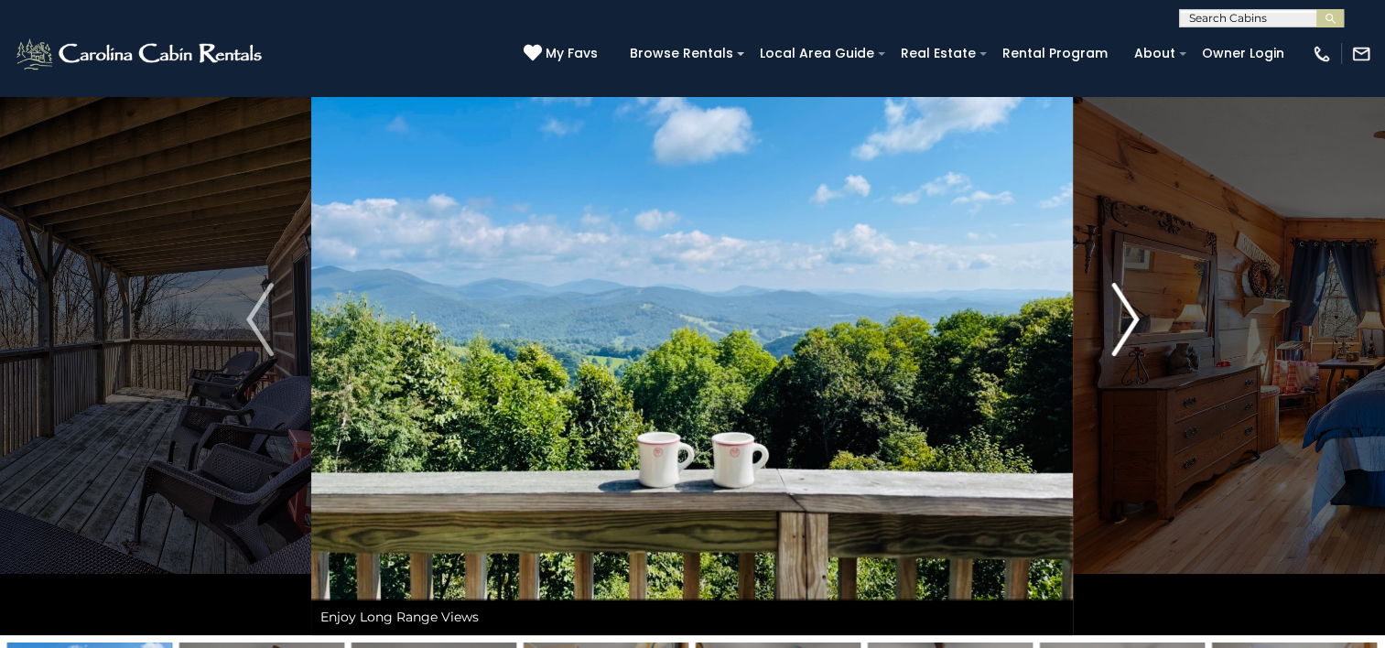
click at [1125, 324] on img "Next" at bounding box center [1125, 319] width 27 height 73
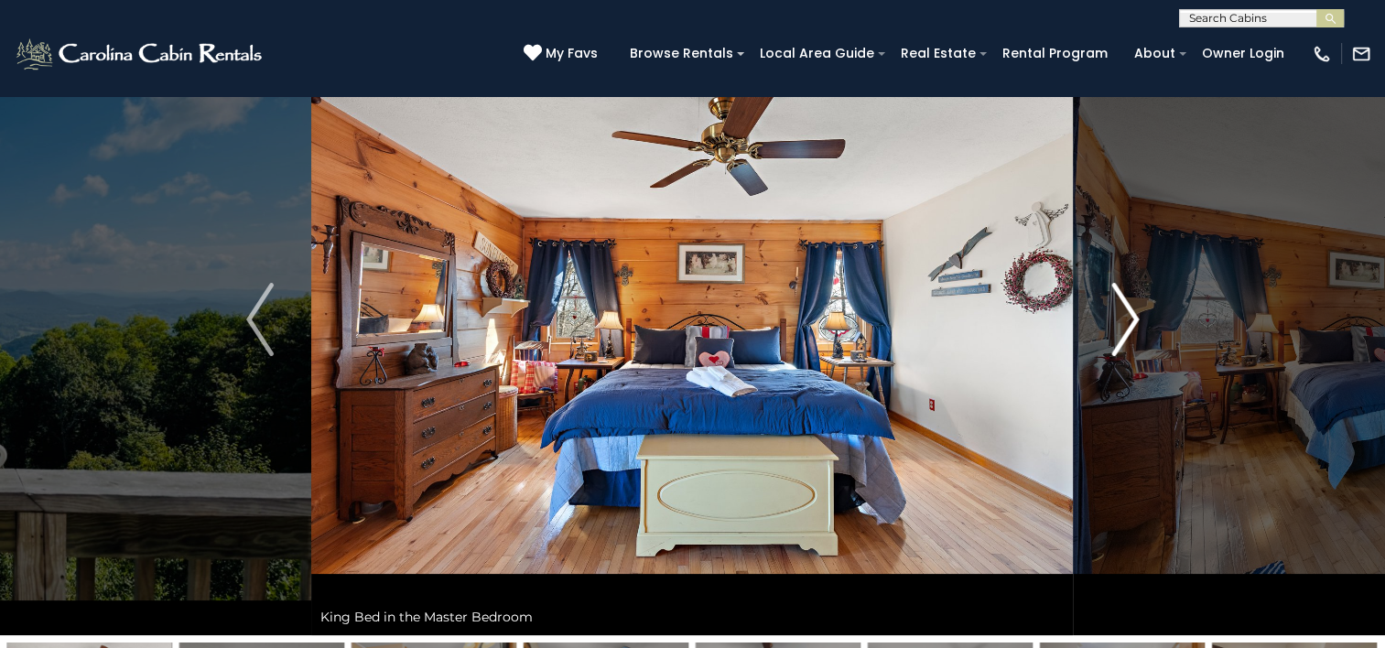
click at [1125, 324] on img "Next" at bounding box center [1125, 319] width 27 height 73
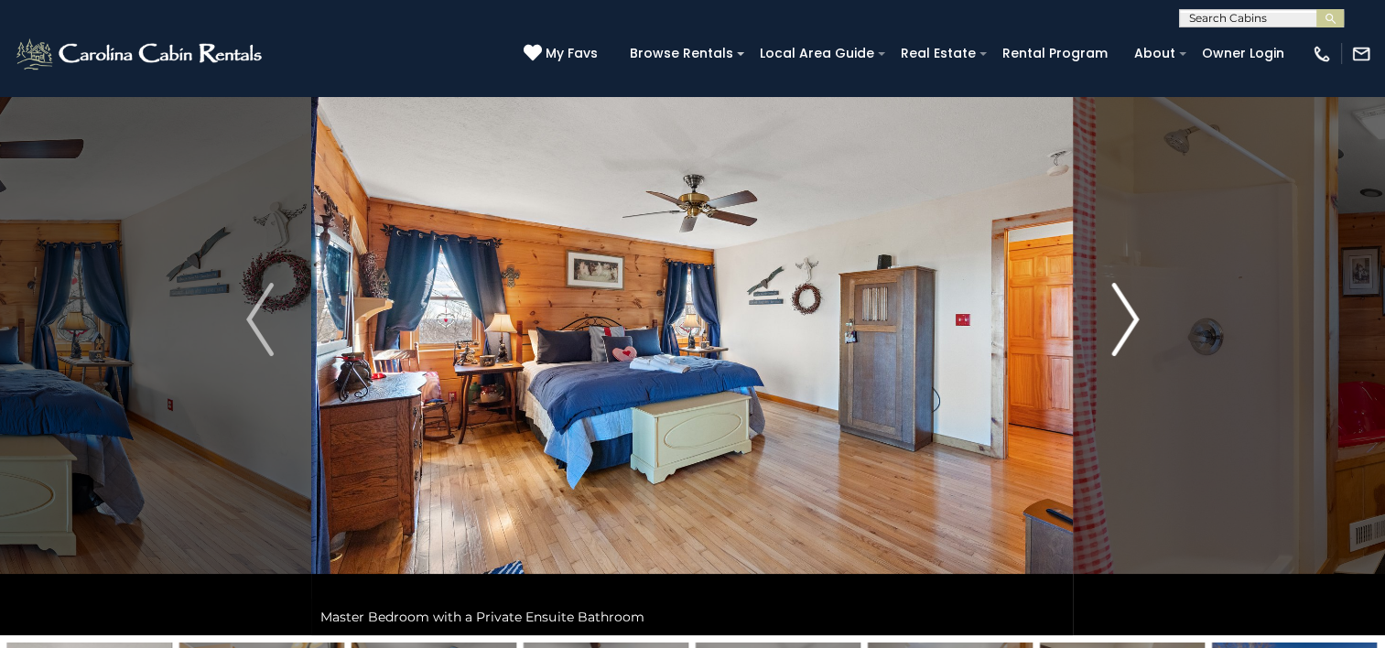
click at [1125, 324] on img "Next" at bounding box center [1125, 319] width 27 height 73
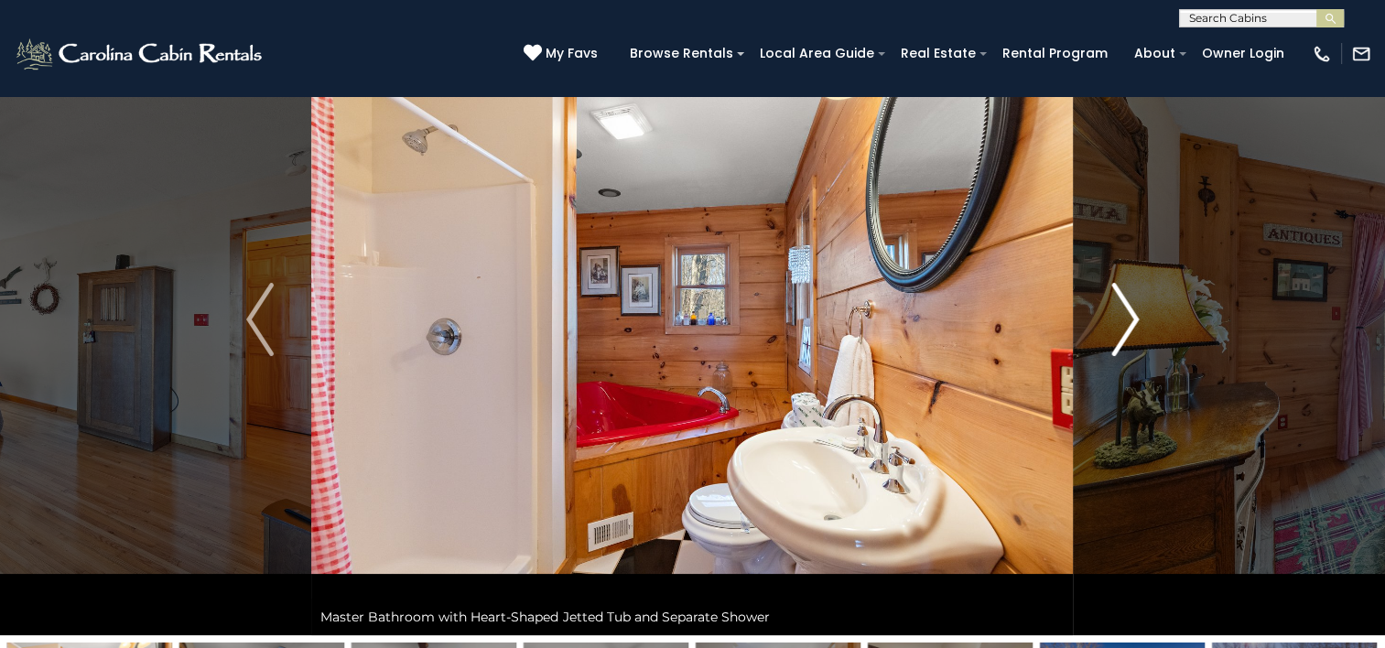
click at [1125, 324] on img "Next" at bounding box center [1125, 319] width 27 height 73
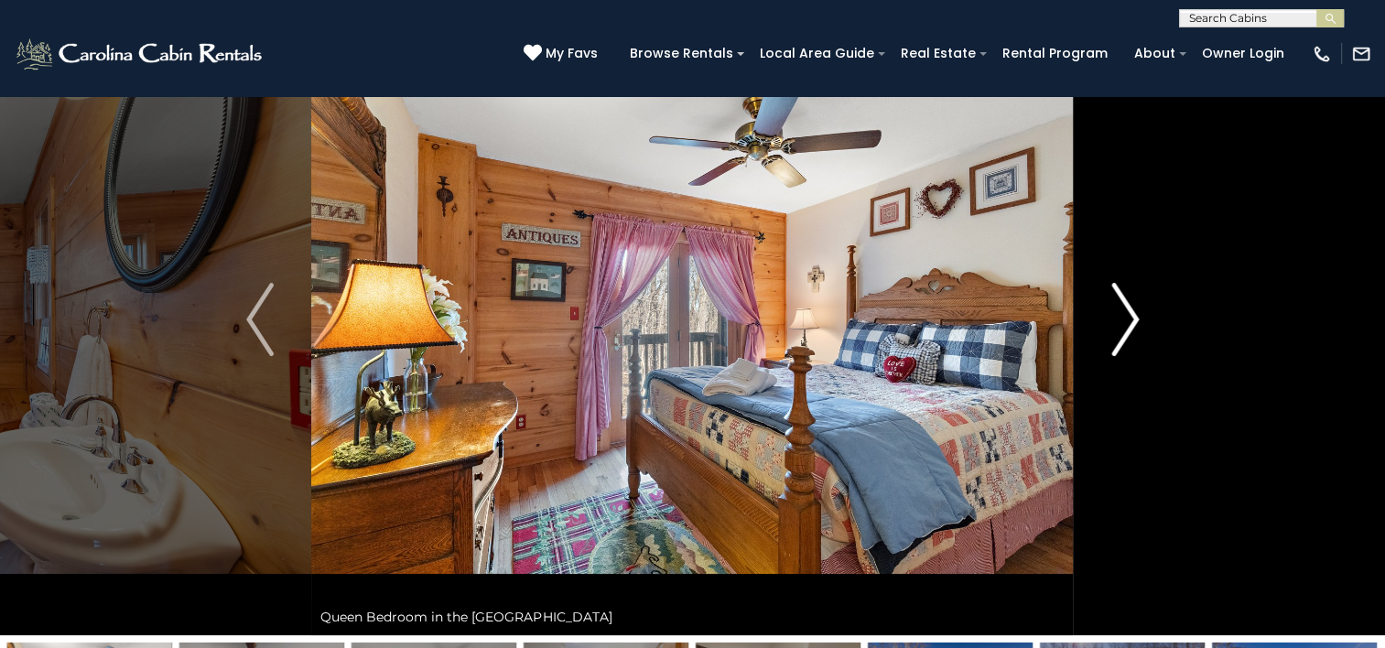
click at [1125, 324] on img "Next" at bounding box center [1125, 319] width 27 height 73
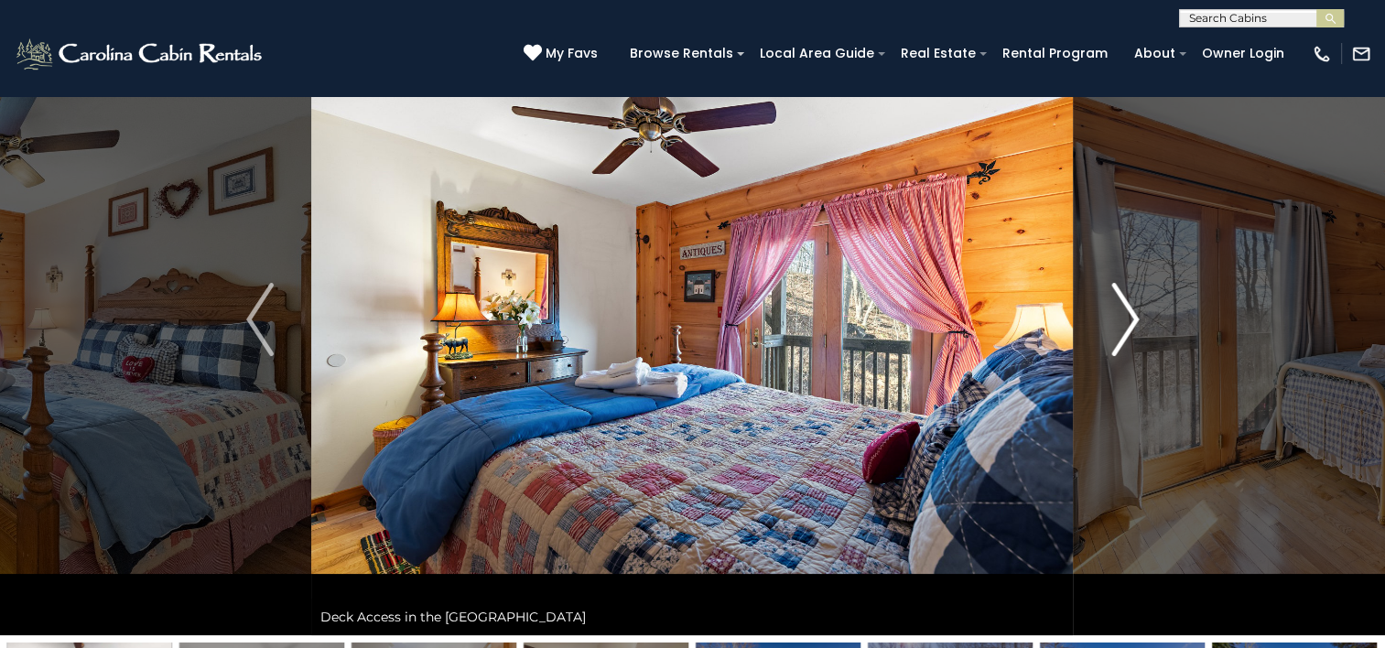
click at [1125, 324] on img "Next" at bounding box center [1125, 319] width 27 height 73
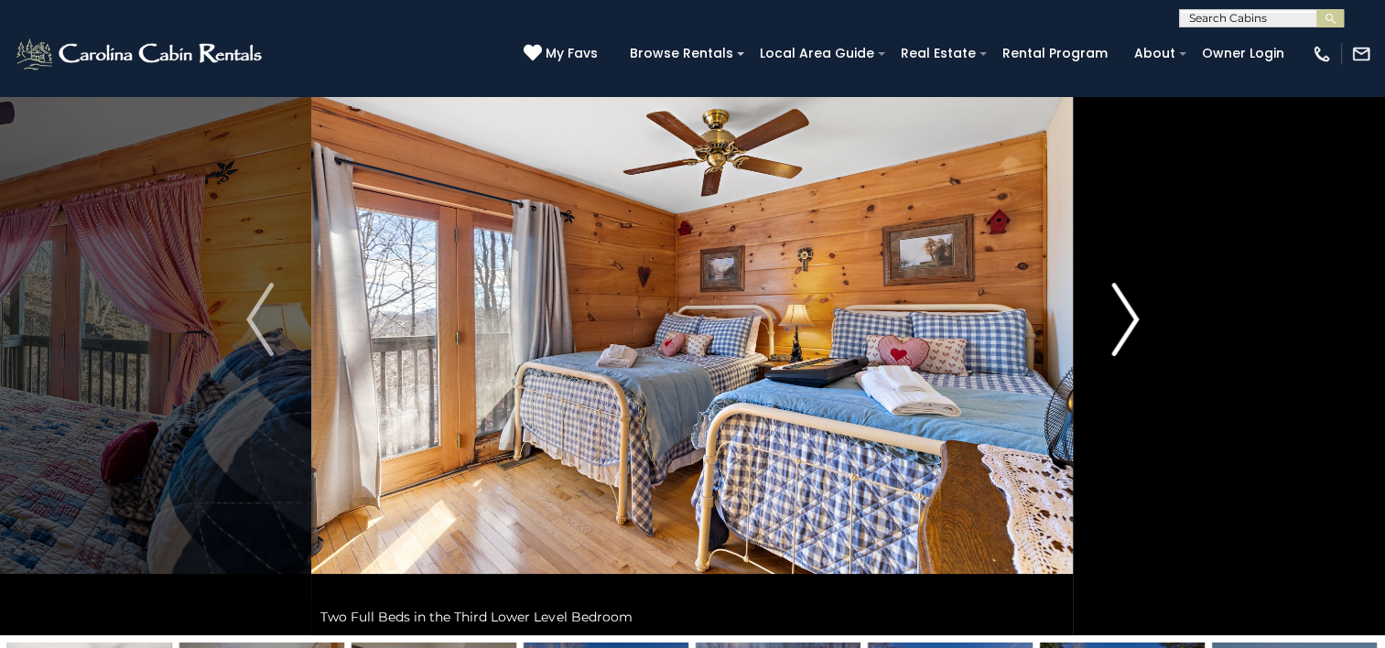
click at [1125, 324] on img "Next" at bounding box center [1125, 319] width 27 height 73
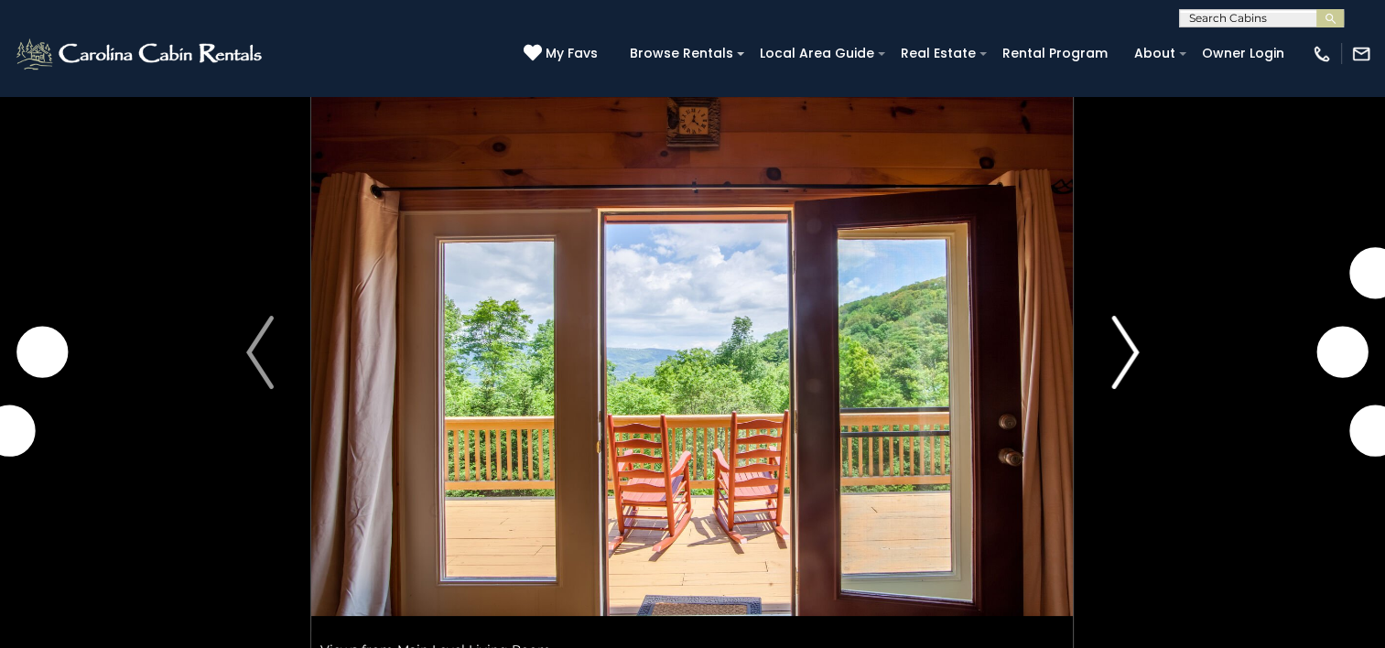
scroll to position [92, 0]
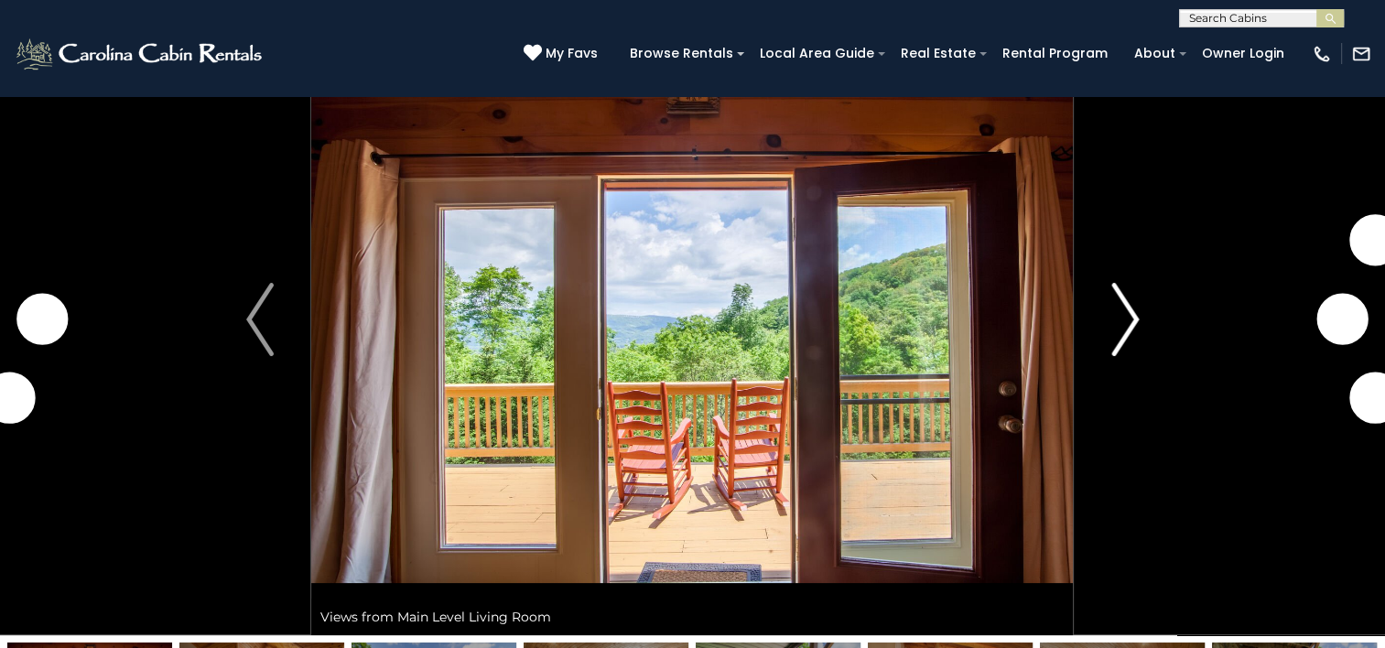
click at [1120, 341] on img "Next" at bounding box center [1125, 319] width 27 height 73
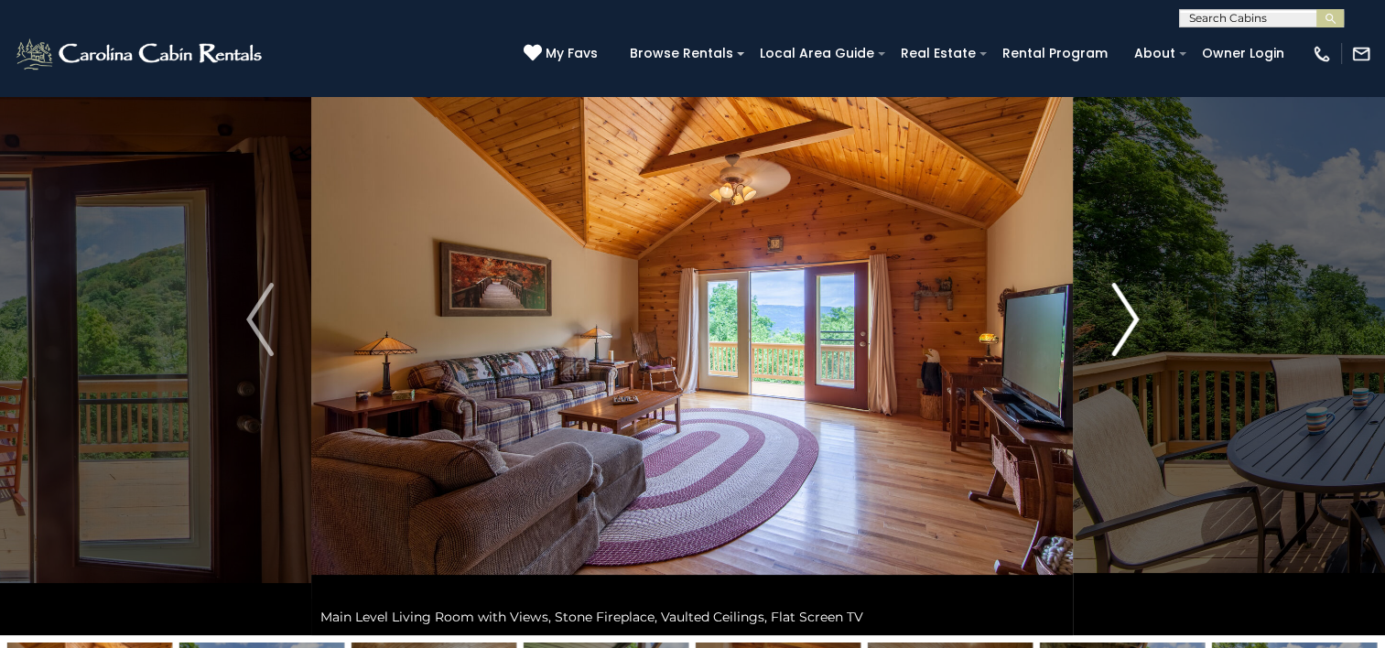
click at [1122, 322] on img "Next" at bounding box center [1125, 319] width 27 height 73
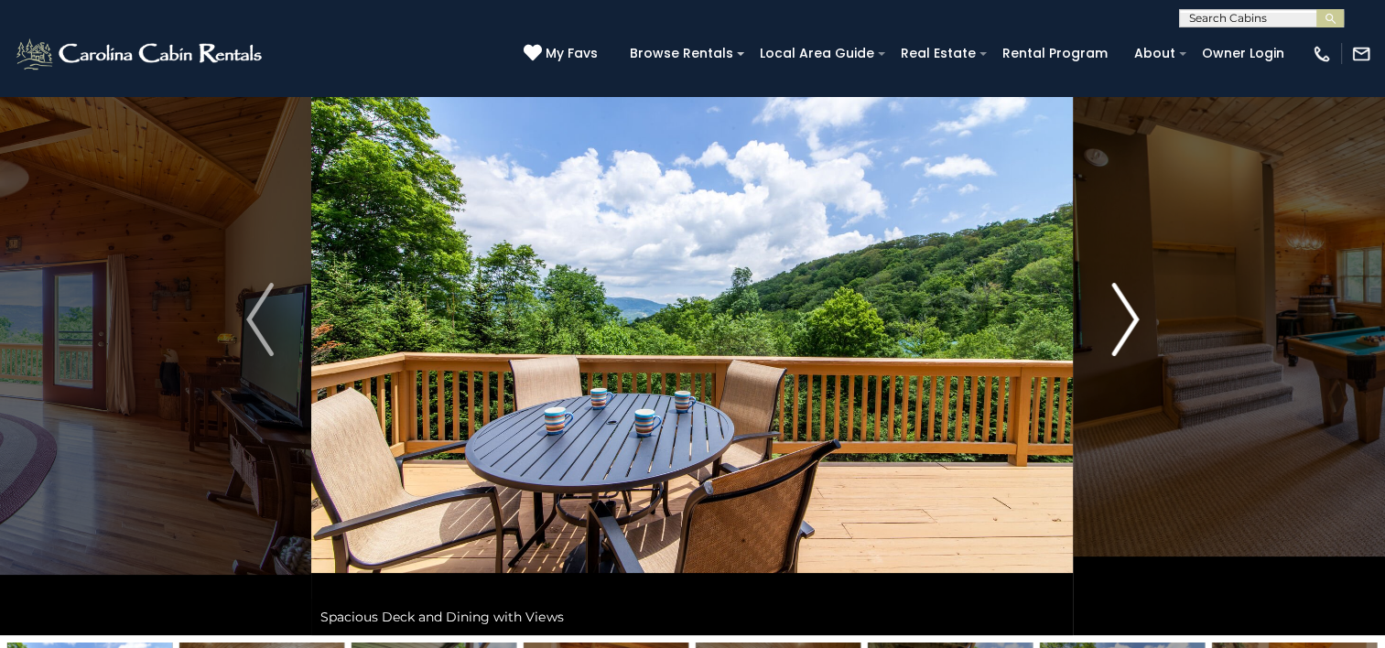
click at [1122, 322] on img "Next" at bounding box center [1125, 319] width 27 height 73
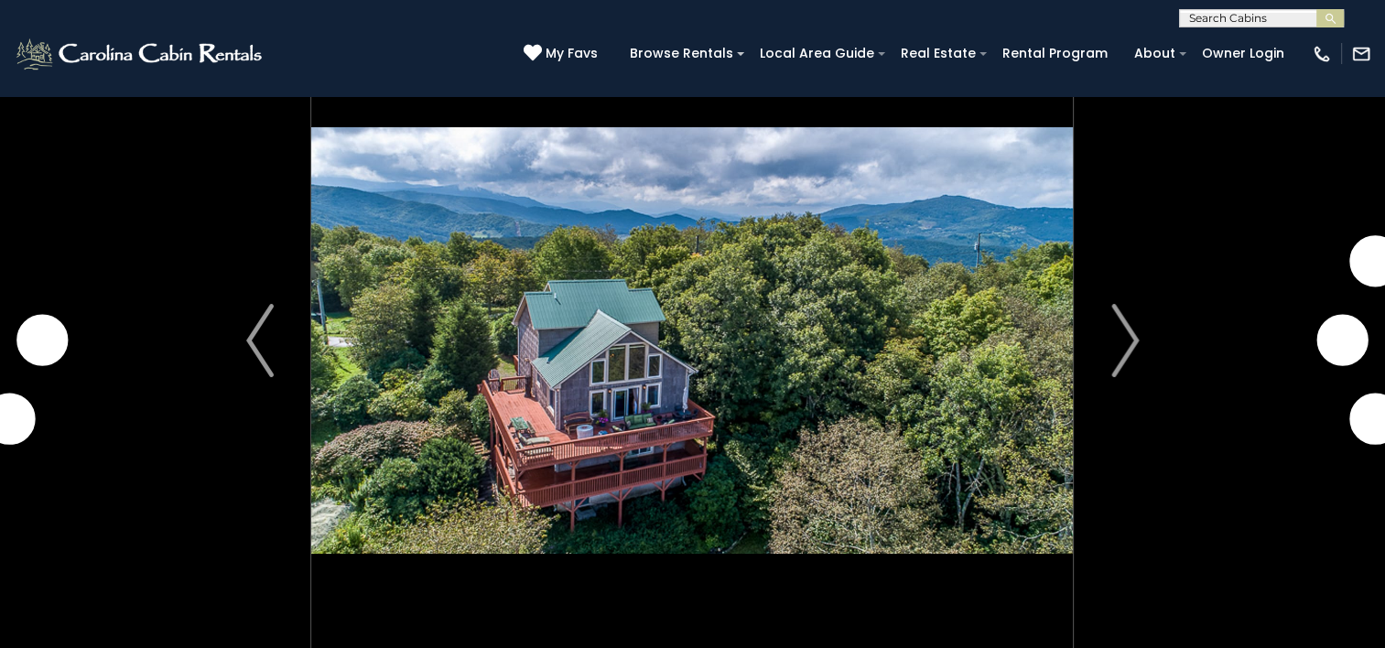
scroll to position [92, 0]
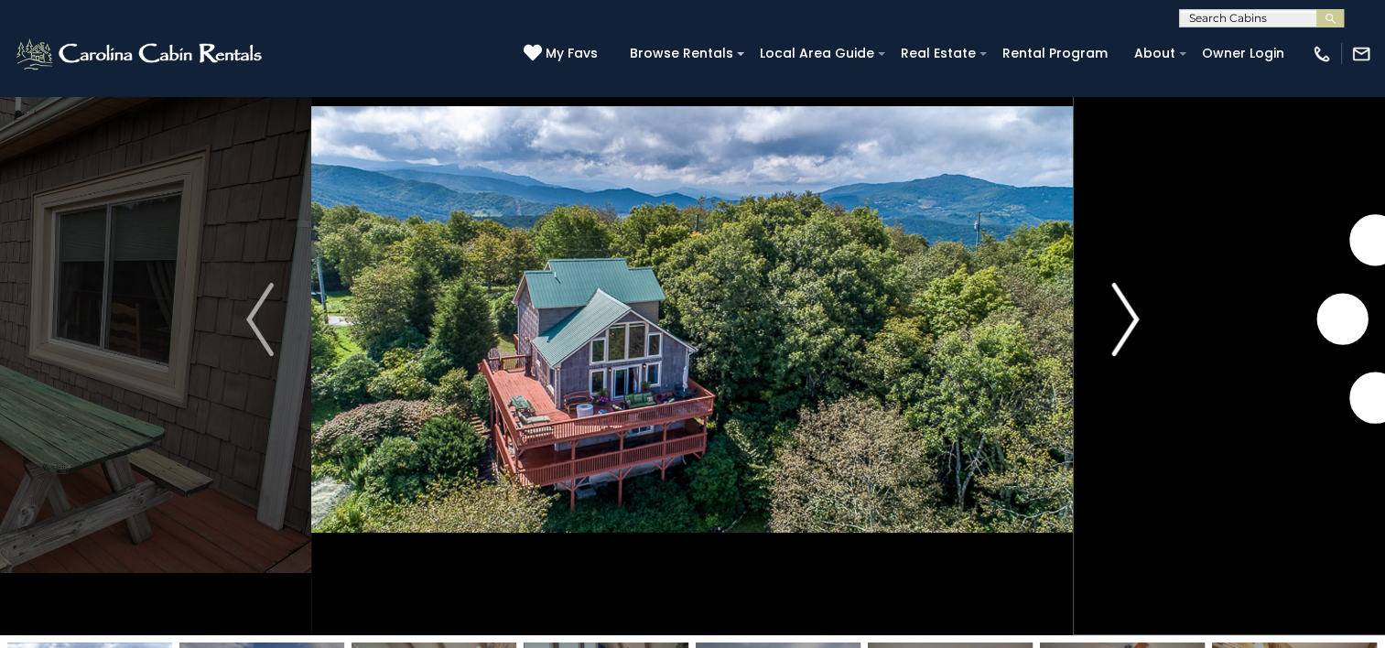
click at [1132, 326] on img "Next" at bounding box center [1125, 319] width 27 height 73
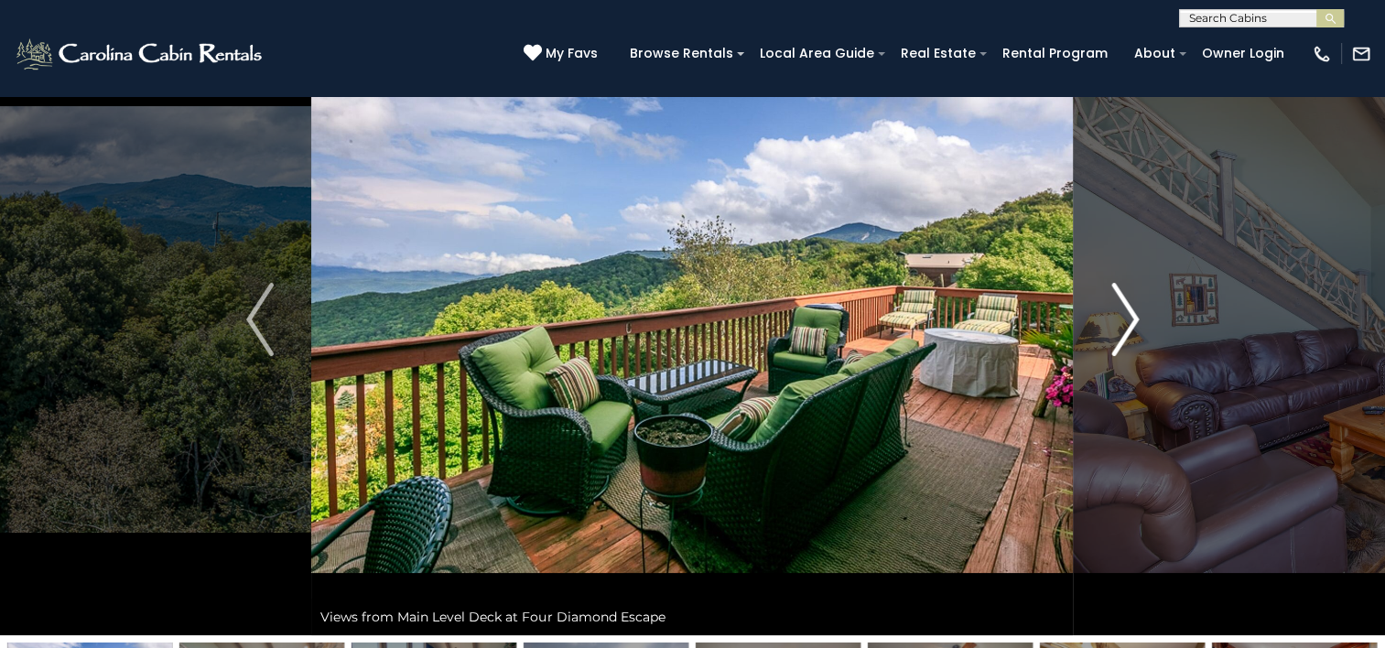
click at [1132, 326] on img "Next" at bounding box center [1125, 319] width 27 height 73
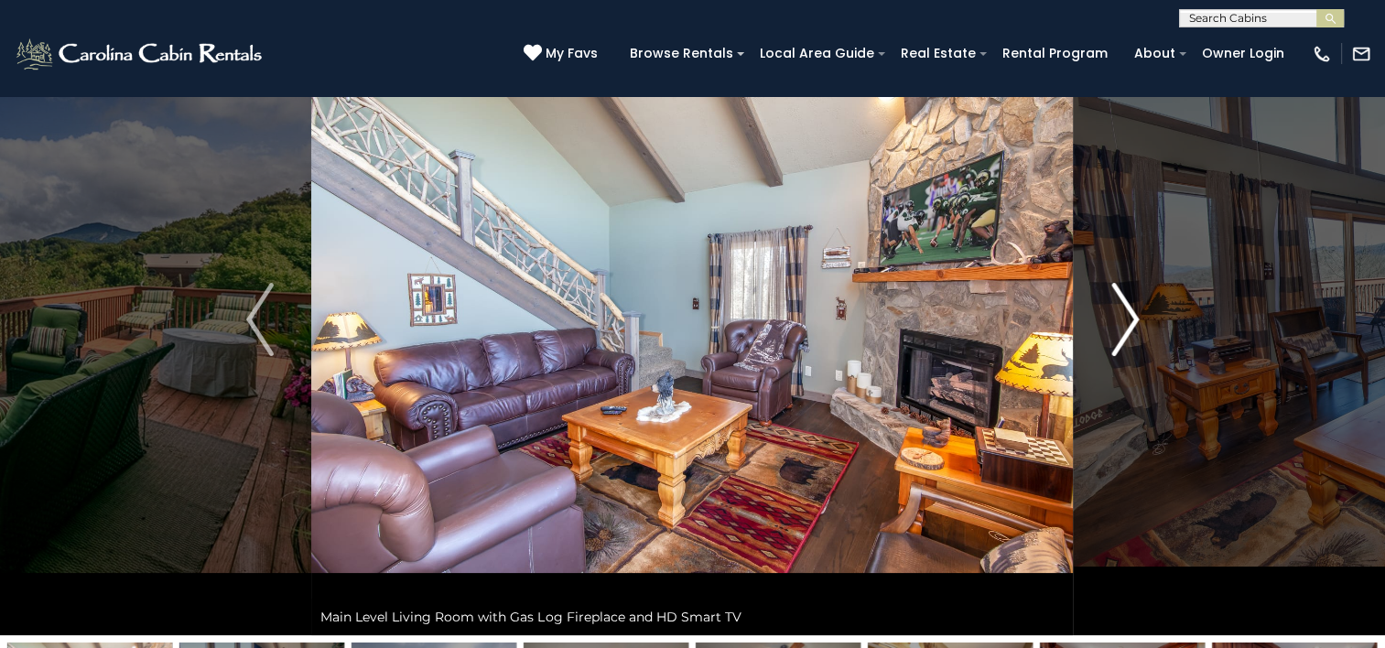
click at [1132, 326] on img "Next" at bounding box center [1125, 319] width 27 height 73
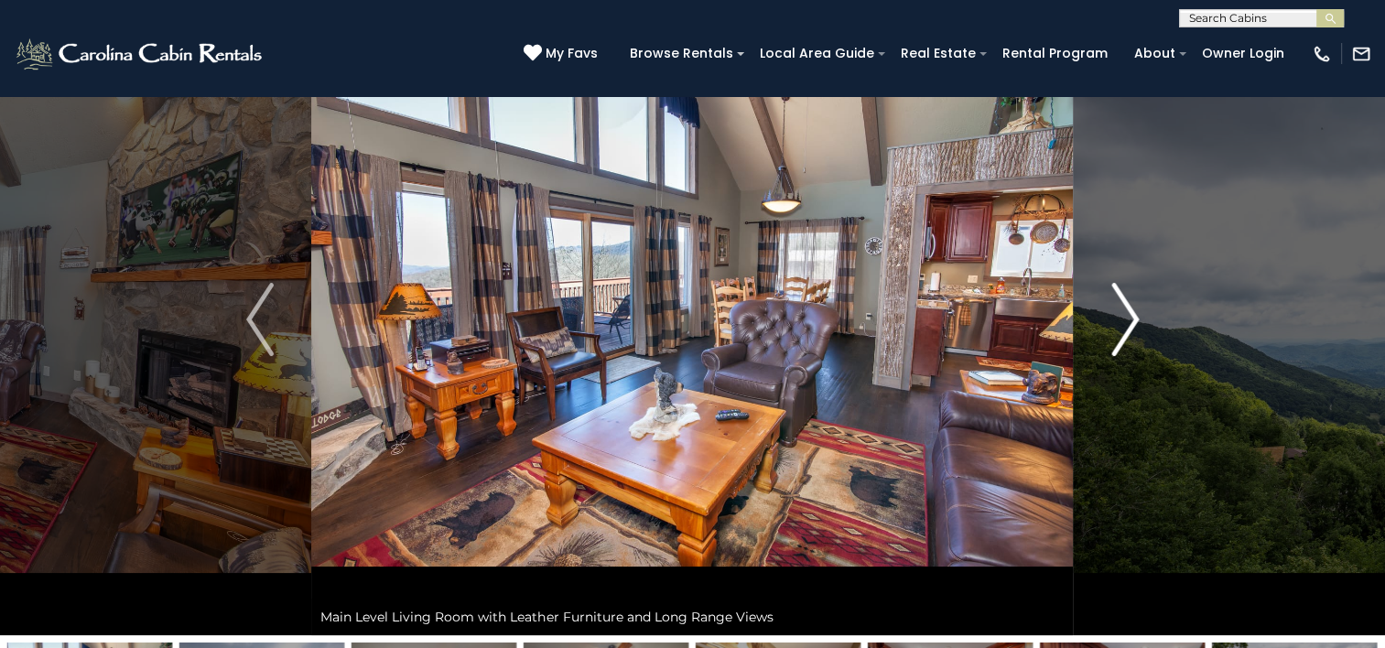
click at [1132, 326] on img "Next" at bounding box center [1125, 319] width 27 height 73
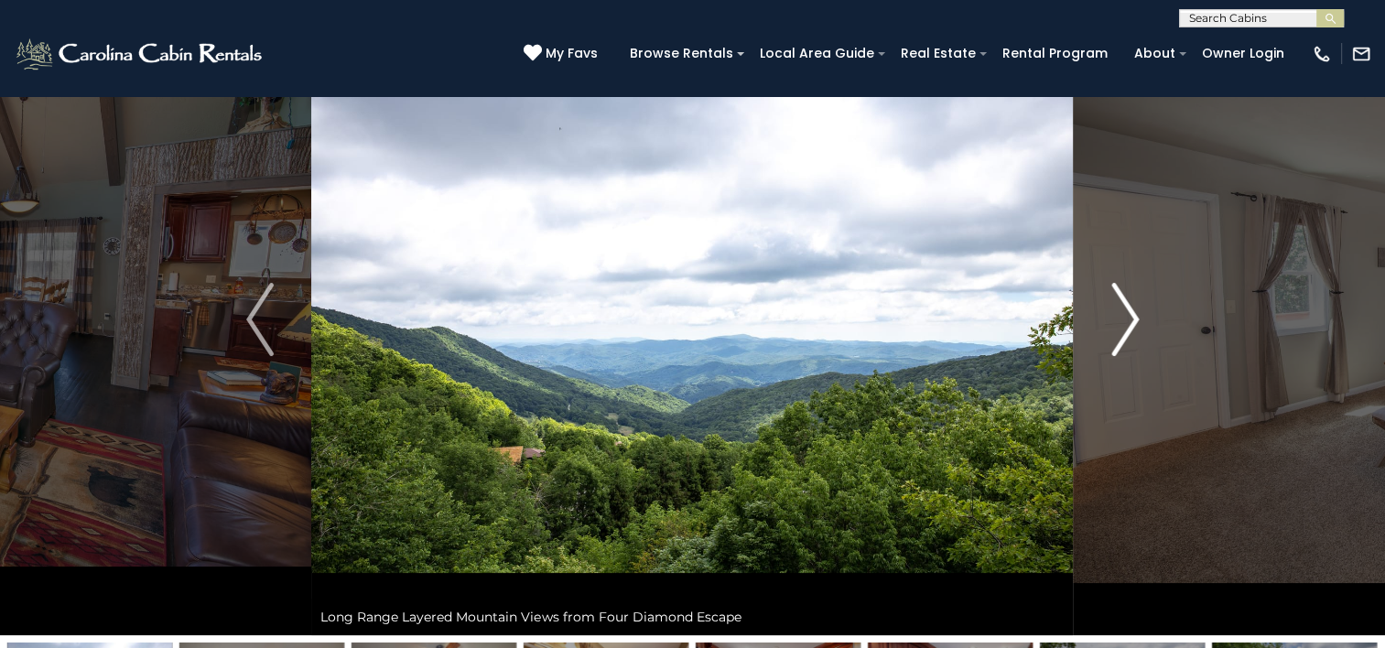
click at [1132, 326] on img "Next" at bounding box center [1125, 319] width 27 height 73
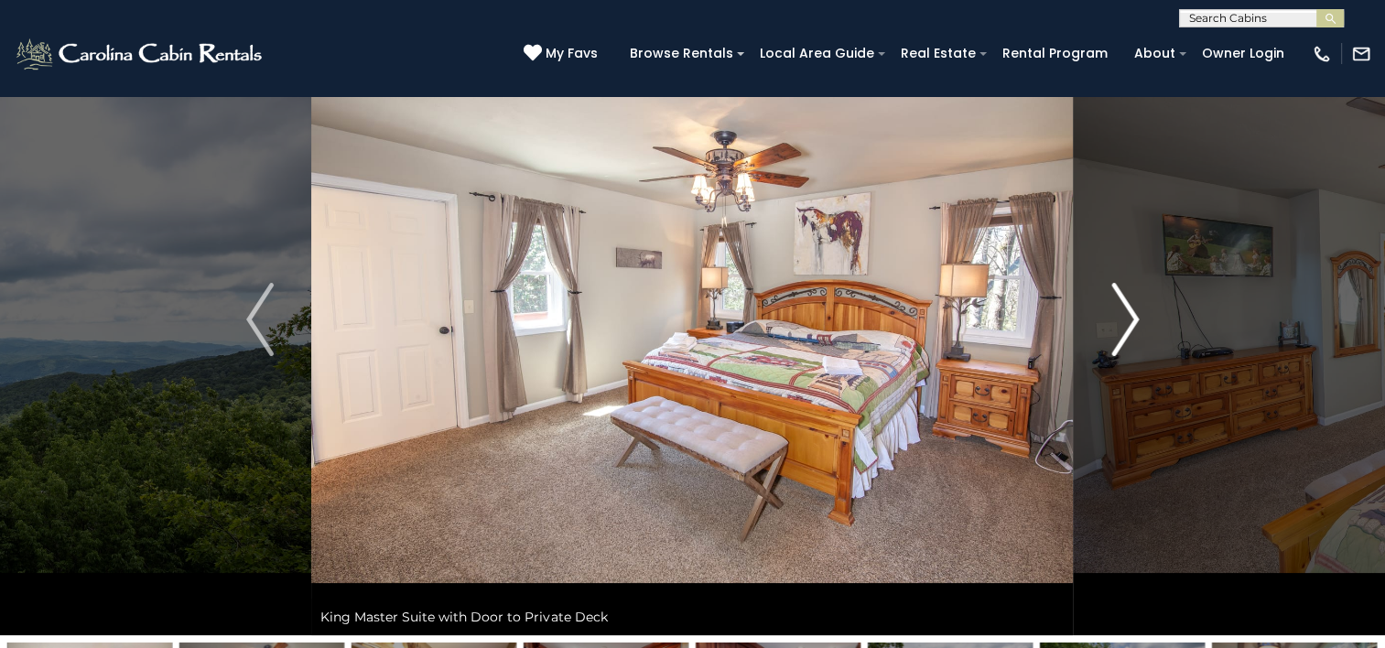
click at [1132, 326] on img "Next" at bounding box center [1125, 319] width 27 height 73
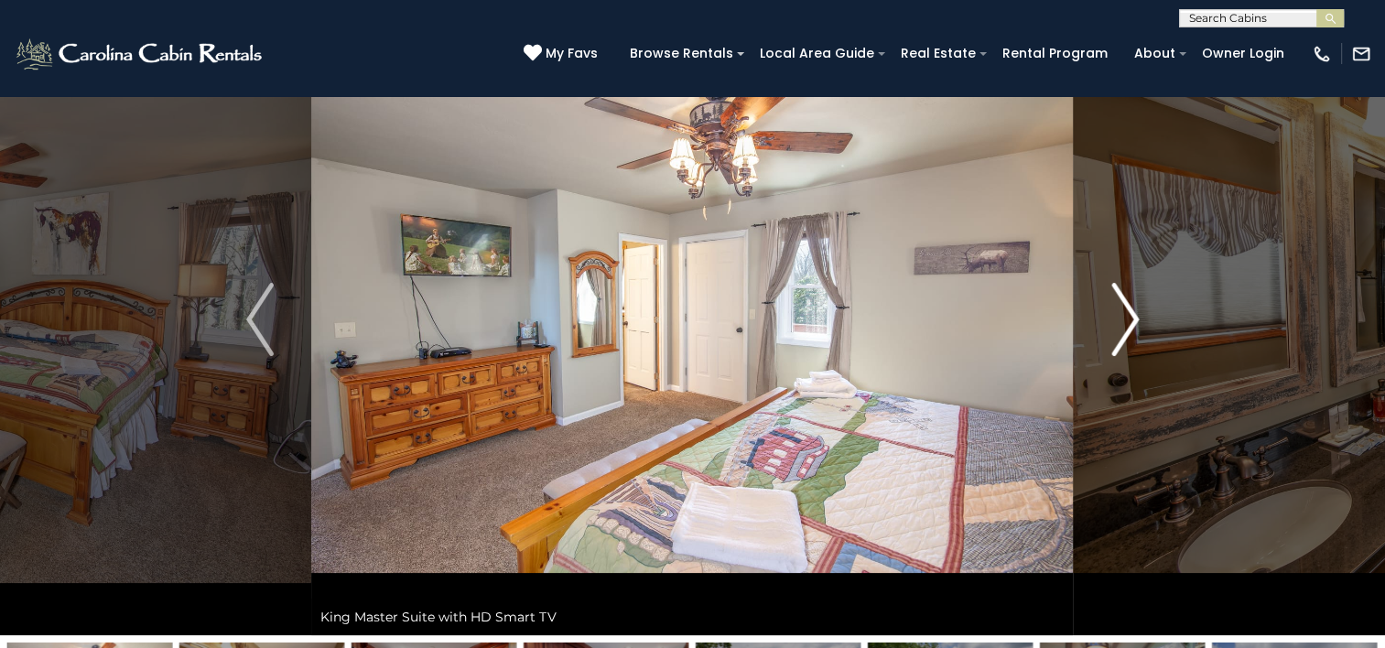
click at [1132, 326] on img "Next" at bounding box center [1125, 319] width 27 height 73
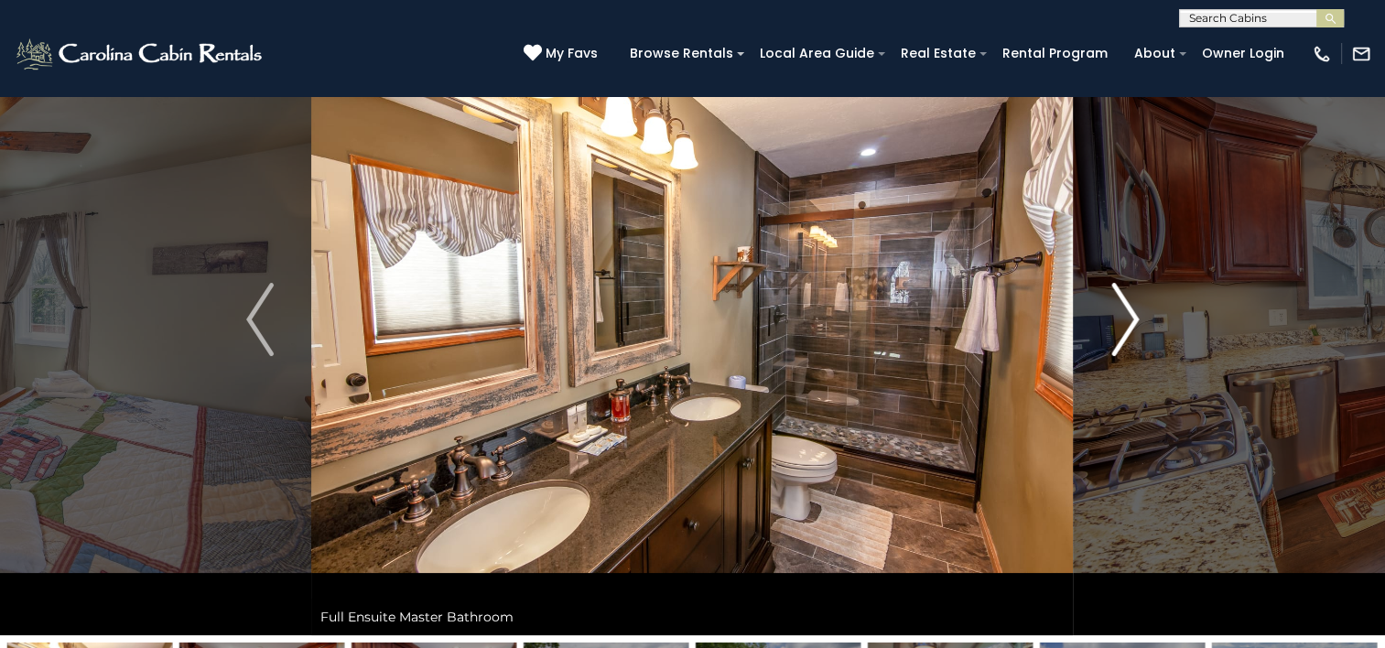
click at [1132, 326] on img "Next" at bounding box center [1125, 319] width 27 height 73
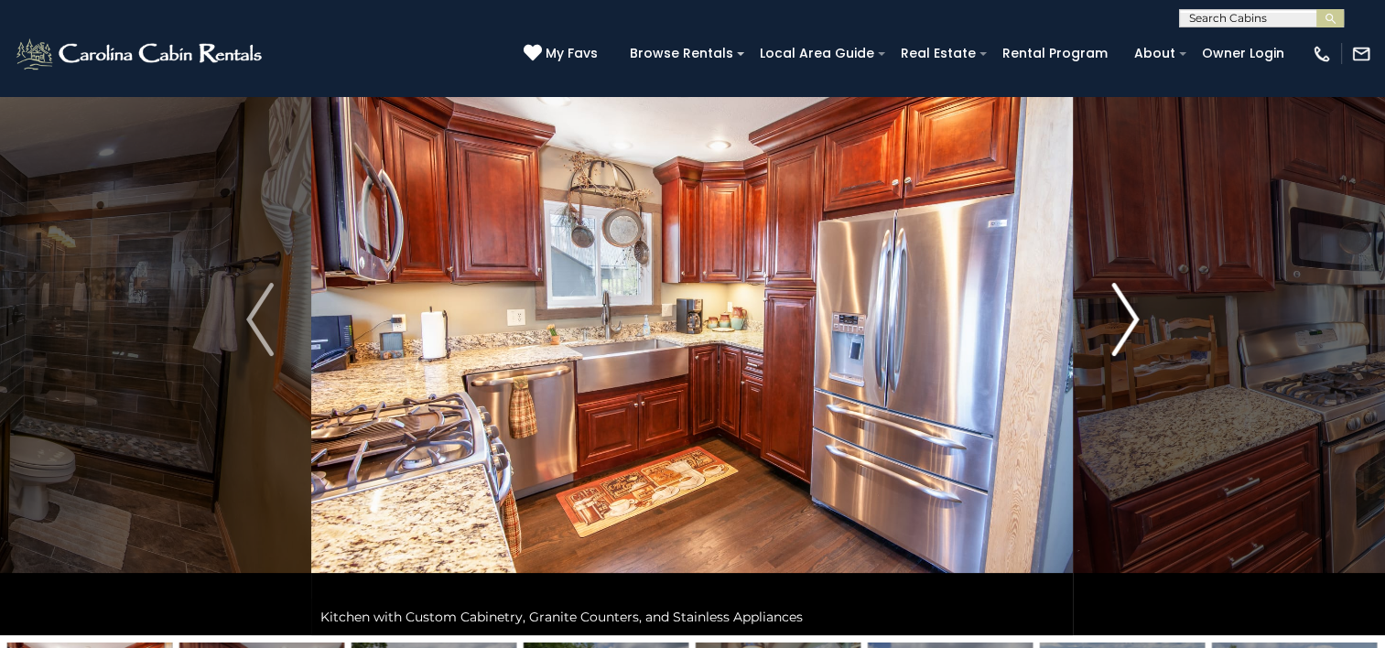
click at [1132, 326] on img "Next" at bounding box center [1125, 319] width 27 height 73
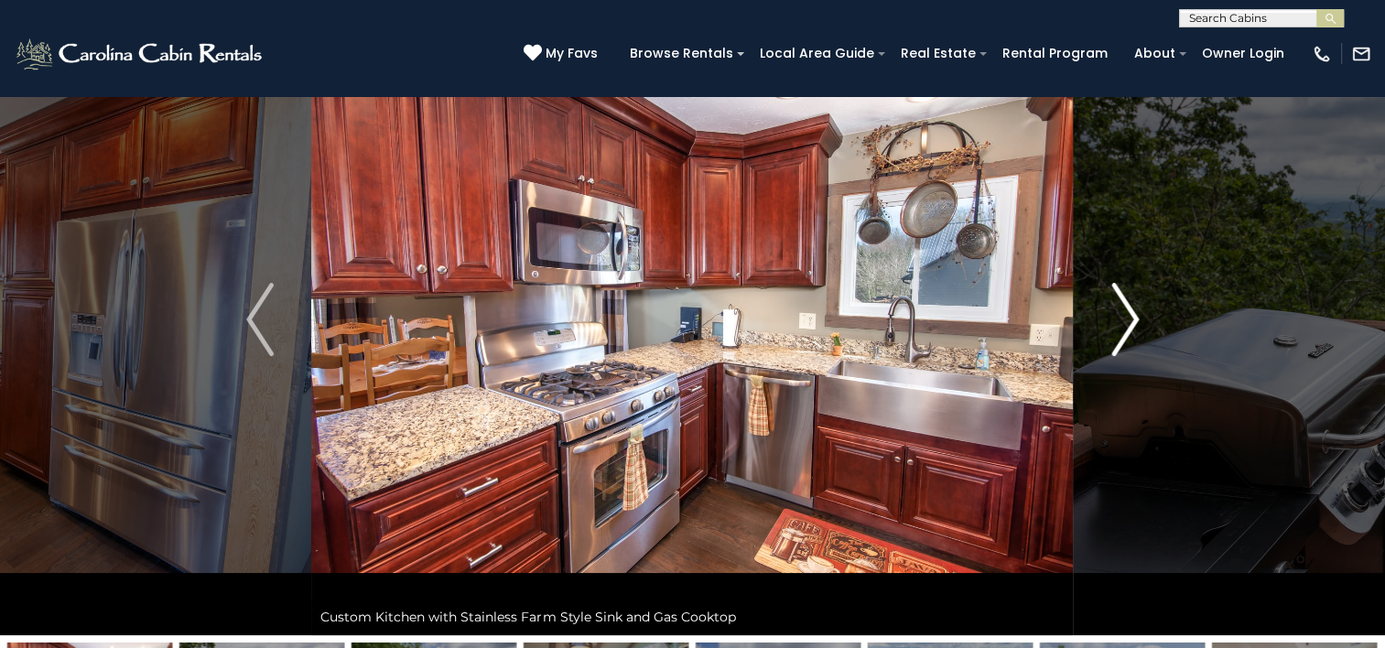
click at [1129, 326] on img "Next" at bounding box center [1125, 319] width 27 height 73
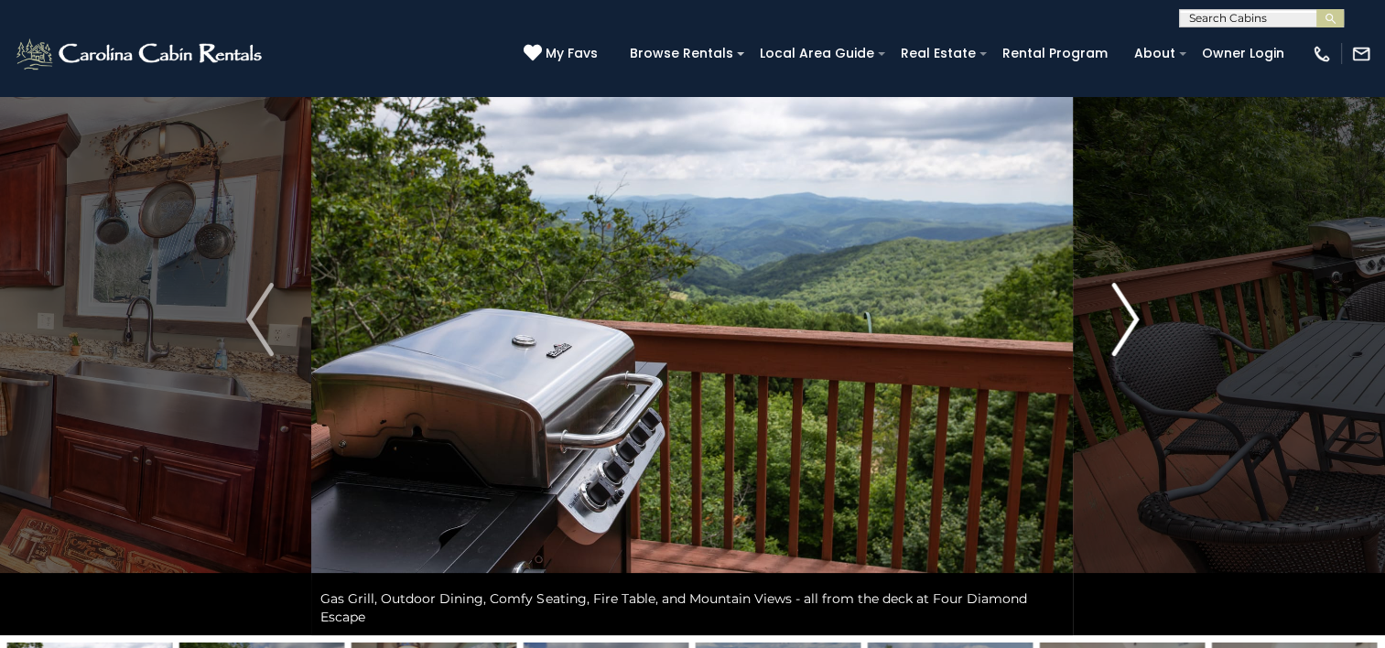
click at [1129, 326] on img "Next" at bounding box center [1125, 319] width 27 height 73
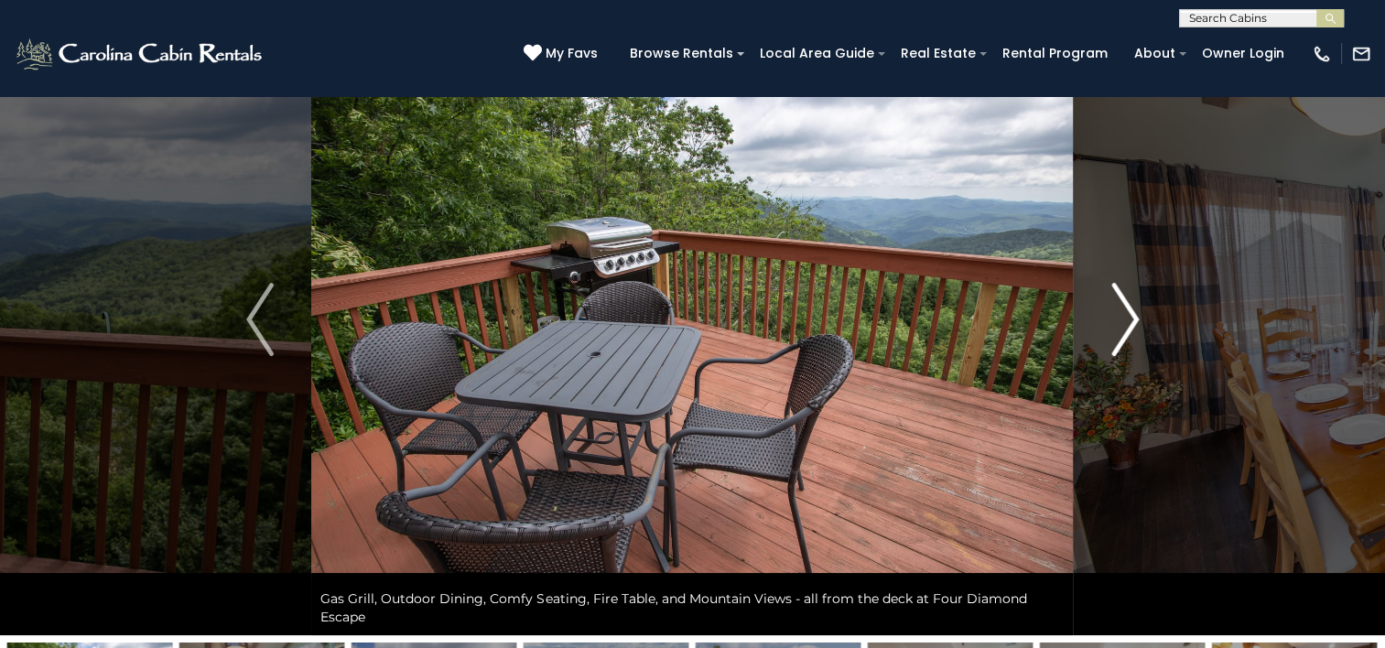
click at [1129, 326] on img "Next" at bounding box center [1125, 319] width 27 height 73
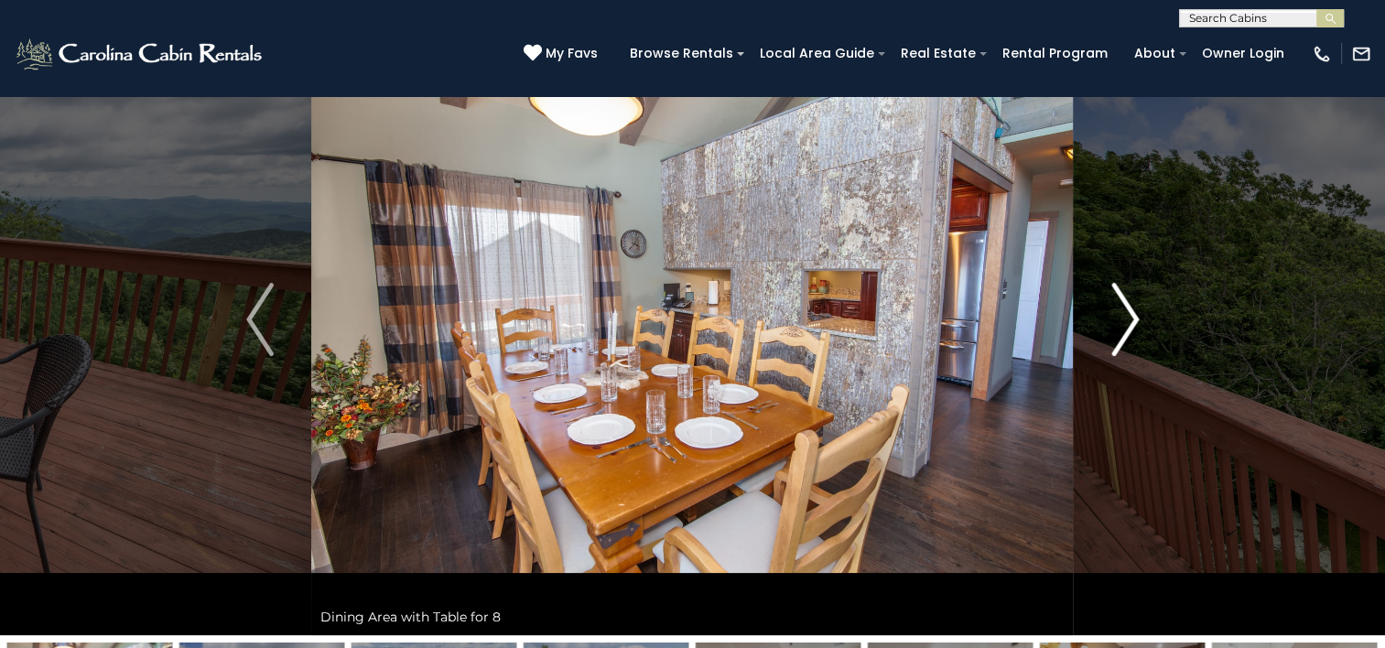
click at [1129, 326] on img "Next" at bounding box center [1125, 319] width 27 height 73
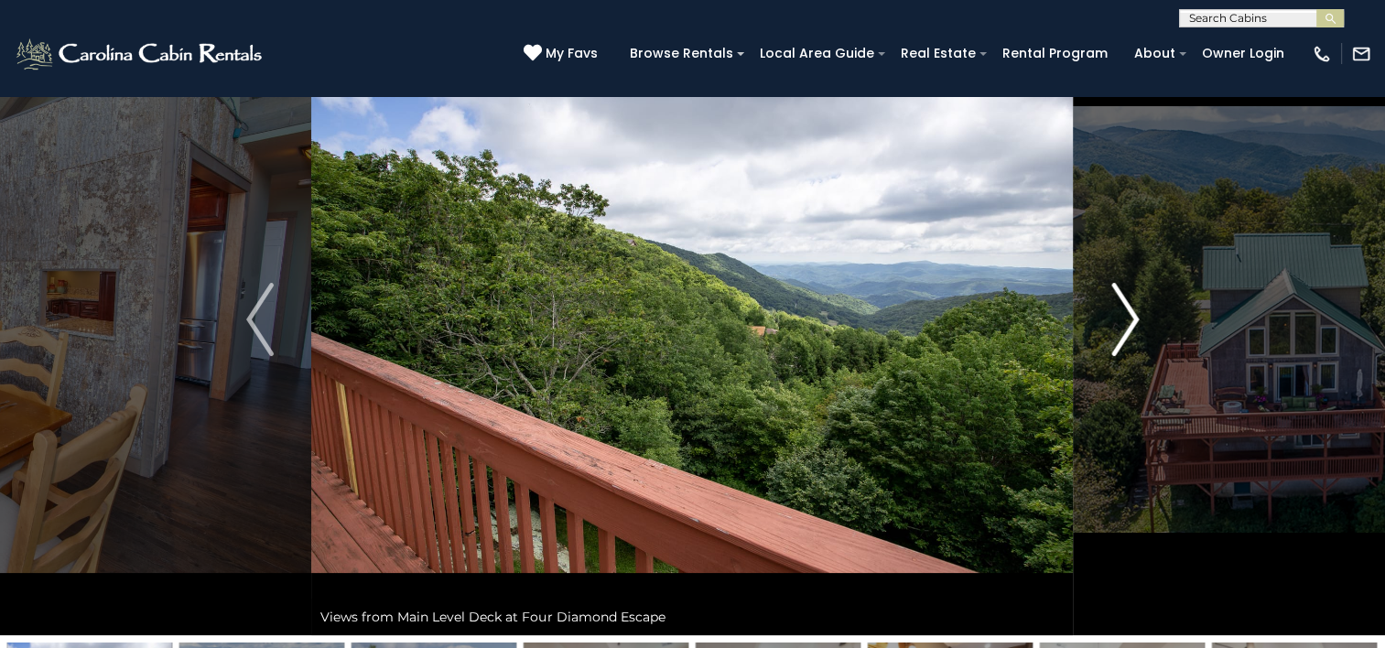
click at [1129, 326] on img "Next" at bounding box center [1125, 319] width 27 height 73
